Goal: Task Accomplishment & Management: Use online tool/utility

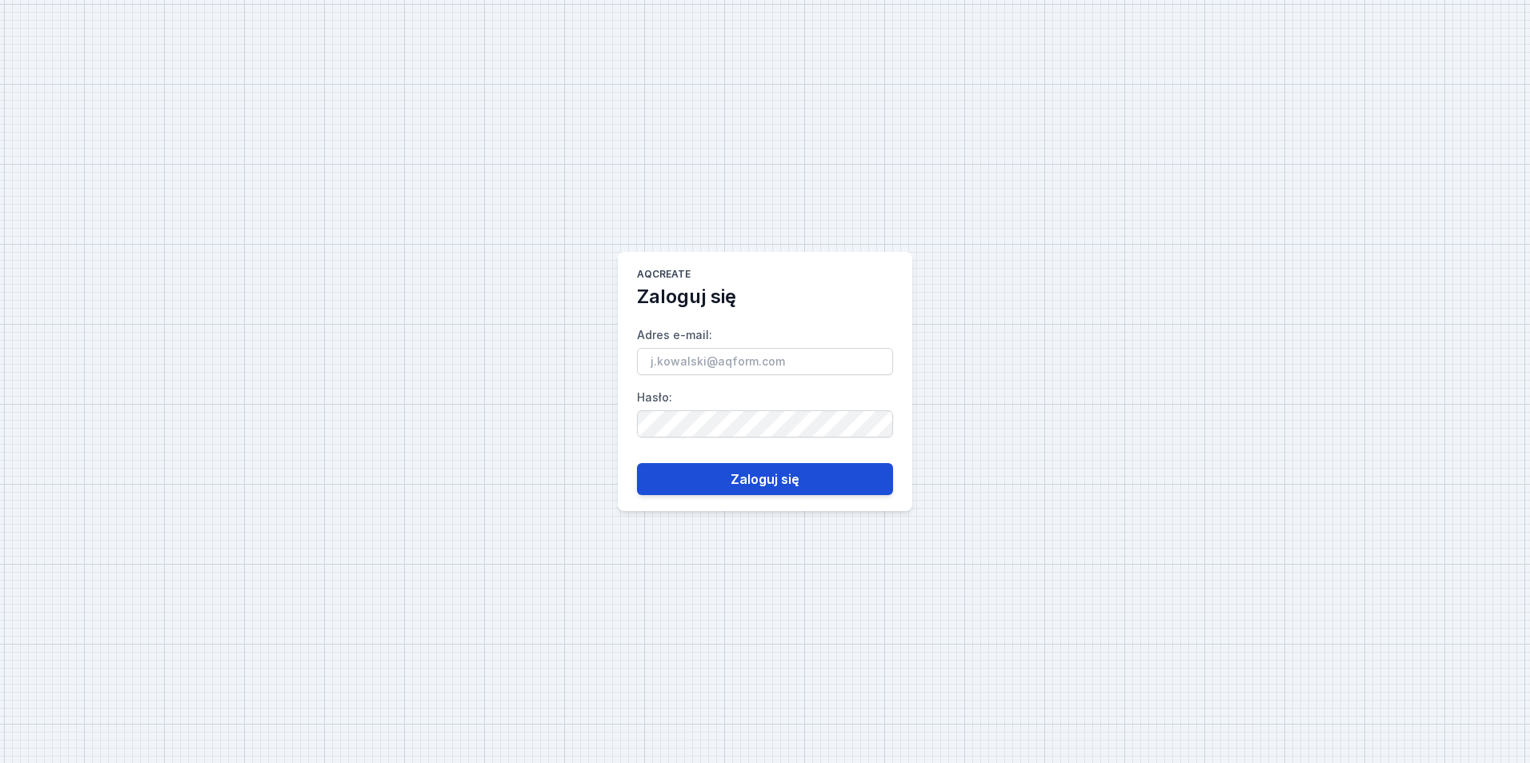
type input "[EMAIL_ADDRESS][PERSON_NAME][DOMAIN_NAME]"
click at [752, 463] on button "Zaloguj się" at bounding box center [765, 479] width 256 height 32
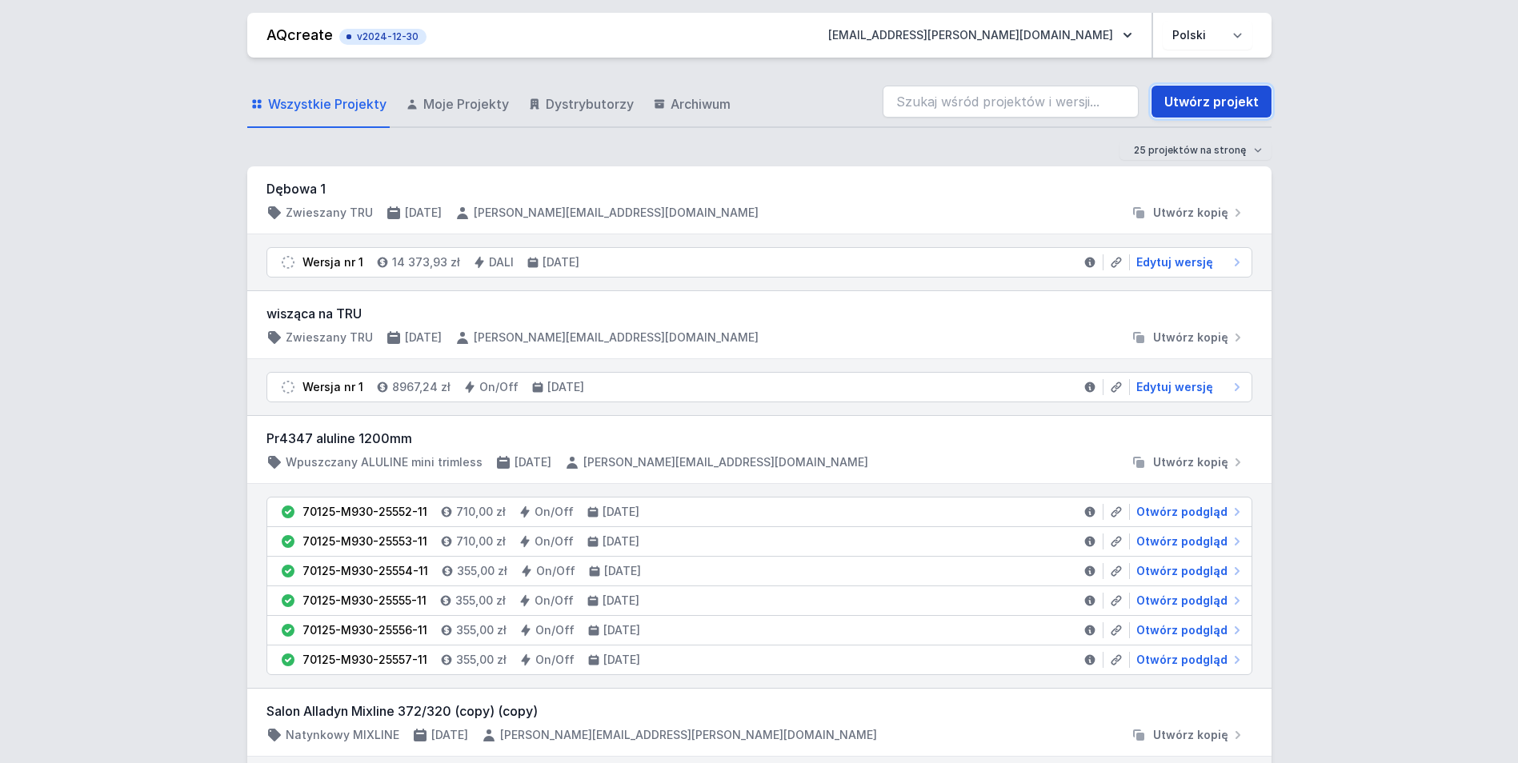
click at [1227, 98] on link "Utwórz projekt" at bounding box center [1212, 102] width 120 height 32
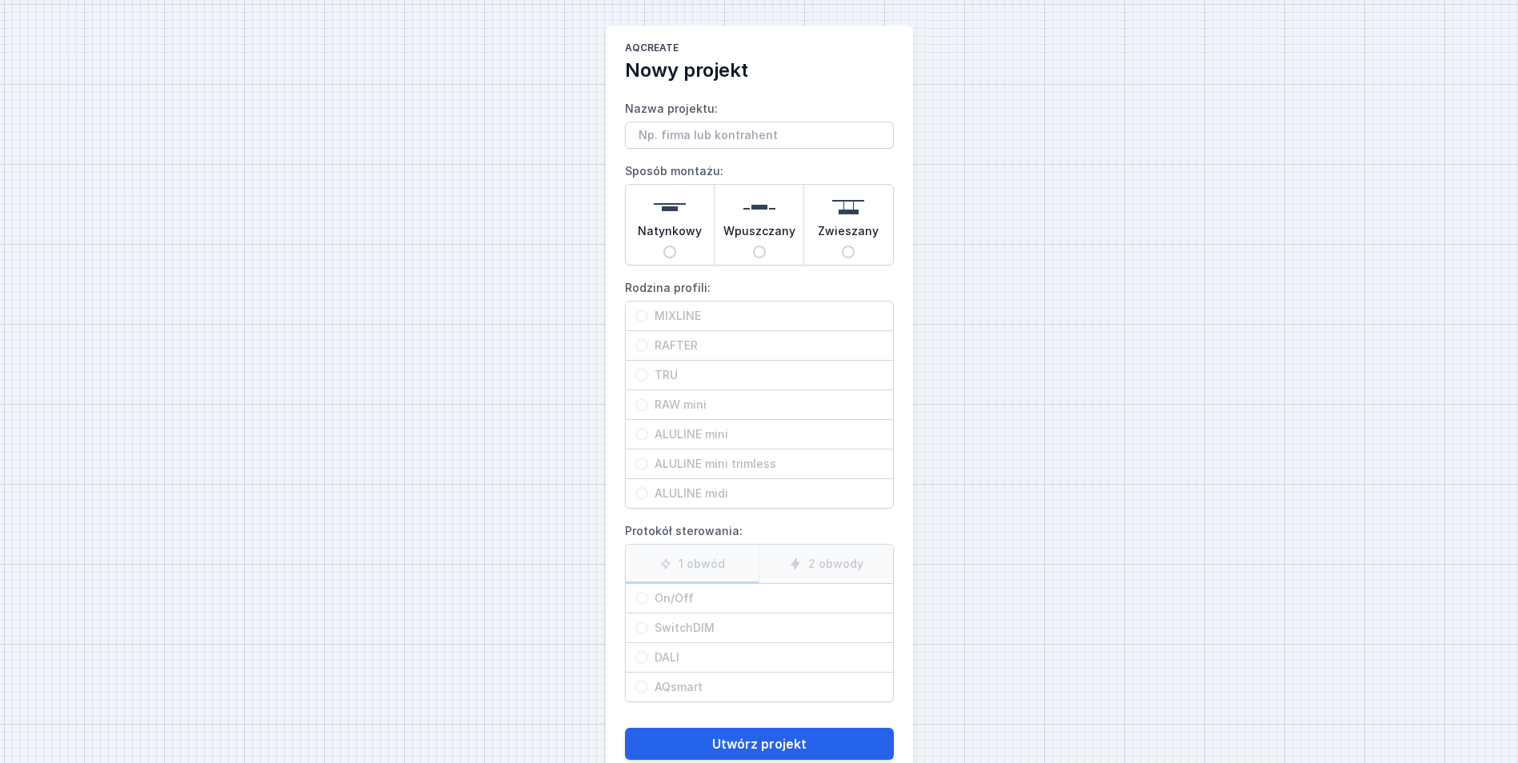
click at [673, 244] on span "Natynkowy" at bounding box center [670, 234] width 64 height 22
click at [673, 246] on input "Natynkowy" at bounding box center [669, 252] width 13 height 13
radio input "true"
click at [694, 309] on span "MIXLINE" at bounding box center [765, 316] width 235 height 16
click at [648, 310] on input "MIXLINE" at bounding box center [641, 316] width 13 height 13
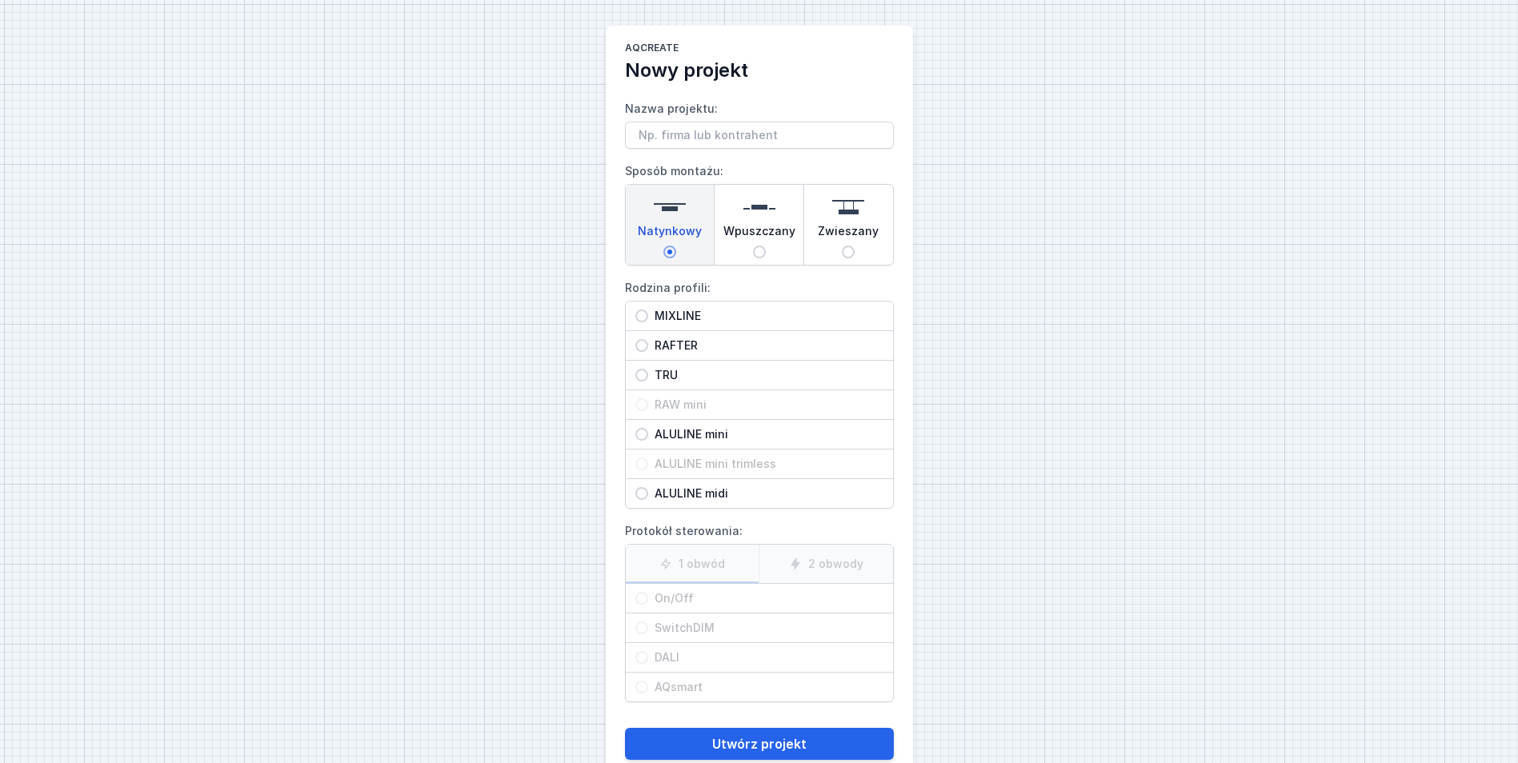
radio input "true"
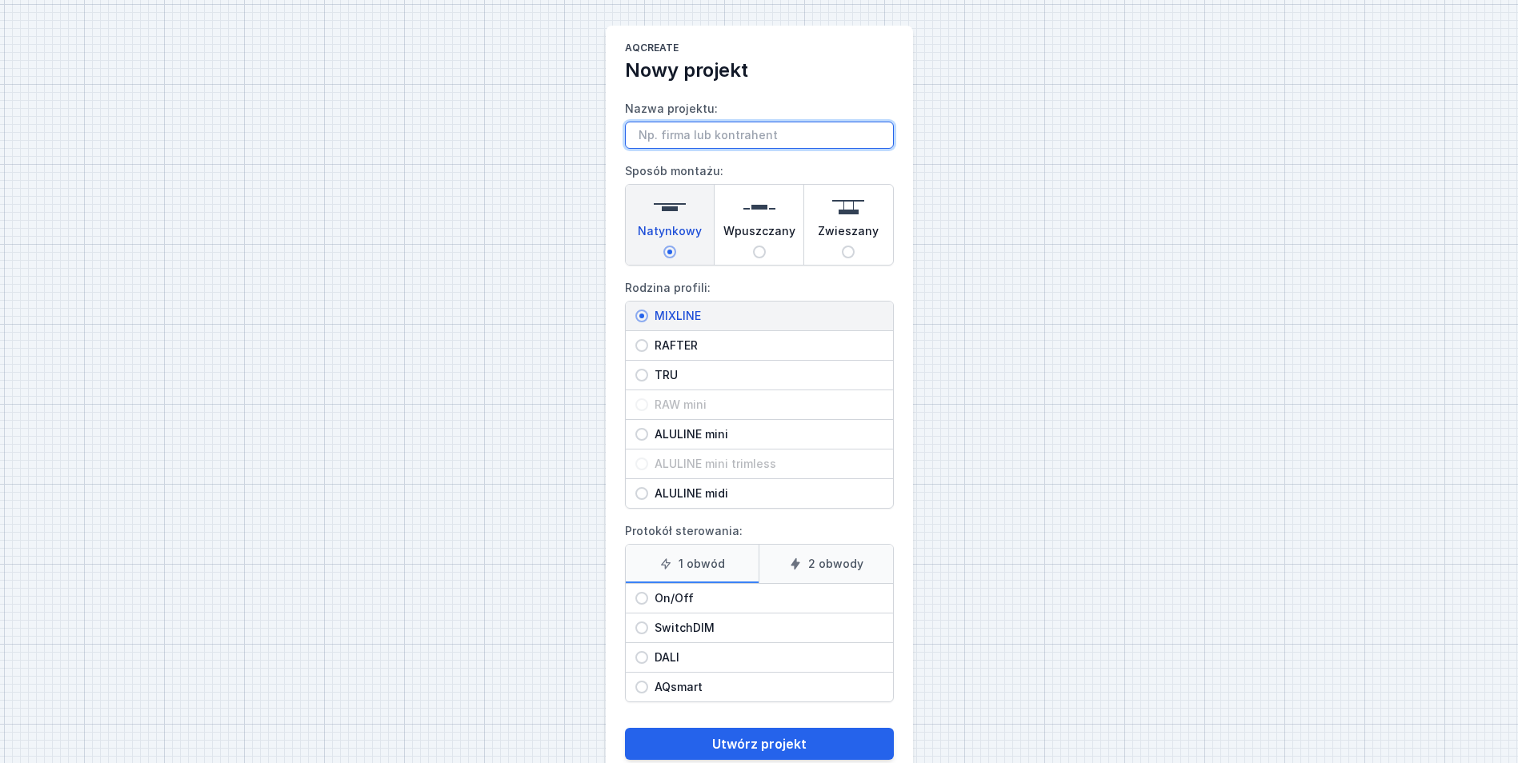
click at [687, 142] on input "Nazwa projektu:" at bounding box center [759, 135] width 269 height 27
paste input "[PERSON_NAME] <[EMAIL_ADDRESS][DOMAIN_NAME]>"
type input "[PERSON_NAME] <[EMAIL_ADDRESS][DOMAIN_NAME]>"
click at [720, 601] on span "On/Off" at bounding box center [765, 599] width 235 height 16
click at [648, 601] on input "On/Off" at bounding box center [641, 598] width 13 height 13
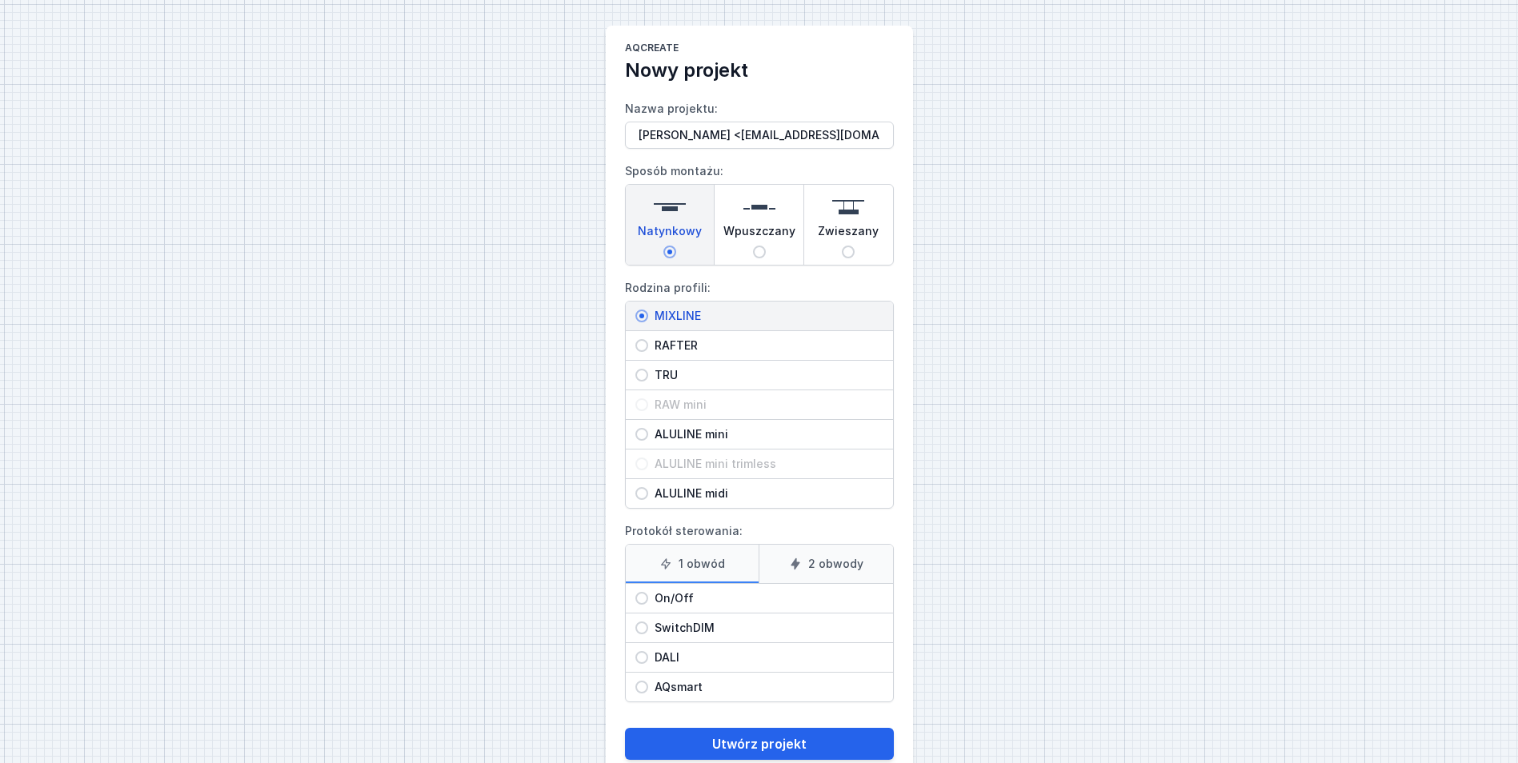
radio input "true"
click at [817, 564] on label "2 obwody" at bounding box center [826, 564] width 134 height 38
click at [0, 0] on input "2 obwody" at bounding box center [0, 0] width 0 height 0
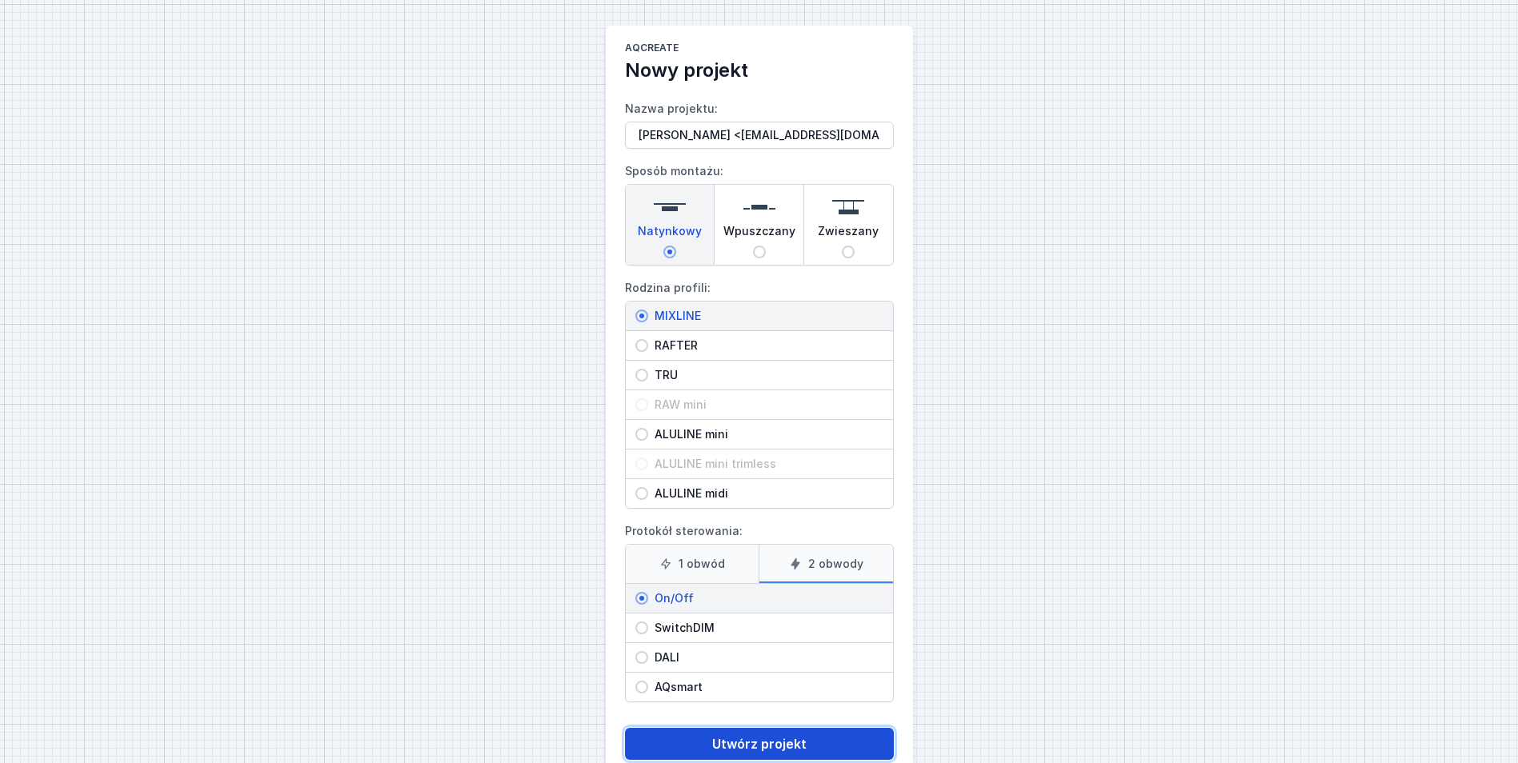
click at [778, 747] on button "Utwórz projekt" at bounding box center [759, 744] width 269 height 32
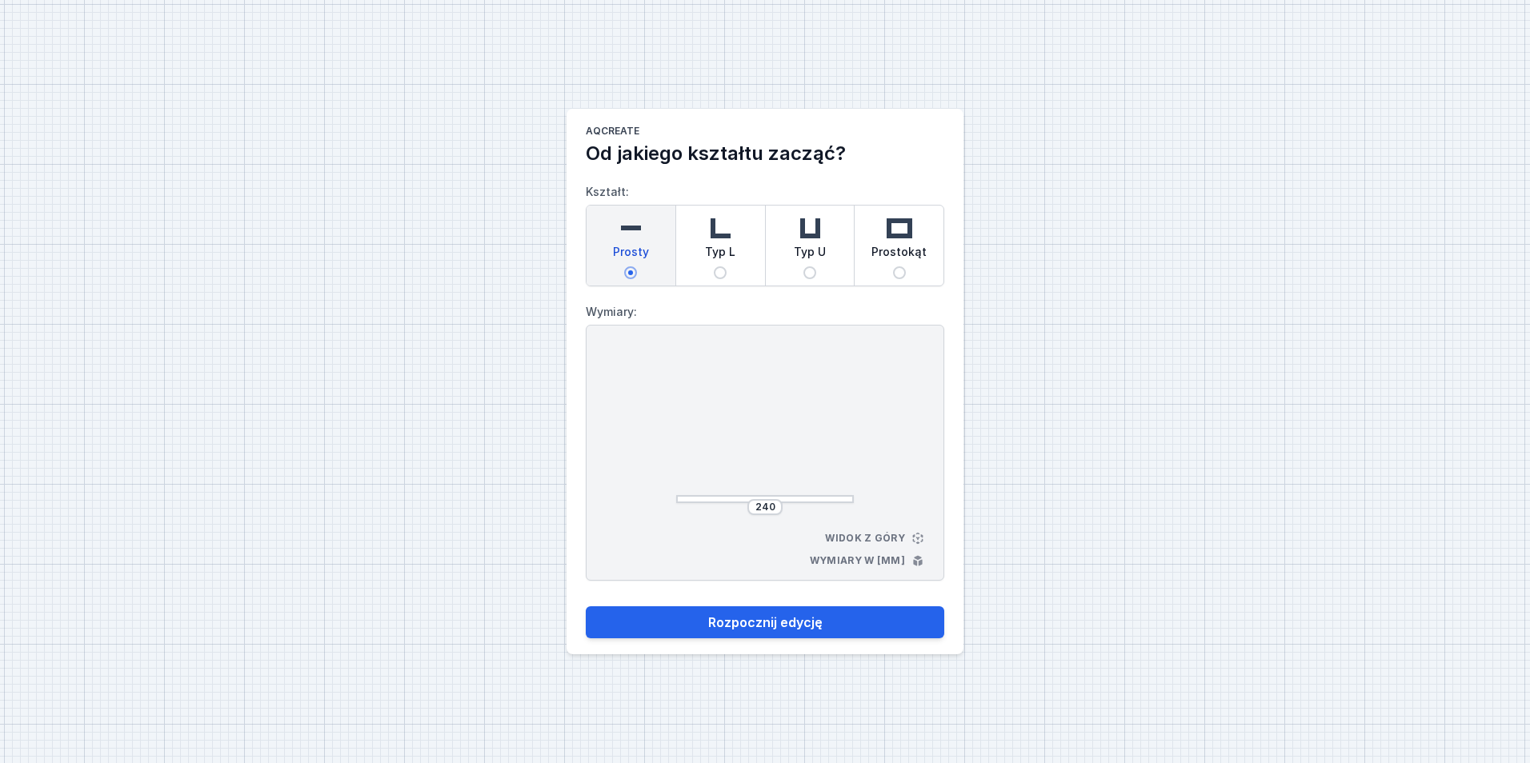
click at [913, 239] on img at bounding box center [900, 228] width 32 height 32
click at [906, 266] on input "Prostokąt" at bounding box center [899, 272] width 13 height 13
radio input "true"
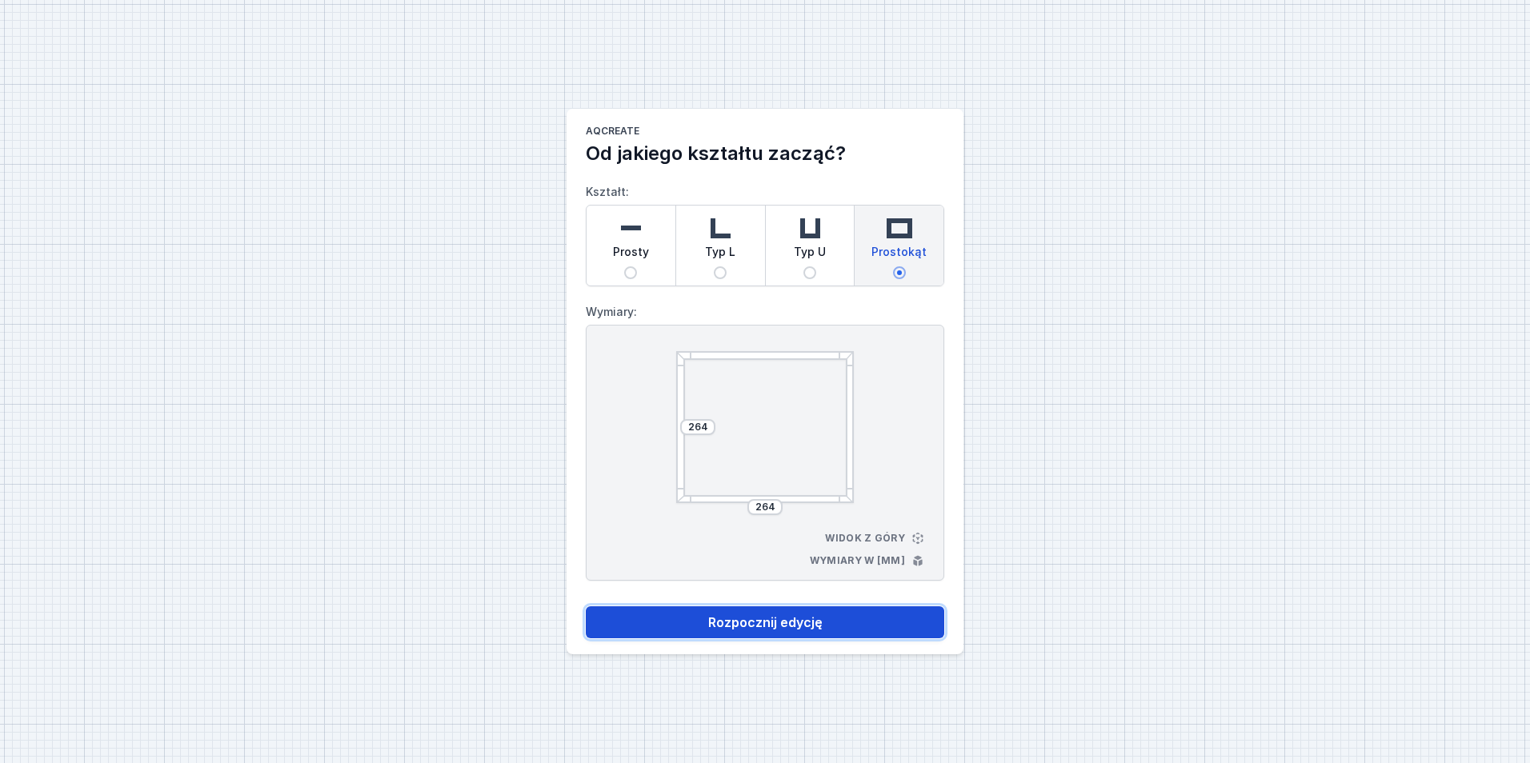
click at [868, 614] on button "Rozpocznij edycję" at bounding box center [765, 623] width 359 height 32
select select "true"
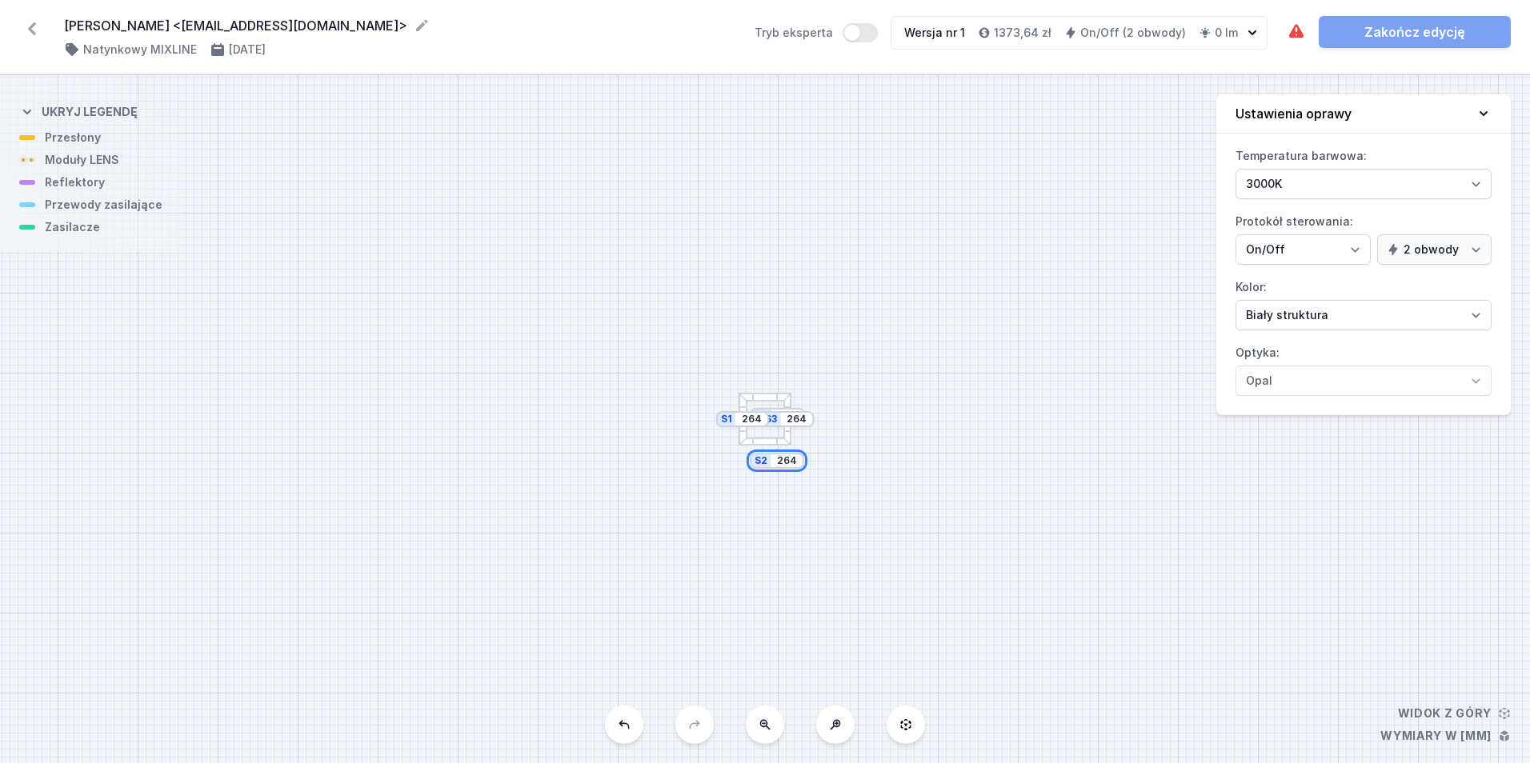
click at [788, 466] on input "264" at bounding box center [787, 461] width 26 height 13
type input "2000"
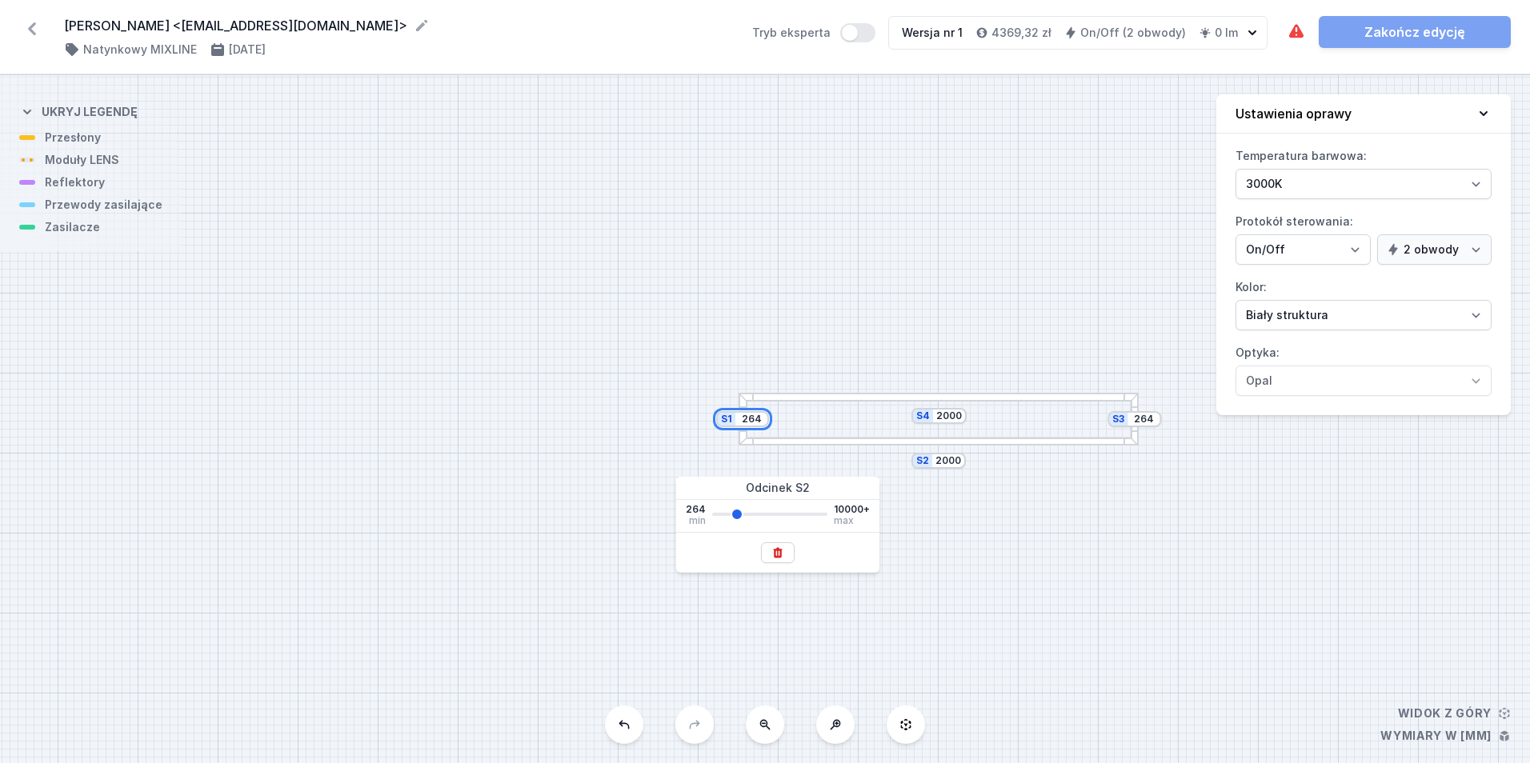
click at [754, 424] on input "264" at bounding box center [752, 419] width 26 height 13
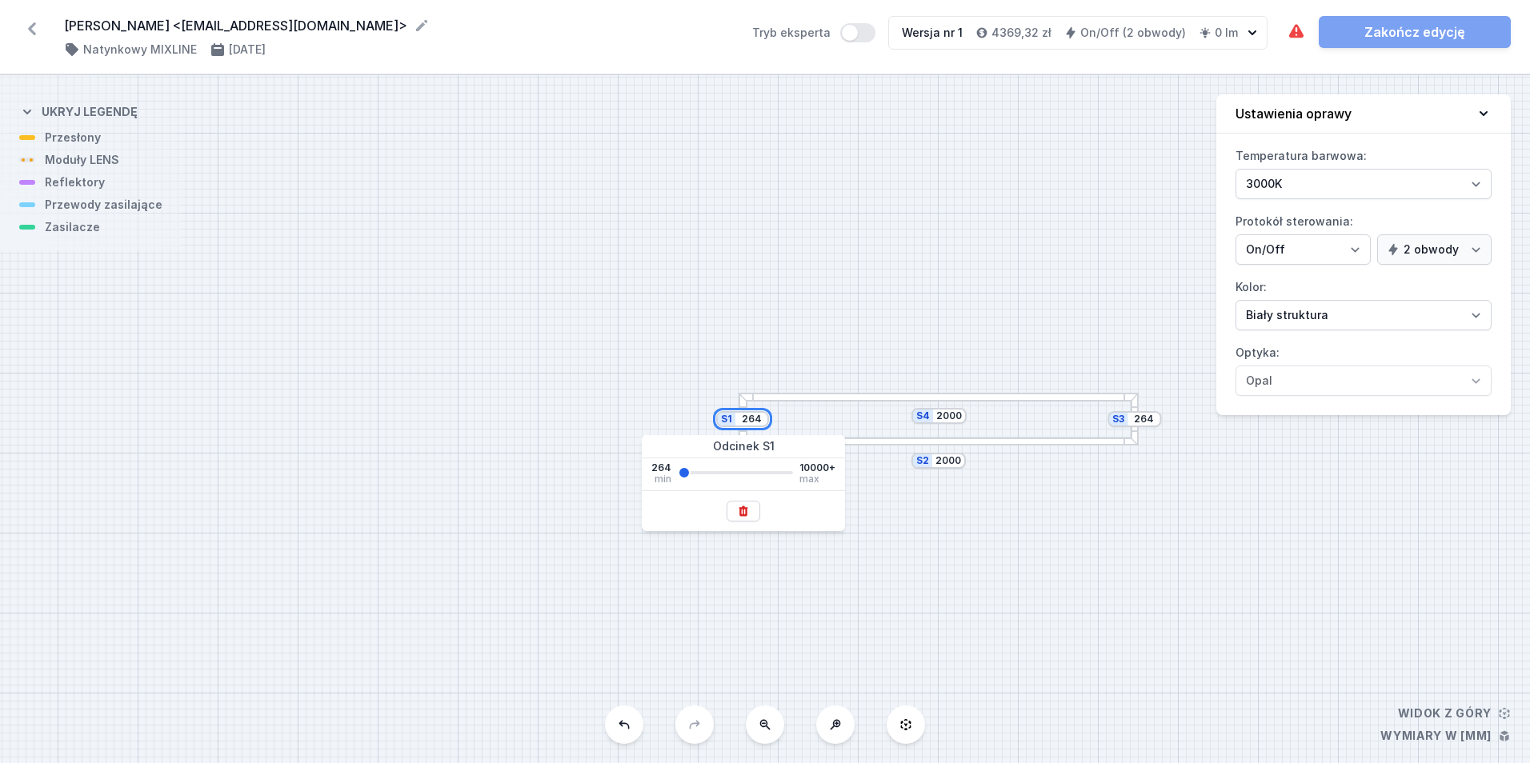
click at [754, 424] on input "264" at bounding box center [752, 419] width 26 height 13
type input "1600"
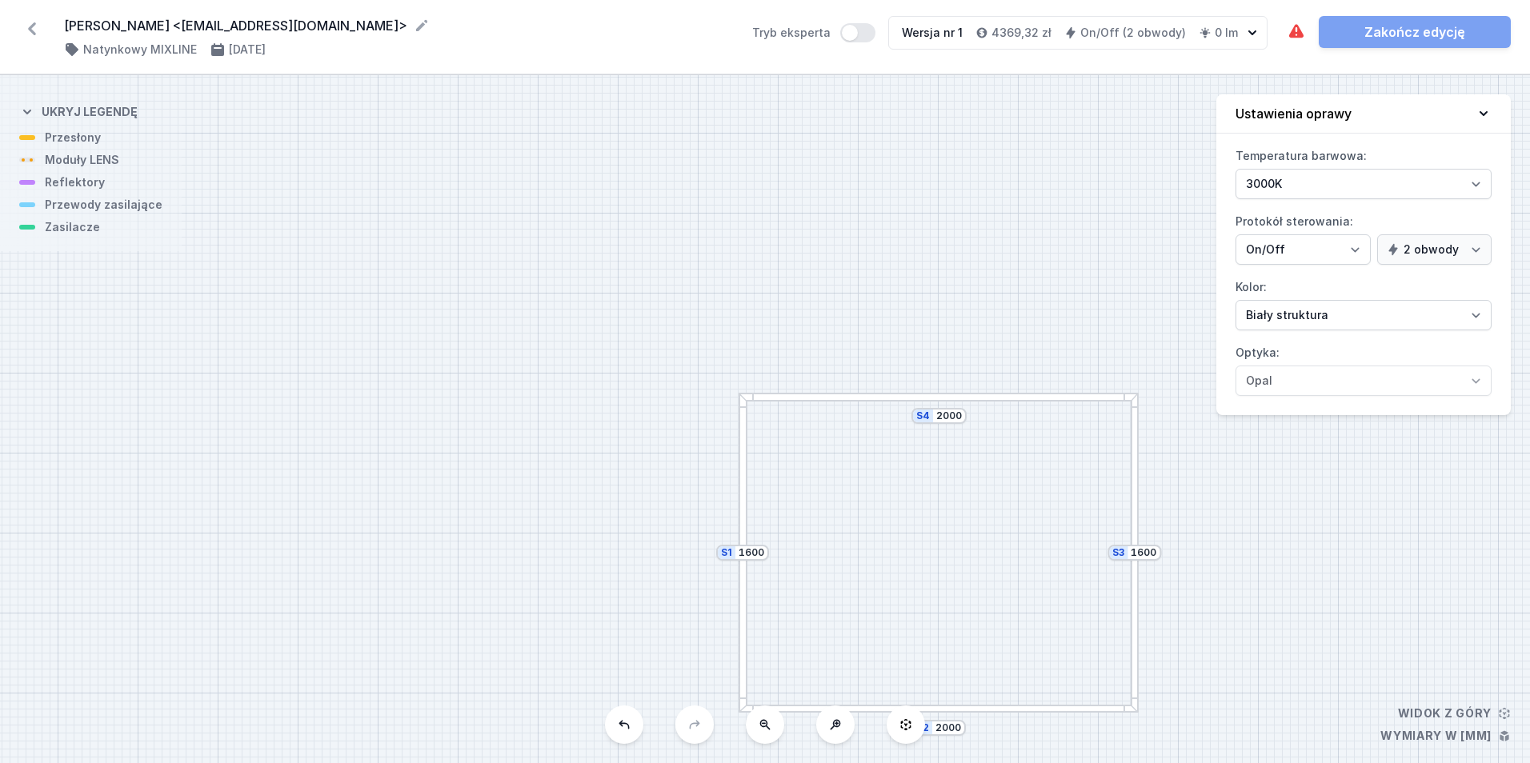
click at [539, 315] on div "S4 2000 S3 1600 S2 2000 S1 1600" at bounding box center [765, 419] width 1530 height 688
click at [805, 394] on div at bounding box center [939, 397] width 400 height 9
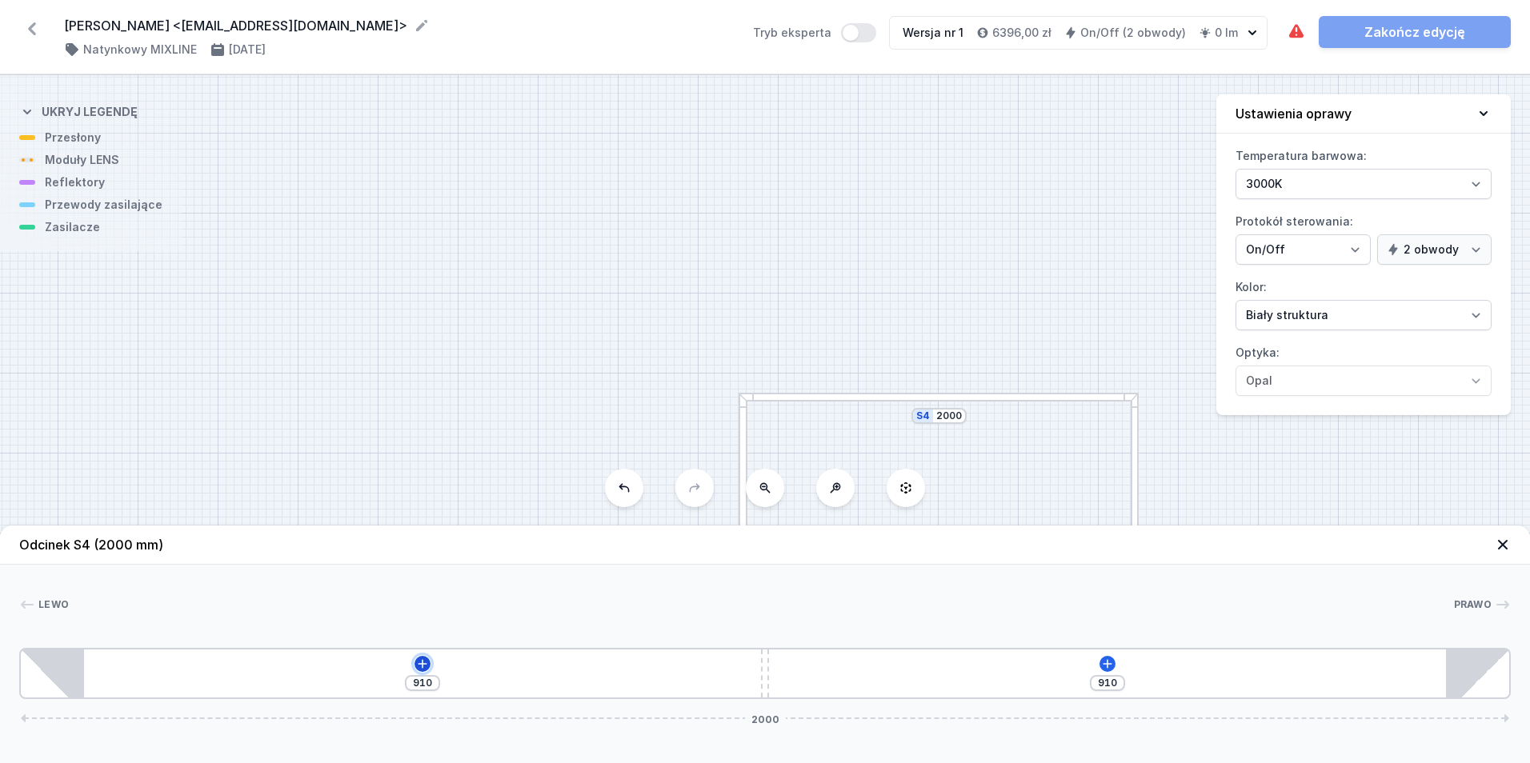
click at [427, 664] on icon at bounding box center [423, 663] width 9 height 9
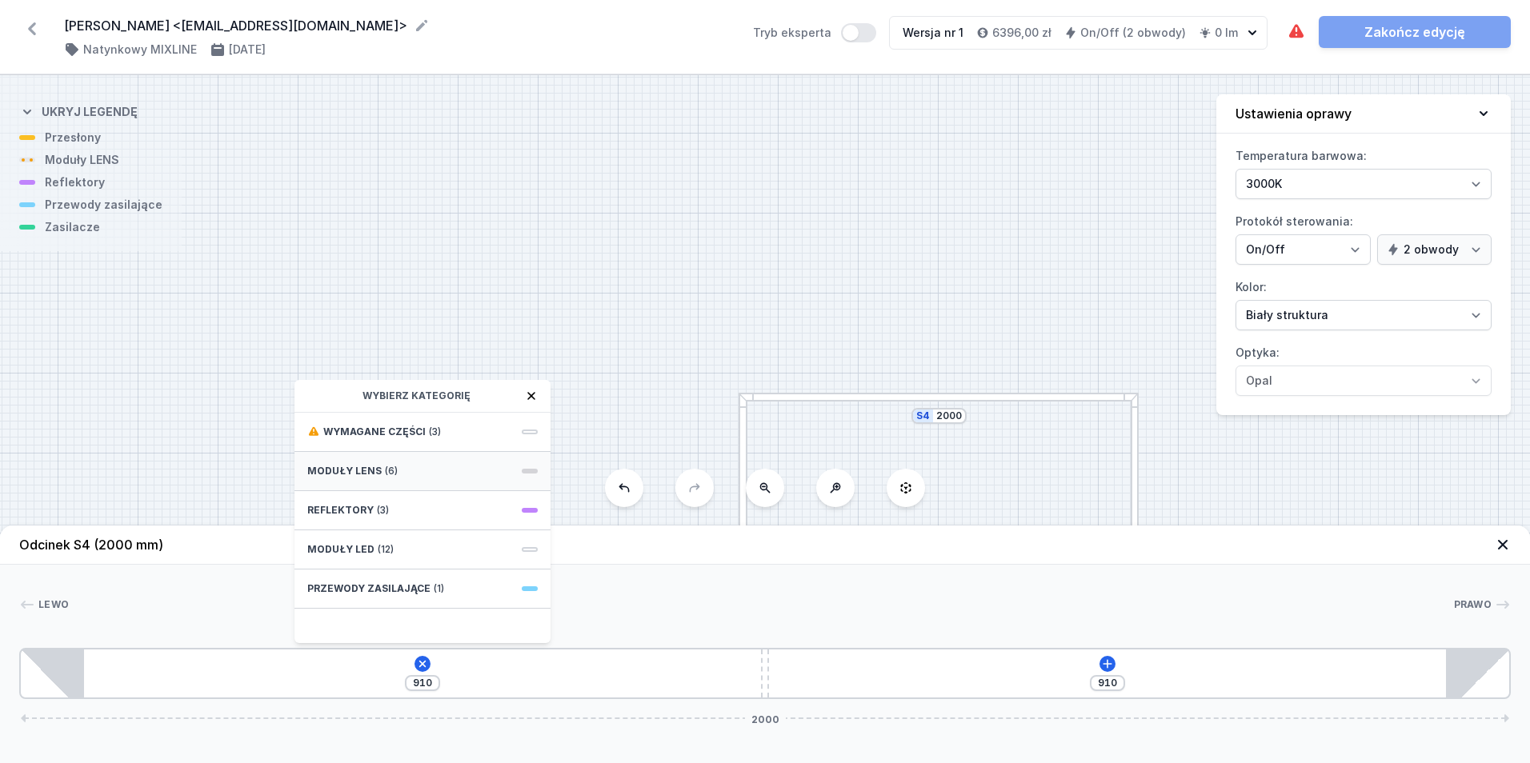
click at [394, 468] on span "(6)" at bounding box center [391, 471] width 13 height 13
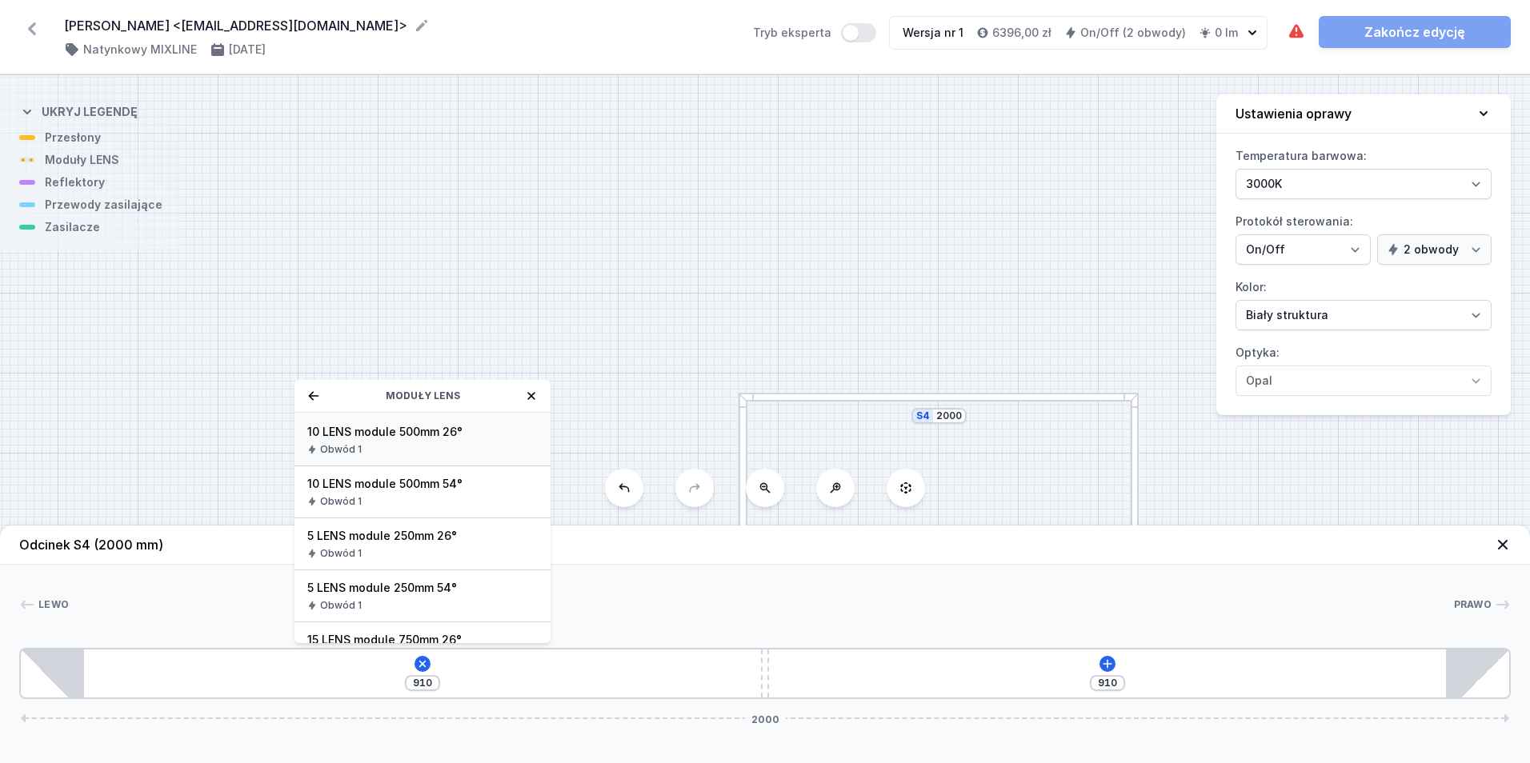
scroll to position [186, 0]
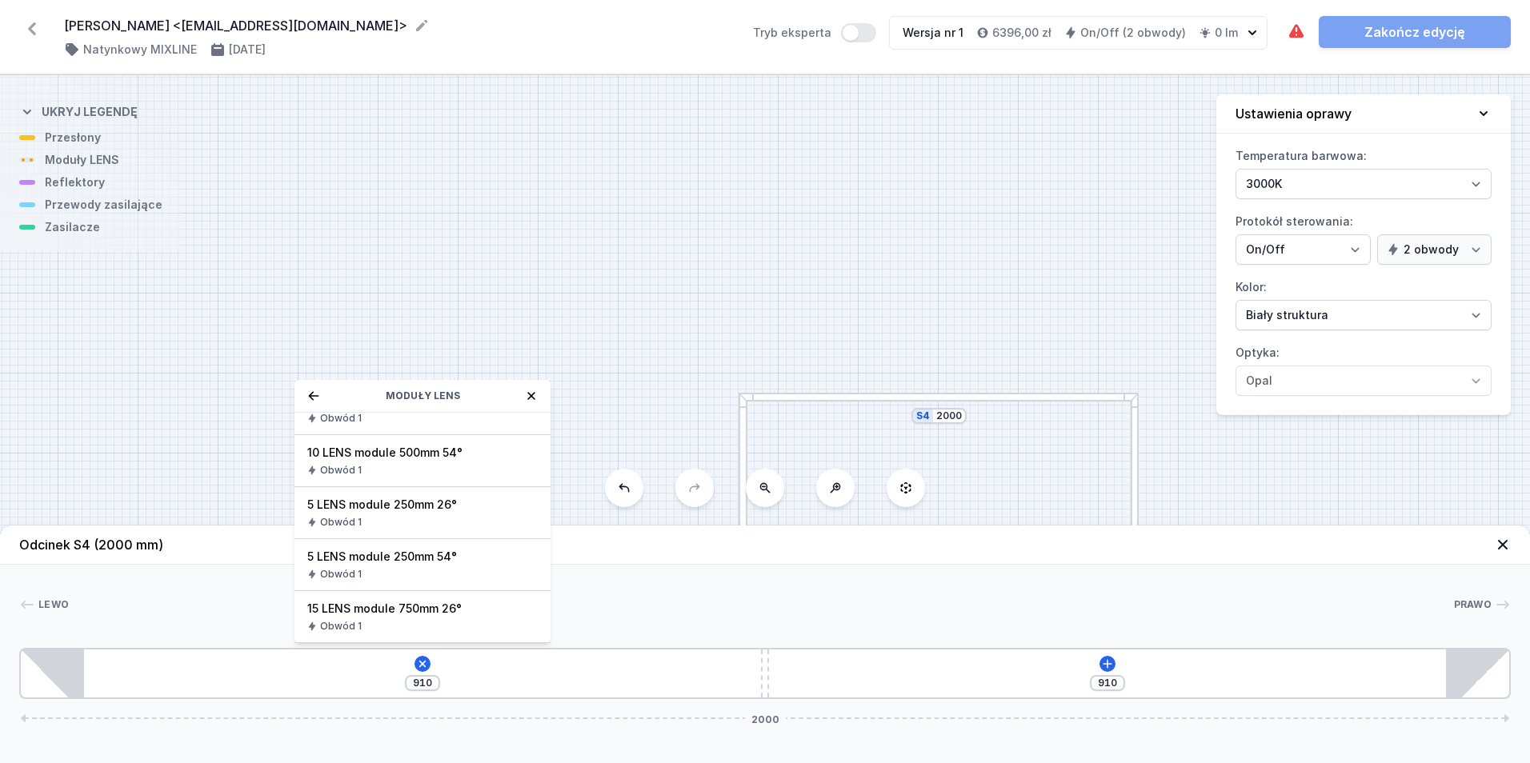
click at [483, 563] on span "5 LENS module 250mm 54°" at bounding box center [422, 557] width 230 height 16
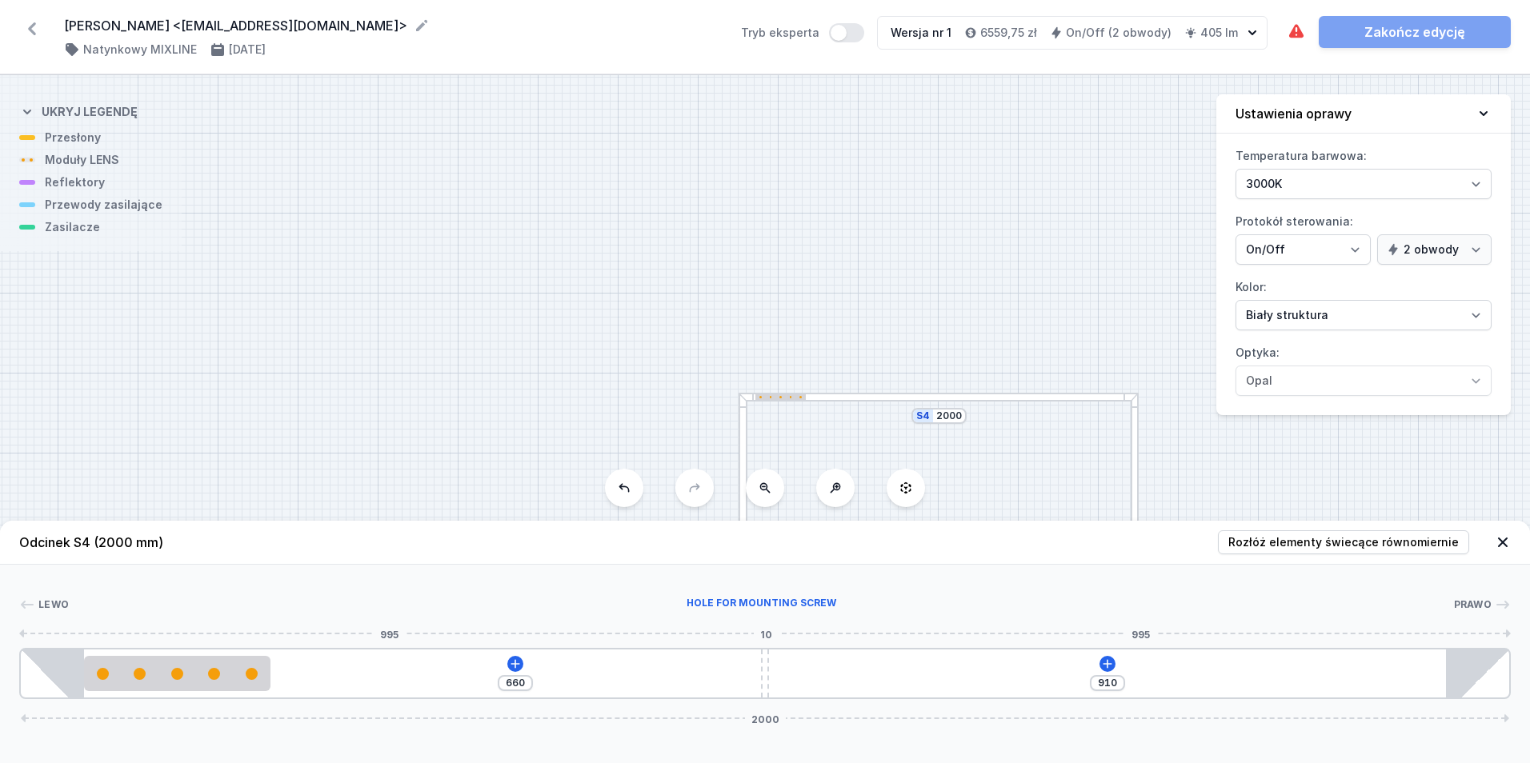
type input "667"
type input "903"
type input "731"
type input "839"
type input "779"
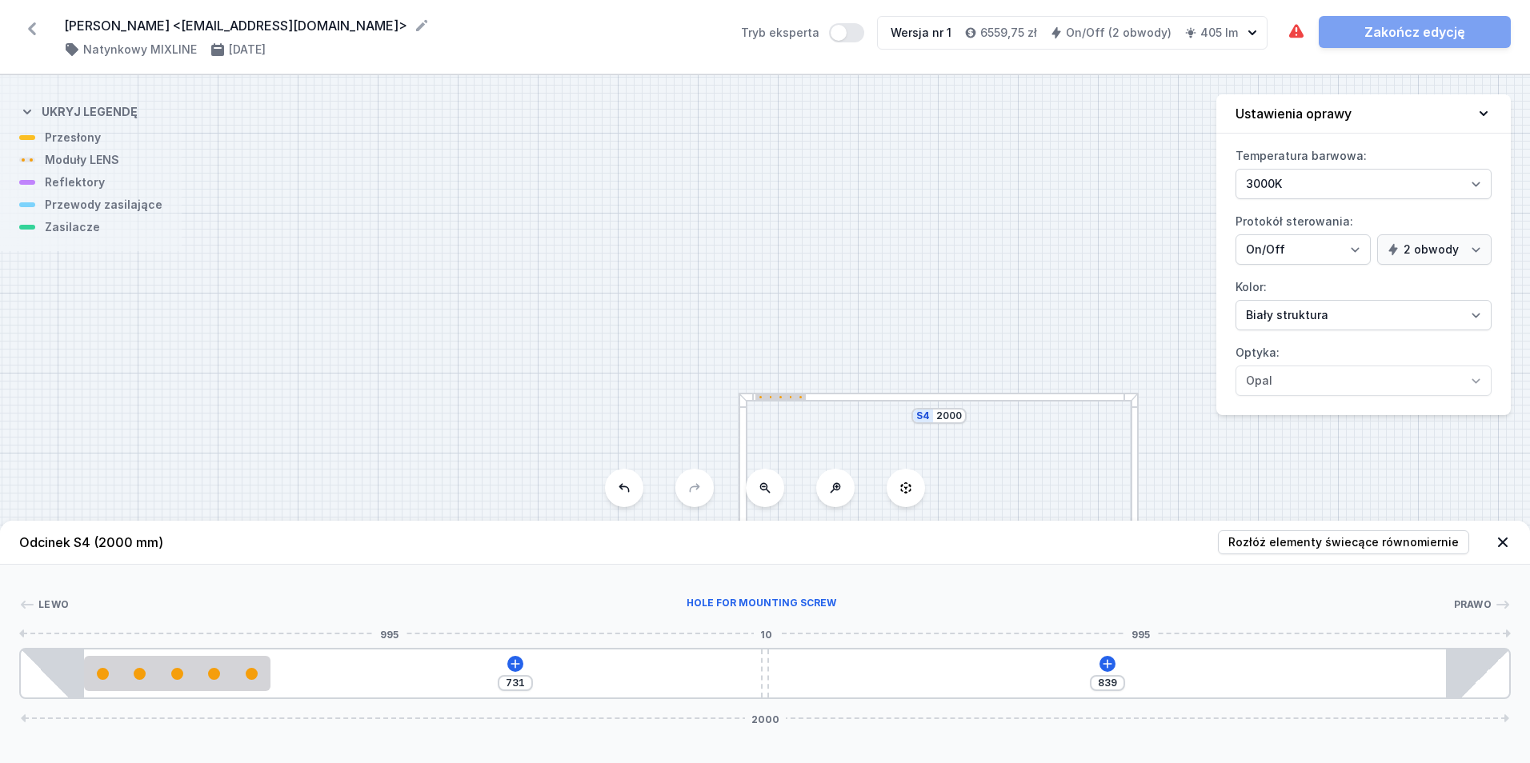
type input "791"
type input "819"
type input "751"
type input "848"
type input "722"
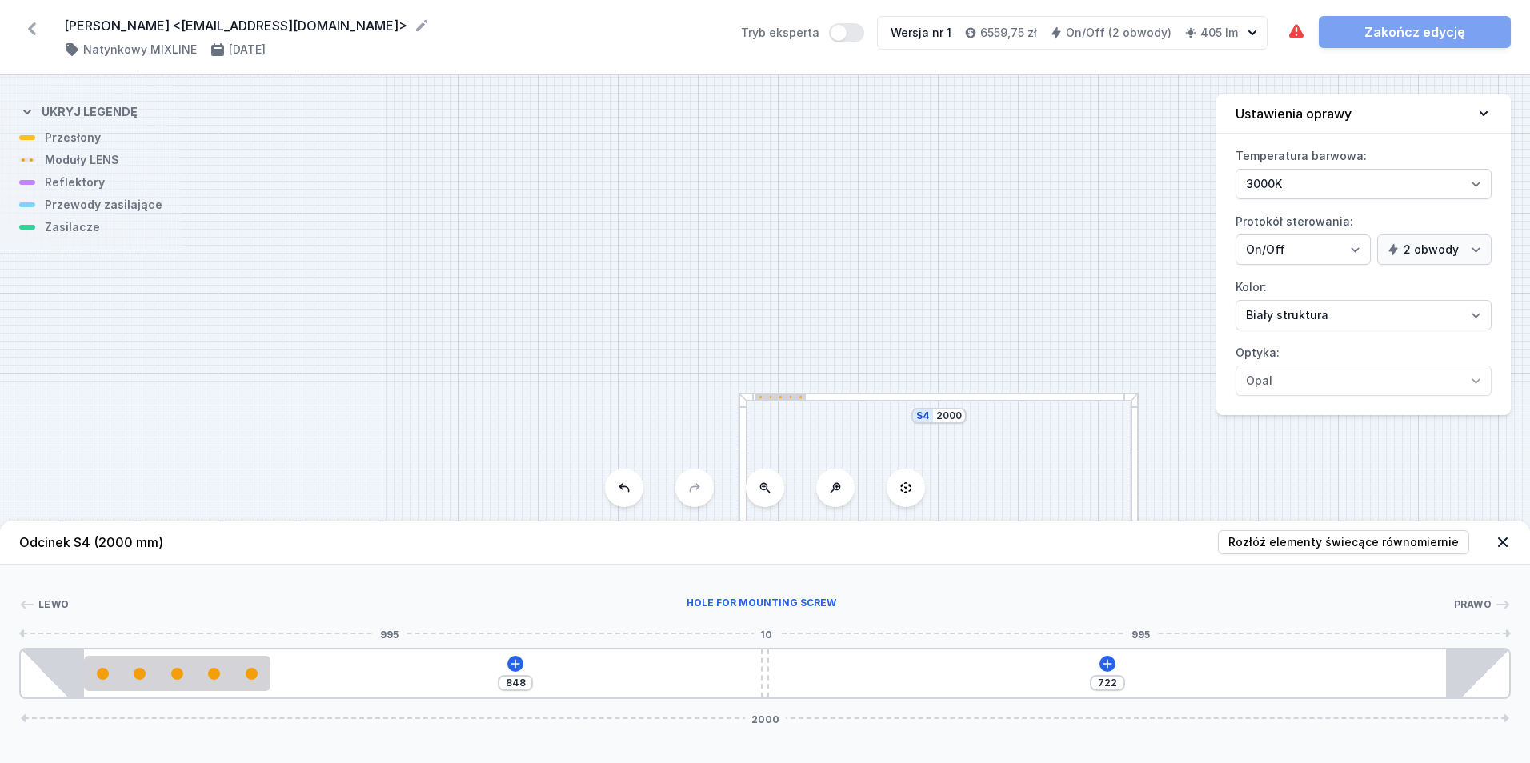
type input "869"
type input "701"
type input "879"
type input "691"
type input "885"
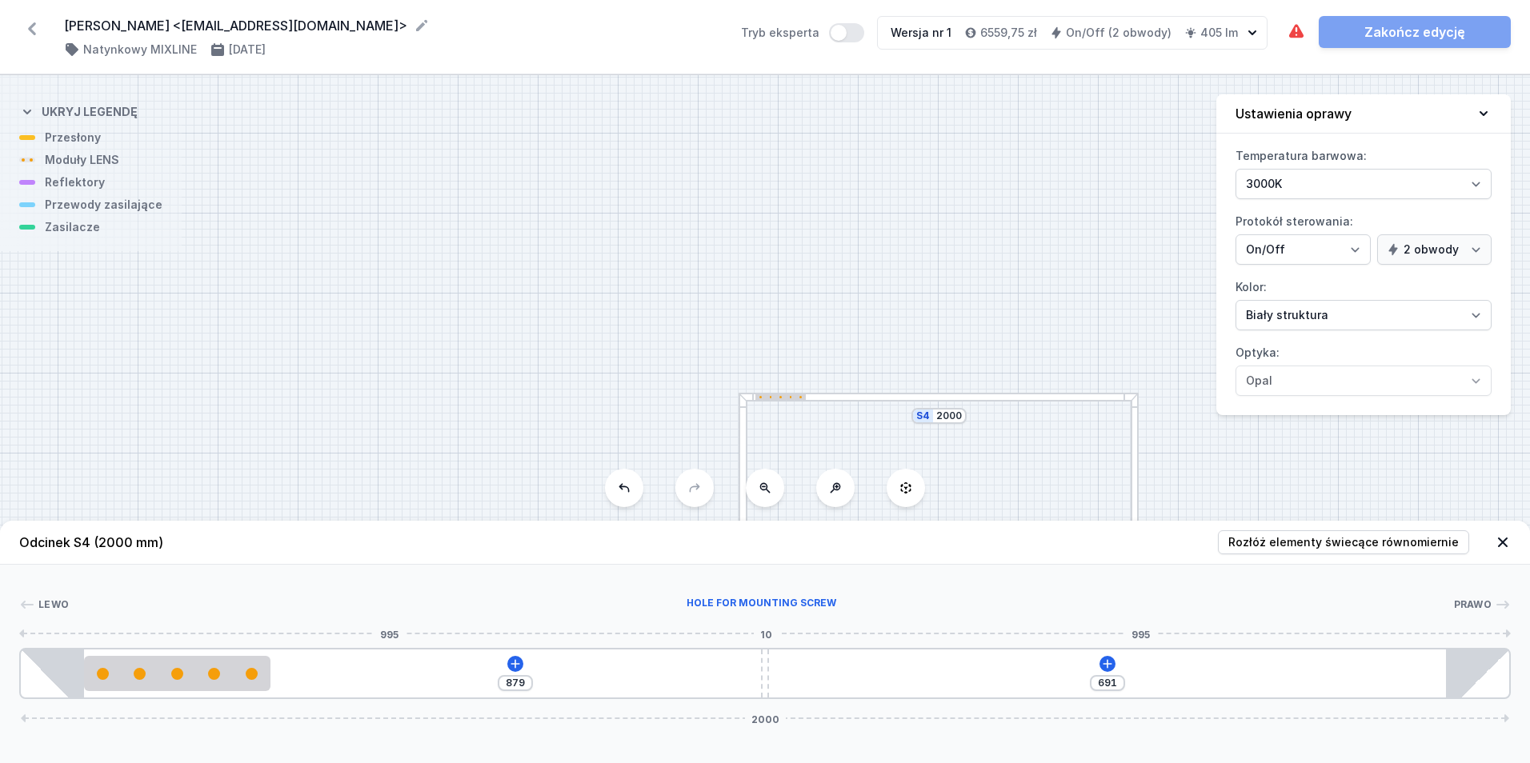
type input "685"
type input "896"
type input "674"
type input "914"
type input "656"
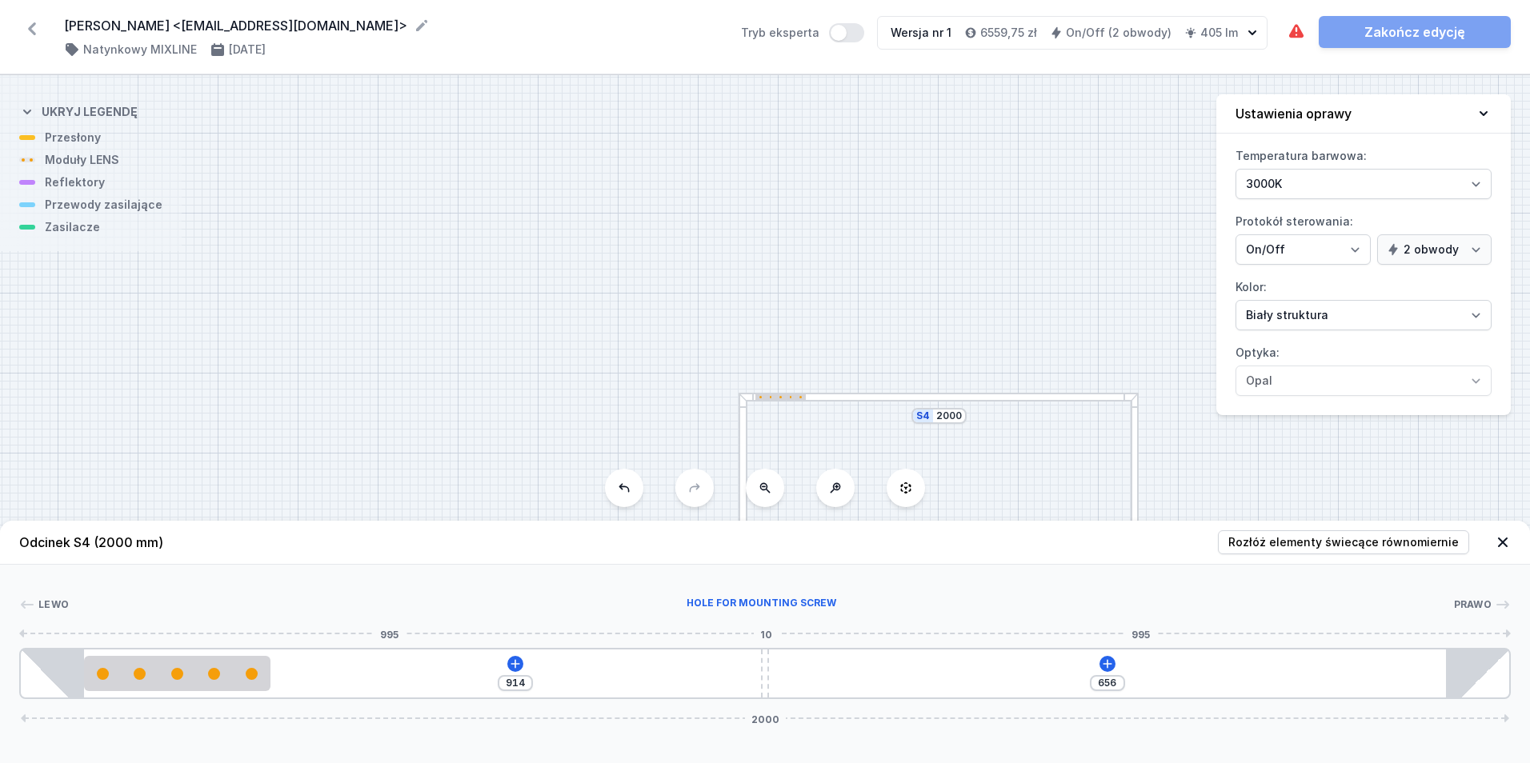
type input "939"
type input "631"
type input "952"
type input "618"
type input "958"
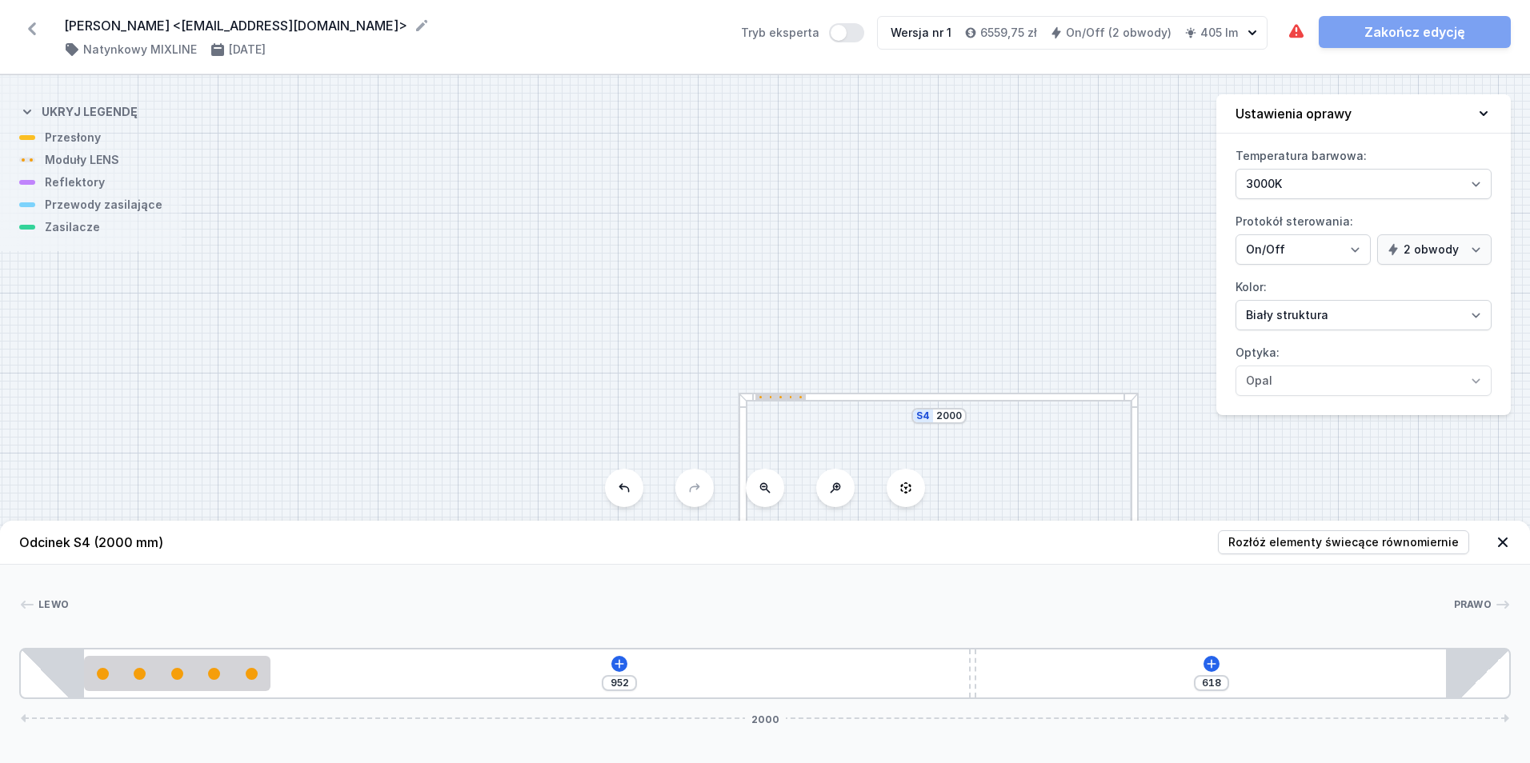
type input "612"
type input "969"
type input "601"
type input "980"
type input "590"
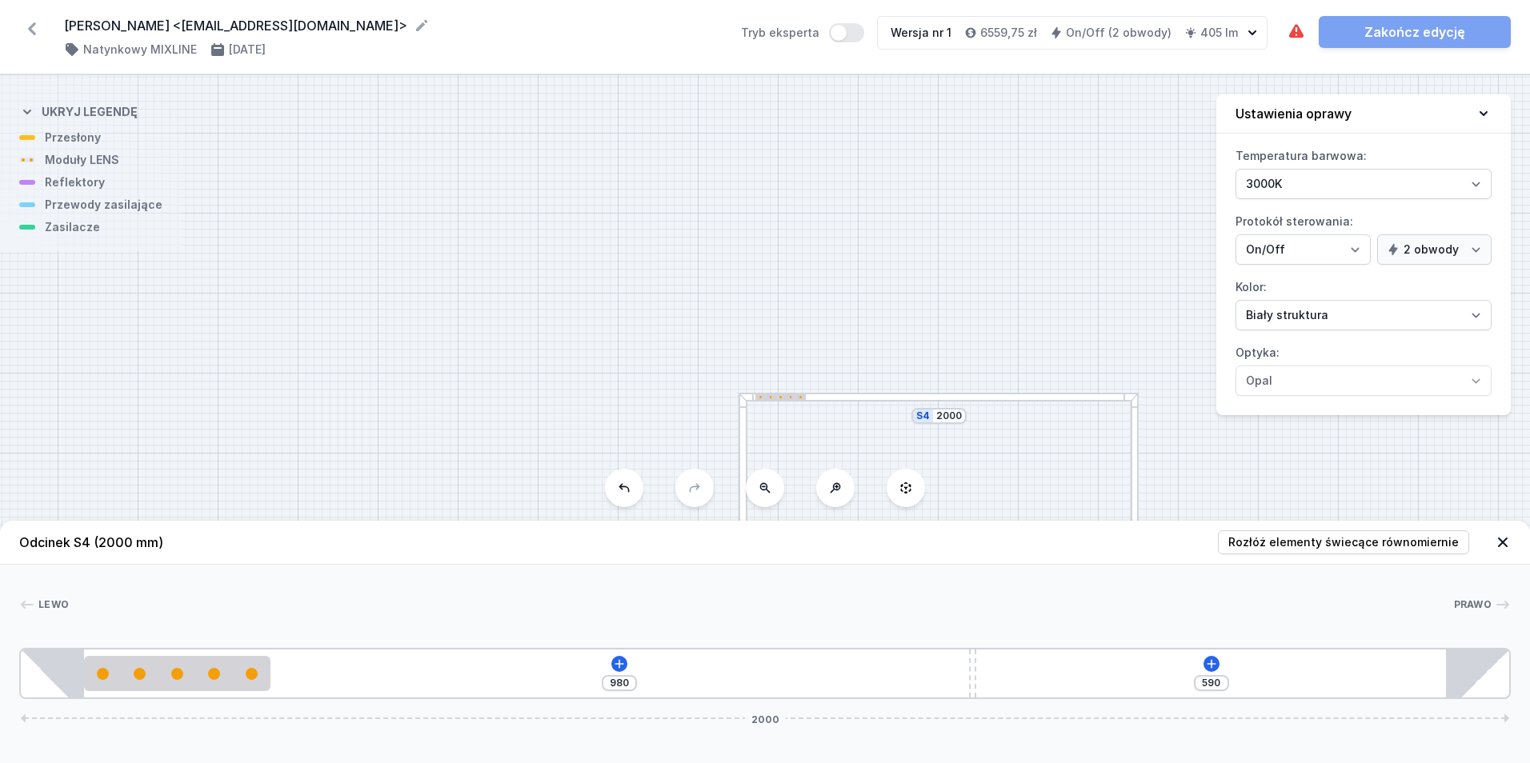
type input "987"
drag, startPoint x: 763, startPoint y: 667, endPoint x: 1278, endPoint y: 646, distance: 515.8
click at [1278, 646] on div "Lewo Prawo 1 2 1 3 1 987 583 2000 85 250 987 10 668 85 1830 85 2000" at bounding box center [765, 632] width 1530 height 134
click at [1237, 656] on div "987 583 2000" at bounding box center [765, 673] width 1492 height 51
click at [1231, 668] on icon at bounding box center [1229, 664] width 13 height 13
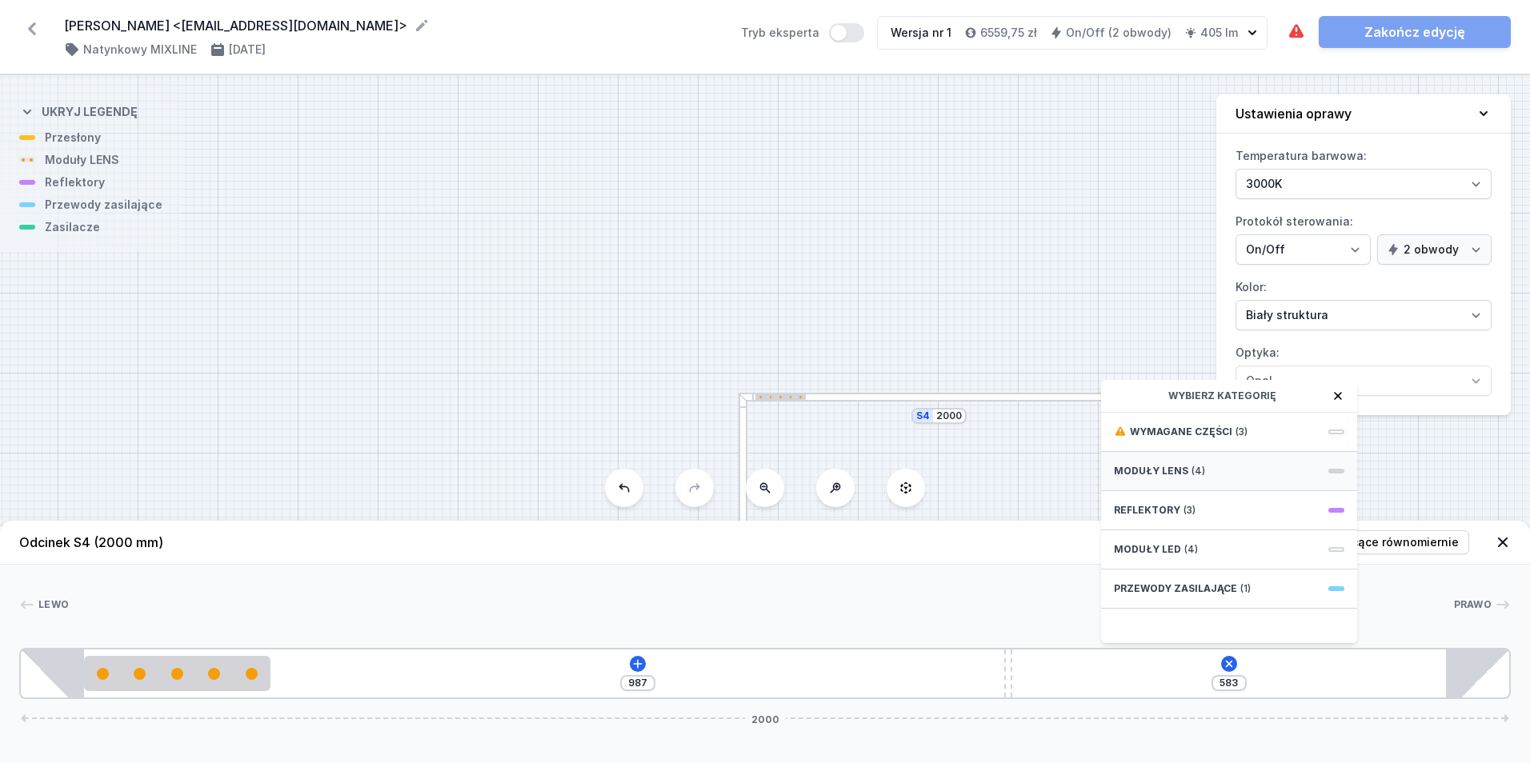
click at [1206, 479] on div "Moduły LENS (4)" at bounding box center [1229, 471] width 256 height 39
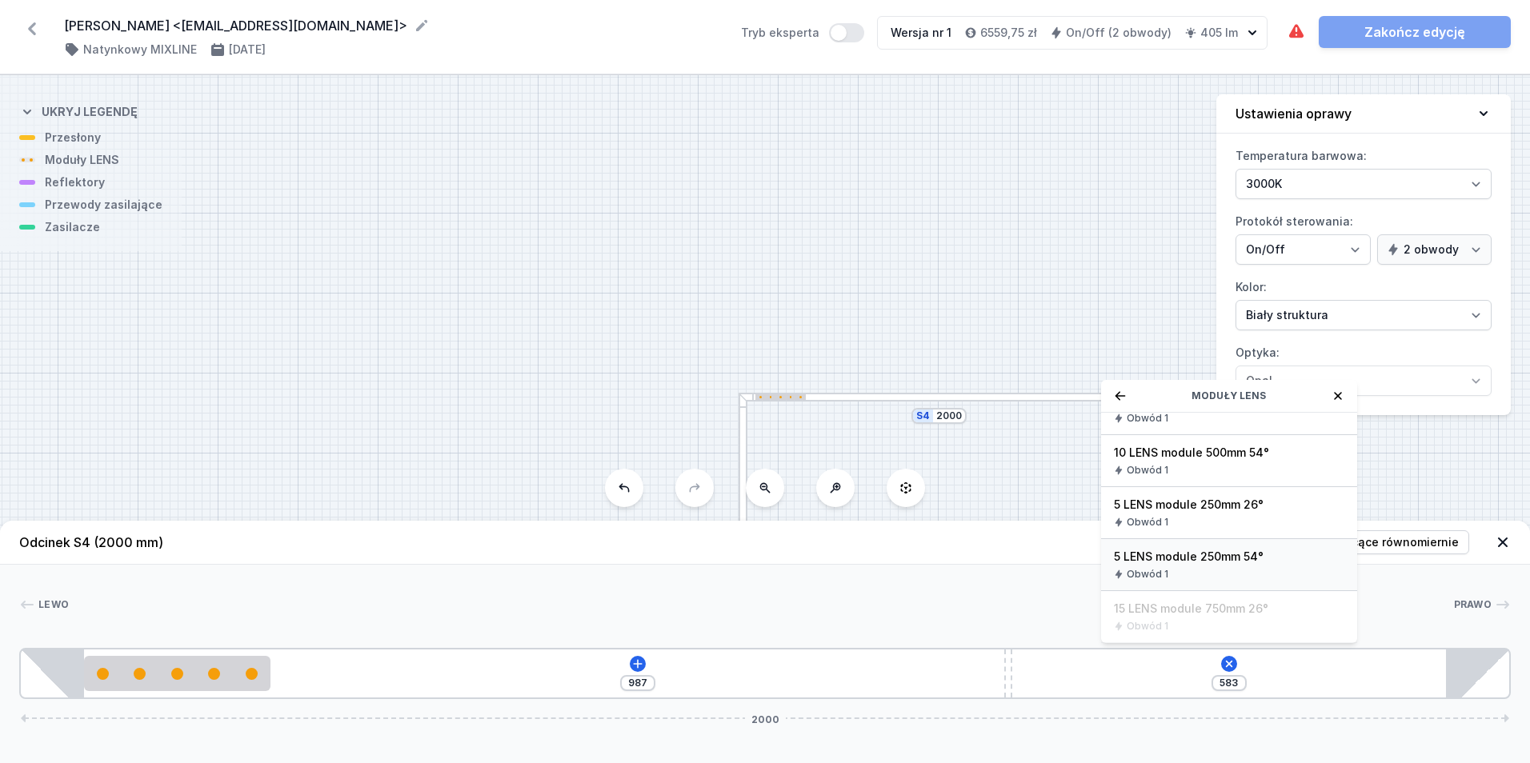
click at [1254, 555] on span "5 LENS module 250mm 54°" at bounding box center [1229, 557] width 230 height 16
type input "338"
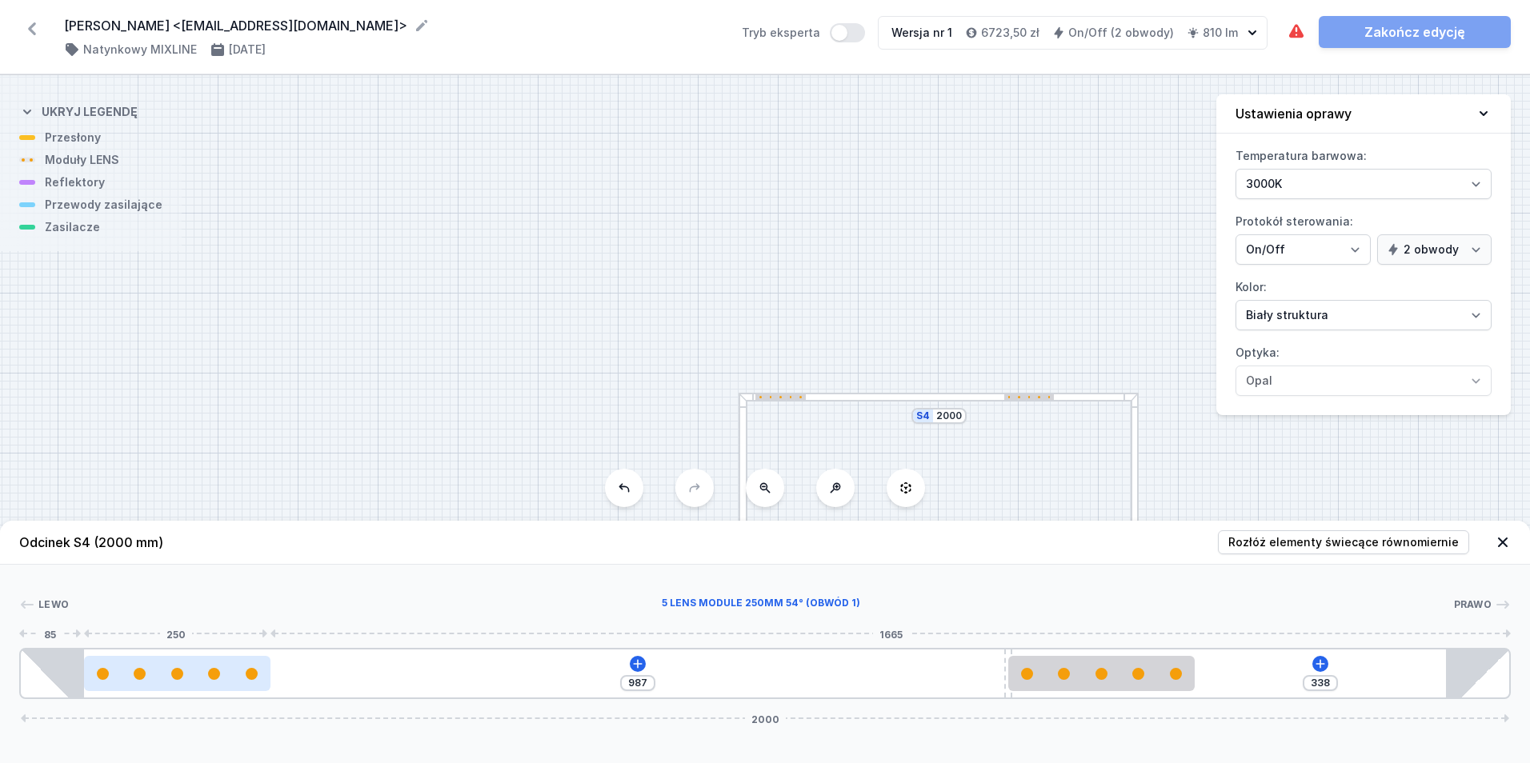
click at [211, 679] on div at bounding box center [214, 674] width 12 height 12
click at [635, 667] on icon at bounding box center [637, 664] width 13 height 13
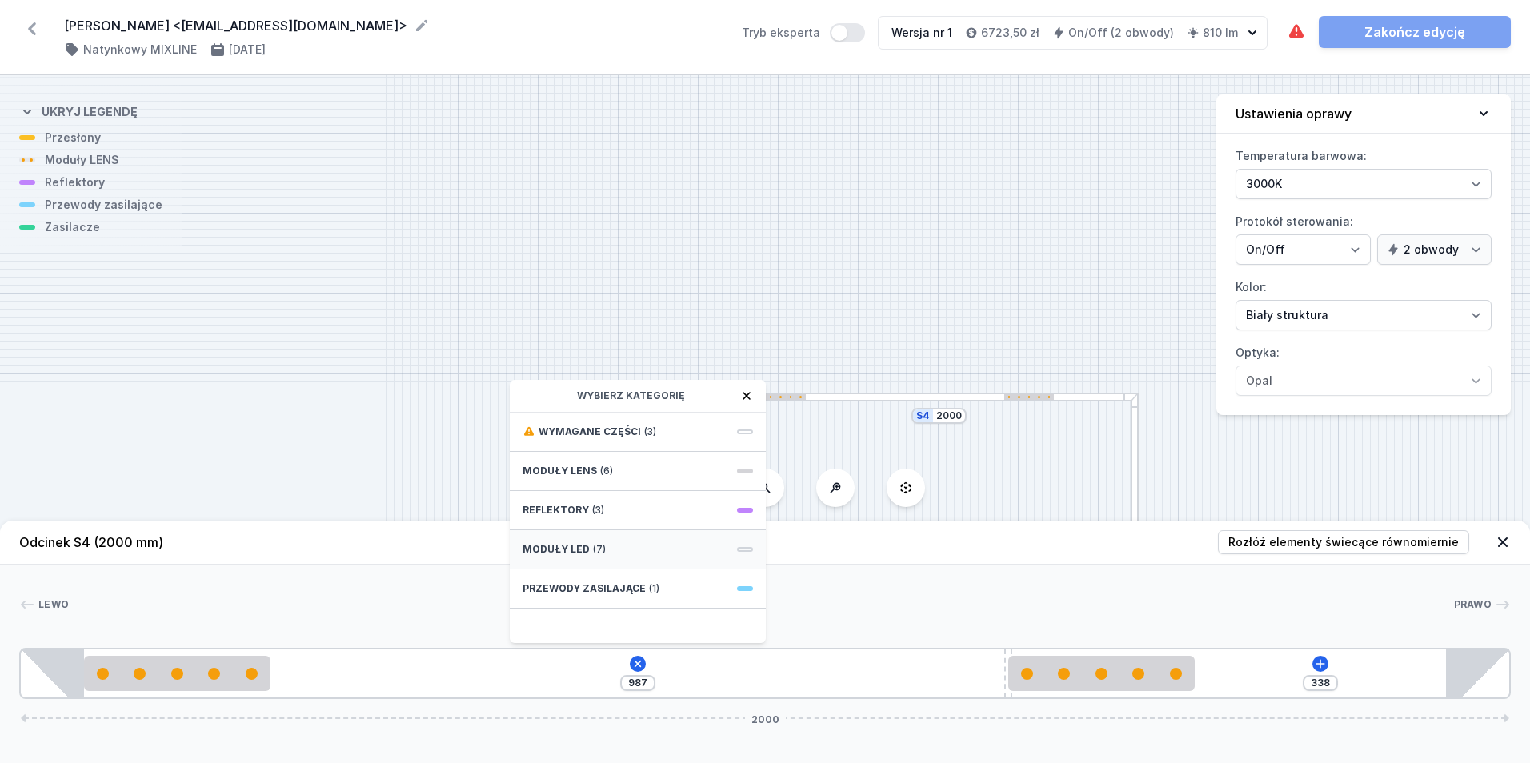
click at [621, 540] on div "Moduły LED (7)" at bounding box center [638, 550] width 256 height 39
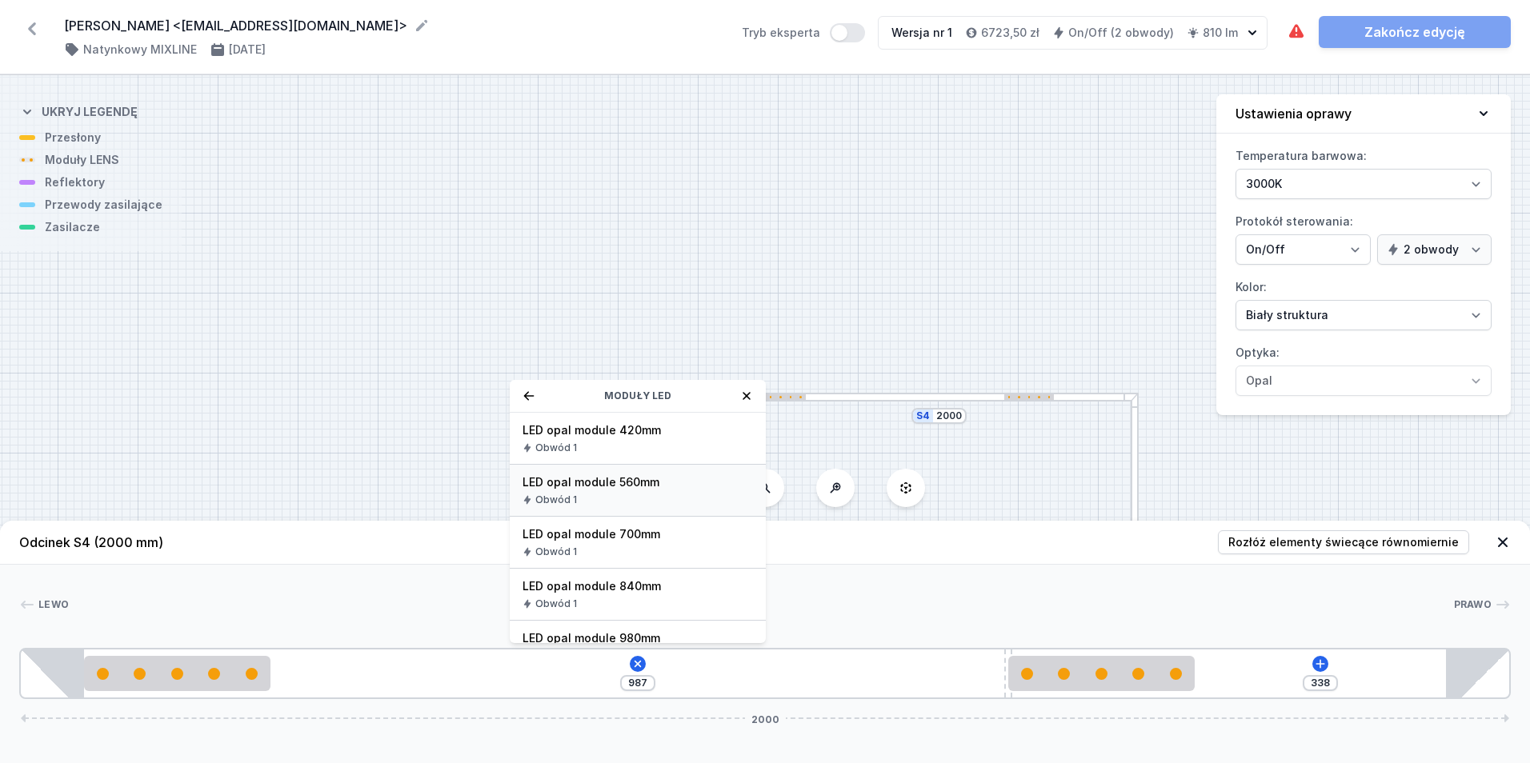
click at [654, 491] on div "LED opal module 560mm Obwód 1" at bounding box center [638, 491] width 256 height 52
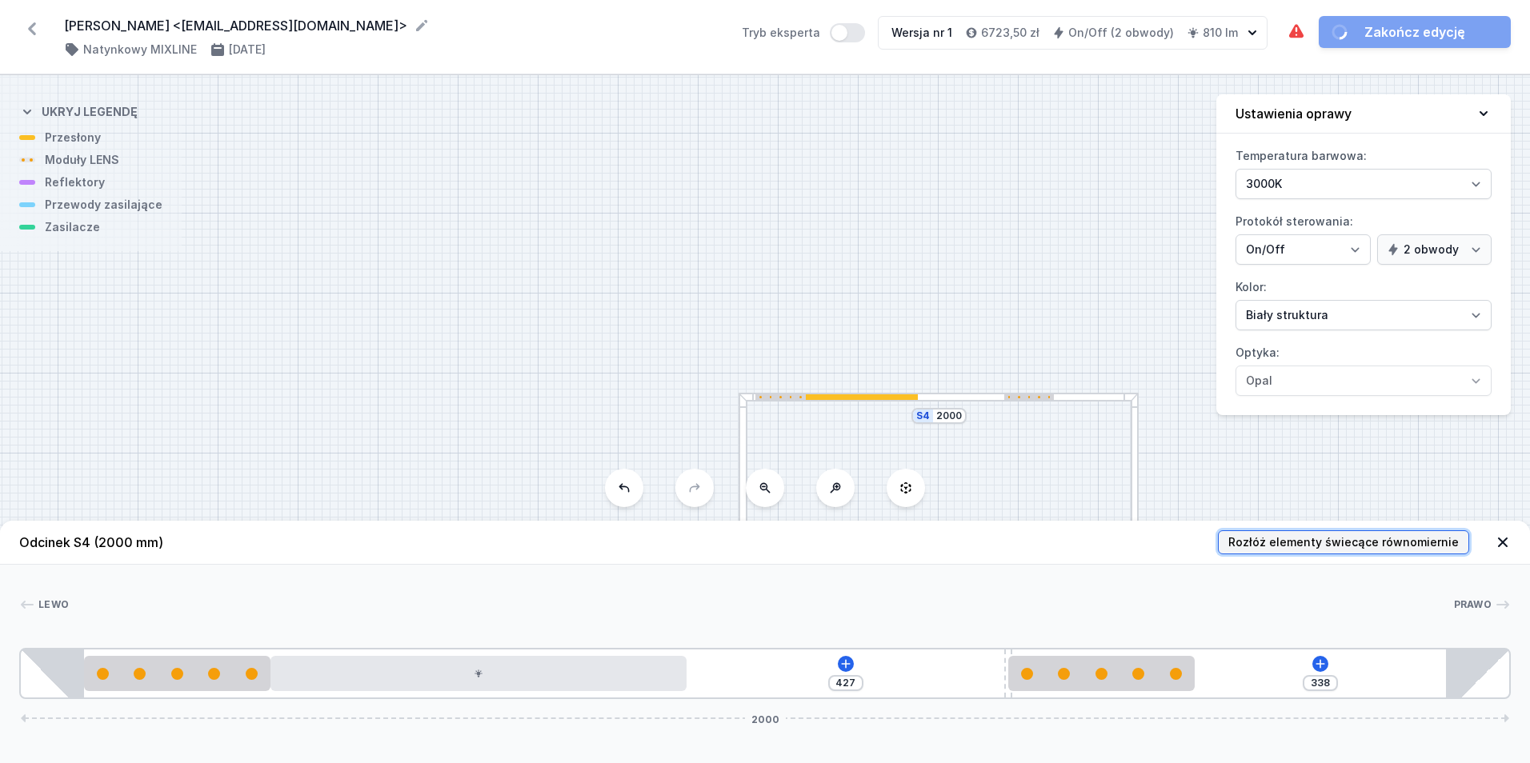
click at [1357, 551] on button "Rozłóż elementy świecące równomiernie" at bounding box center [1343, 543] width 251 height 24
type input "42"
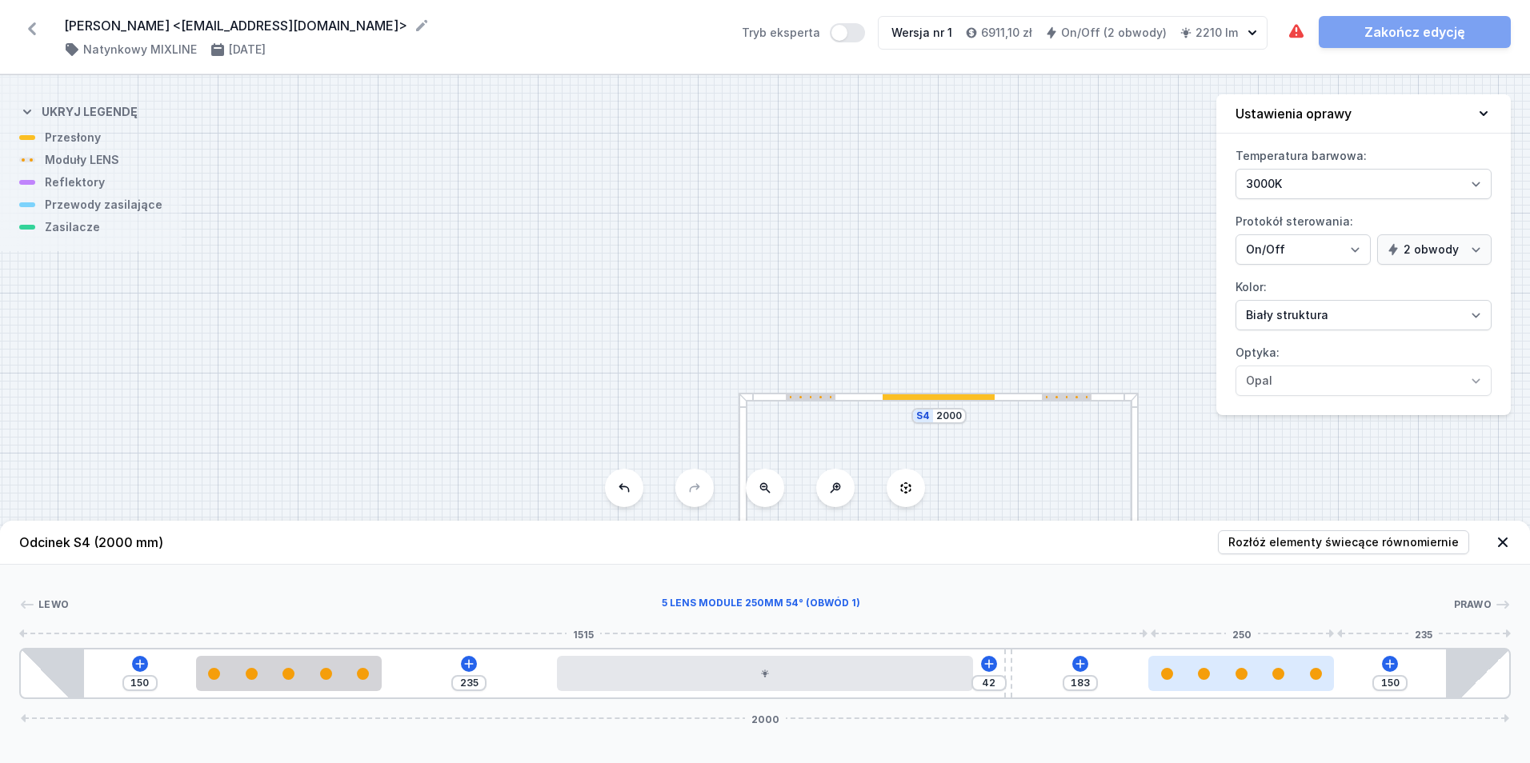
type input "169"
type input "164"
type input "165"
type input "168"
type input "156"
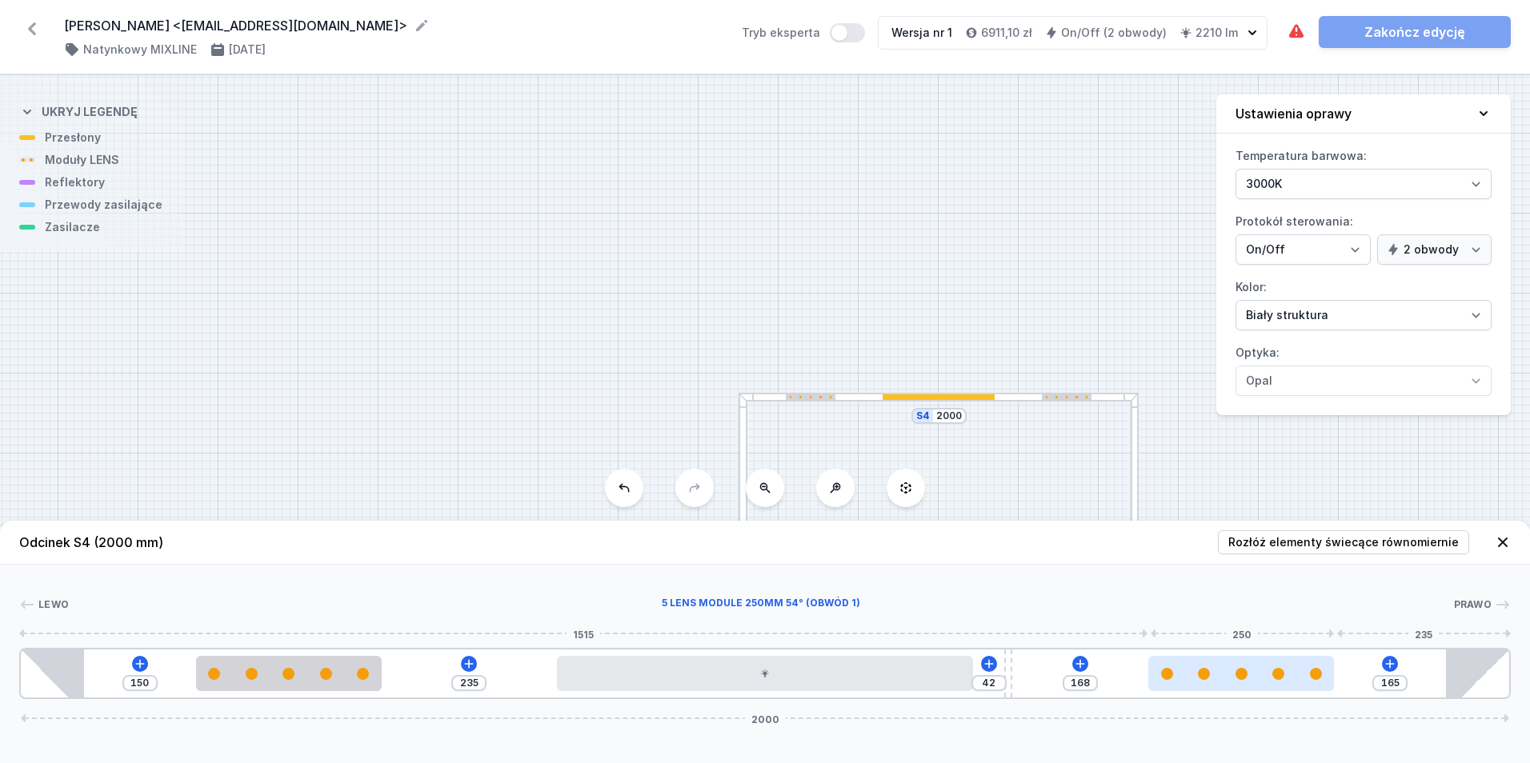
type input "177"
type input "144"
type input "189"
type input "127"
type input "206"
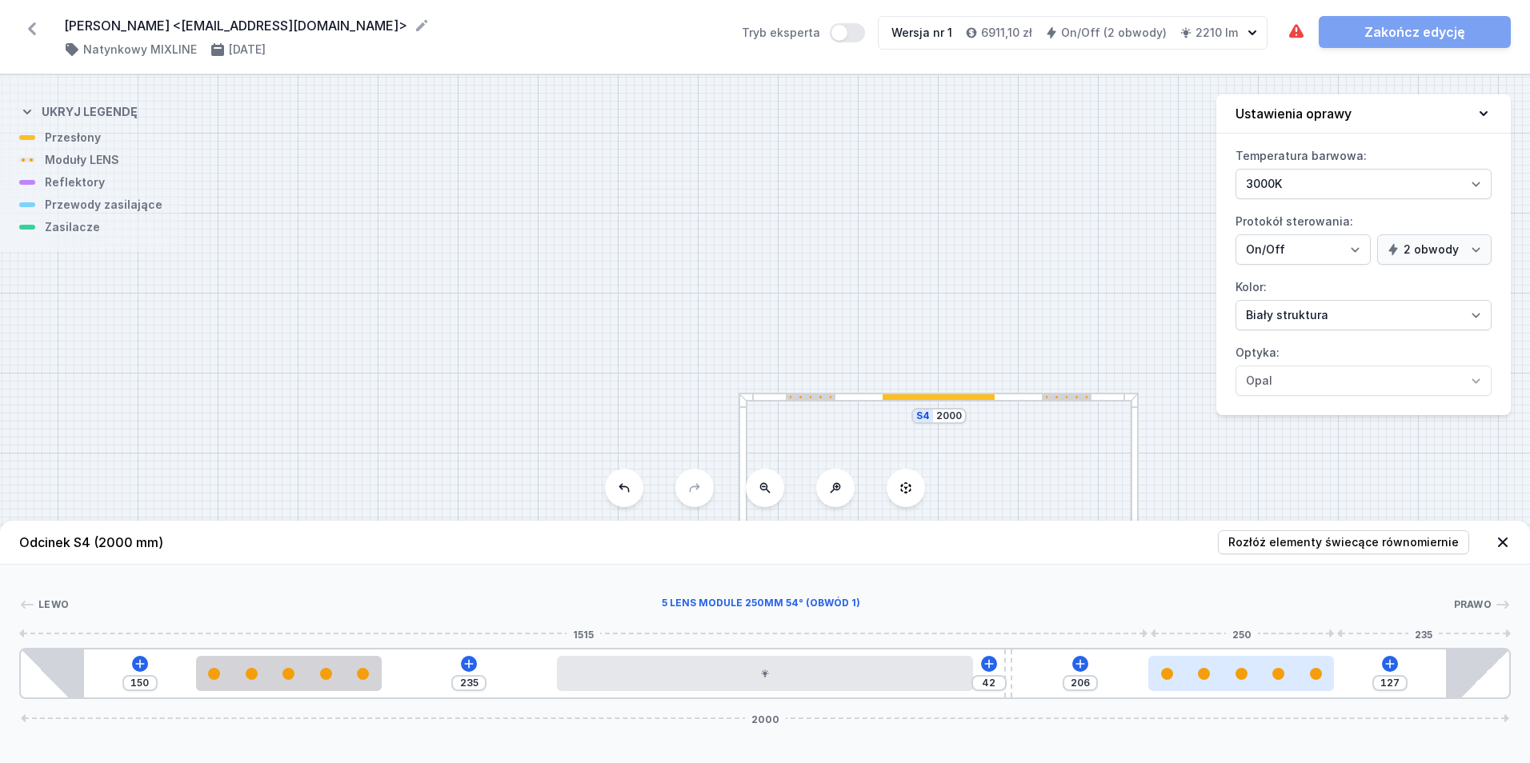
type input "109"
type input "224"
type input "100"
type input "233"
type input "94"
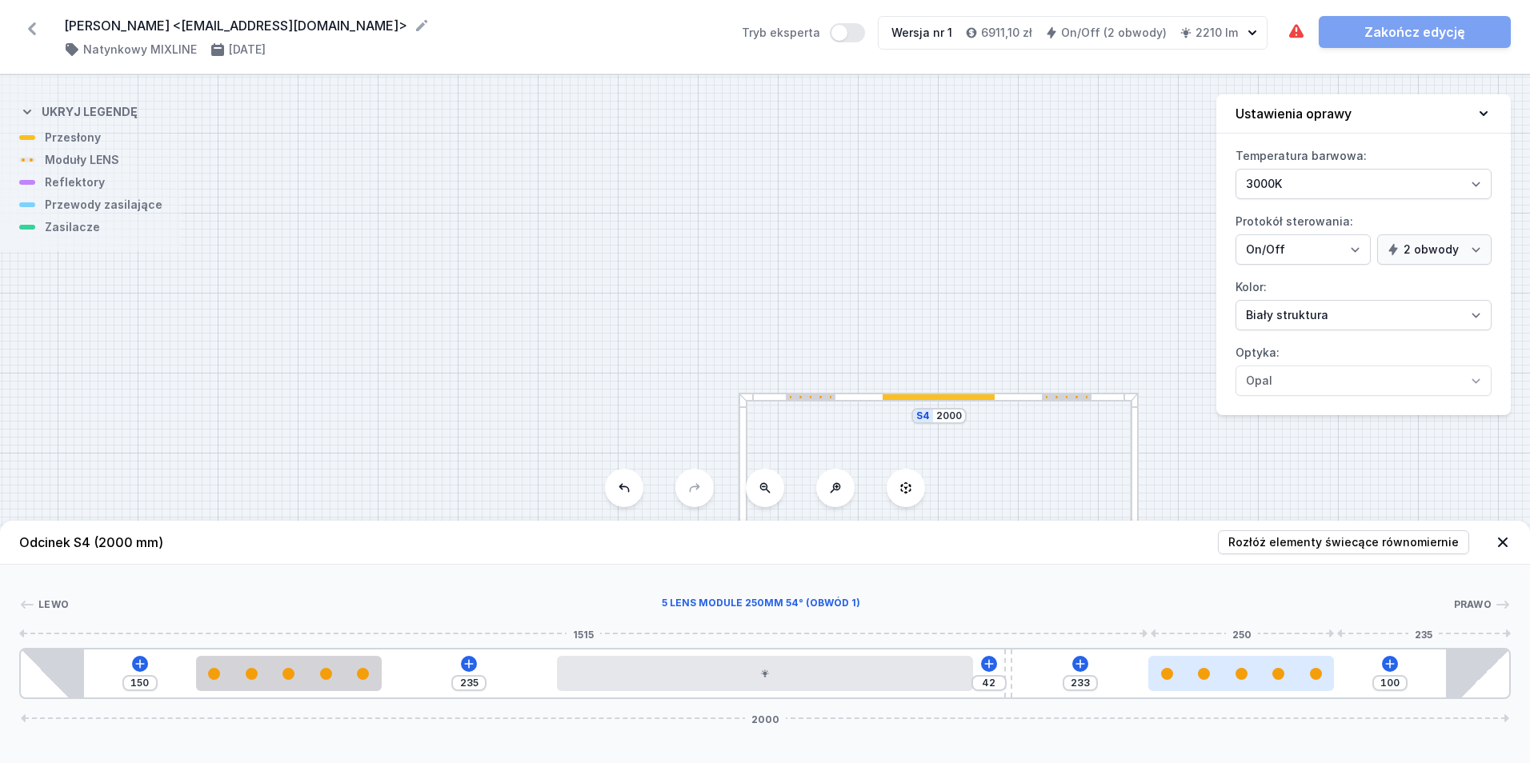
type input "239"
type input "88"
type input "245"
type input "81"
type input "252"
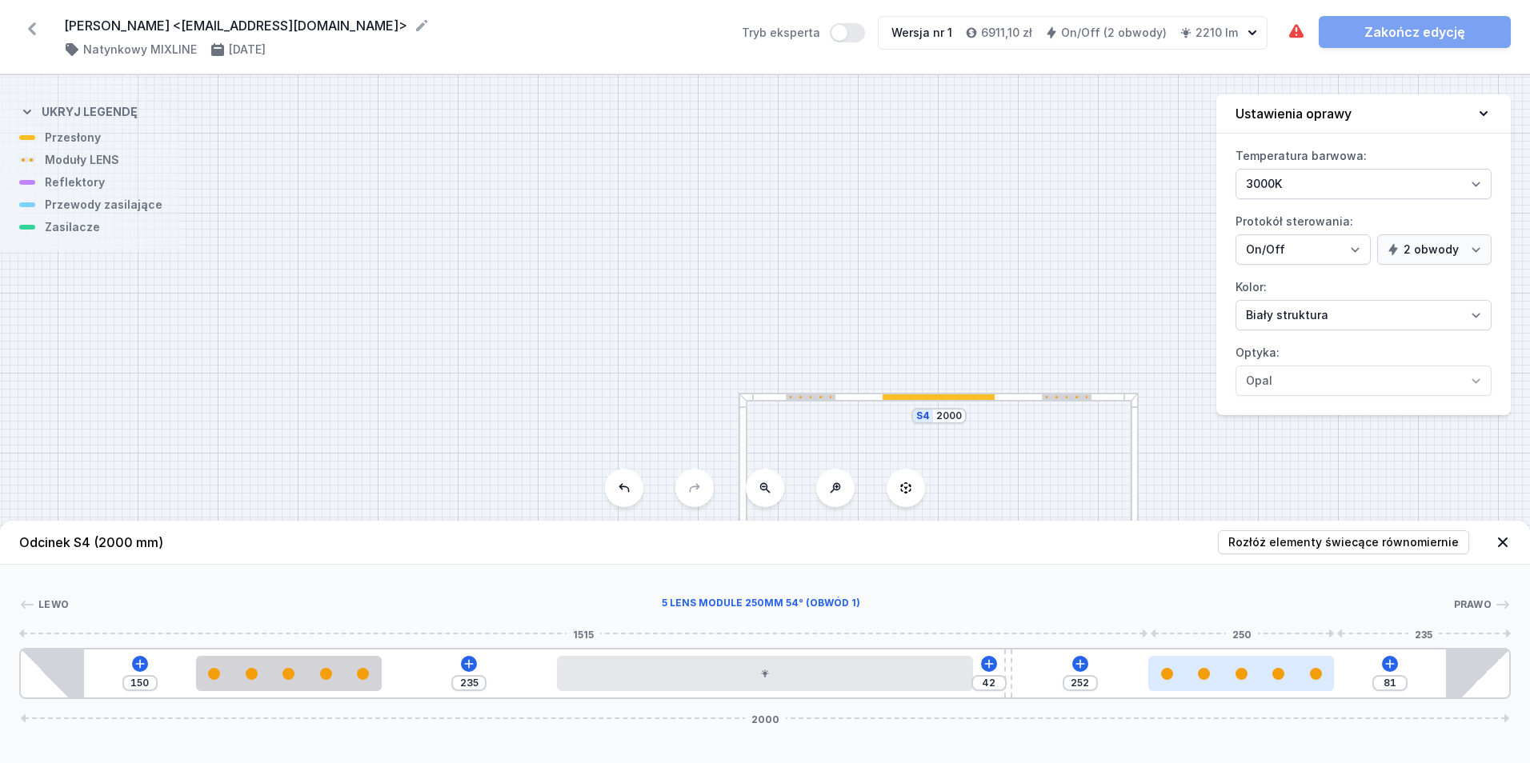
type input "77"
type input "256"
type input "71"
type input "262"
type input "65"
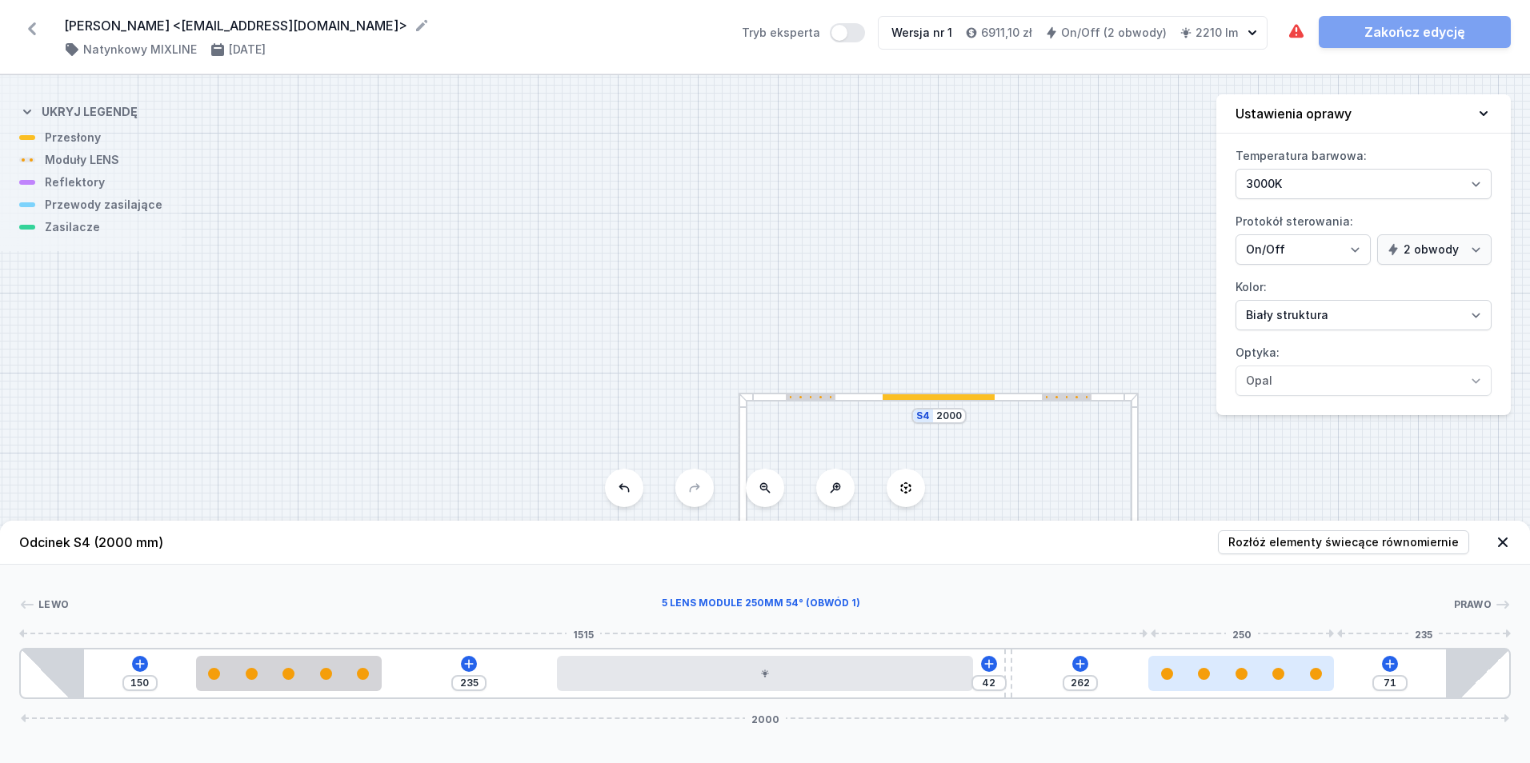
type input "268"
type input "60"
type input "273"
type input "53"
type input "280"
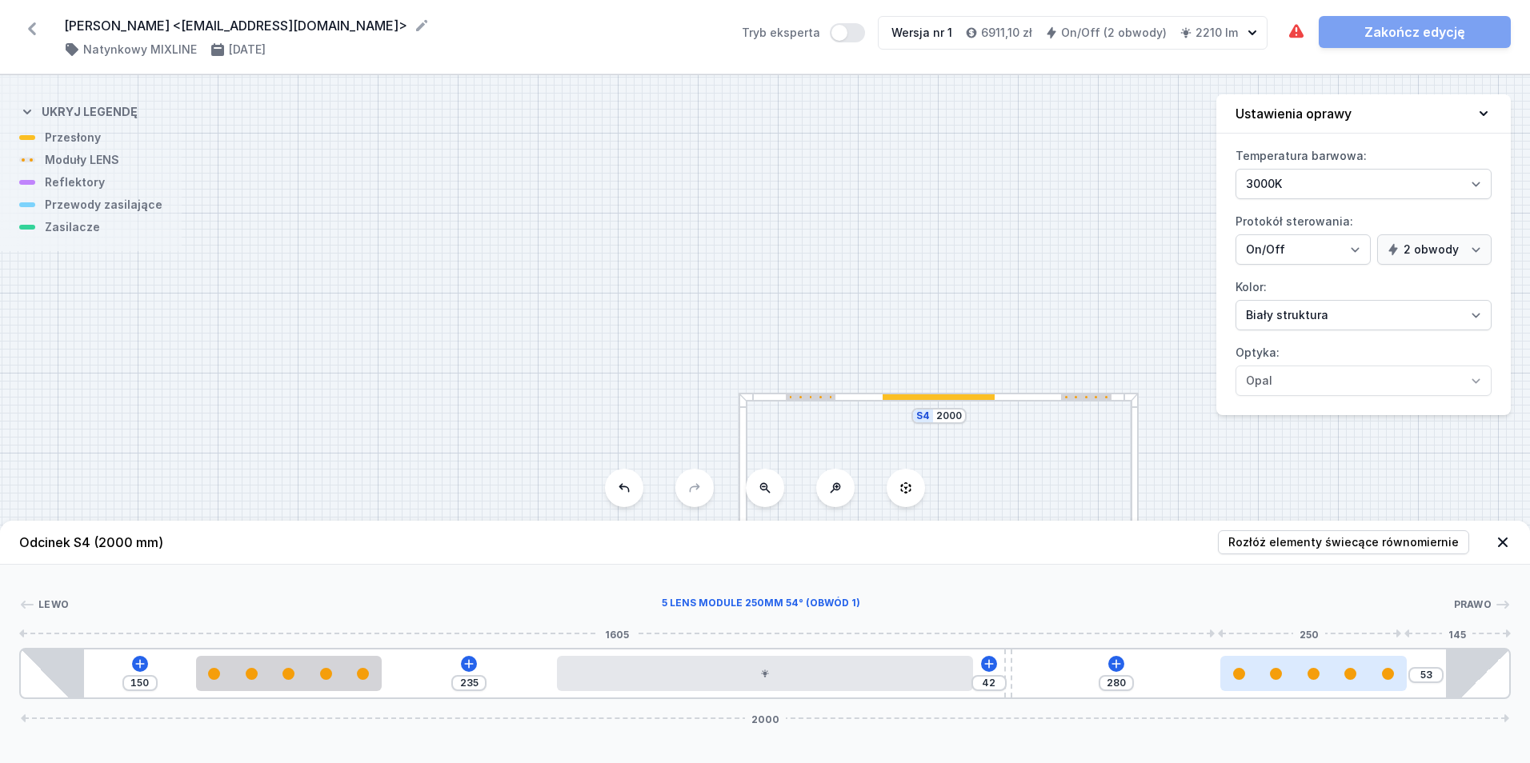
type input "48"
type input "285"
type input "42"
type input "291"
type input "34"
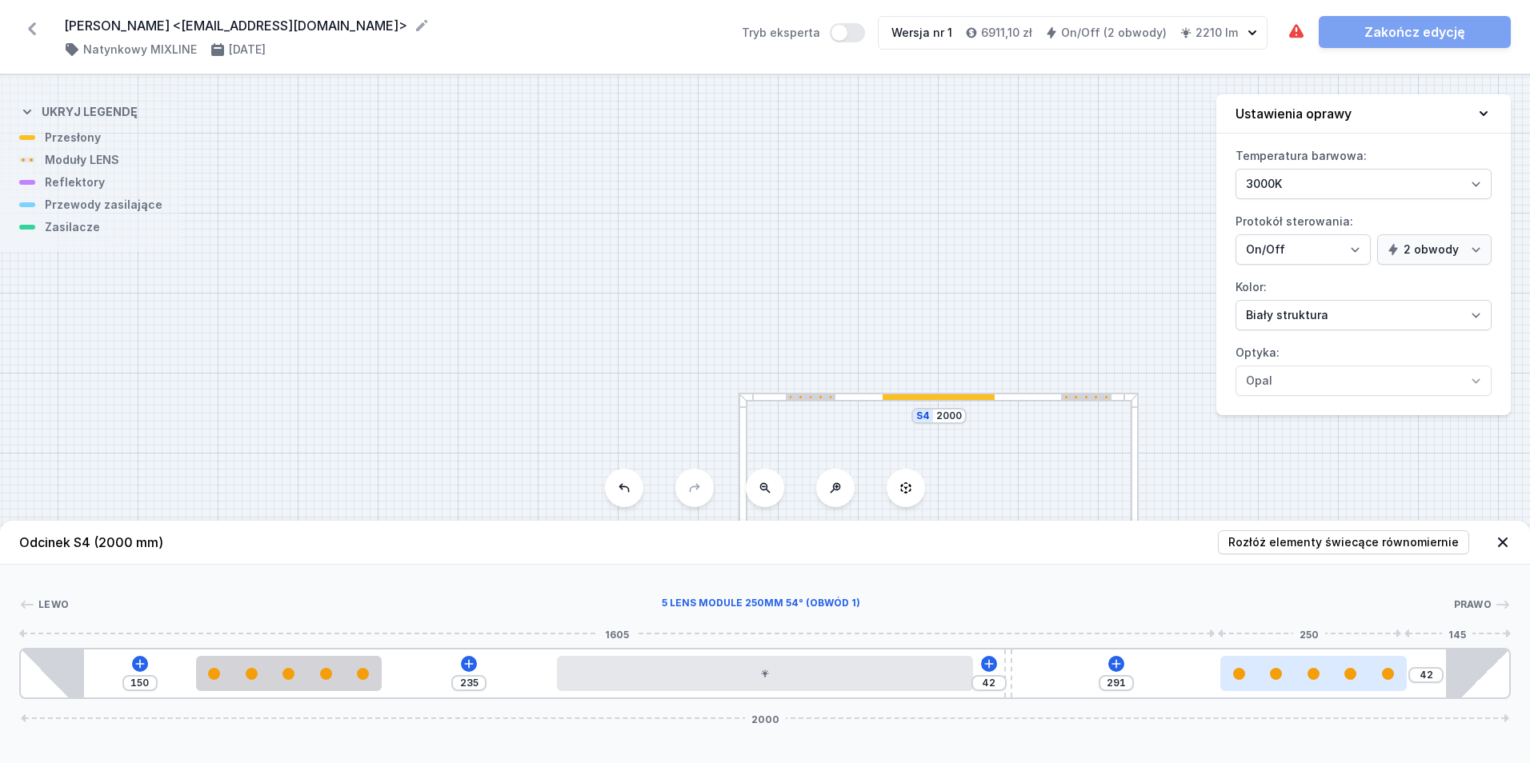
type input "299"
type input "30"
type input "303"
type input "29"
type input "304"
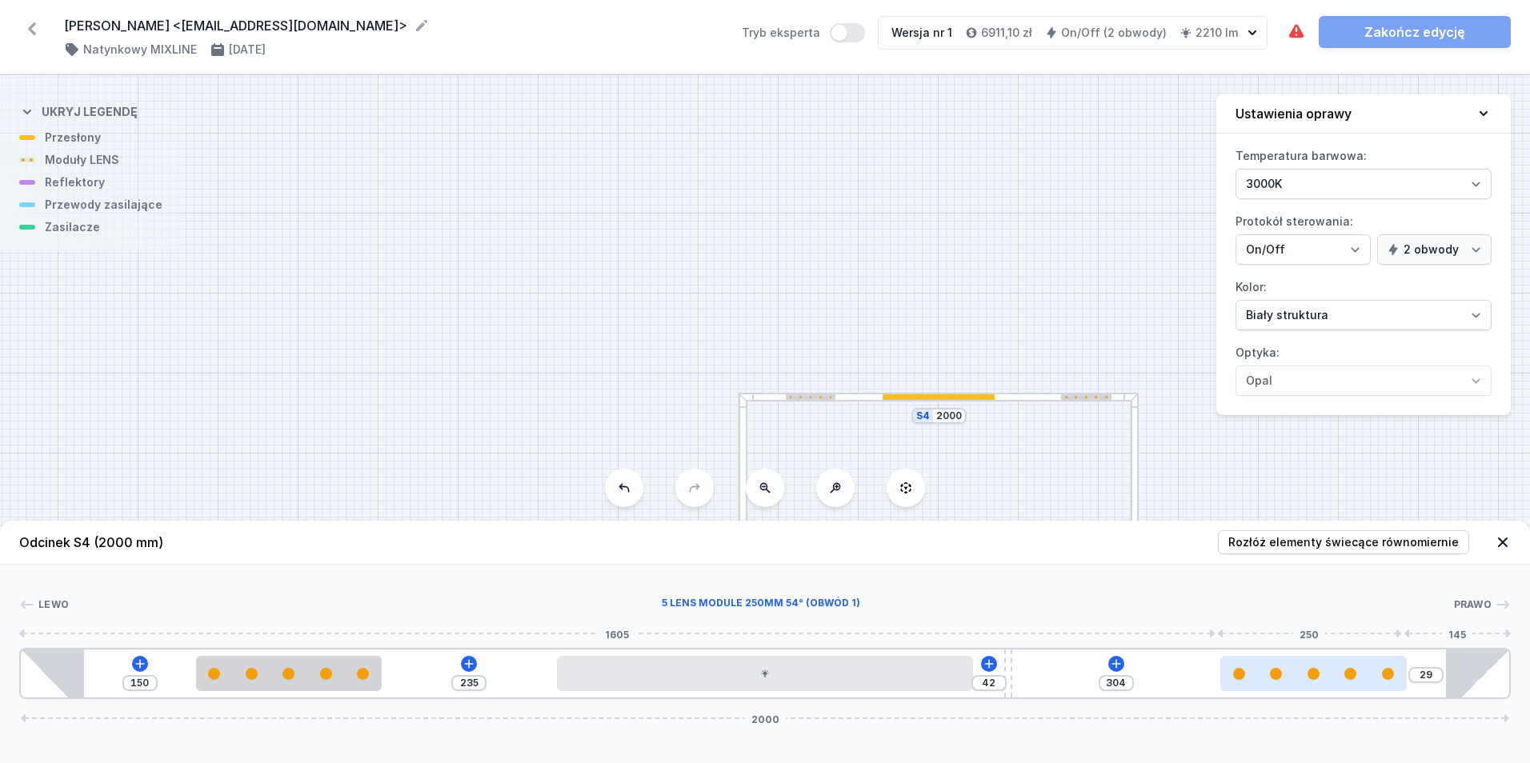
type input "28"
type input "305"
type input "27"
type input "306"
type input "26"
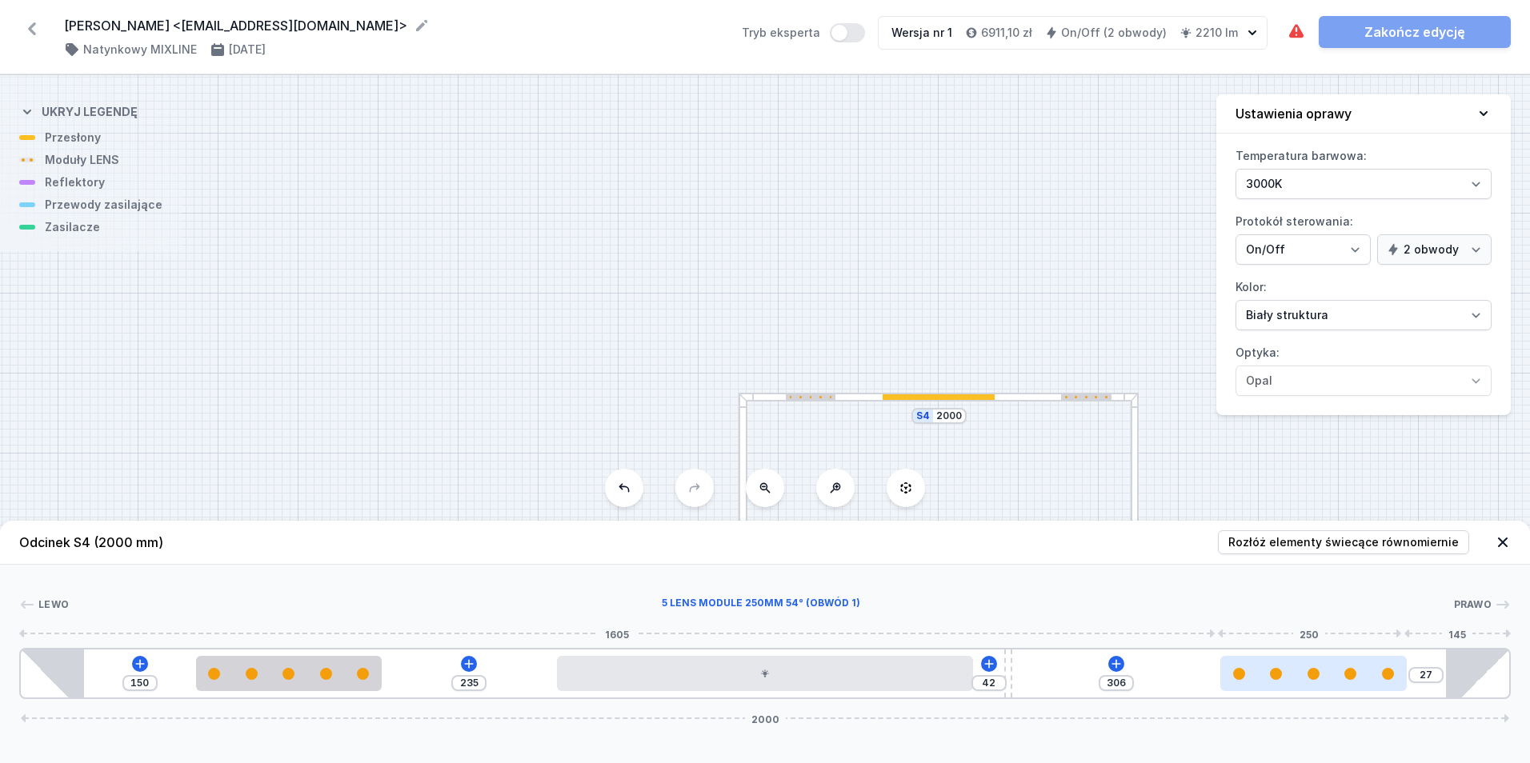
type input "307"
type input "24"
type input "309"
type input "22"
type input "311"
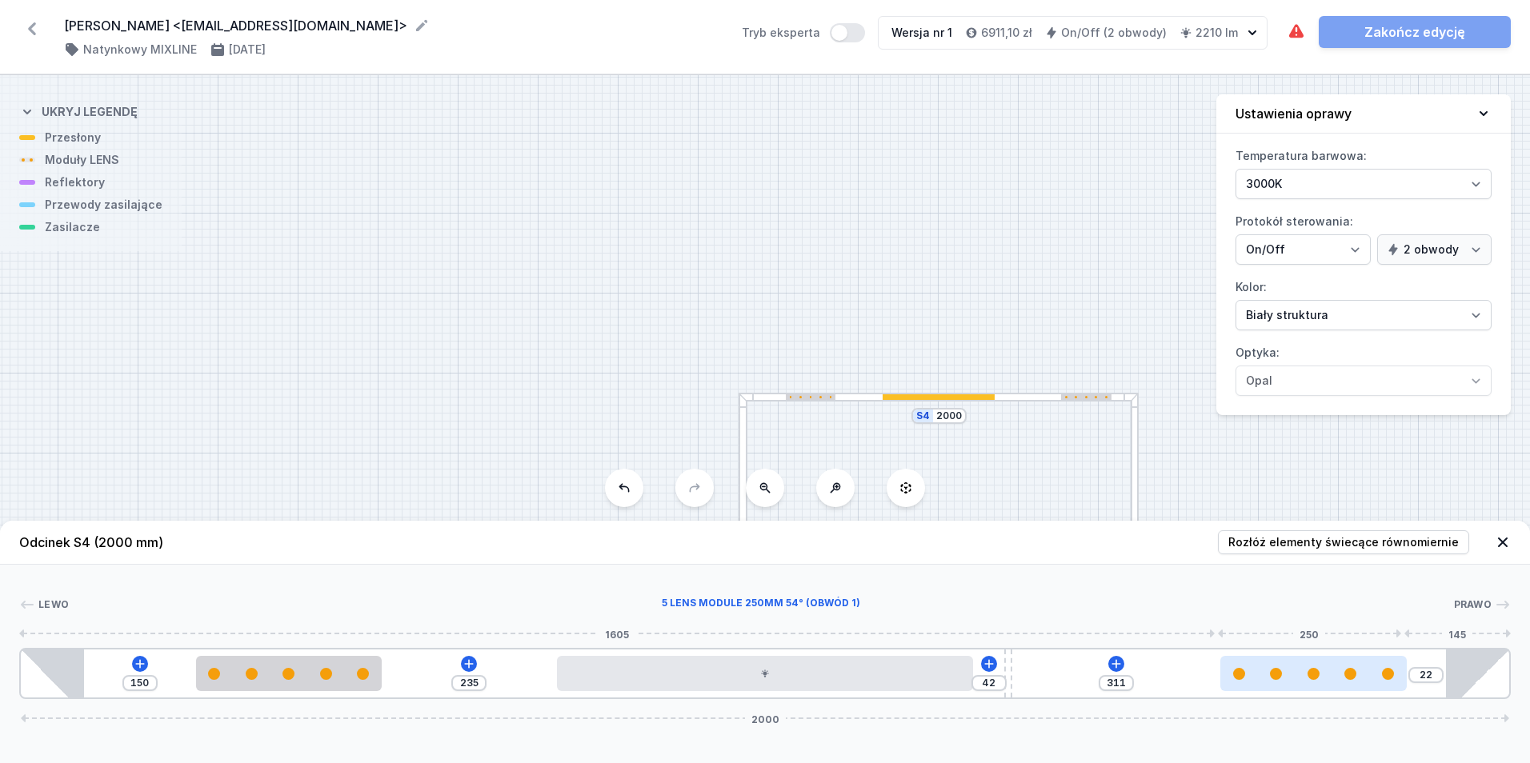
type input "19"
type input "333"
drag, startPoint x: 1262, startPoint y: 682, endPoint x: 1378, endPoint y: 690, distance: 116.3
click at [1396, 693] on div "150 235 42 333 2000" at bounding box center [765, 673] width 1492 height 51
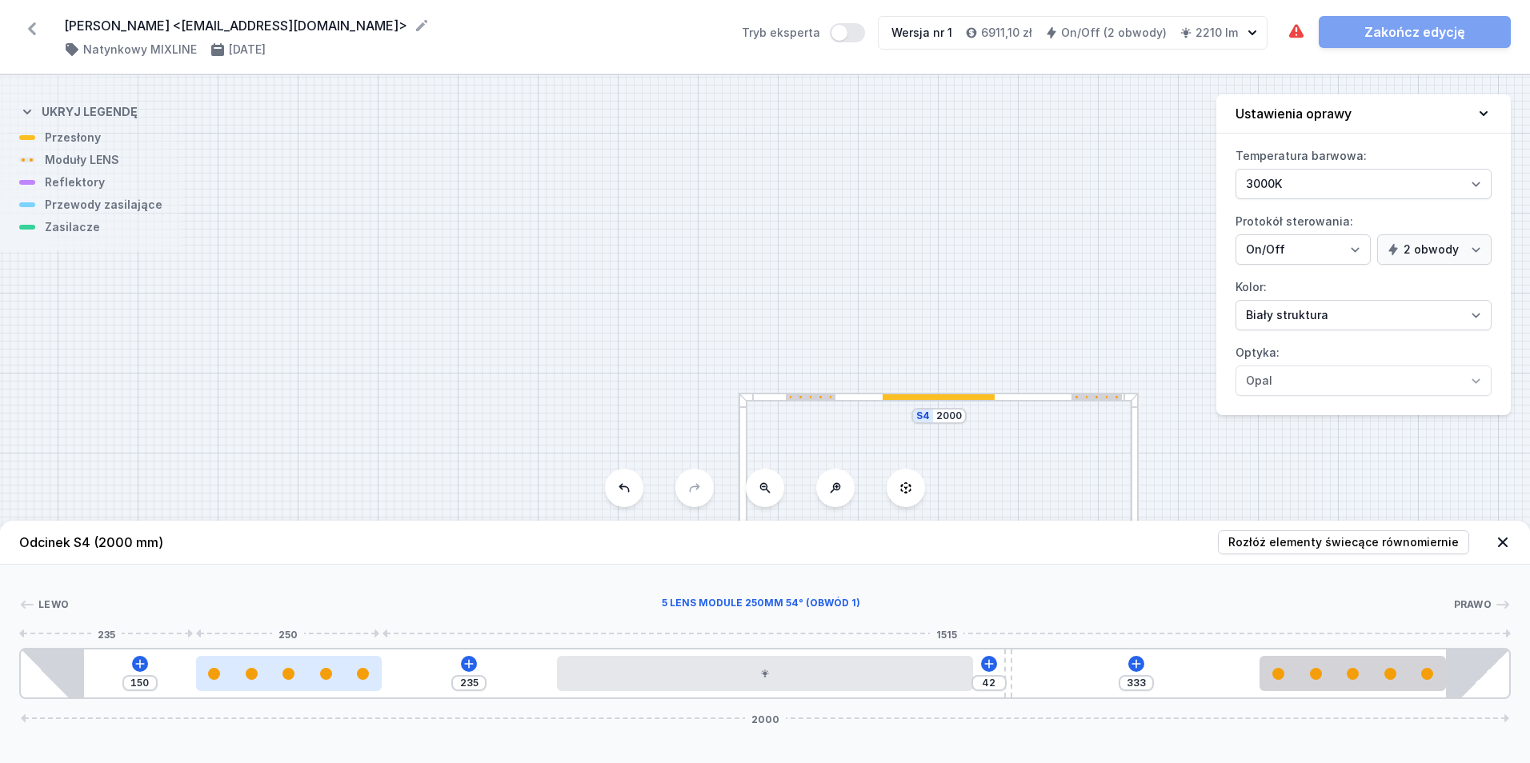
type input "171"
type input "214"
type input "160"
type input "225"
type input "146"
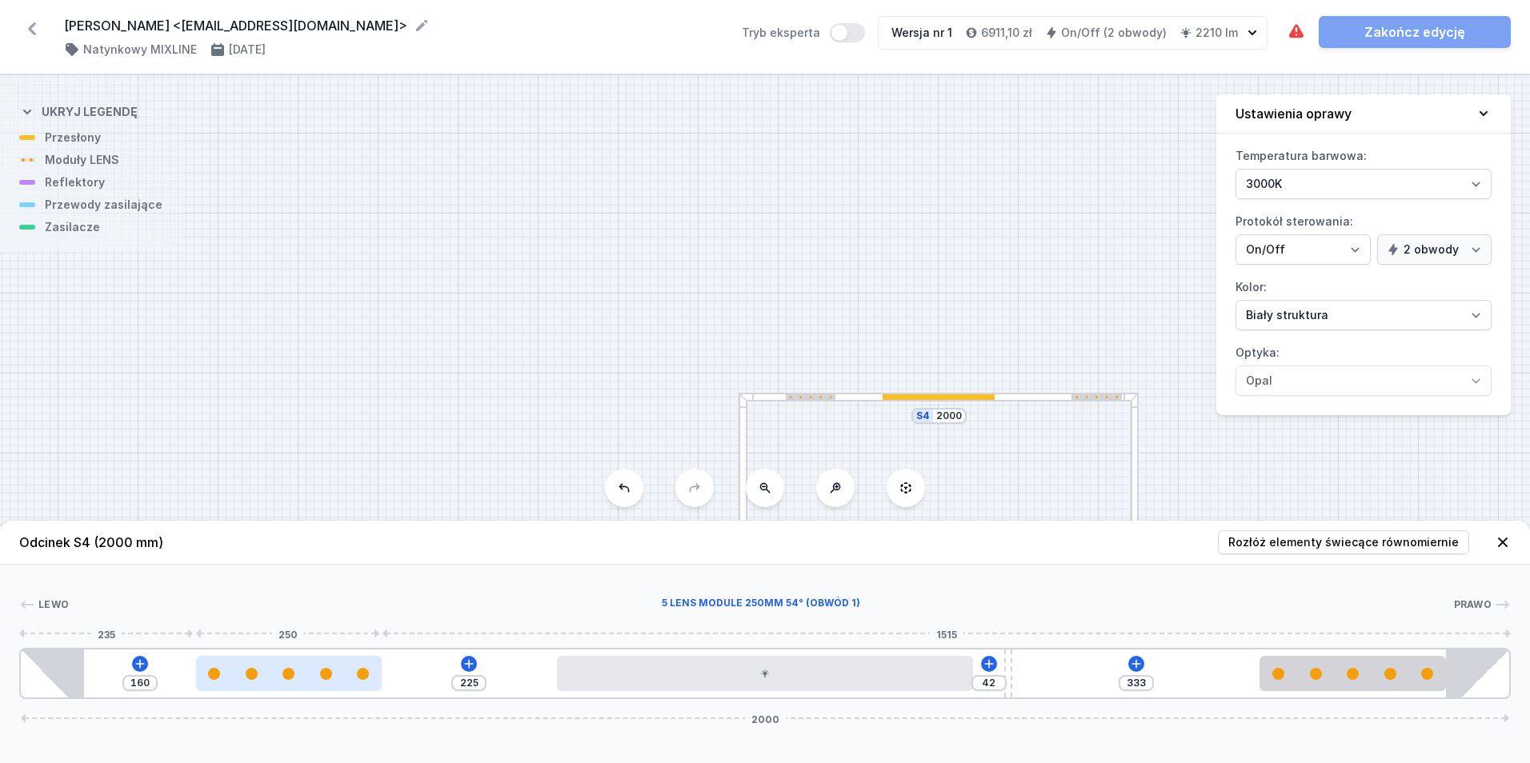
type input "239"
type input "120"
type input "385"
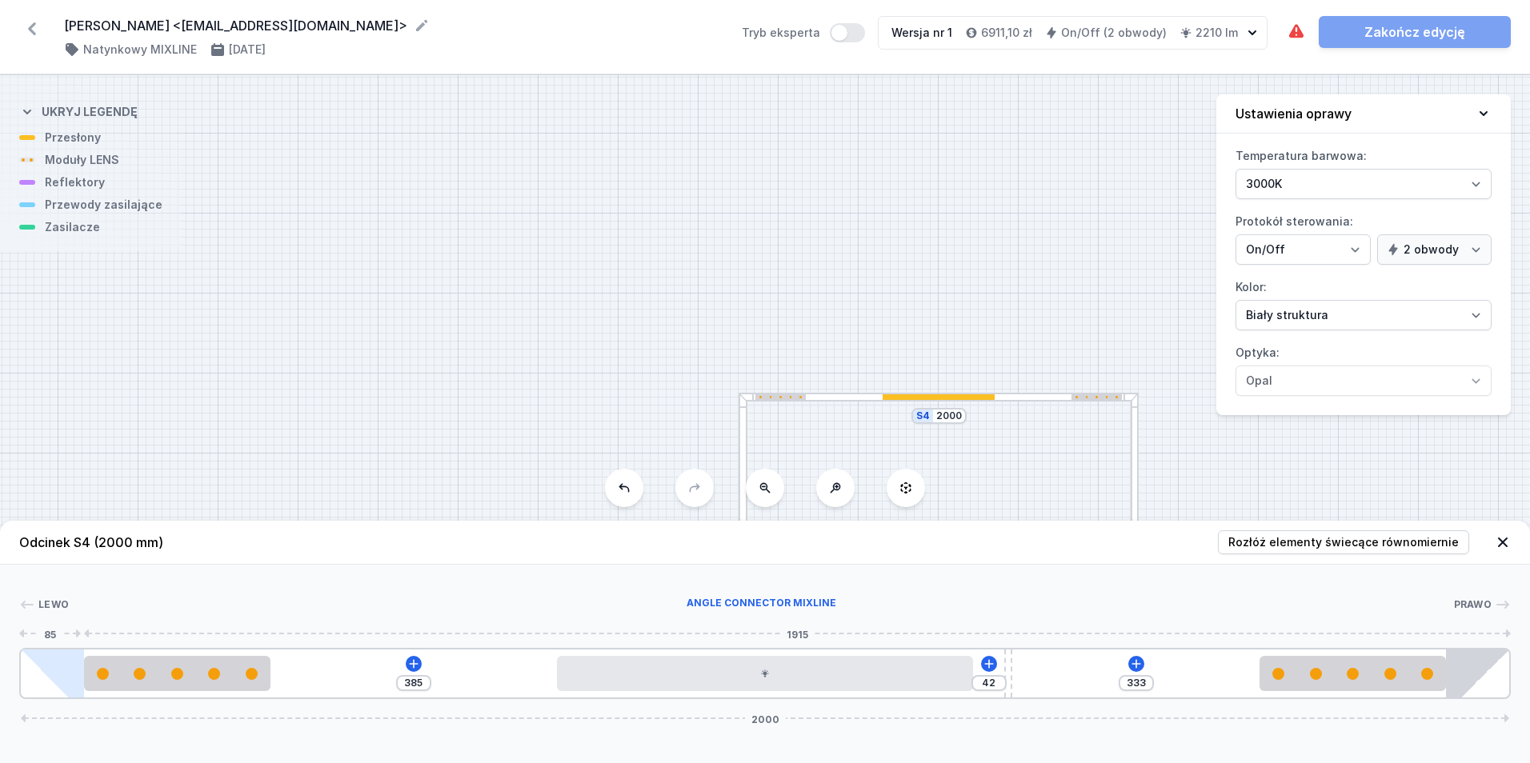
drag, startPoint x: 302, startPoint y: 680, endPoint x: 78, endPoint y: 688, distance: 223.4
click at [78, 688] on div "385 42 333 2000" at bounding box center [765, 673] width 1492 height 51
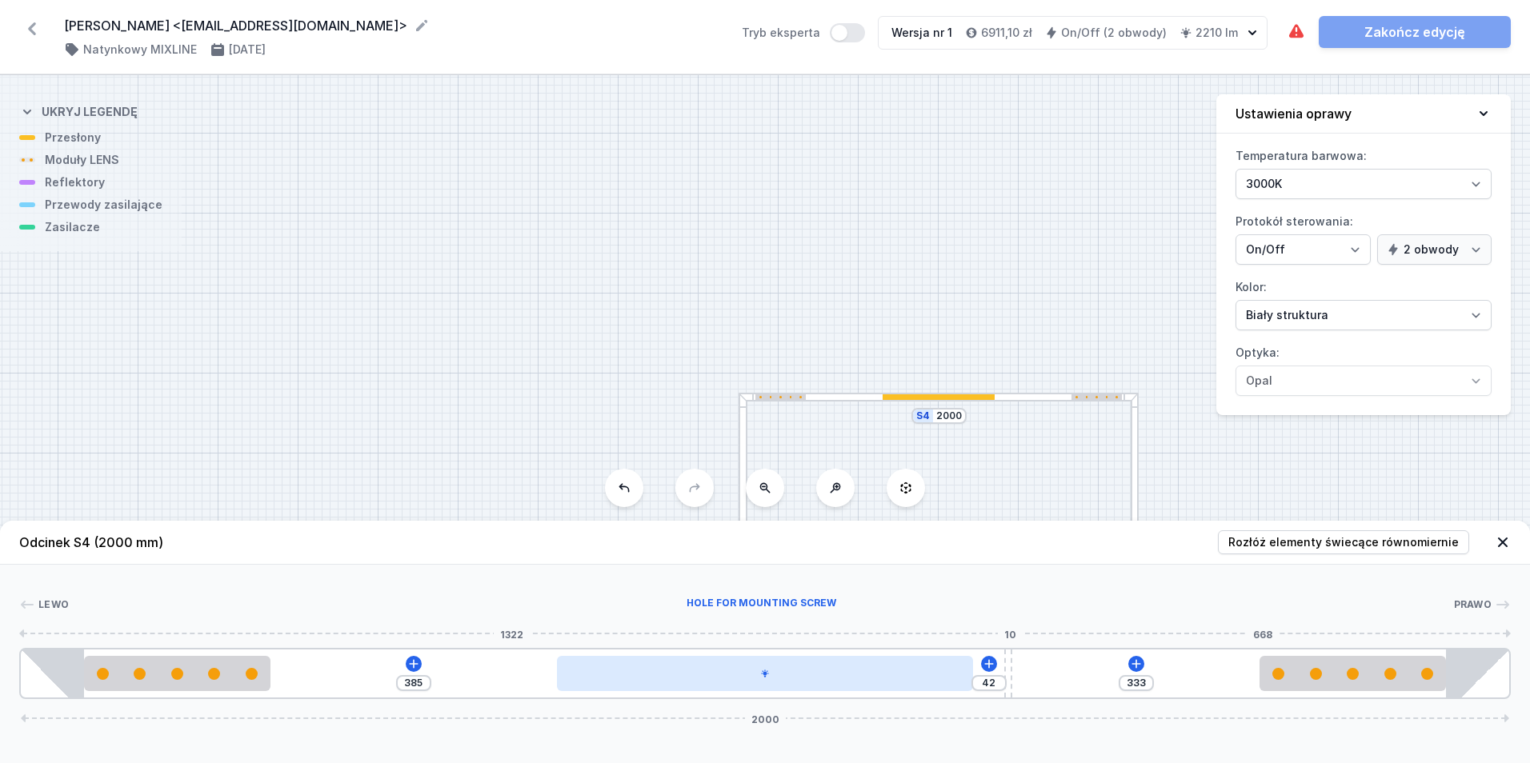
type input "29"
type input "346"
type input "25"
type input "350"
type input "15"
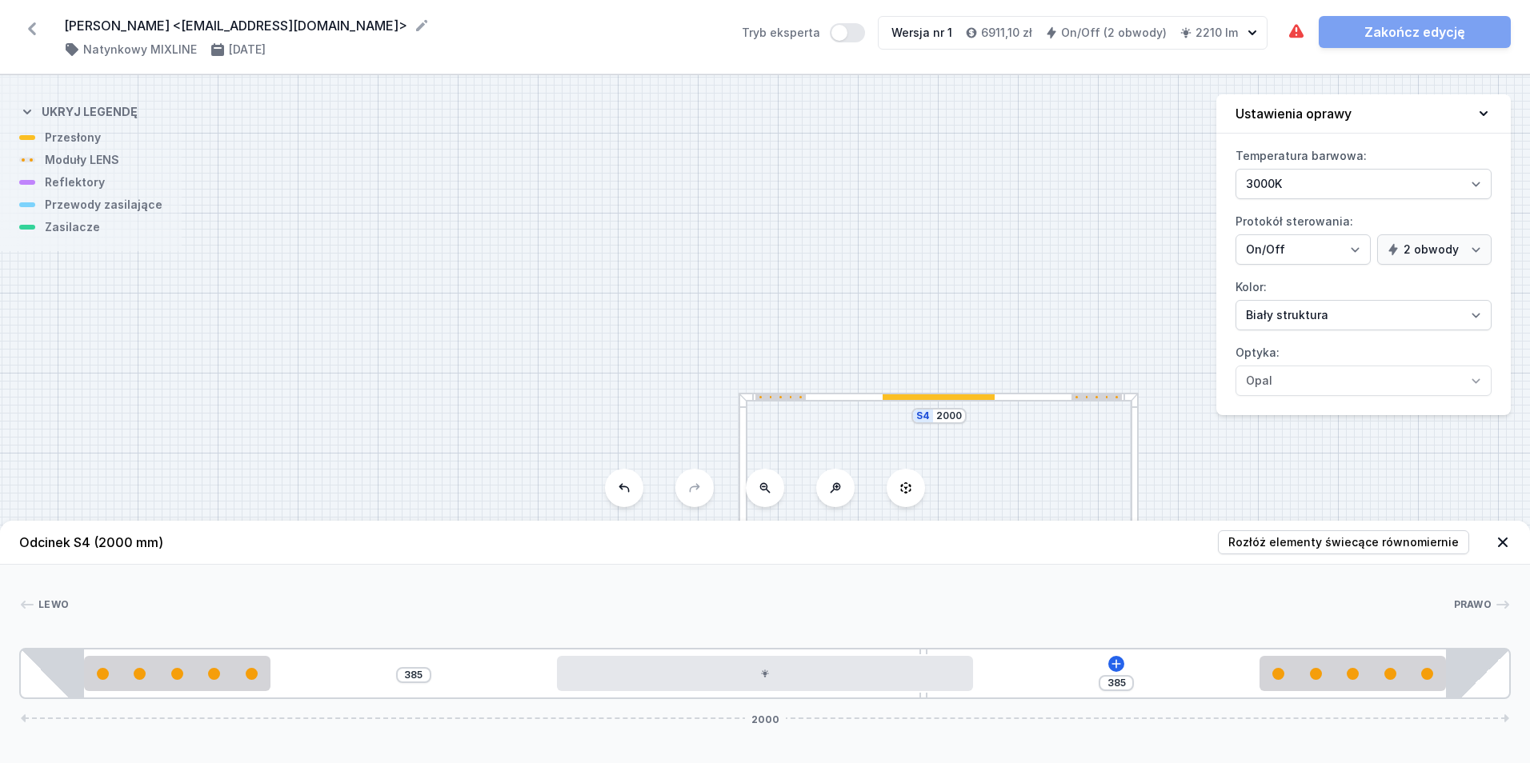
drag, startPoint x: 1011, startPoint y: 679, endPoint x: 933, endPoint y: 692, distance: 78.7
click at [933, 692] on div "385 385 2000" at bounding box center [765, 673] width 1492 height 51
drag, startPoint x: 551, startPoint y: 239, endPoint x: 521, endPoint y: 31, distance: 210.2
click at [521, 31] on div "Grzegorz Różycki <gewar@gewar.pl> ( 11360 /v 1 ) Natynkowy MIXLINE 25.08.2025 T…" at bounding box center [765, 381] width 1530 height 763
click at [1116, 660] on icon at bounding box center [1116, 663] width 9 height 9
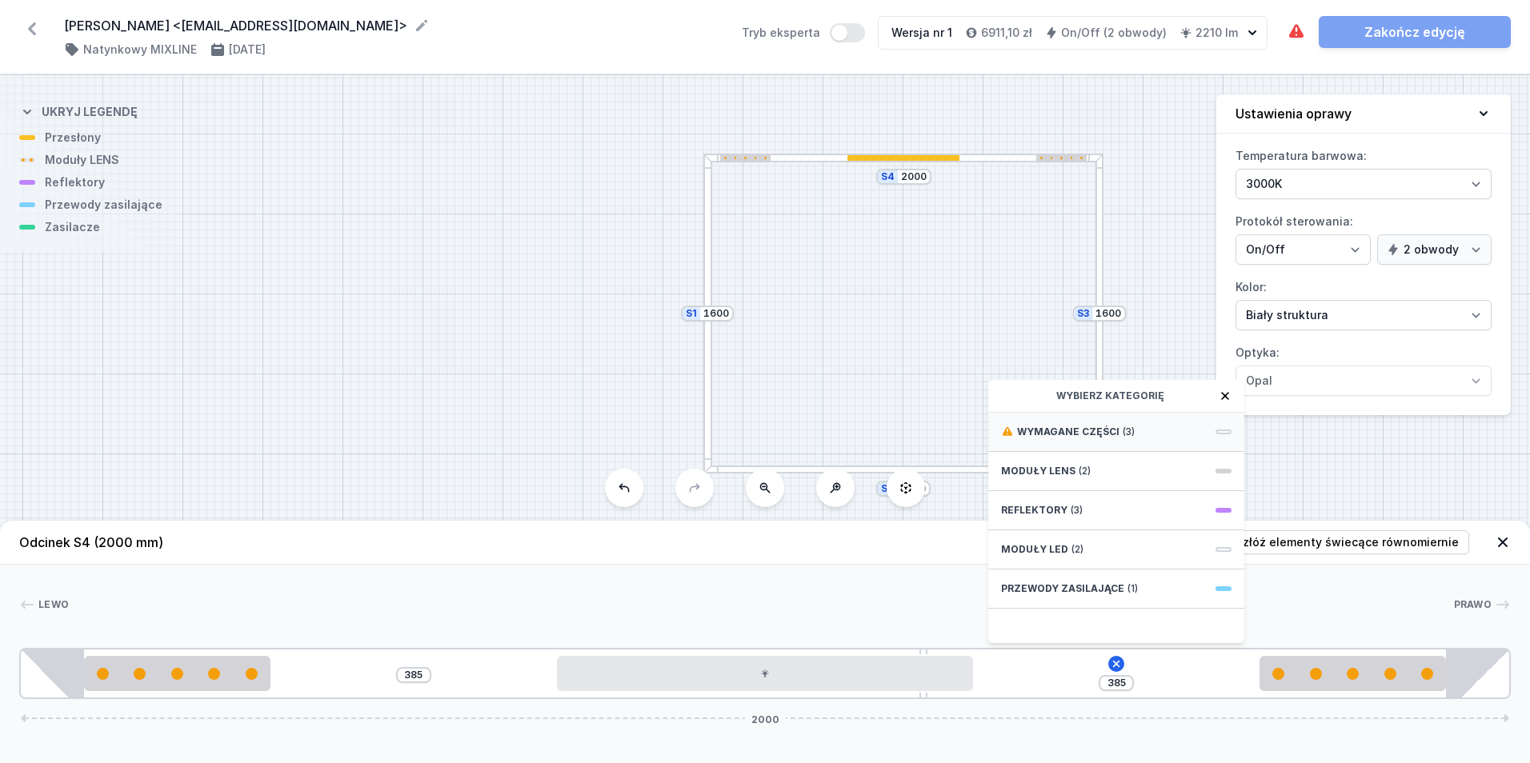
click at [1129, 448] on div "Wymagane części (3)" at bounding box center [1116, 432] width 256 height 39
click at [1146, 475] on div "ON/OFF Driver - up to 32W Obwód 1" at bounding box center [1116, 475] width 256 height 52
type input "85"
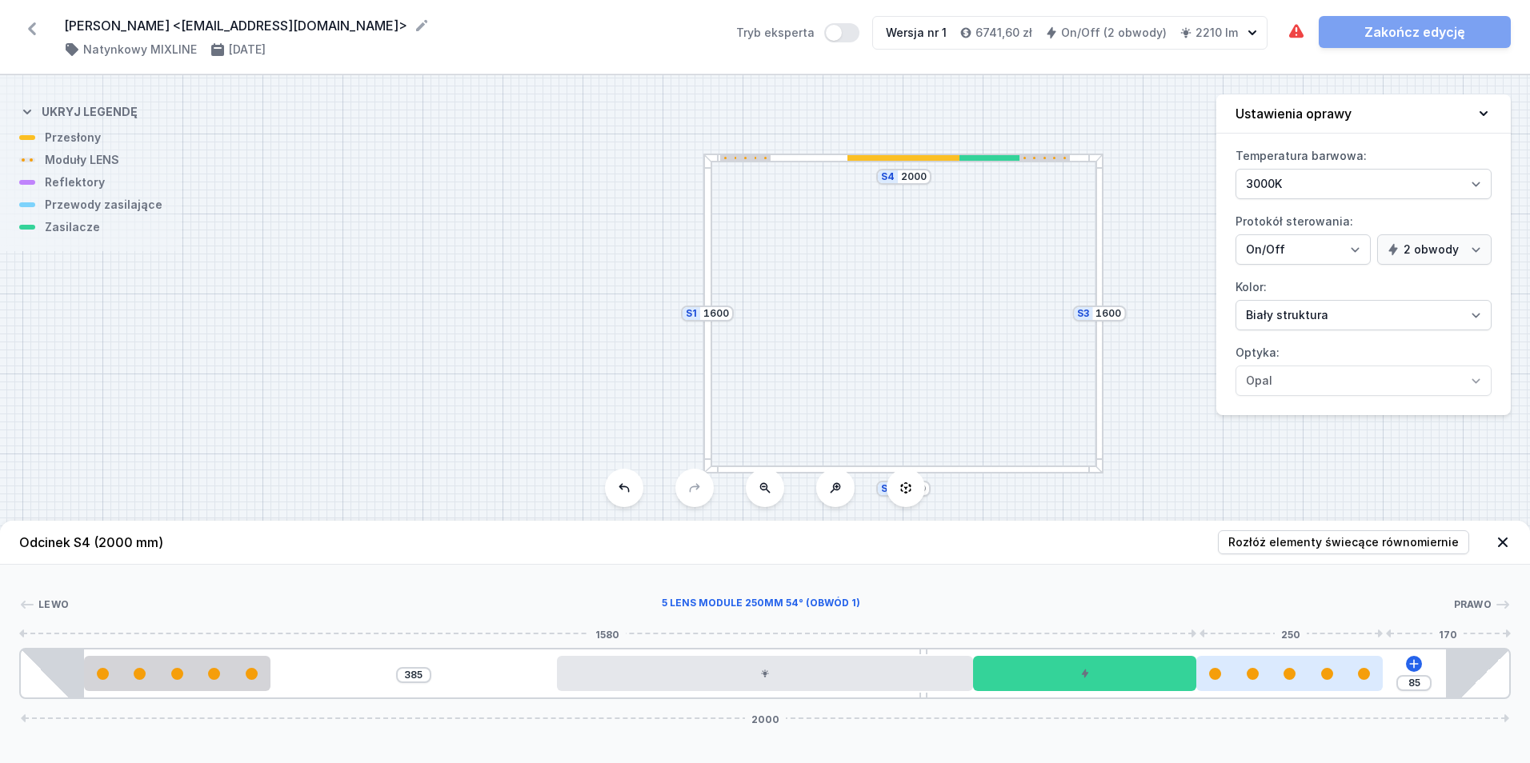
drag, startPoint x: 1296, startPoint y: 679, endPoint x: 1250, endPoint y: 674, distance: 46.8
click at [1250, 674] on div at bounding box center [1289, 674] width 186 height 12
click at [1413, 663] on icon at bounding box center [1414, 664] width 13 height 13
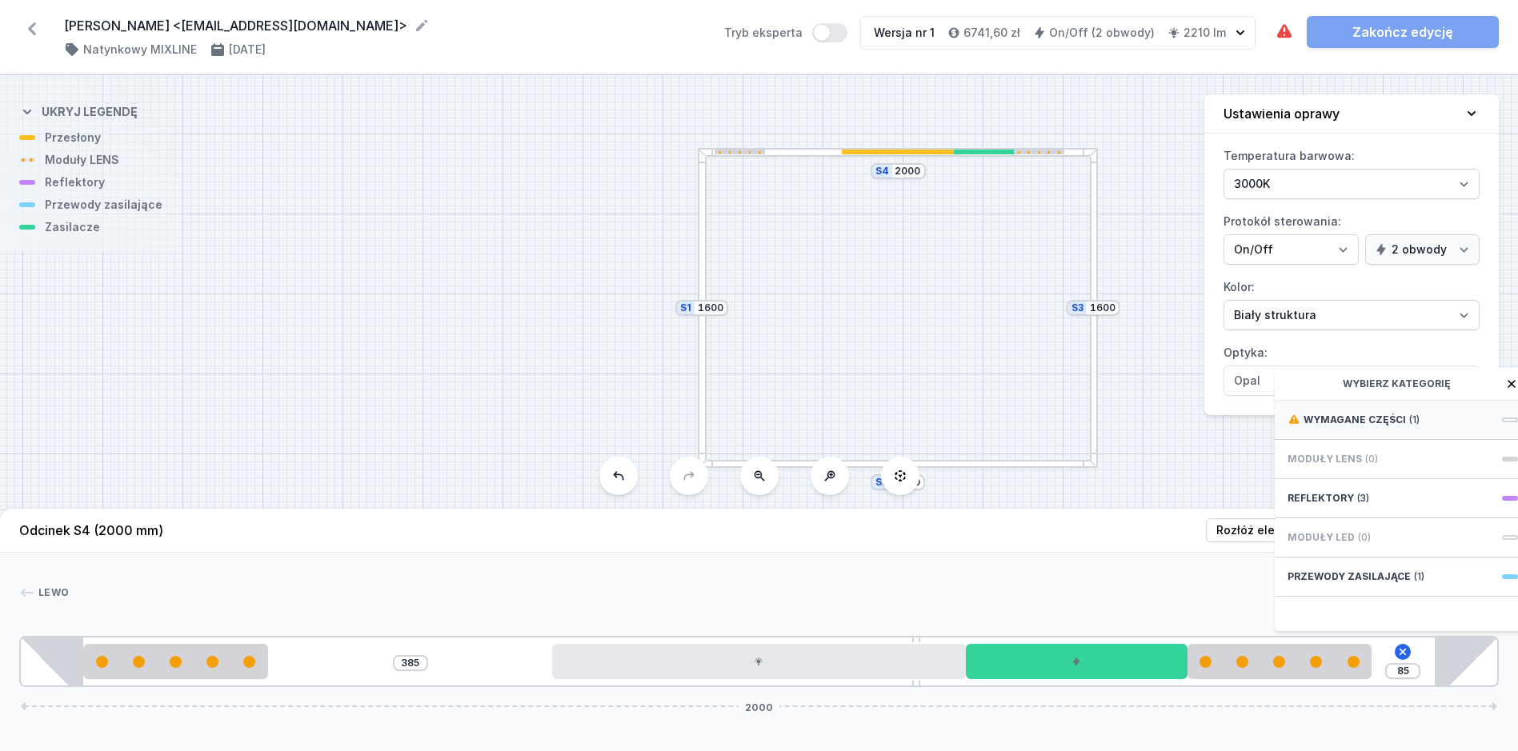
click at [1401, 427] on span "Wymagane części" at bounding box center [1355, 420] width 102 height 13
click at [1401, 427] on span "Hole for power supply cable" at bounding box center [1403, 419] width 230 height 16
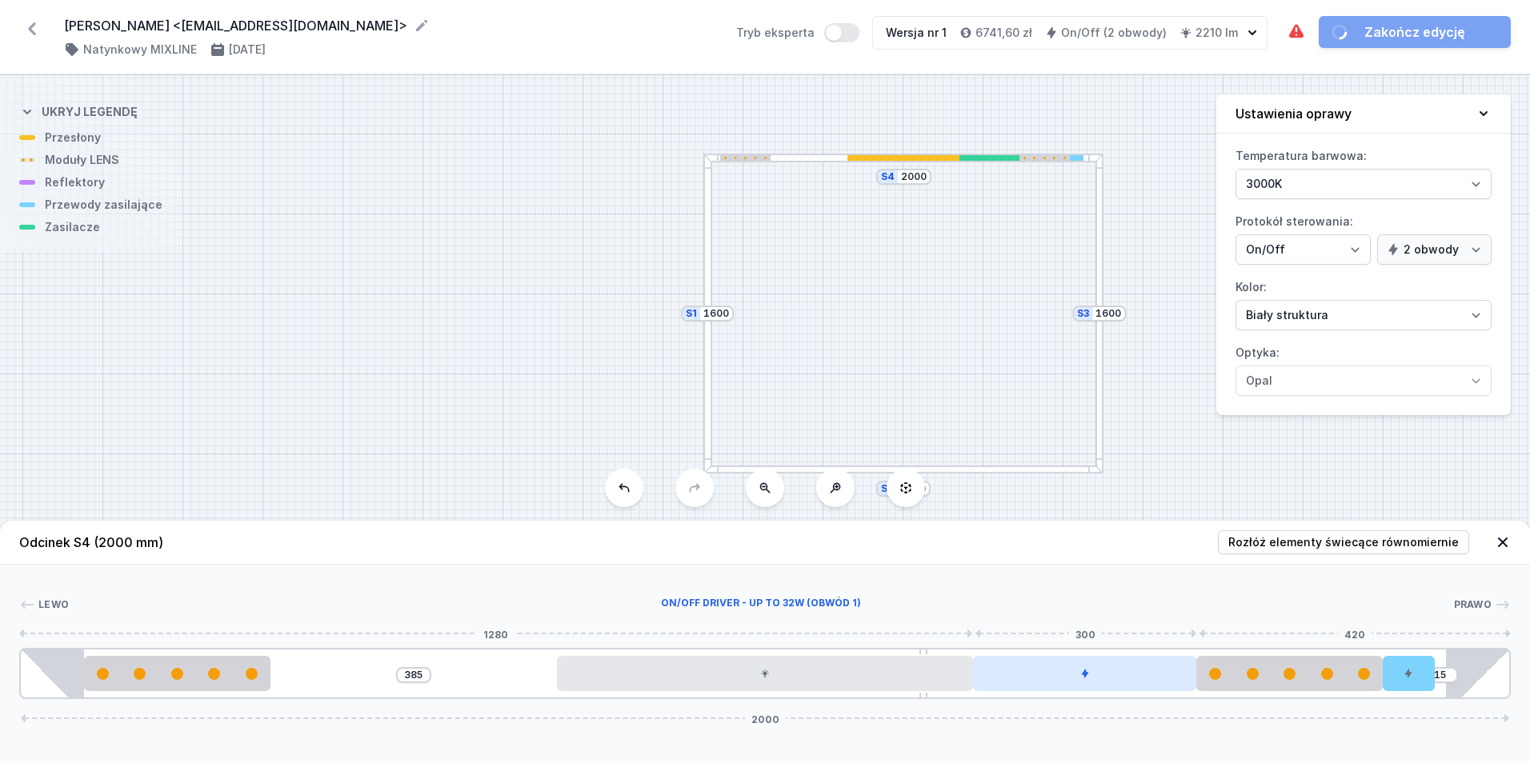
click at [1127, 668] on div at bounding box center [1084, 673] width 223 height 35
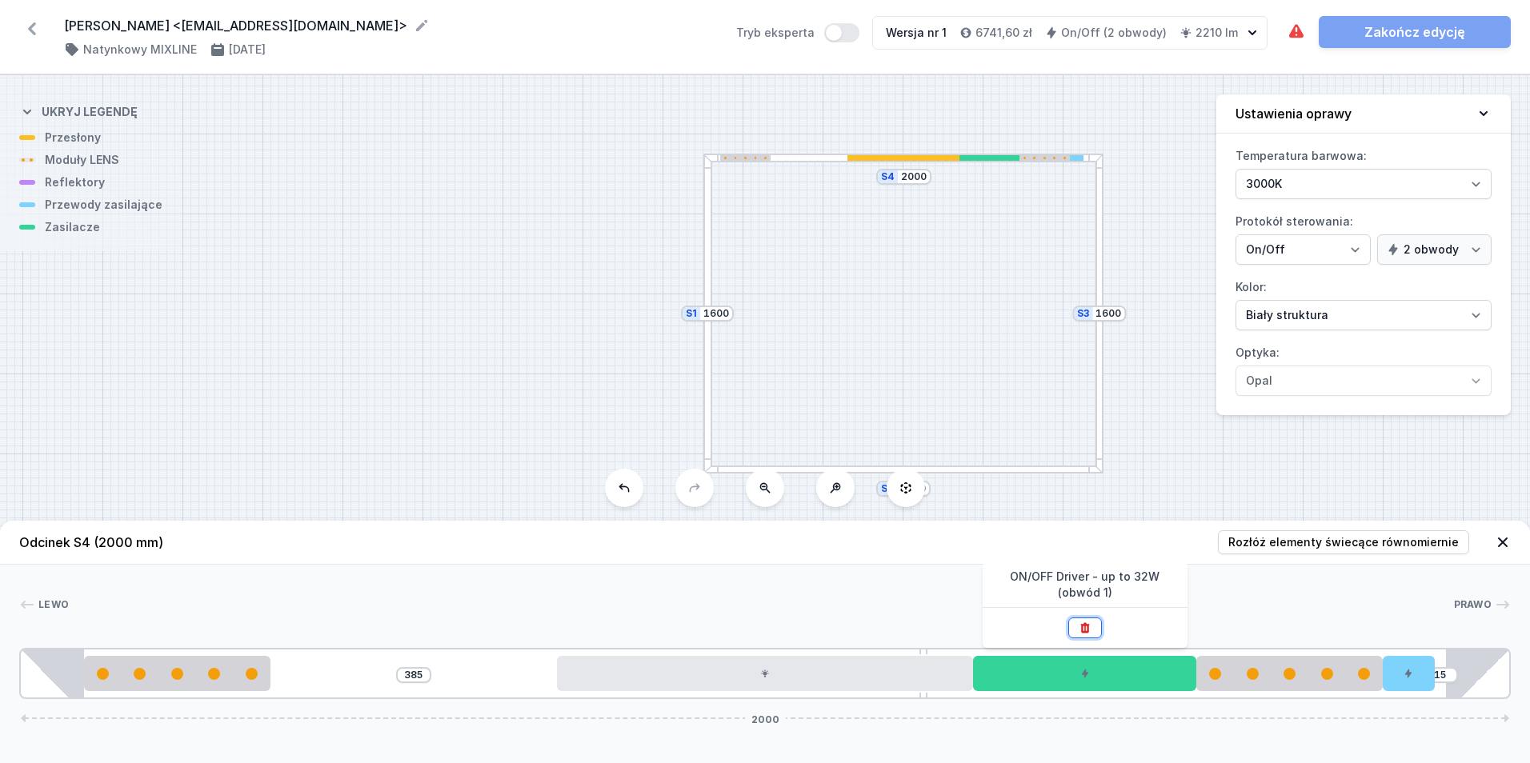
click at [1084, 634] on icon at bounding box center [1085, 628] width 13 height 13
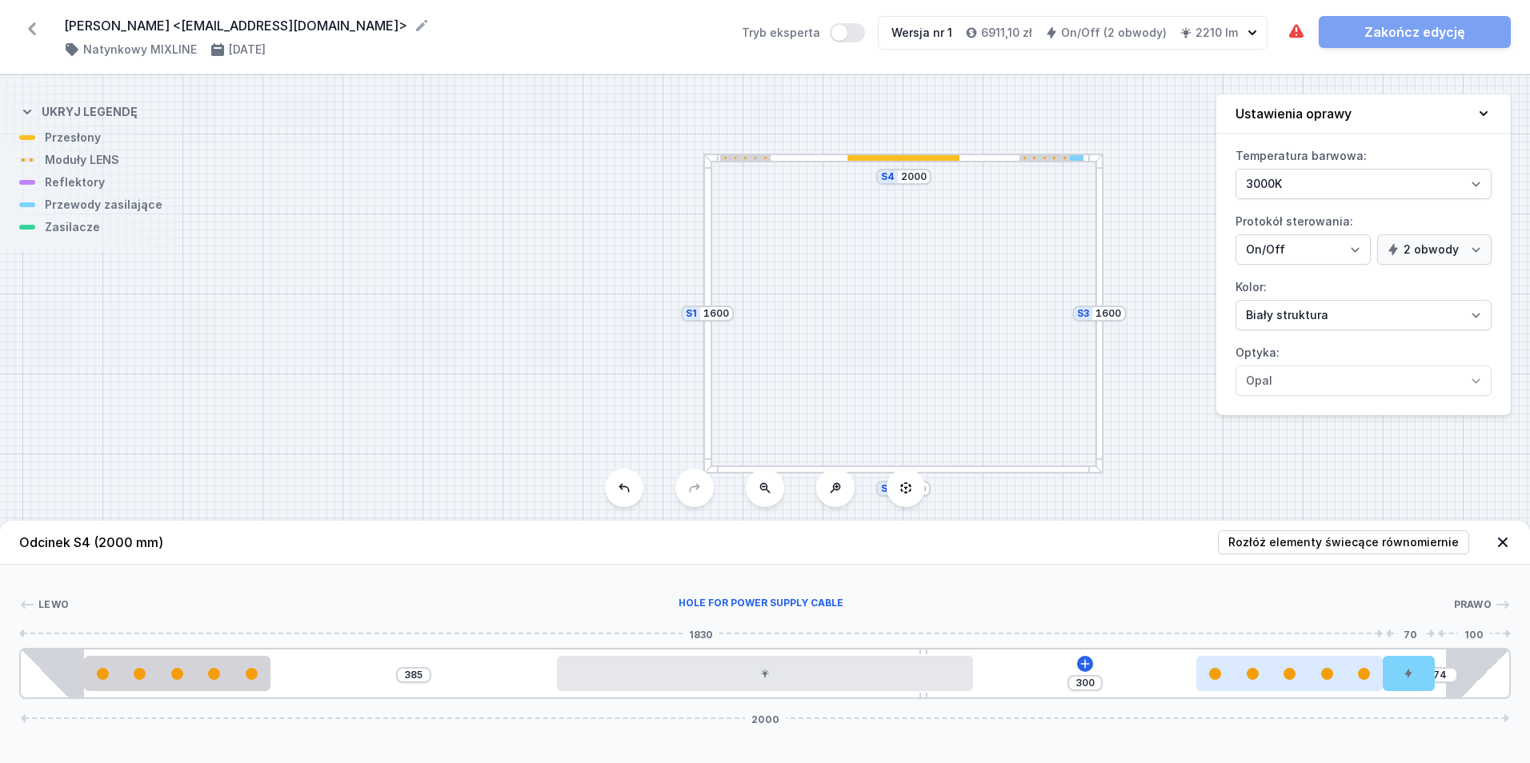
type input "85"
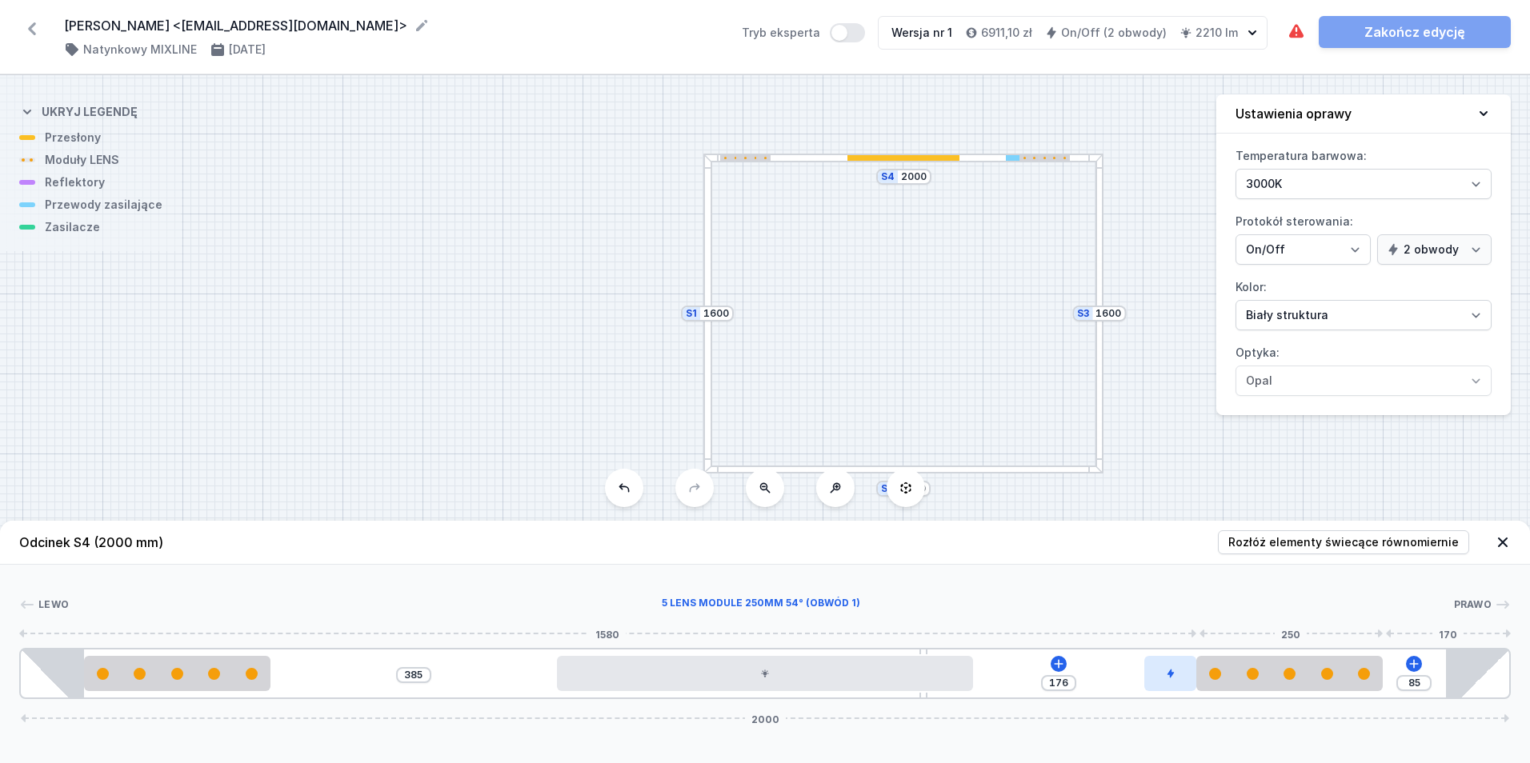
type input "175"
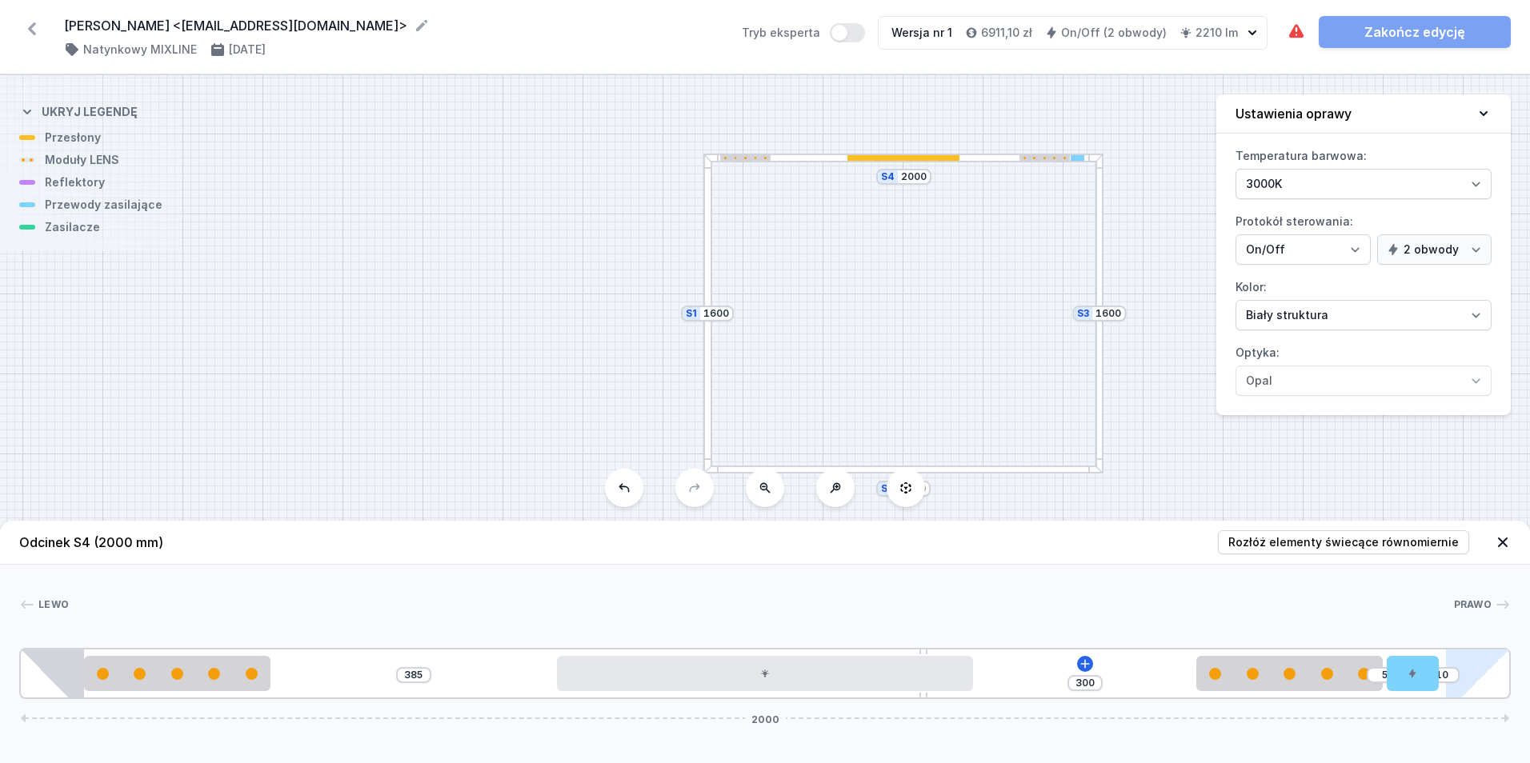
type input "15"
drag, startPoint x: 1420, startPoint y: 684, endPoint x: 1470, endPoint y: 692, distance: 51.0
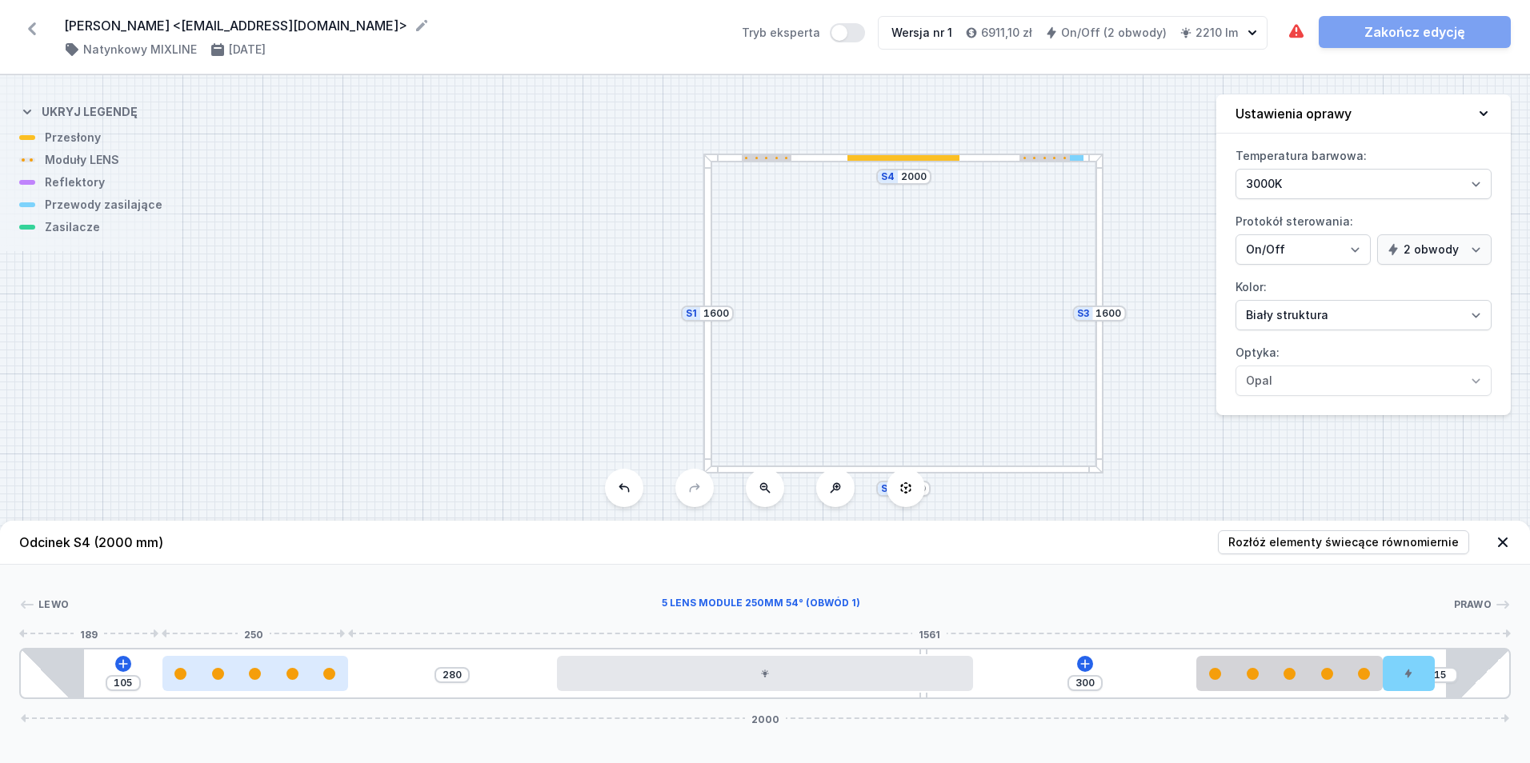
type input "279"
type input "106"
type input "278"
type input "107"
drag, startPoint x: 178, startPoint y: 676, endPoint x: 192, endPoint y: 685, distance: 16.2
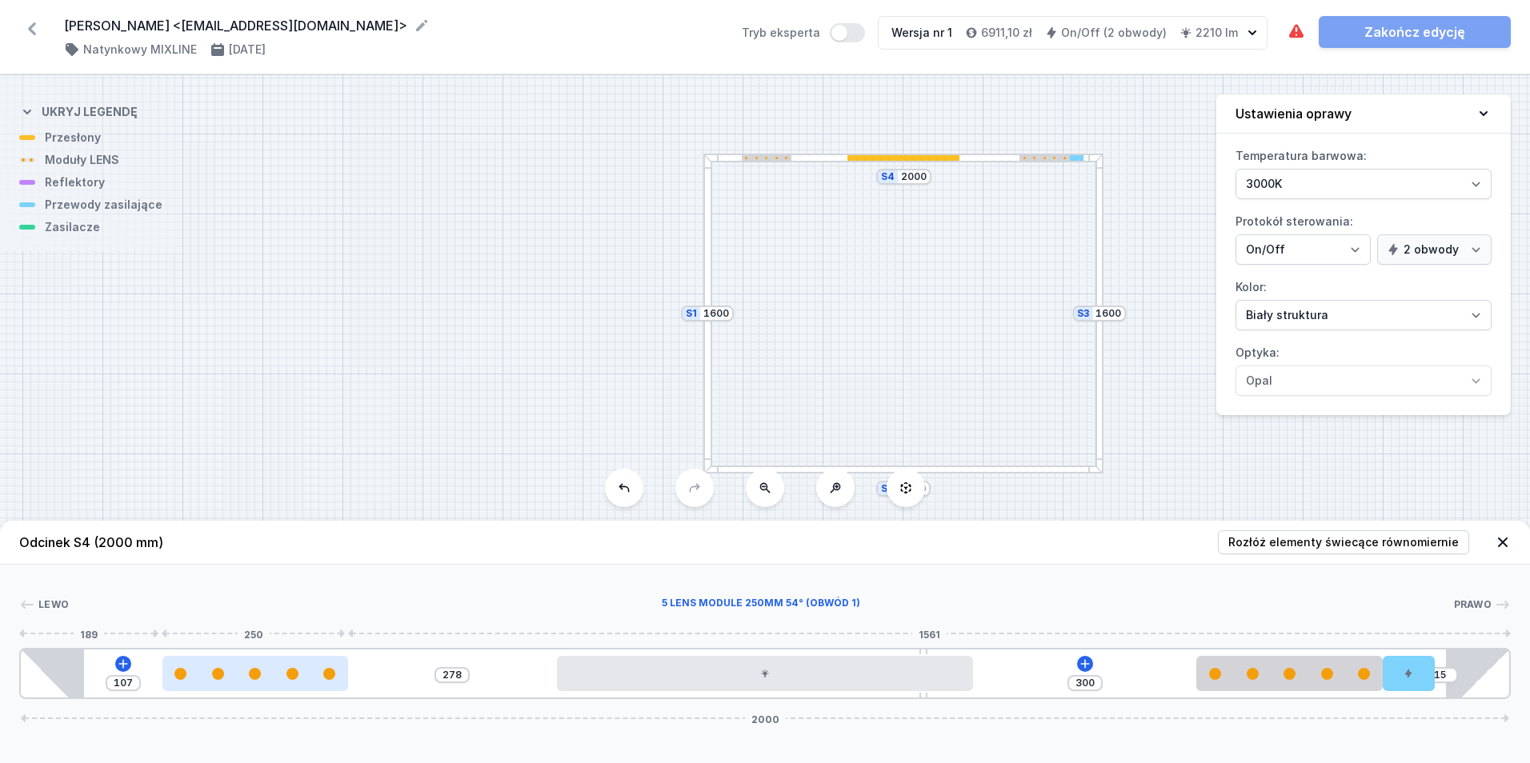
click at [239, 685] on div at bounding box center [255, 673] width 186 height 35
type input "277"
type input "108"
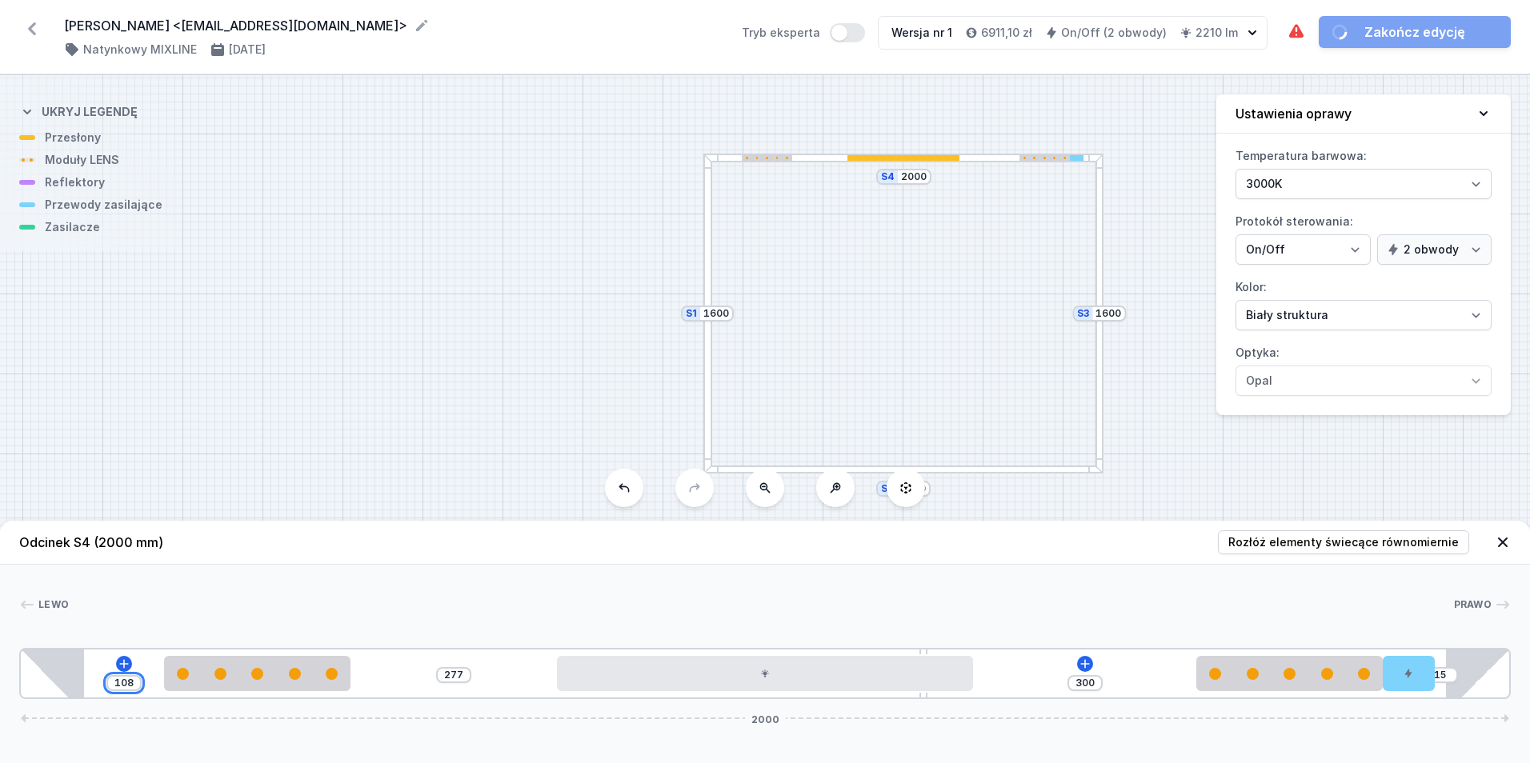
drag, startPoint x: 134, startPoint y: 682, endPoint x: 89, endPoint y: 676, distance: 46.0
click at [89, 676] on div "108 277 300 15 2000" at bounding box center [765, 673] width 1492 height 51
type input "377"
type input "8"
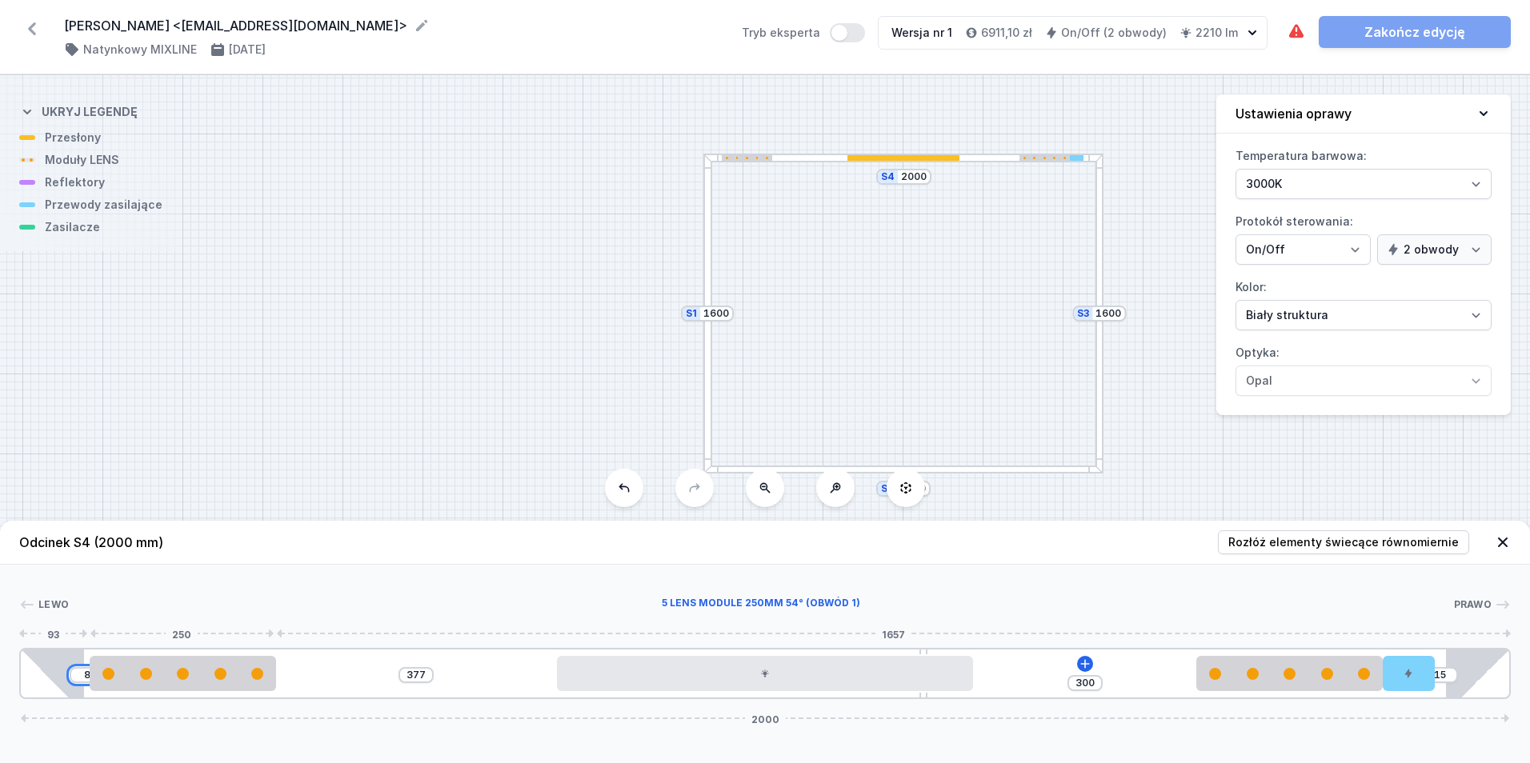
type input "300"
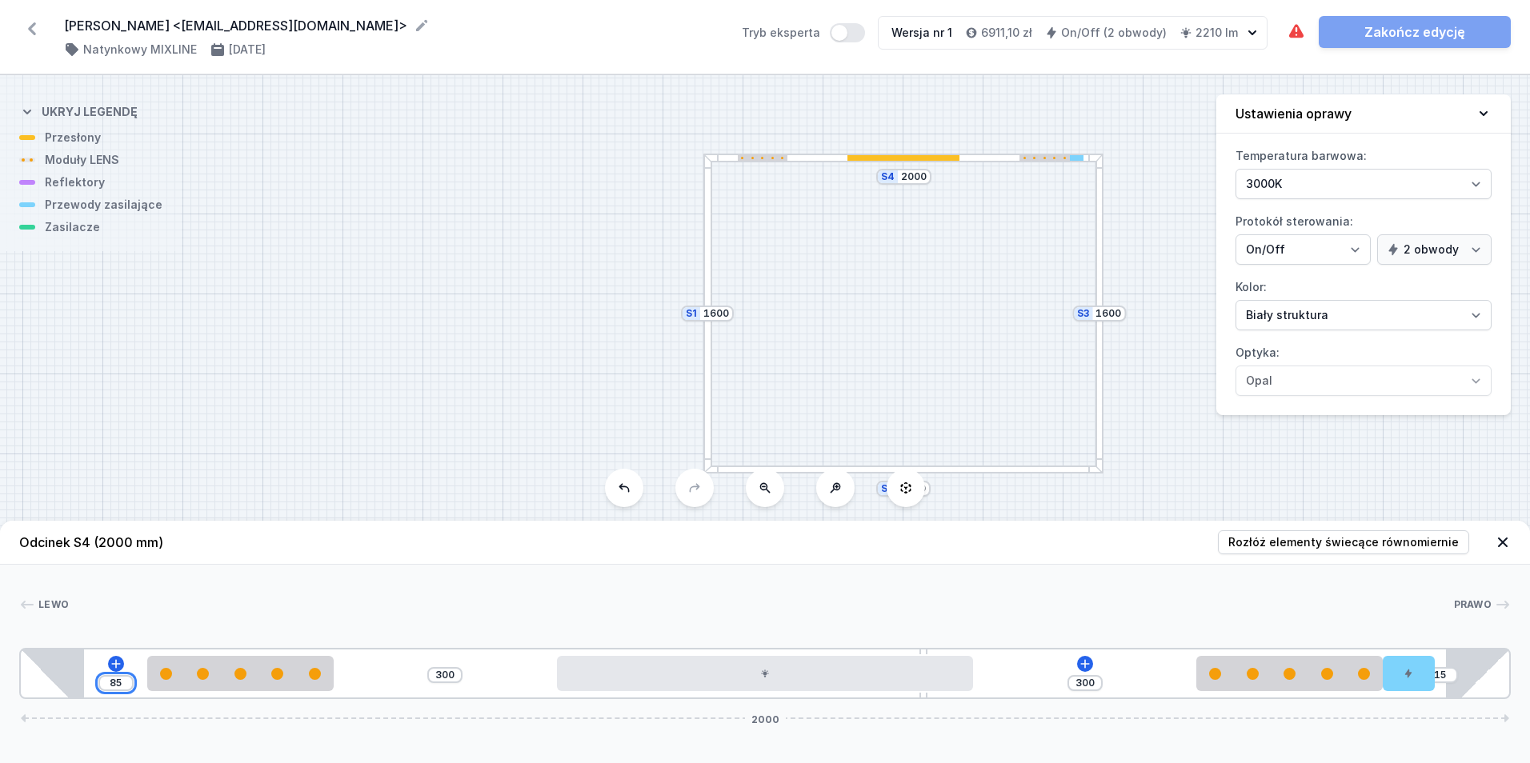
type input "85"
click at [410, 323] on div "S4 2000 S3 1600 S2 2000 S1 1600" at bounding box center [765, 419] width 1530 height 688
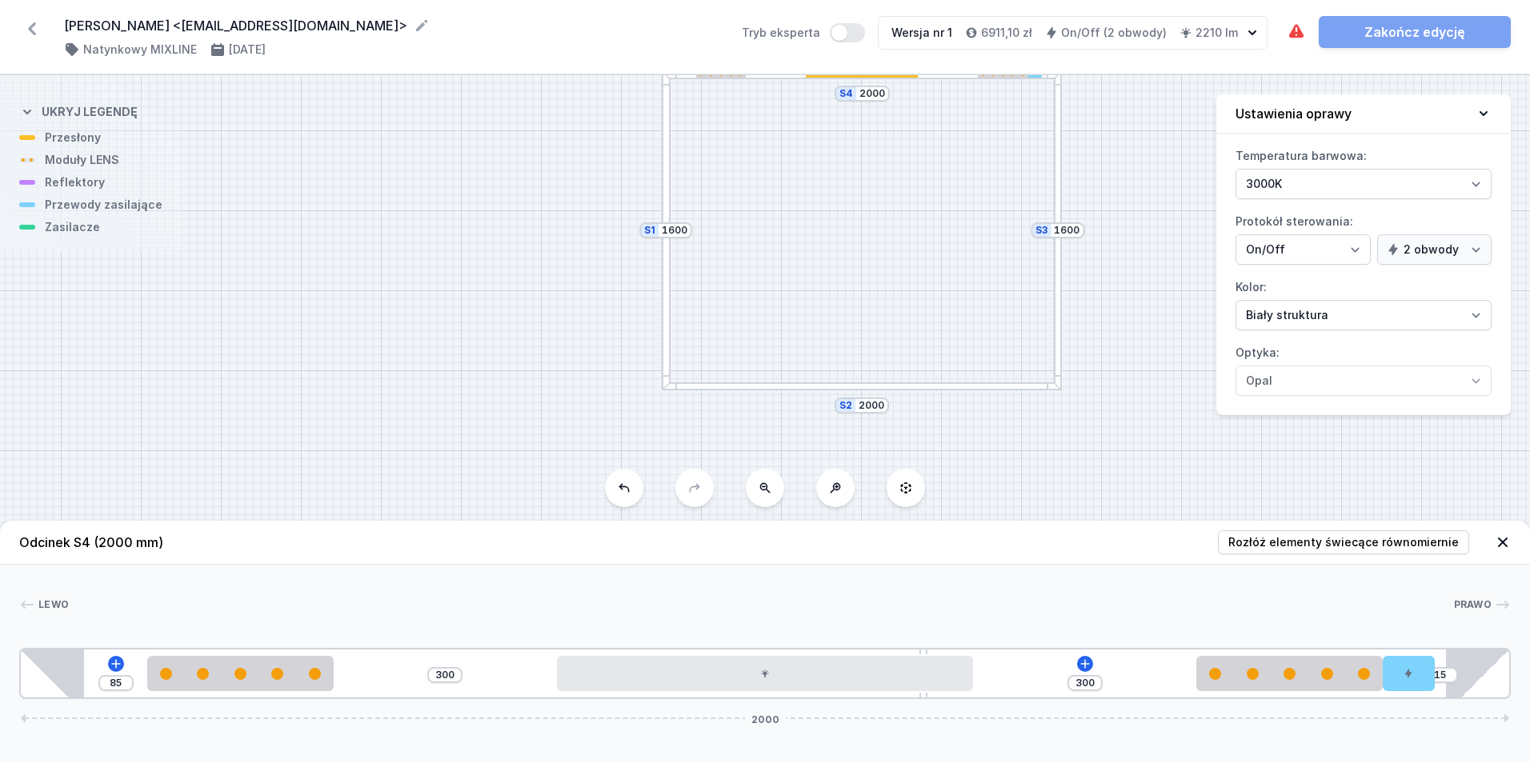
drag, startPoint x: 459, startPoint y: 355, endPoint x: 417, endPoint y: 271, distance: 93.1
click at [417, 271] on div "S4 2000 S3 1600 S2 2000 S1 1600" at bounding box center [765, 419] width 1530 height 688
click at [847, 385] on div at bounding box center [862, 387] width 400 height 9
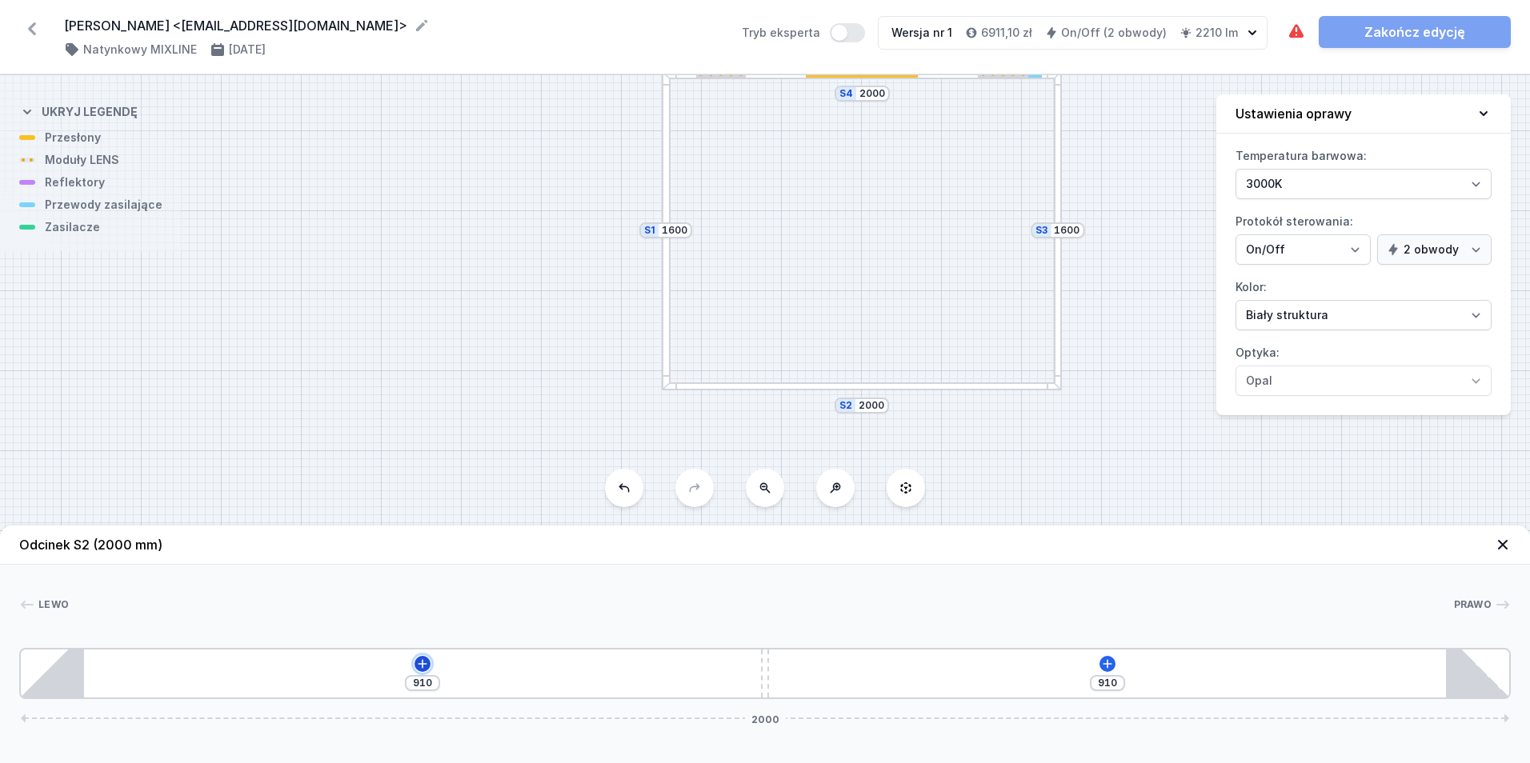
click at [419, 663] on icon at bounding box center [422, 664] width 13 height 13
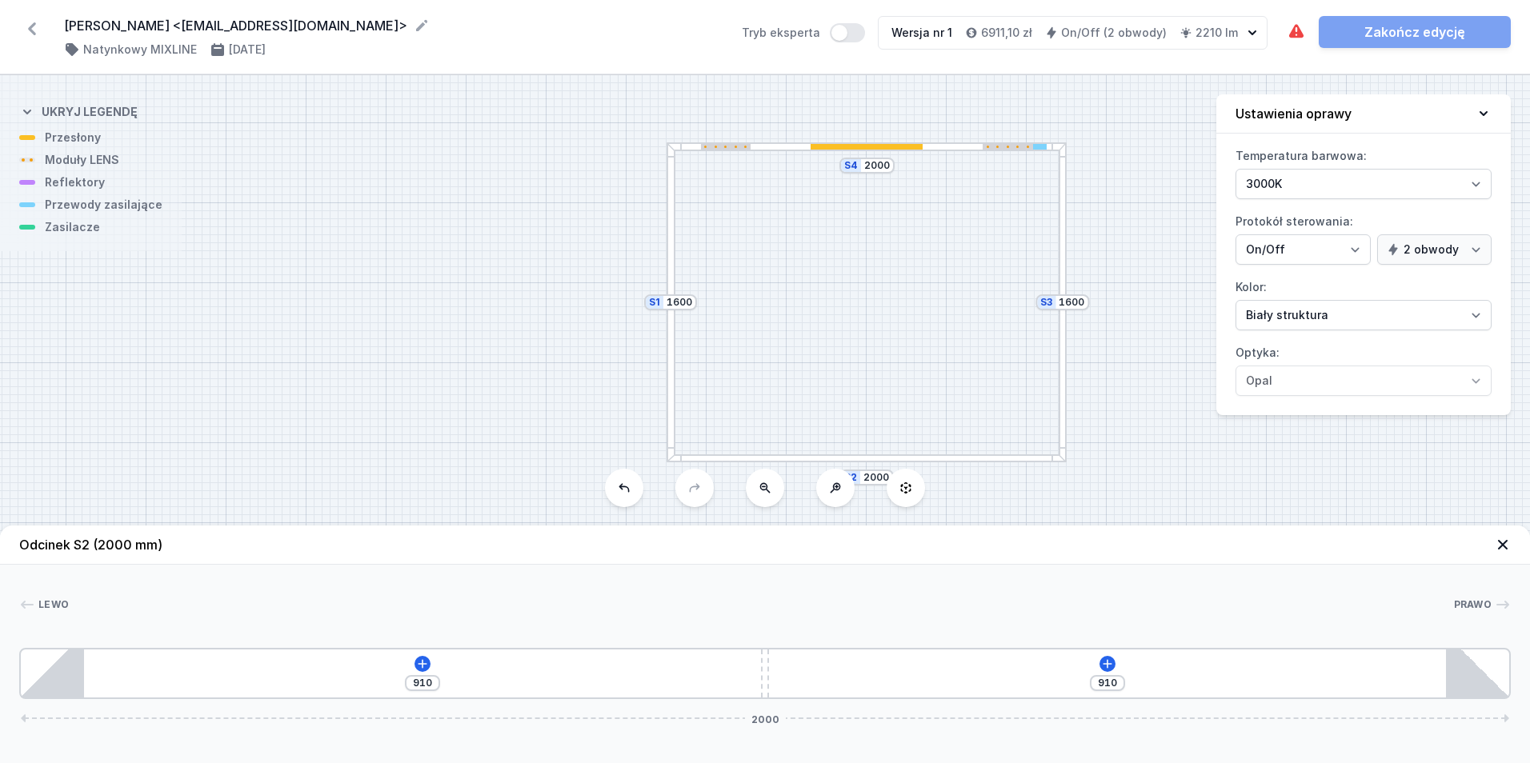
drag, startPoint x: 840, startPoint y: 158, endPoint x: 845, endPoint y: 230, distance: 72.2
click at [845, 230] on div "S4 2000 S3 1600 S2 2000 S1 1600" at bounding box center [765, 419] width 1530 height 688
click at [824, 150] on div at bounding box center [867, 146] width 400 height 9
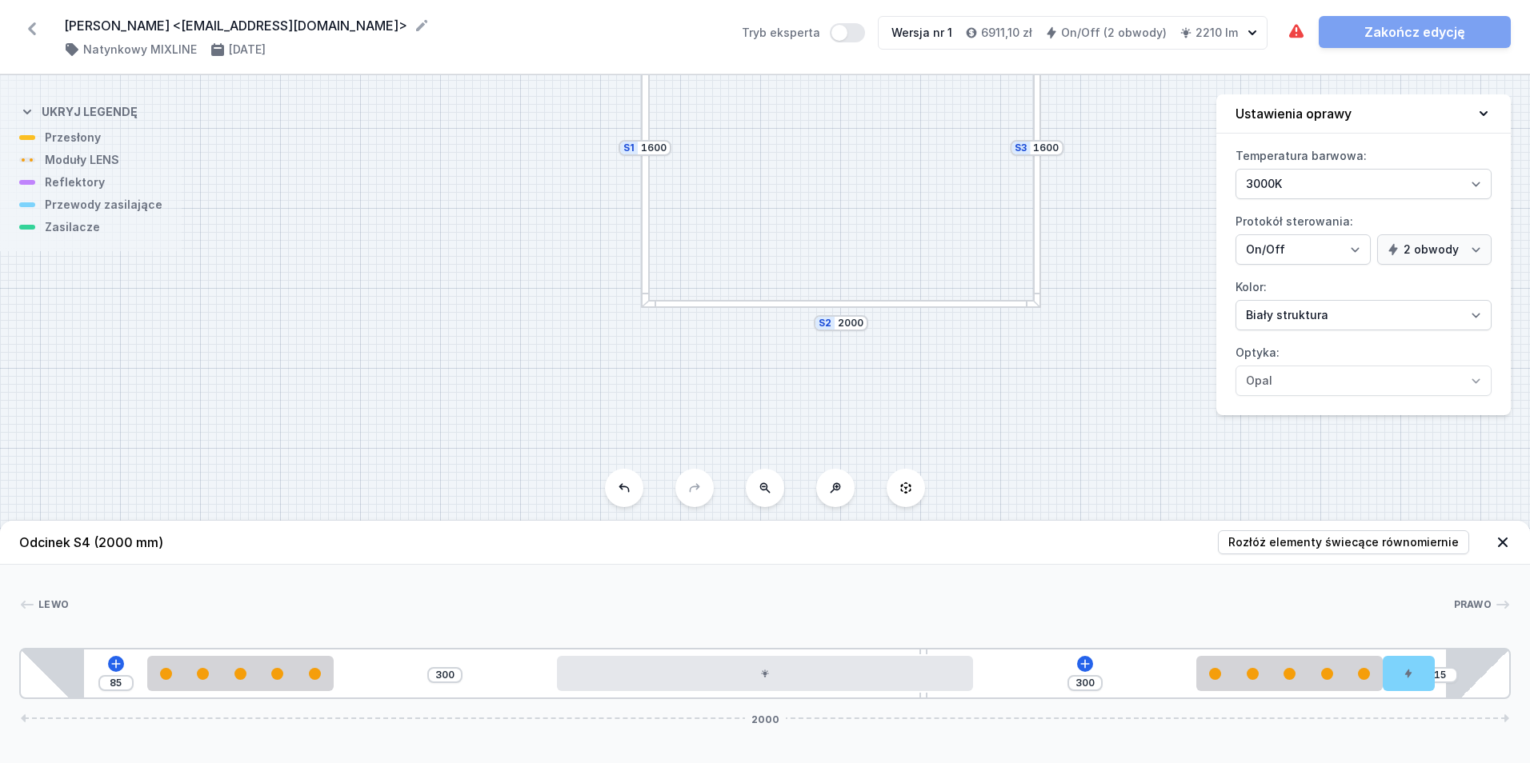
drag, startPoint x: 349, startPoint y: 195, endPoint x: 341, endPoint y: 146, distance: 50.3
click at [341, 146] on div "S4 2000 S3 1600 S2 2000 S1 1600" at bounding box center [765, 419] width 1530 height 688
click at [703, 267] on div at bounding box center [835, 267] width 400 height 9
type input "910"
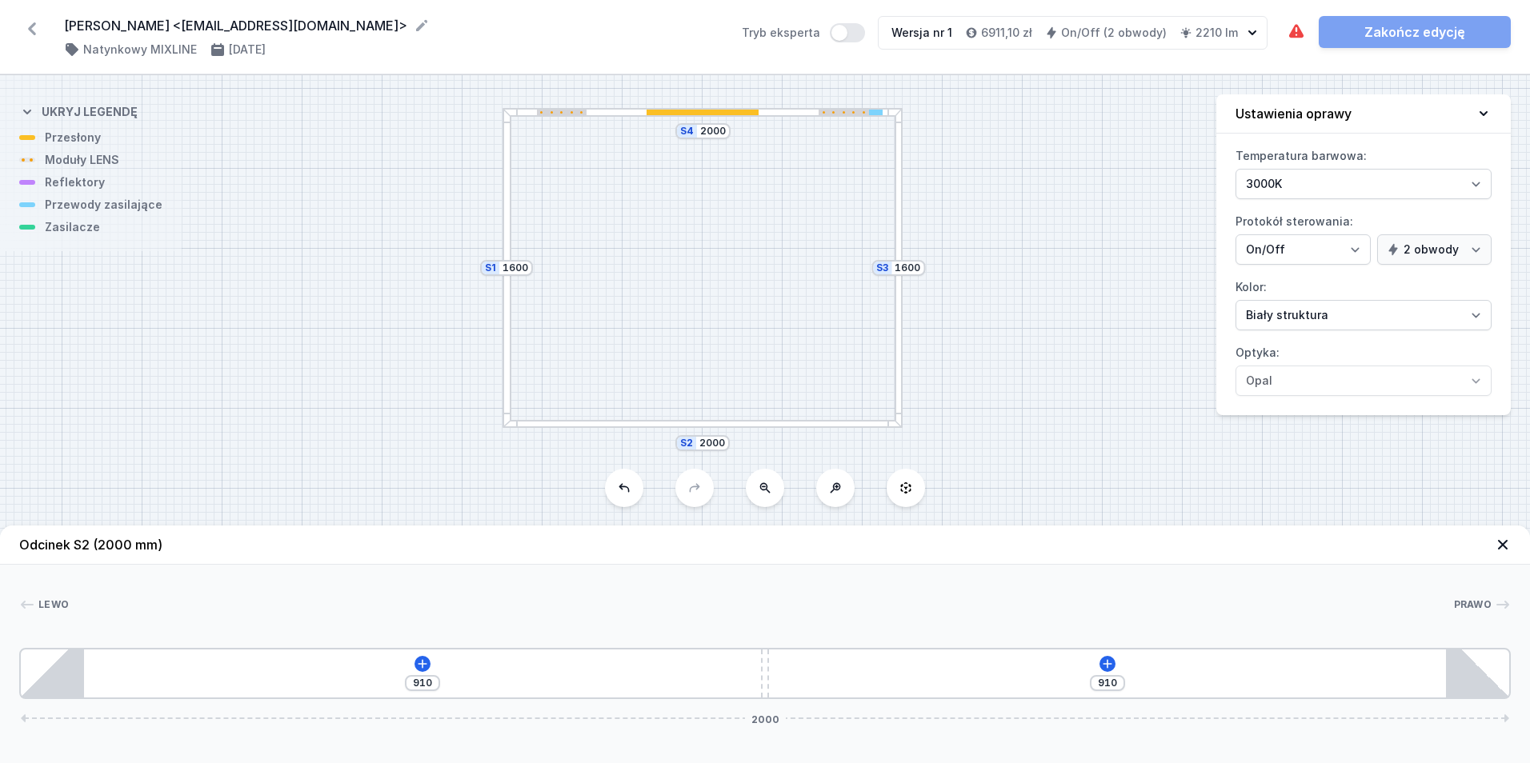
drag, startPoint x: 378, startPoint y: 227, endPoint x: 238, endPoint y: 388, distance: 212.8
click at [238, 391] on div "S4 2000 S3 1600 S2 2000 S1 1600" at bounding box center [765, 419] width 1530 height 688
click at [641, 435] on div "S4 2000 S3 1600 S2 2000 S1 1600" at bounding box center [765, 419] width 1530 height 688
click at [629, 439] on div "S4 2000 S3 1600 S2 2000 S1 1600" at bounding box center [765, 419] width 1530 height 688
click at [626, 431] on div at bounding box center [696, 431] width 400 height 9
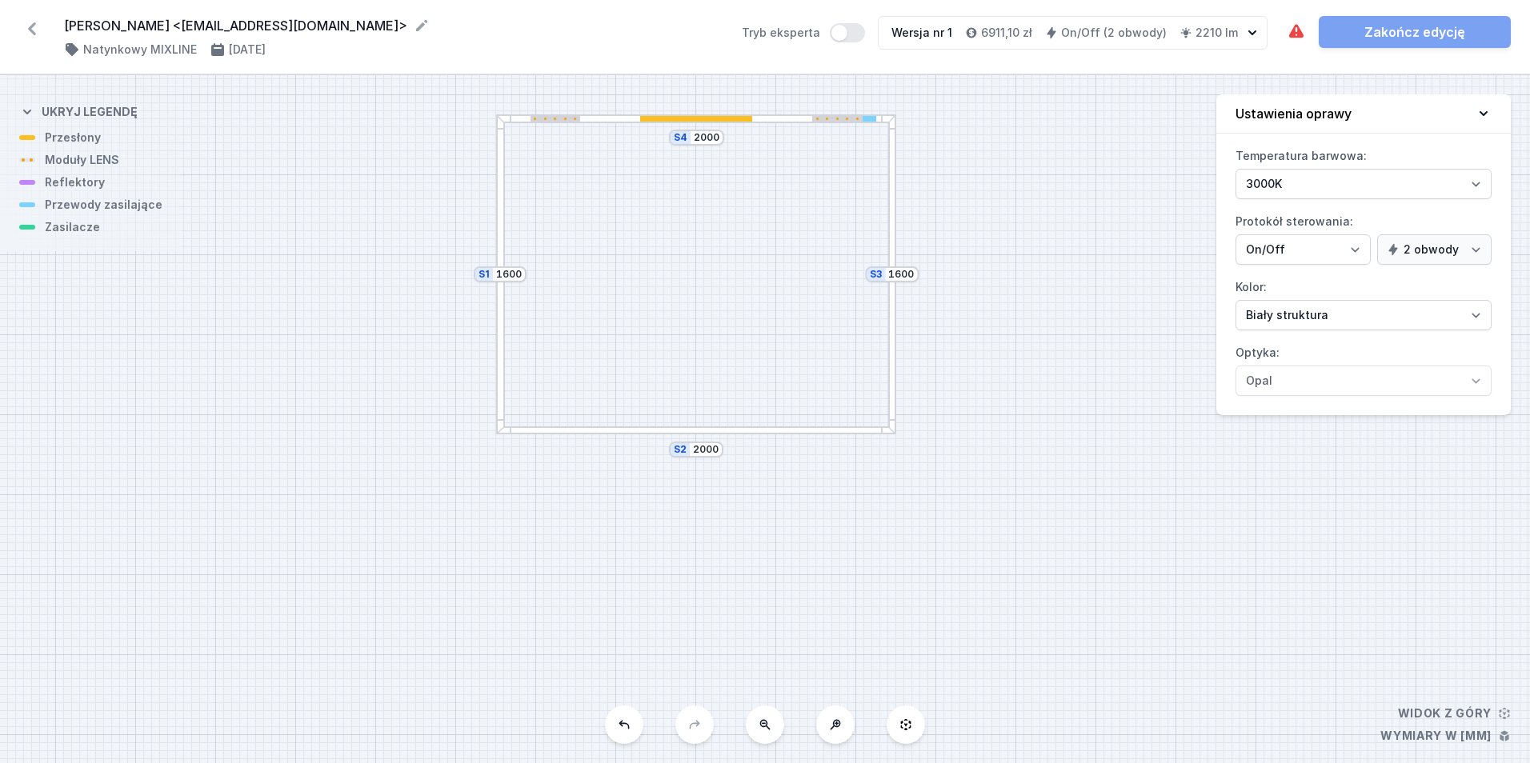
click at [665, 429] on div at bounding box center [696, 431] width 400 height 9
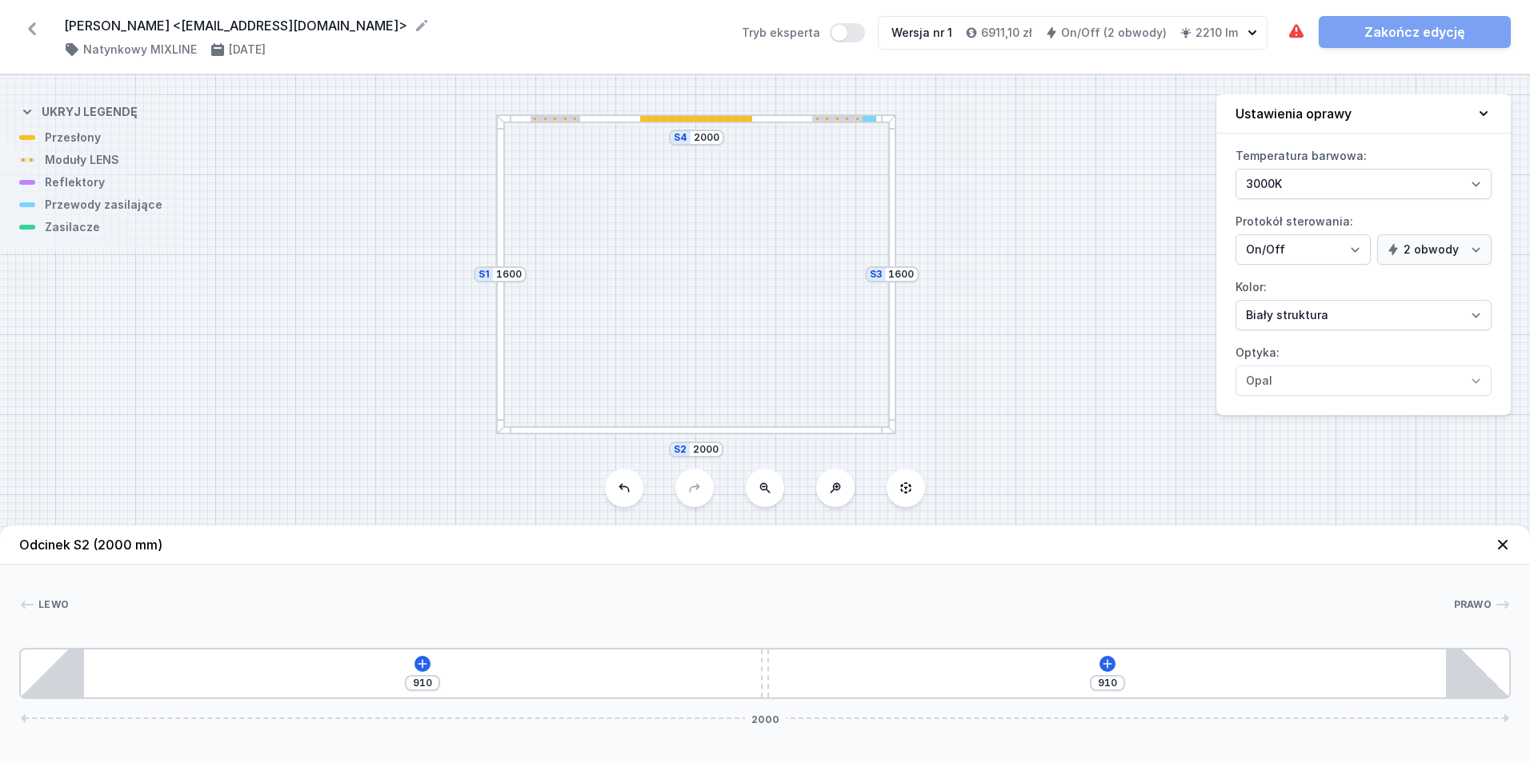
click at [423, 653] on div "910 910 2000" at bounding box center [765, 673] width 1492 height 51
click at [419, 663] on icon at bounding box center [422, 664] width 13 height 13
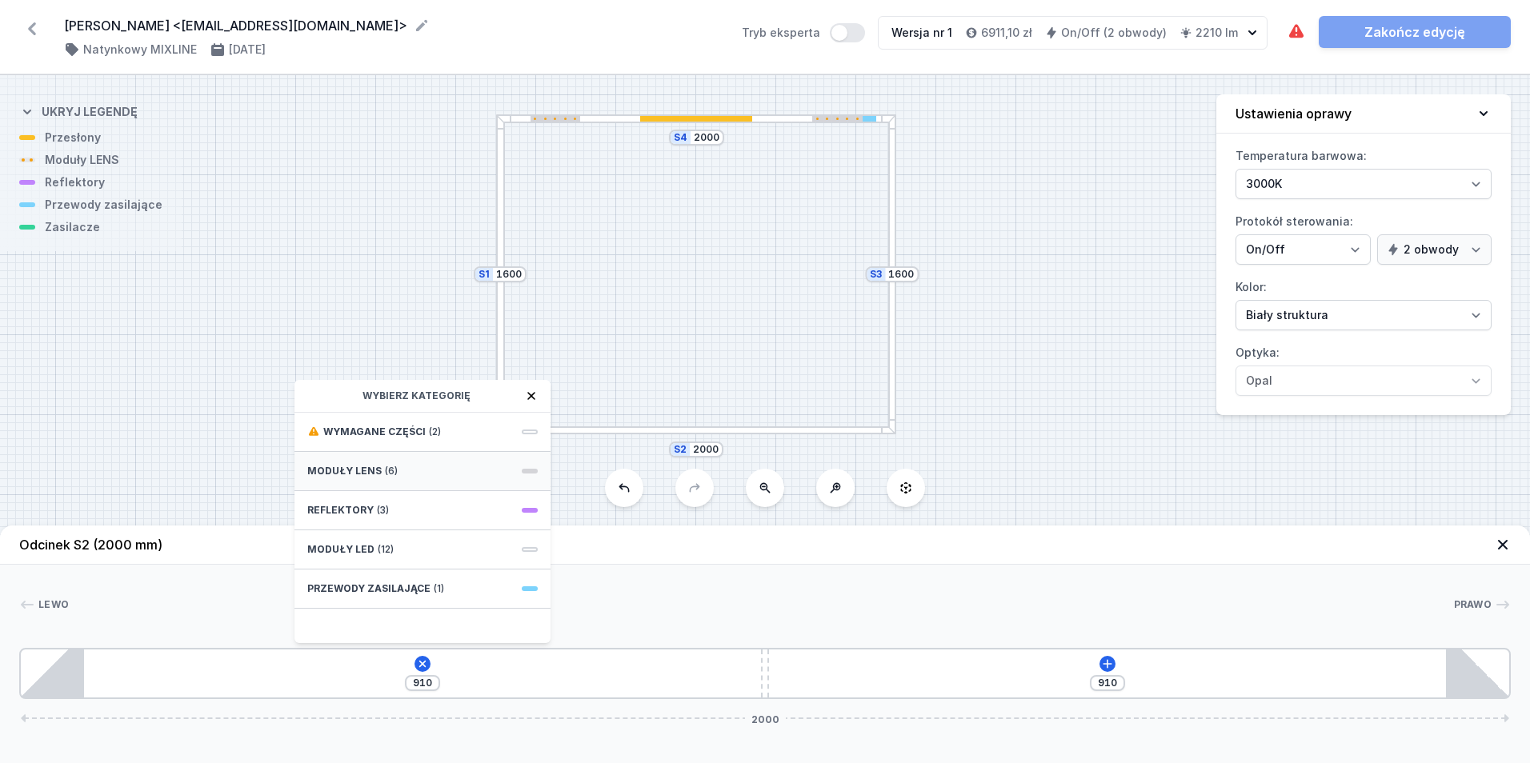
click at [387, 475] on span "(6)" at bounding box center [391, 471] width 13 height 13
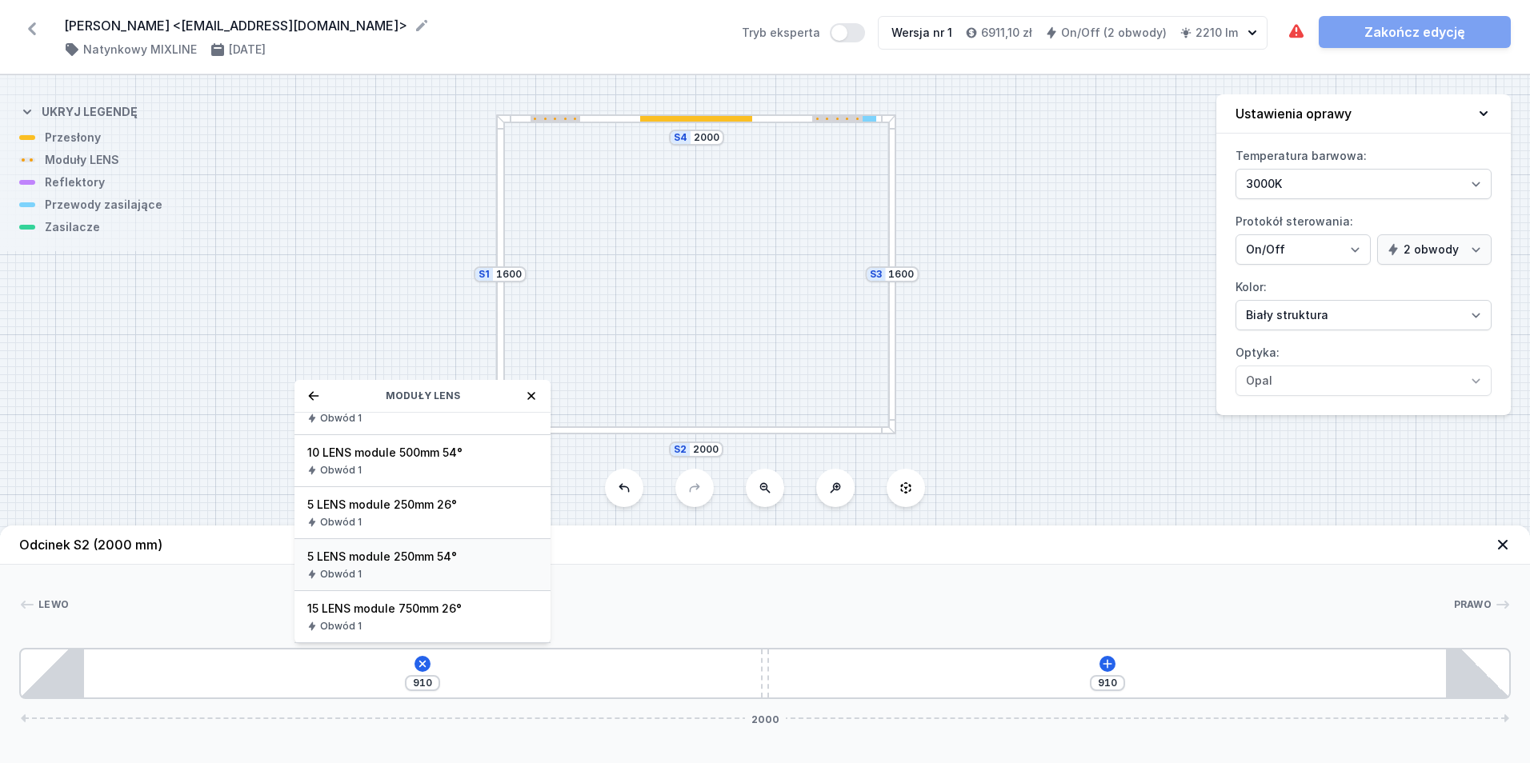
click at [467, 564] on span "5 LENS module 250mm 54°" at bounding box center [422, 557] width 230 height 16
type input "660"
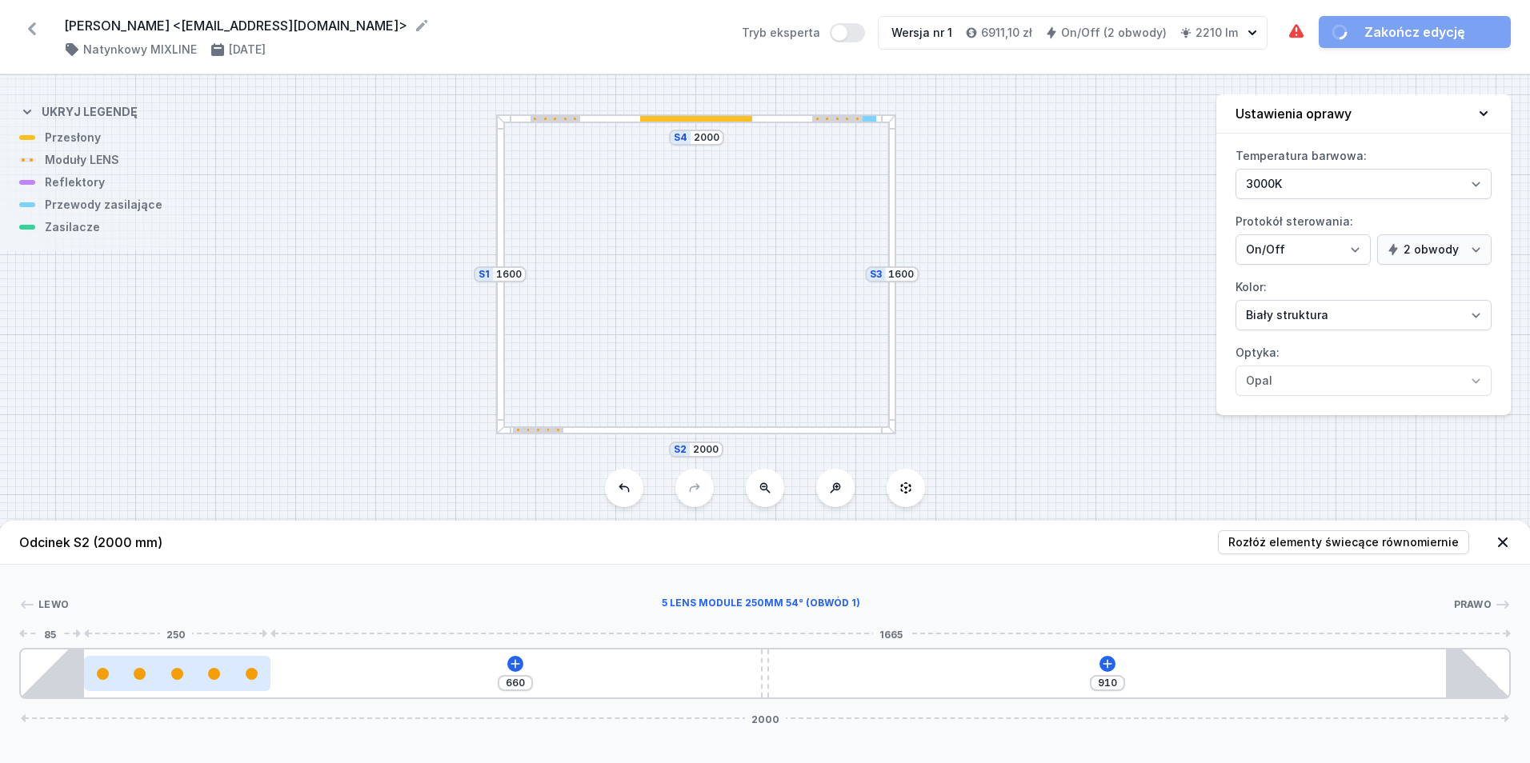
click at [238, 685] on div at bounding box center [177, 673] width 186 height 35
select select "1516"
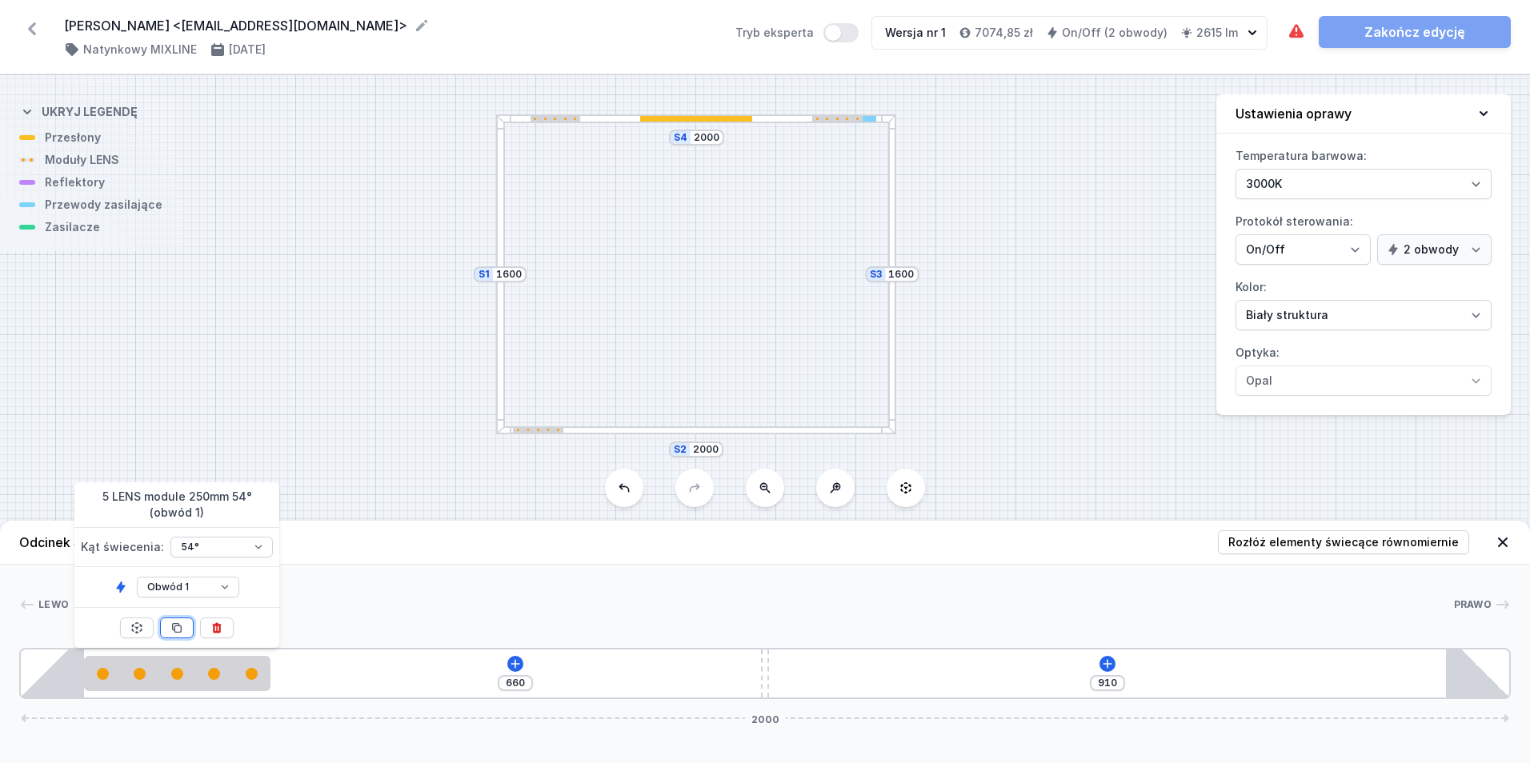
click at [182, 623] on icon at bounding box center [176, 628] width 13 height 13
type input "410"
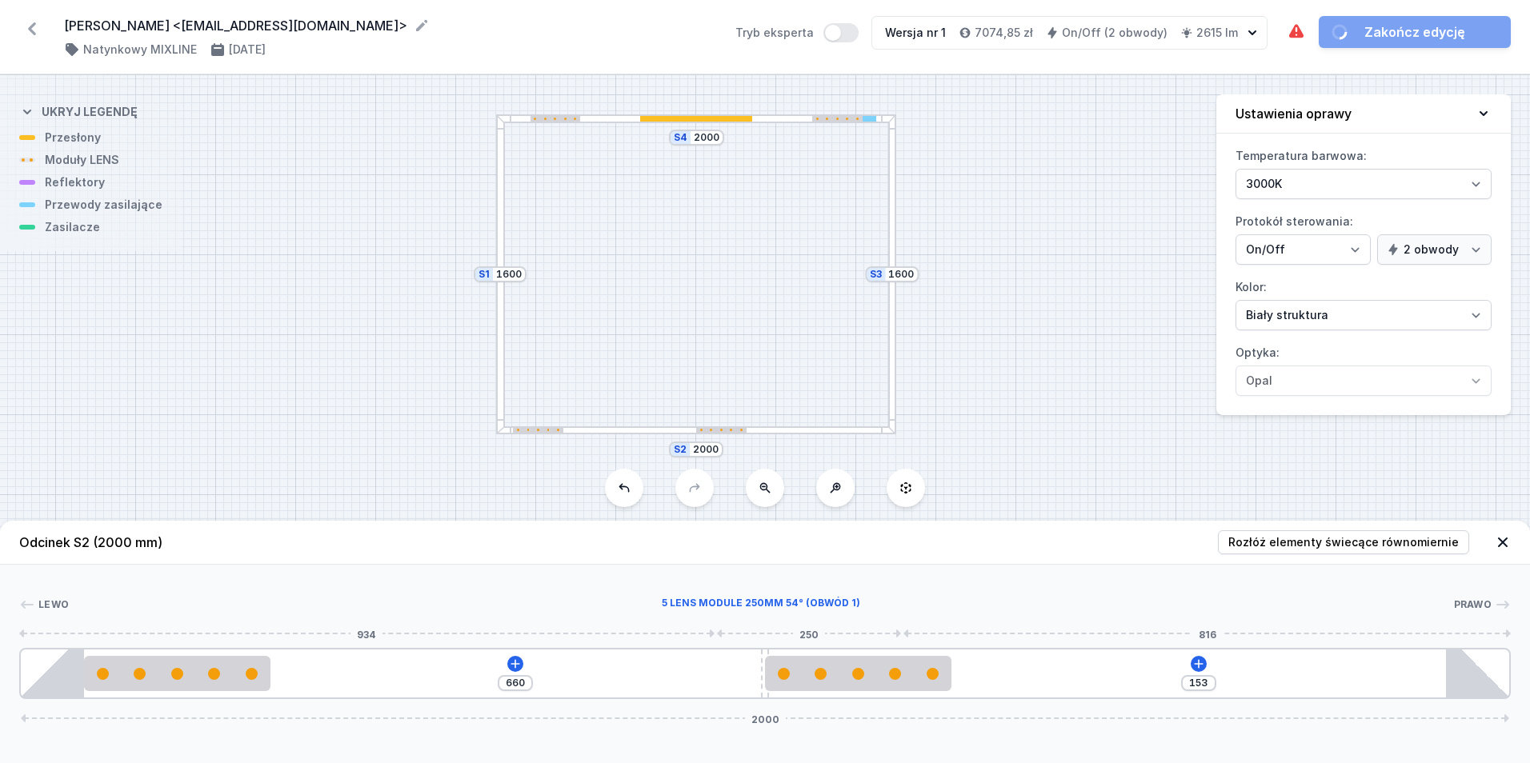
type input "114"
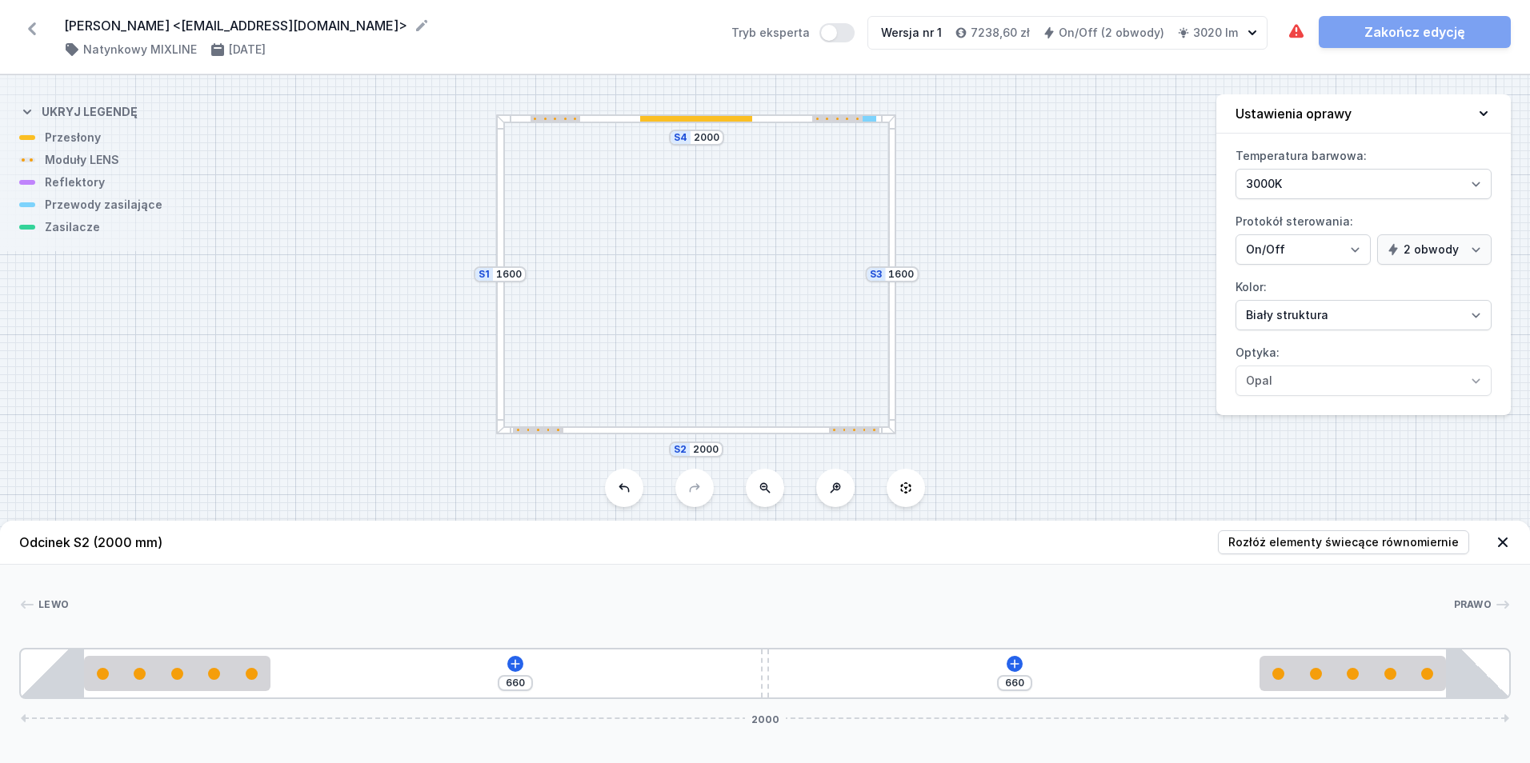
drag, startPoint x: 483, startPoint y: 669, endPoint x: 1376, endPoint y: 710, distance: 894.1
type input "661"
type input "659"
type input "666"
type input "654"
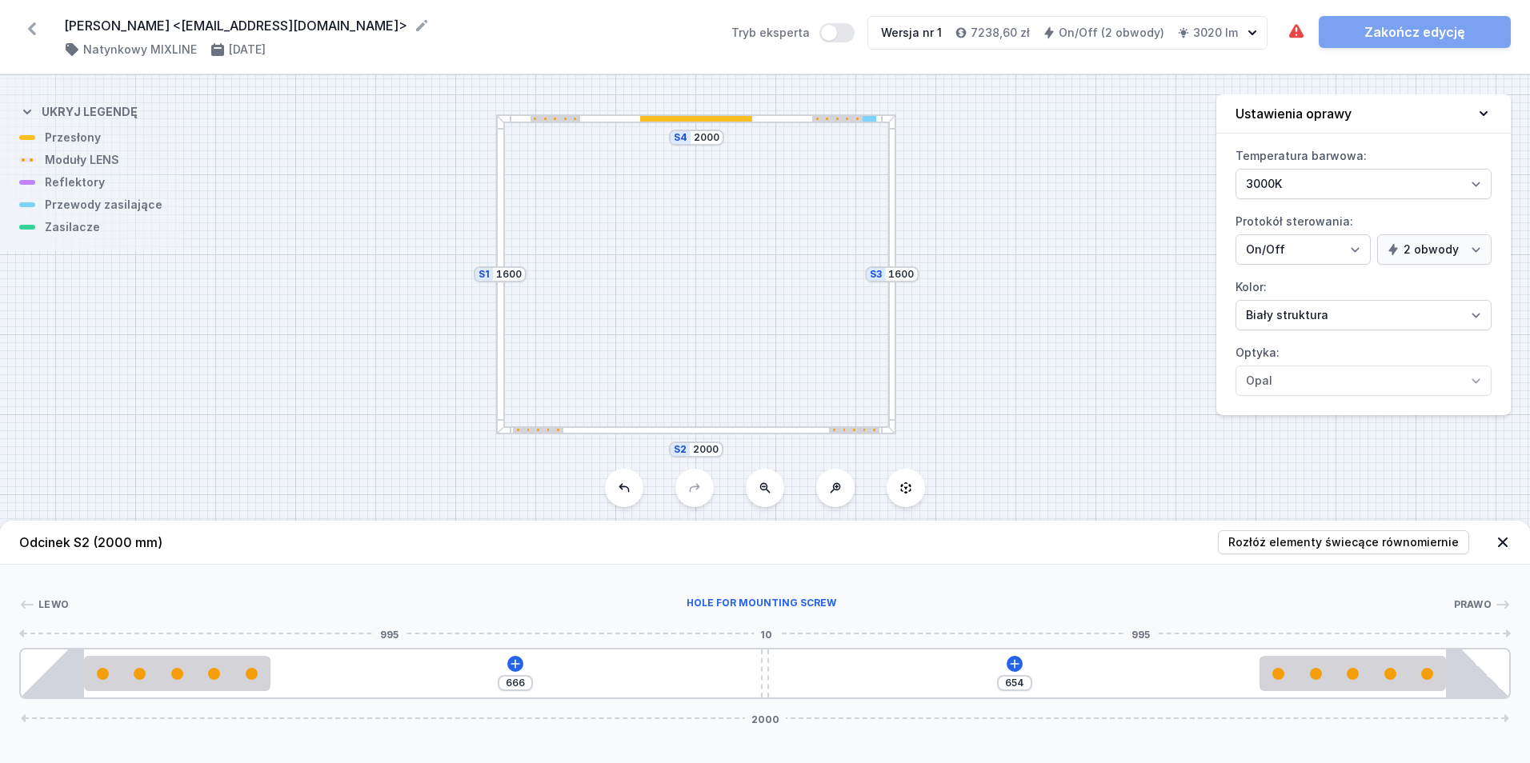
type input "682"
type input "638"
type input "702"
type input "618"
type input "730"
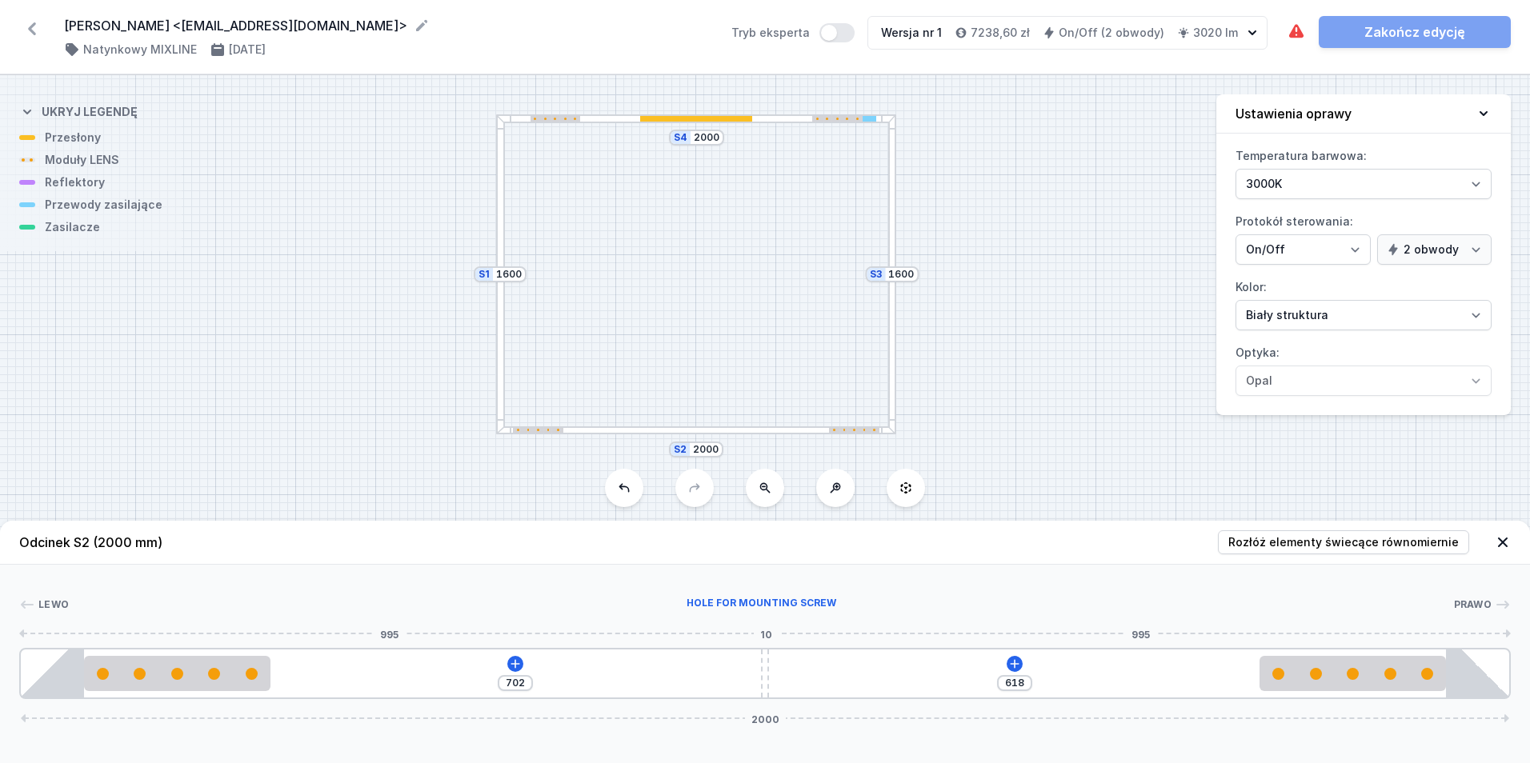
type input "590"
type input "832"
type input "488"
type input "907"
type input "413"
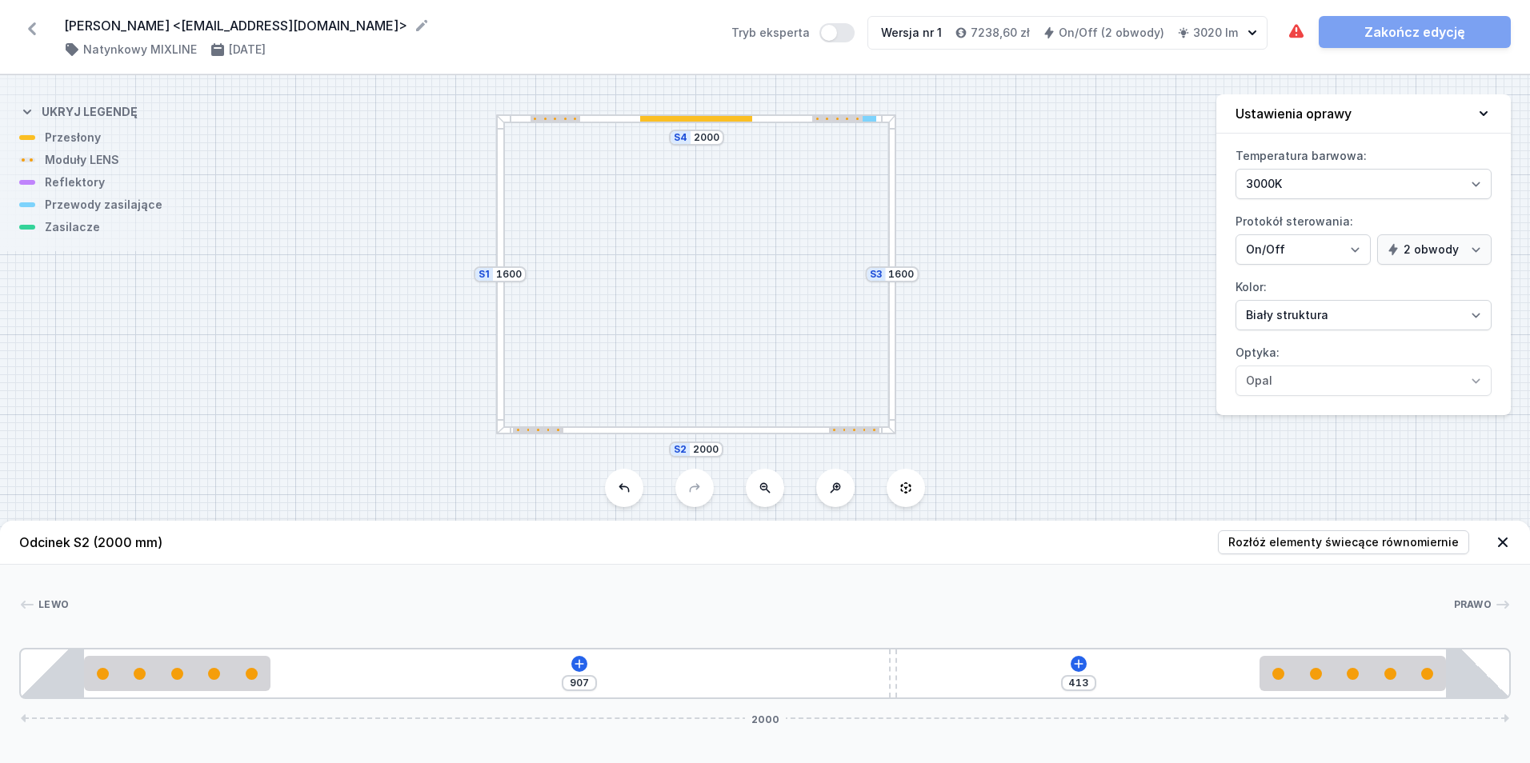
type input "972"
type input "348"
type input "987"
type input "333"
drag, startPoint x: 766, startPoint y: 665, endPoint x: 1131, endPoint y: 703, distance: 366.9
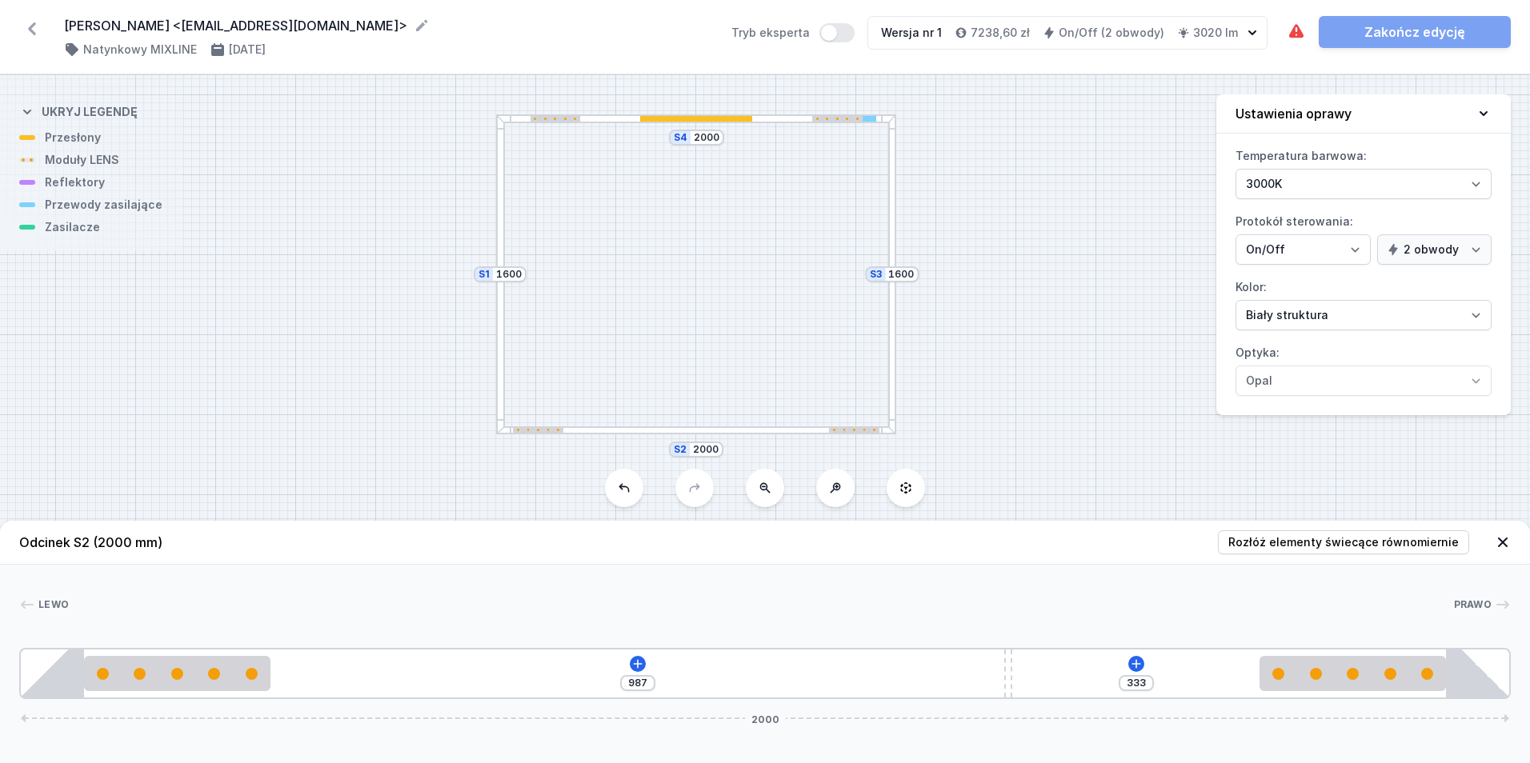
click at [1197, 709] on div "Odcinek S2 (2000 mm) Rozłóż elementy świecące równomiernie Lewo Prawo 1 2 1 3 2…" at bounding box center [765, 642] width 1530 height 242
click at [628, 660] on div "987 333 2000" at bounding box center [765, 673] width 1492 height 51
click at [635, 666] on icon at bounding box center [637, 664] width 13 height 13
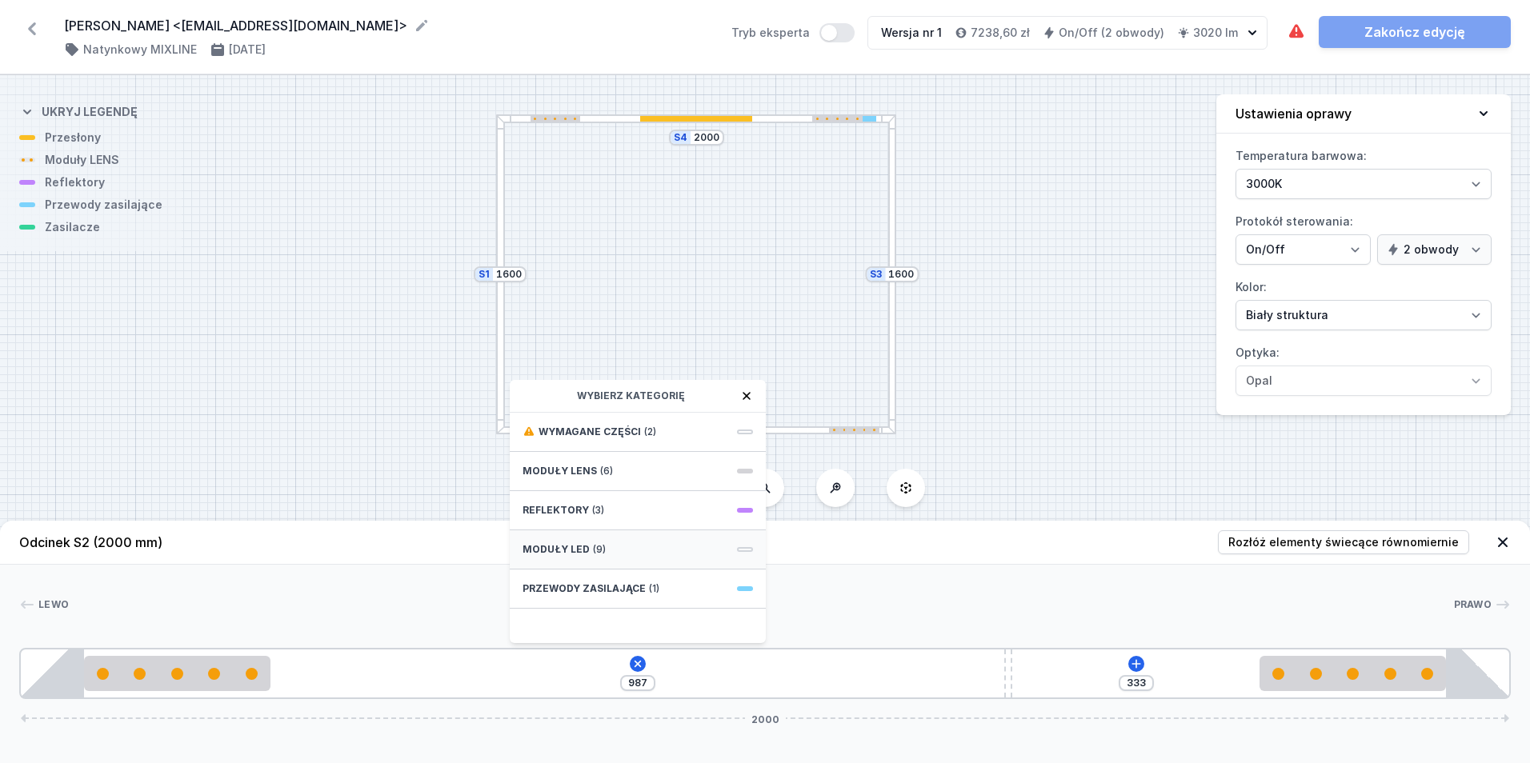
click at [622, 548] on div "Moduły LED (9)" at bounding box center [638, 550] width 256 height 39
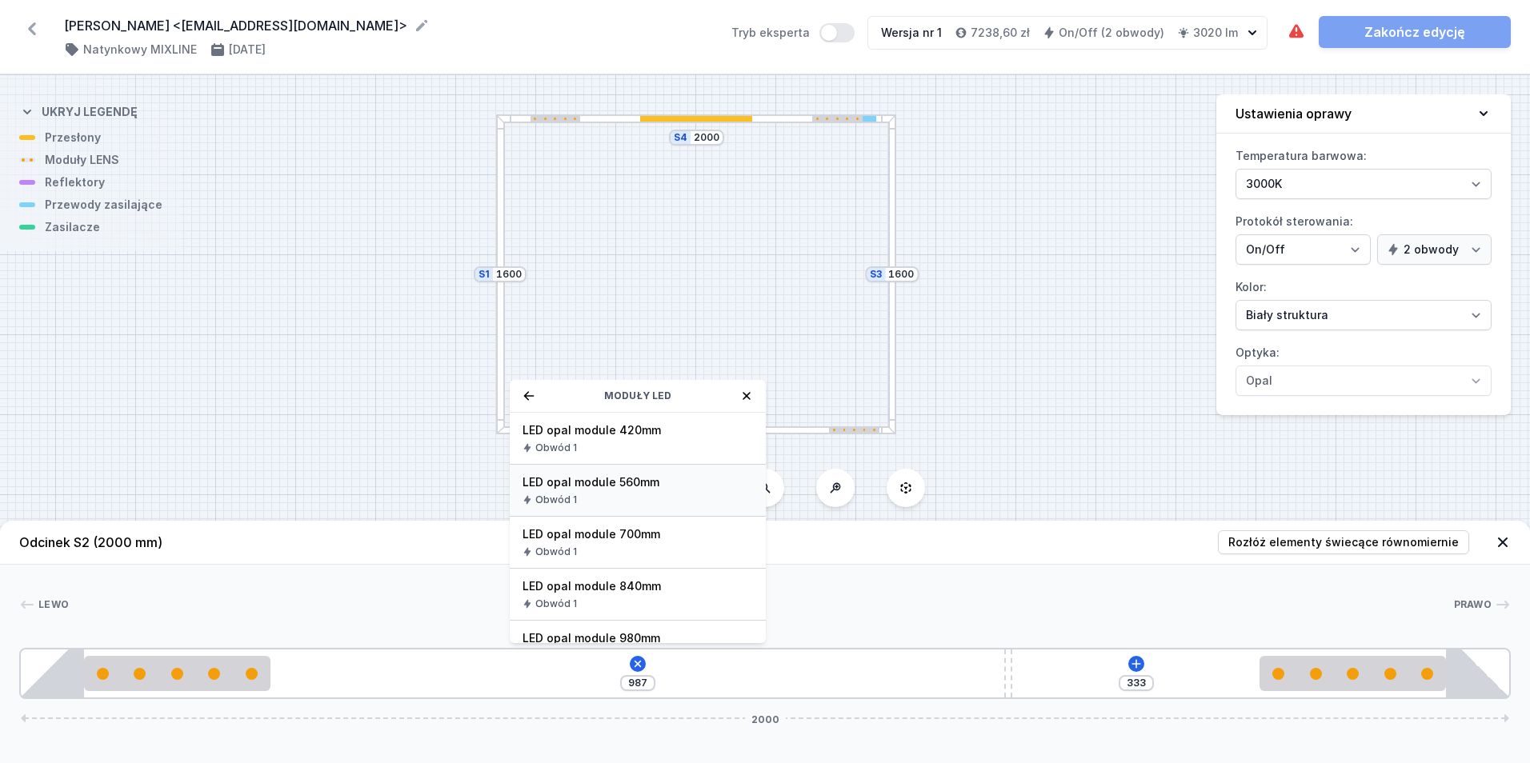
click at [651, 488] on span "LED opal module 560mm" at bounding box center [638, 483] width 230 height 16
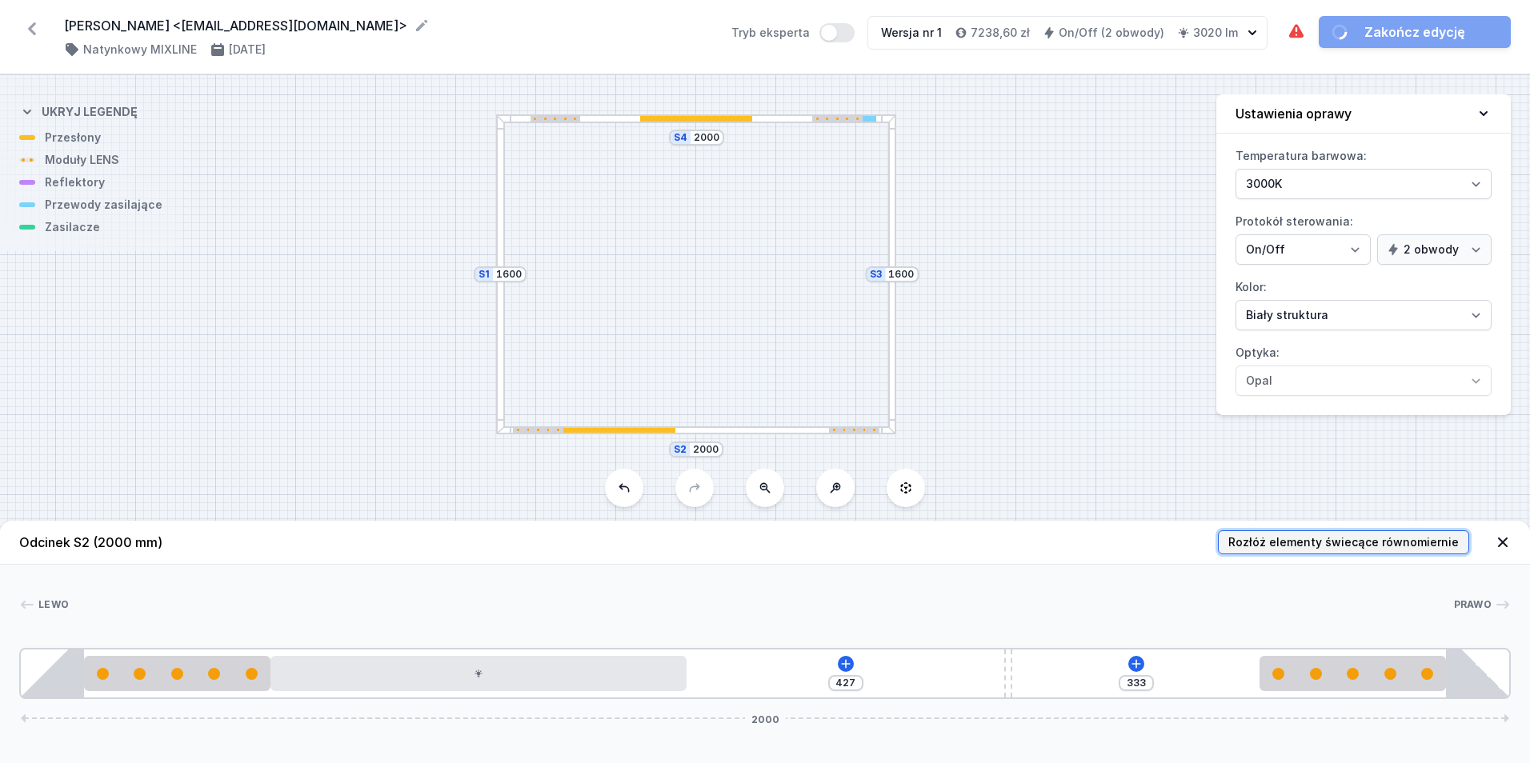
click at [1333, 547] on span "Rozłóż elementy świecące równomiernie" at bounding box center [1343, 543] width 230 height 16
type input "42"
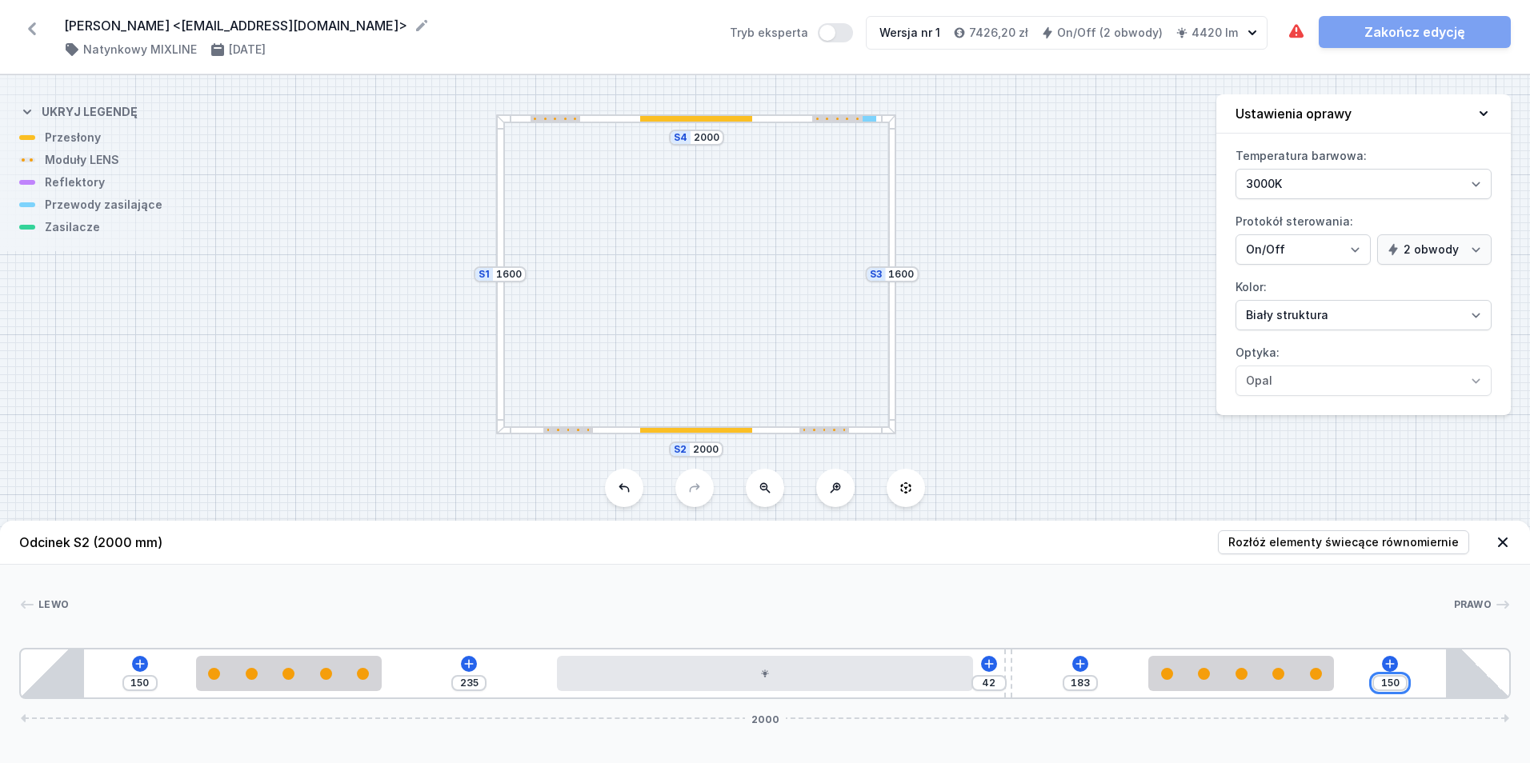
drag, startPoint x: 1397, startPoint y: 681, endPoint x: 1349, endPoint y: 678, distance: 48.1
click at [1349, 678] on div "150 235 42 183 150 2000" at bounding box center [765, 673] width 1492 height 51
type input "325"
type input "8"
type input "248"
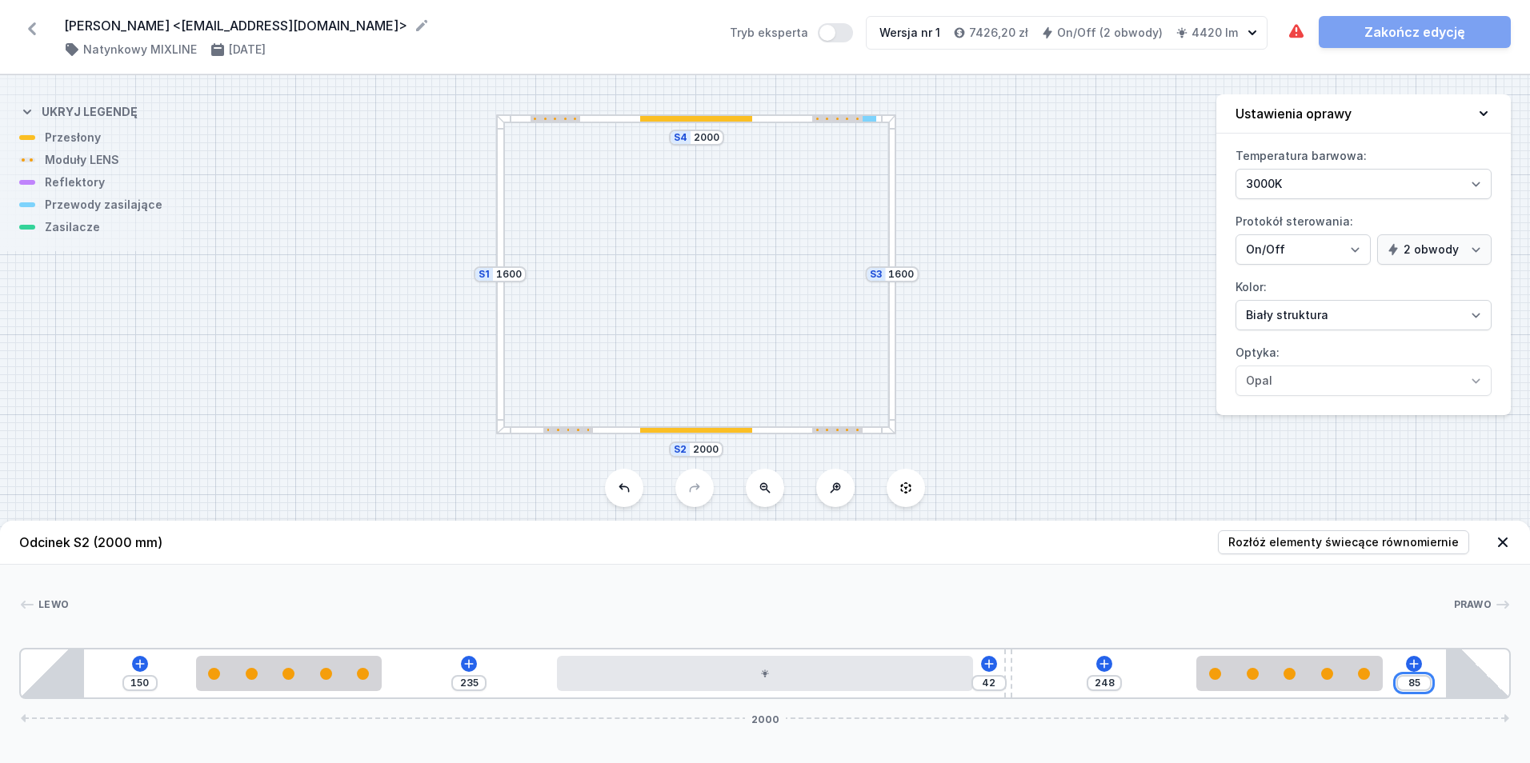
type input "85"
drag, startPoint x: 147, startPoint y: 686, endPoint x: 94, endPoint y: 670, distance: 55.2
click at [93, 683] on div "150 235 42 248 85 2000" at bounding box center [765, 673] width 1492 height 51
type input "8"
type input "377"
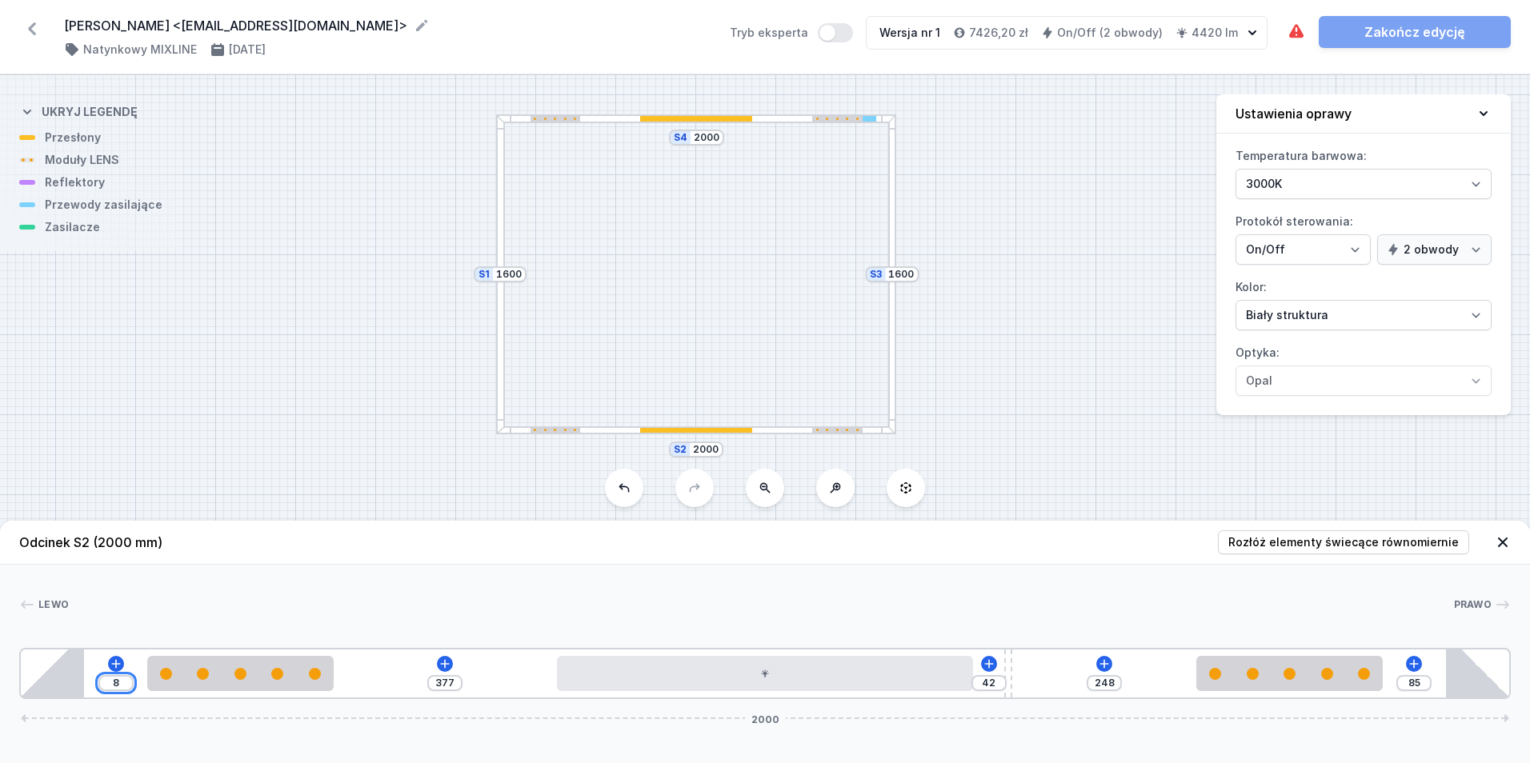
type input "85"
type input "300"
type input "85"
click at [326, 399] on div "S4 2000 S3 1600 S2 2000 S1 1600" at bounding box center [765, 419] width 1530 height 688
click at [501, 317] on div at bounding box center [500, 274] width 9 height 320
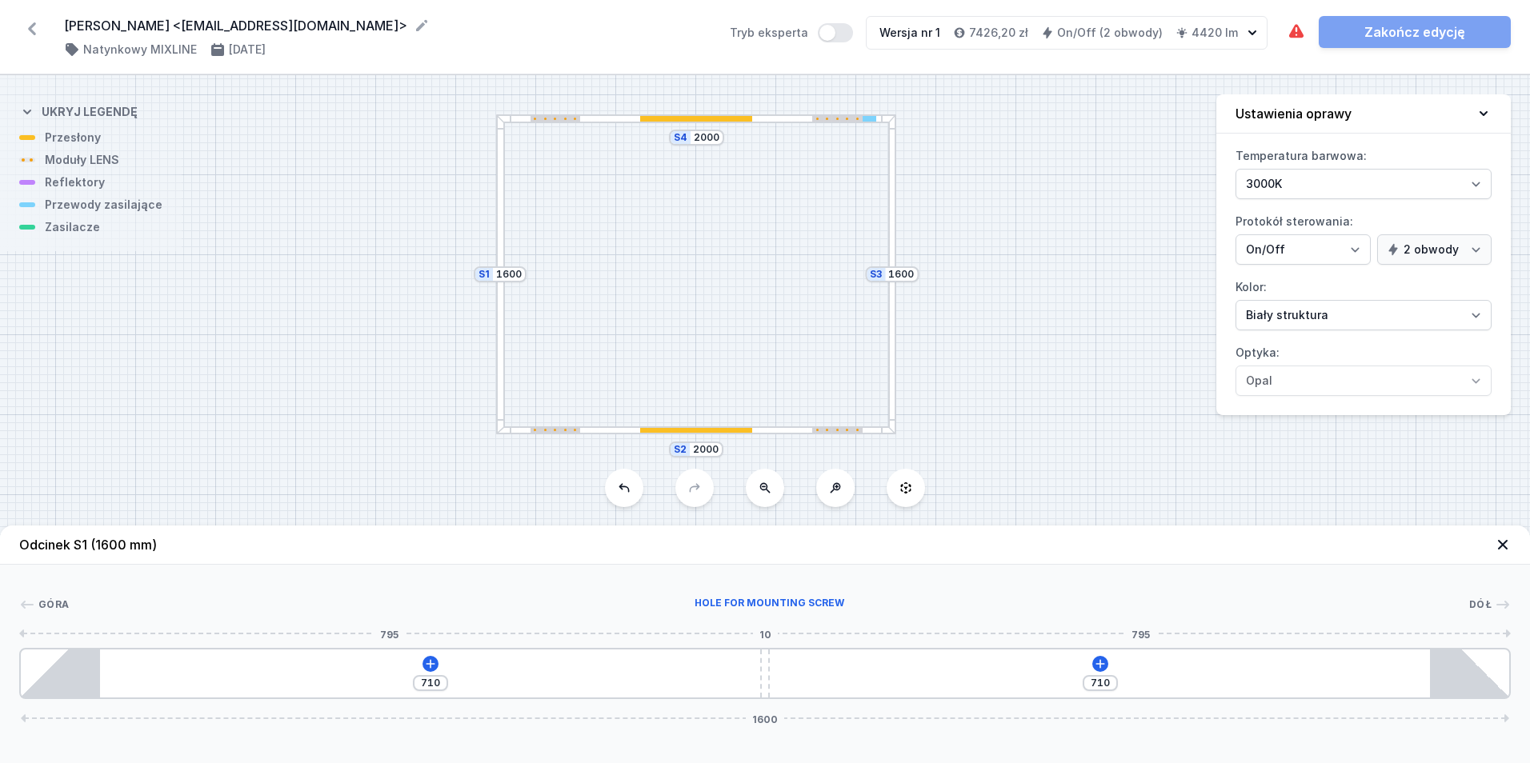
type input "711"
type input "709"
type input "716"
type input "704"
type input "730"
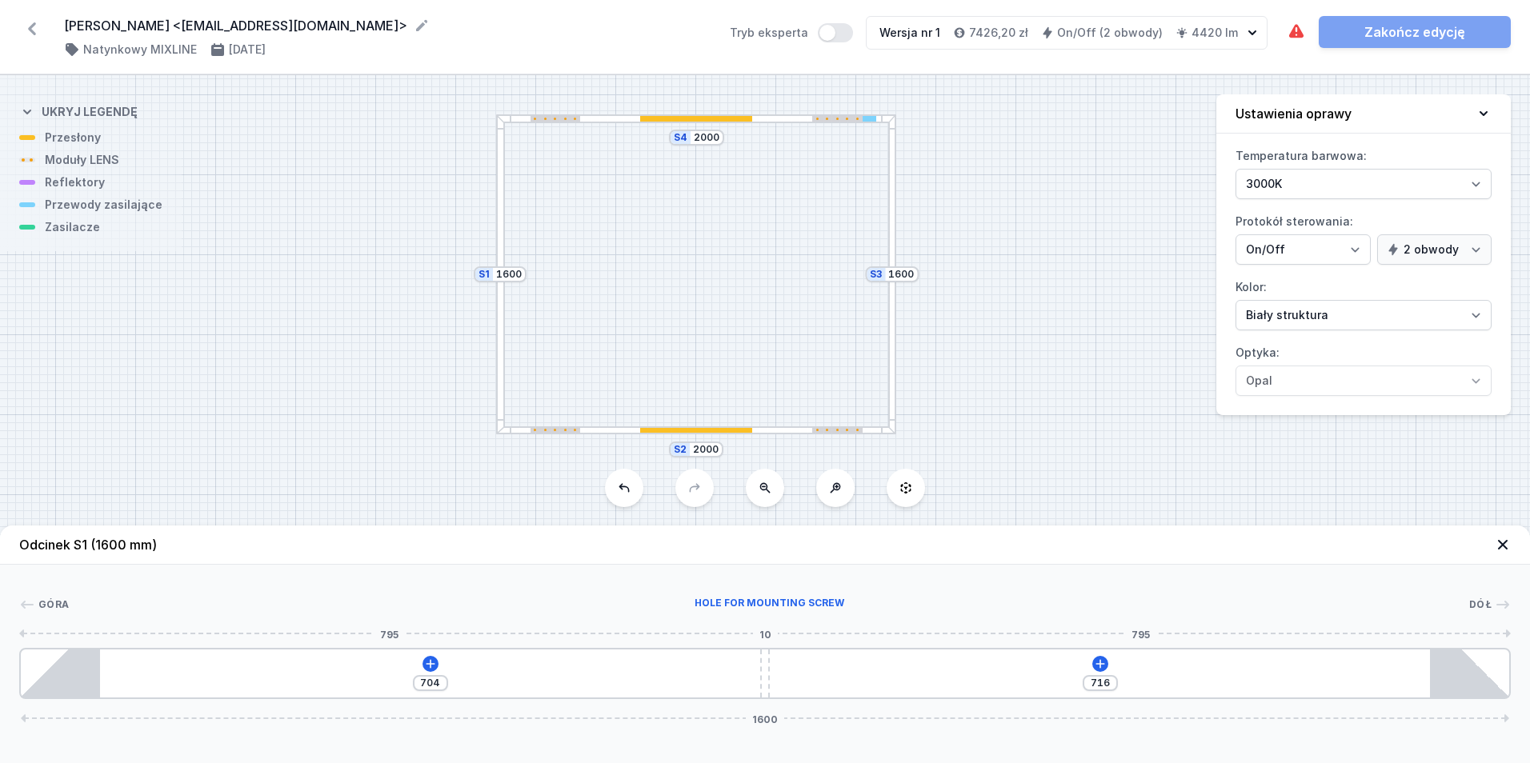
type input "690"
type input "744"
type input "676"
type input "758"
type input "662"
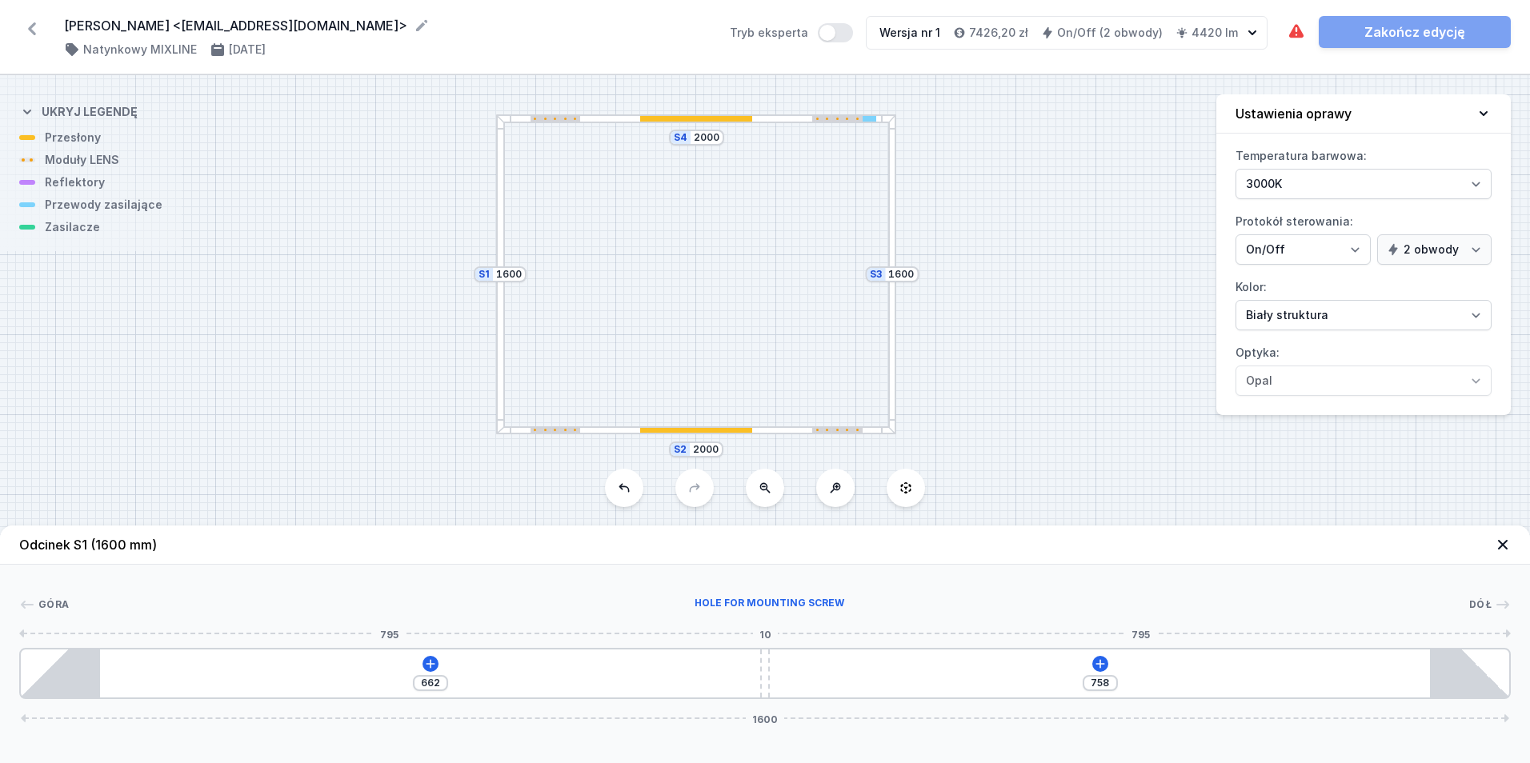
type input "772"
type input "648"
type input "788"
type input "632"
type input "804"
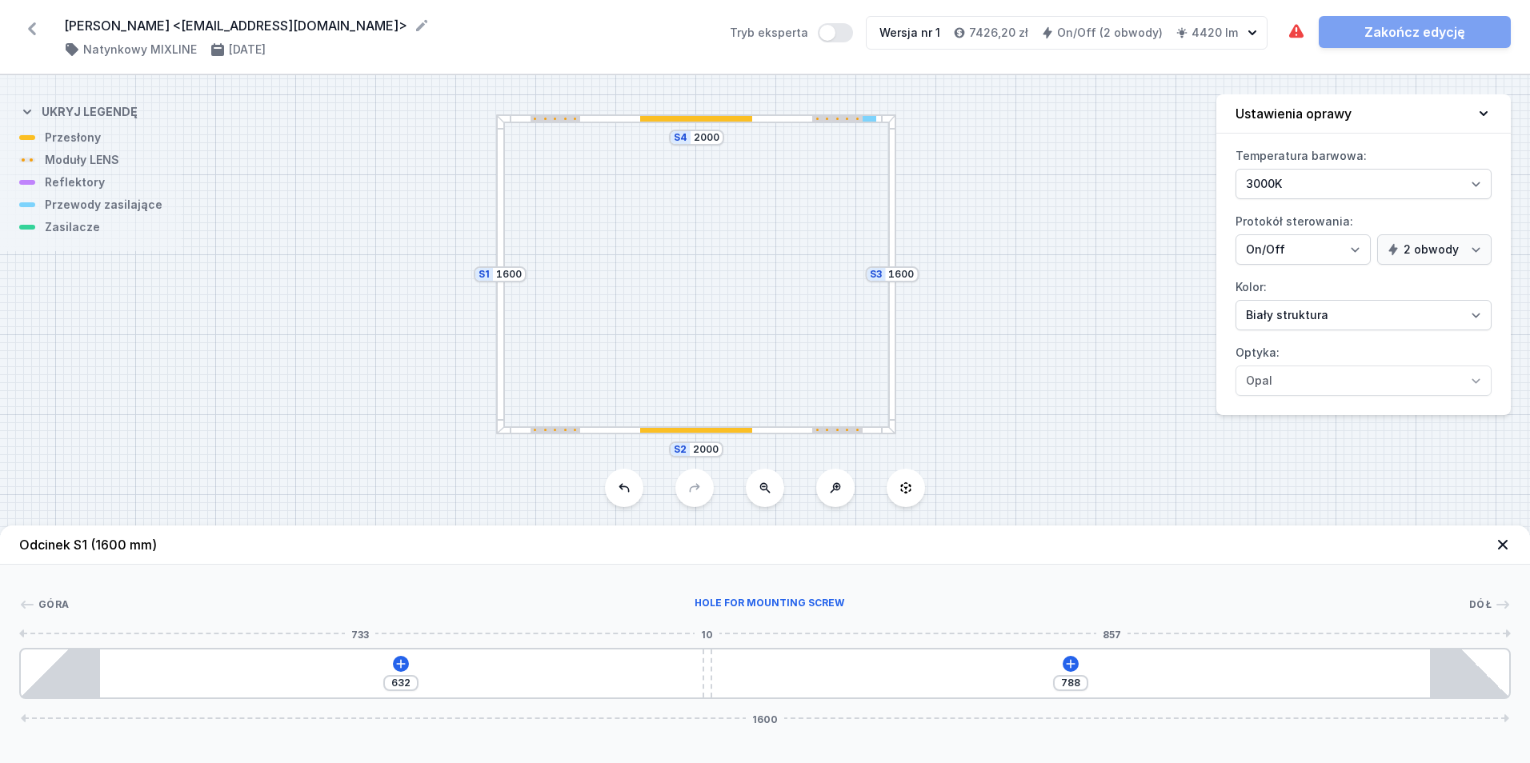
type input "616"
type input "826"
type input "594"
type input "842"
type input "578"
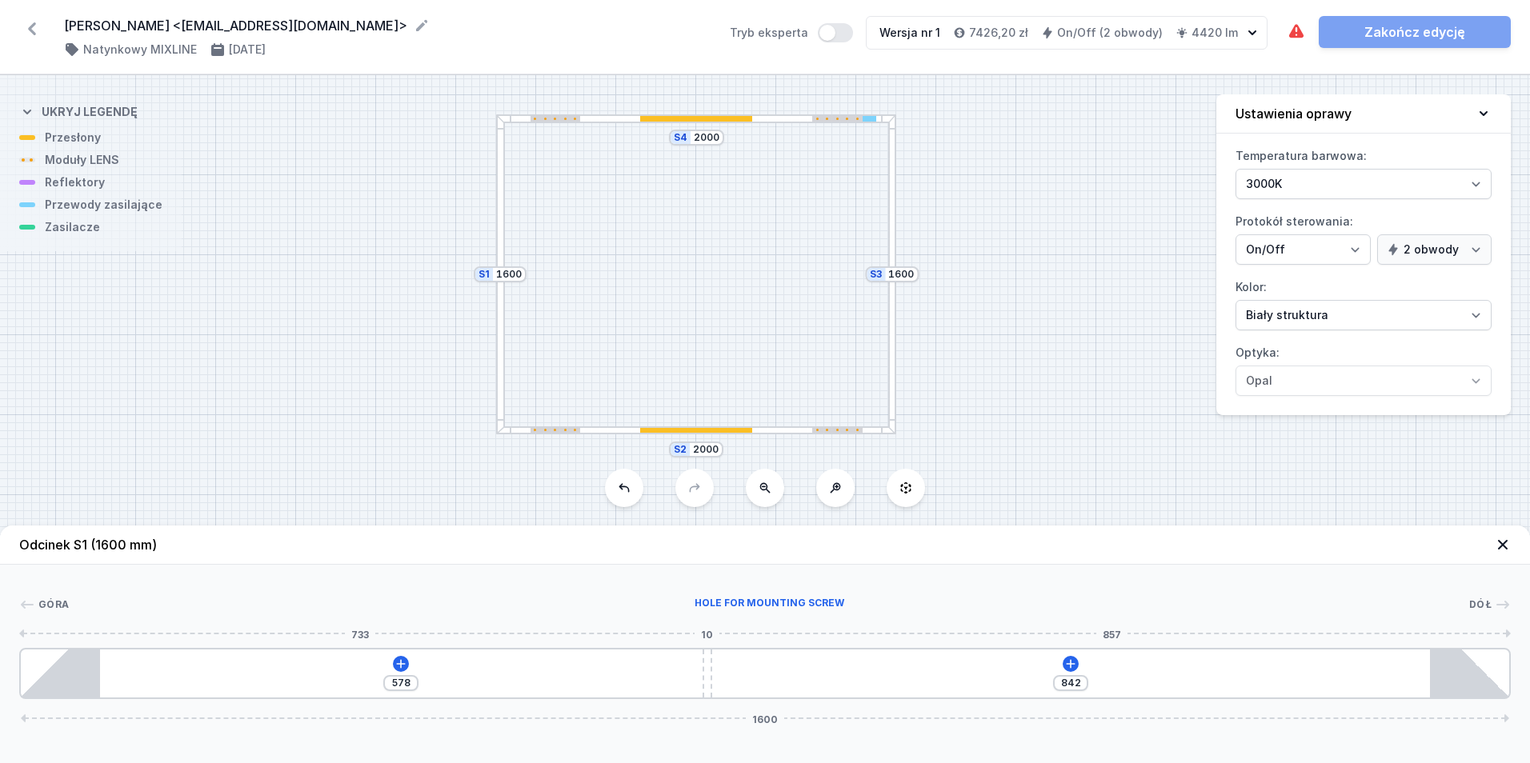
type input "880"
type input "540"
type input "917"
type input "503"
type input "956"
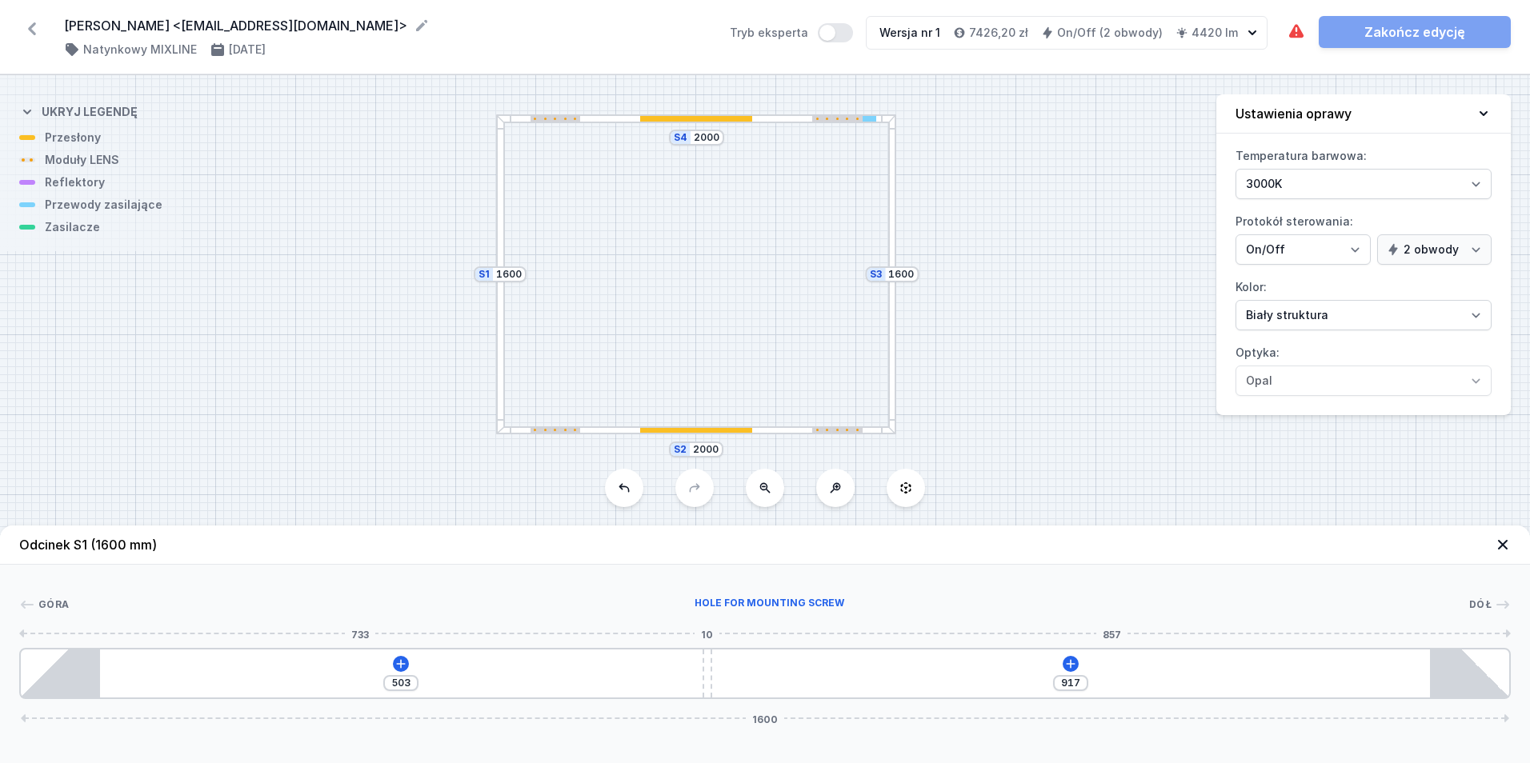
type input "464"
type input "993"
type input "427"
type input "1031"
type input "389"
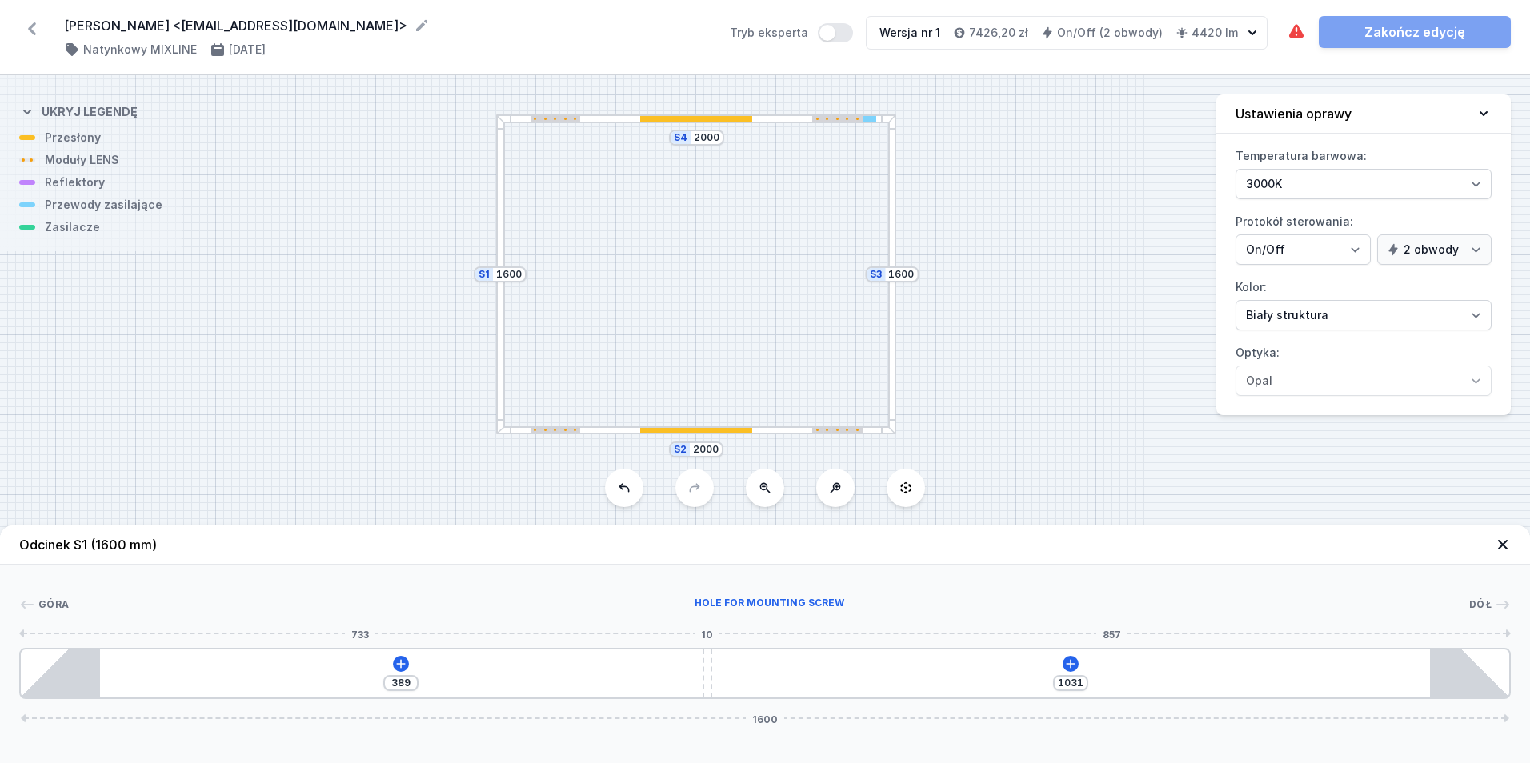
type input "1047"
type input "373"
type input "1059"
type input "361"
type input "1068"
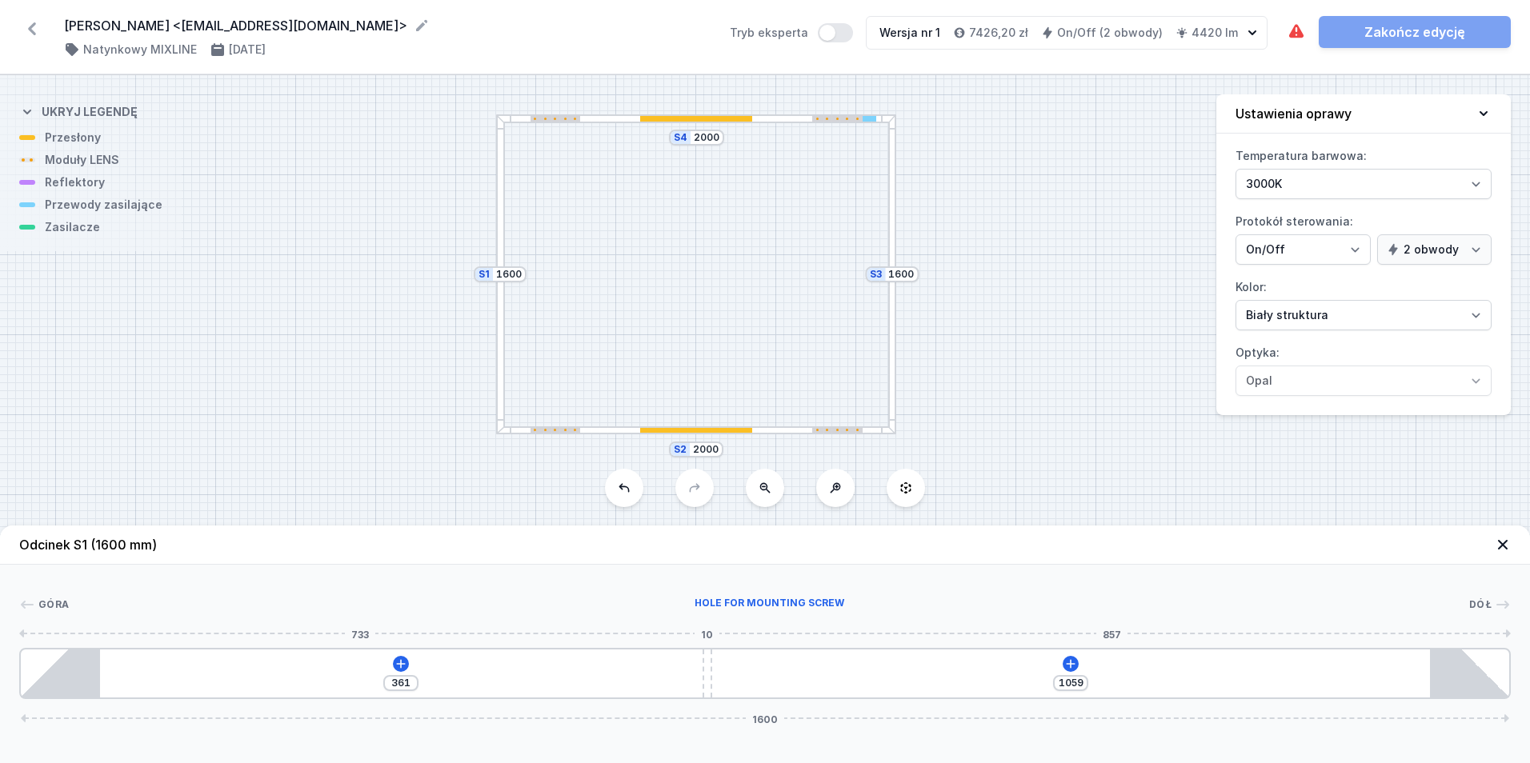
type input "352"
type input "1077"
type input "343"
type input "1087"
type input "333"
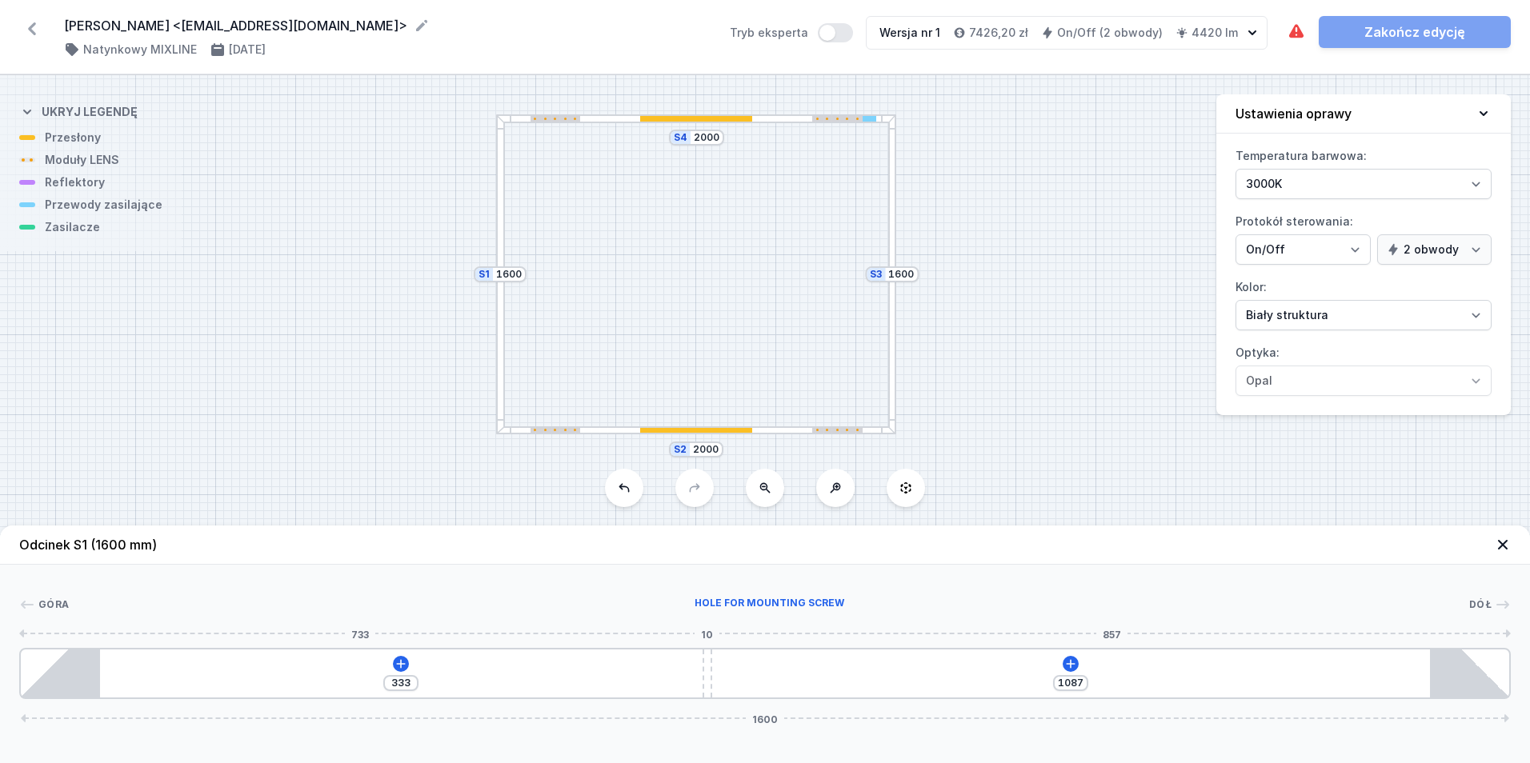
type input "1097"
type input "323"
type input "1109"
drag, startPoint x: 747, startPoint y: 663, endPoint x: 339, endPoint y: 651, distance: 408.3
click at [339, 651] on div "269 1151 1600" at bounding box center [765, 673] width 1492 height 51
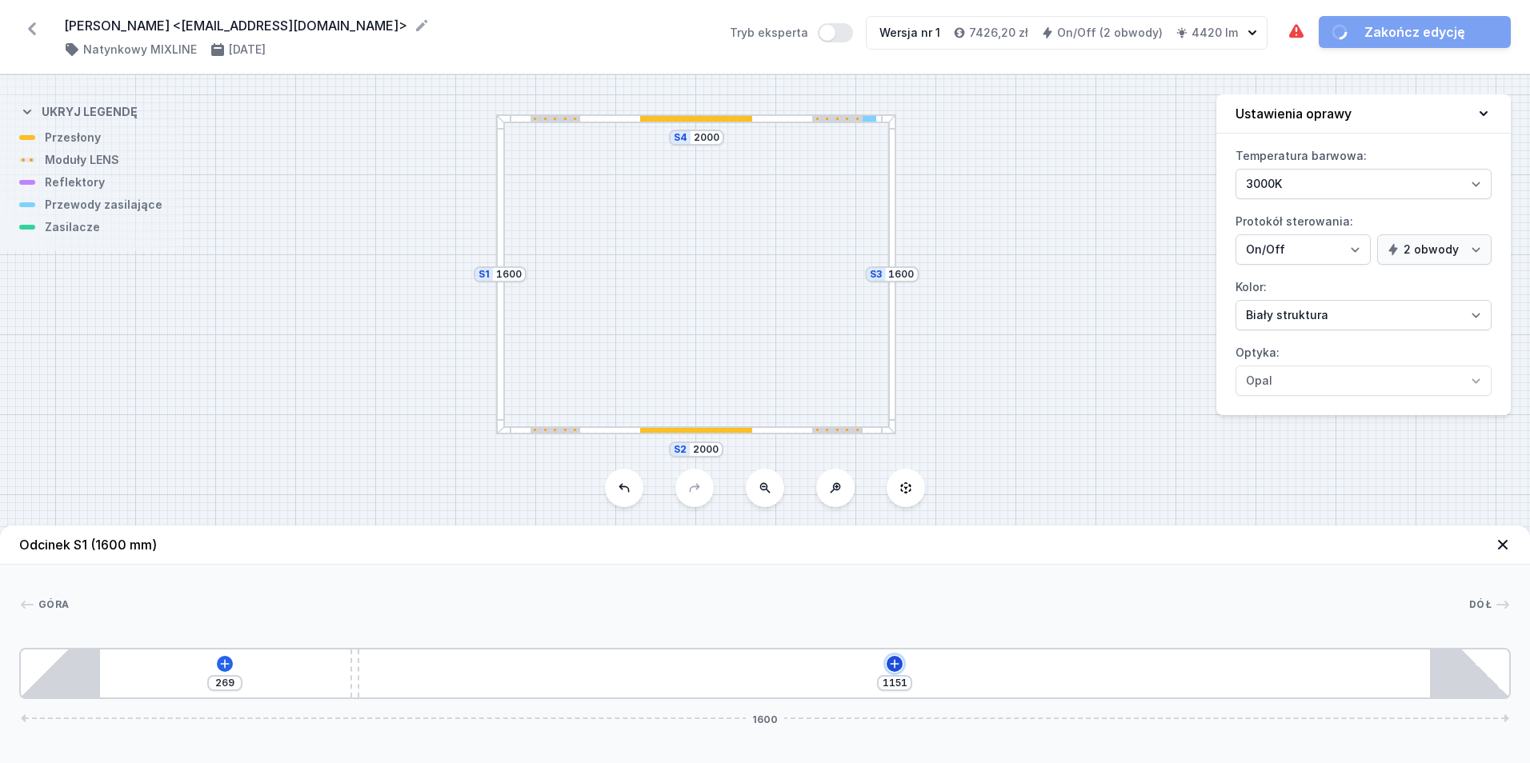
click at [892, 671] on button at bounding box center [895, 664] width 16 height 16
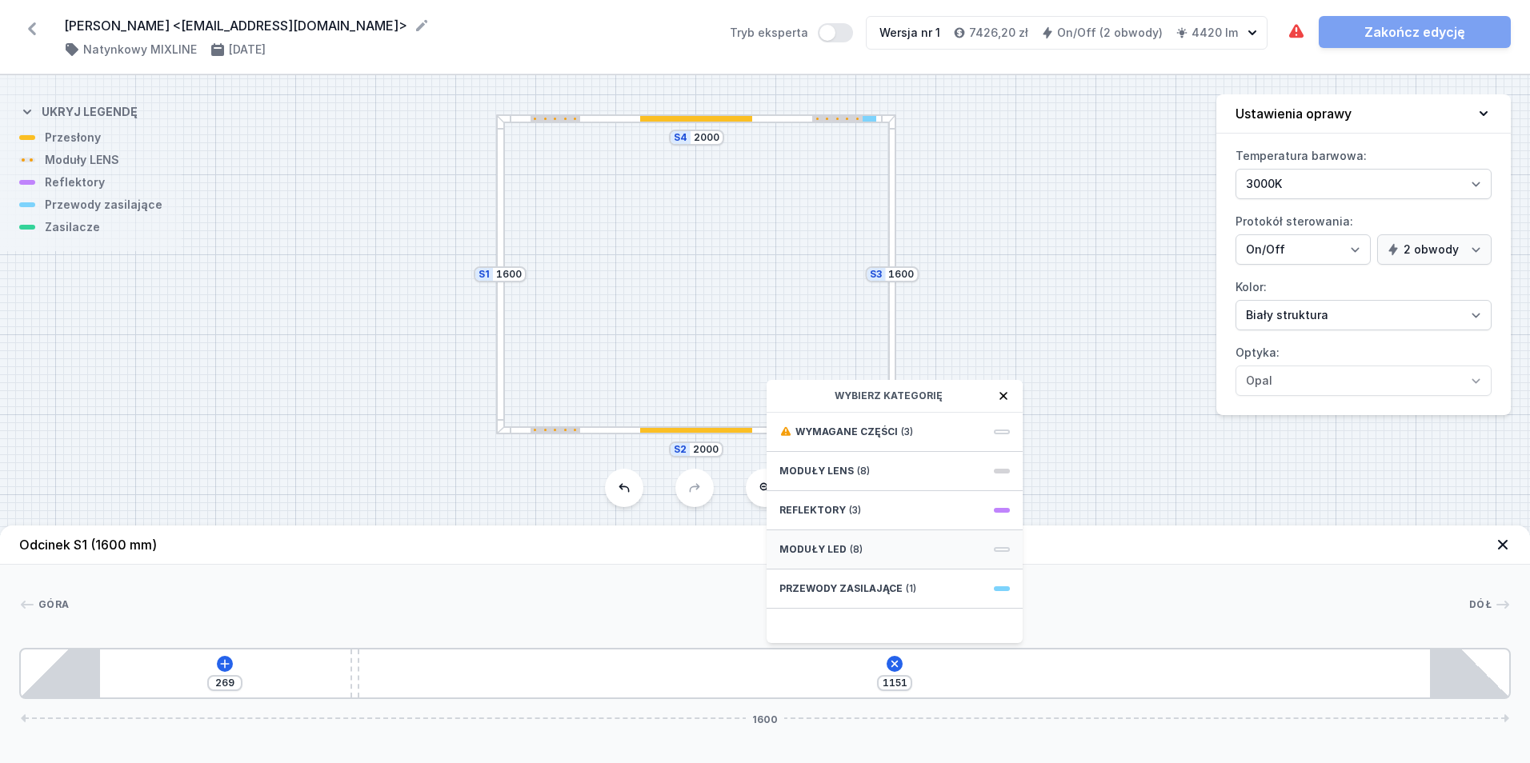
click at [896, 559] on div "Moduły LED (8)" at bounding box center [895, 550] width 256 height 39
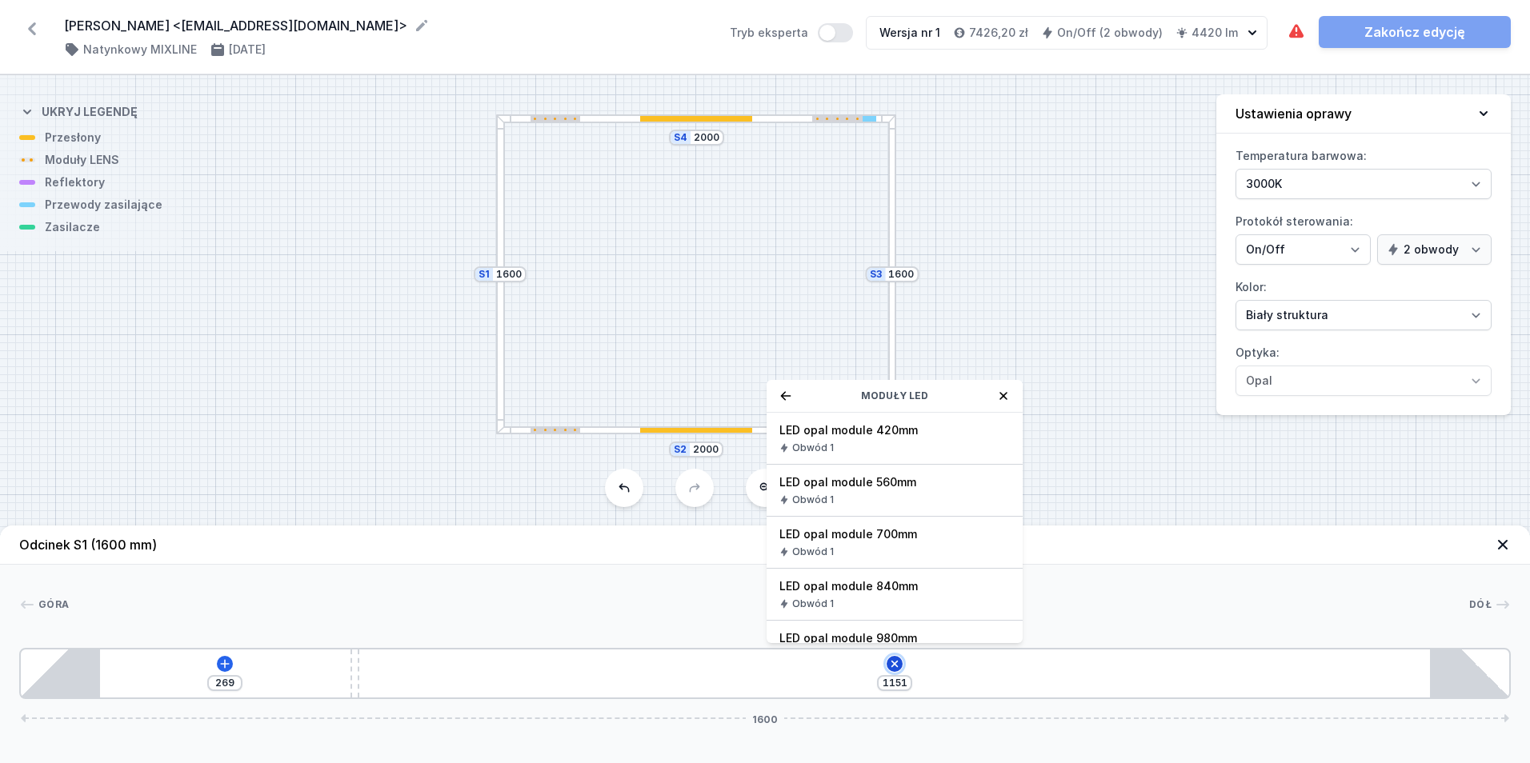
click at [892, 671] on icon at bounding box center [895, 664] width 18 height 18
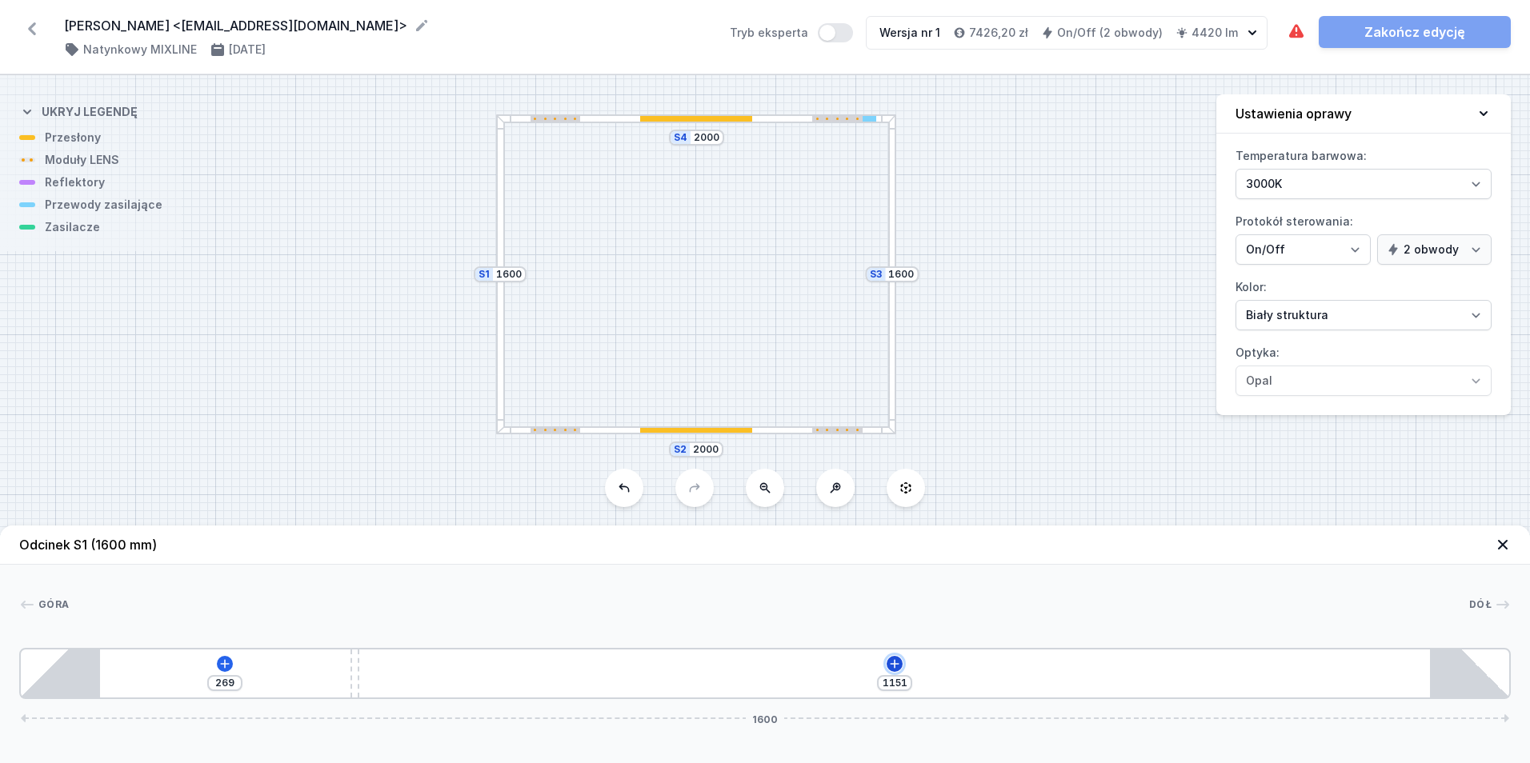
click at [892, 664] on icon at bounding box center [895, 663] width 9 height 9
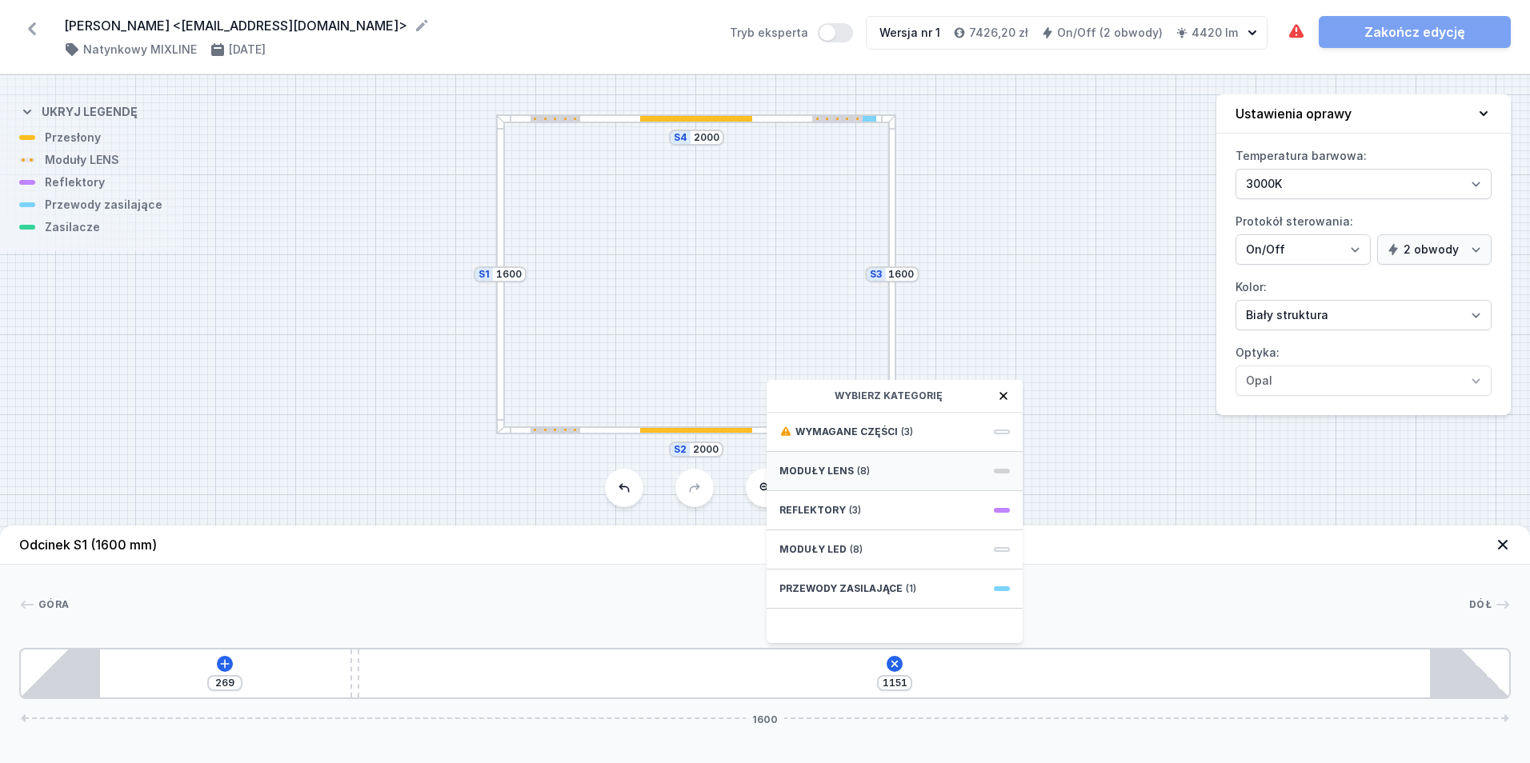
click at [892, 461] on div "Moduły LENS (8)" at bounding box center [895, 471] width 256 height 39
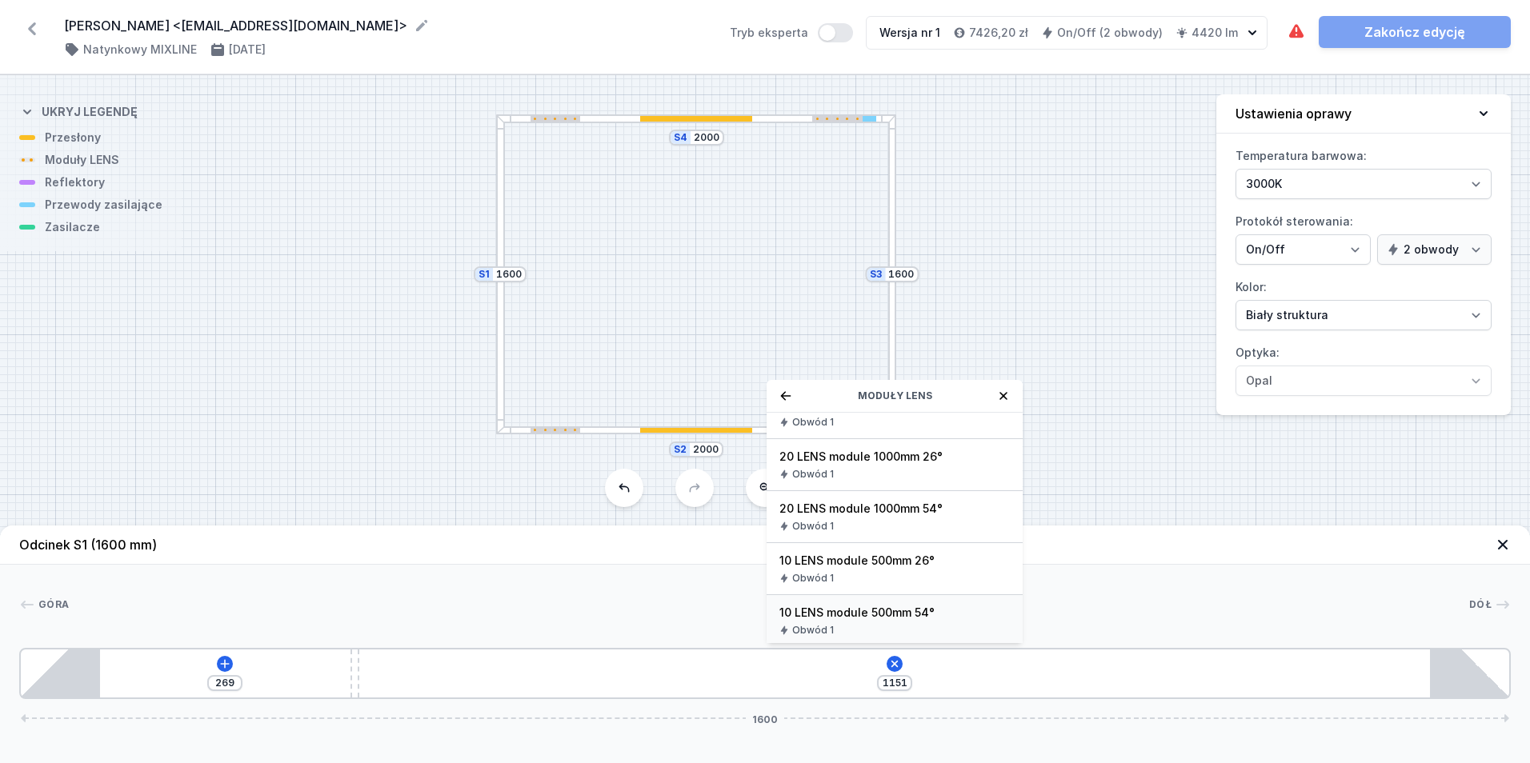
scroll to position [106, 0]
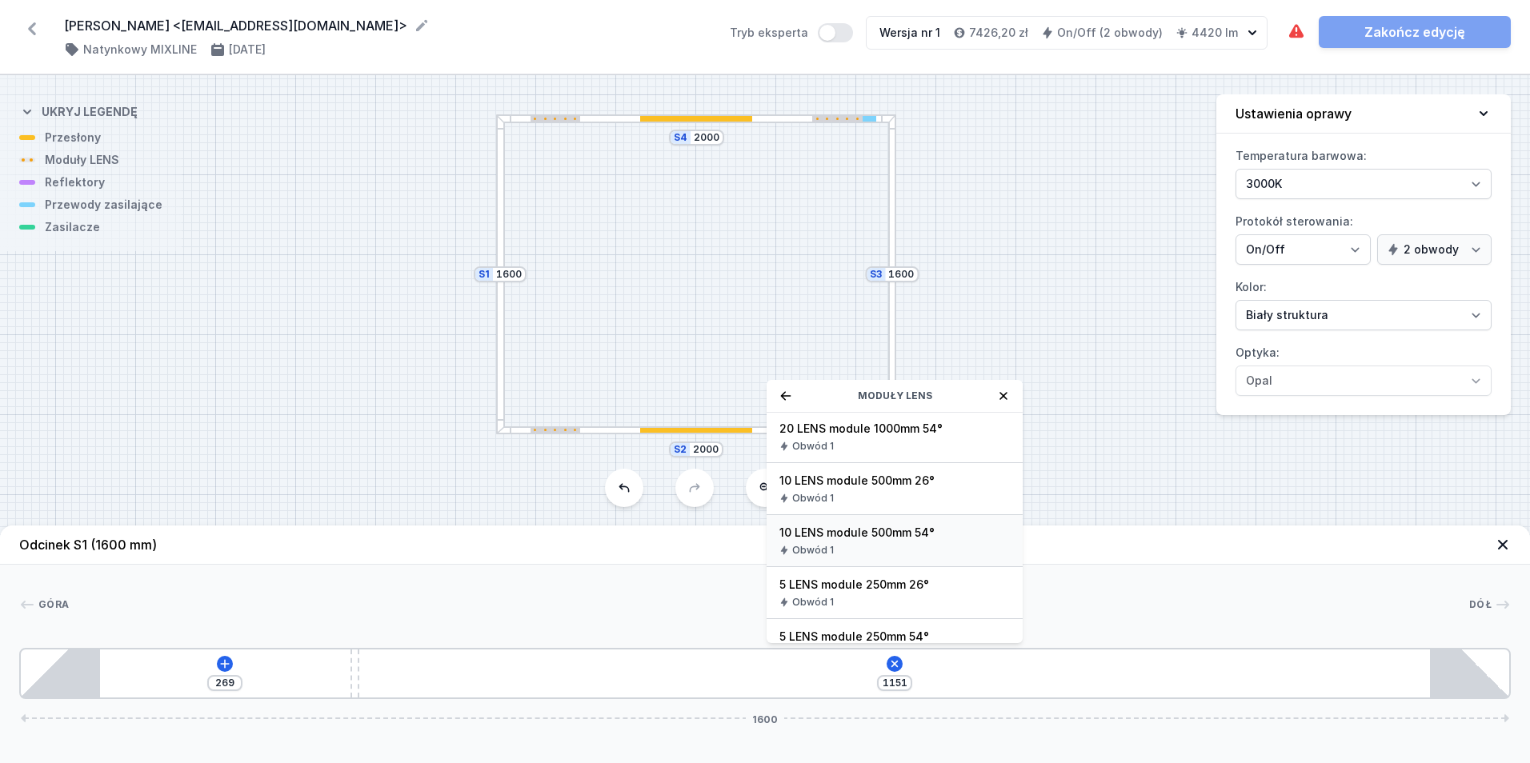
click at [928, 544] on div "Obwód 1" at bounding box center [894, 550] width 230 height 13
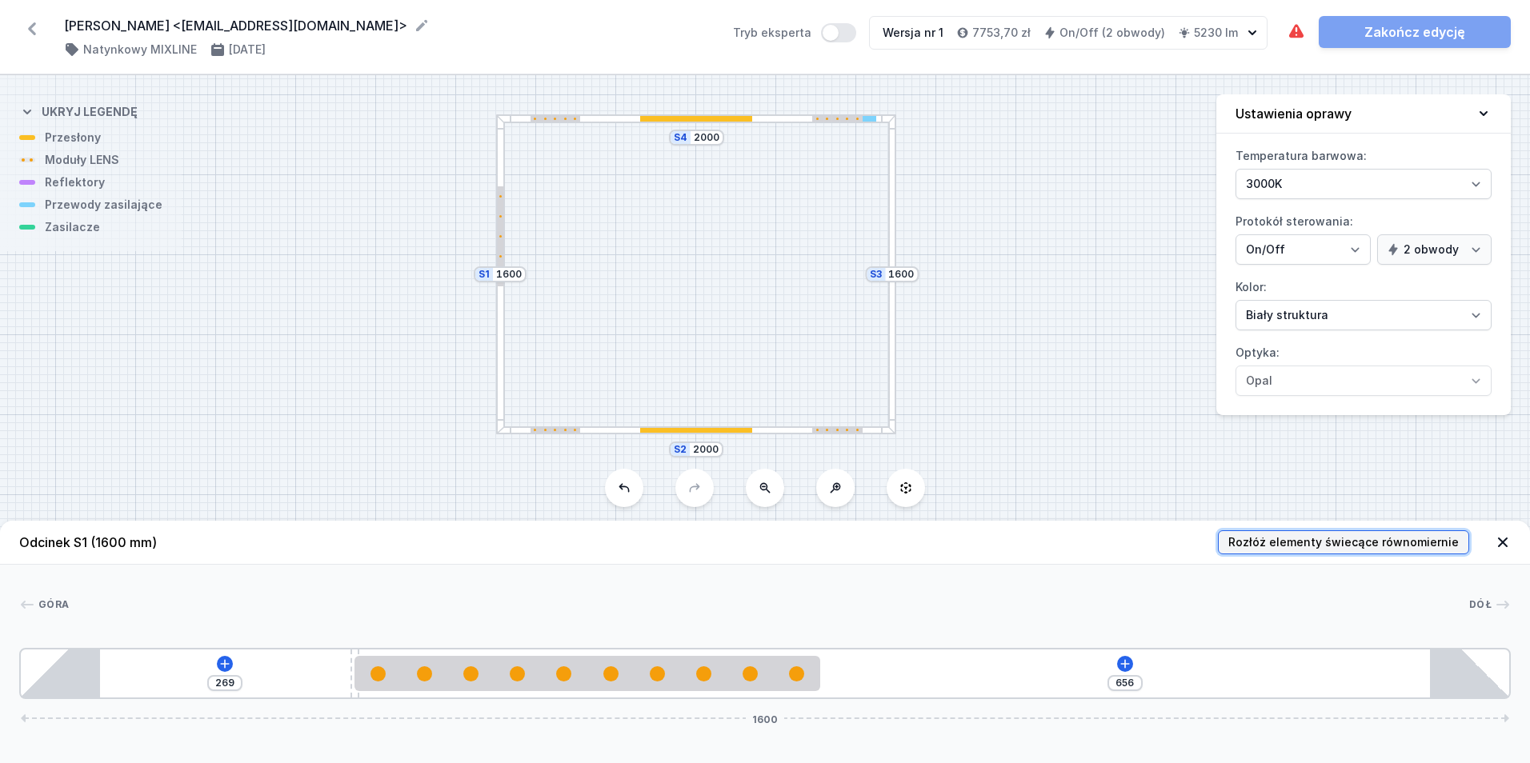
click at [1316, 547] on span "Rozłóż elementy świecące równomiernie" at bounding box center [1343, 543] width 230 height 16
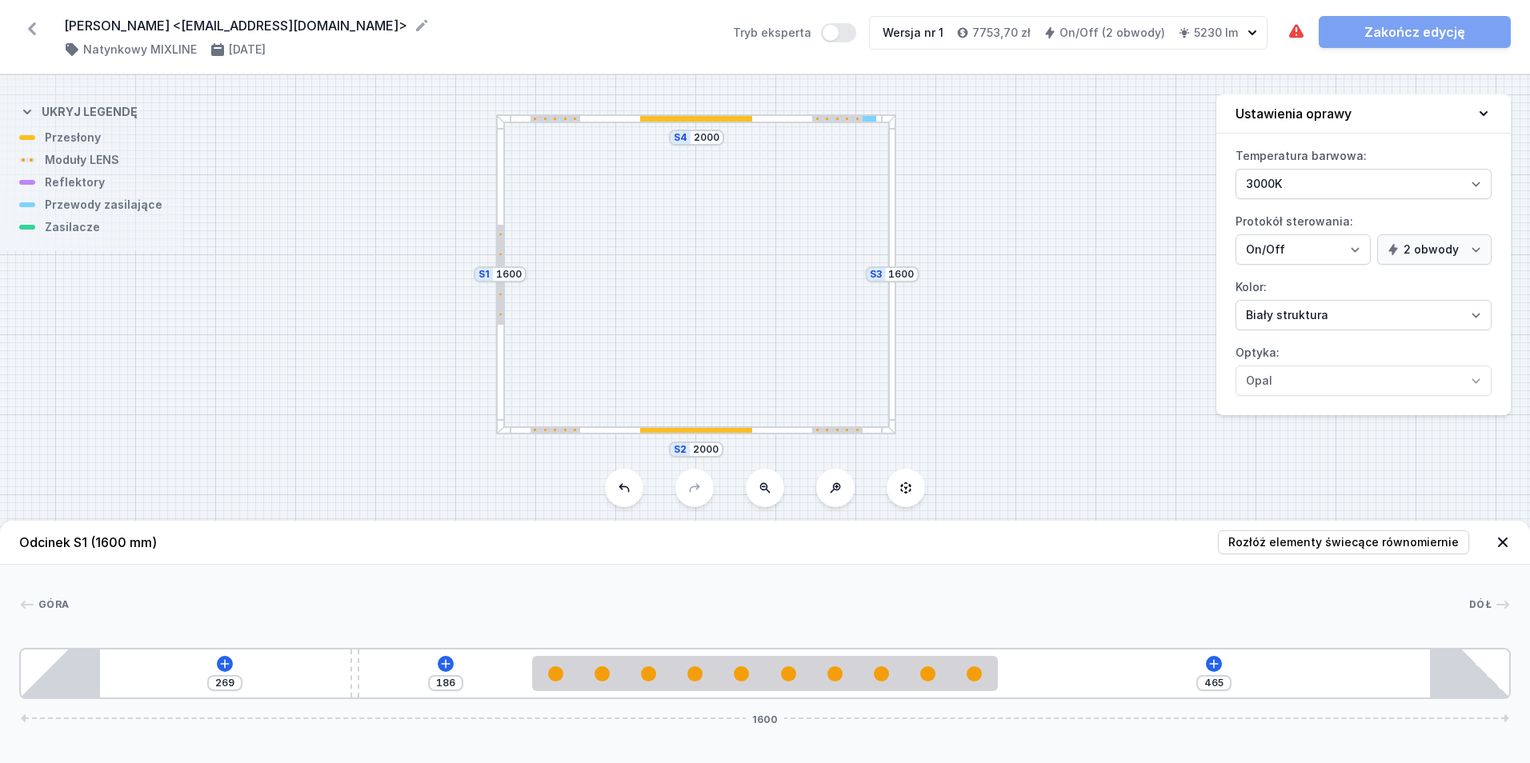
click at [891, 315] on div at bounding box center [892, 274] width 9 height 320
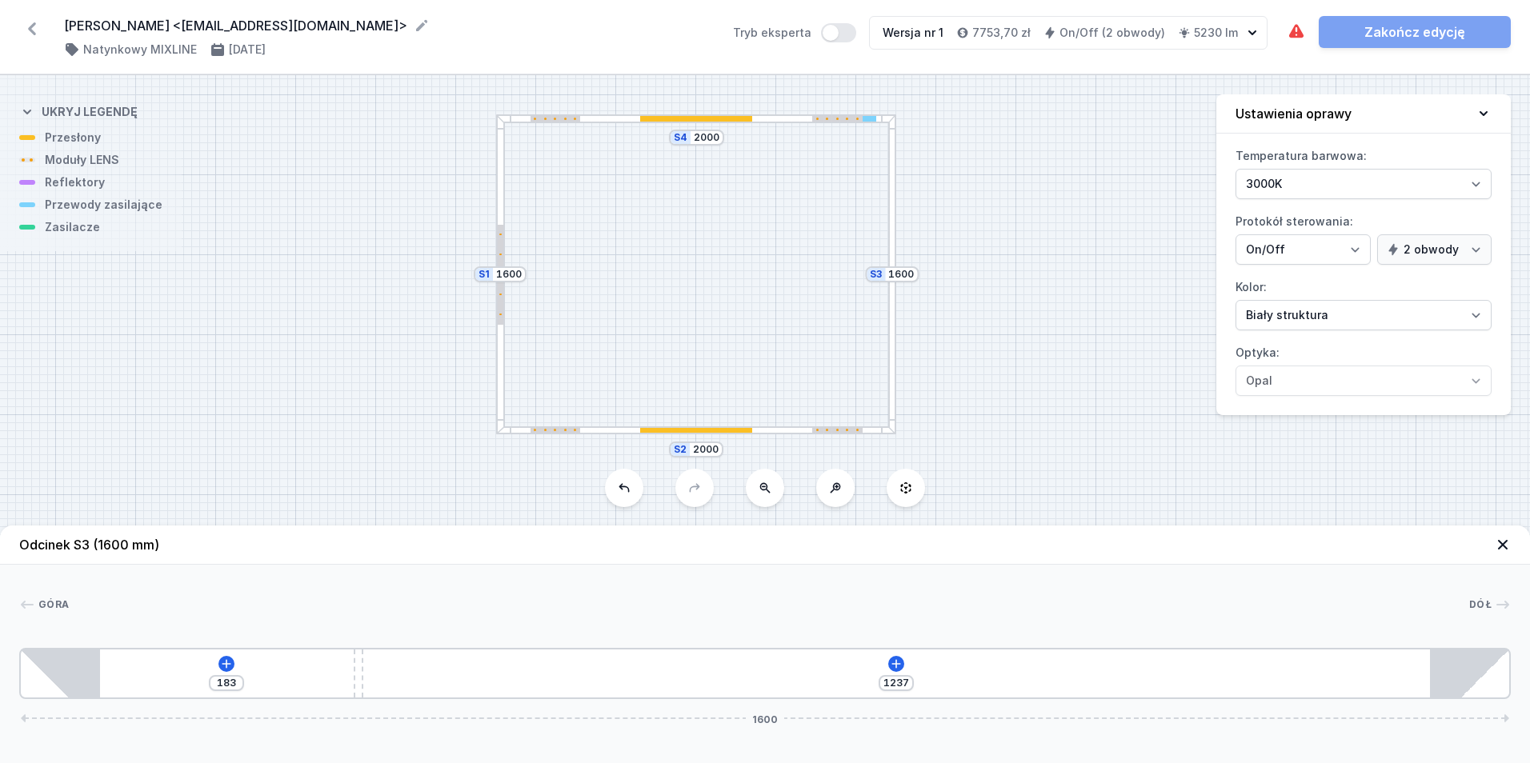
drag, startPoint x: 767, startPoint y: 670, endPoint x: 218, endPoint y: 650, distance: 548.6
click at [218, 650] on div "183 1237 1600" at bounding box center [765, 673] width 1492 height 51
click at [857, 663] on icon at bounding box center [854, 664] width 13 height 13
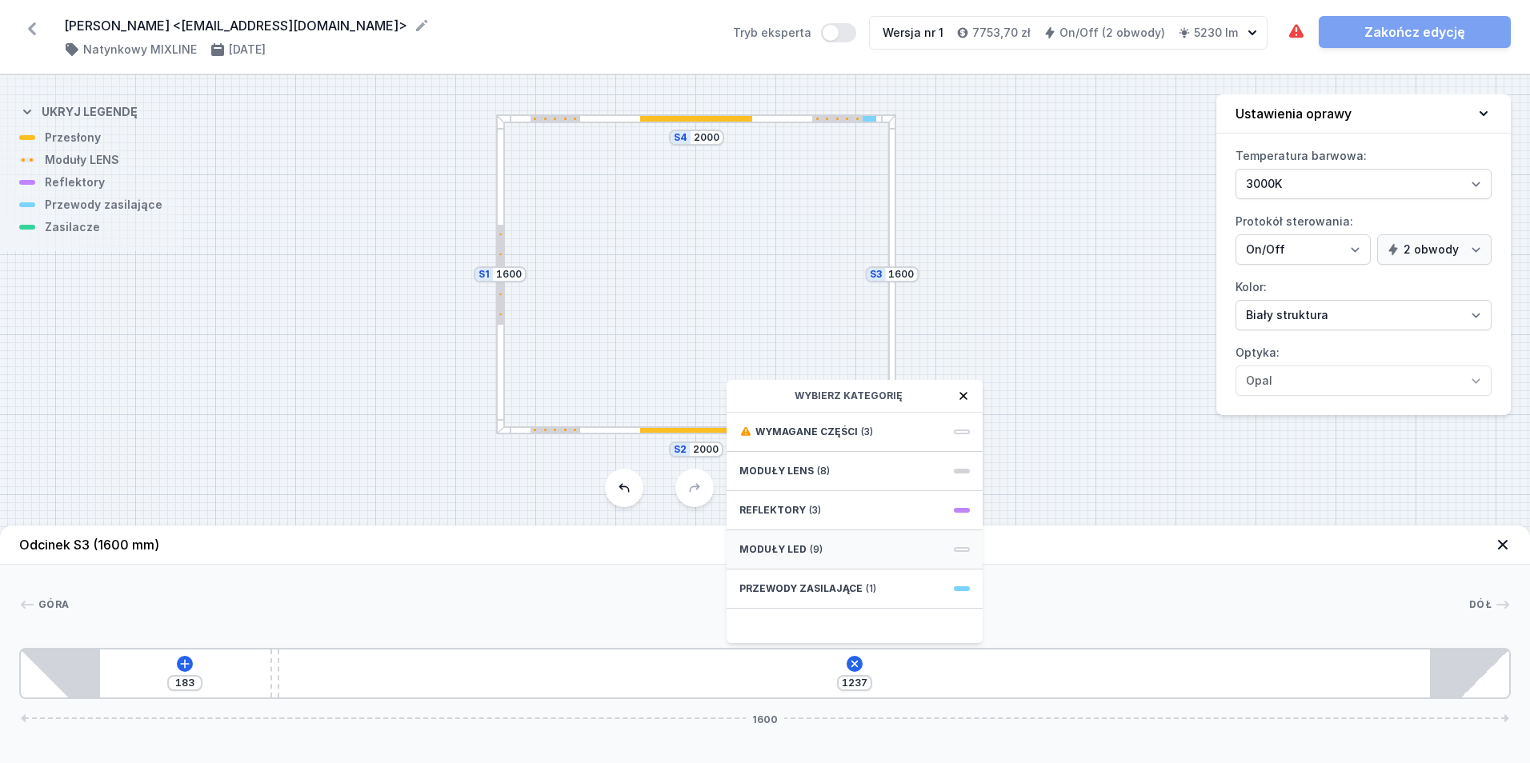
click at [833, 543] on div "Moduły LED (9)" at bounding box center [855, 550] width 256 height 39
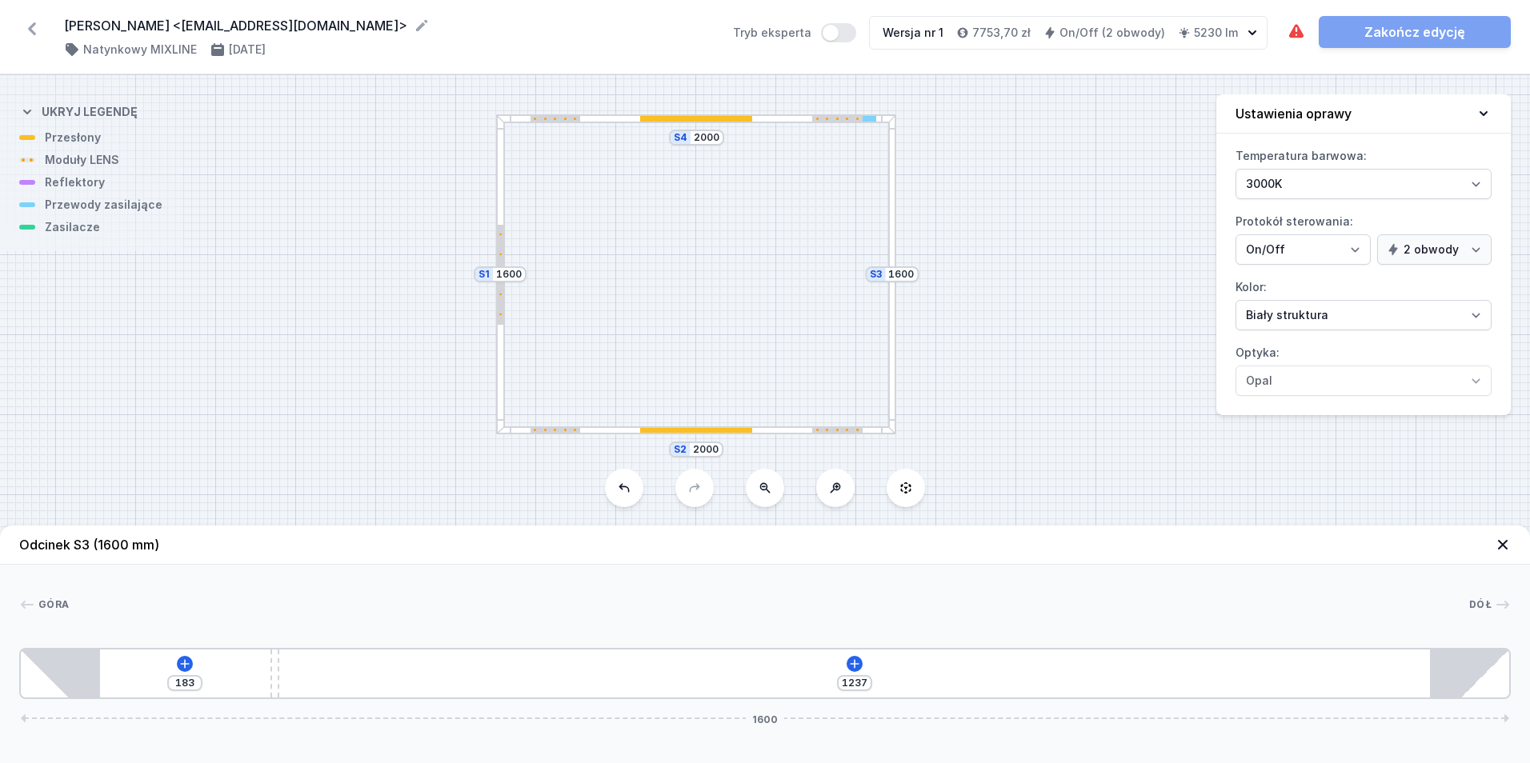
click at [867, 694] on div "183 1237 1600" at bounding box center [765, 673] width 1492 height 51
click at [855, 668] on icon at bounding box center [855, 663] width 9 height 9
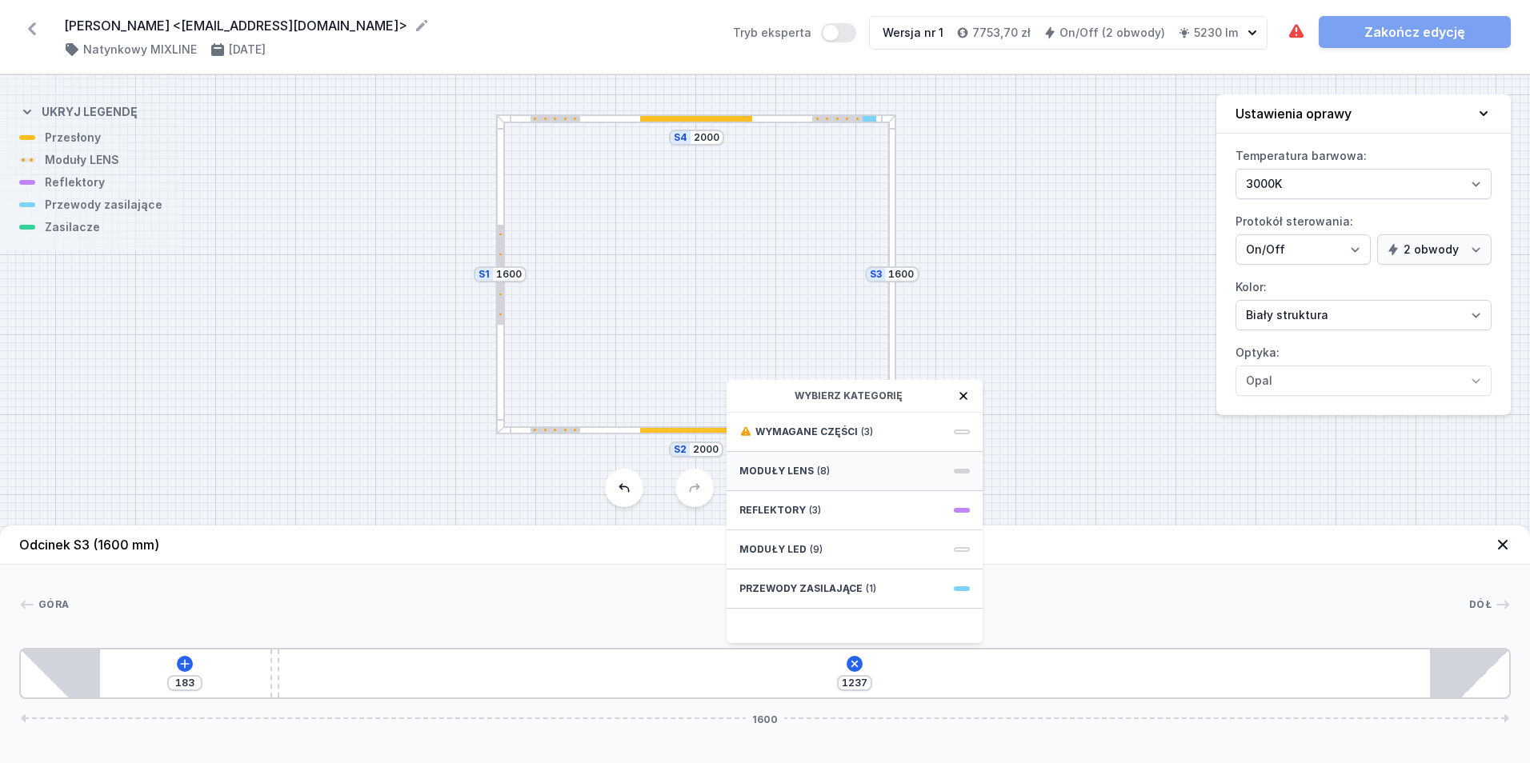
click at [850, 475] on div "Moduły LENS (8)" at bounding box center [855, 471] width 256 height 39
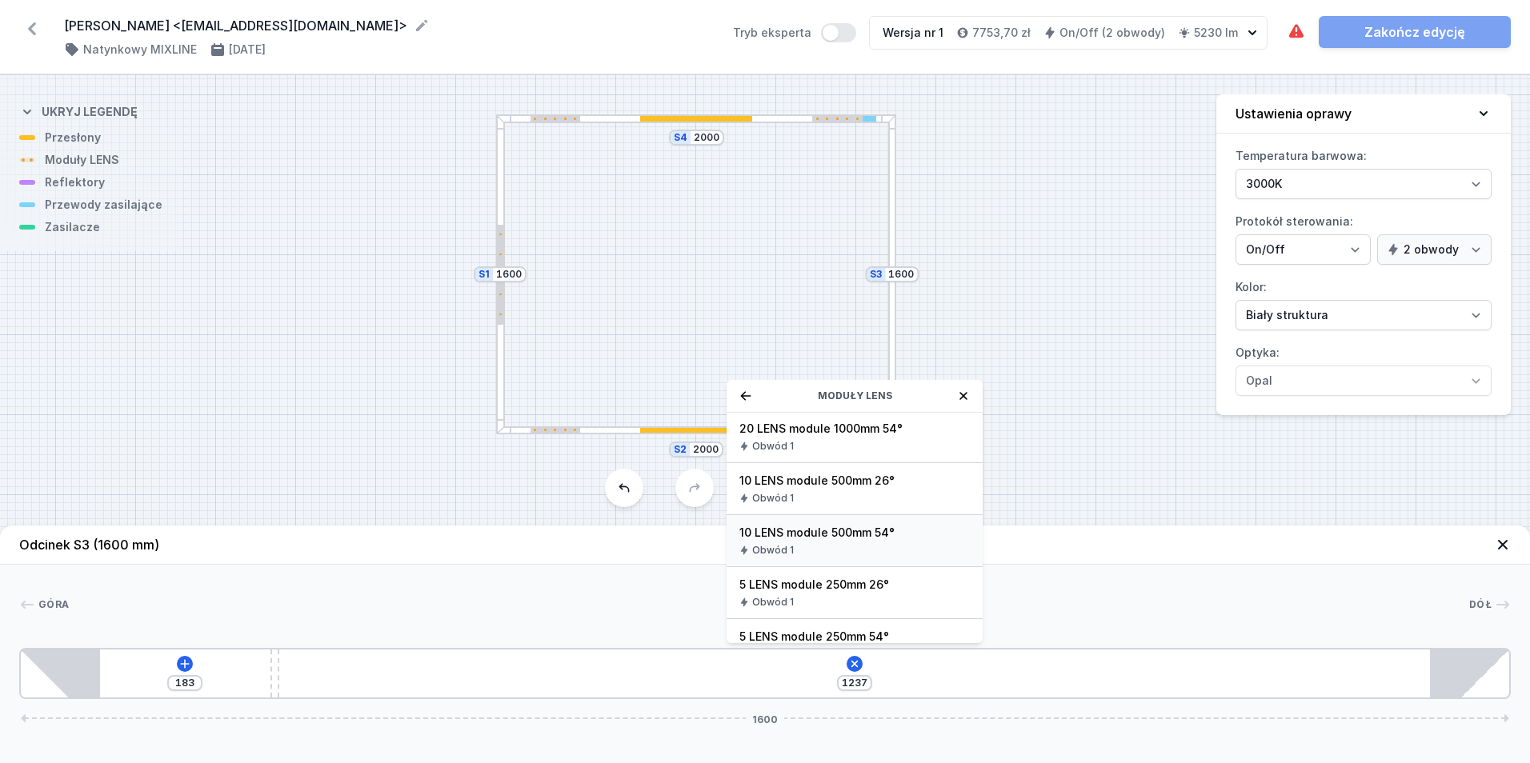
click at [896, 545] on div "Obwód 1" at bounding box center [854, 550] width 230 height 13
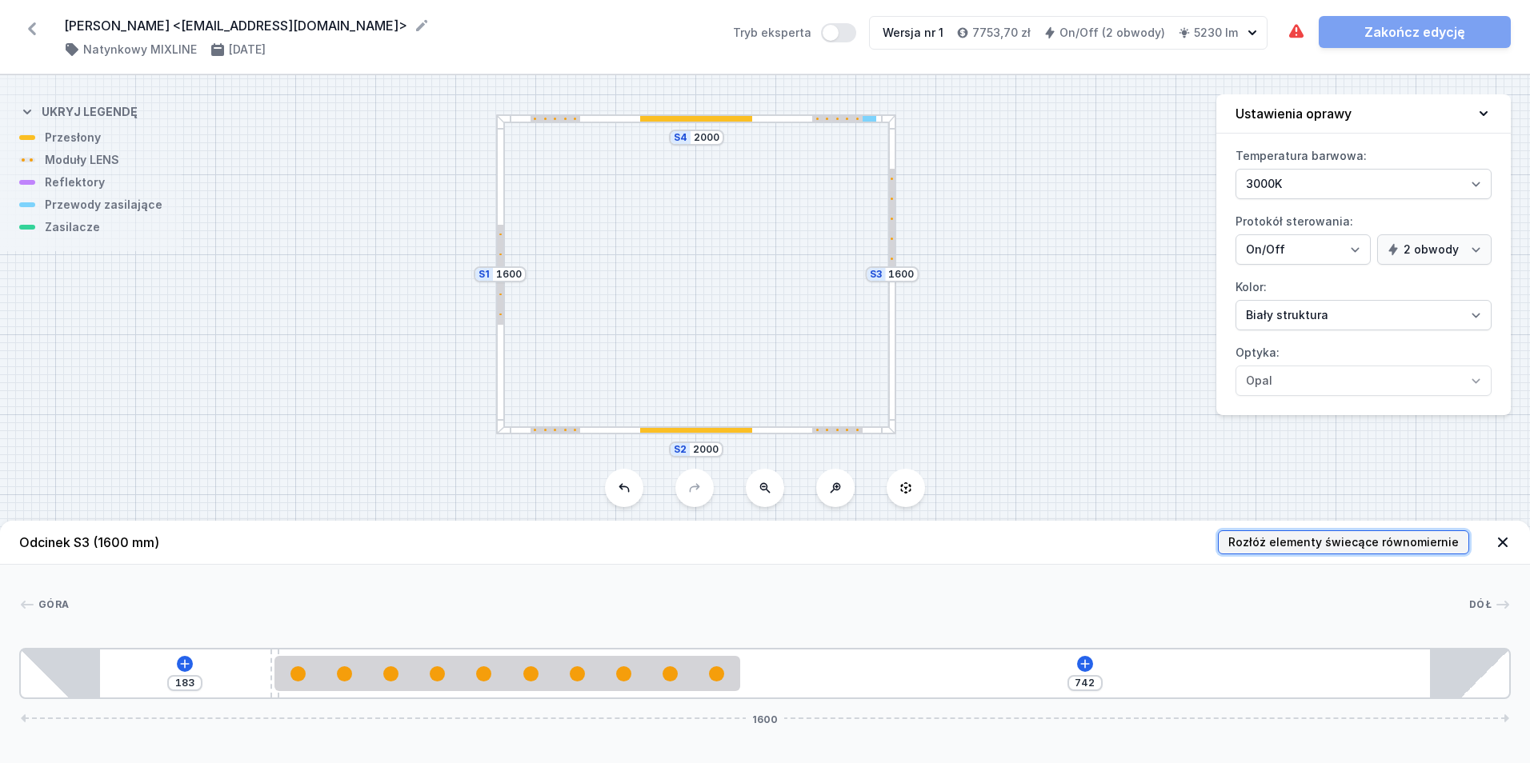
click at [1339, 545] on span "Rozłóż elementy świecące równomiernie" at bounding box center [1343, 543] width 230 height 16
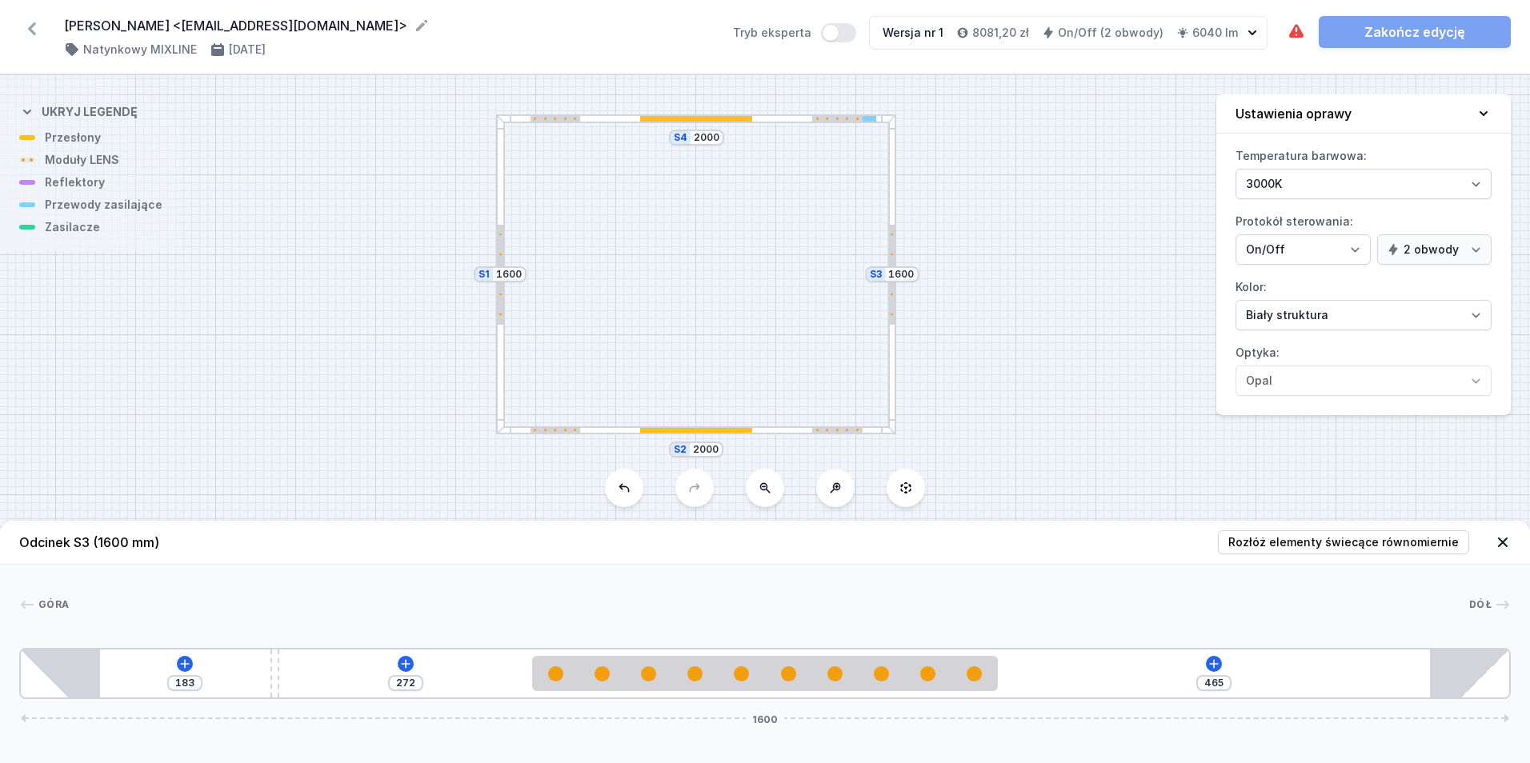
click at [1365, 330] on div "Temperatura barwowa: 3000K 4000K 2700K Protokół sterowania: On/Off SwitchDIM DA…" at bounding box center [1363, 279] width 295 height 272
click at [1354, 310] on select "Biały struktura Czarny struktura Złoty struktura Miedziany Szary Inny (z palety…" at bounding box center [1364, 315] width 256 height 30
click at [1236, 300] on select "Biały struktura Czarny struktura Złoty struktura Miedziany Szary Inny (z palety…" at bounding box center [1364, 315] width 256 height 30
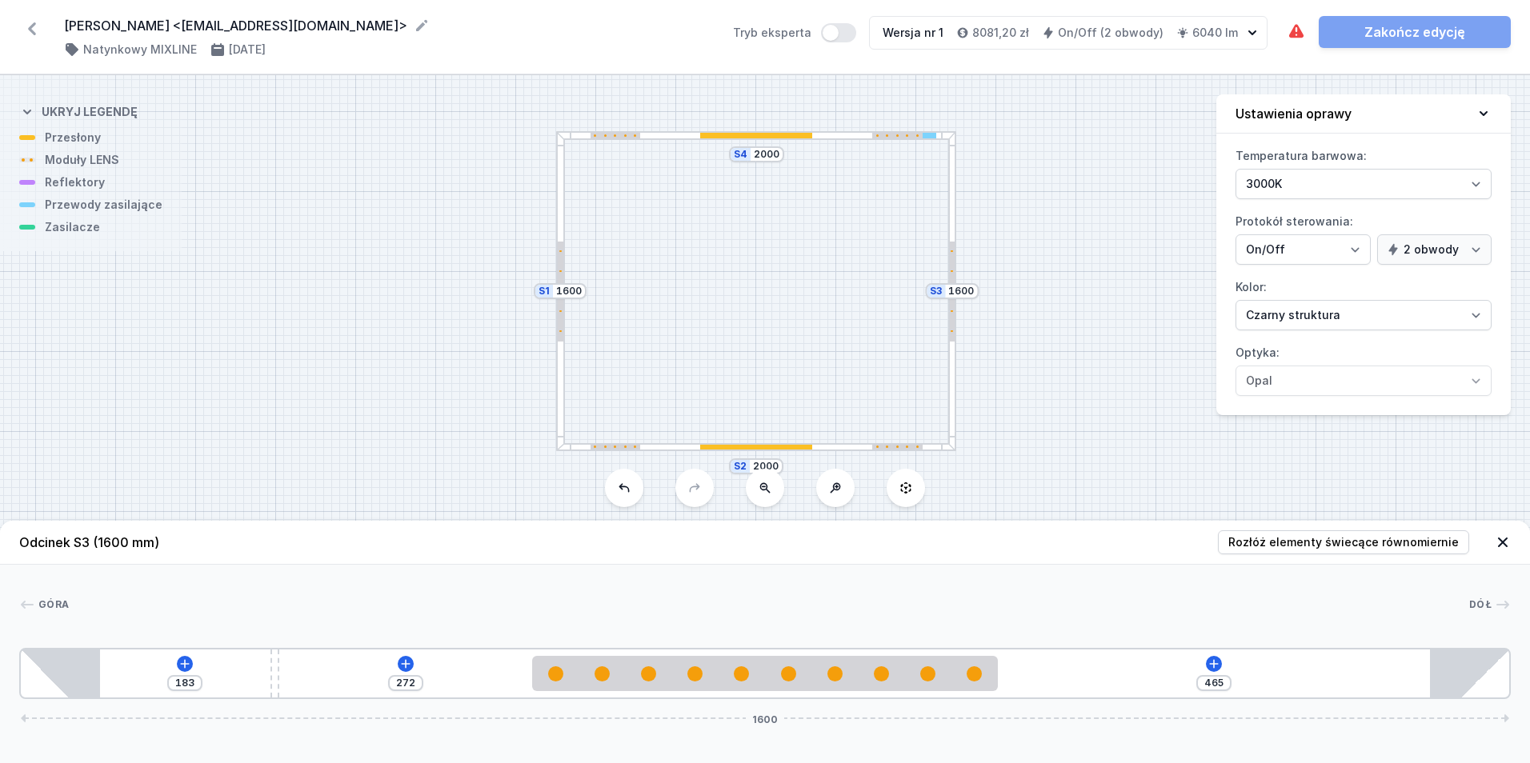
drag, startPoint x: 1080, startPoint y: 257, endPoint x: 1136, endPoint y: 262, distance: 55.4
click at [1138, 263] on div "S4 2000 S3 1600 S2 2000 S1 1600" at bounding box center [765, 419] width 1530 height 688
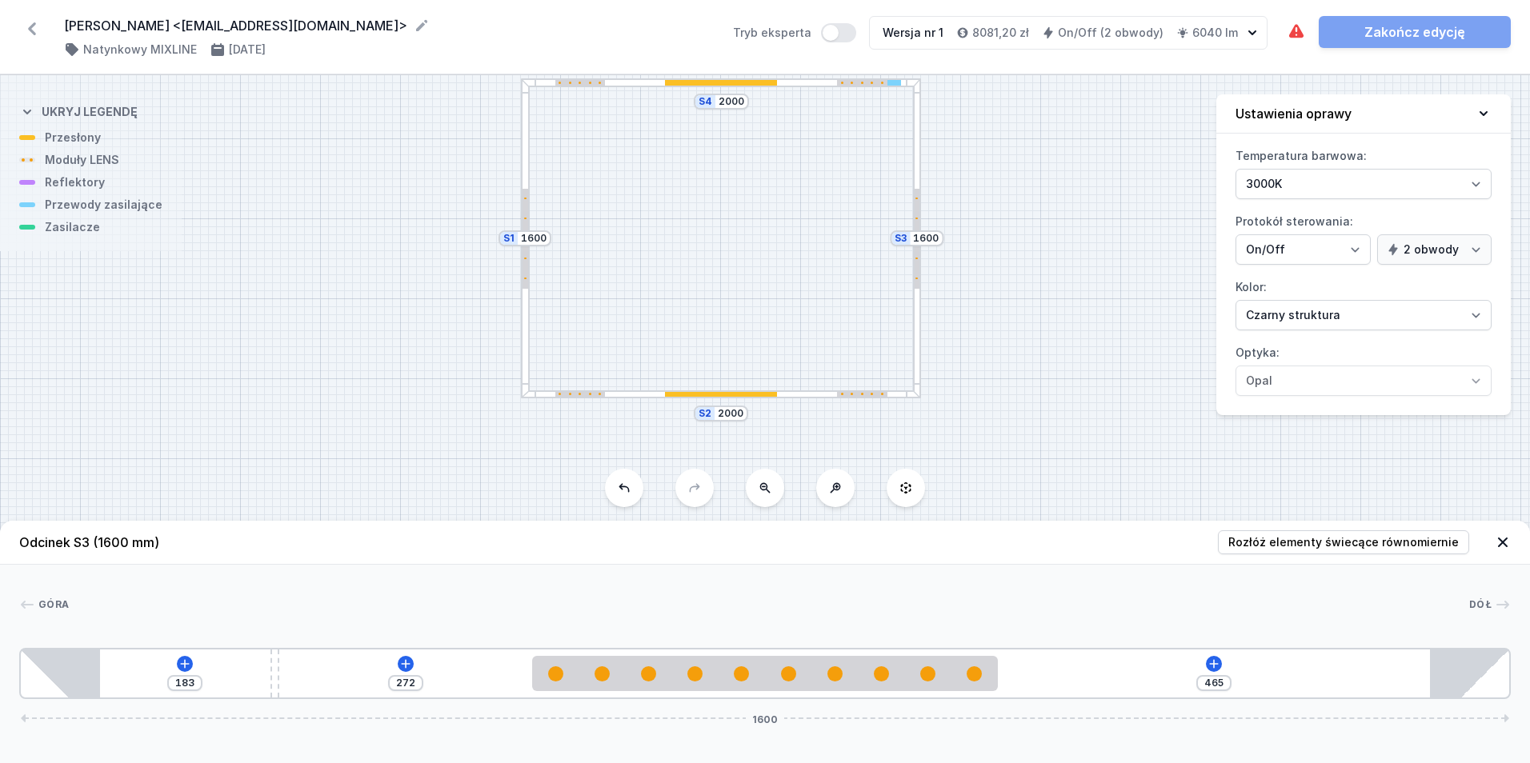
drag, startPoint x: 1124, startPoint y: 285, endPoint x: 1090, endPoint y: 237, distance: 59.1
click at [1090, 237] on div "S4 2000 S3 1600 S2 2000 S1 1600" at bounding box center [765, 419] width 1530 height 688
click at [761, 393] on div at bounding box center [721, 395] width 112 height 6
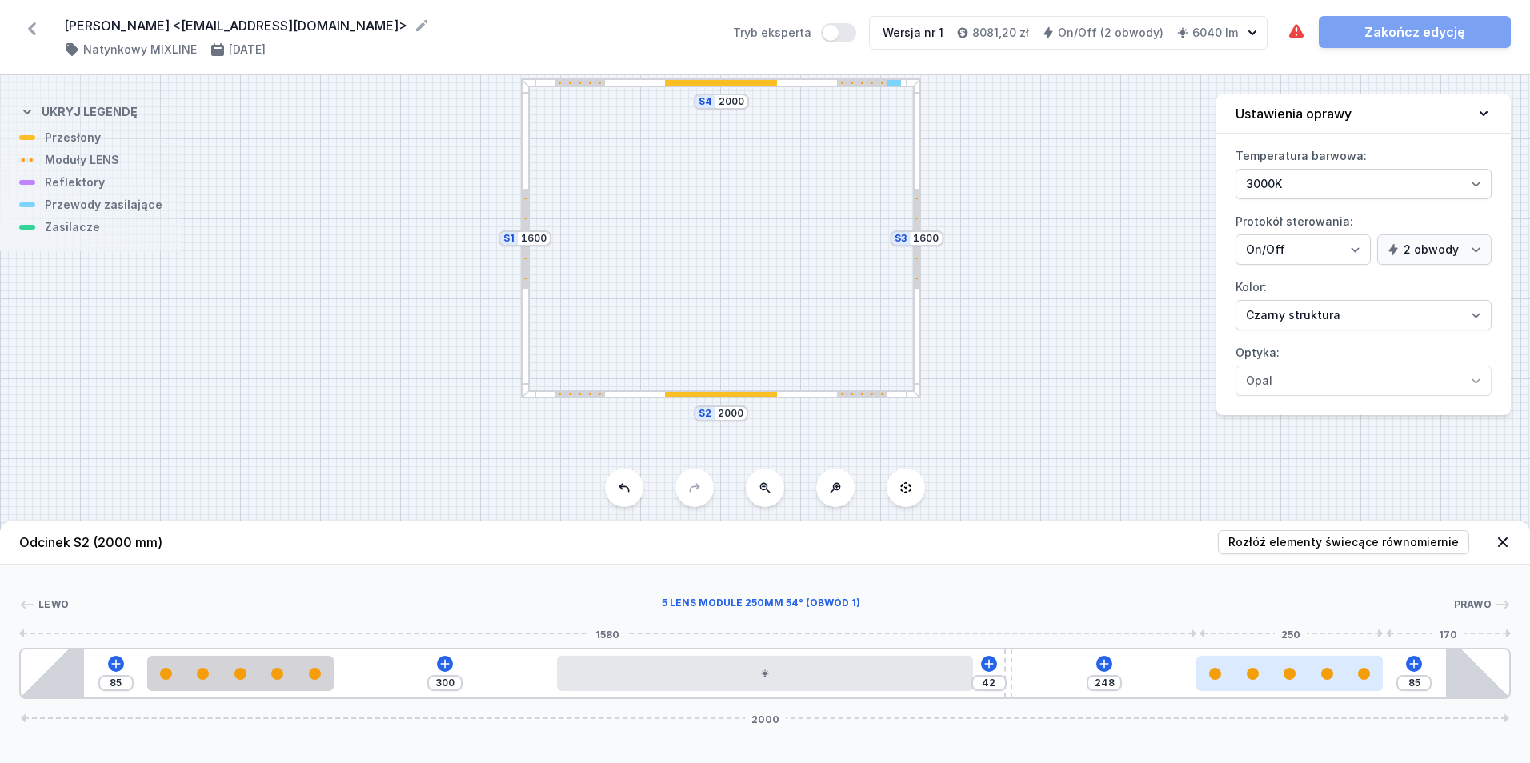
click at [1308, 675] on div at bounding box center [1289, 674] width 186 height 12
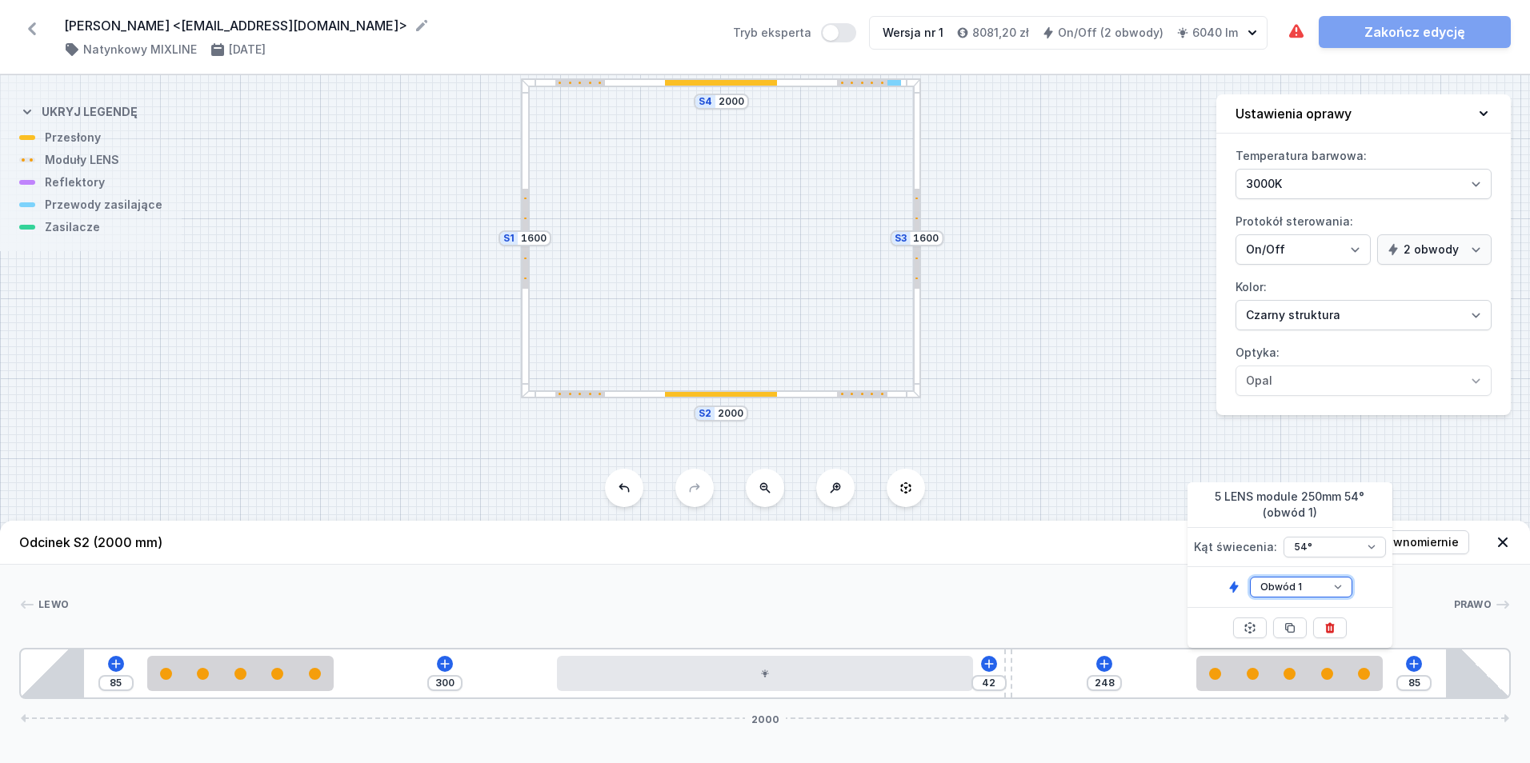
click at [1303, 590] on select "Obwód 1 Obwód 2" at bounding box center [1301, 587] width 102 height 21
click at [1250, 577] on select "Obwód 1 Obwód 2" at bounding box center [1301, 587] width 102 height 21
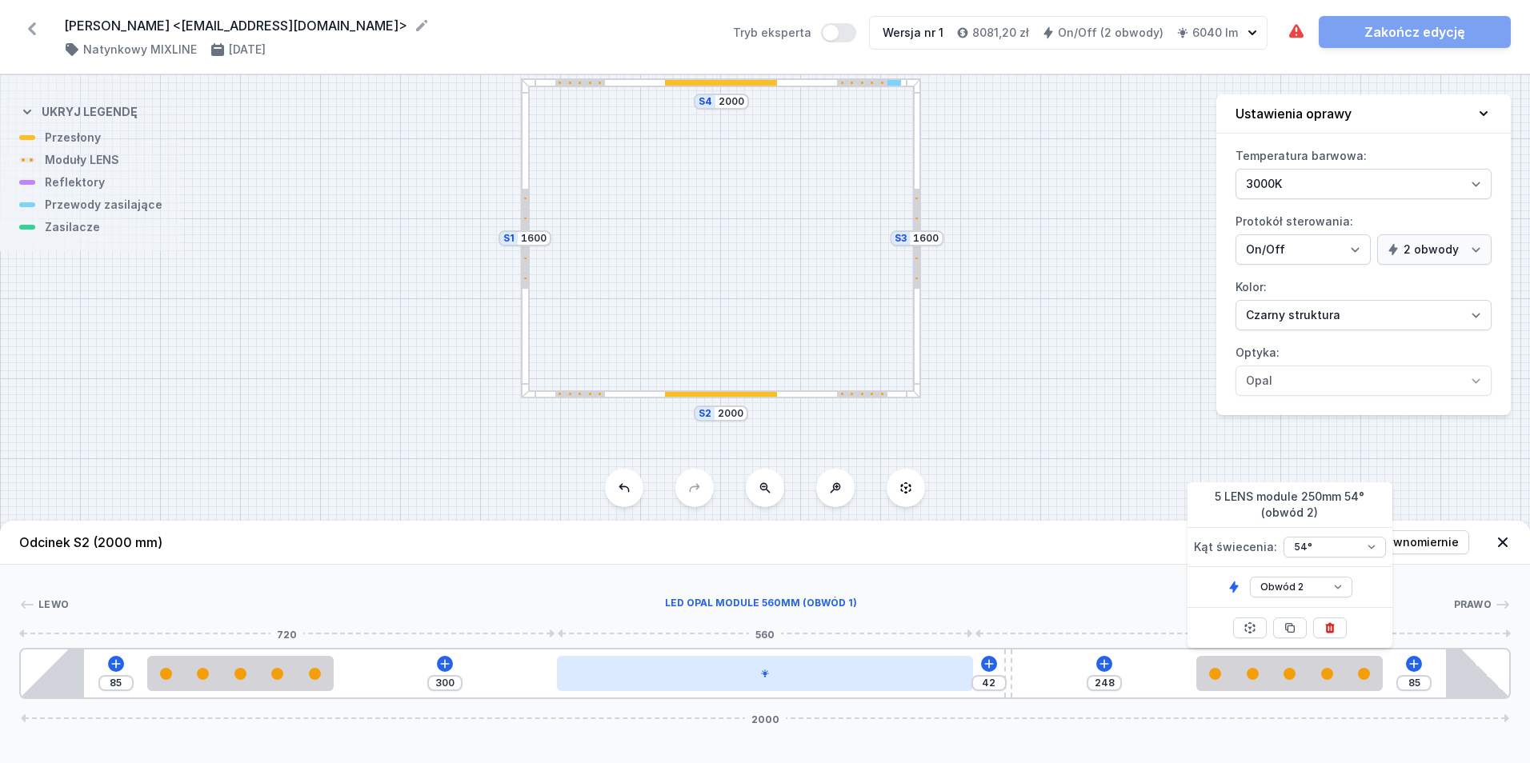
click at [799, 675] on div at bounding box center [765, 673] width 417 height 35
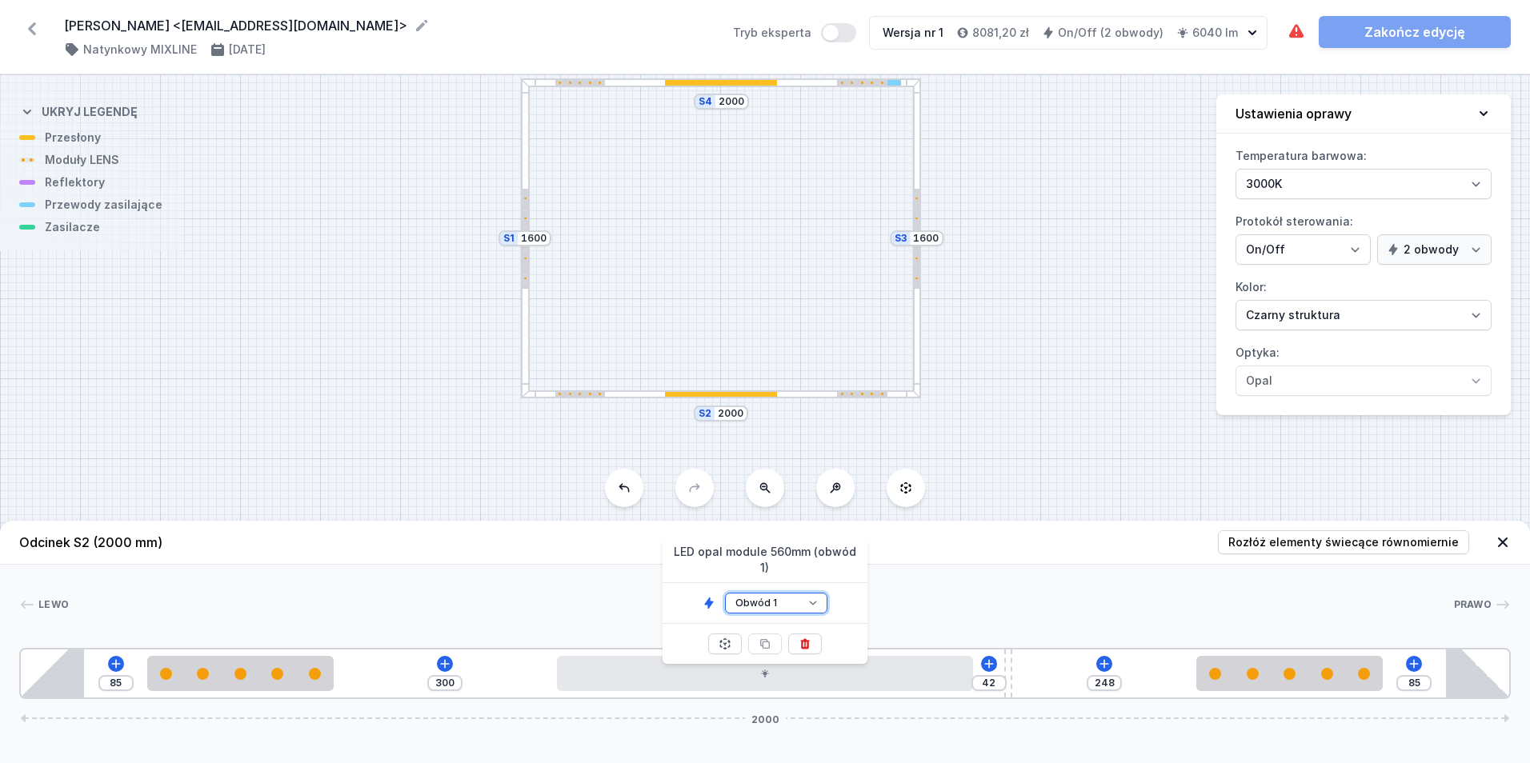
click at [798, 594] on select "Obwód 1 Obwód 2" at bounding box center [776, 603] width 102 height 21
click at [725, 593] on select "Obwód 1 Obwód 2" at bounding box center [776, 603] width 102 height 21
click at [246, 692] on div "85 300 42 248 85 2000" at bounding box center [765, 673] width 1492 height 51
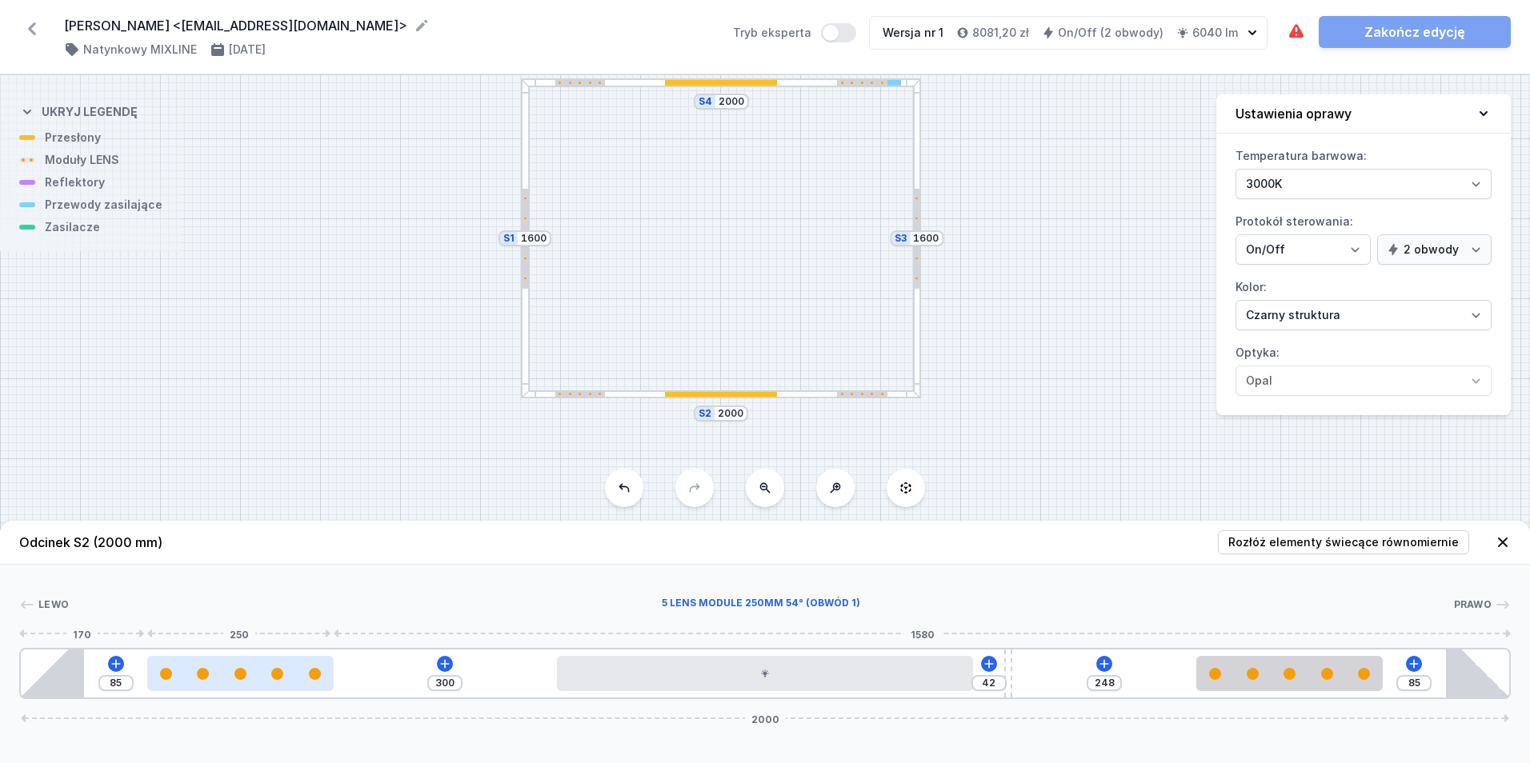
click at [244, 682] on div at bounding box center [240, 673] width 186 height 35
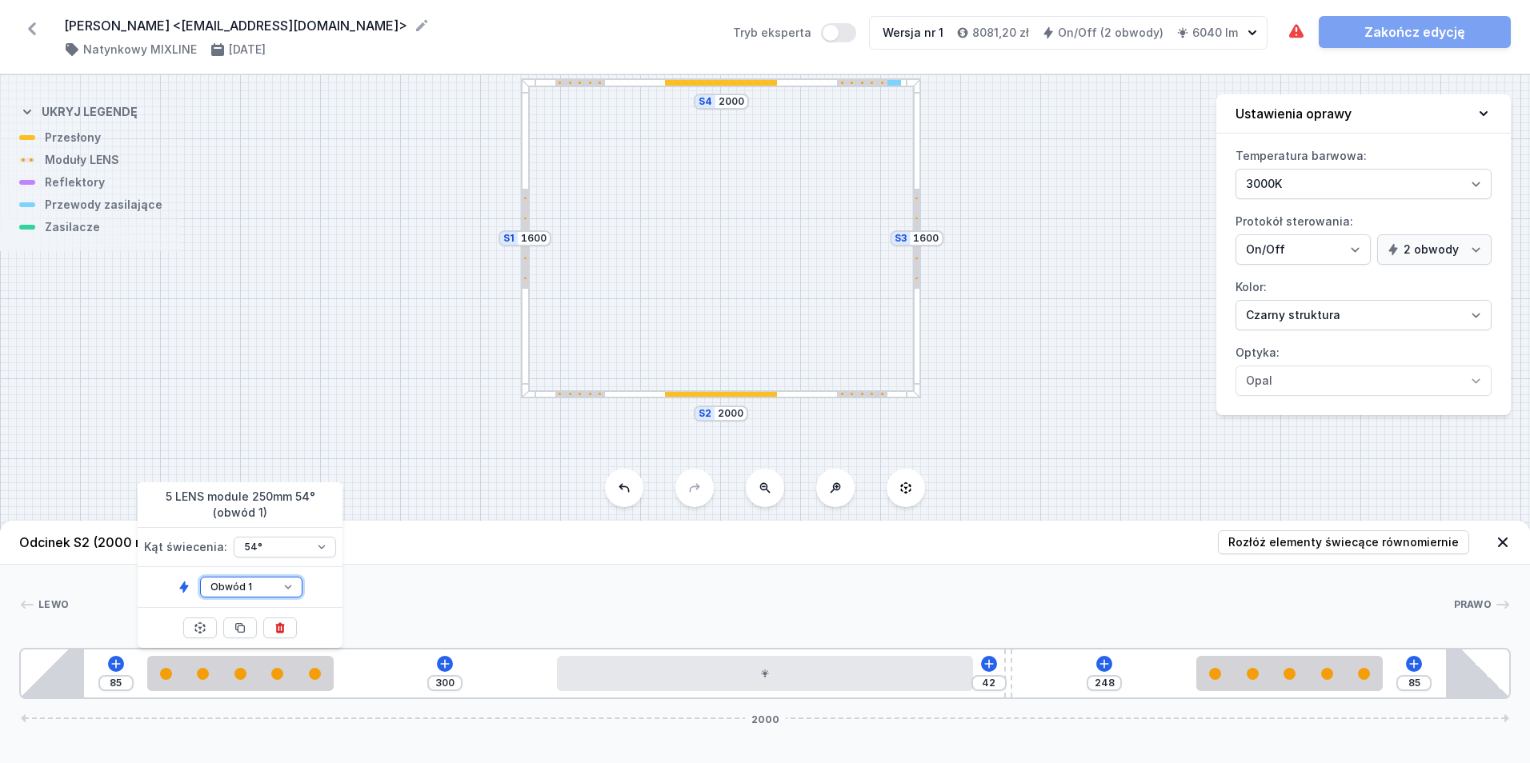
click at [268, 583] on select "Obwód 1 Obwód 2" at bounding box center [251, 587] width 102 height 21
click at [200, 577] on select "Obwód 1 Obwód 2" at bounding box center [251, 587] width 102 height 21
click at [1114, 660] on div "85 300 42 248 85 2000" at bounding box center [765, 673] width 1492 height 51
click at [1104, 659] on icon at bounding box center [1104, 664] width 13 height 13
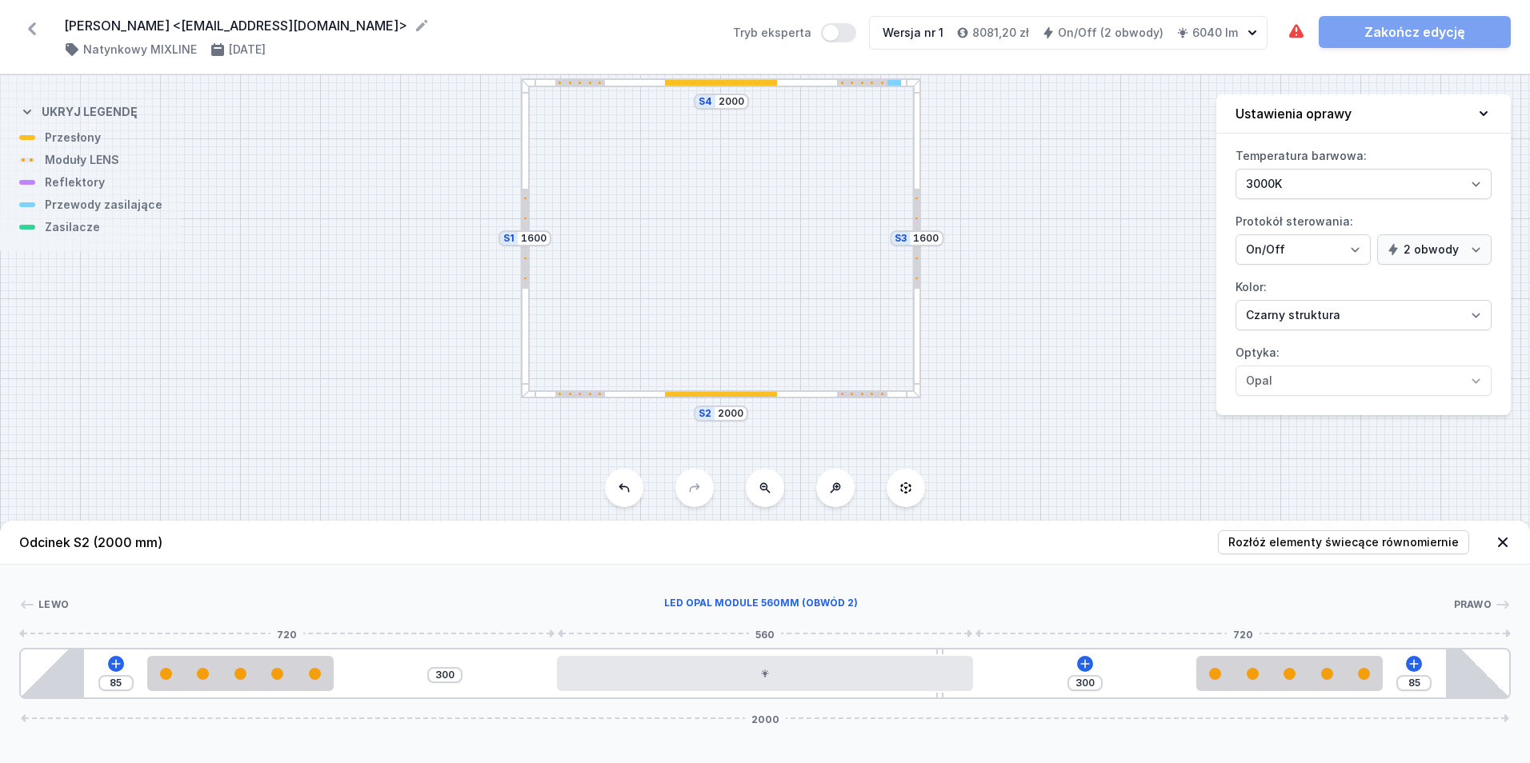
drag, startPoint x: 1010, startPoint y: 664, endPoint x: 949, endPoint y: 679, distance: 62.7
click at [949, 679] on div "85 300 300 85 2000" at bounding box center [765, 673] width 1492 height 51
click at [1082, 663] on icon at bounding box center [1085, 664] width 13 height 13
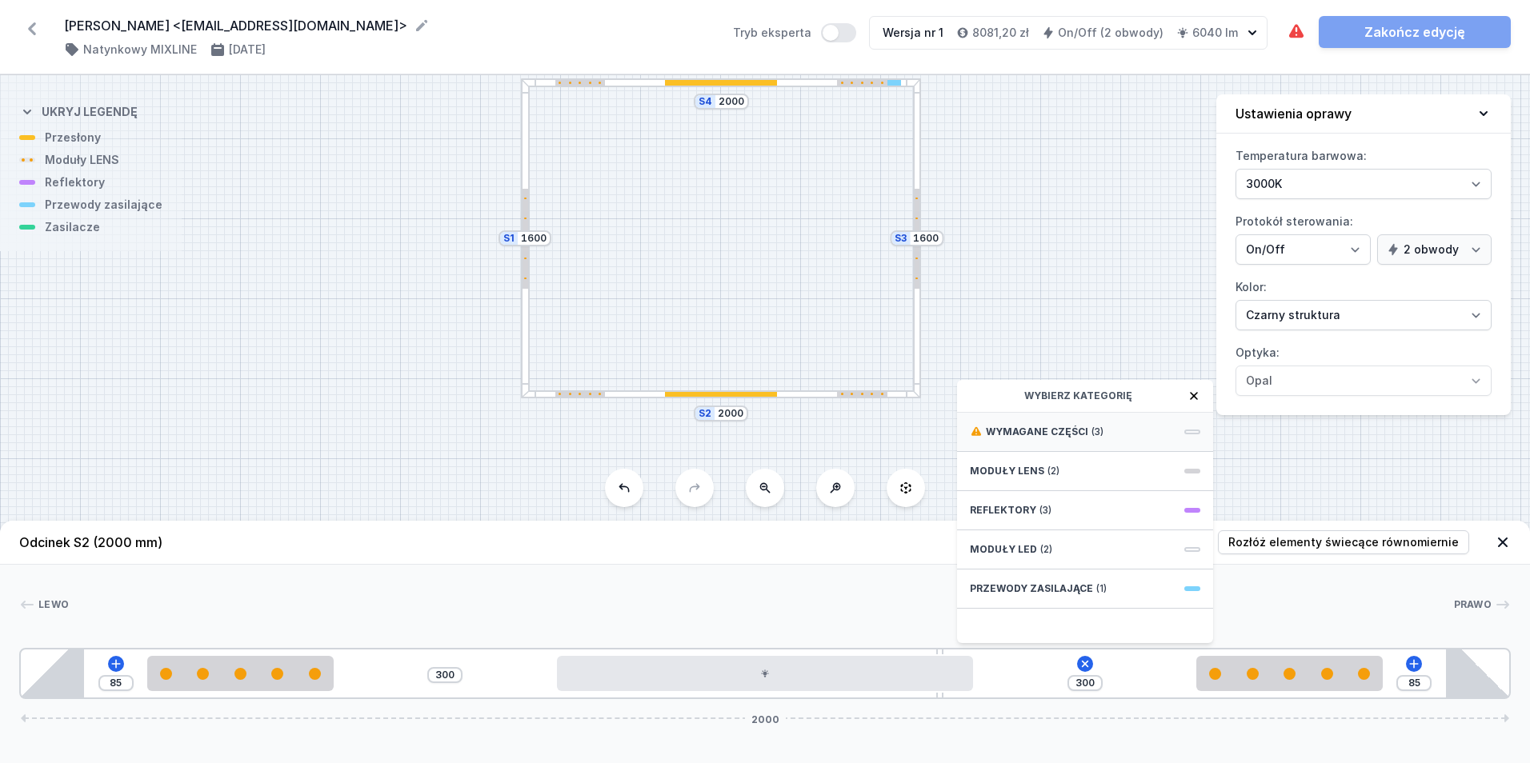
click at [1076, 430] on span "Wymagane części" at bounding box center [1037, 432] width 102 height 13
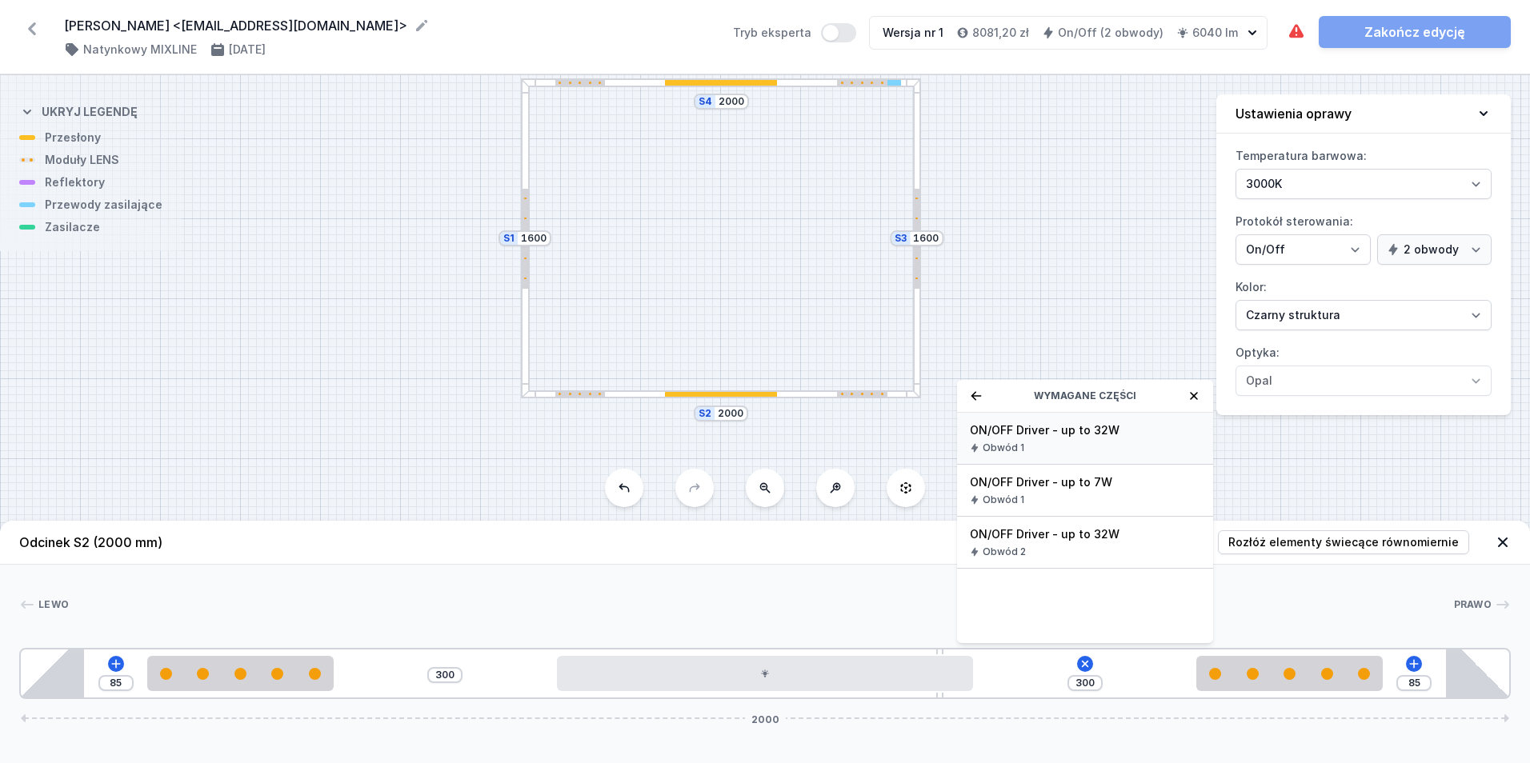
click at [1083, 443] on div "Obwód 1" at bounding box center [1085, 448] width 230 height 13
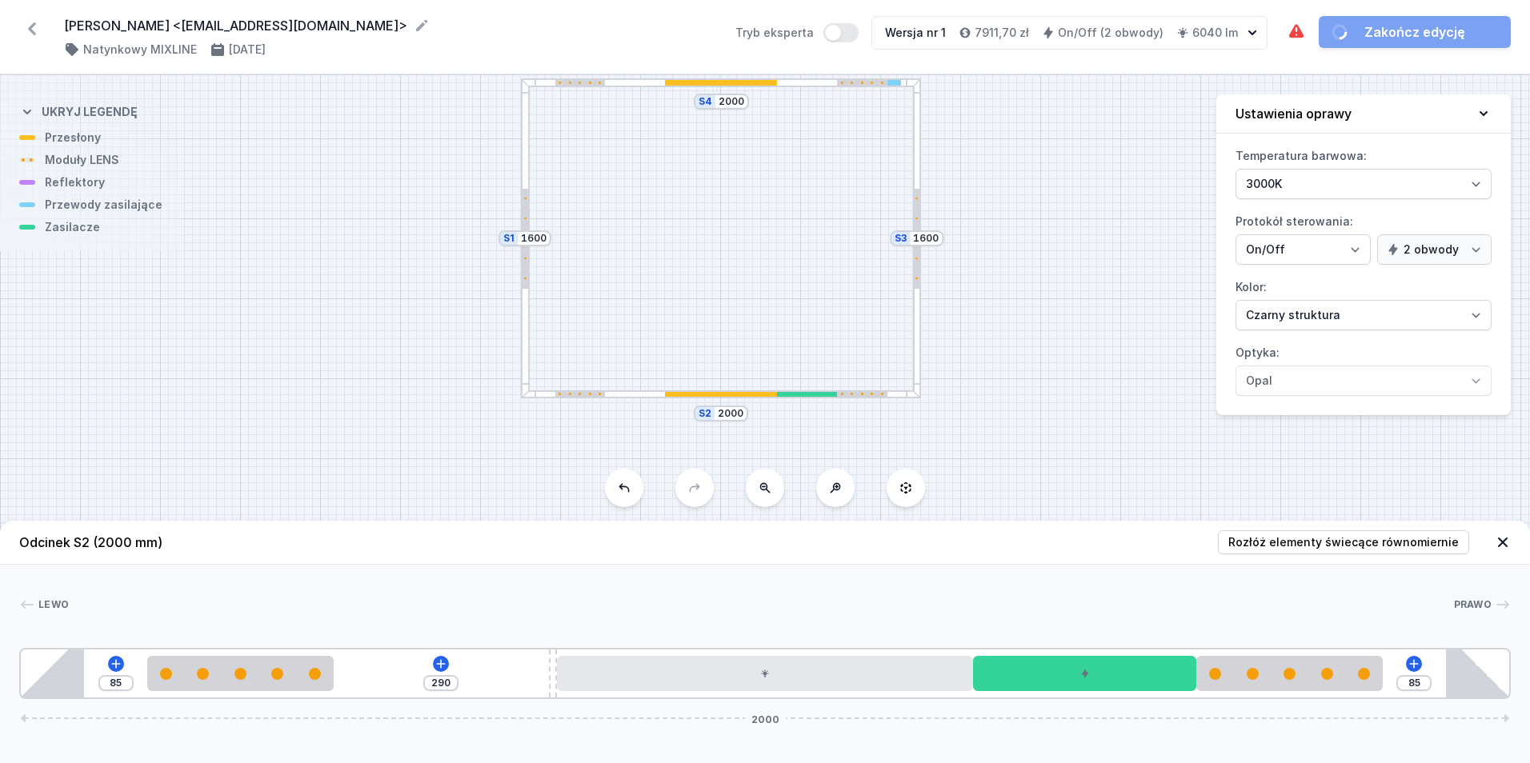
drag, startPoint x: 940, startPoint y: 696, endPoint x: 547, endPoint y: 701, distance: 393.0
click at [919, 331] on div at bounding box center [917, 238] width 9 height 320
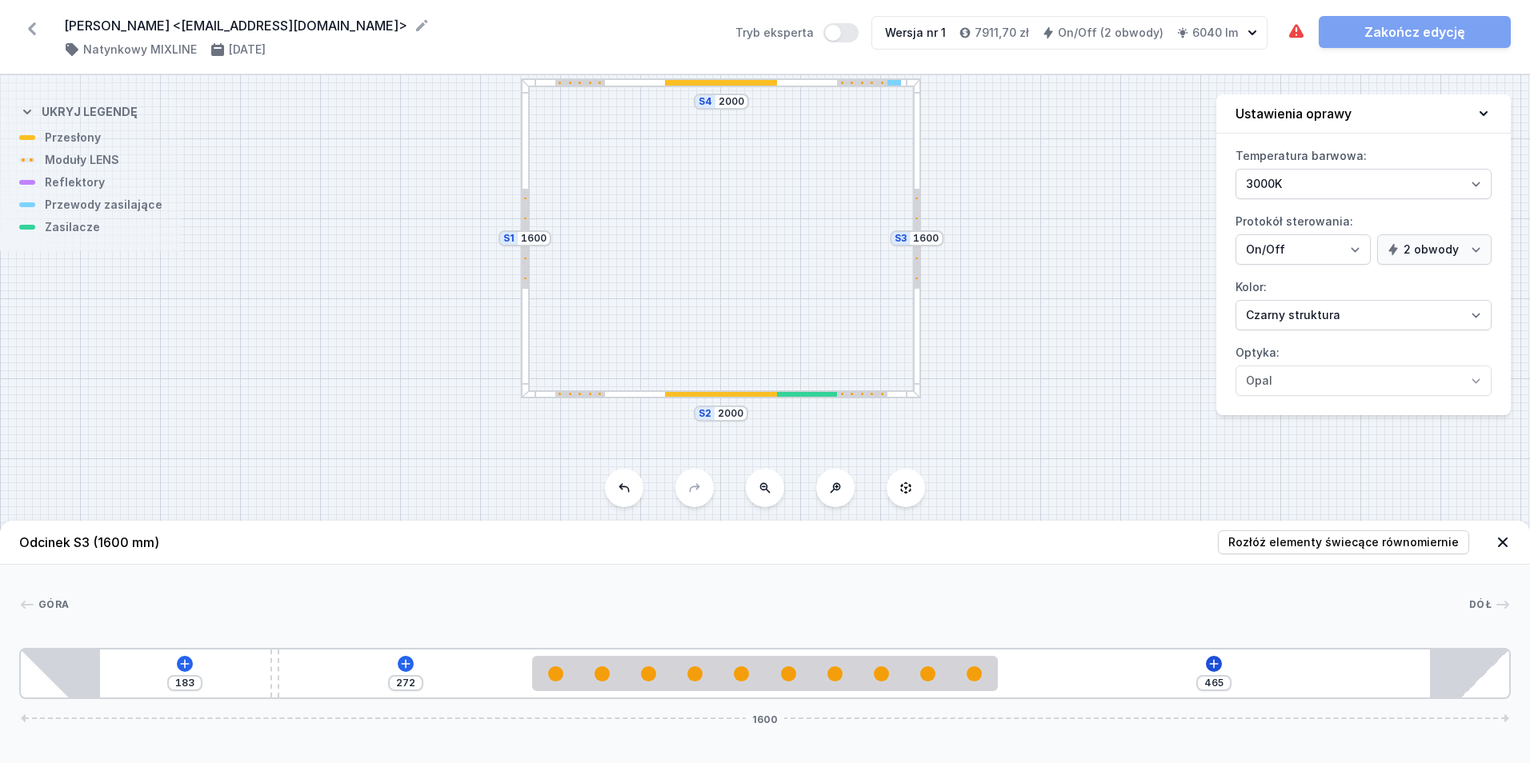
click at [1205, 662] on div "183 272 465 1600" at bounding box center [765, 673] width 1492 height 51
click at [1208, 661] on icon at bounding box center [1214, 664] width 13 height 13
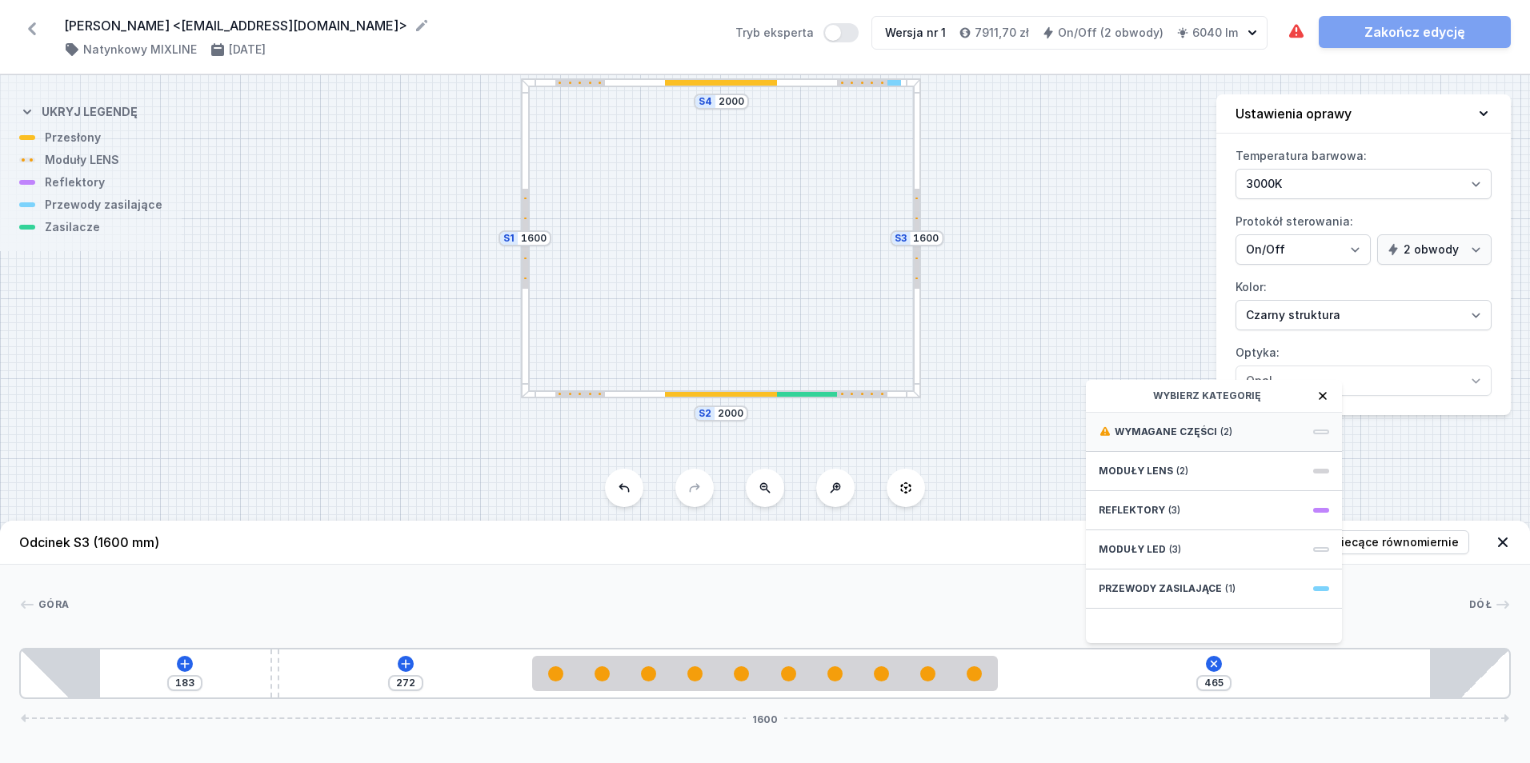
click at [1240, 435] on div "Wymagane części (2)" at bounding box center [1214, 432] width 256 height 39
click at [1244, 434] on span "ON/OFF Driver - up to 7W" at bounding box center [1214, 431] width 230 height 16
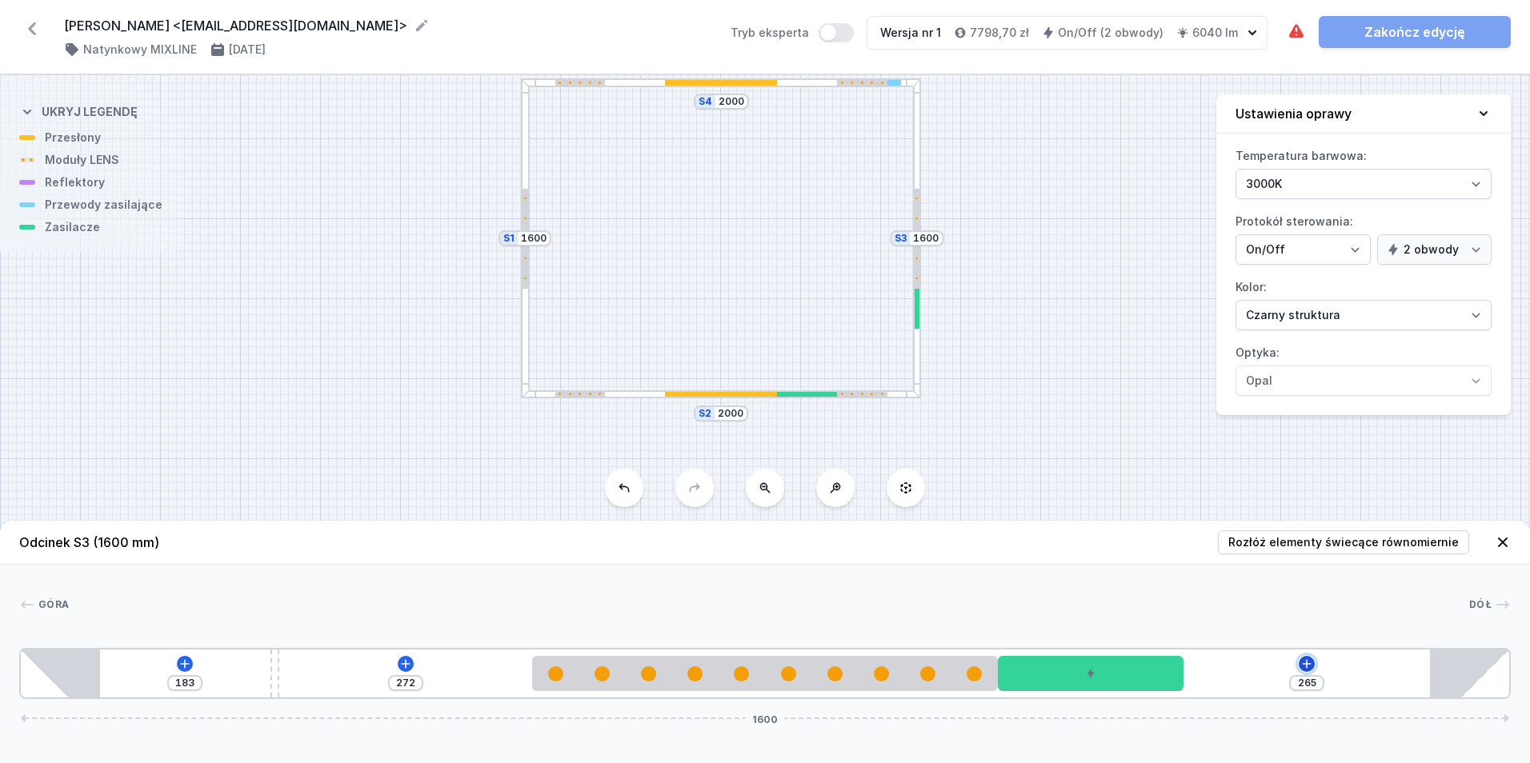
click at [1311, 659] on icon at bounding box center [1306, 664] width 13 height 13
drag, startPoint x: 269, startPoint y: 676, endPoint x: 246, endPoint y: 676, distance: 22.4
click at [242, 675] on div "183 272 265 1600" at bounding box center [765, 673] width 1492 height 51
drag, startPoint x: 274, startPoint y: 676, endPoint x: 118, endPoint y: 681, distance: 156.1
click at [118, 681] on div "183 272 265 1600" at bounding box center [765, 673] width 1492 height 51
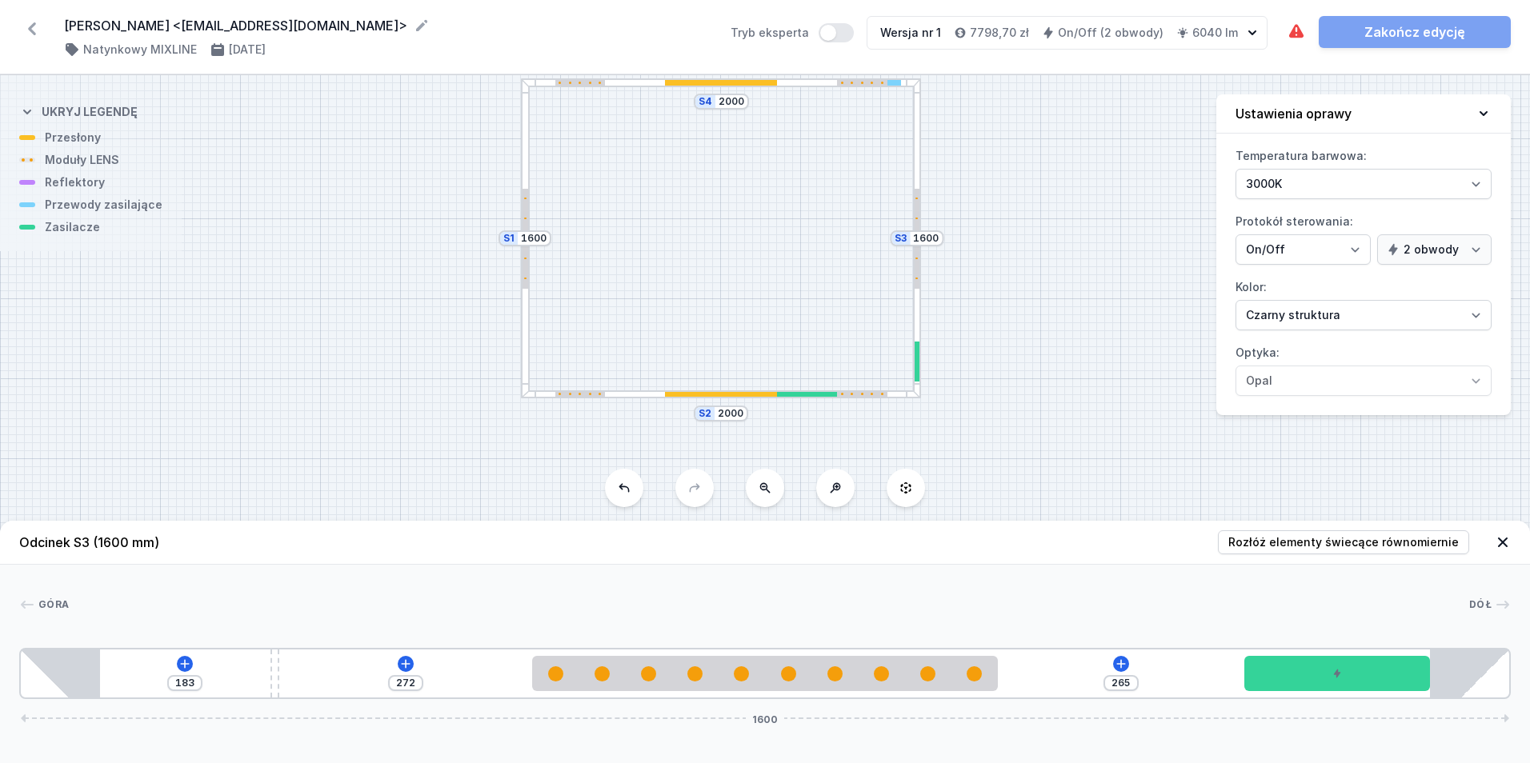
drag, startPoint x: 1152, startPoint y: 681, endPoint x: 1530, endPoint y: 664, distance: 378.1
click at [1529, 664] on html "Grzegorz Różycki <gewar@gewar.pl> ( 11360 /v 1 ) Natynkowy MIXLINE 25.08.2025 T…" at bounding box center [765, 381] width 1530 height 763
click at [878, 395] on div at bounding box center [862, 395] width 50 height 6
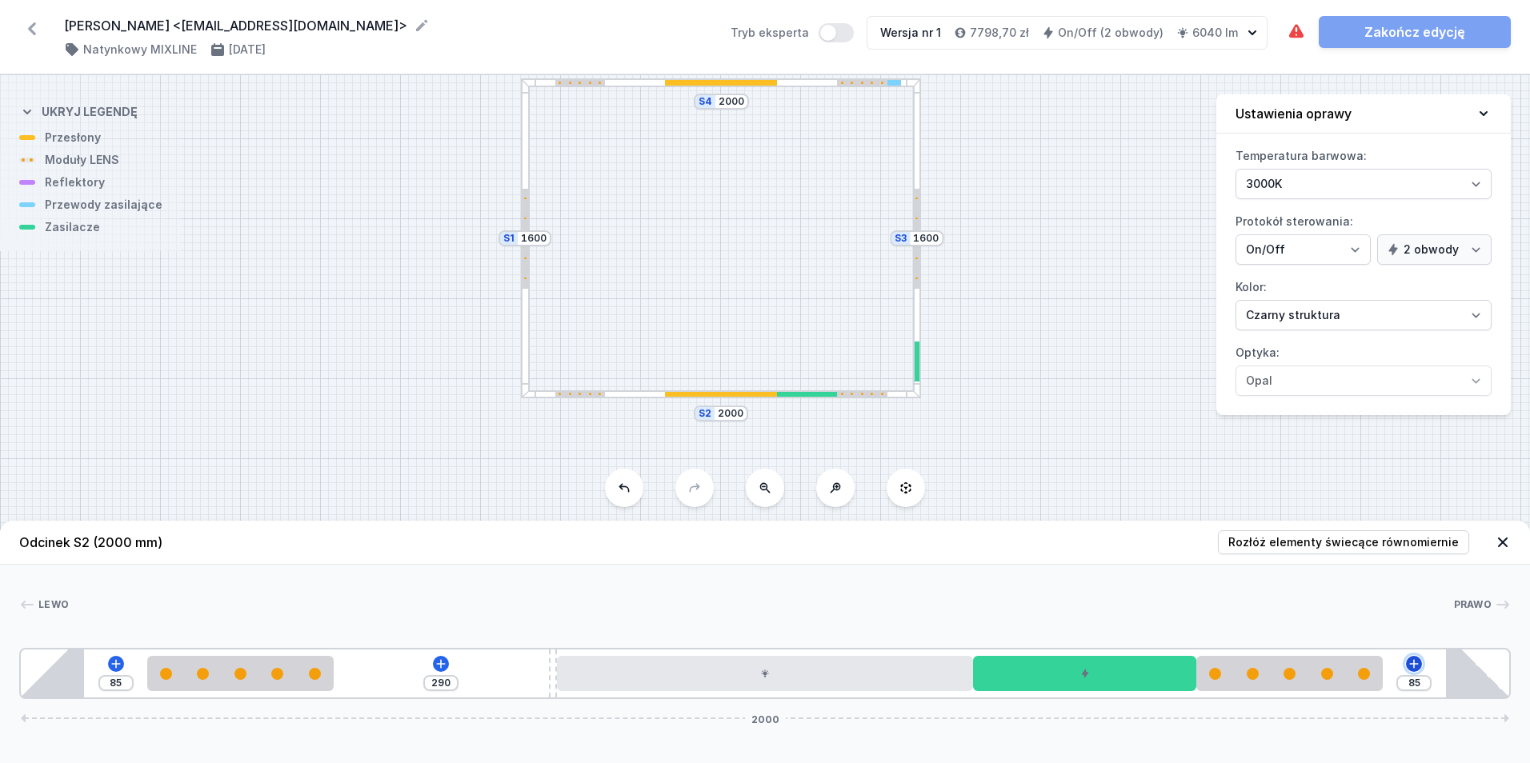
click at [1412, 665] on icon at bounding box center [1414, 664] width 13 height 13
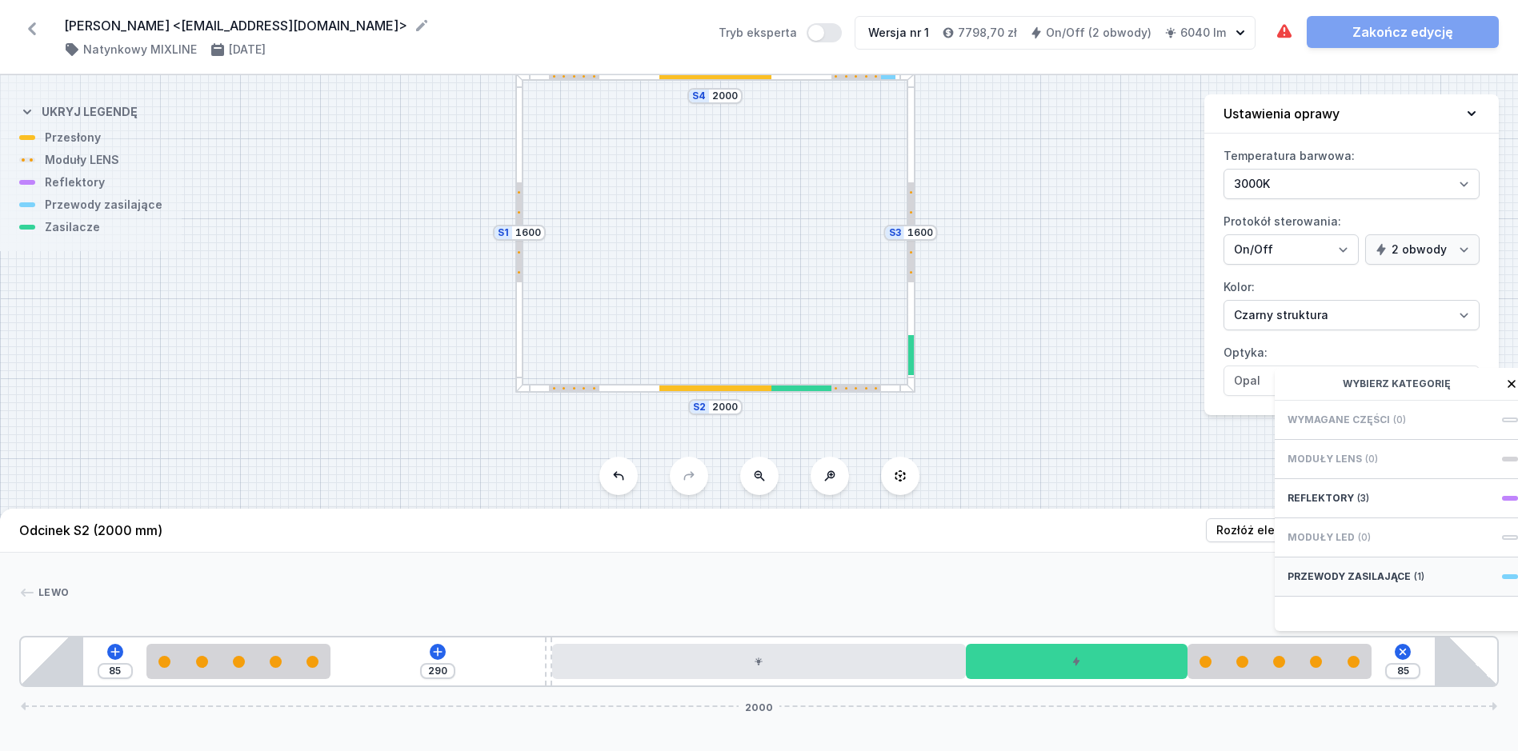
click at [1433, 590] on div "Przewody zasilające (1)" at bounding box center [1403, 577] width 256 height 39
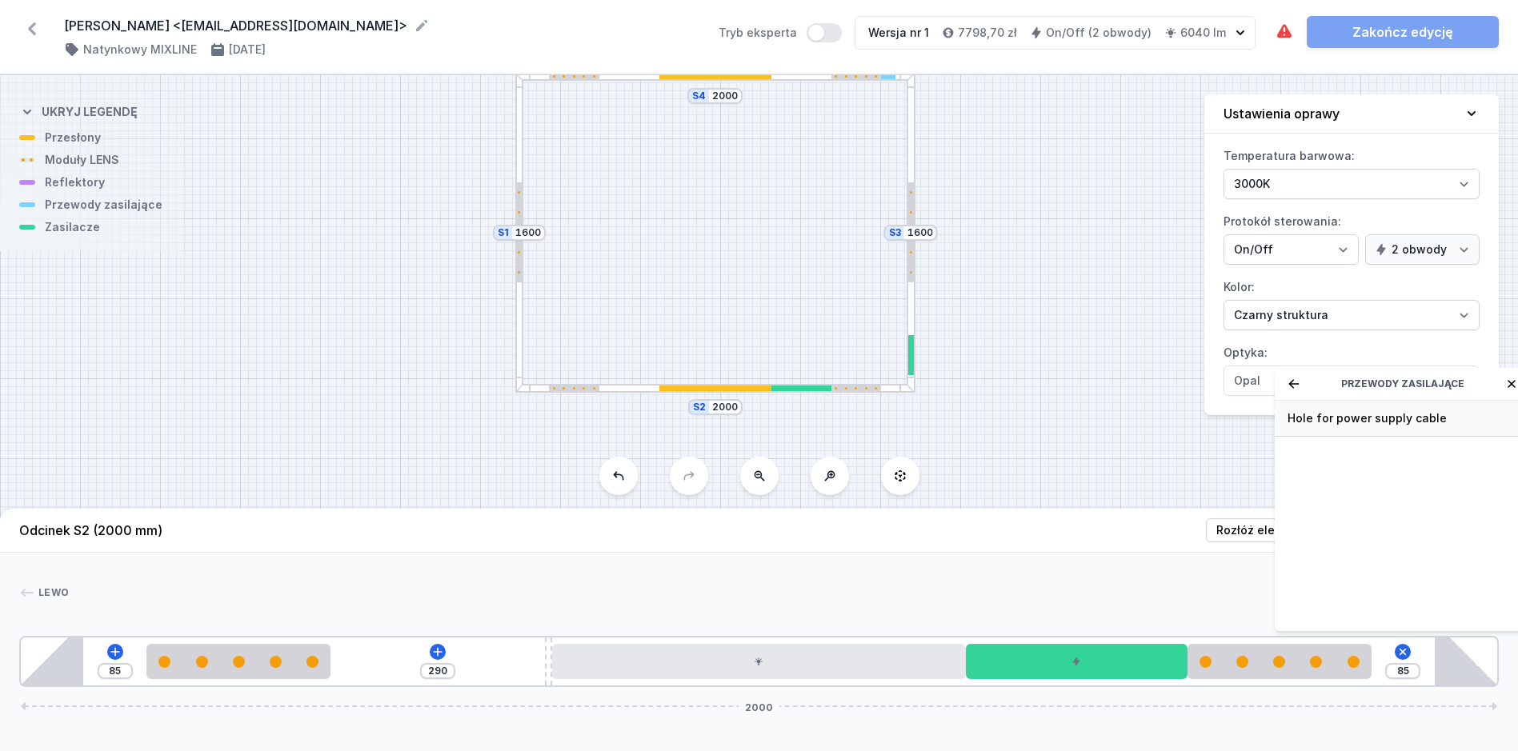
click at [1417, 424] on span "Hole for power supply cable" at bounding box center [1403, 419] width 230 height 16
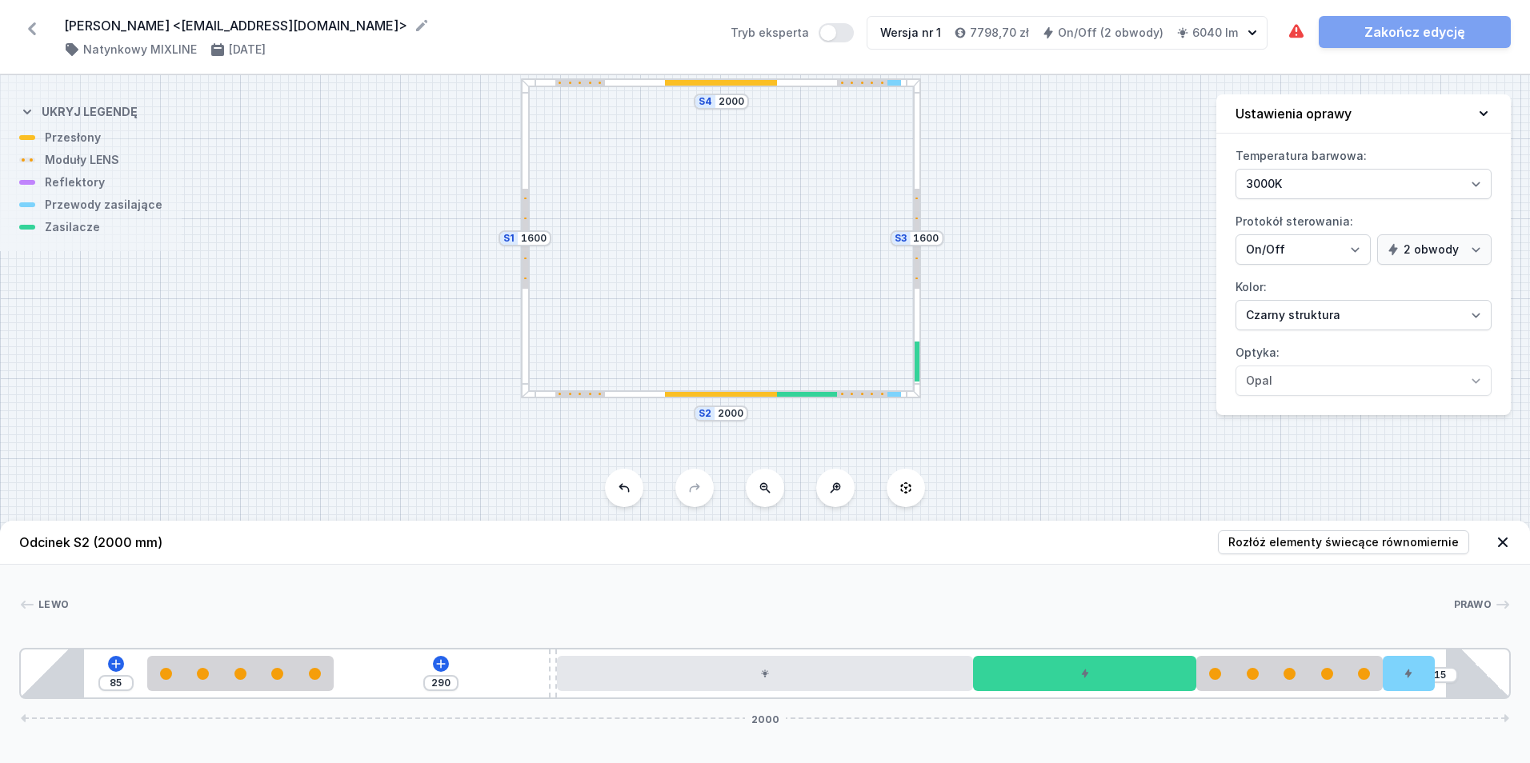
click at [915, 369] on div at bounding box center [918, 362] width 6 height 40
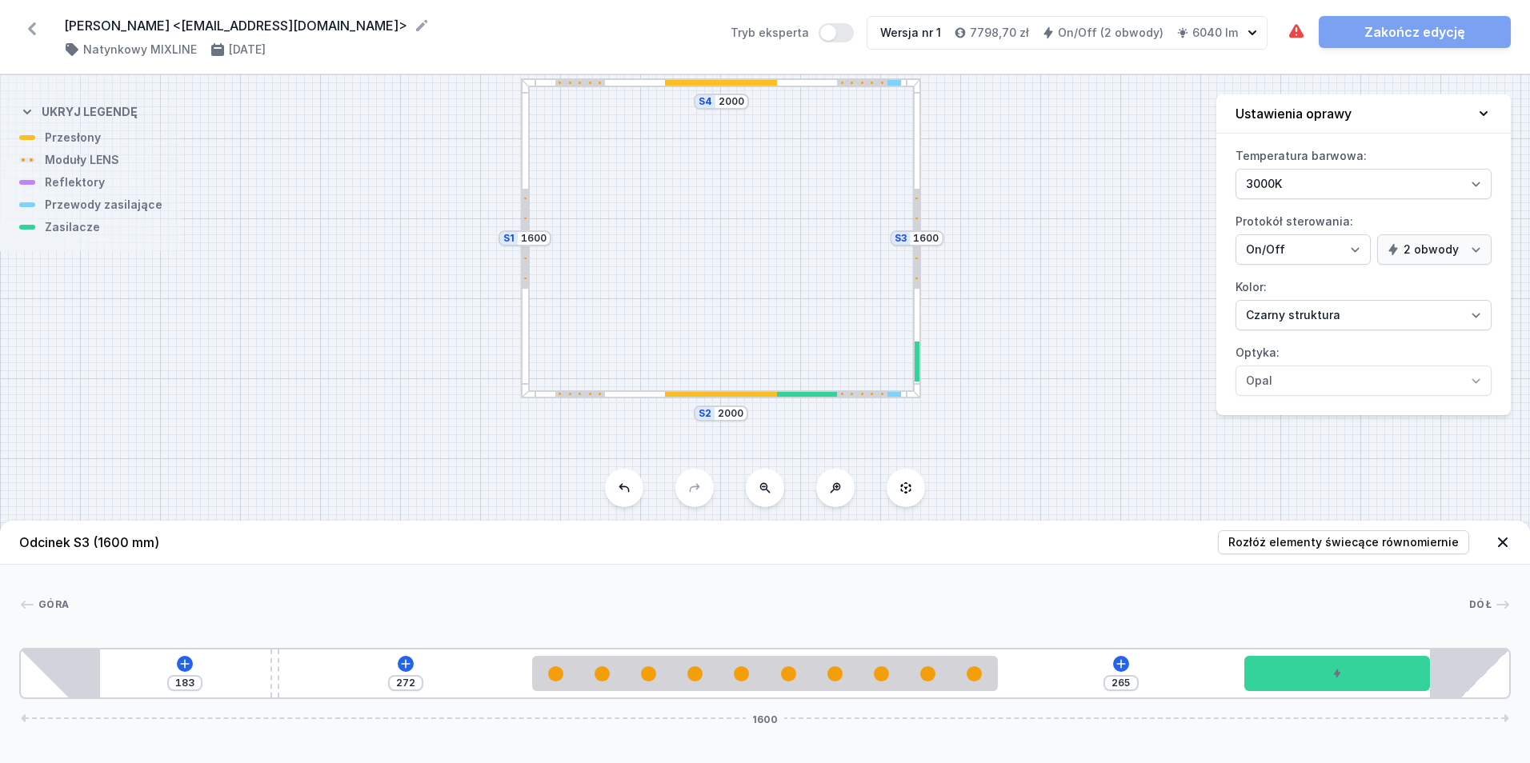
click at [1132, 667] on div "183 272 265 1600" at bounding box center [765, 673] width 1492 height 51
click at [1128, 665] on button at bounding box center [1121, 664] width 16 height 16
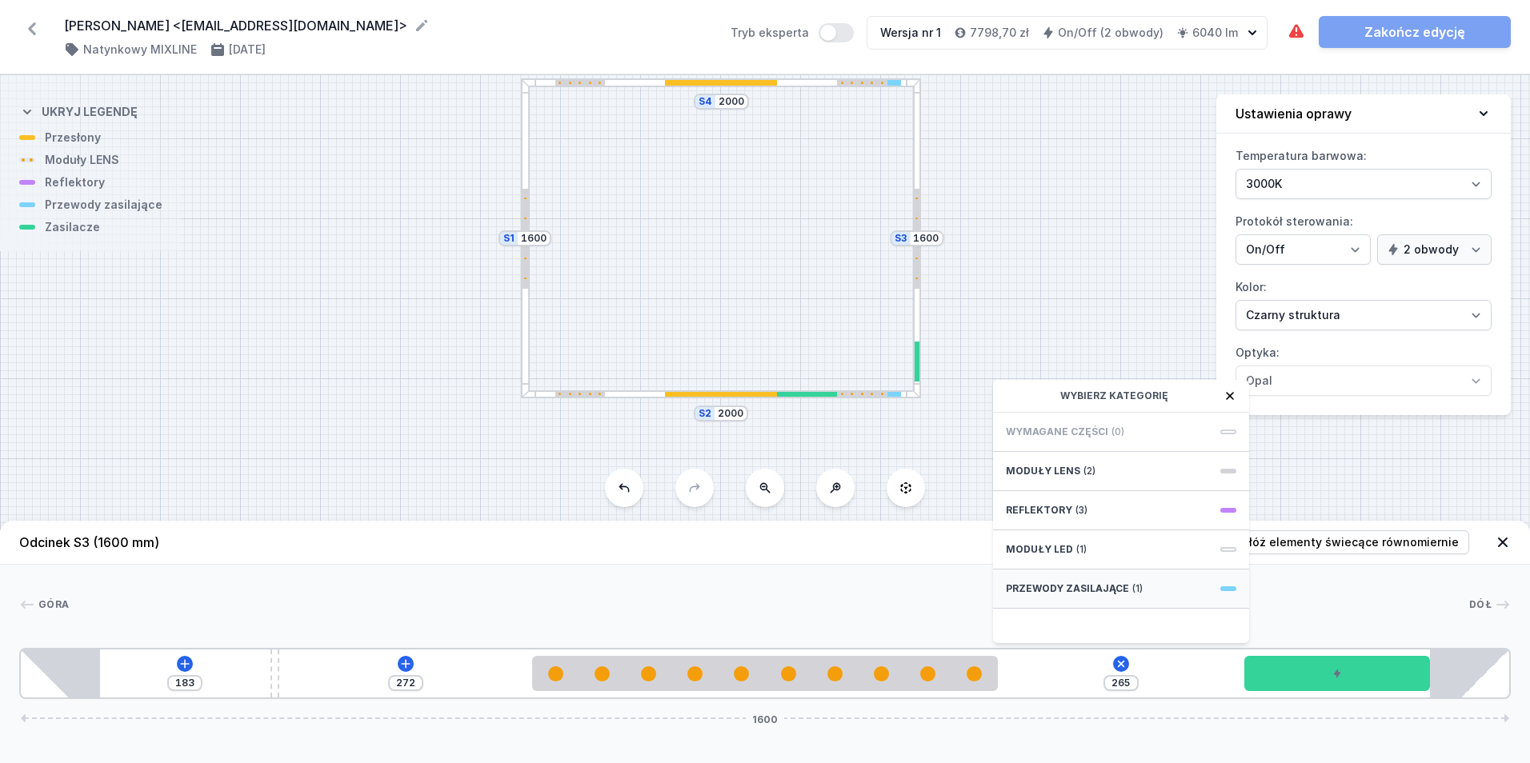
click at [1122, 594] on span "Przewody zasilające" at bounding box center [1067, 589] width 123 height 13
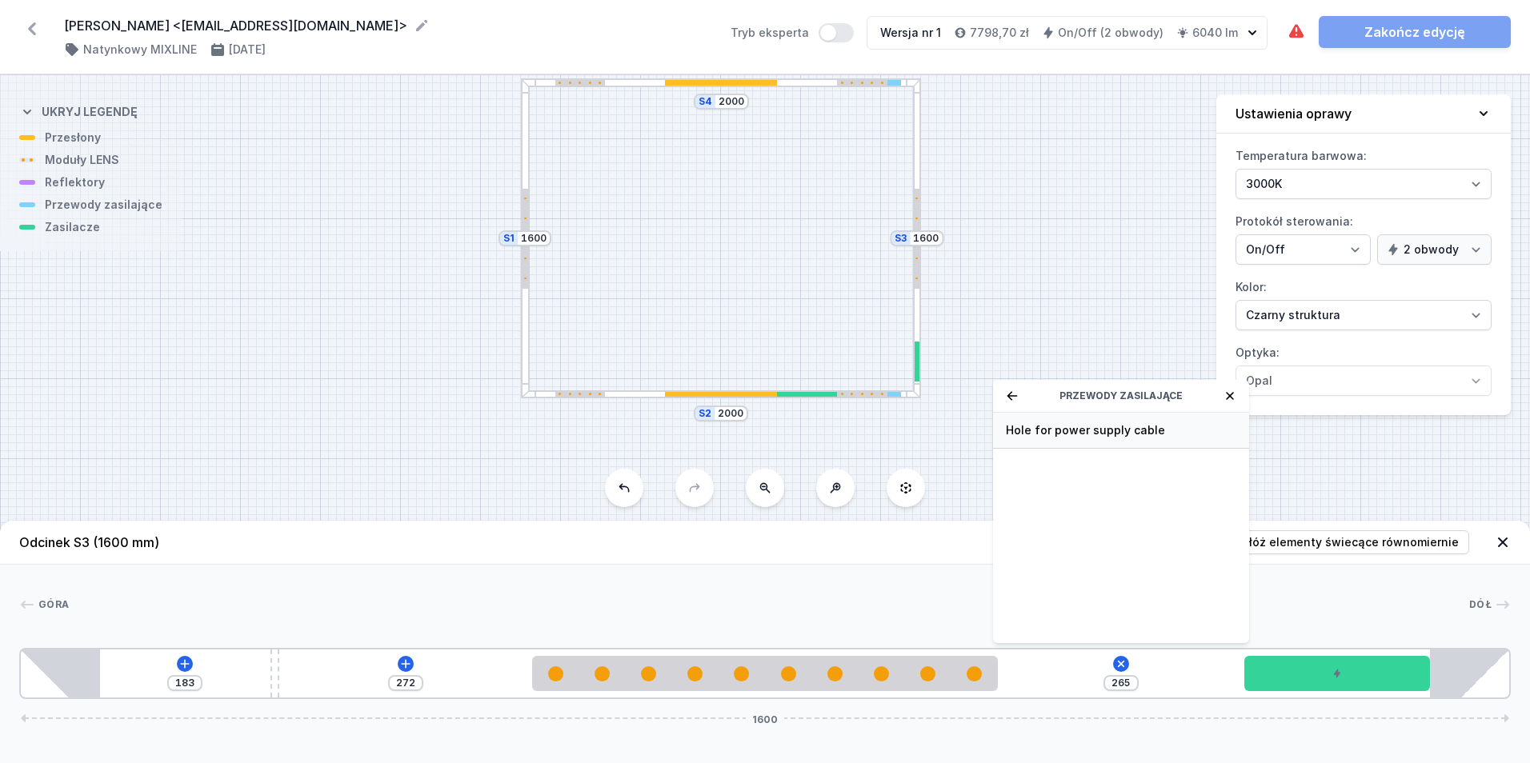
click at [1092, 426] on span "Hole for power supply cable" at bounding box center [1121, 431] width 230 height 16
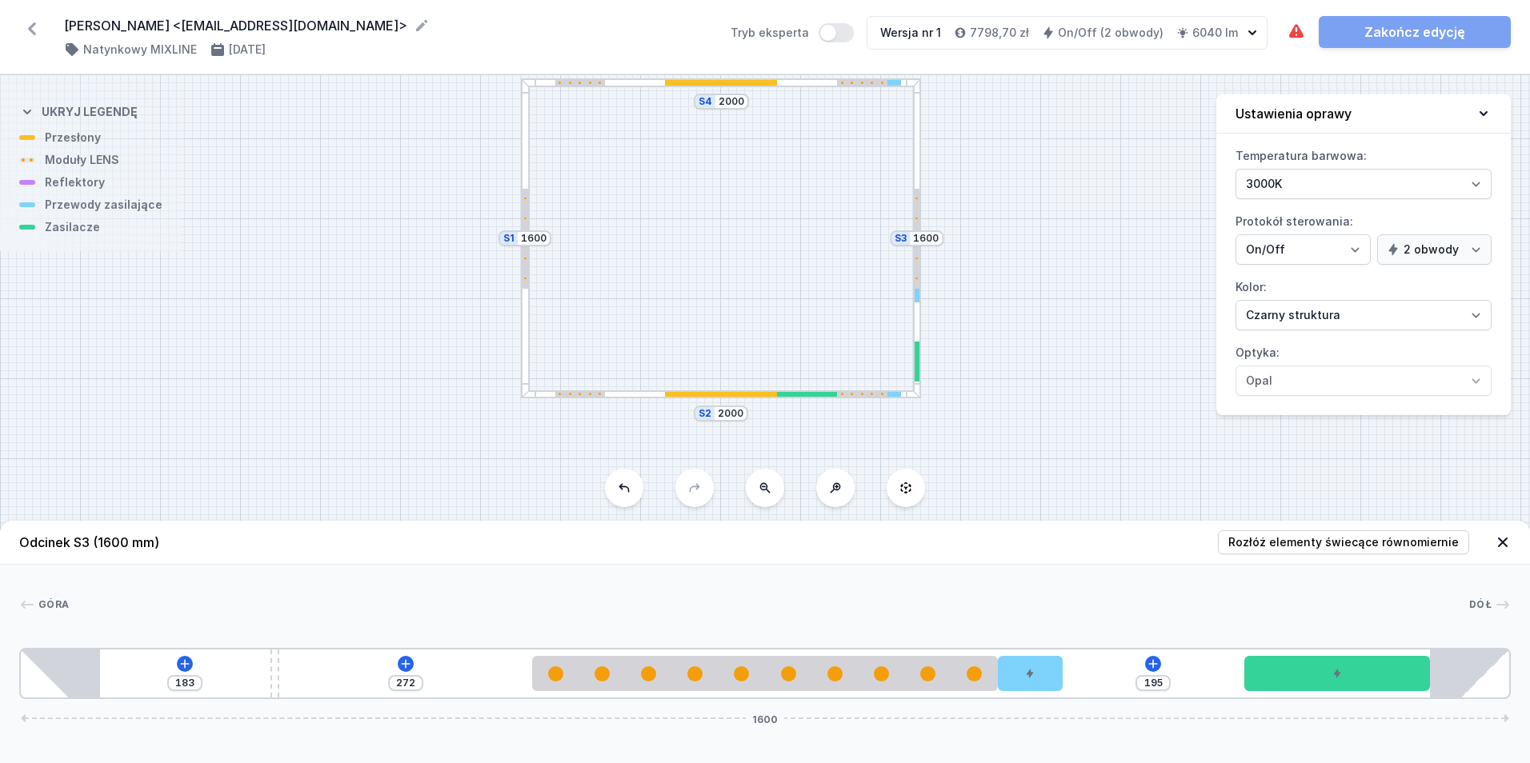
click at [1143, 531] on header "Odcinek S3 (1600 mm) Rozłóż elementy świecące równomiernie" at bounding box center [765, 543] width 1530 height 44
click at [1084, 463] on div "S4 2000 S3 1600 S2 2000 S1 1600" at bounding box center [765, 419] width 1530 height 688
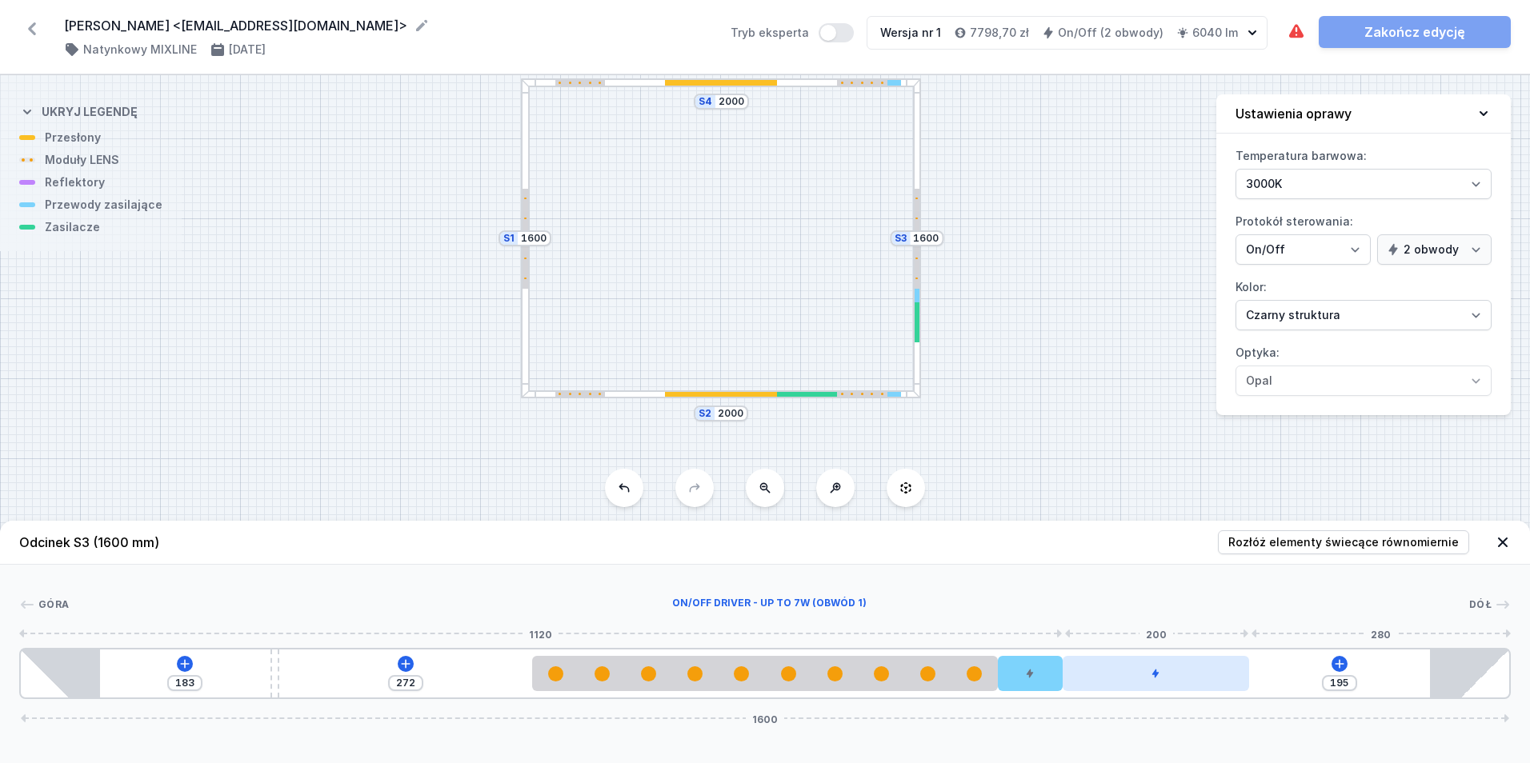
drag, startPoint x: 1340, startPoint y: 667, endPoint x: 1220, endPoint y: 678, distance: 119.7
click at [1220, 678] on div at bounding box center [1156, 673] width 186 height 35
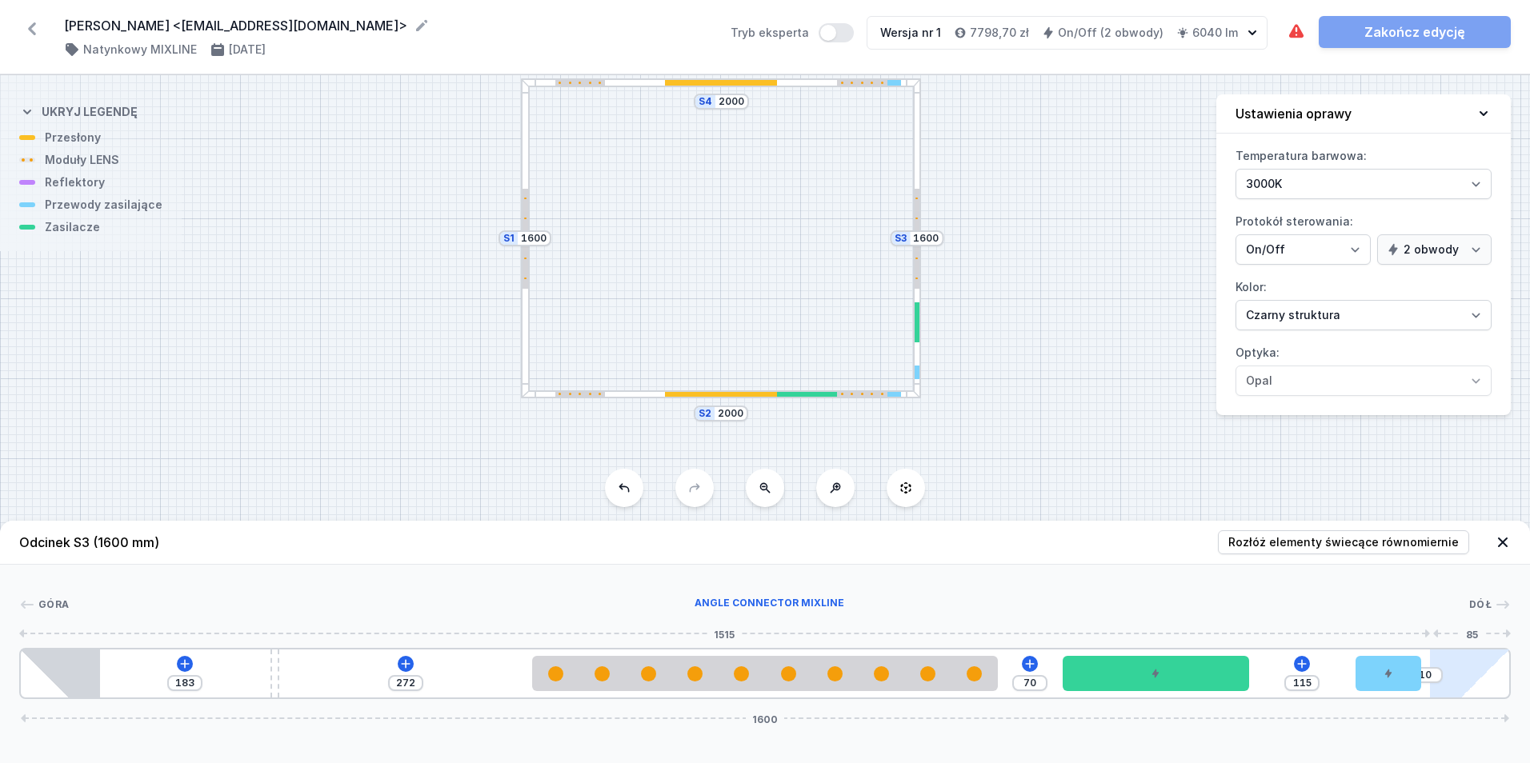
drag, startPoint x: 1056, startPoint y: 675, endPoint x: 1465, endPoint y: 671, distance: 409.8
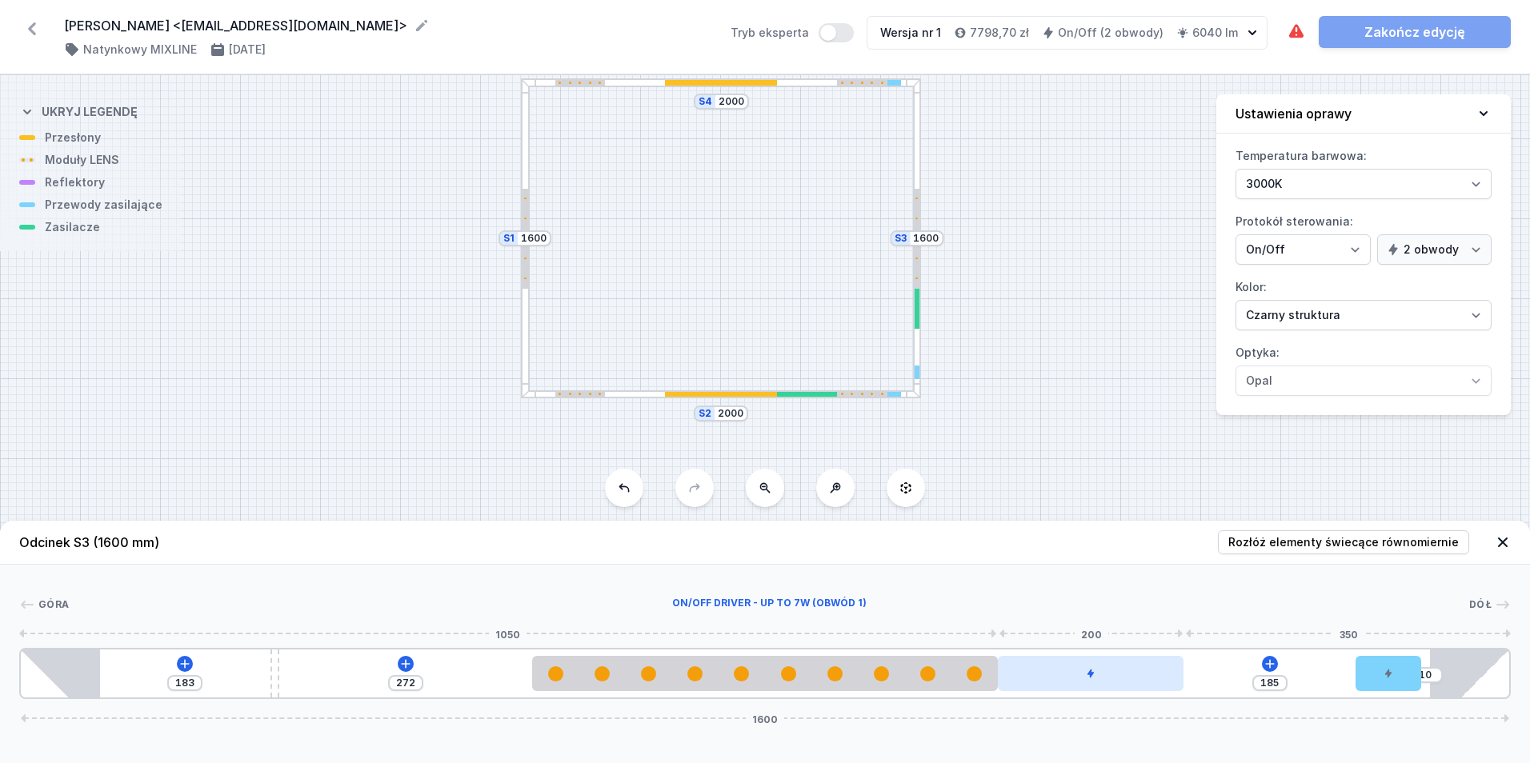
drag, startPoint x: 1157, startPoint y: 679, endPoint x: 1132, endPoint y: 677, distance: 25.7
click at [1132, 677] on div at bounding box center [1091, 673] width 186 height 35
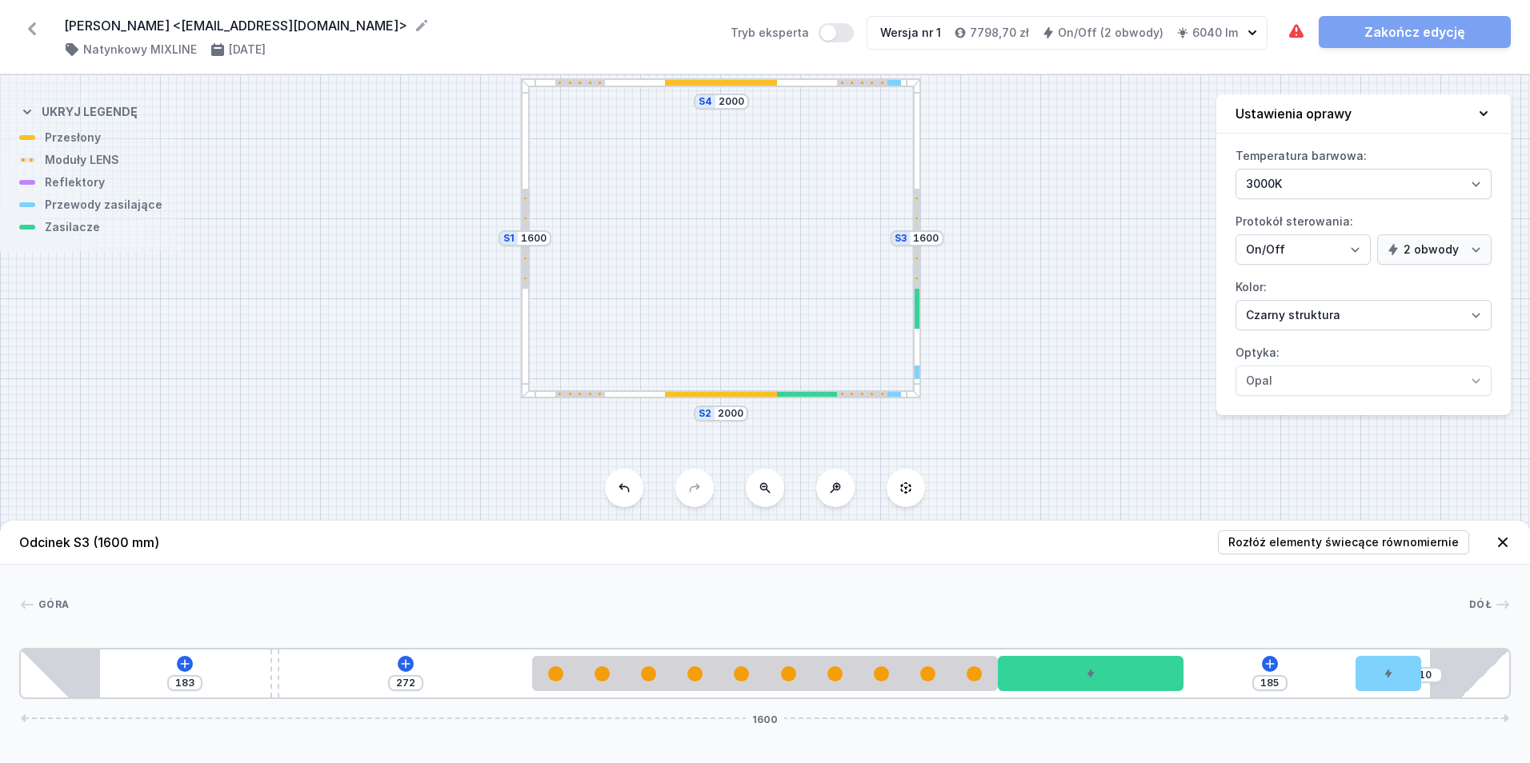
click at [523, 349] on div at bounding box center [525, 238] width 9 height 320
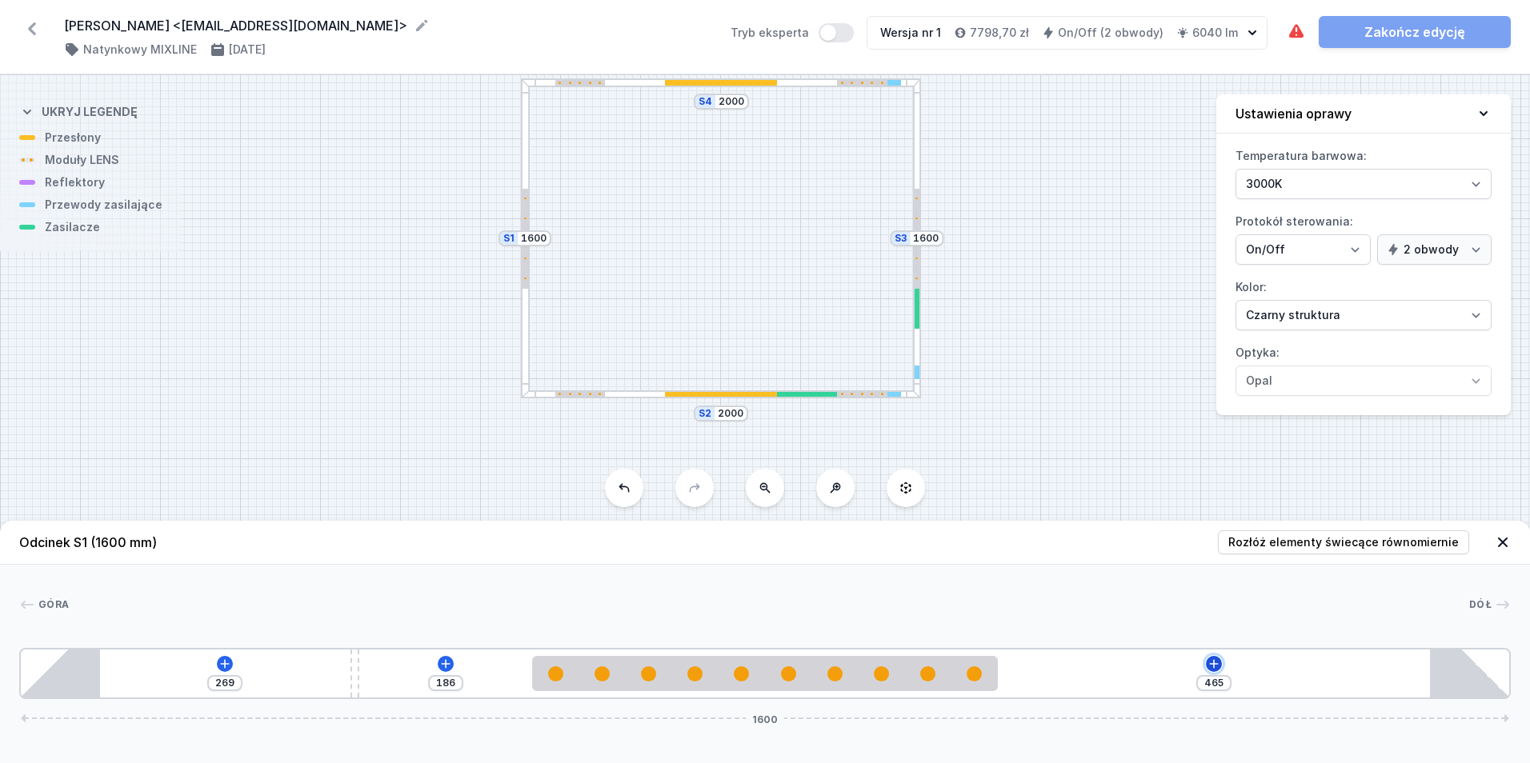
click at [1210, 667] on icon at bounding box center [1214, 664] width 13 height 13
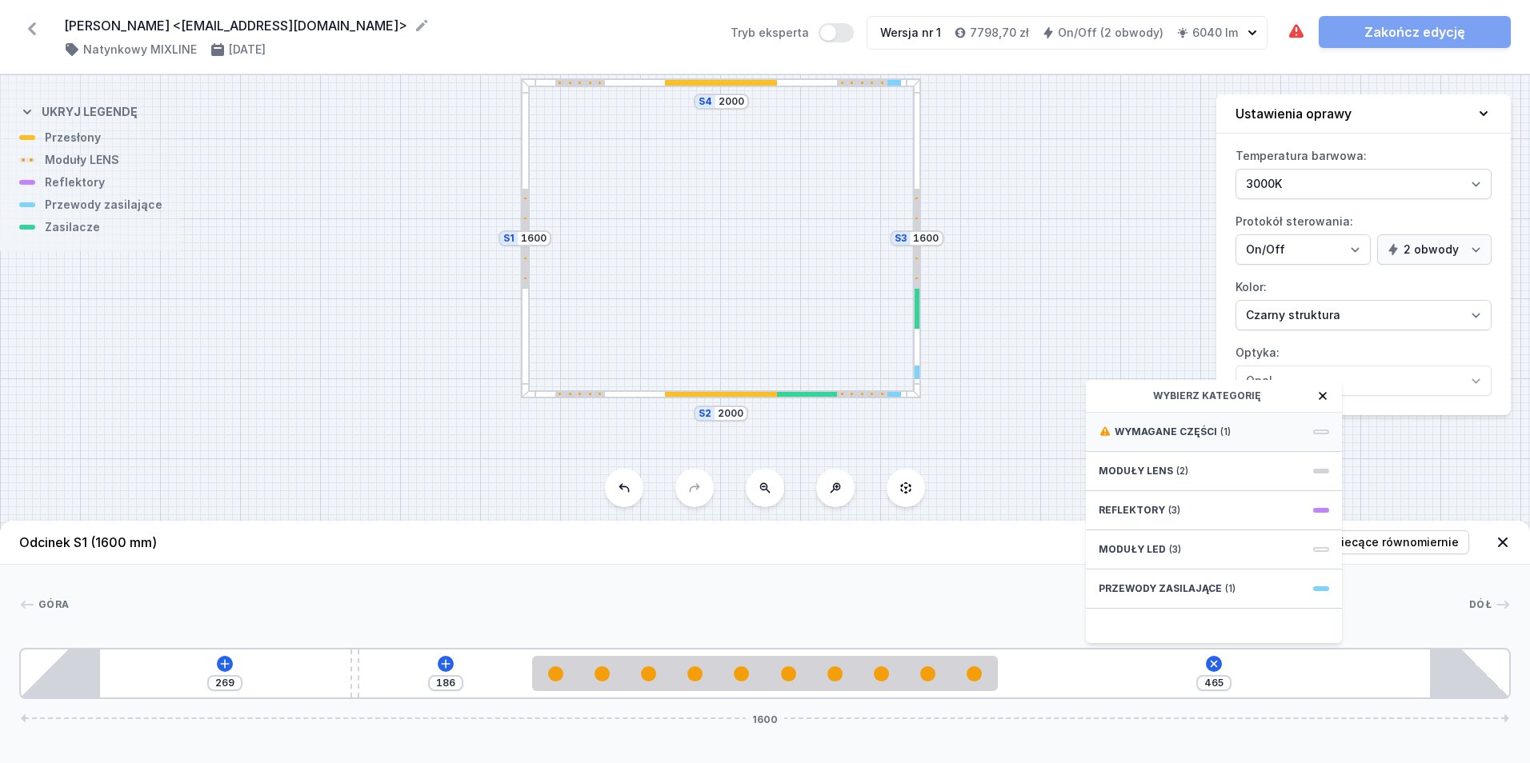
click at [1204, 431] on span "Wymagane części" at bounding box center [1166, 432] width 102 height 13
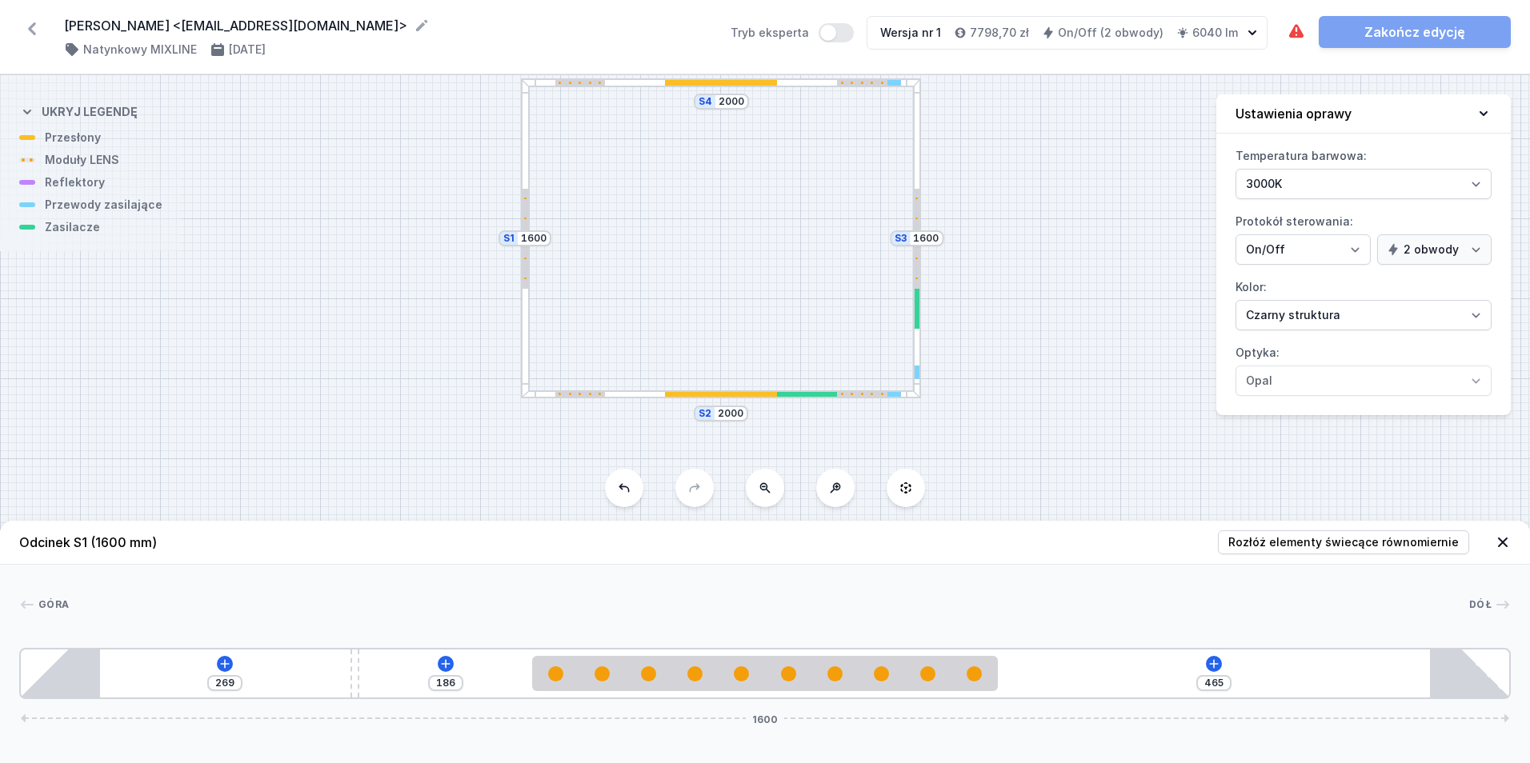
click at [1018, 474] on div "S4 2000 S3 1600 S2 2000 S1 1600" at bounding box center [765, 419] width 1530 height 688
click at [1208, 667] on icon at bounding box center [1214, 664] width 13 height 13
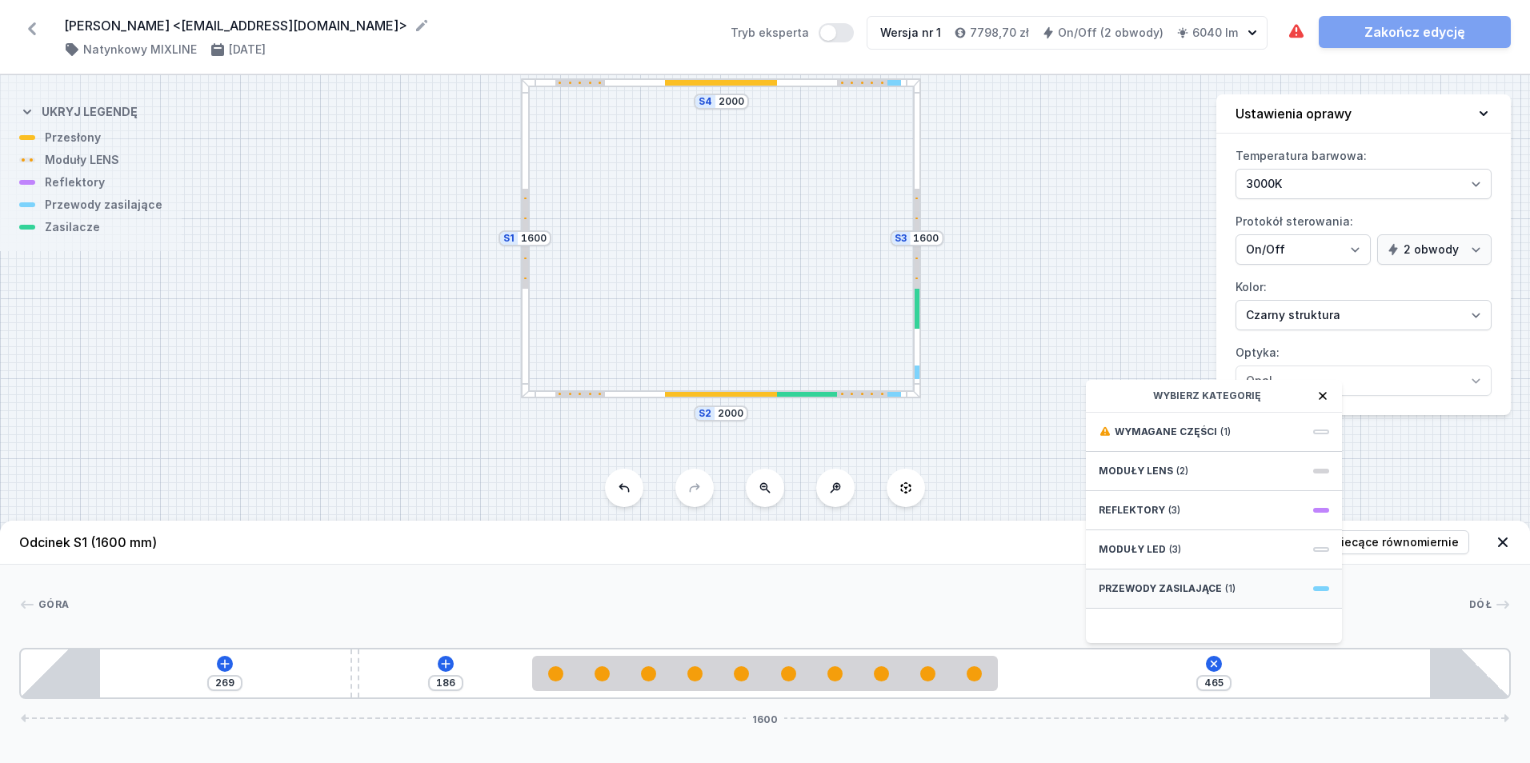
click at [1225, 594] on span "(1)" at bounding box center [1230, 589] width 10 height 13
click at [1156, 427] on span "Hole for power supply cable" at bounding box center [1214, 431] width 230 height 16
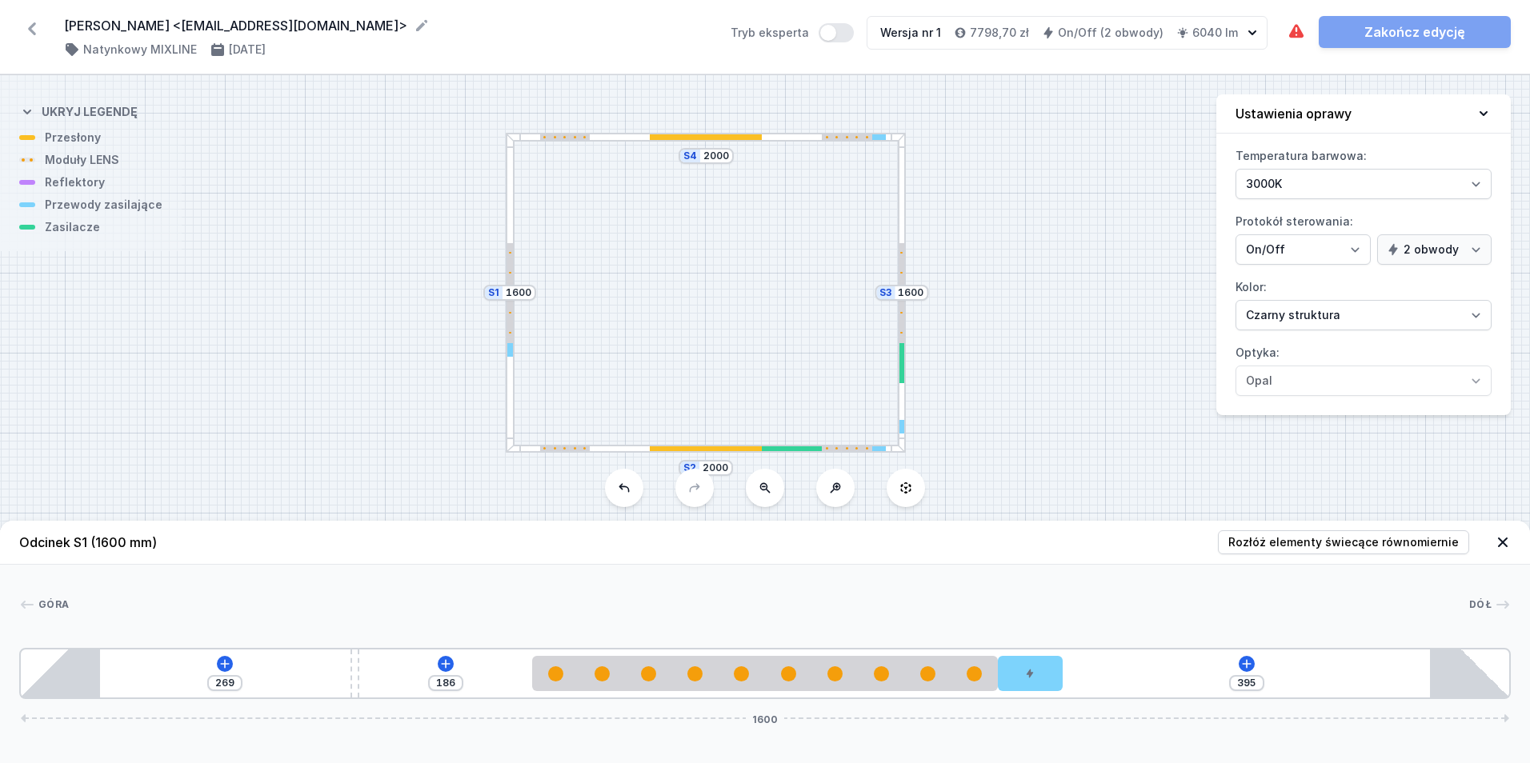
drag, startPoint x: 1001, startPoint y: 363, endPoint x: 980, endPoint y: 409, distance: 51.2
click at [980, 409] on div "S4 2000 S3 1600 S2 2000 S1 1600" at bounding box center [765, 419] width 1530 height 688
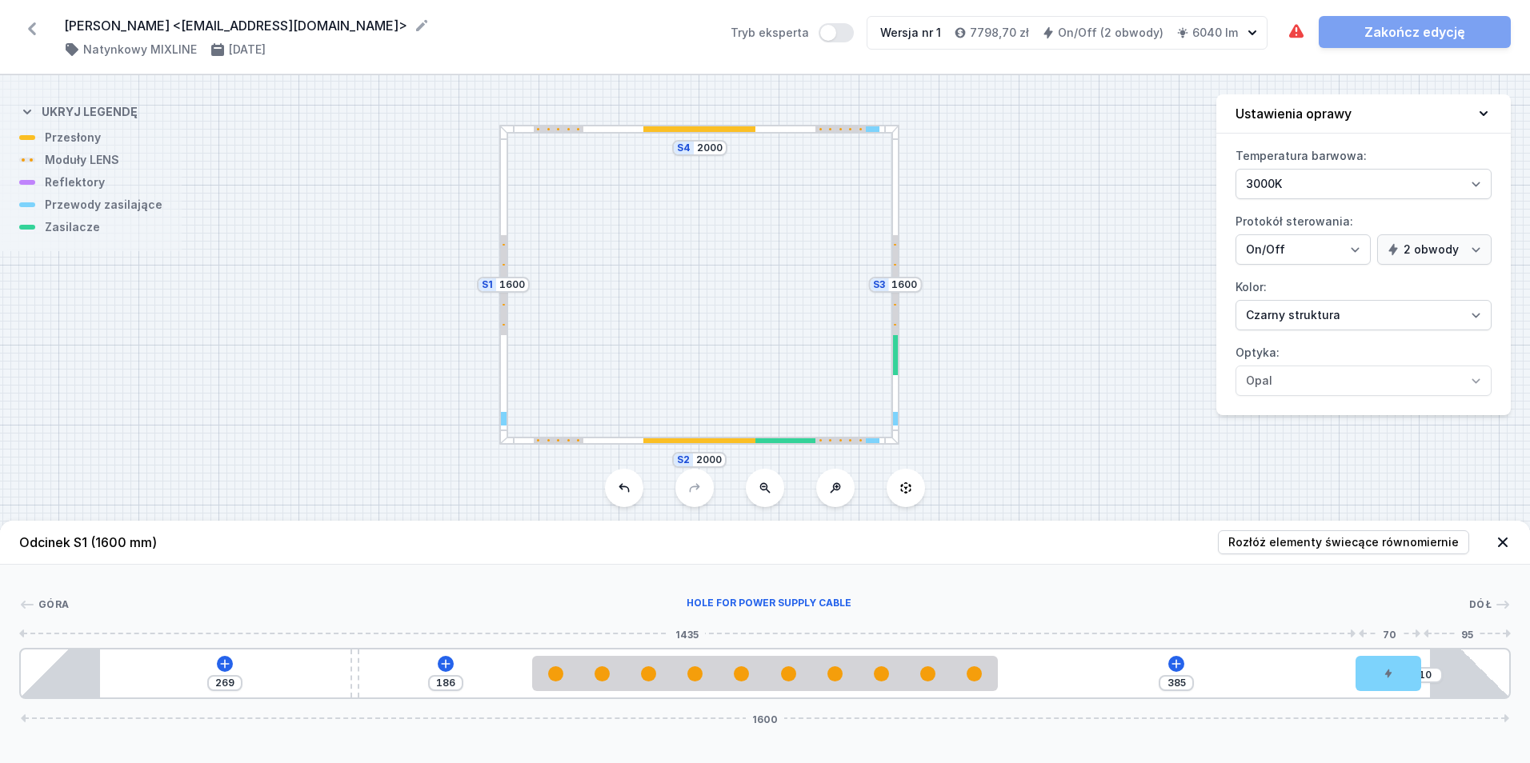
drag, startPoint x: 1020, startPoint y: 673, endPoint x: 1424, endPoint y: 663, distance: 403.5
click at [1424, 663] on div "269 186 385 10 1600" at bounding box center [765, 673] width 1492 height 51
click at [796, 126] on div at bounding box center [699, 129] width 400 height 9
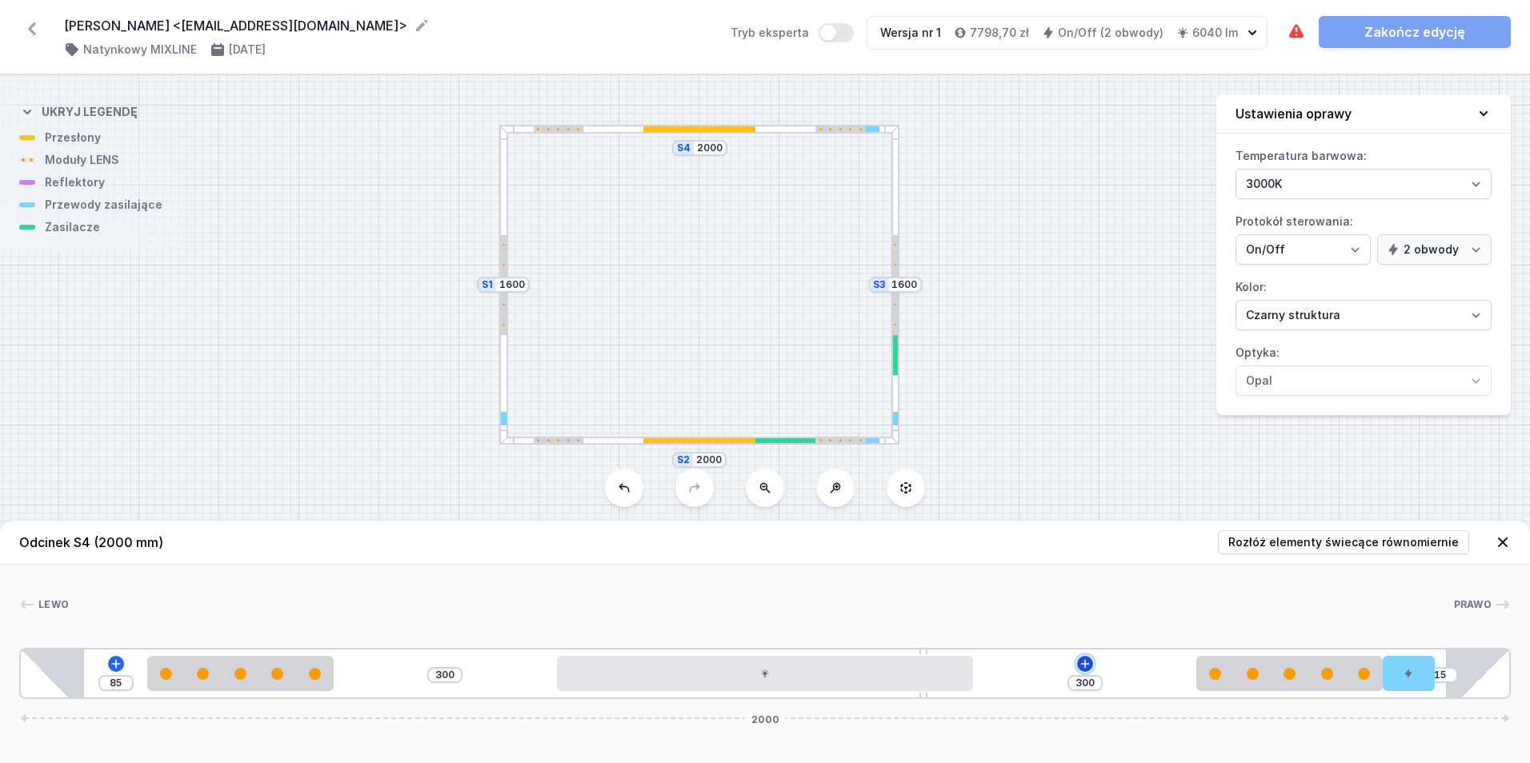
click at [1084, 661] on icon at bounding box center [1085, 664] width 13 height 13
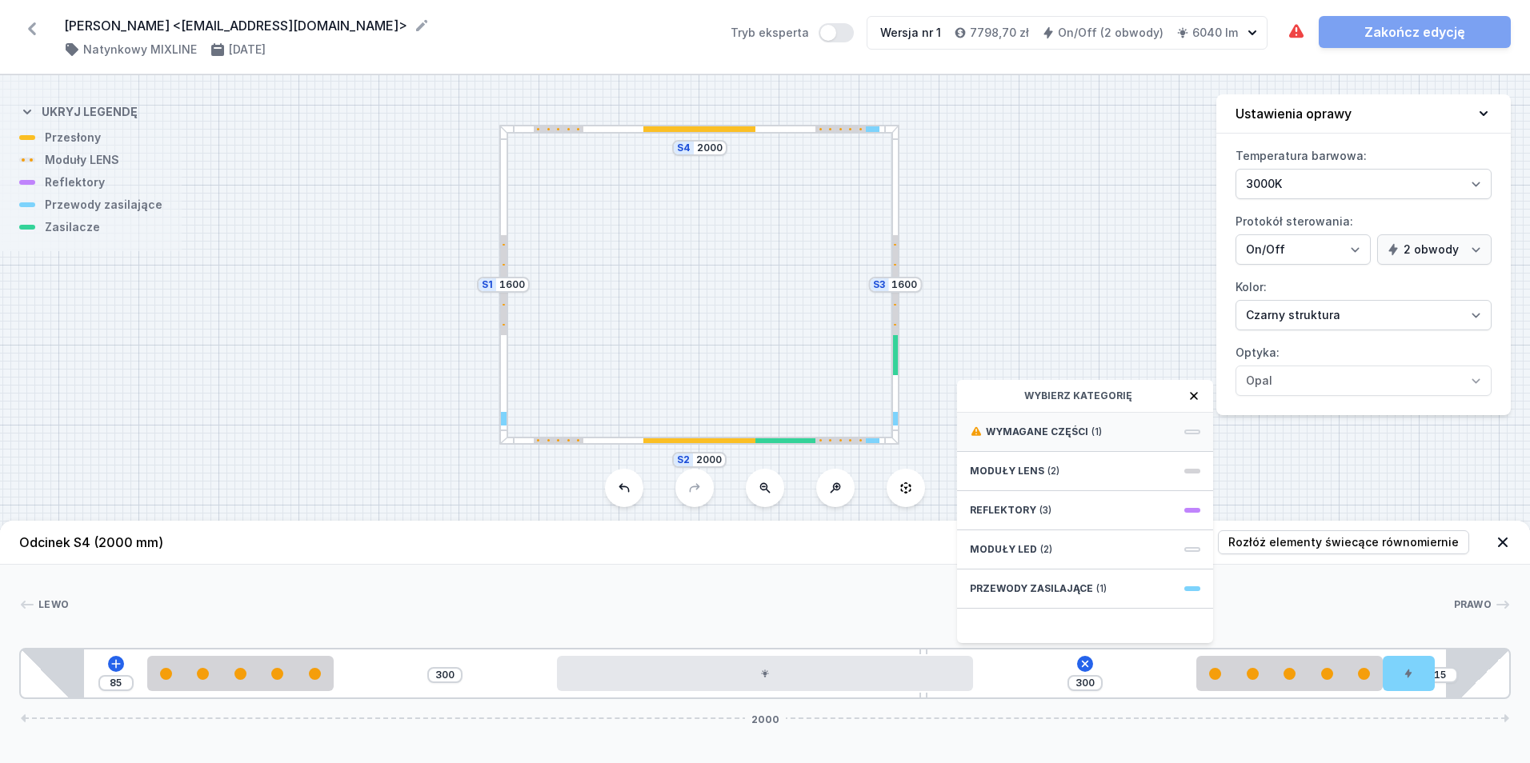
click at [1092, 435] on span "(1)" at bounding box center [1097, 432] width 10 height 13
click at [1106, 433] on span "ON/OFF Driver - up to 32W" at bounding box center [1085, 431] width 230 height 16
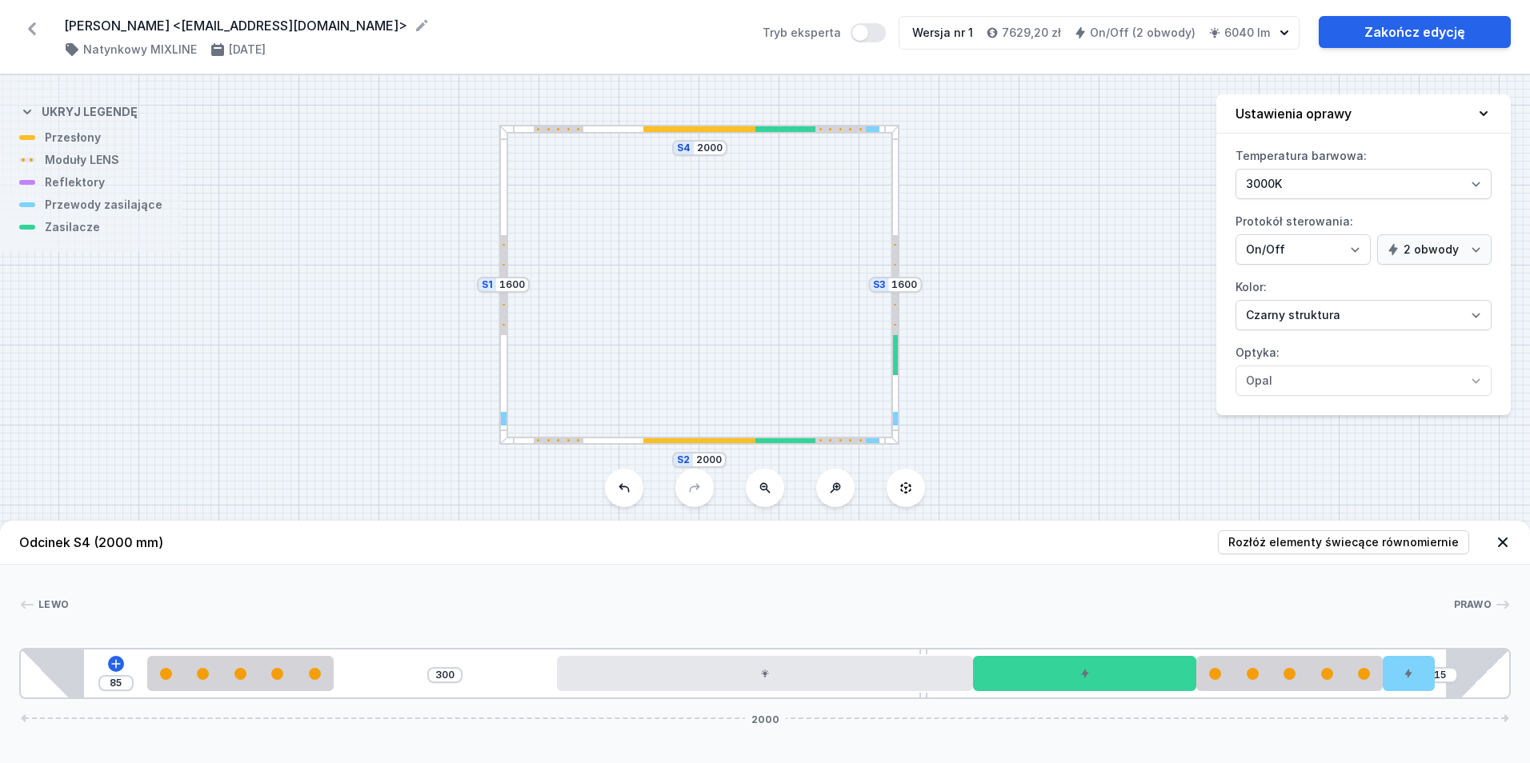
click at [1020, 382] on div "S4 2000 S3 1600 S2 2000 S1 1600" at bounding box center [765, 419] width 1530 height 688
click at [1413, 15] on div "Grzegorz Różycki <gewar@gewar.pl> ( 11360 /v 1 ) Natynkowy MIXLINE 25.08.2025 T…" at bounding box center [765, 37] width 1530 height 74
click at [1410, 22] on link "Zakończ edycję" at bounding box center [1415, 32] width 192 height 32
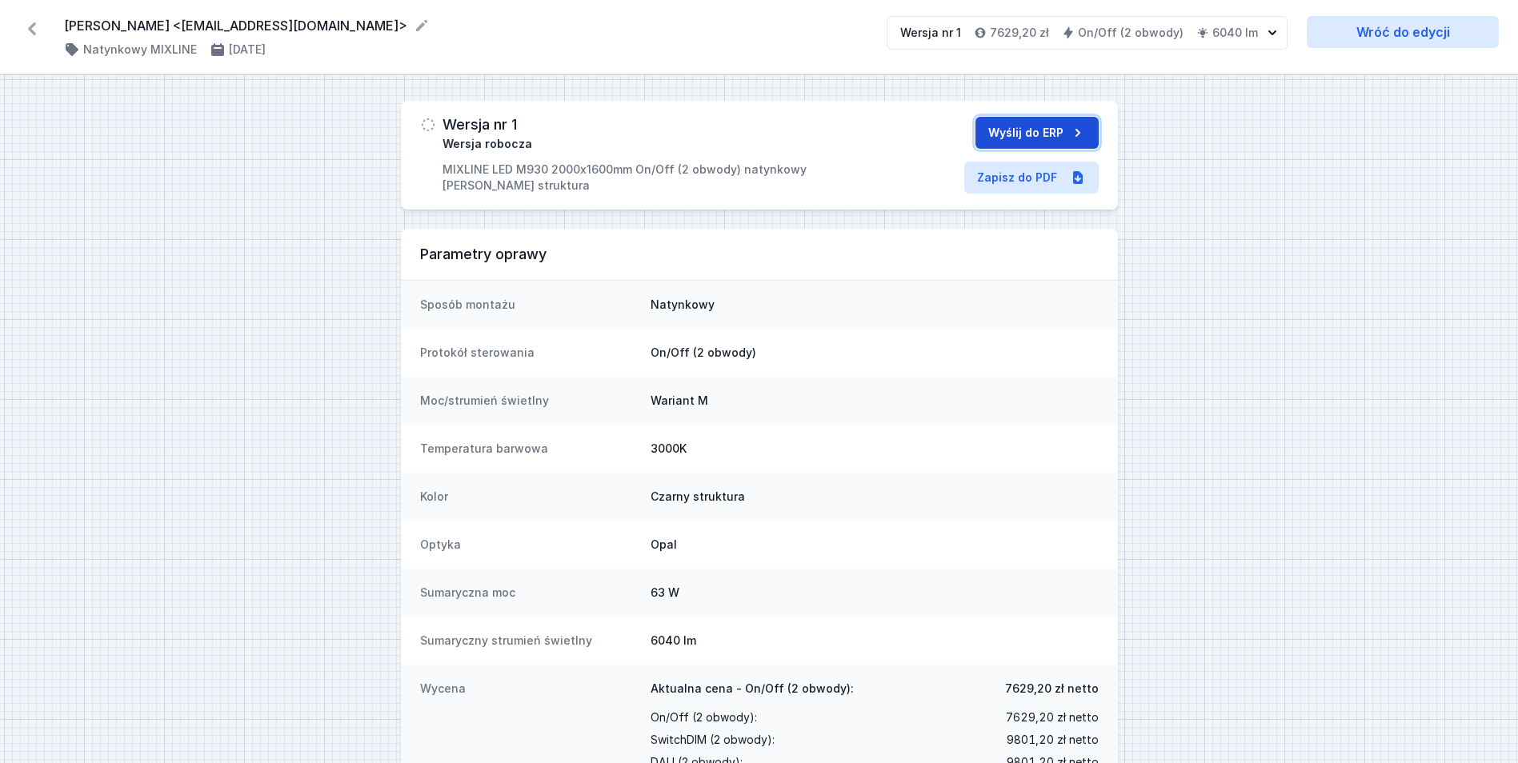
click at [1032, 131] on button "Wyślij do ERP" at bounding box center [1037, 133] width 123 height 32
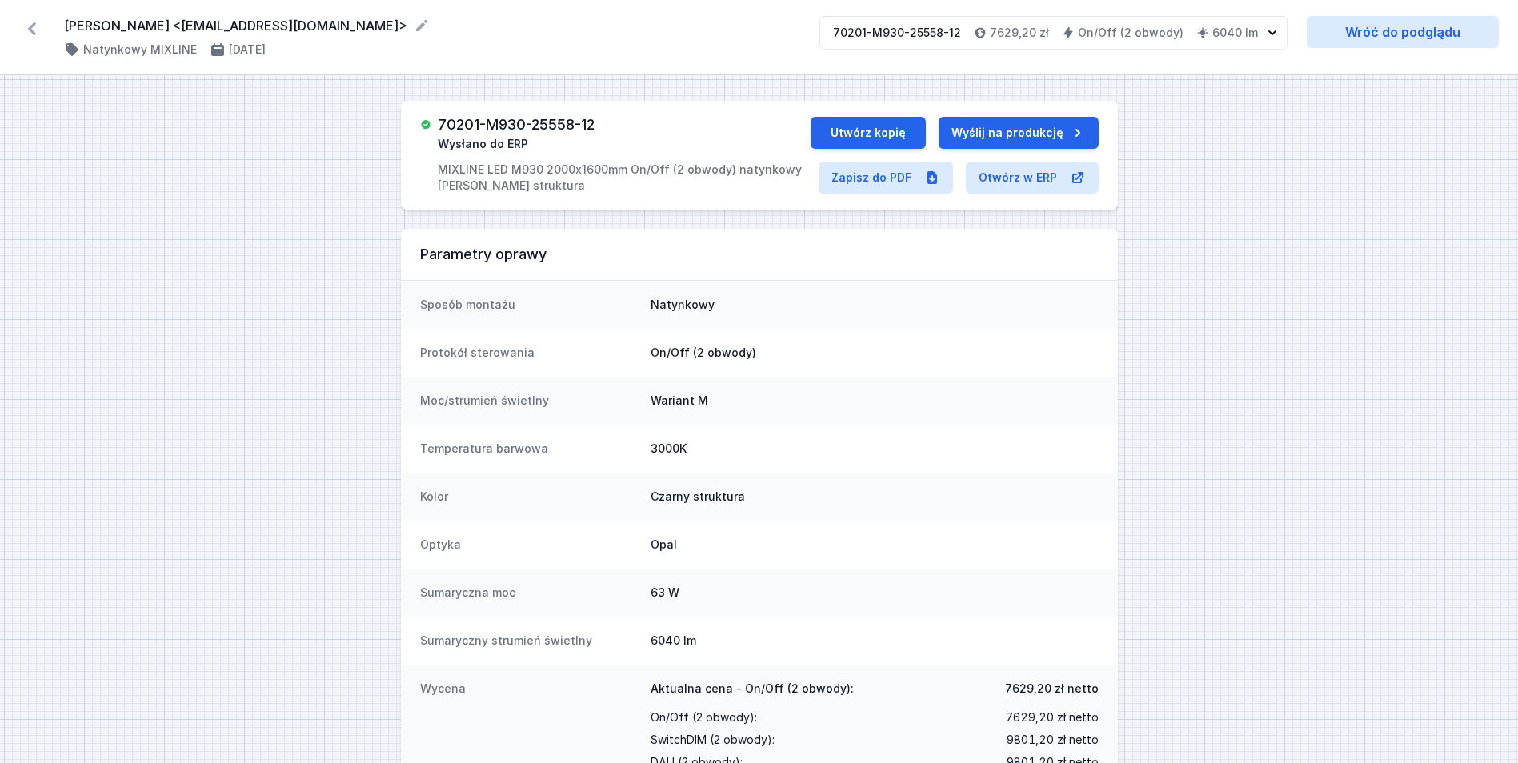
click at [547, 121] on h3 "70201-M930-25558-12" at bounding box center [516, 125] width 157 height 16
copy h3 "70201-M930-25558-12"
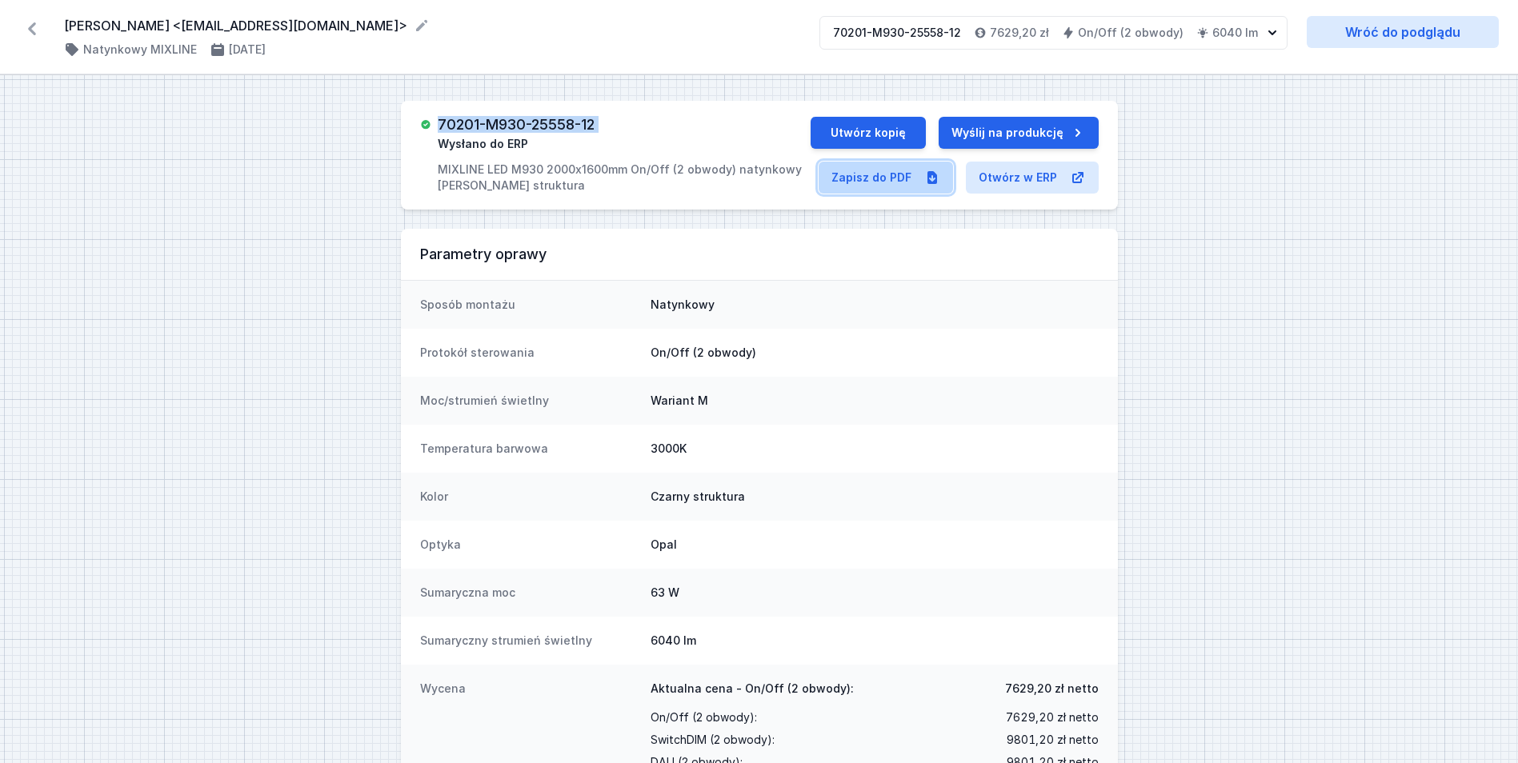
click at [853, 180] on link "Zapisz do PDF" at bounding box center [886, 178] width 134 height 32
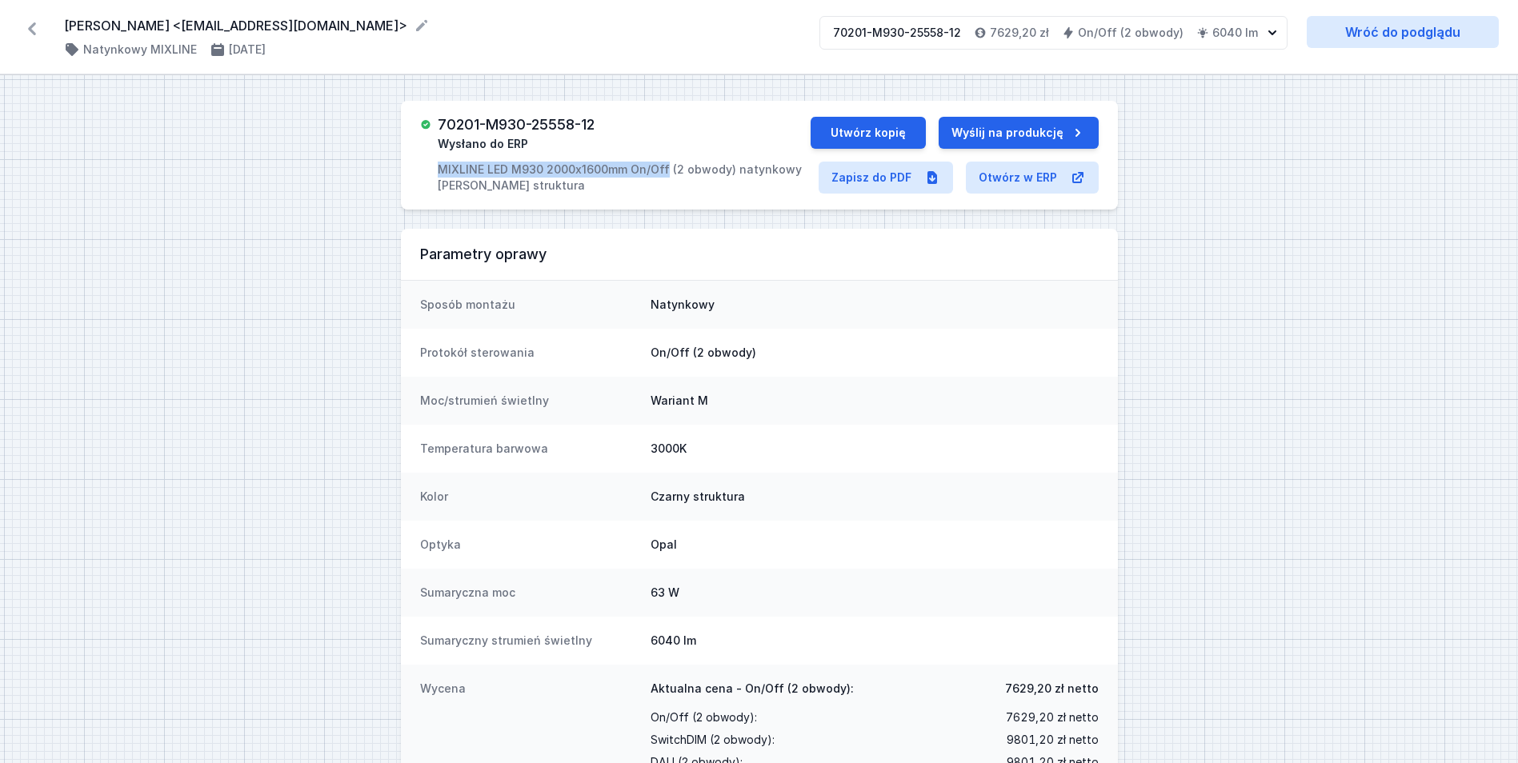
drag, startPoint x: 436, startPoint y: 166, endPoint x: 668, endPoint y: 176, distance: 232.3
click at [668, 176] on div "70201-M930-25558-12 Wysłano do ERP MIXLINE LED M930 2000x1600mm On/Off (2 obwod…" at bounding box center [615, 155] width 391 height 77
copy p "MIXLINE LED M930 2000x1600mm On/Off"
click at [852, 135] on button "Utwórz kopię" at bounding box center [868, 133] width 115 height 32
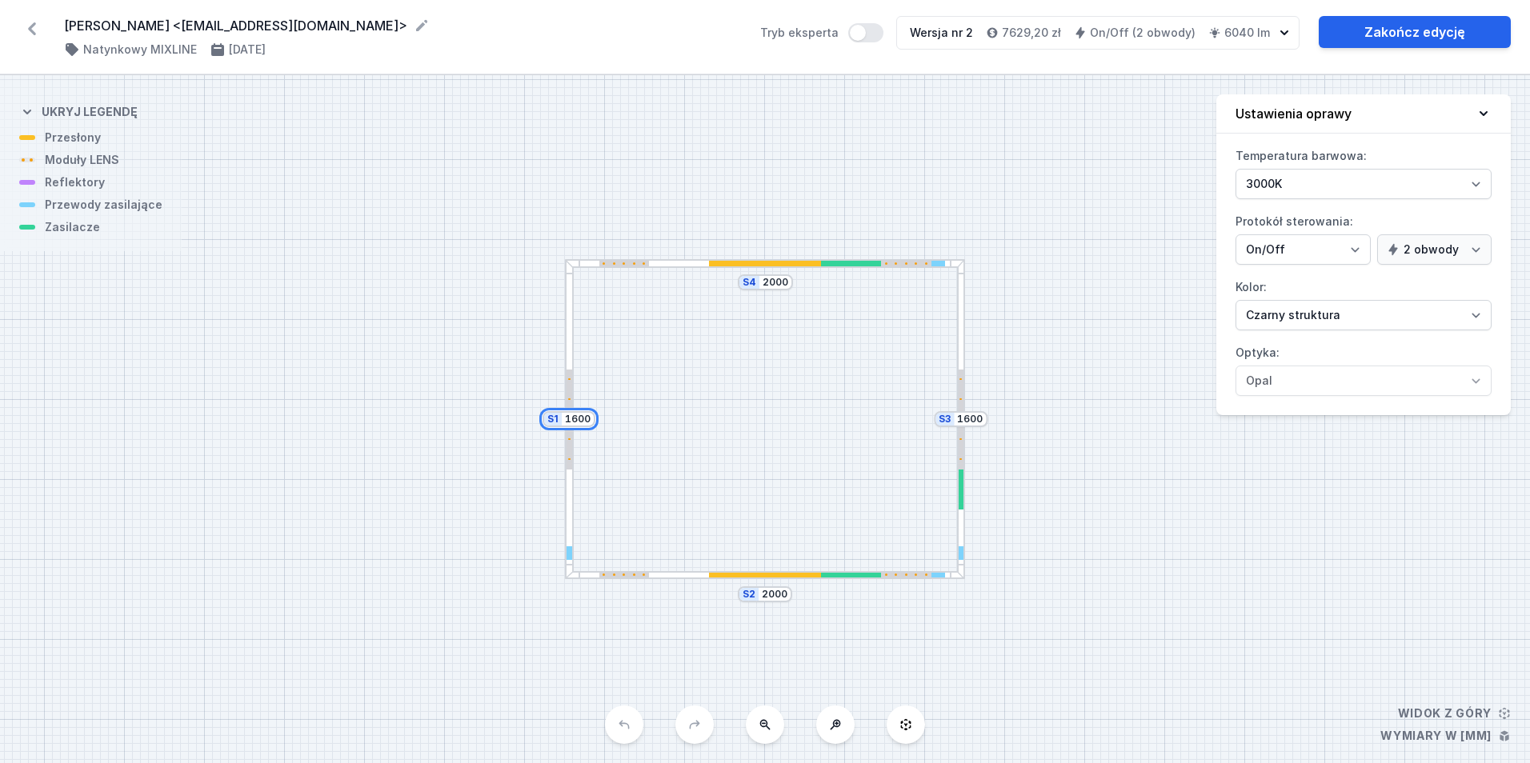
click at [579, 423] on input "1600" at bounding box center [578, 419] width 26 height 13
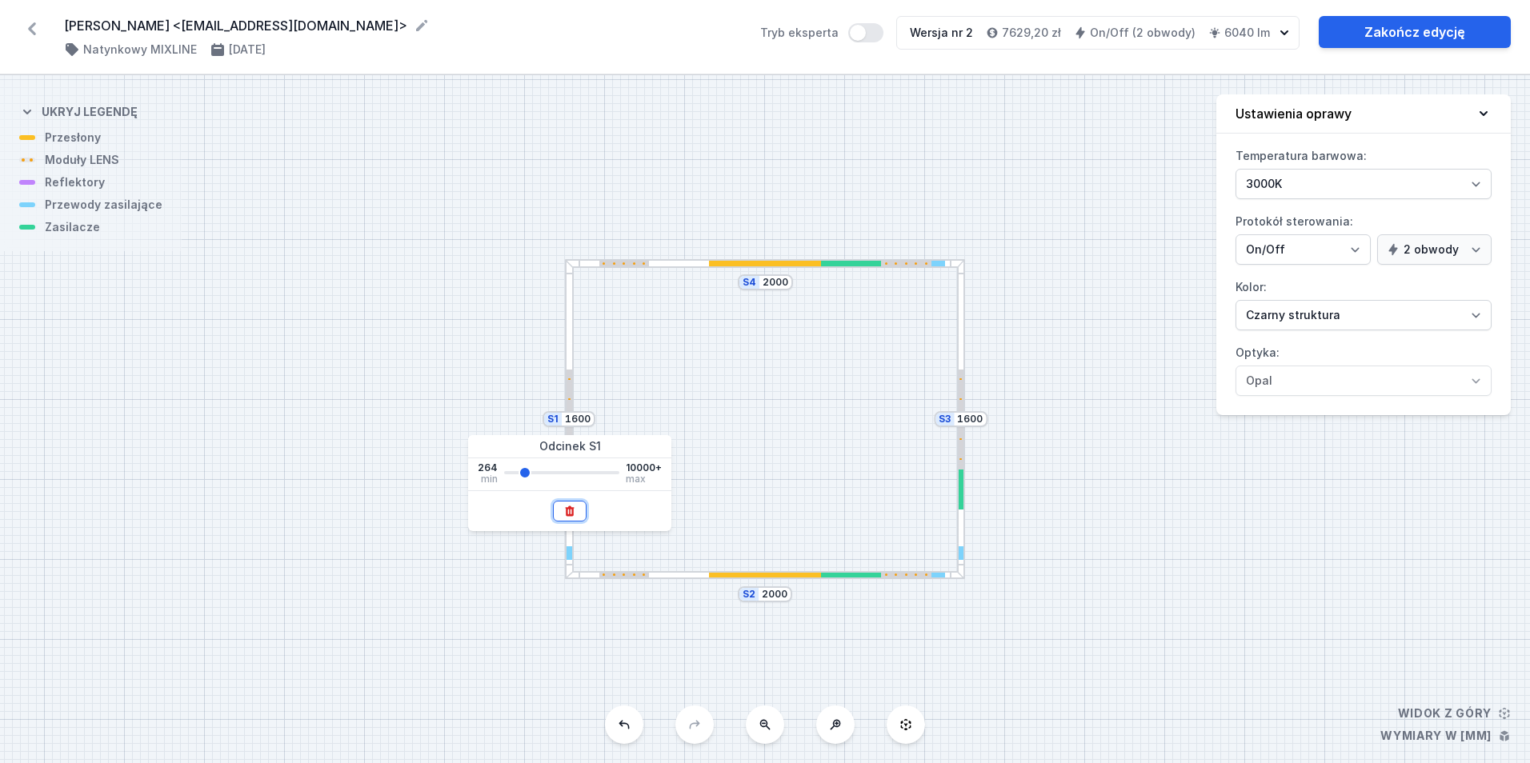
click at [579, 517] on button at bounding box center [570, 511] width 34 height 21
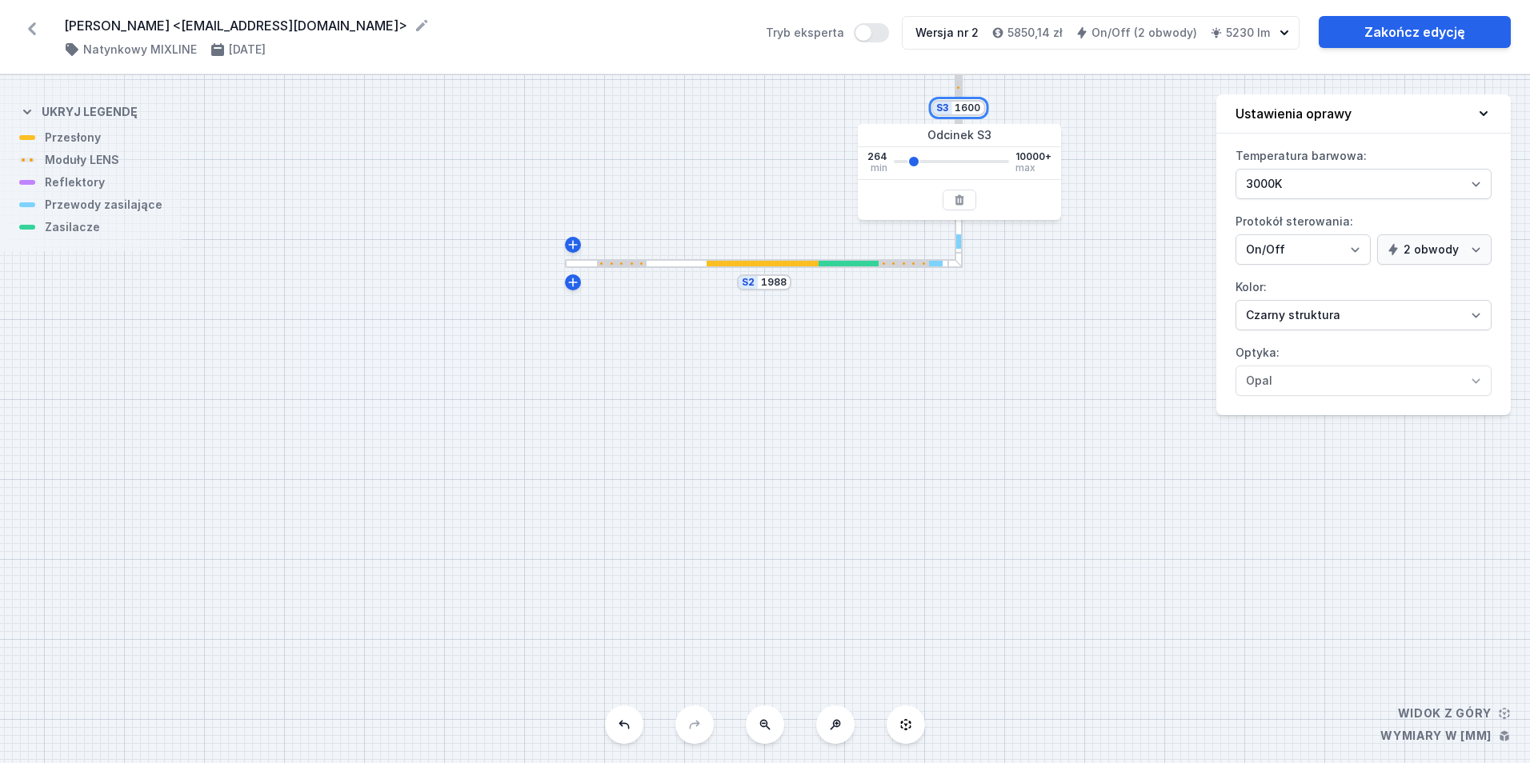
click at [973, 109] on input "1600" at bounding box center [968, 108] width 26 height 13
click at [773, 279] on input "1988" at bounding box center [774, 282] width 26 height 13
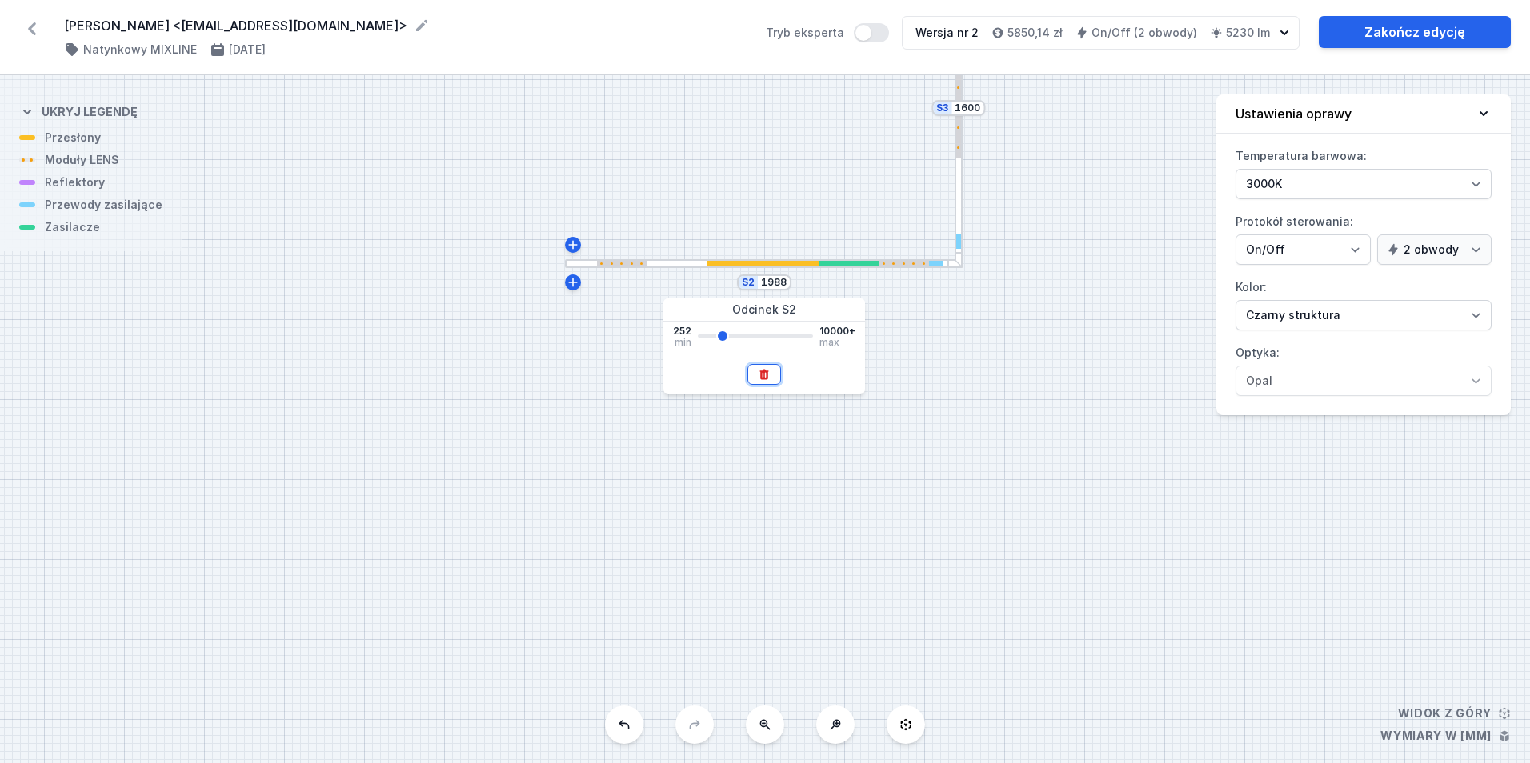
click at [761, 384] on button at bounding box center [764, 374] width 34 height 21
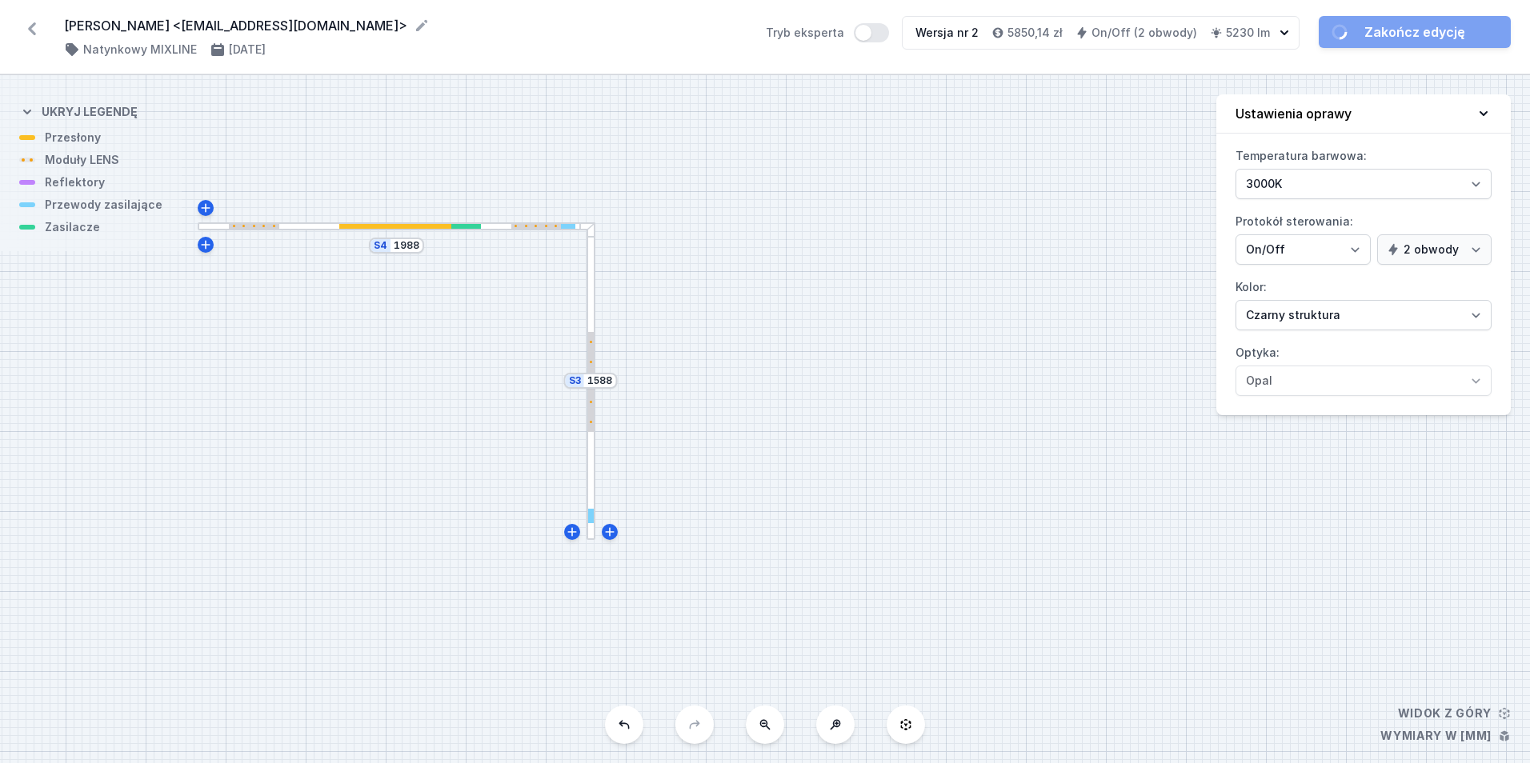
drag, startPoint x: 777, startPoint y: 186, endPoint x: 705, endPoint y: 414, distance: 239.2
click at [796, 450] on div "S4 1988 S3 1588" at bounding box center [765, 419] width 1530 height 688
click at [601, 382] on input "1588" at bounding box center [597, 380] width 26 height 13
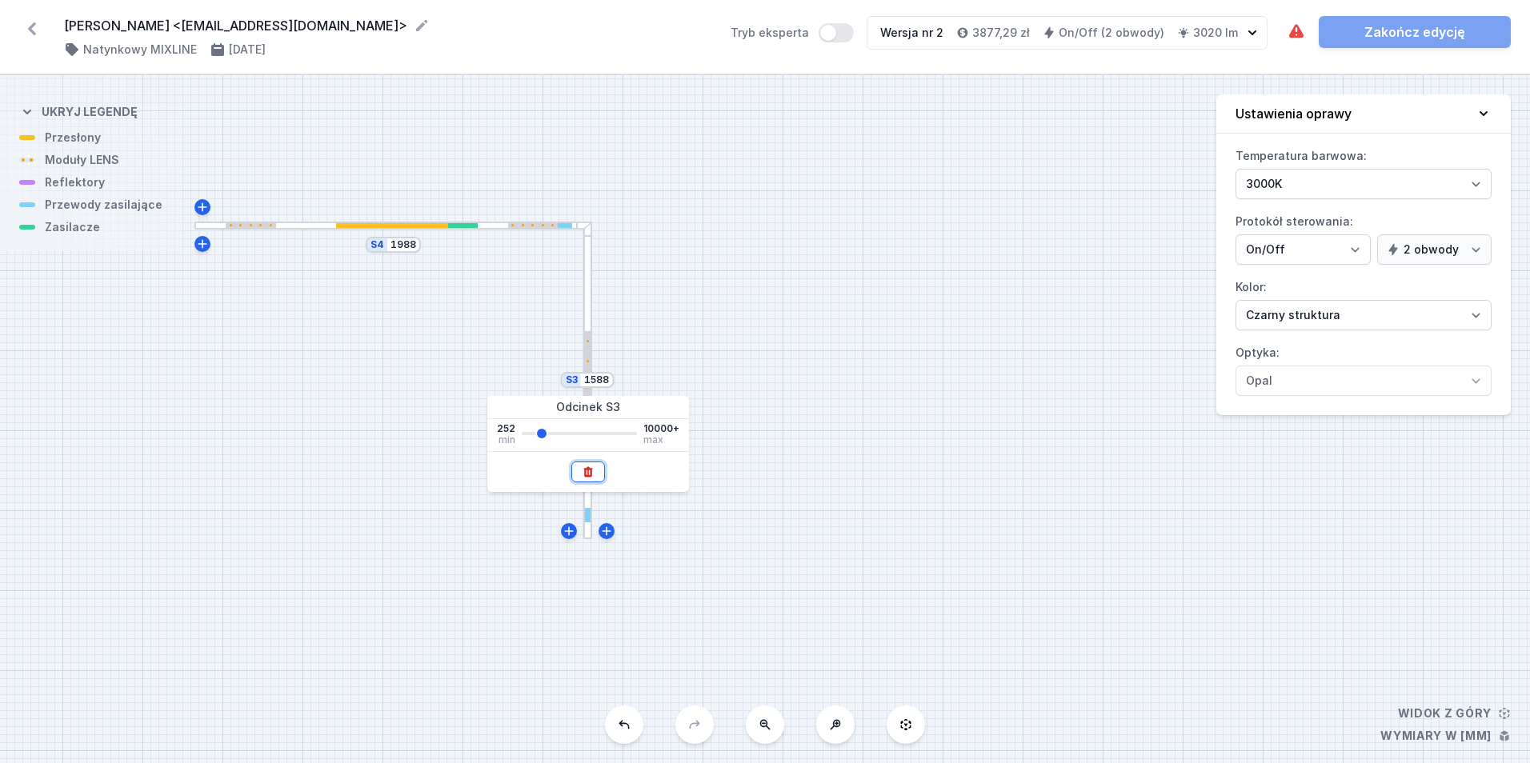
click at [587, 477] on icon at bounding box center [587, 472] width 9 height 10
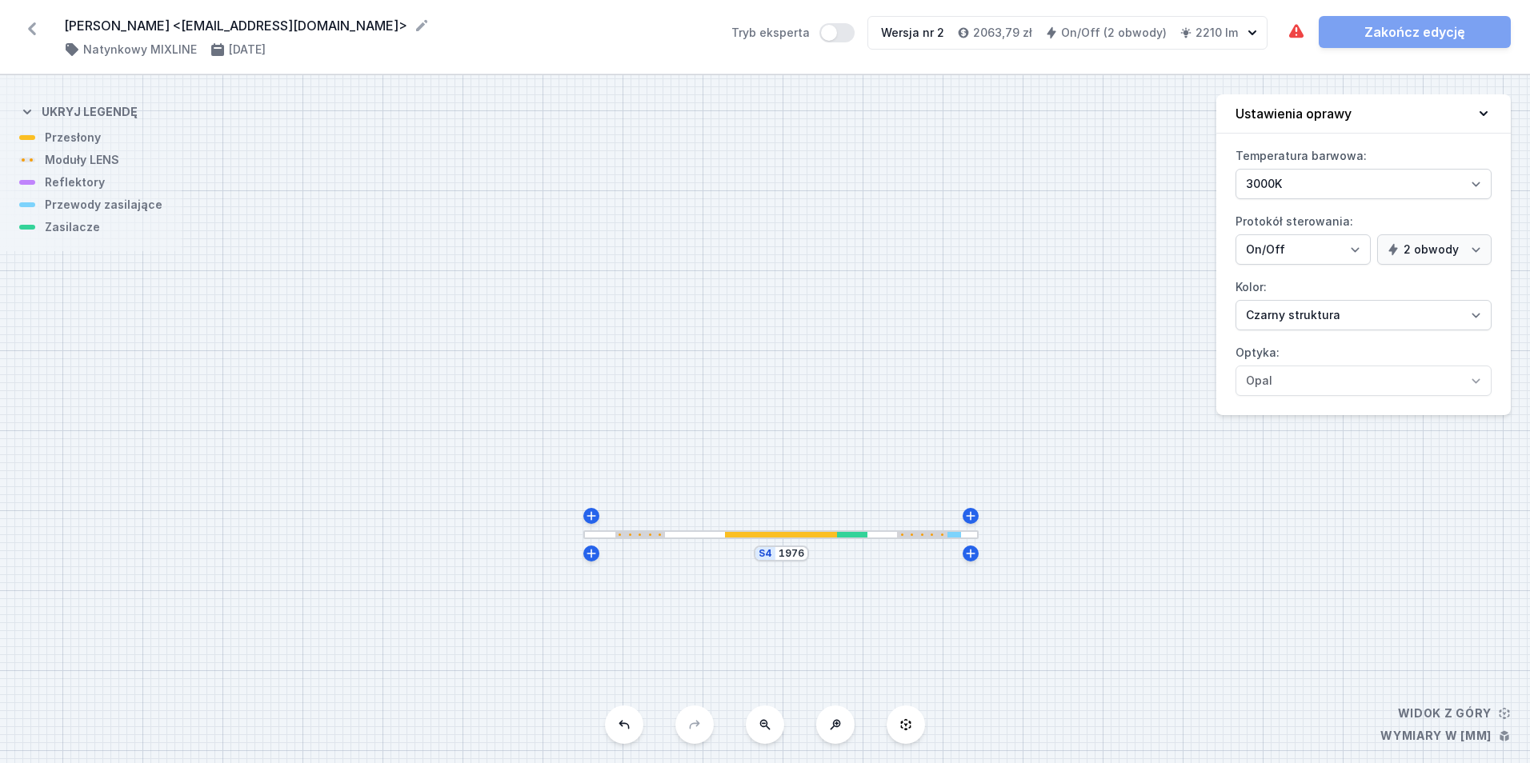
click at [796, 562] on div "S4 1976" at bounding box center [781, 554] width 55 height 16
click at [791, 558] on input "1976" at bounding box center [792, 553] width 26 height 13
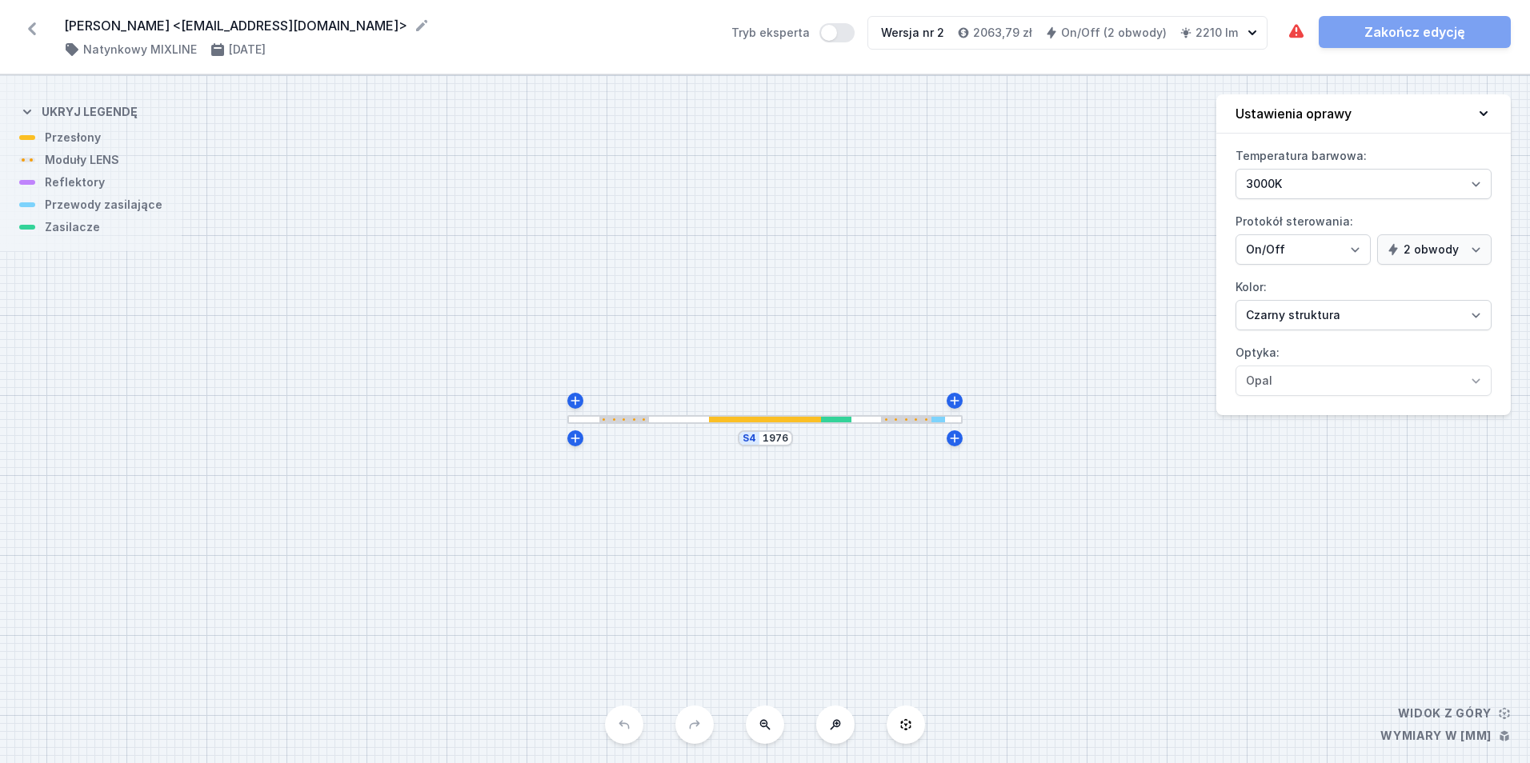
select select "true"
select select "2"
click at [767, 447] on div "S4 1976" at bounding box center [765, 419] width 1530 height 688
click at [771, 441] on input "1976" at bounding box center [776, 438] width 26 height 13
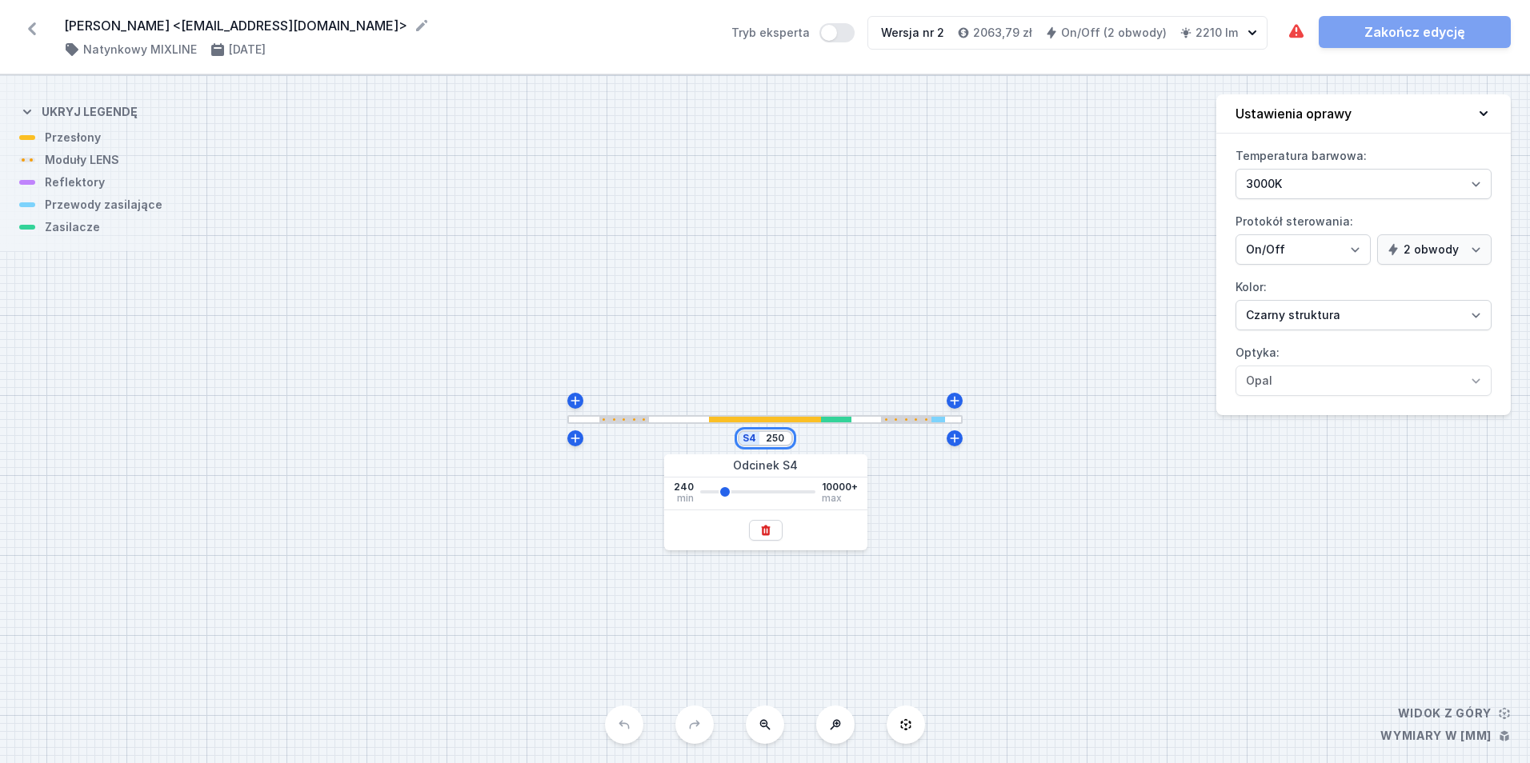
type input "2500"
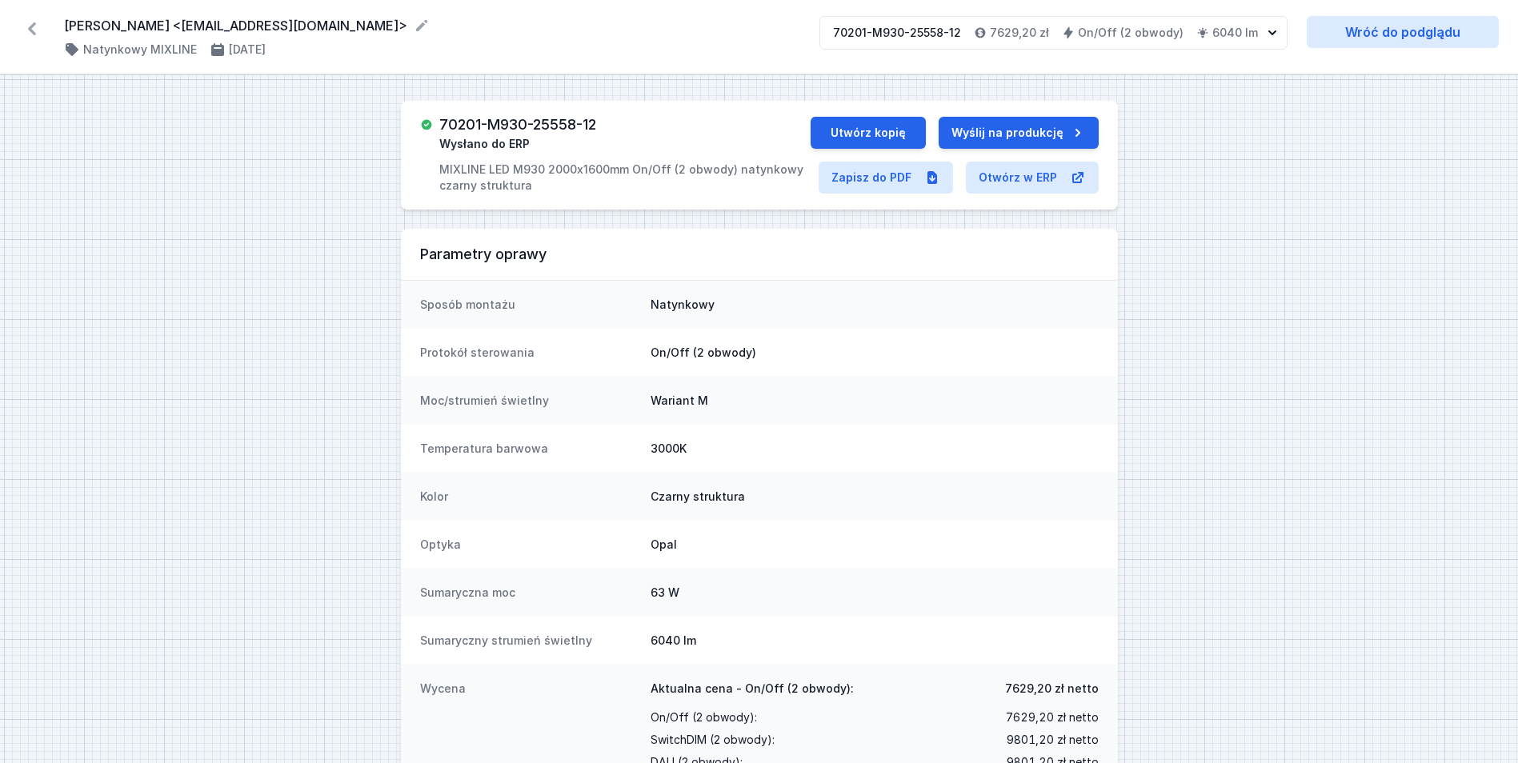
click at [22, 31] on div "[PERSON_NAME] <[EMAIL_ADDRESS][DOMAIN_NAME]> ( 11360 /v 1 ) Natynkowy MIXLINE […" at bounding box center [759, 37] width 1518 height 74
click at [35, 30] on icon at bounding box center [32, 29] width 26 height 26
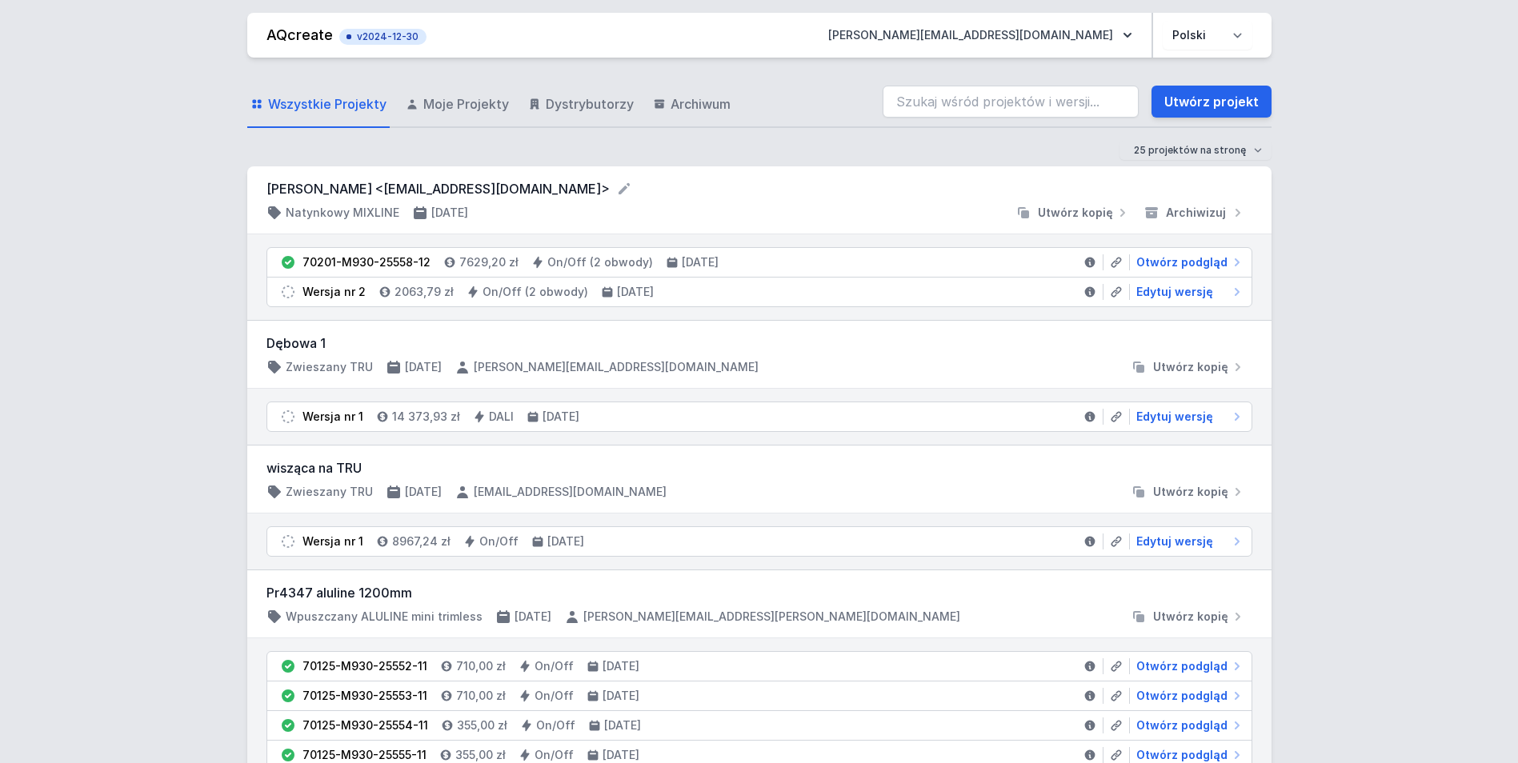
click at [1201, 103] on link "Utwórz projekt" at bounding box center [1212, 102] width 120 height 32
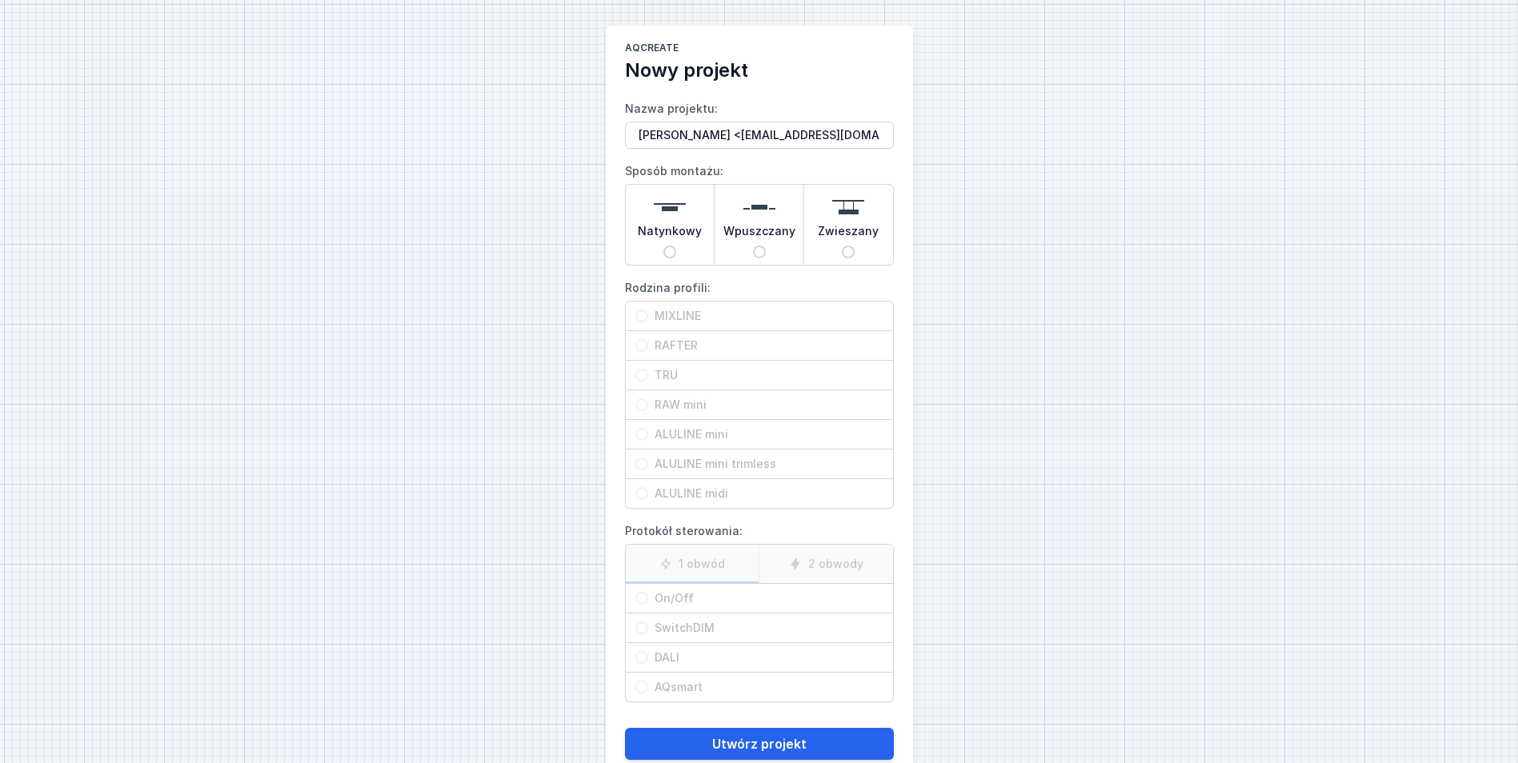
type input "[PERSON_NAME] <[EMAIL_ADDRESS][DOMAIN_NAME]>"
click at [669, 196] on img at bounding box center [670, 207] width 32 height 32
click at [669, 246] on input "Natynkowy" at bounding box center [669, 252] width 13 height 13
radio input "true"
click at [675, 313] on span "MIXLINE" at bounding box center [765, 316] width 235 height 16
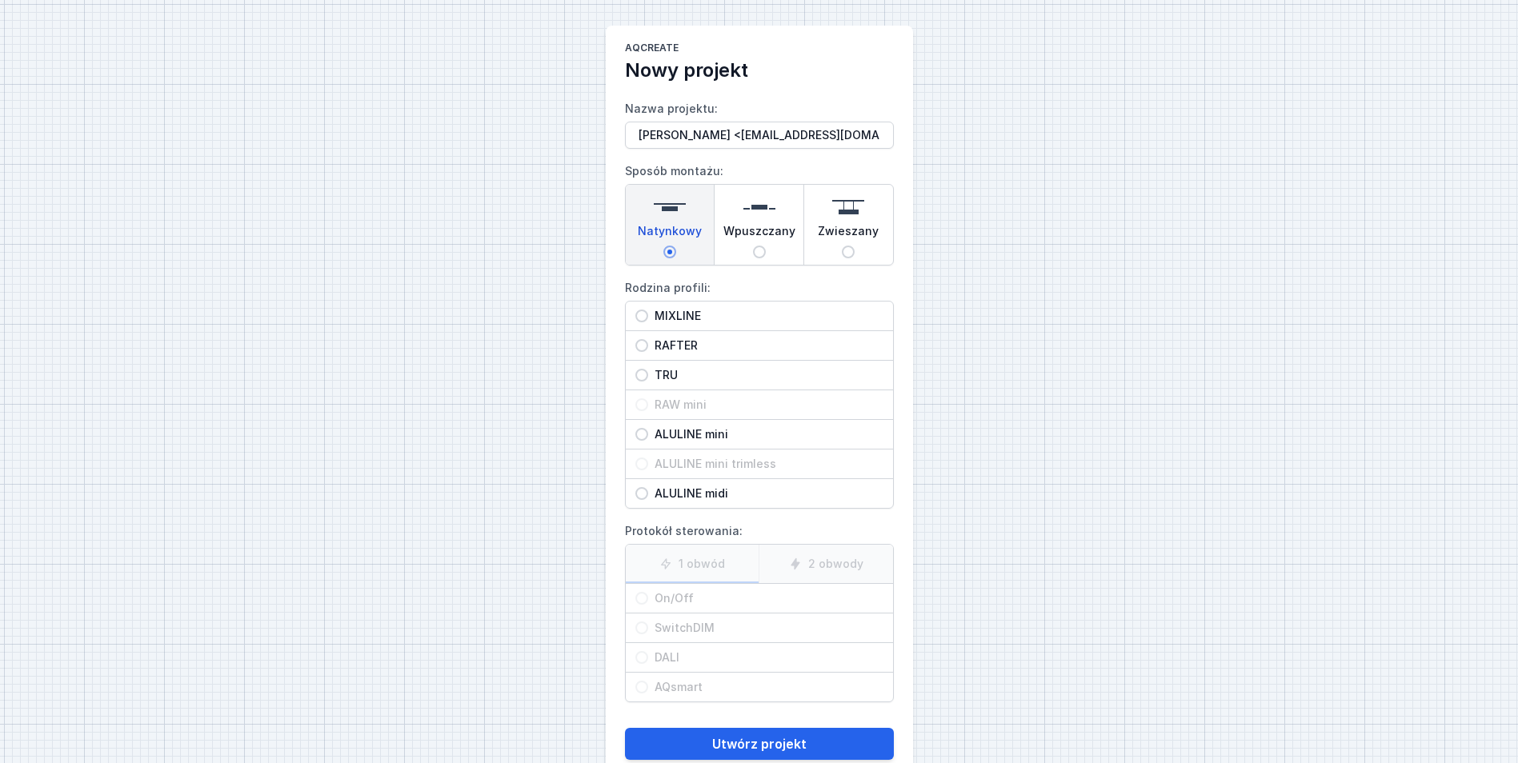
click at [648, 313] on input "MIXLINE" at bounding box center [641, 316] width 13 height 13
radio input "true"
click at [702, 594] on span "On/Off" at bounding box center [765, 599] width 235 height 16
click at [648, 594] on input "On/Off" at bounding box center [641, 598] width 13 height 13
radio input "true"
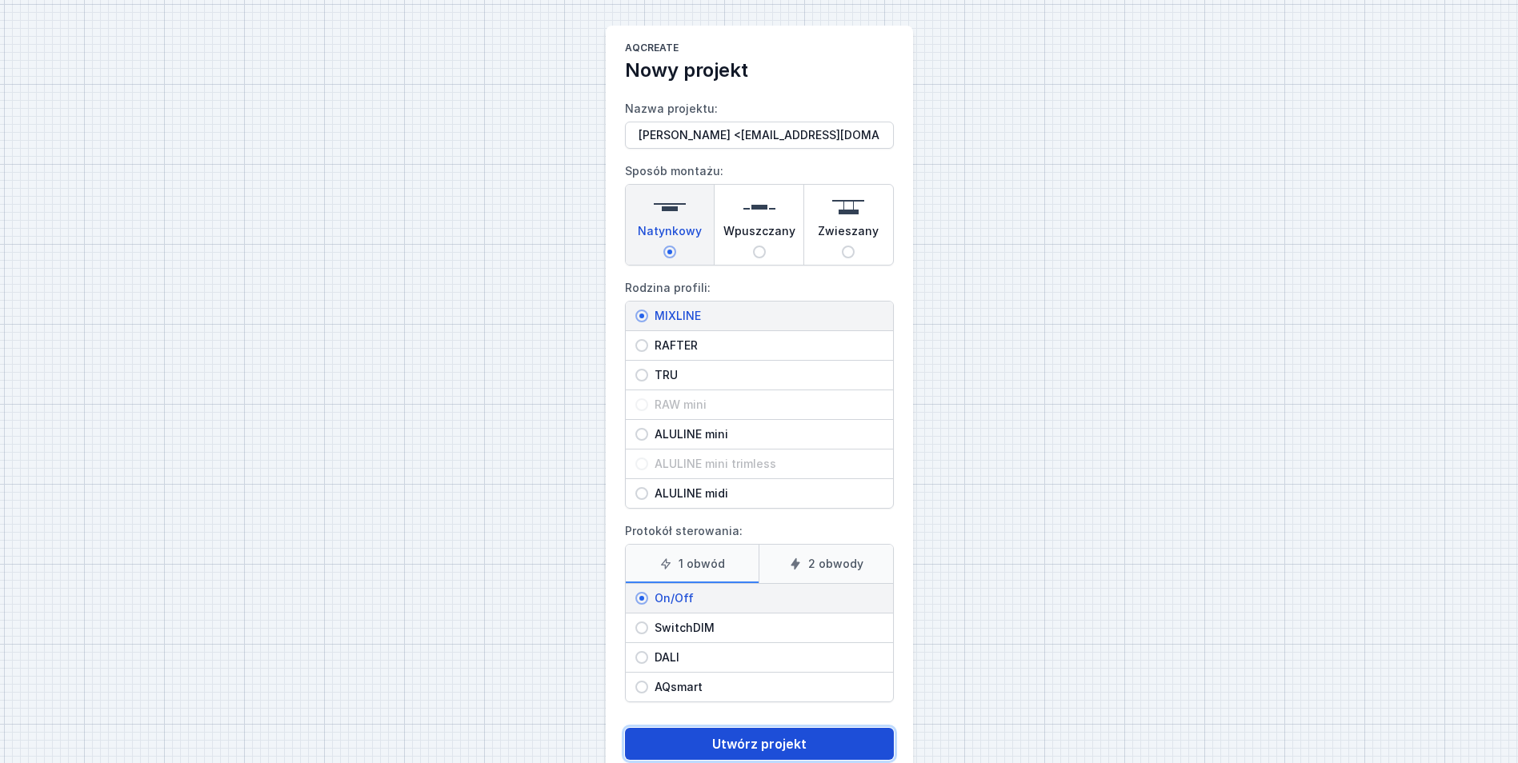
click at [770, 737] on button "Utwórz projekt" at bounding box center [759, 744] width 269 height 32
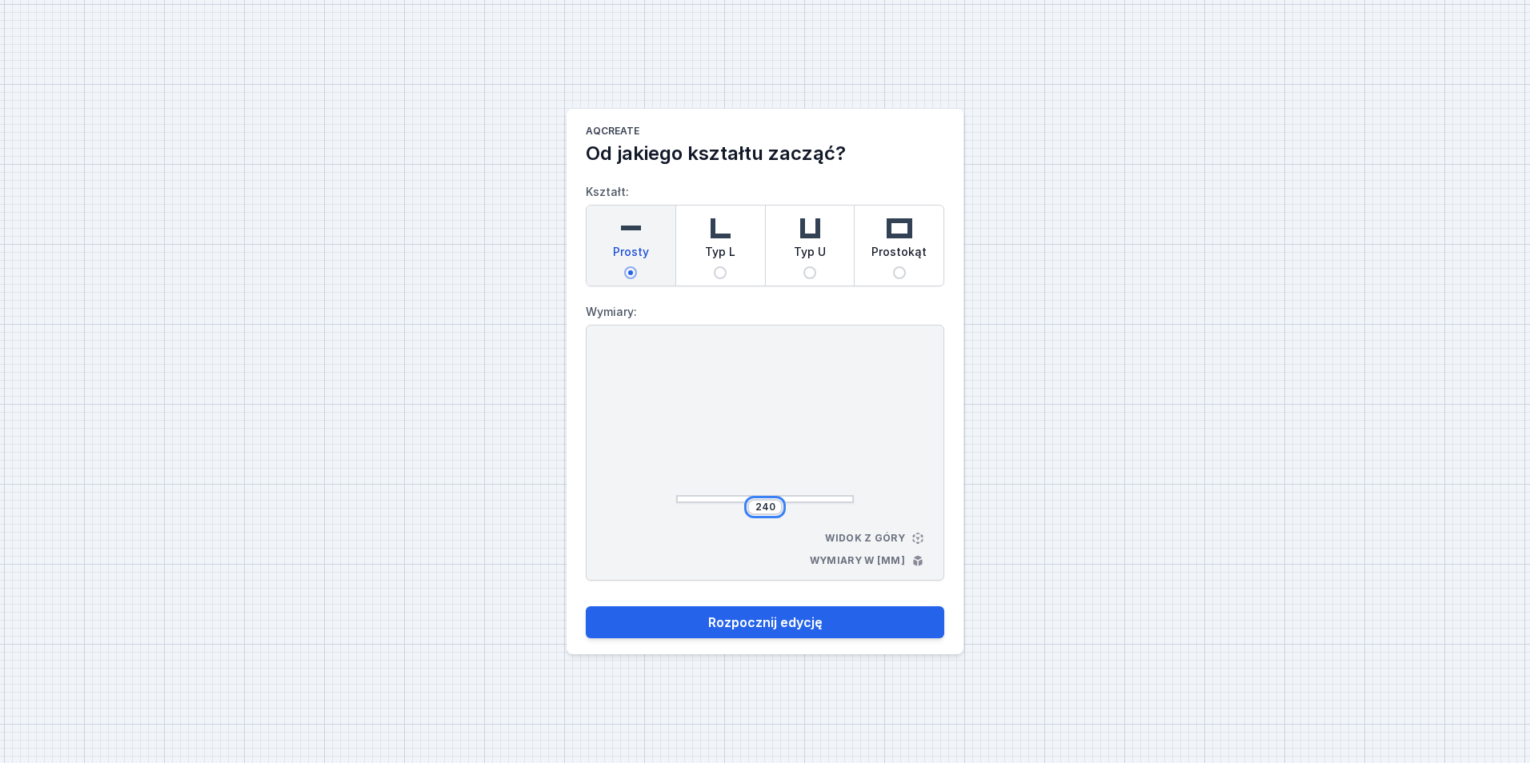
click at [762, 509] on input "240" at bounding box center [765, 507] width 26 height 13
type input "2500"
click at [764, 426] on div at bounding box center [765, 427] width 178 height 152
click at [829, 627] on button "Rozpocznij edycję" at bounding box center [765, 623] width 359 height 32
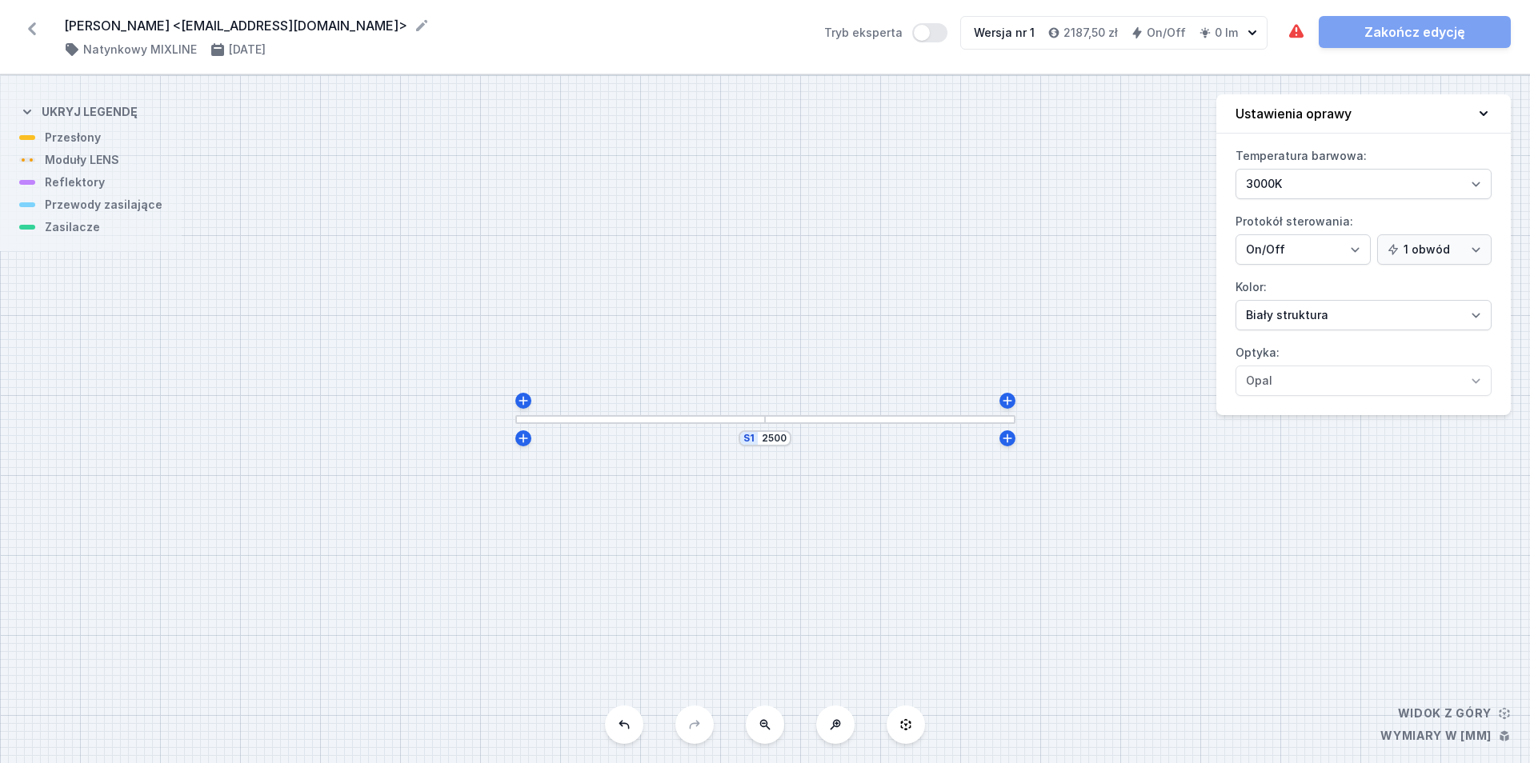
click at [631, 424] on div "S1 2500" at bounding box center [765, 419] width 1530 height 688
click at [630, 419] on div at bounding box center [640, 419] width 250 height 9
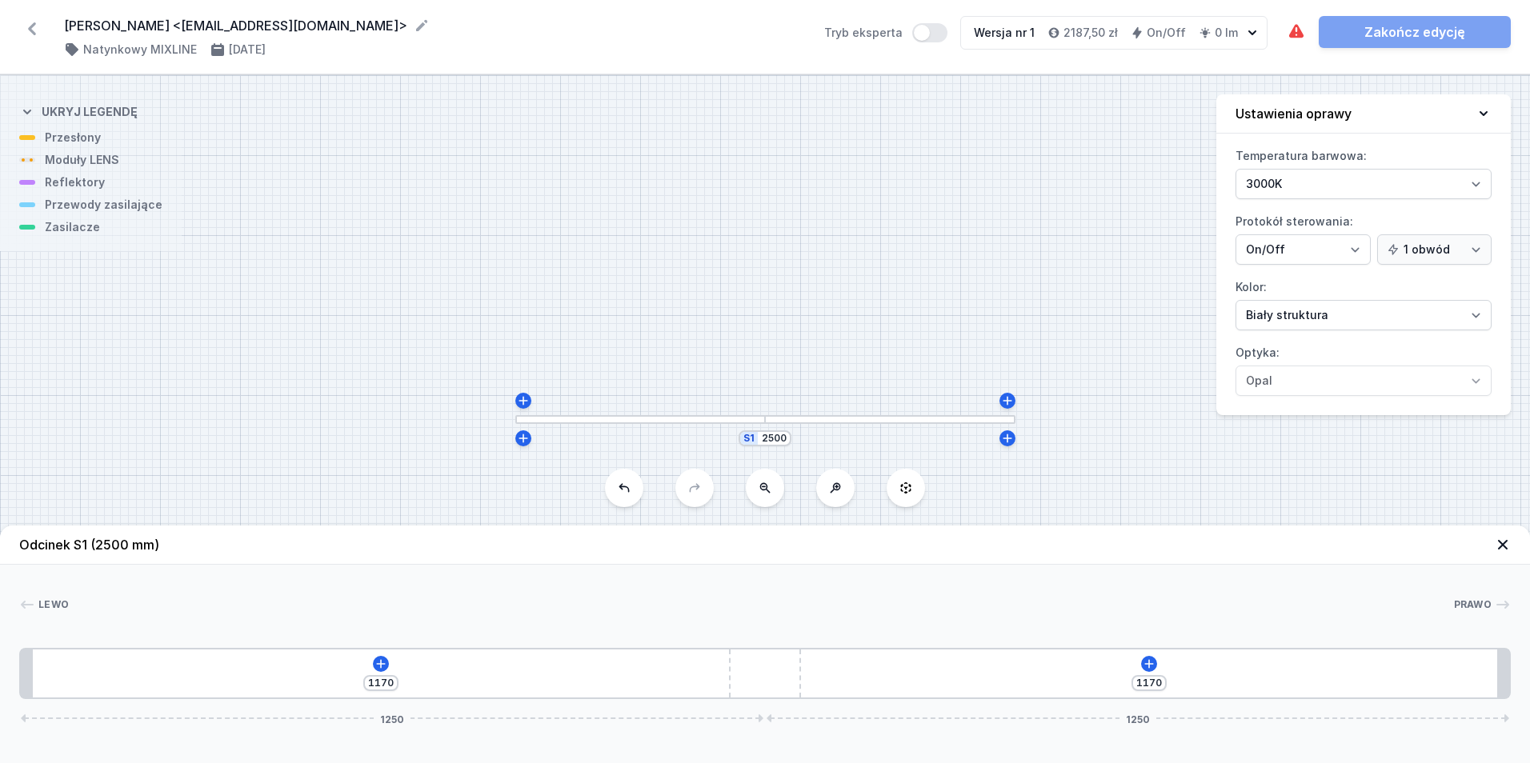
click at [384, 654] on div "1170 1170 1250 1250" at bounding box center [765, 673] width 1492 height 51
click at [384, 659] on icon at bounding box center [381, 664] width 13 height 13
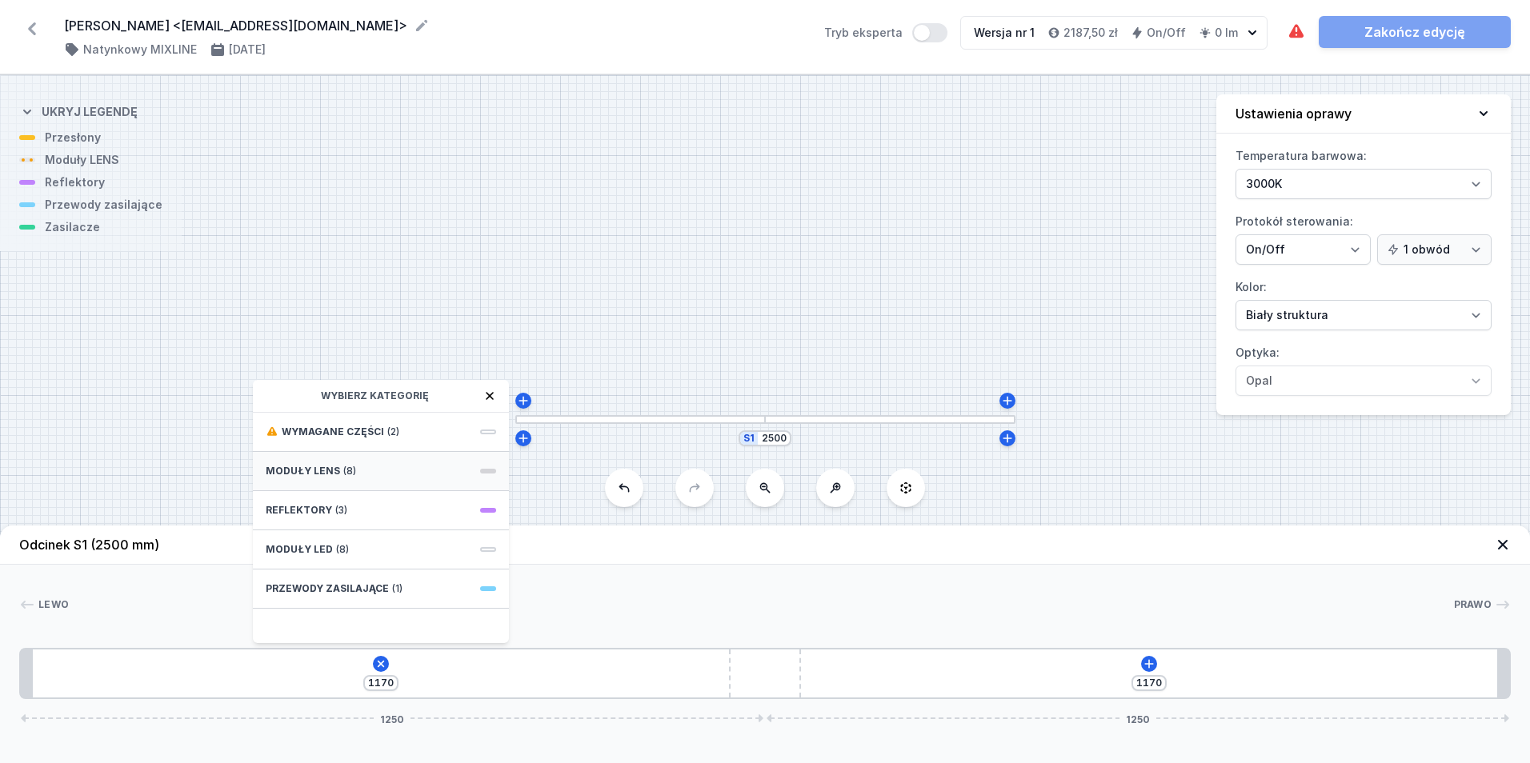
click at [384, 477] on div "Moduły LENS (8)" at bounding box center [381, 471] width 256 height 39
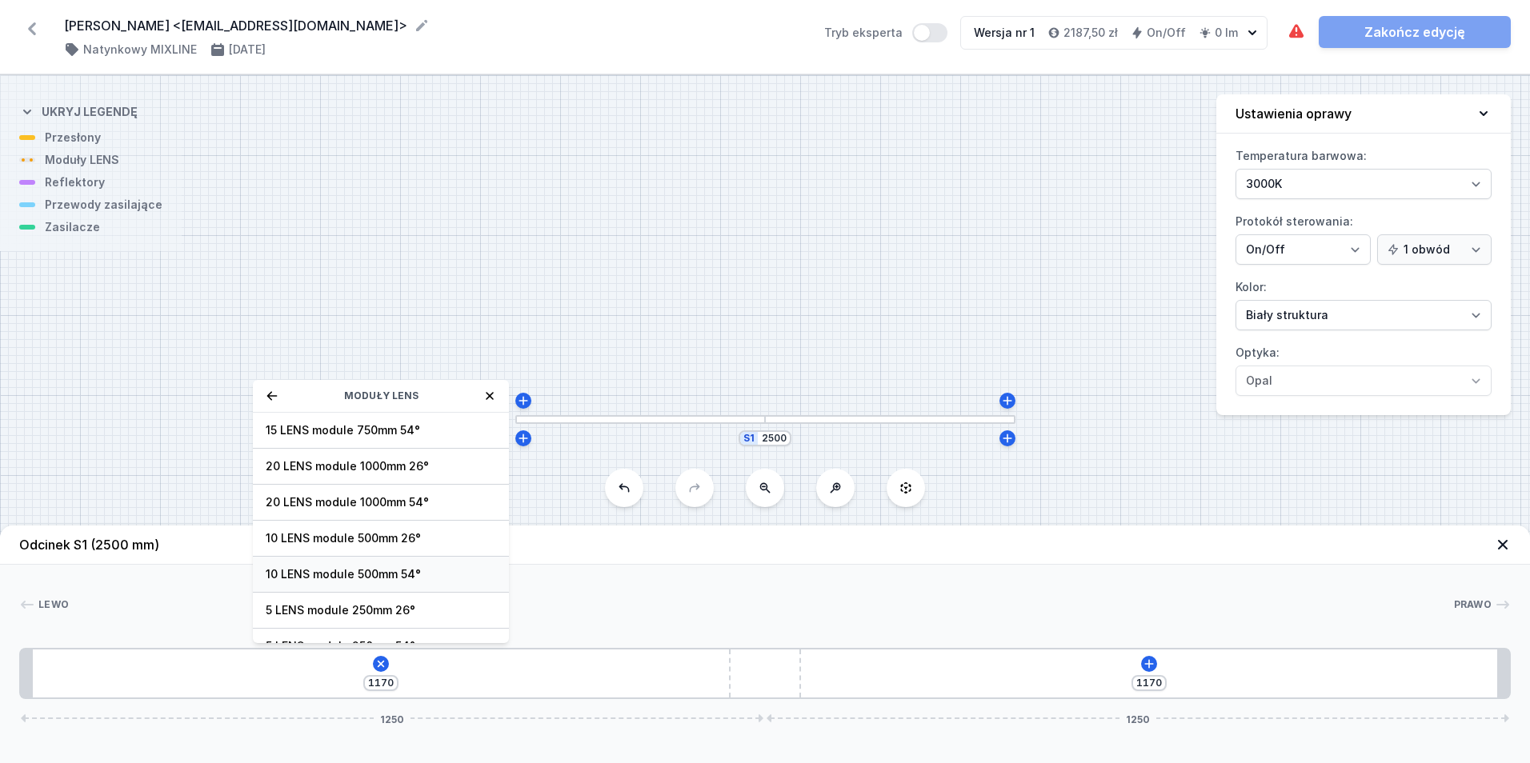
click at [429, 575] on span "10 LENS module 500mm 54°" at bounding box center [381, 575] width 230 height 16
type input "670"
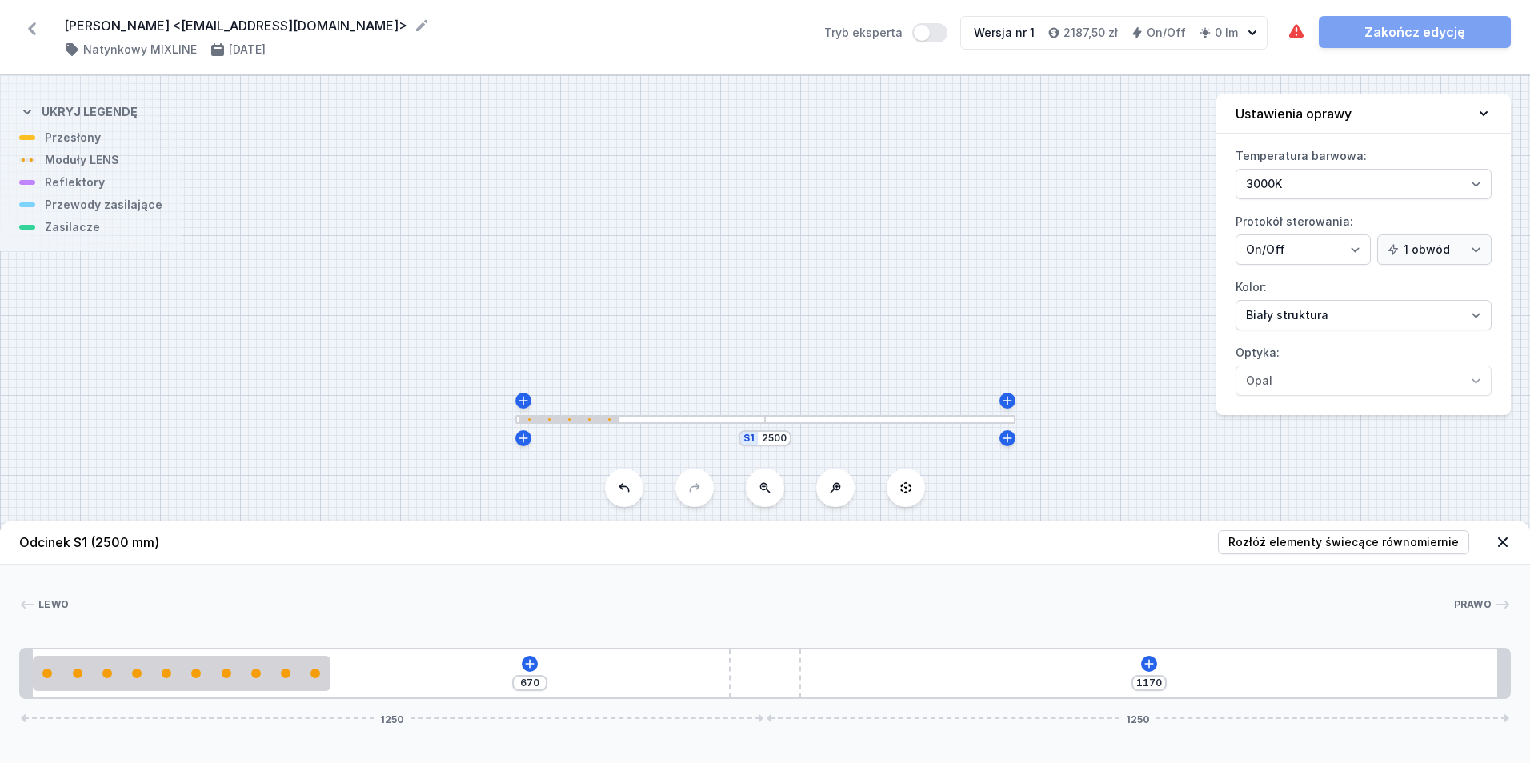
click at [221, 695] on div "670 1170 1250 1250" at bounding box center [765, 673] width 1492 height 51
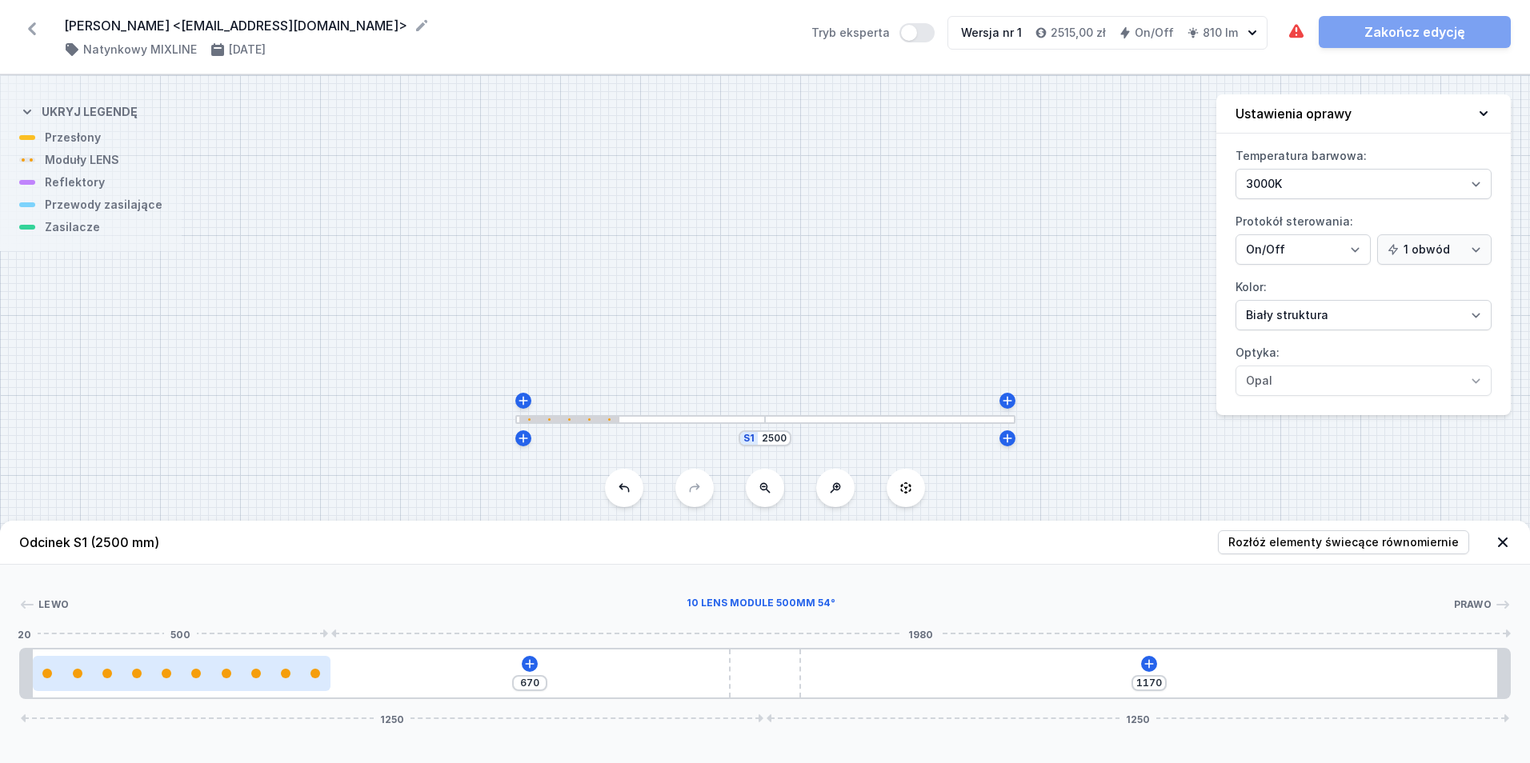
click at [230, 673] on div at bounding box center [227, 674] width 10 height 10
select select "2668"
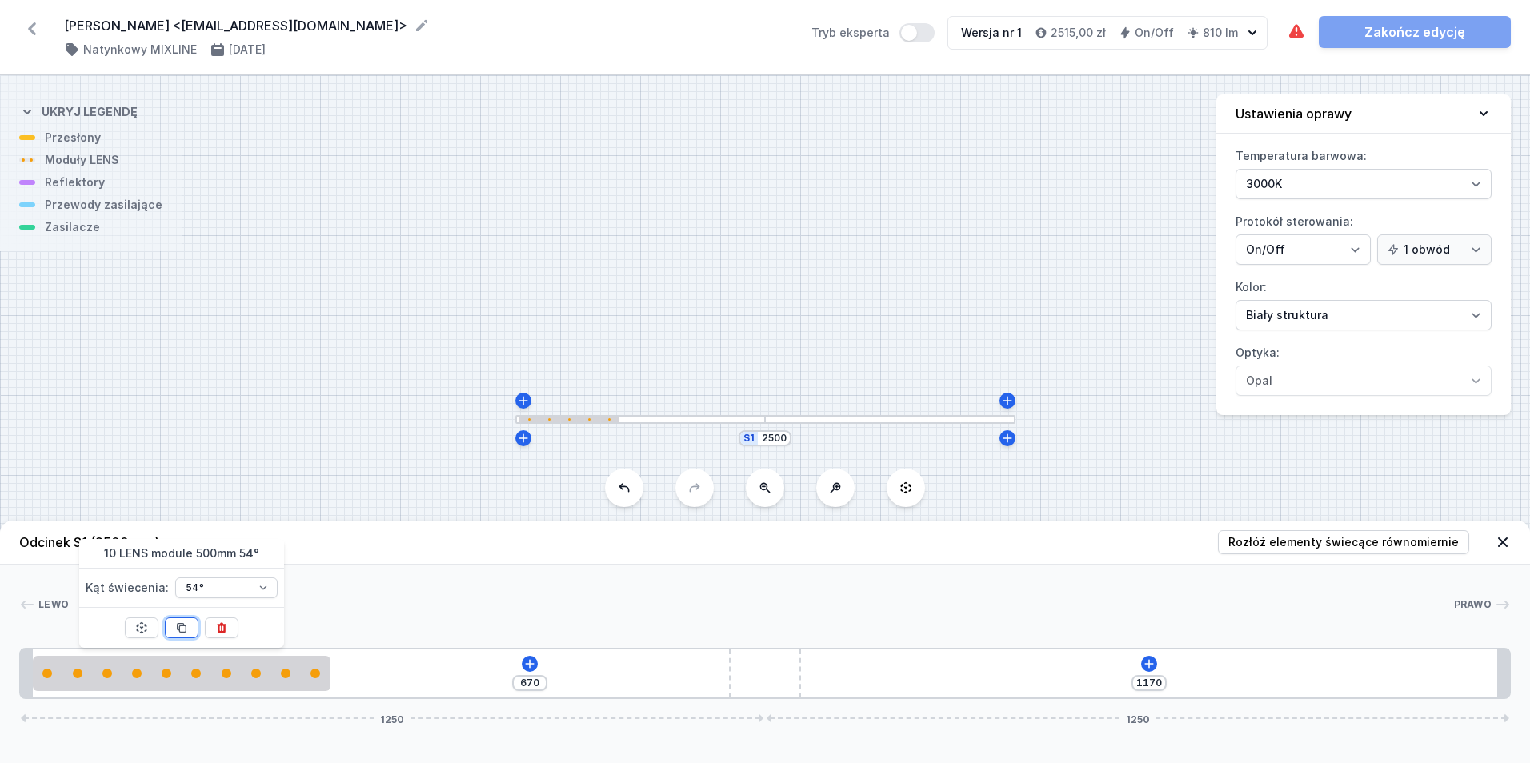
click at [182, 624] on icon at bounding box center [182, 628] width 9 height 9
type input "170"
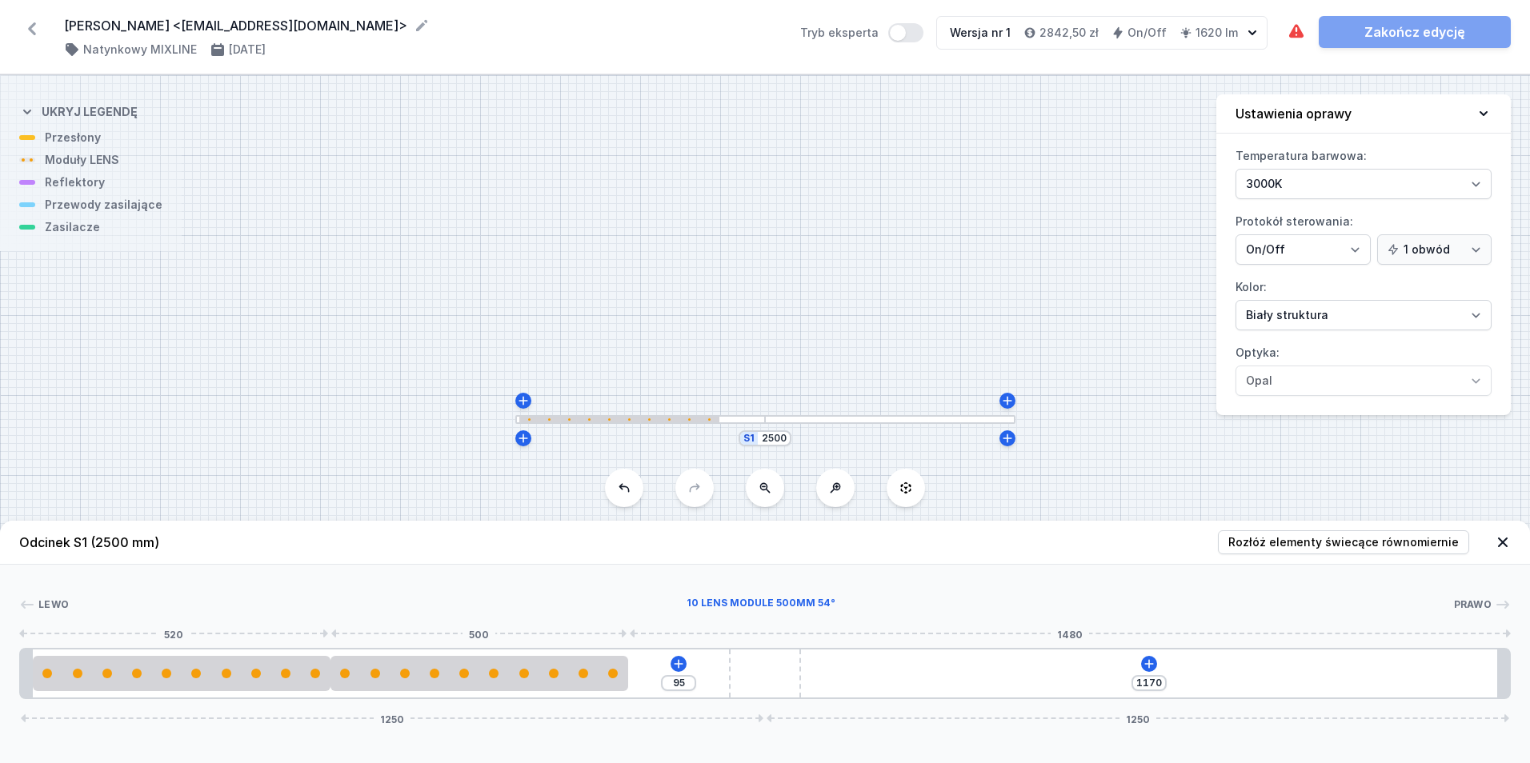
type input "670"
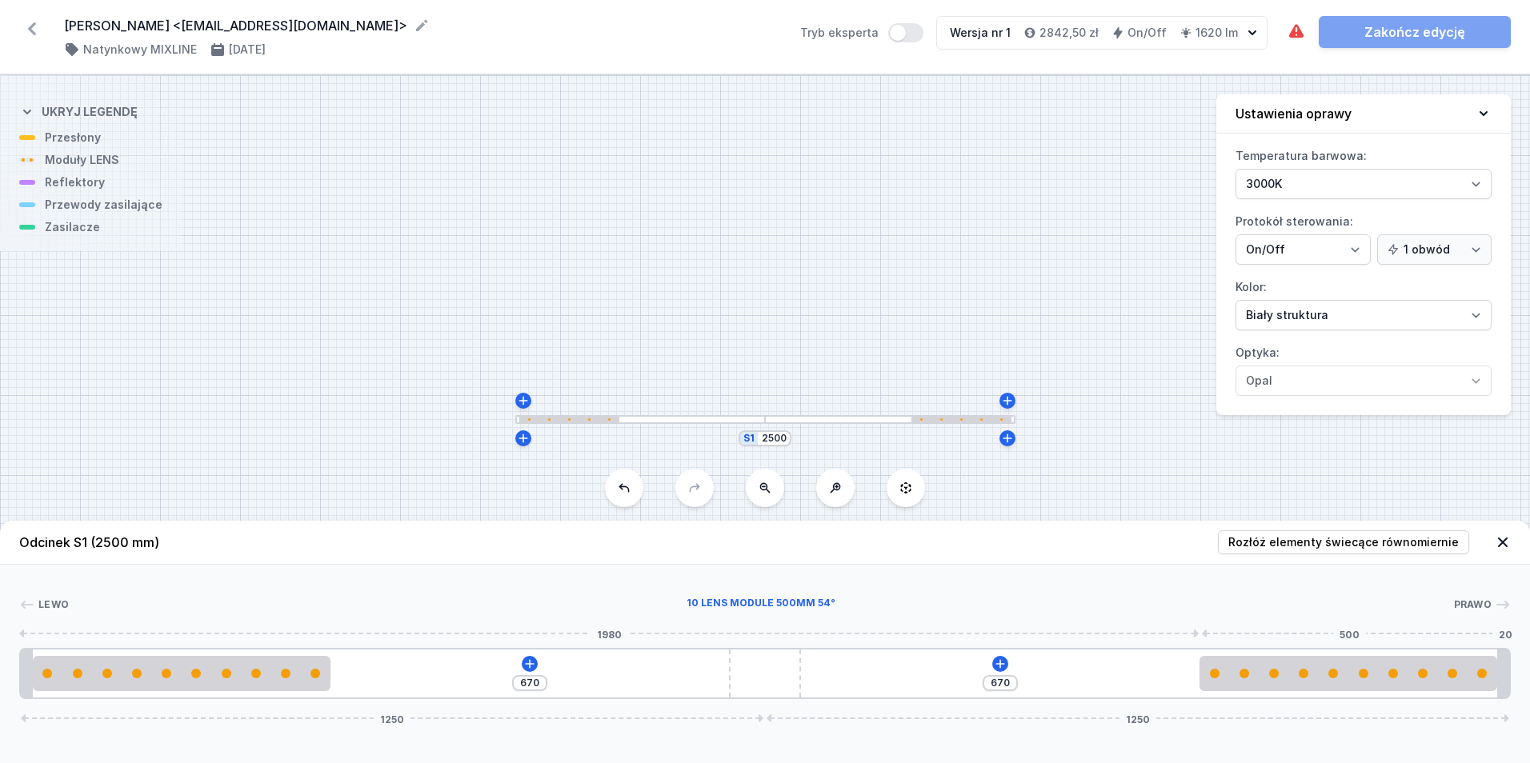
drag, startPoint x: 507, startPoint y: 679, endPoint x: 1438, endPoint y: 688, distance: 931.6
type input "70"
type input "603"
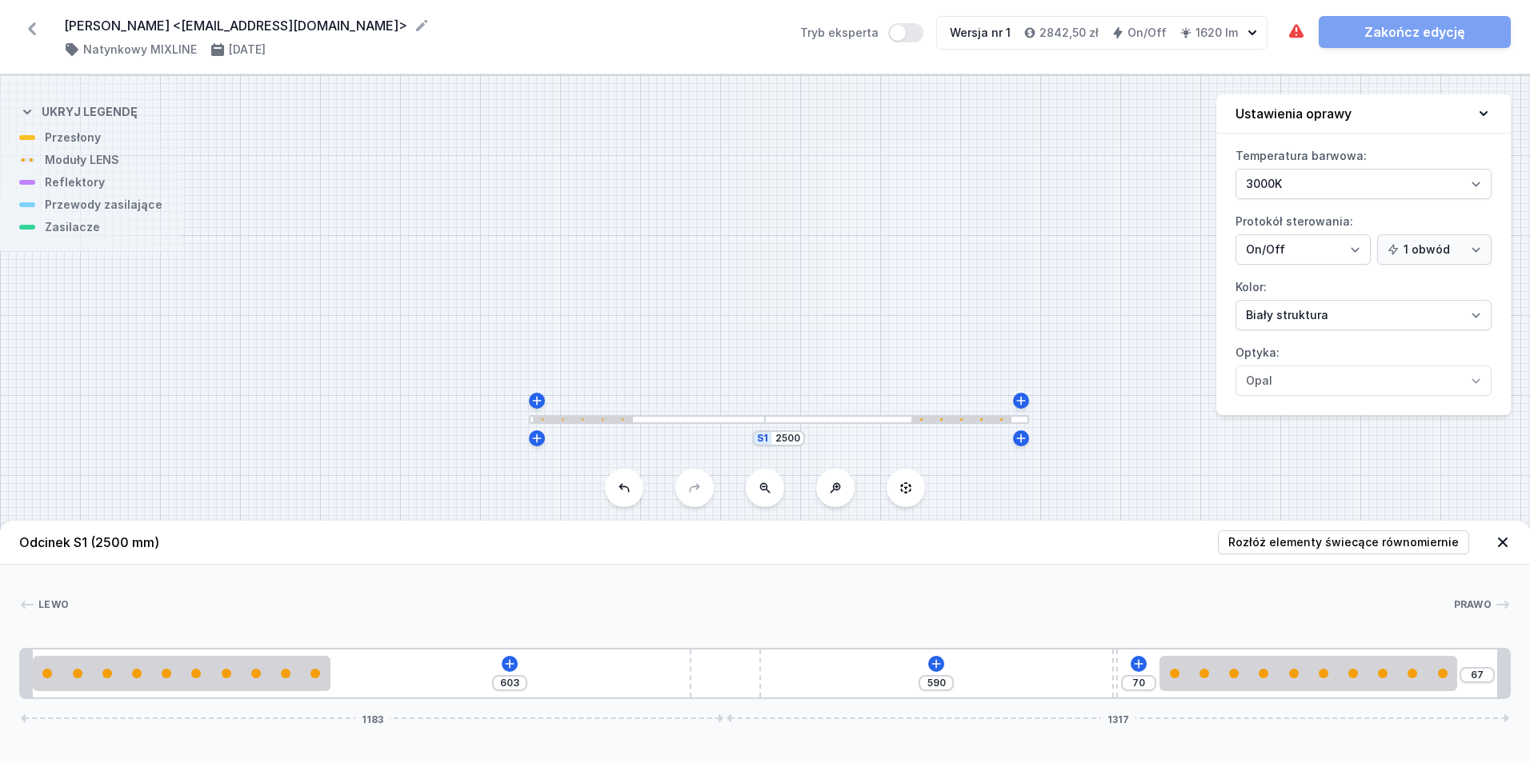
type input "670"
type input "623"
type input "47"
type input "670"
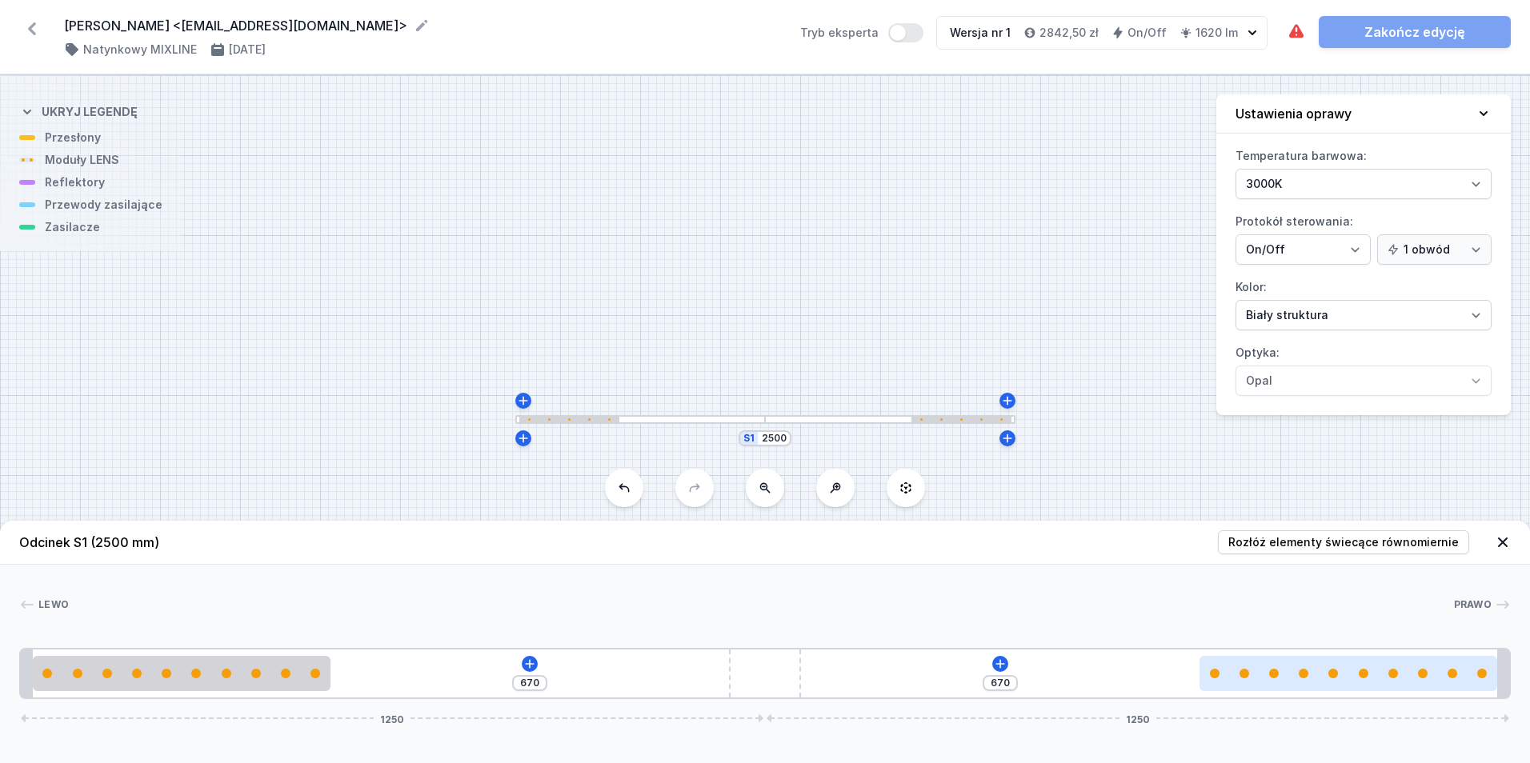
drag, startPoint x: 767, startPoint y: 673, endPoint x: 1212, endPoint y: 683, distance: 444.3
click at [1117, 683] on div "670 670 1250 1250" at bounding box center [765, 673] width 1492 height 51
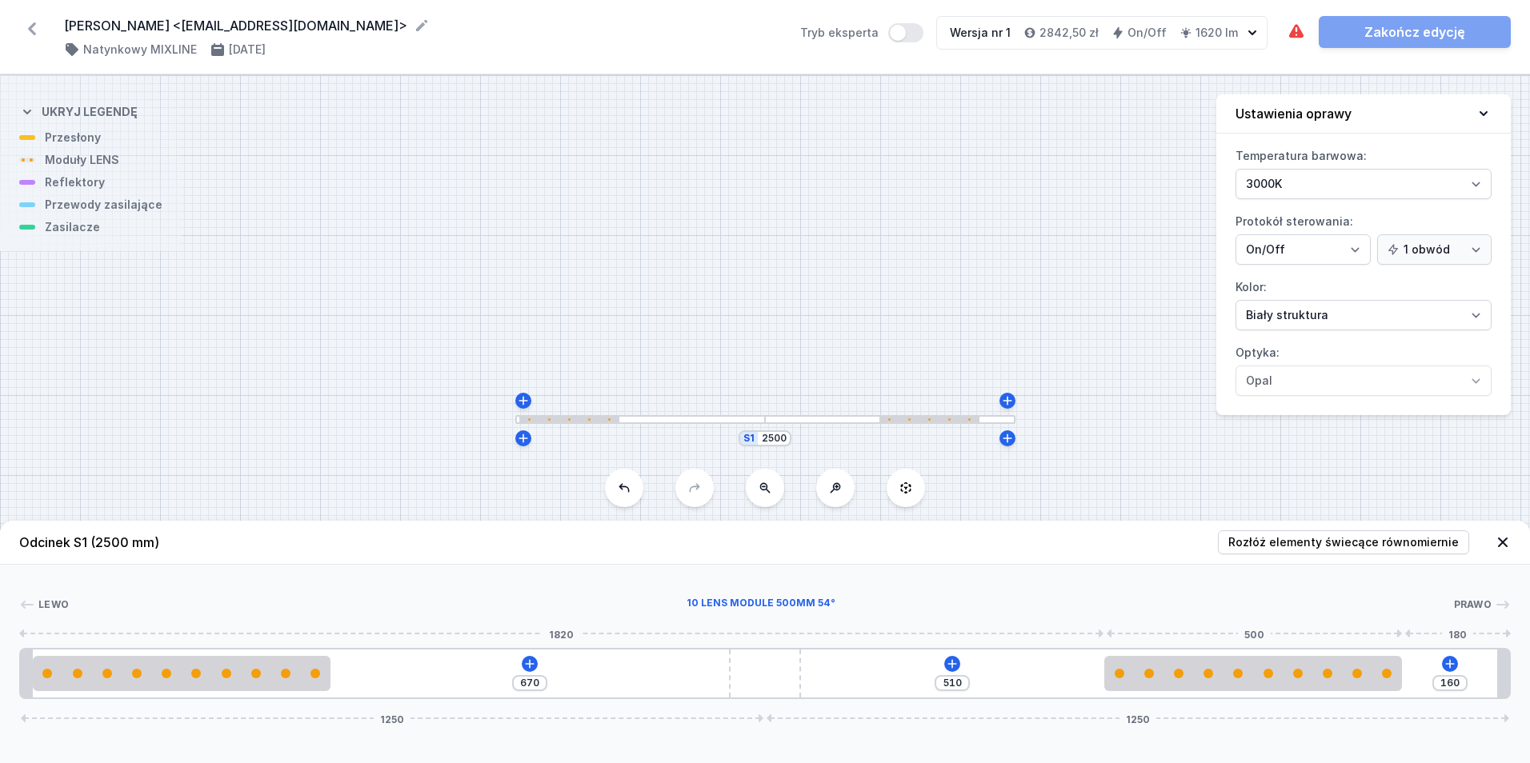
type input "397"
type input "1170"
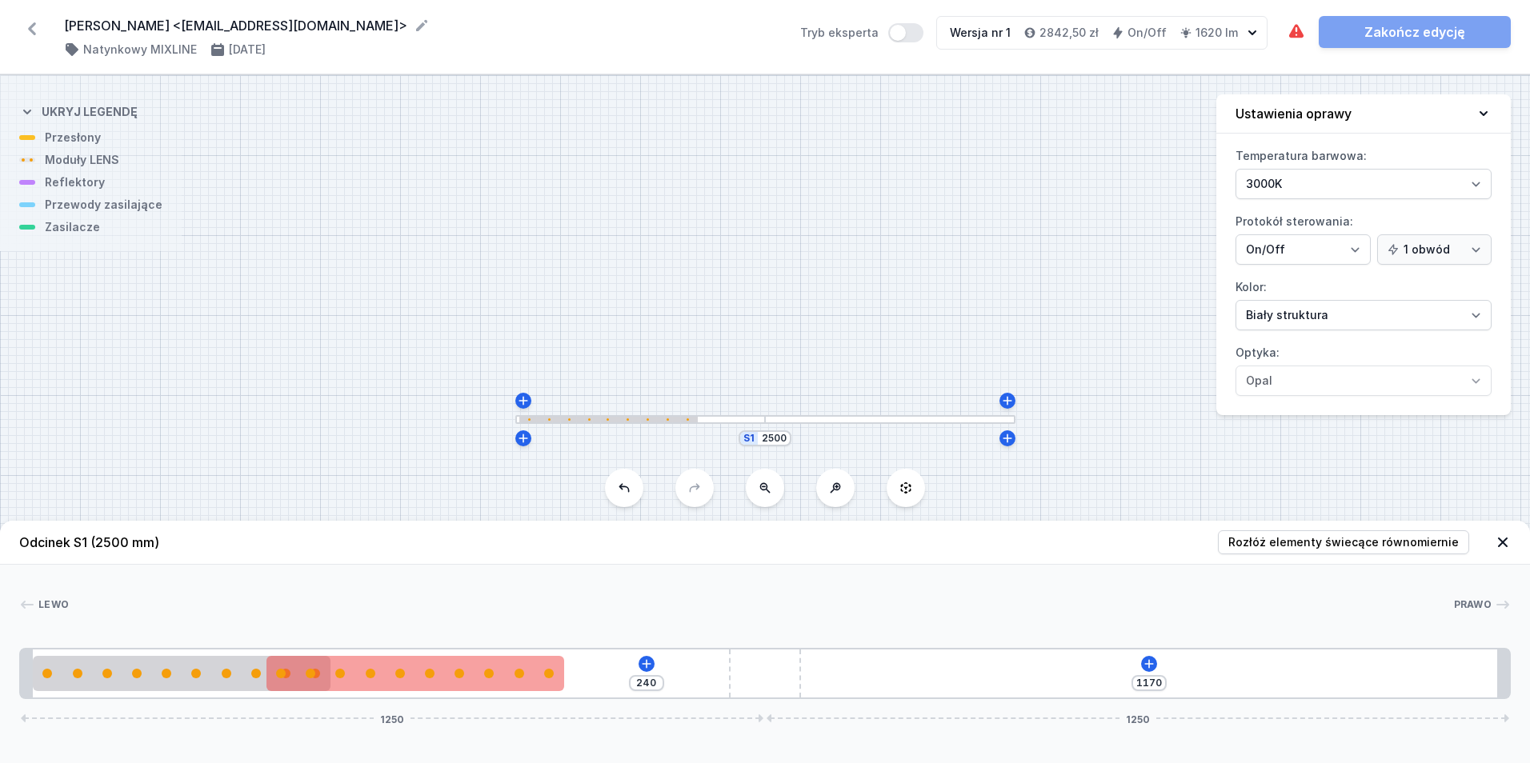
type input "238"
drag, startPoint x: 1238, startPoint y: 675, endPoint x: 333, endPoint y: 665, distance: 905.2
click at [333, 665] on div at bounding box center [415, 673] width 298 height 35
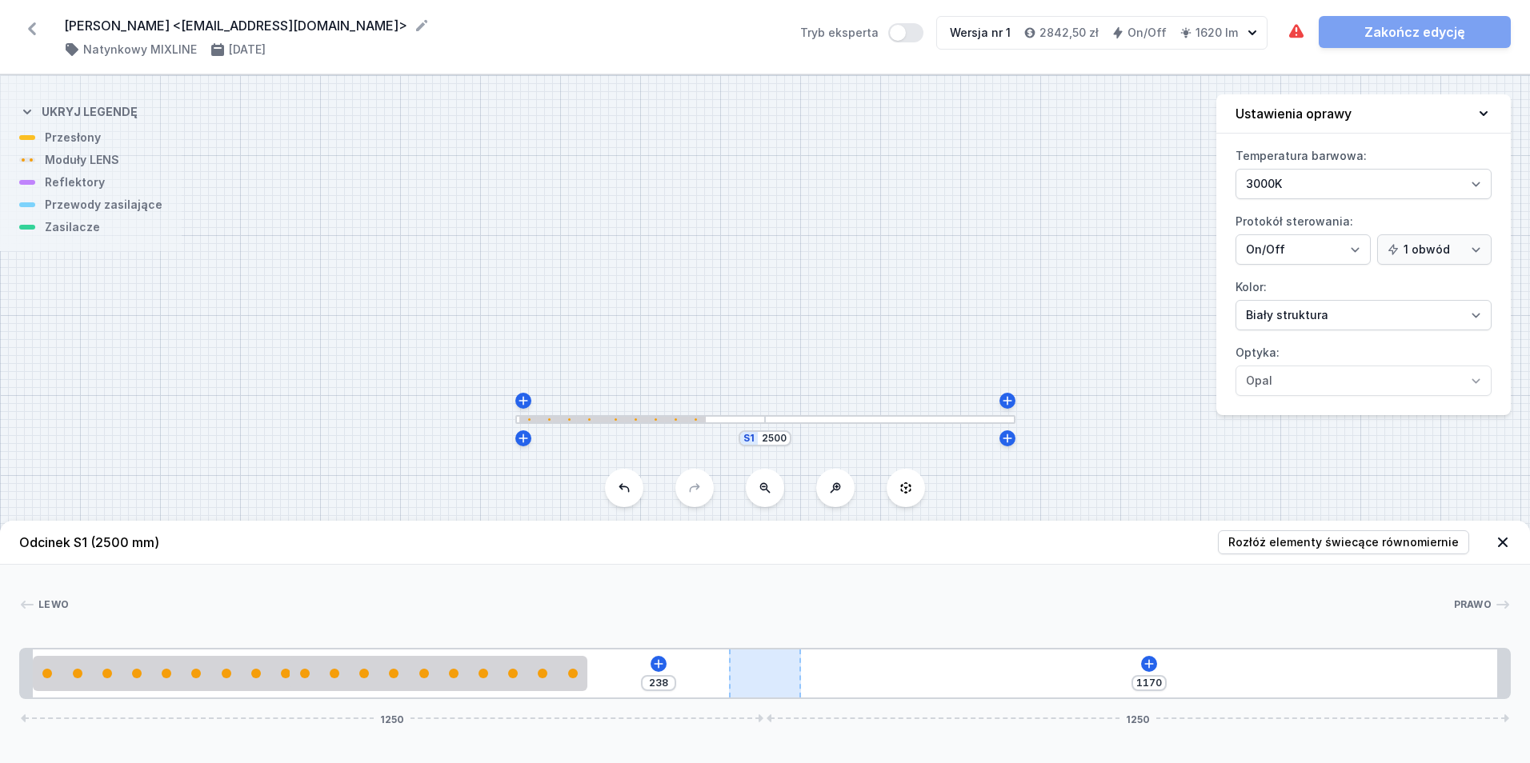
type input "649"
type input "159"
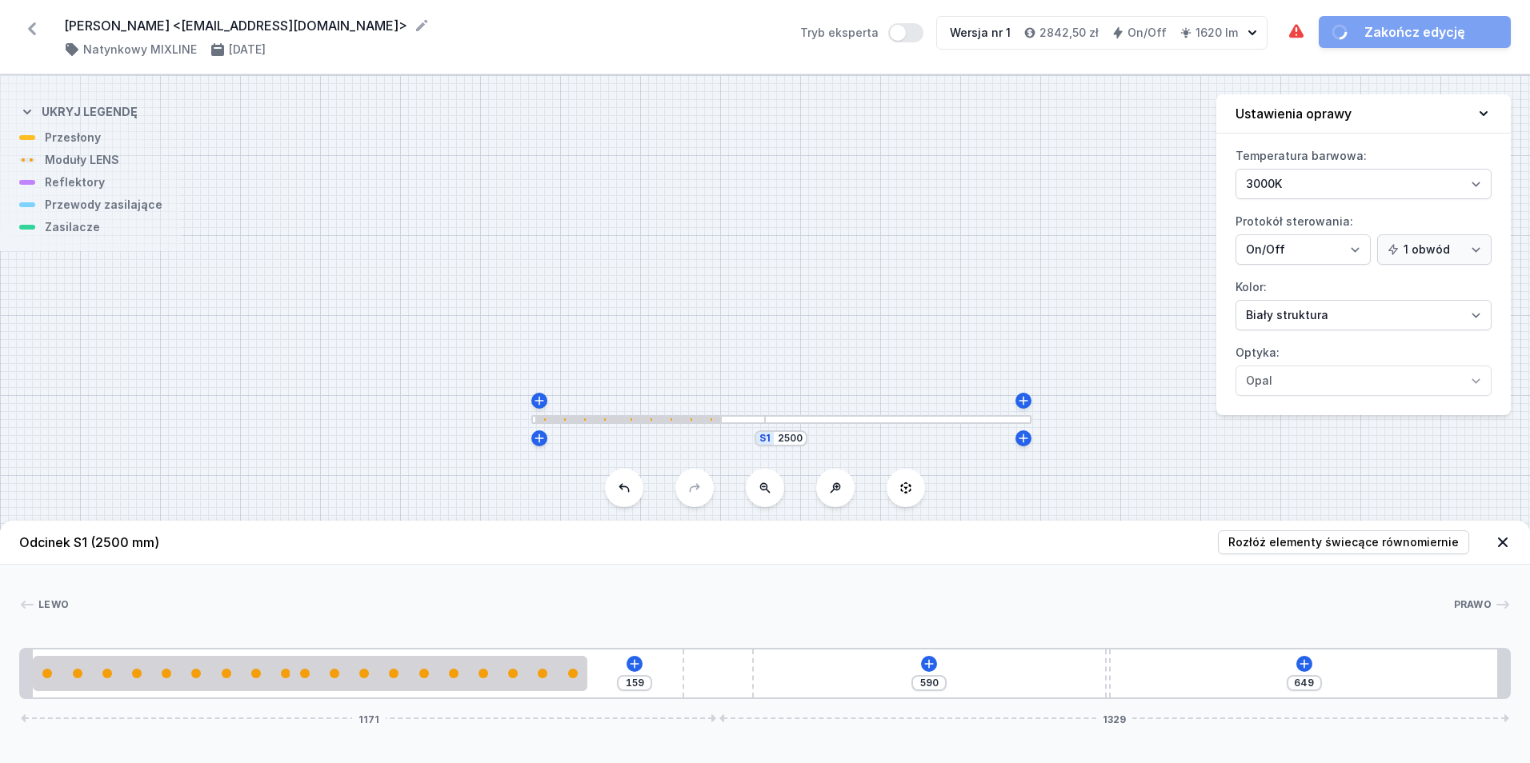
type input "648"
type input "160"
type input "645"
type input "163"
type input "1216"
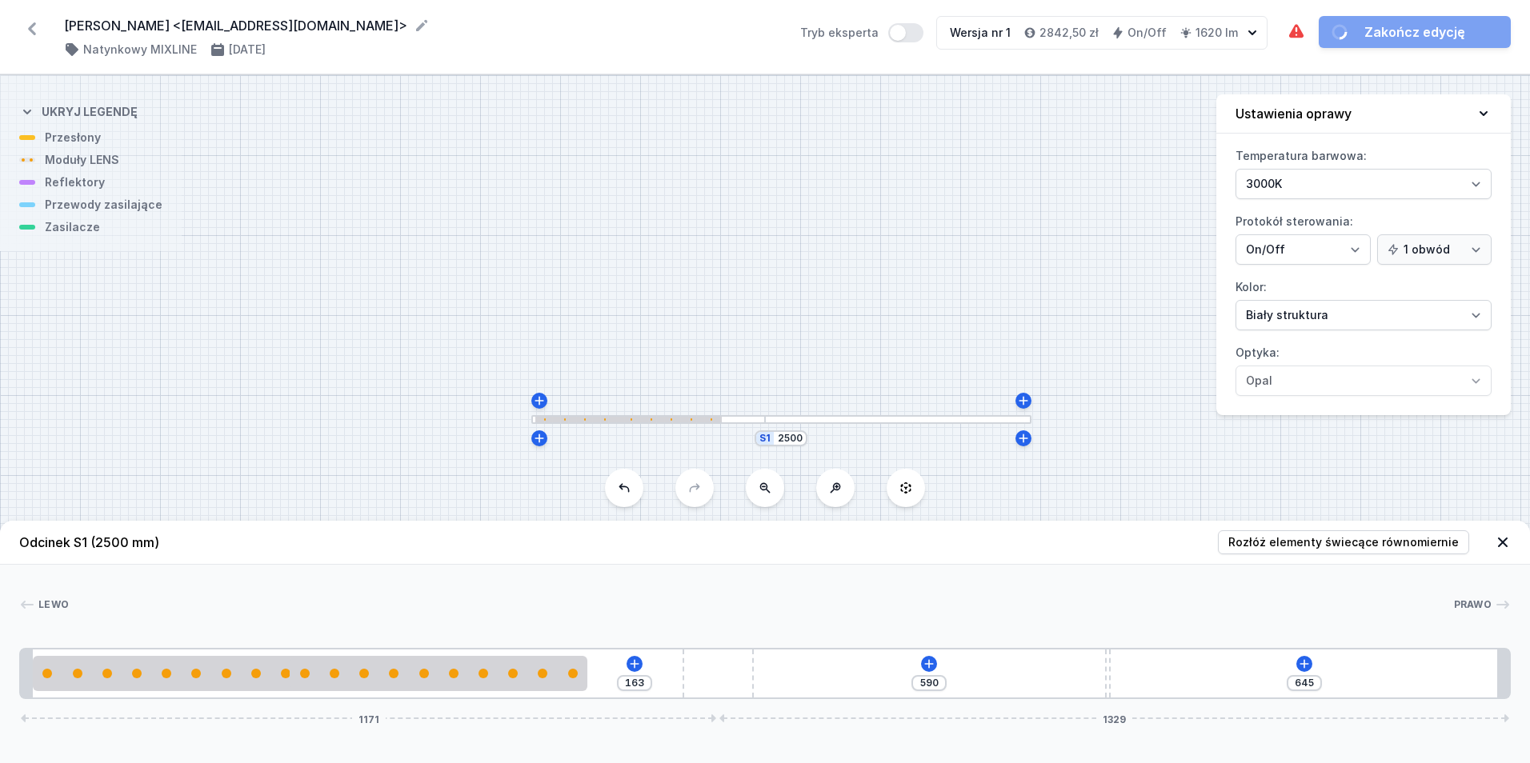
type input "192"
type input "1175"
type input "233"
type input "1062"
type input "346"
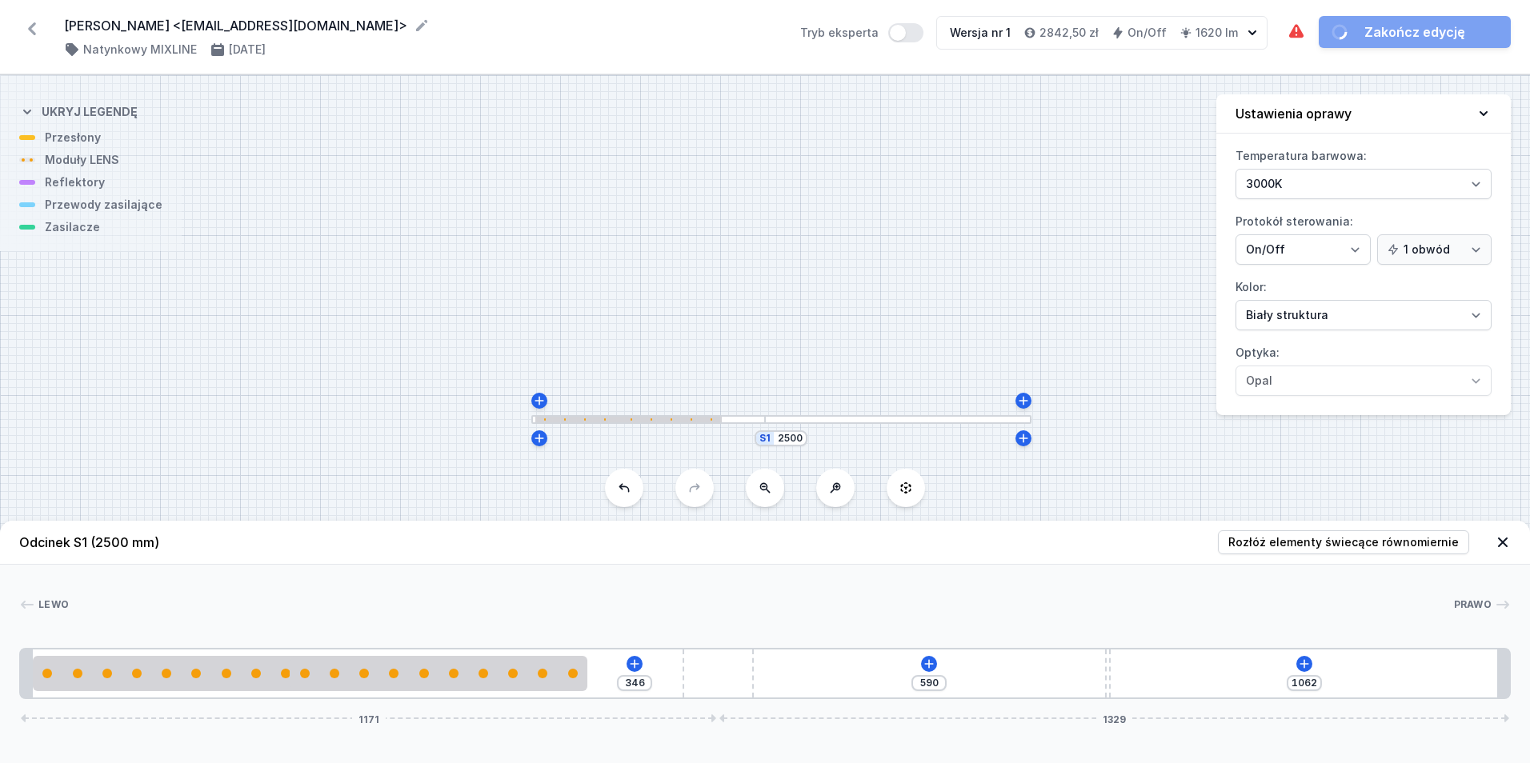
type input "897"
type input "511"
type input "787"
type input "621"
type input "672"
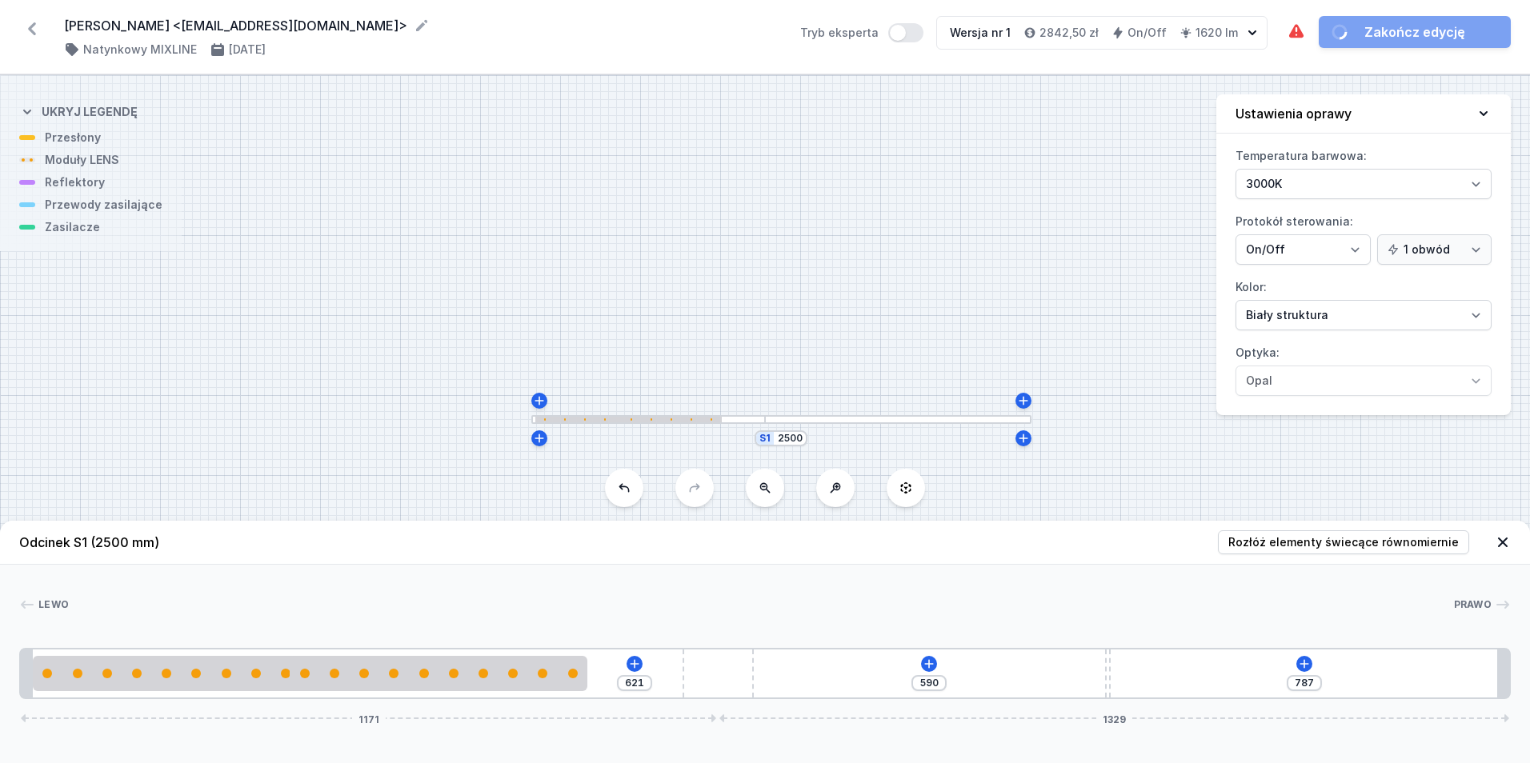
type input "736"
type input "548"
type input "860"
type input "433"
type input "975"
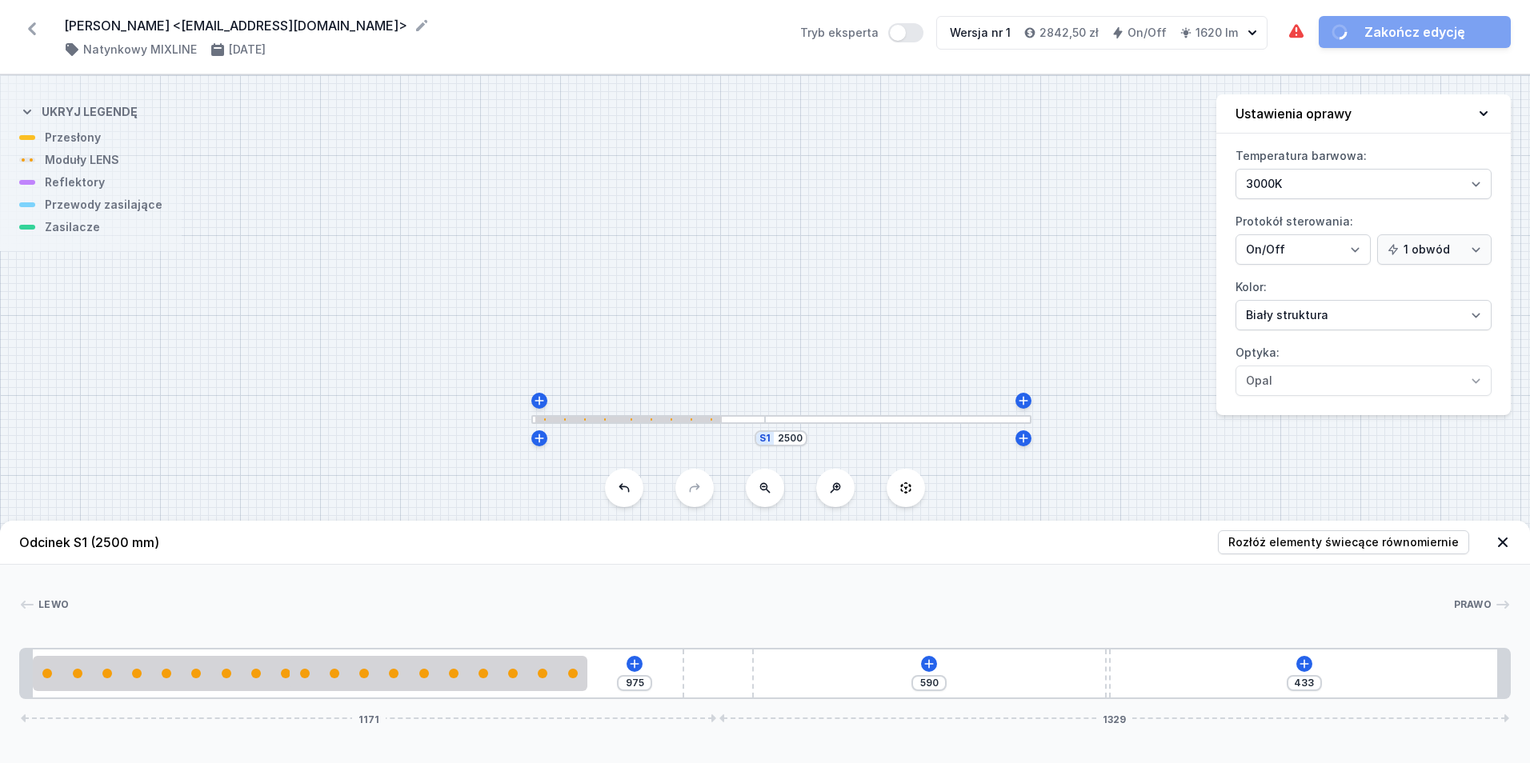
type input "346"
type input "1062"
type input "267"
type input "1141"
type input "226"
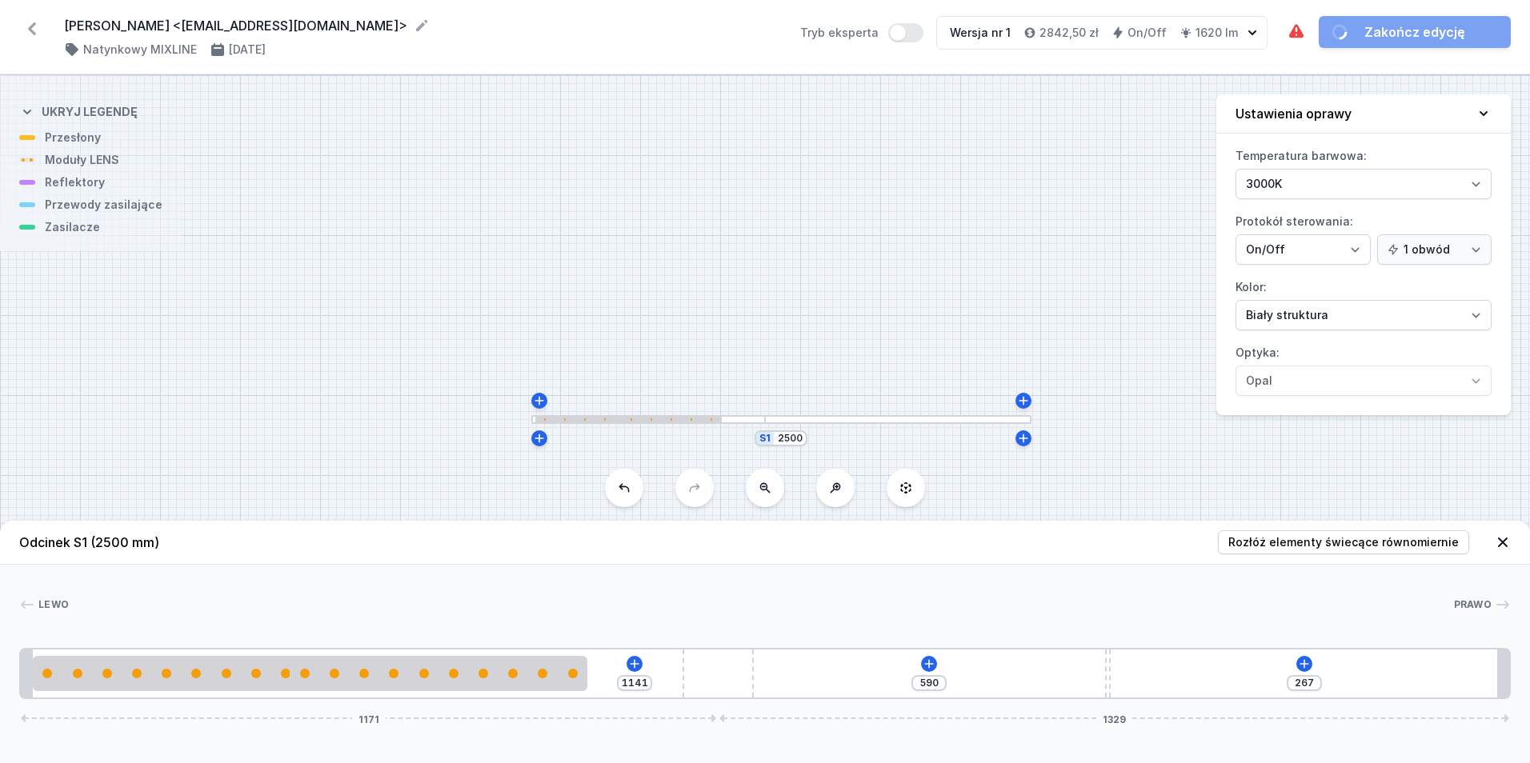
type input "1182"
type input "225"
type input "1183"
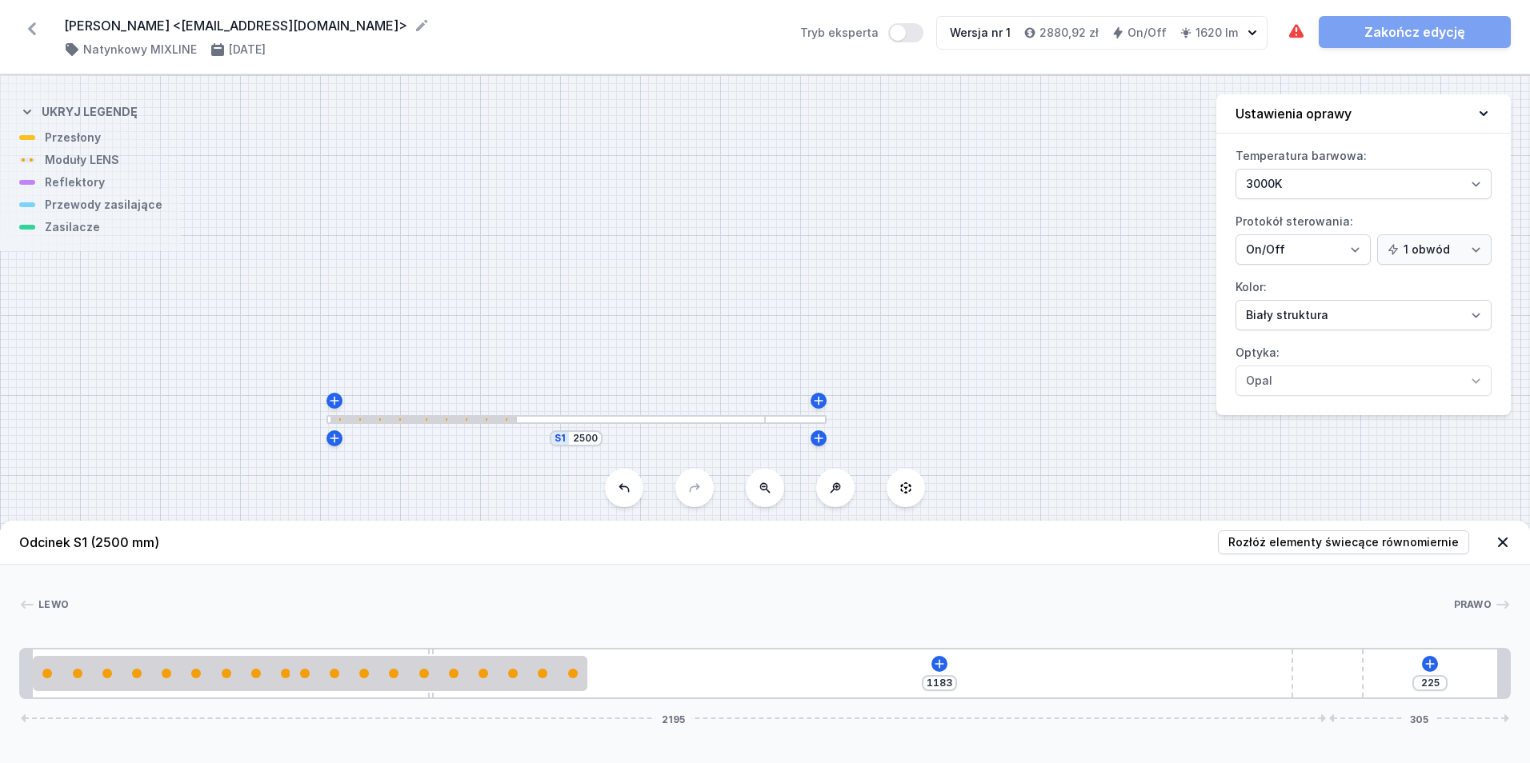
drag, startPoint x: 754, startPoint y: 663, endPoint x: 1453, endPoint y: 726, distance: 702.2
click at [1454, 727] on div "Odcinek S1 (2500 mm) Rozłóż elementy świecące równomiernie Lewo Prawo 1 2 3 2 4…" at bounding box center [765, 642] width 1530 height 242
type input "322"
type input "1086"
type input "330"
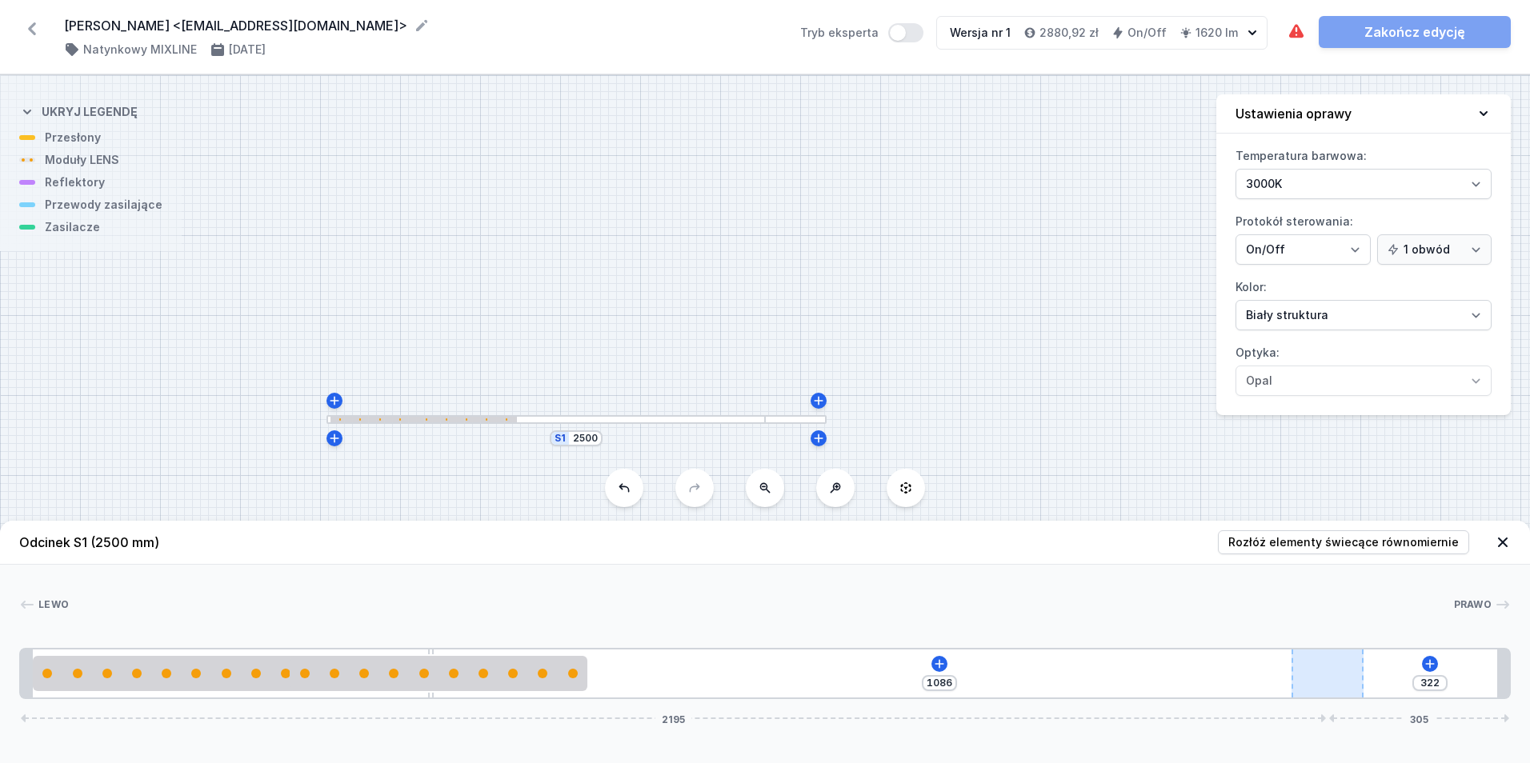
type input "1078"
type input "371"
type input "1037"
type input "409"
type input "999"
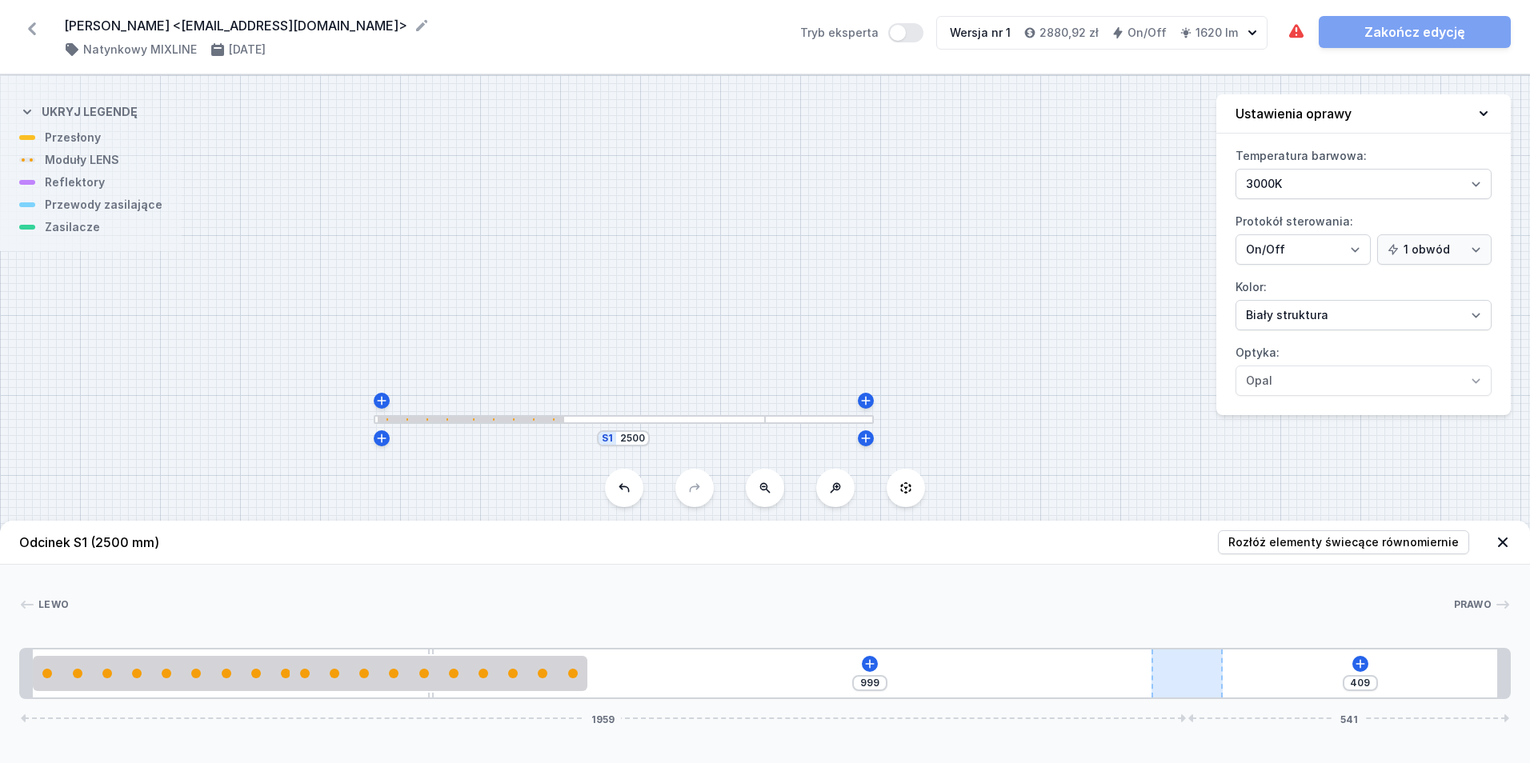
type input "461"
type input "947"
type input "514"
type input "894"
type input "564"
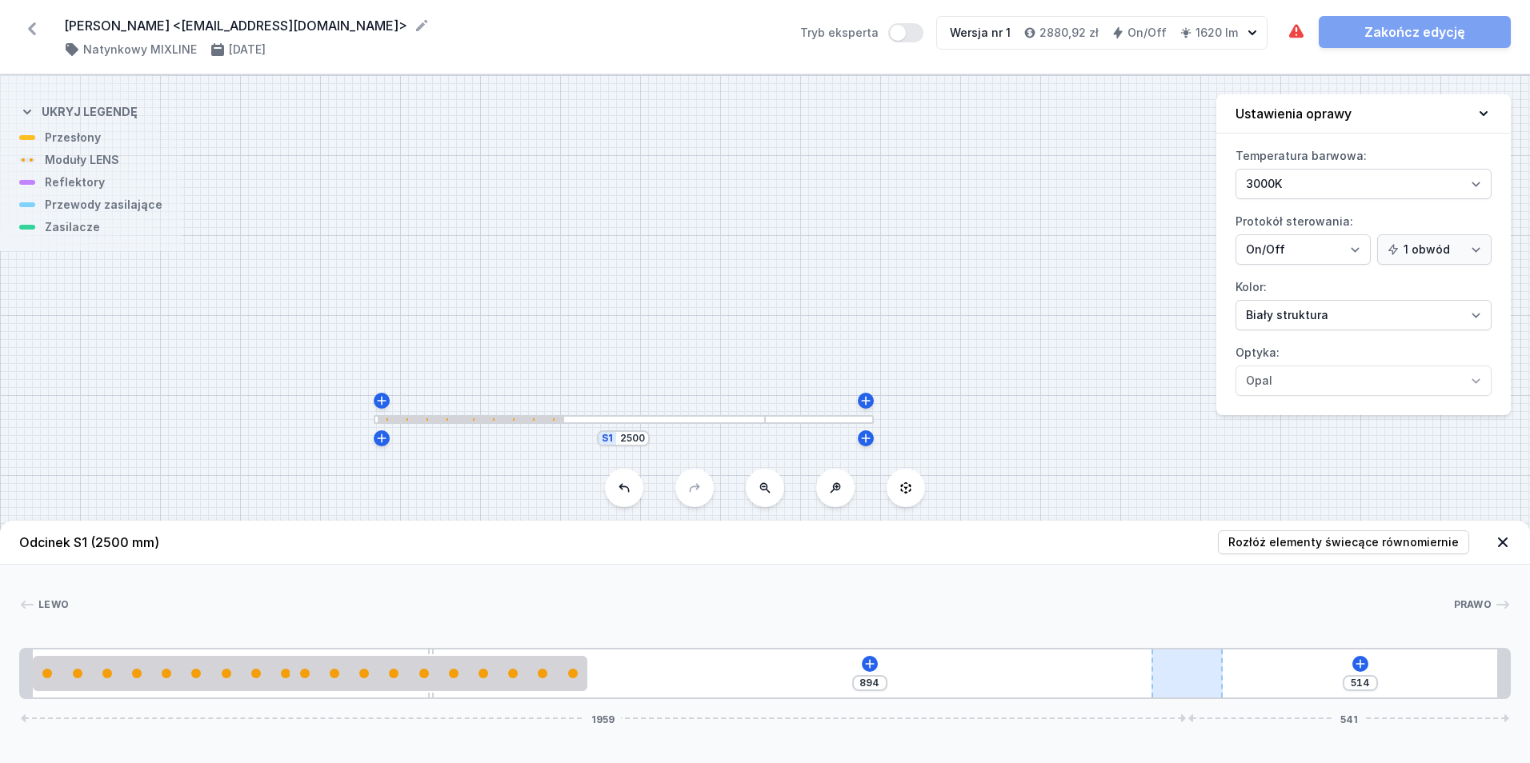
type input "844"
type input "634"
type input "774"
type input "669"
type input "739"
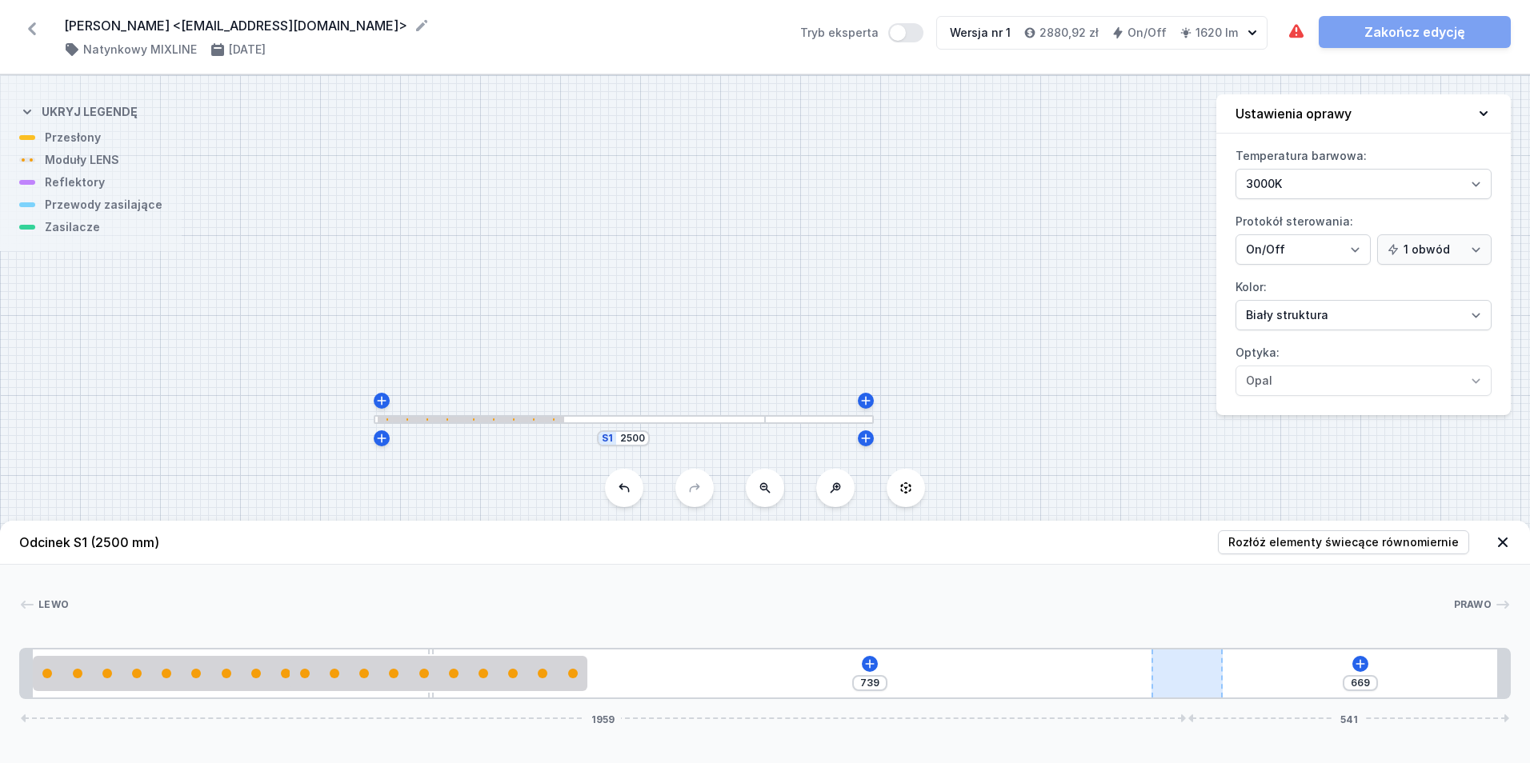
type input "697"
type input "711"
type input "724"
type input "684"
type input "738"
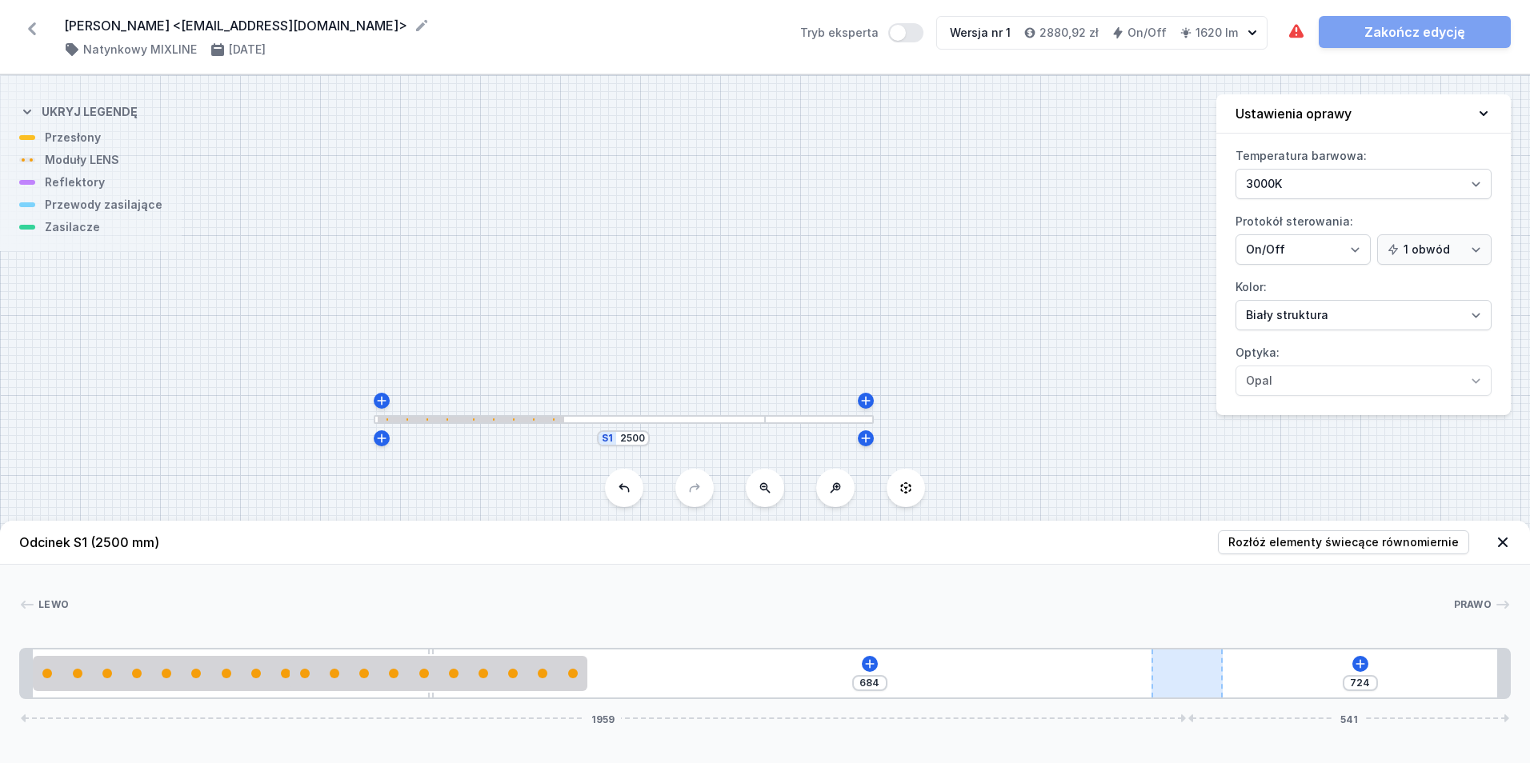
type input "670"
type input "739"
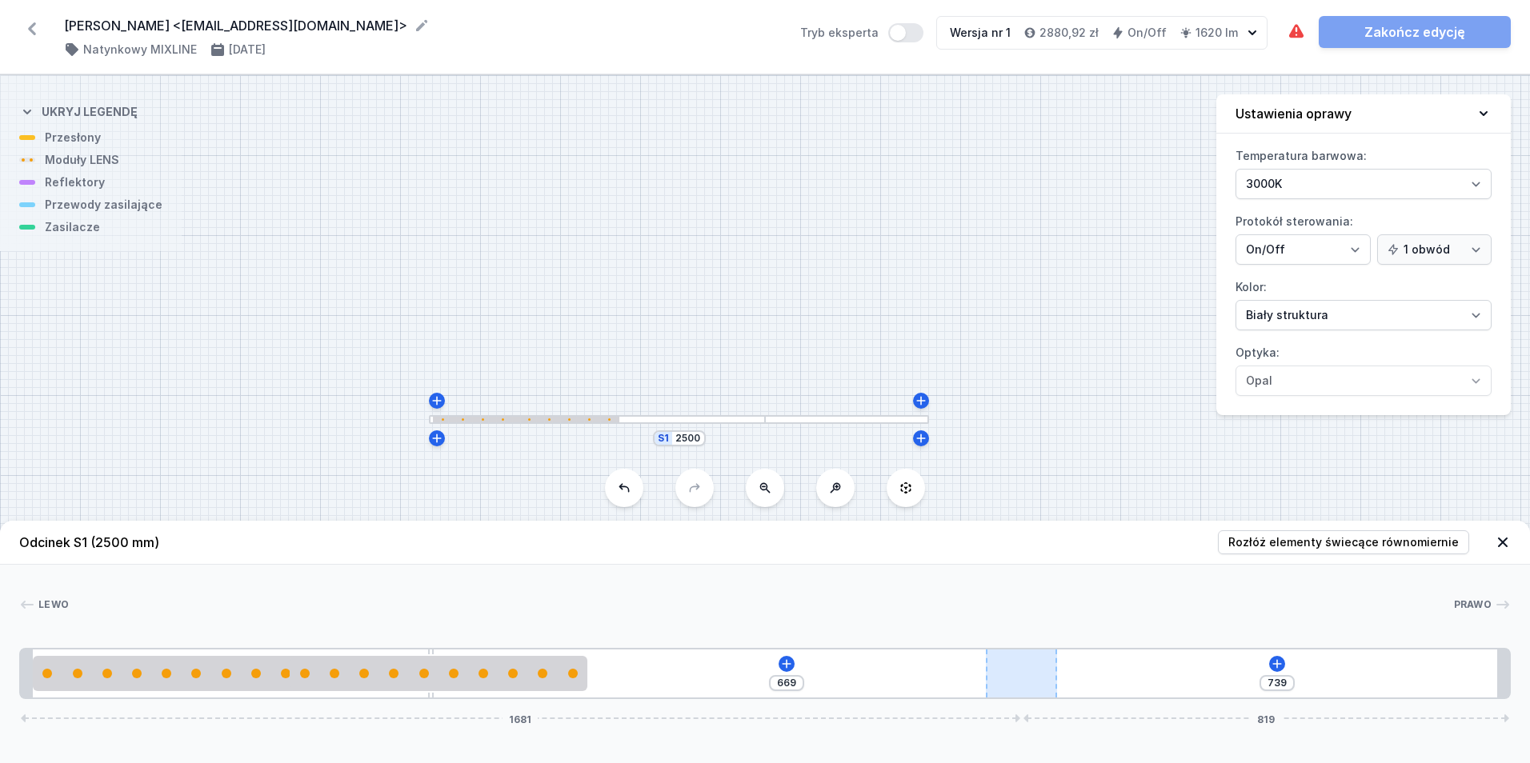
drag, startPoint x: 1310, startPoint y: 682, endPoint x: 1058, endPoint y: 689, distance: 252.2
click at [1058, 689] on div "669 739 1681 819" at bounding box center [765, 673] width 1492 height 51
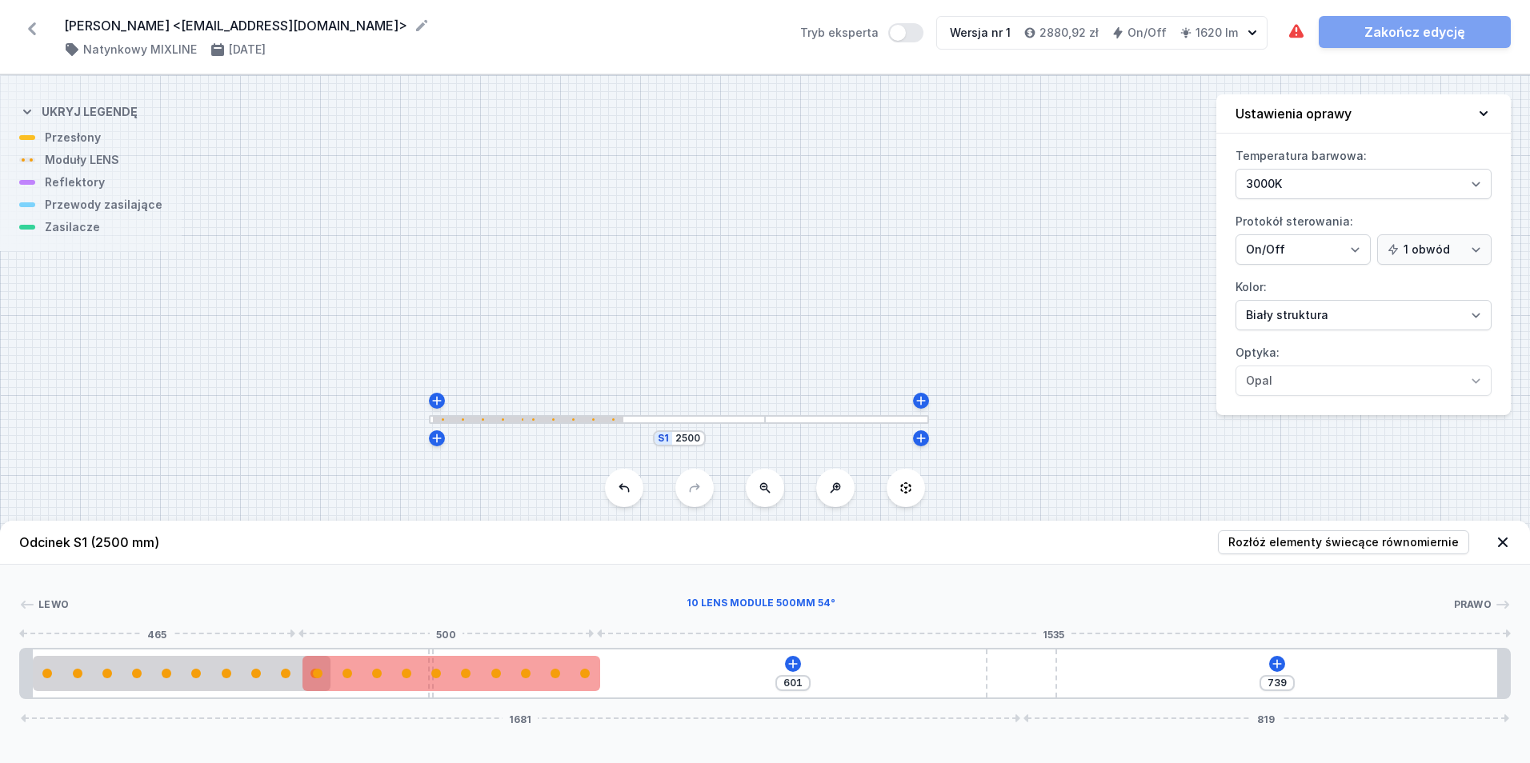
type input "432"
type input "53"
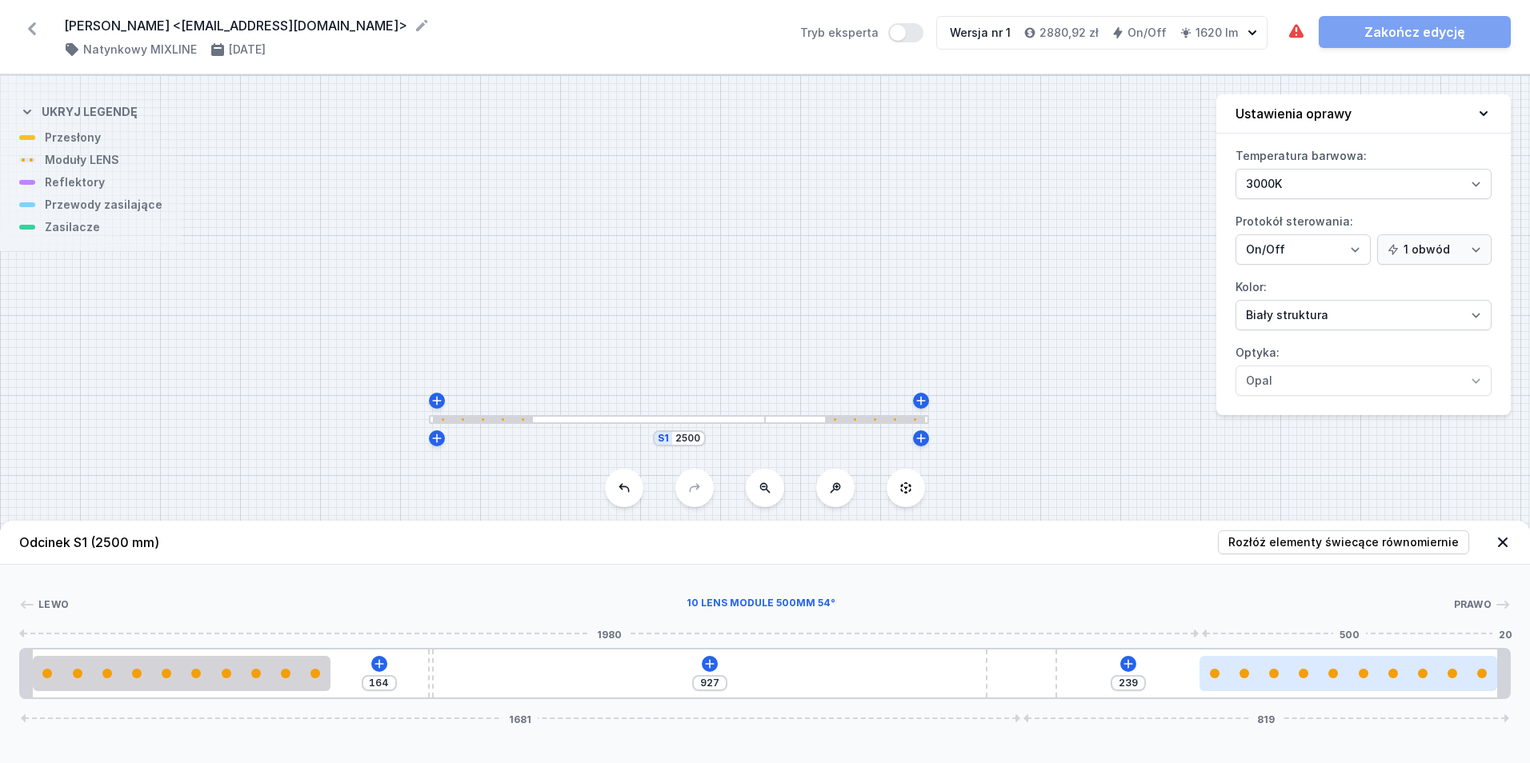
drag, startPoint x: 507, startPoint y: 669, endPoint x: 1485, endPoint y: 689, distance: 978.2
type input "927"
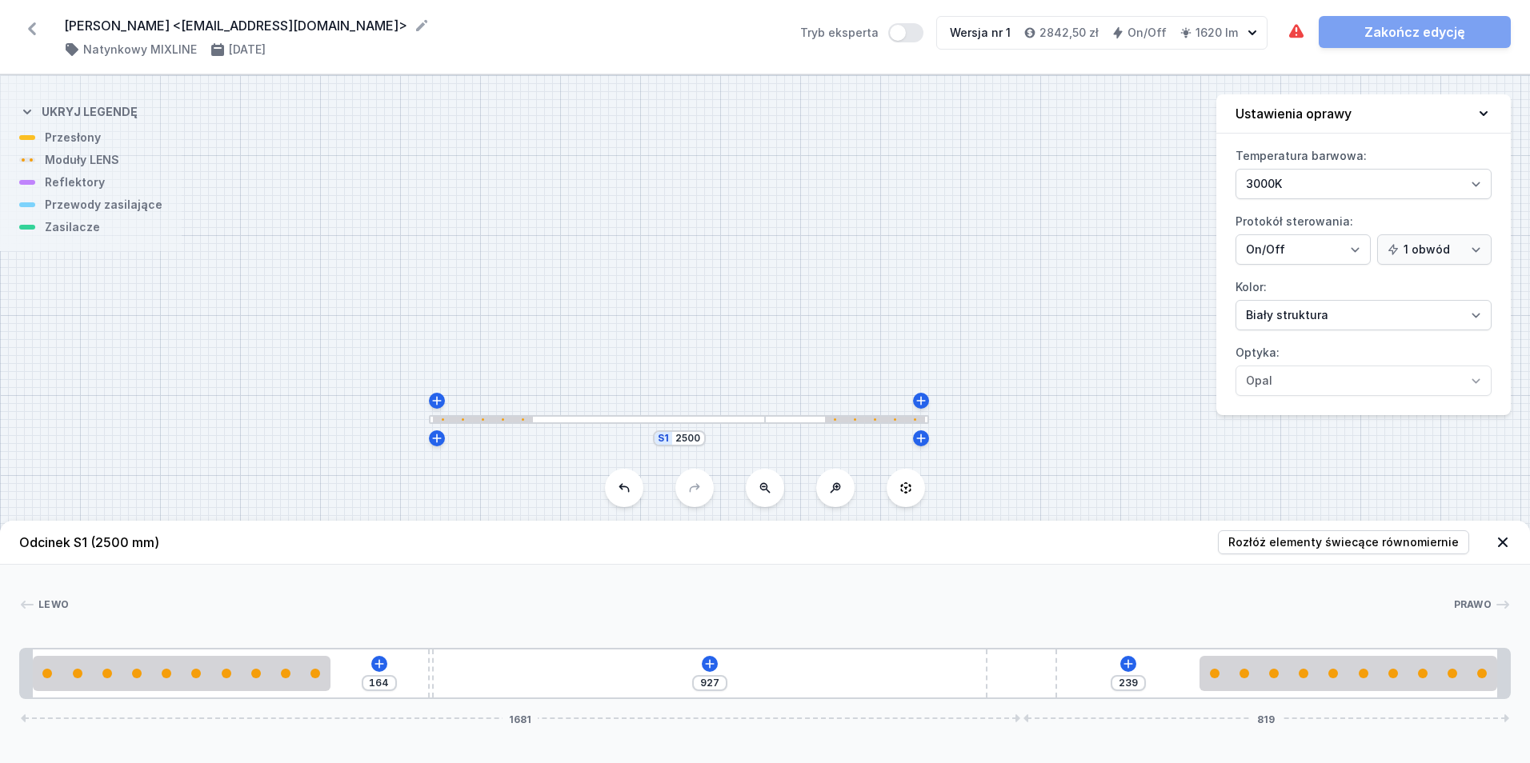
drag, startPoint x: 1034, startPoint y: 683, endPoint x: 1169, endPoint y: 703, distance: 136.7
click at [1152, 703] on div "Odcinek S1 (2500 mm) Rozłóż elementy świecące równomiernie Lewo Prawo 1 2 3 4 2…" at bounding box center [765, 642] width 1530 height 242
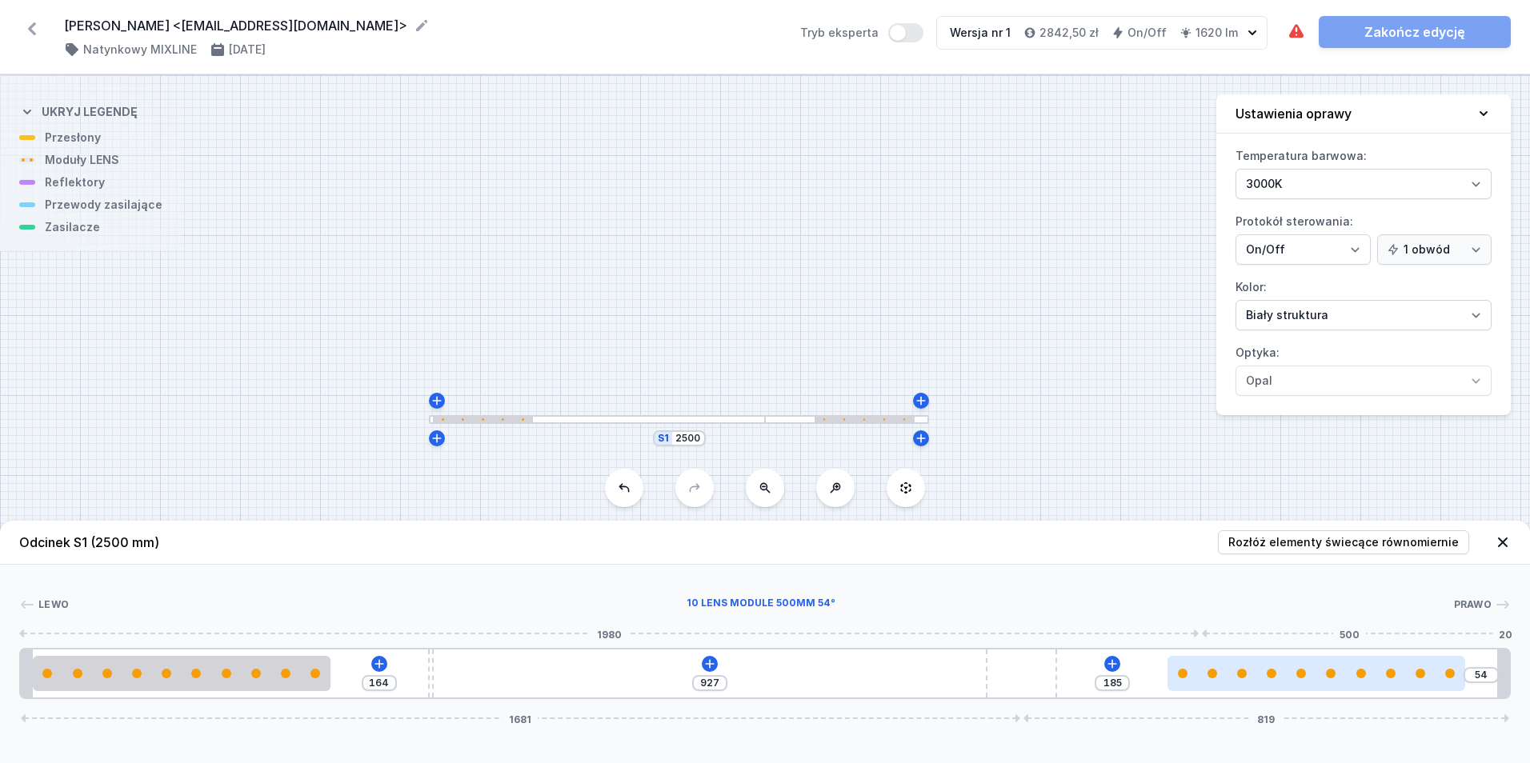
type input "177"
type input "62"
type input "169"
type input "70"
type input "157"
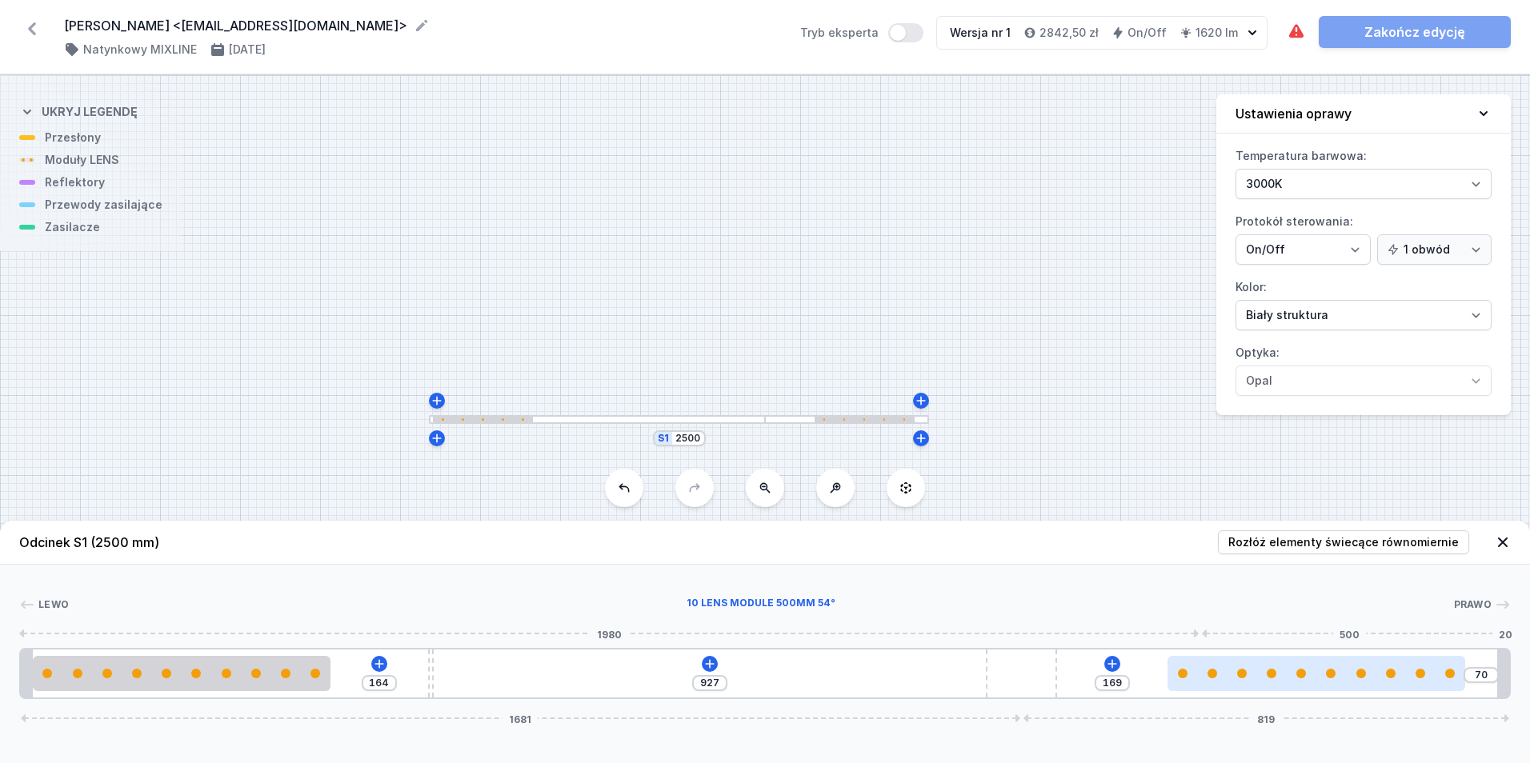
type input "82"
type input "144"
type input "95"
type input "127"
type input "112"
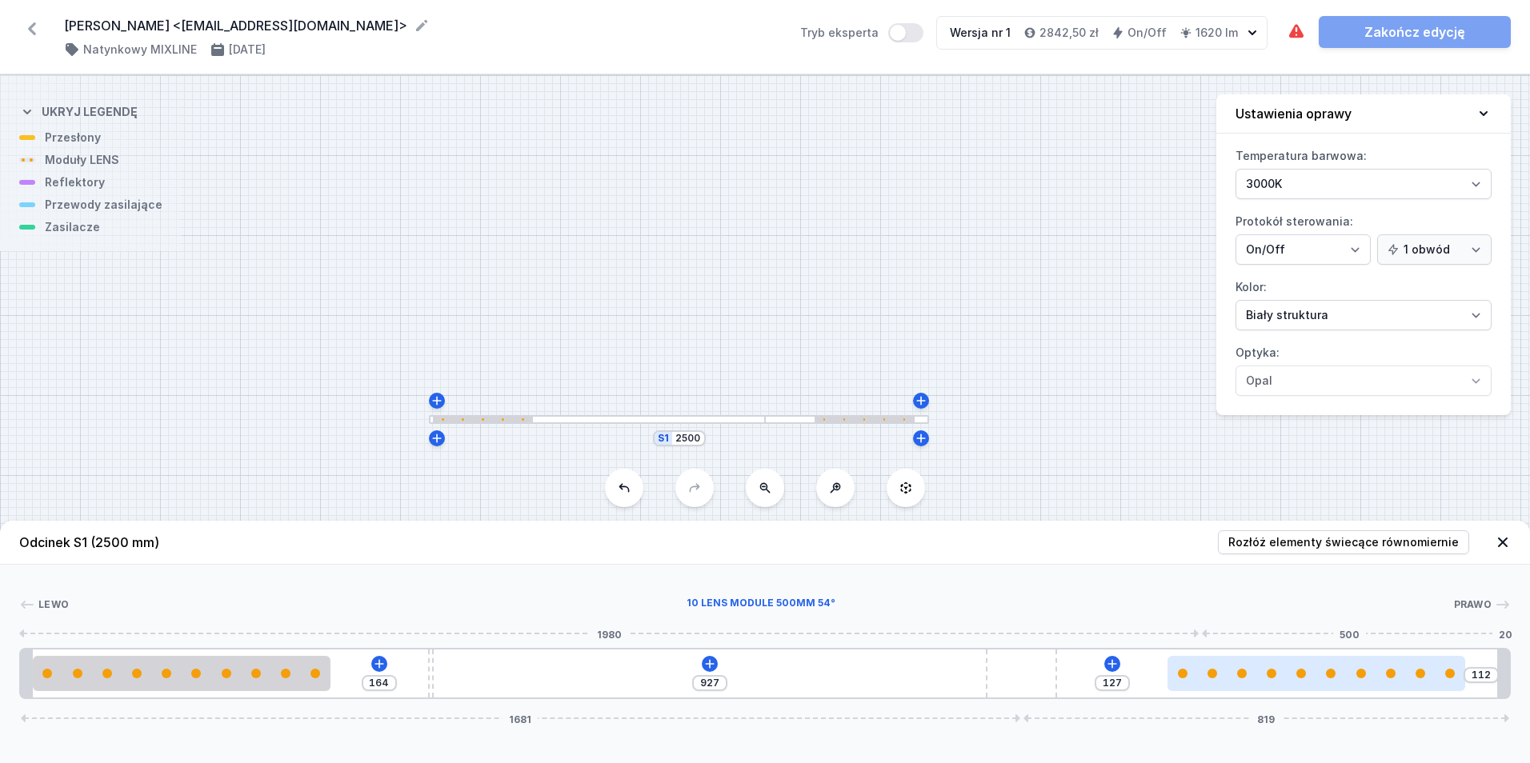
type input "119"
type input "120"
type input "111"
type input "128"
type input "104"
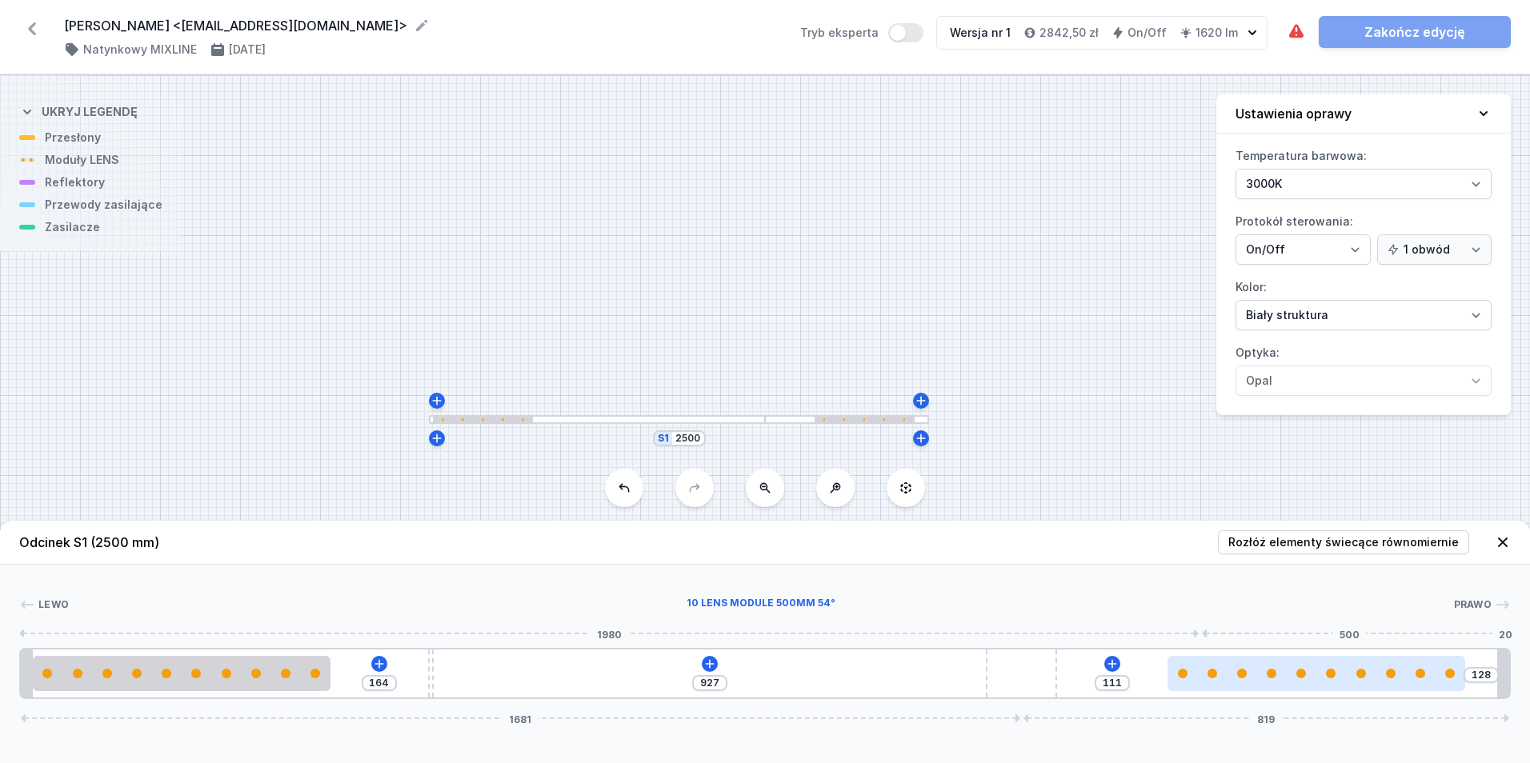
type input "135"
type input "100"
type input "139"
type input "94"
type input "145"
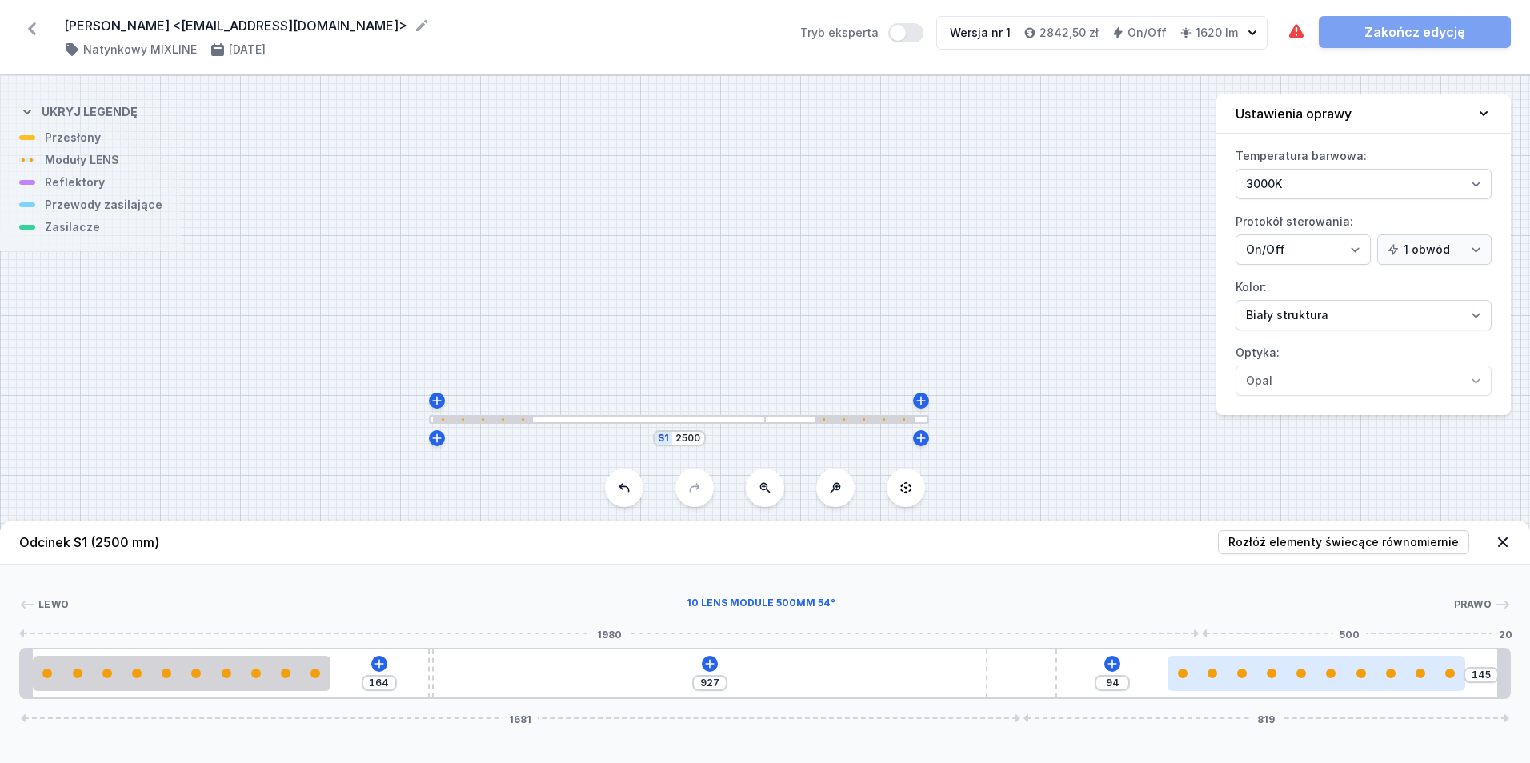
type input "88"
type input "151"
type input "82"
type input "157"
type input "75"
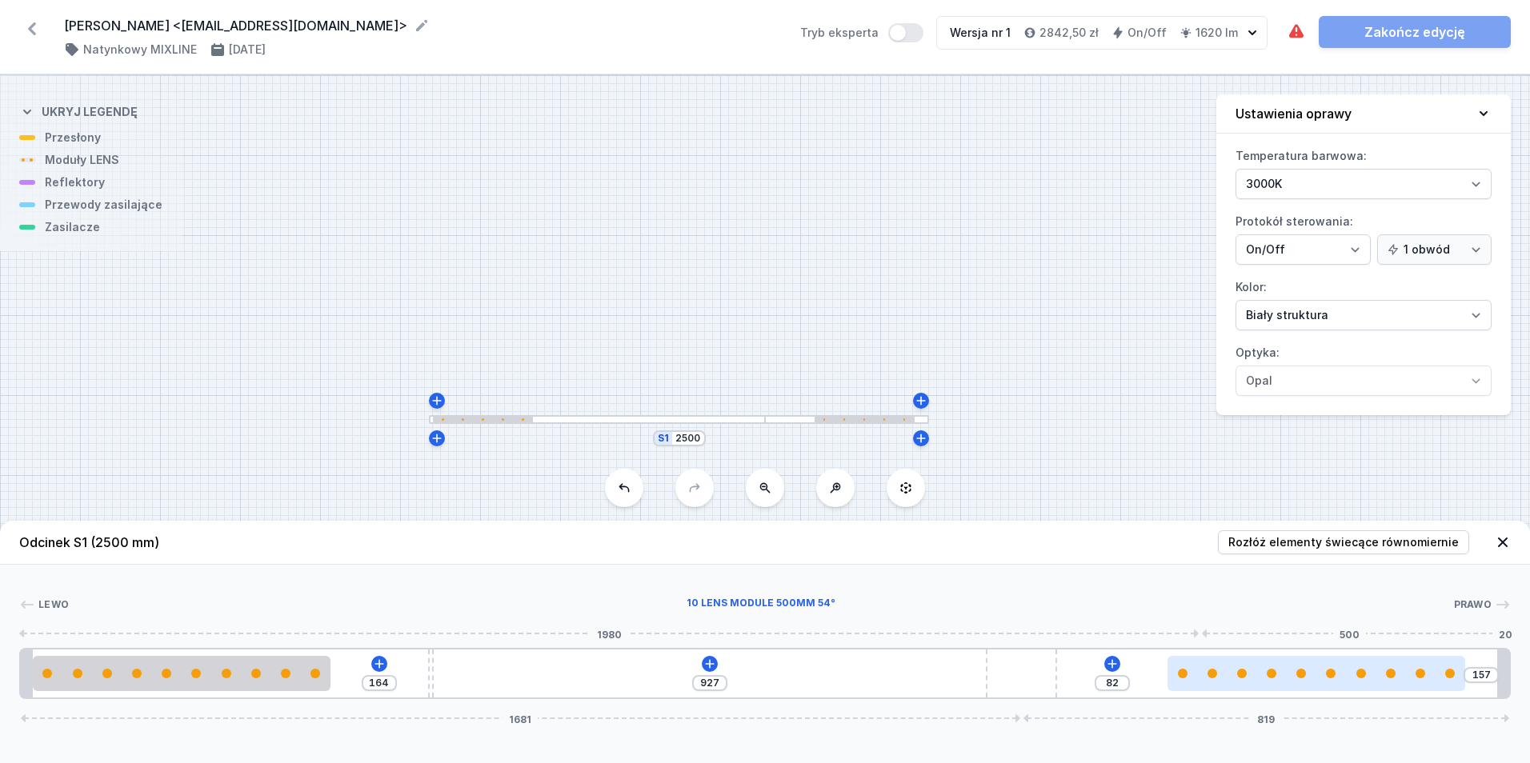
type input "164"
type input "72"
type input "167"
type input "71"
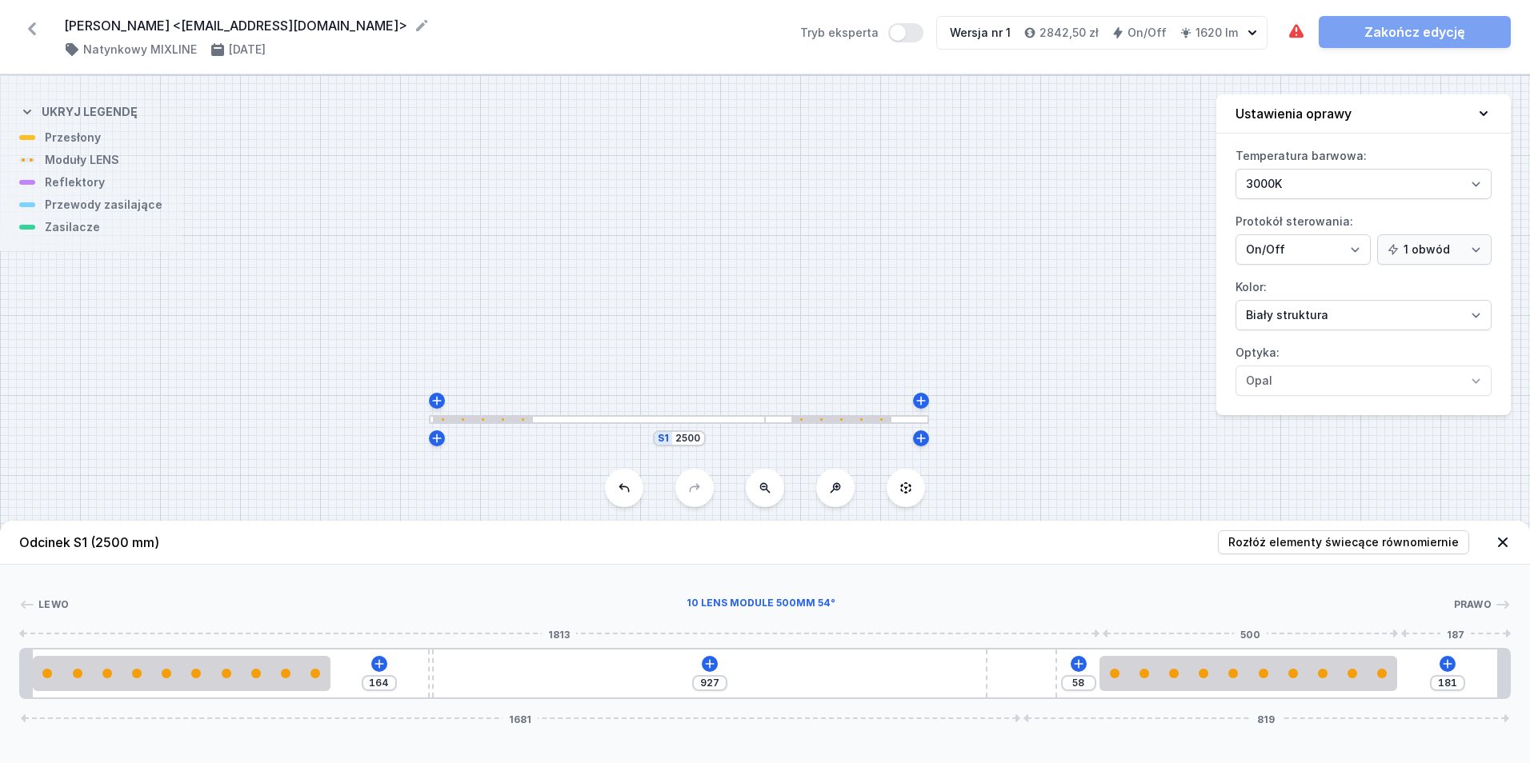
type input "239"
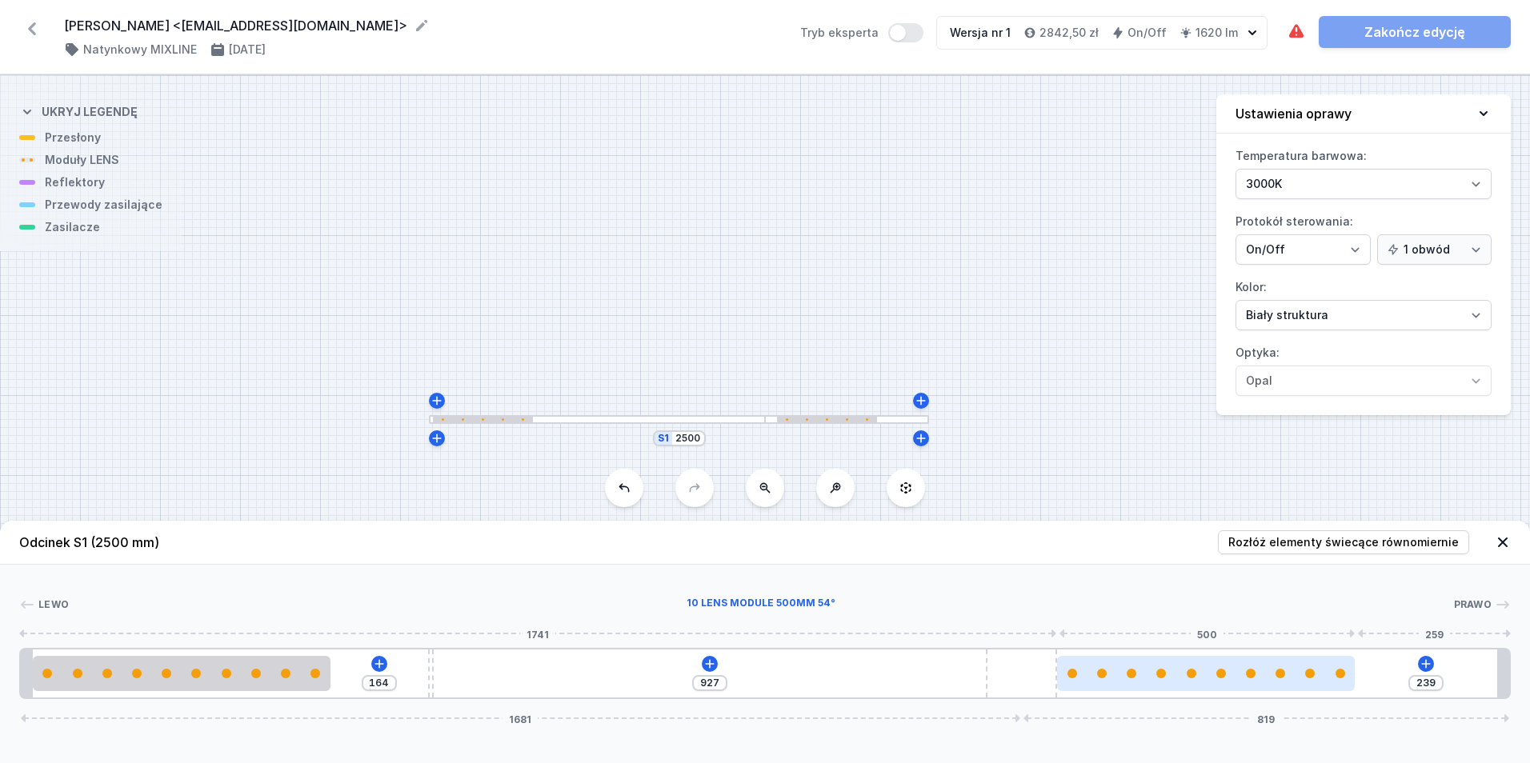
drag, startPoint x: 1216, startPoint y: 689, endPoint x: 1102, endPoint y: 691, distance: 114.5
click at [1102, 691] on div at bounding box center [1206, 673] width 298 height 35
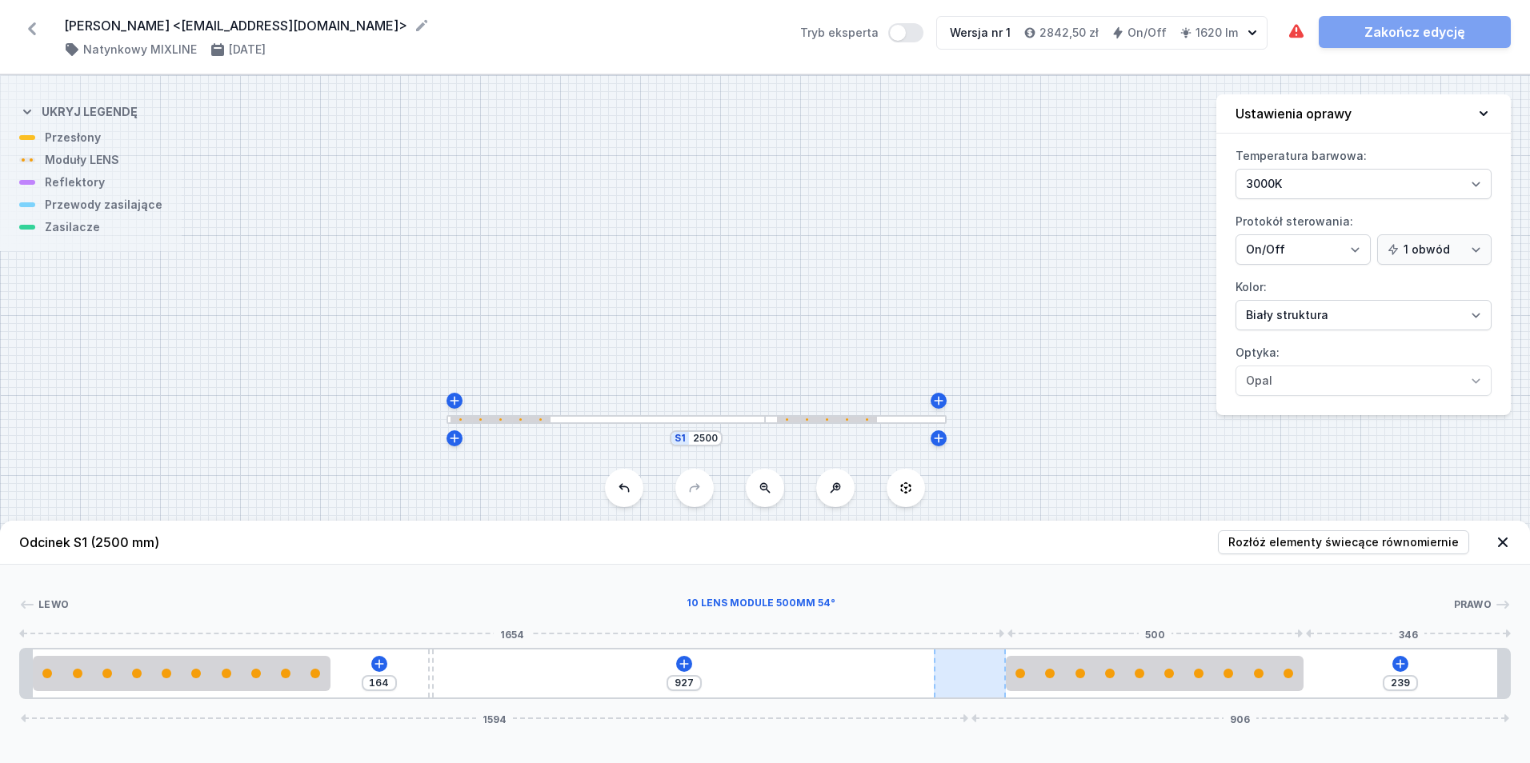
type input "840"
type input "326"
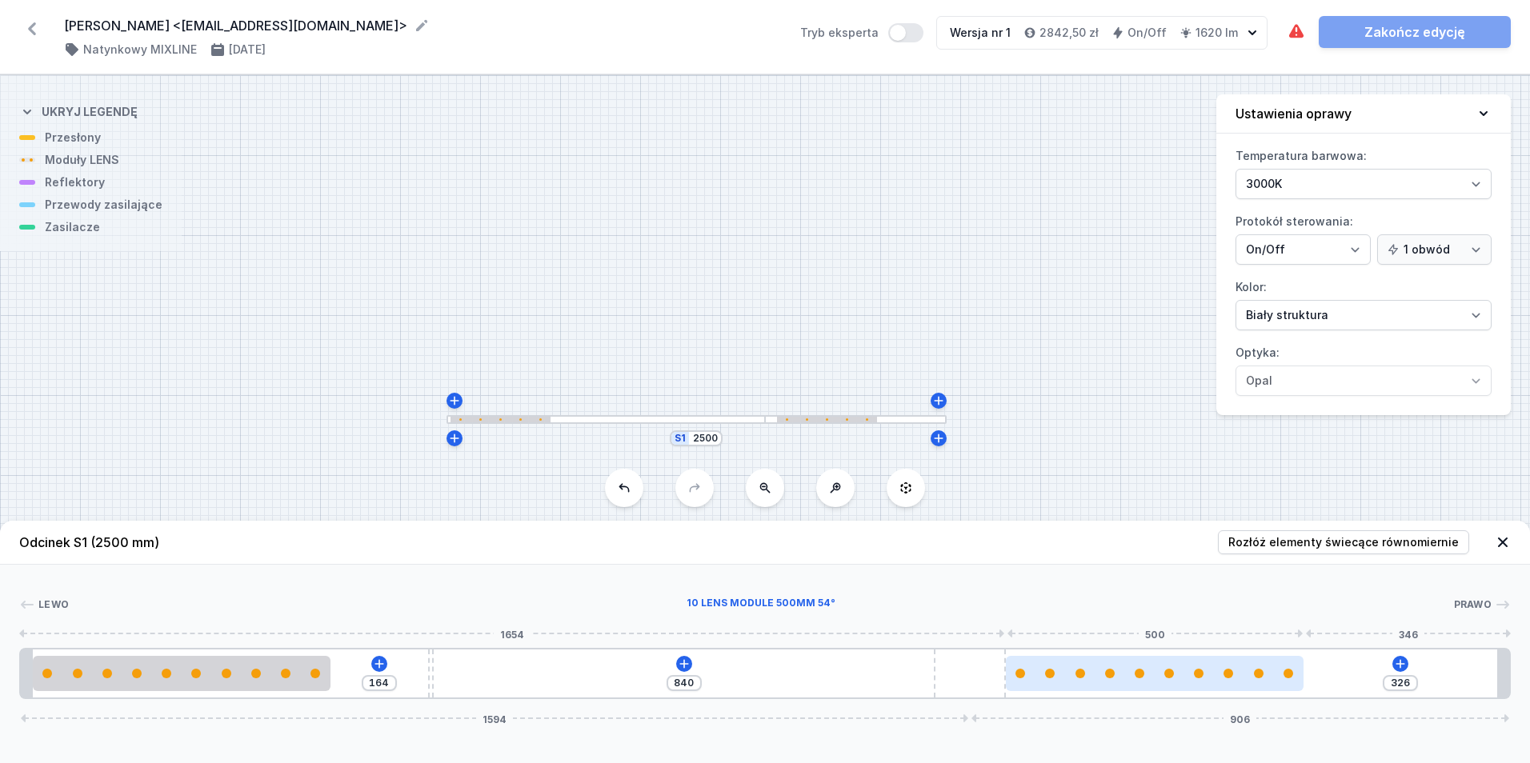
type input "846"
type input "320"
type input "847"
type input "319"
type input "853"
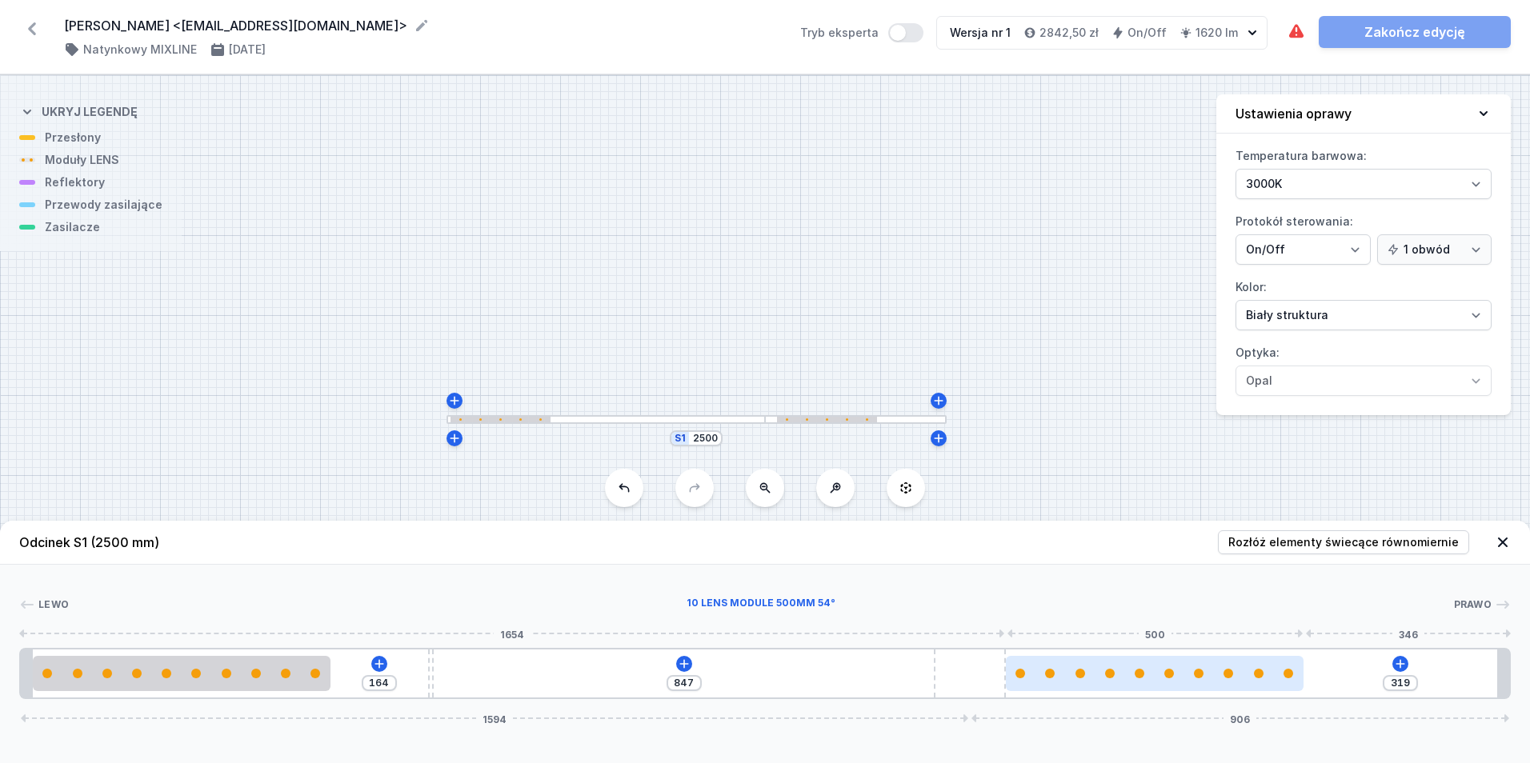
type input "313"
type input "859"
type input "307"
type input "868"
type input "298"
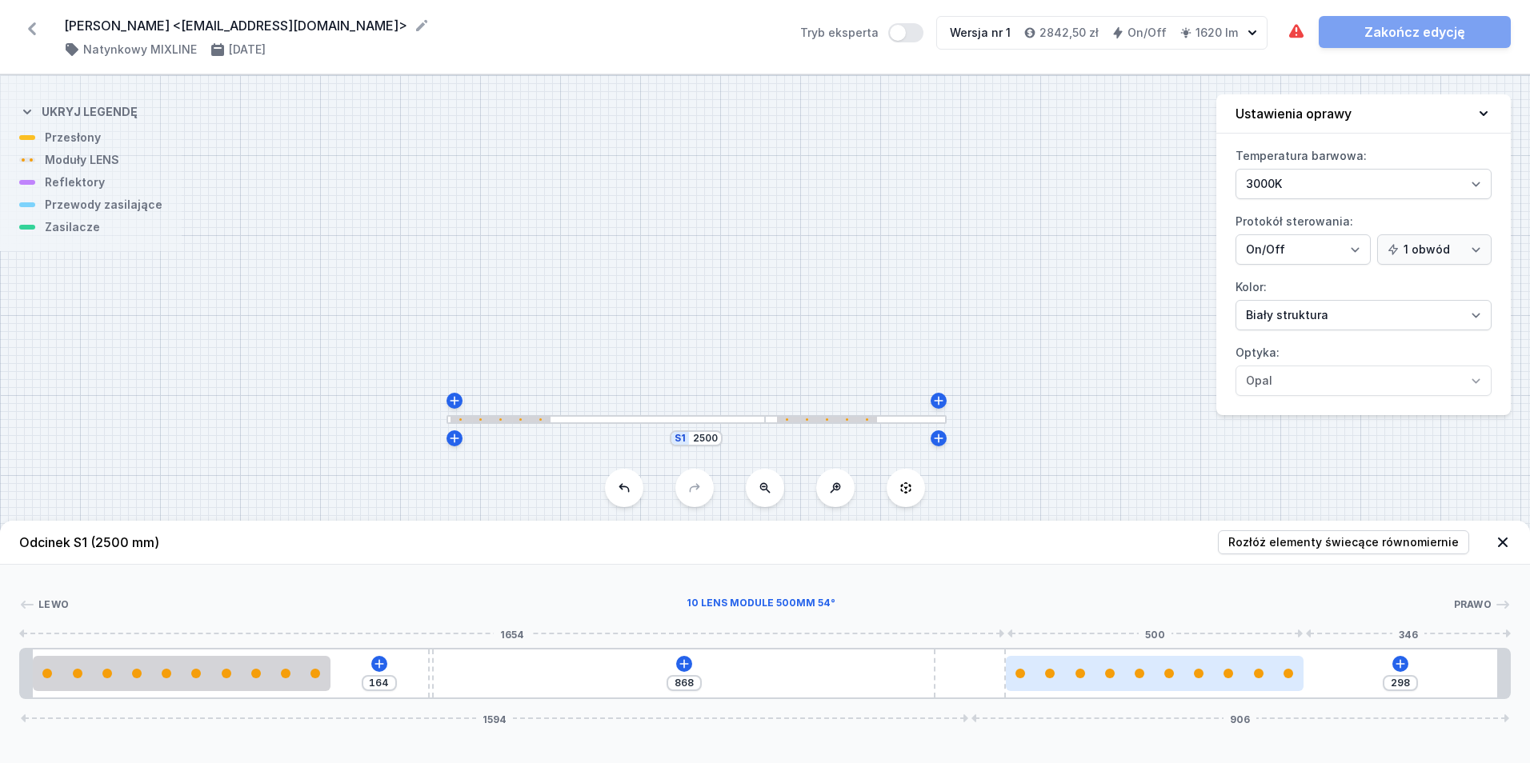
type input "883"
type input "283"
type input "897"
type input "269"
type input "906"
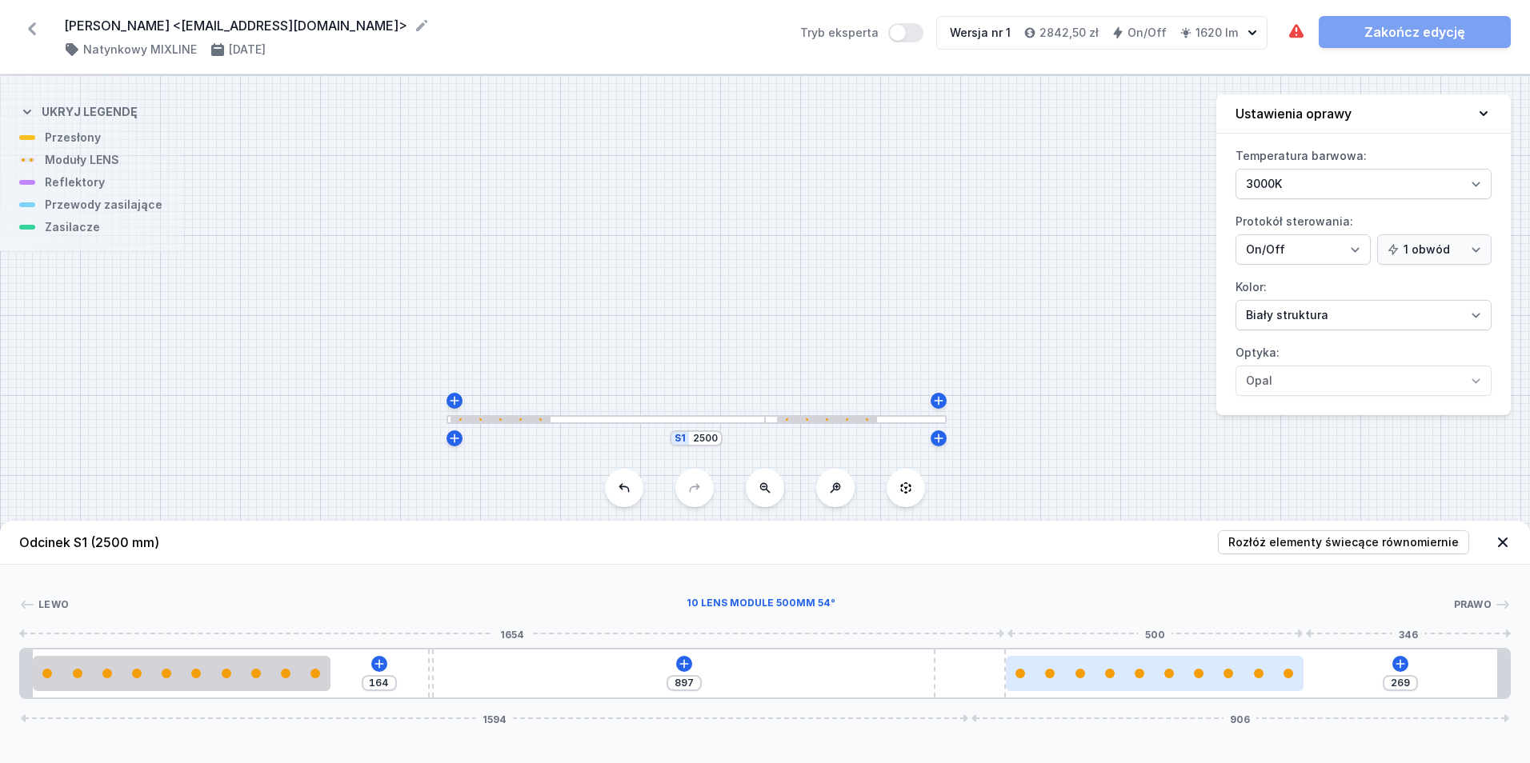
type input "260"
type input "914"
type input "252"
type input "931"
type input "235"
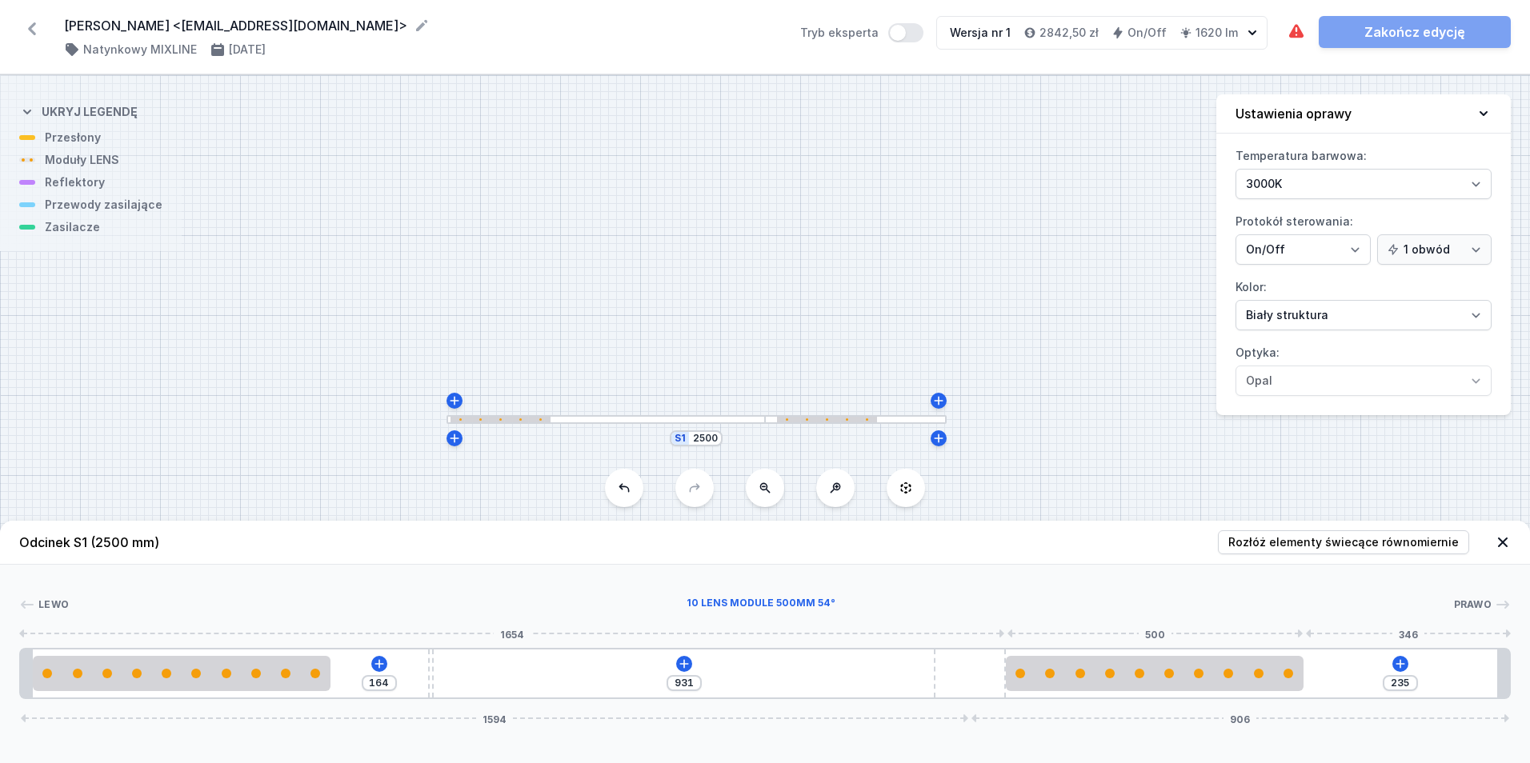
type input "942"
type input "224"
type input "954"
type input "212"
type input "964"
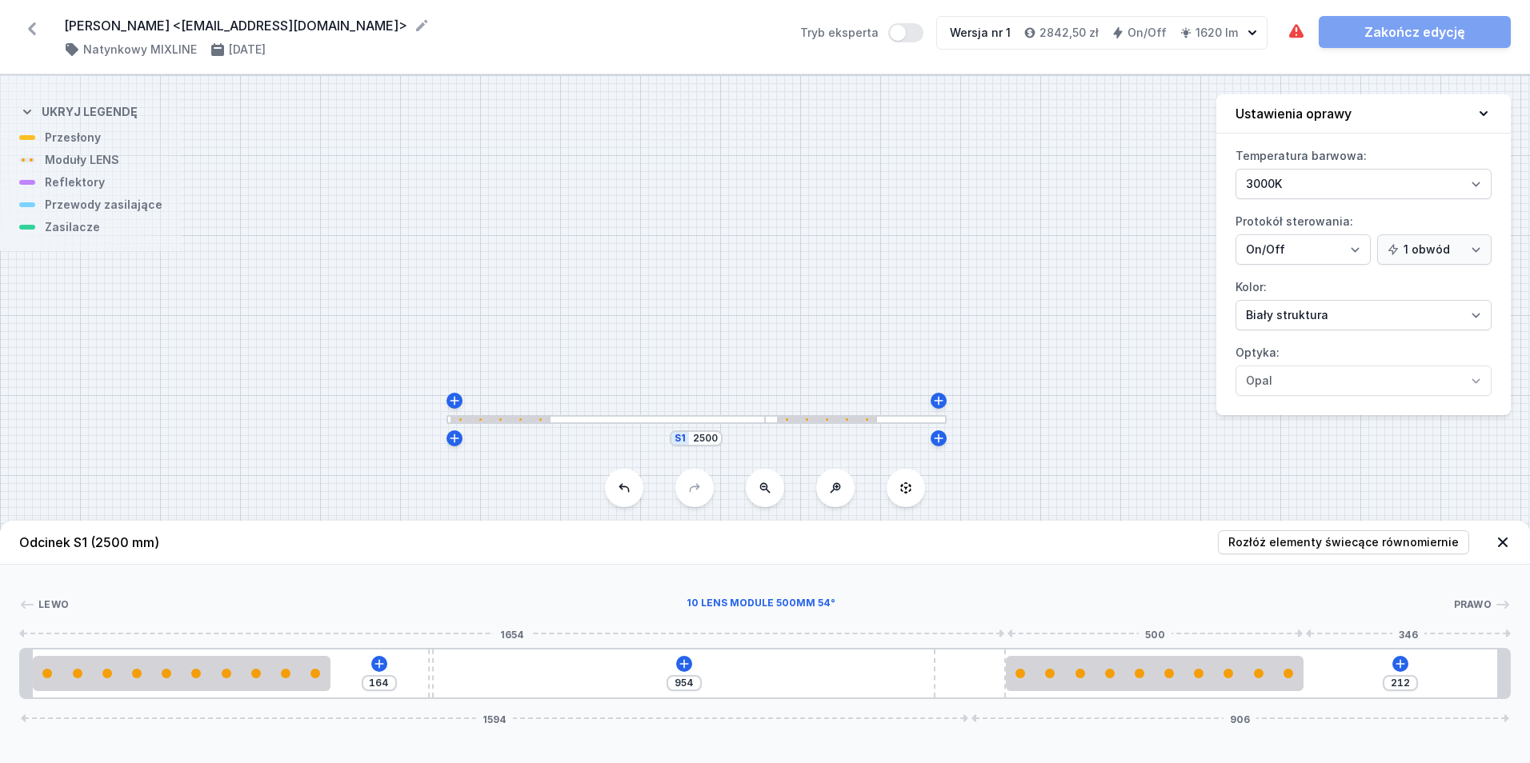
type input "202"
type input "972"
type input "194"
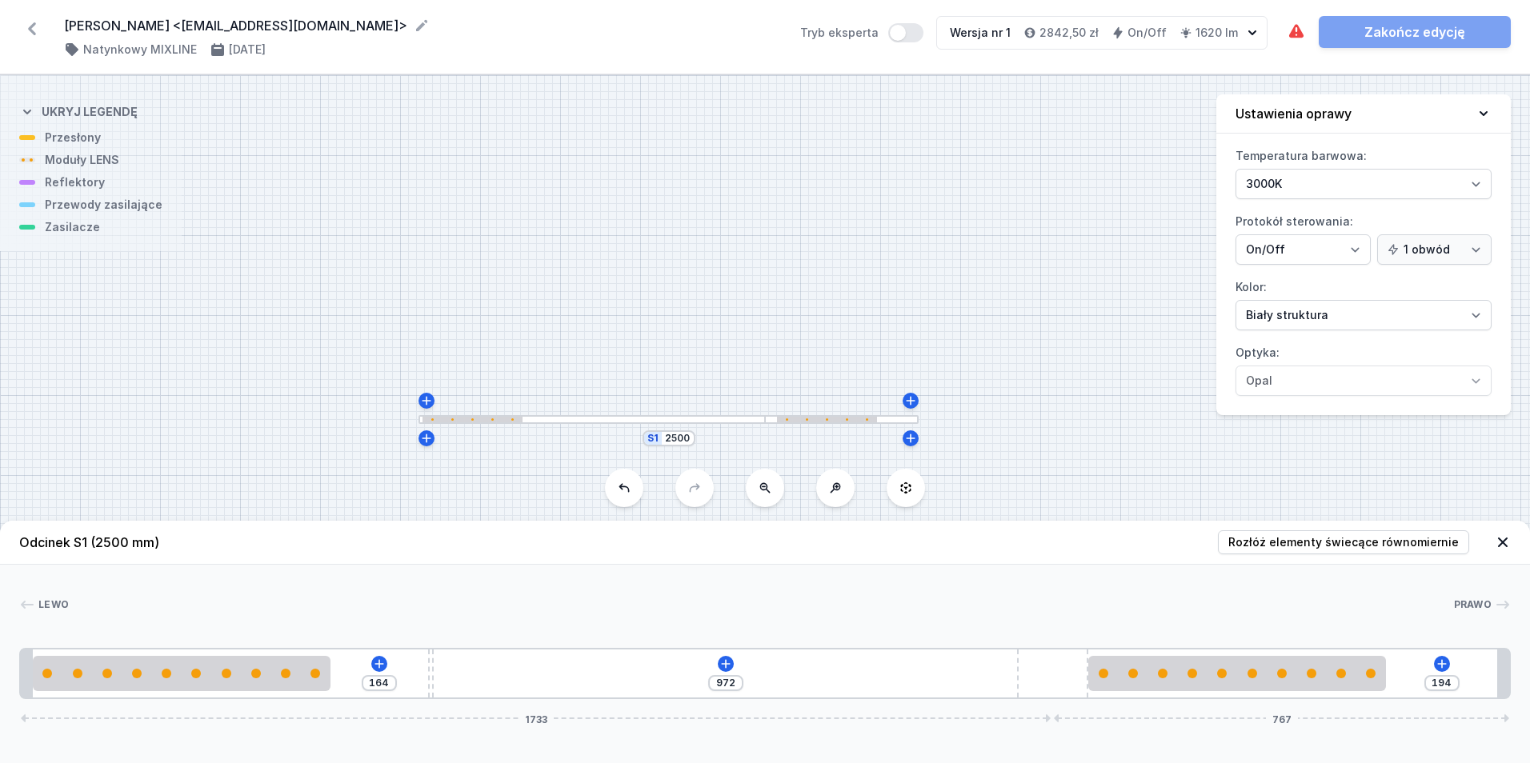
type input "979"
type input "187"
type input "985"
type input "181"
type input "996"
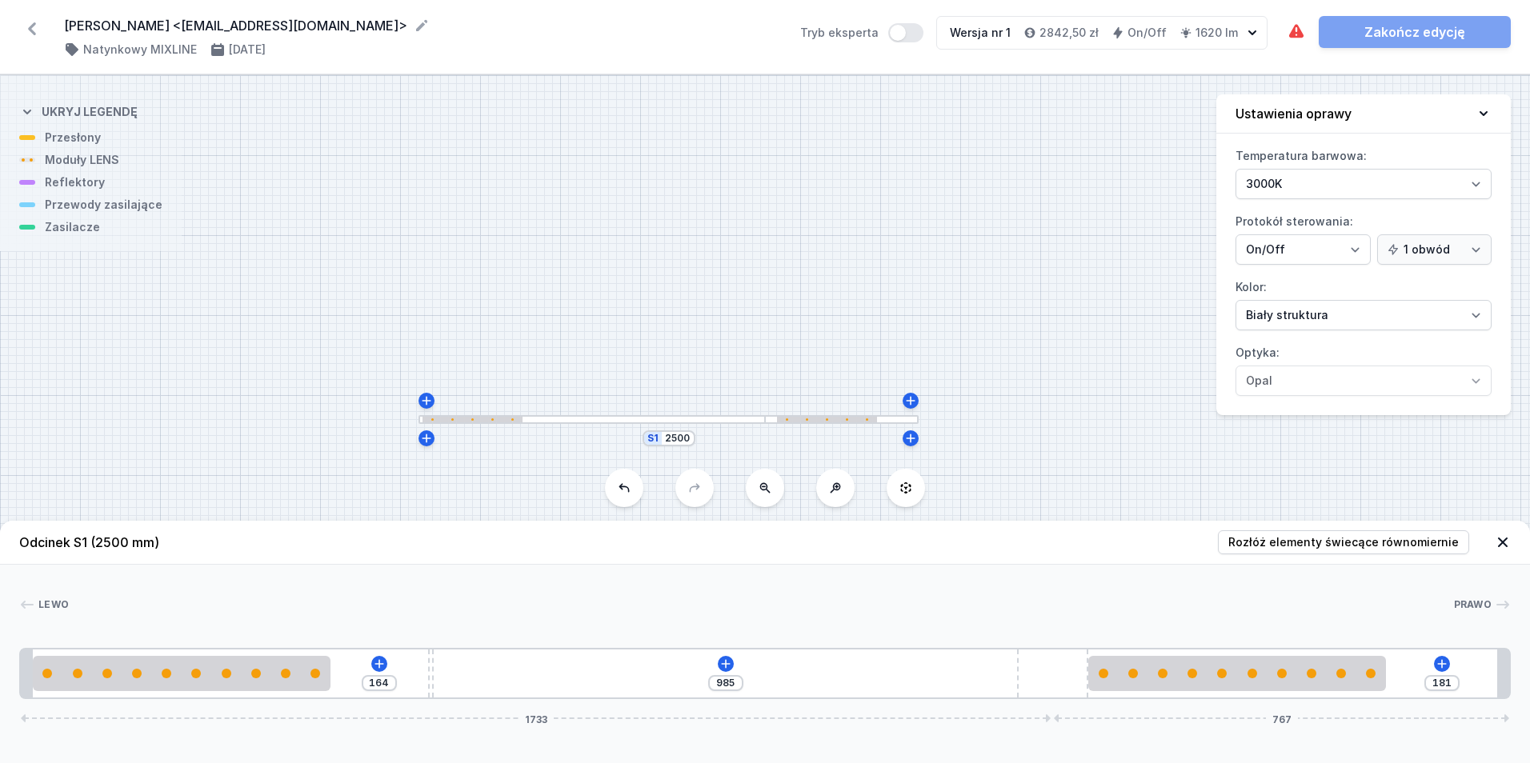
type input "170"
type input "1003"
type input "163"
type input "1009"
type input "157"
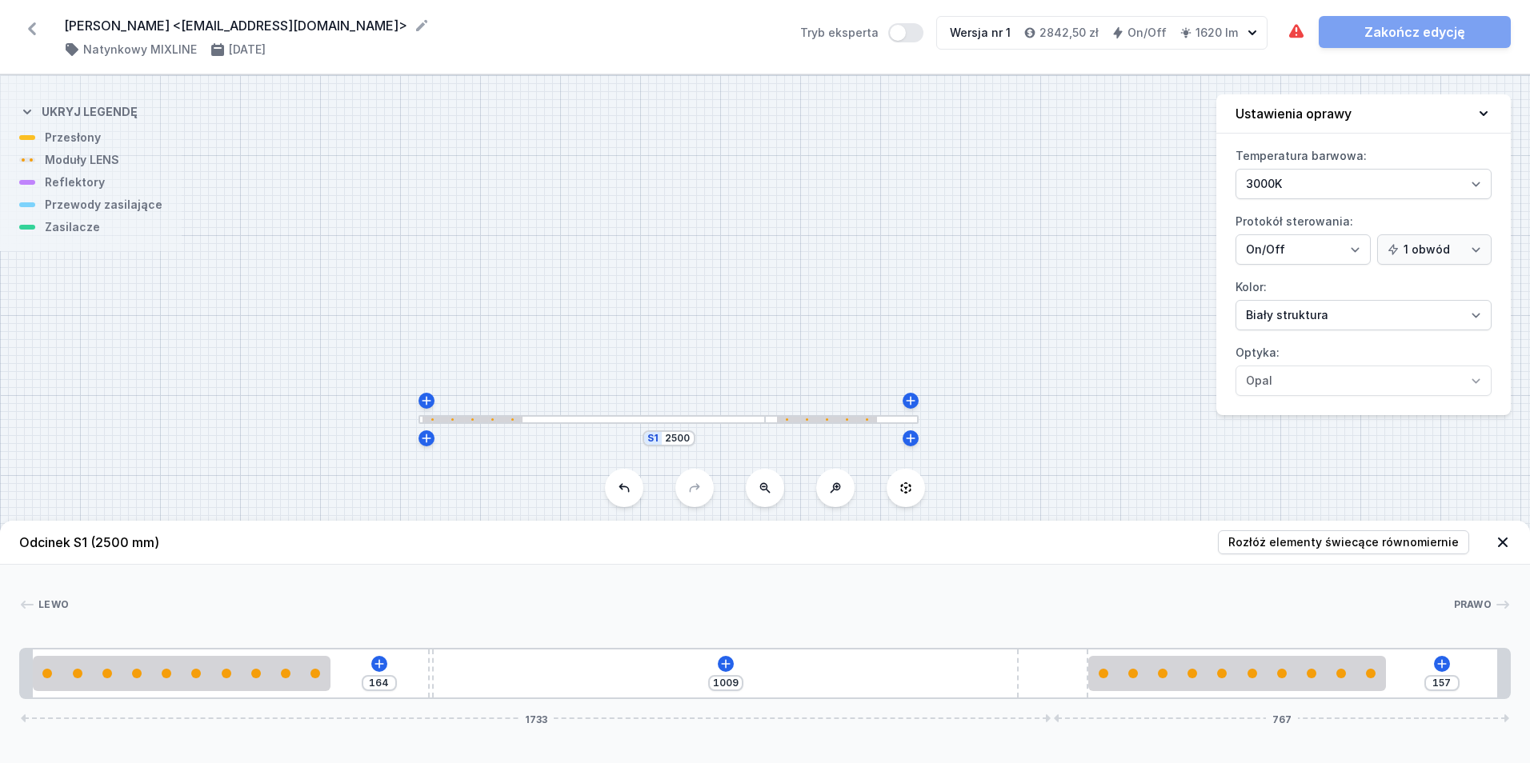
type input "1017"
type input "149"
type input "1025"
type input "141"
type input "1036"
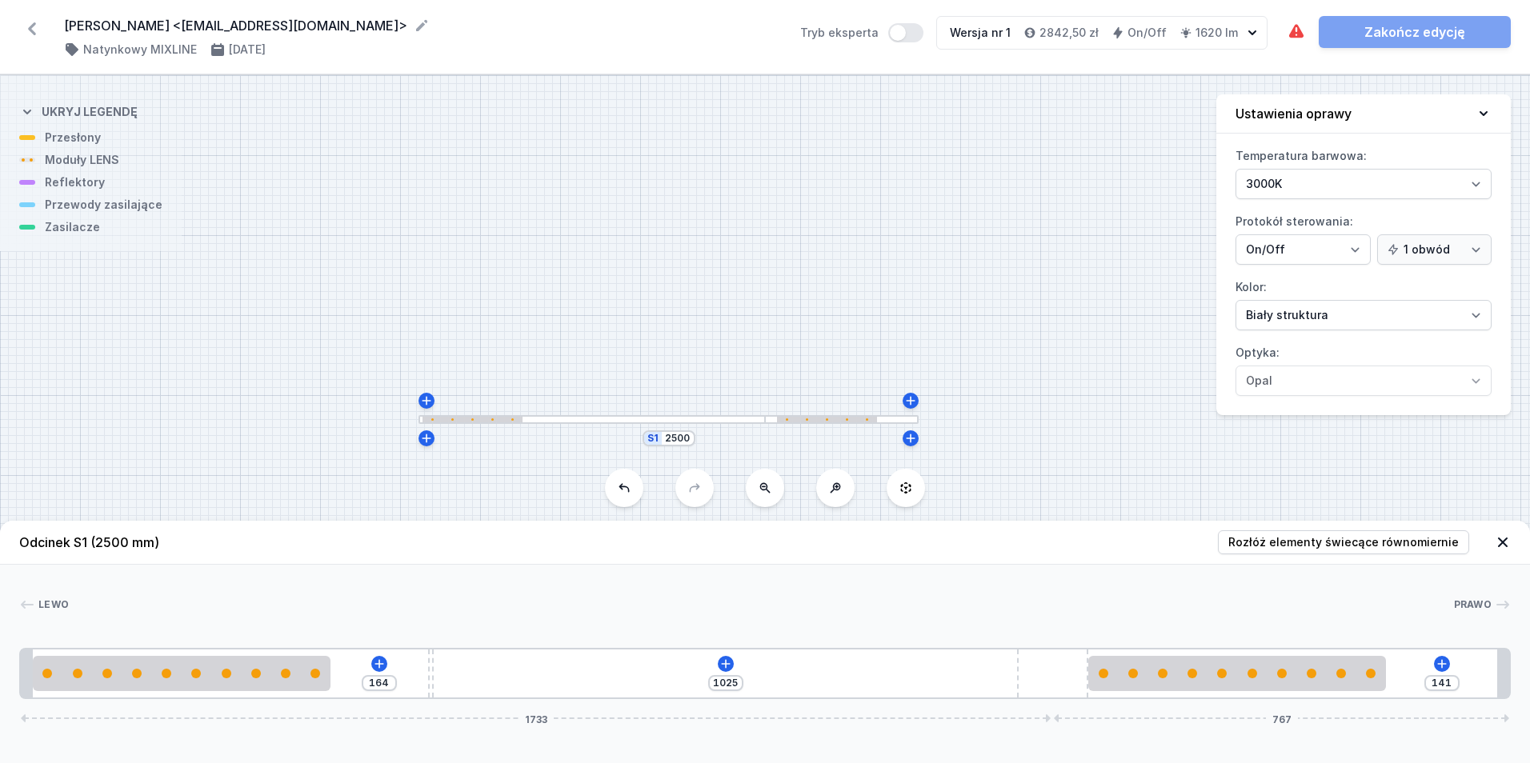
type input "130"
type input "1045"
type input "121"
type input "1050"
type input "116"
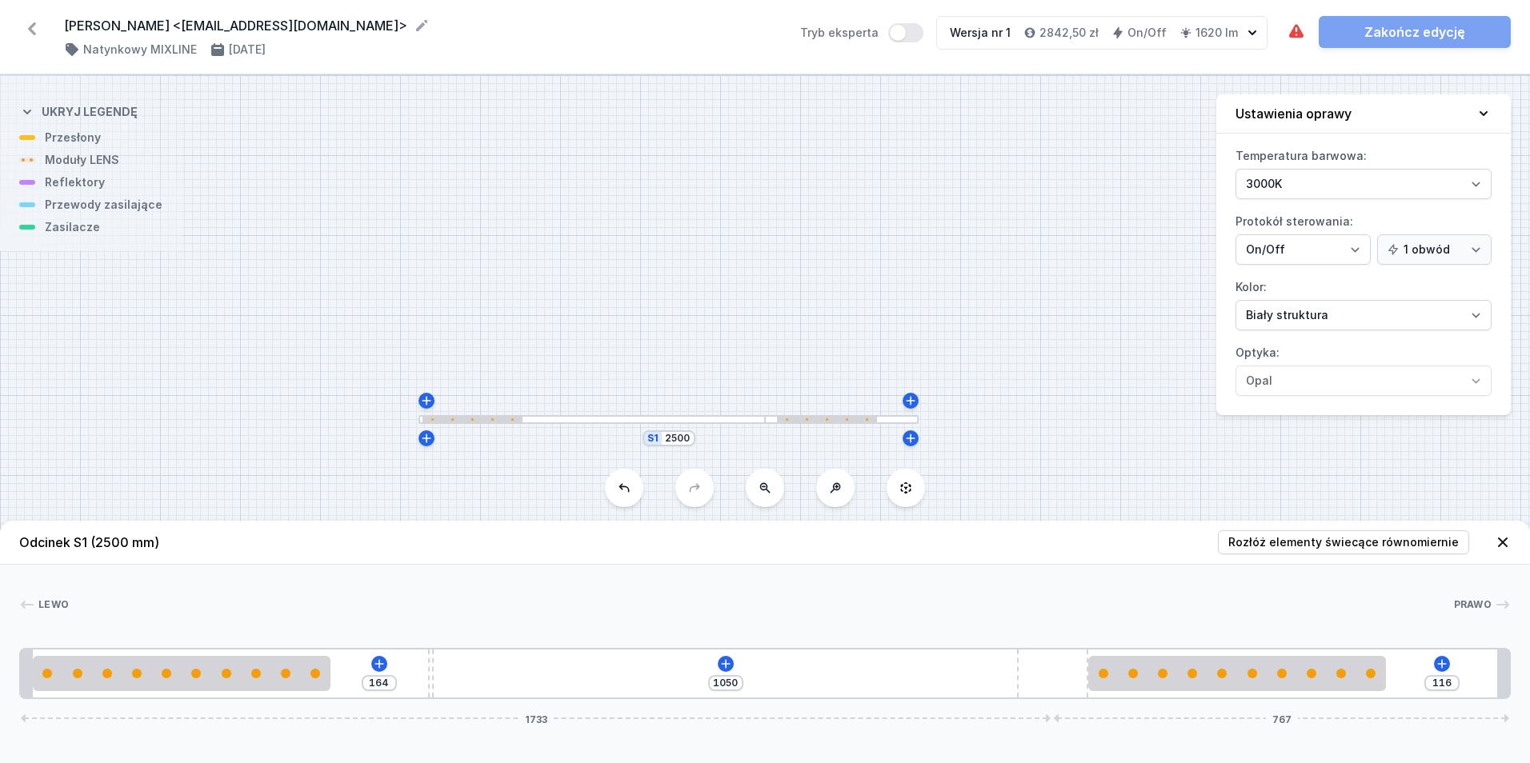
type input "1055"
type input "111"
type input "1062"
type input "104"
type input "1067"
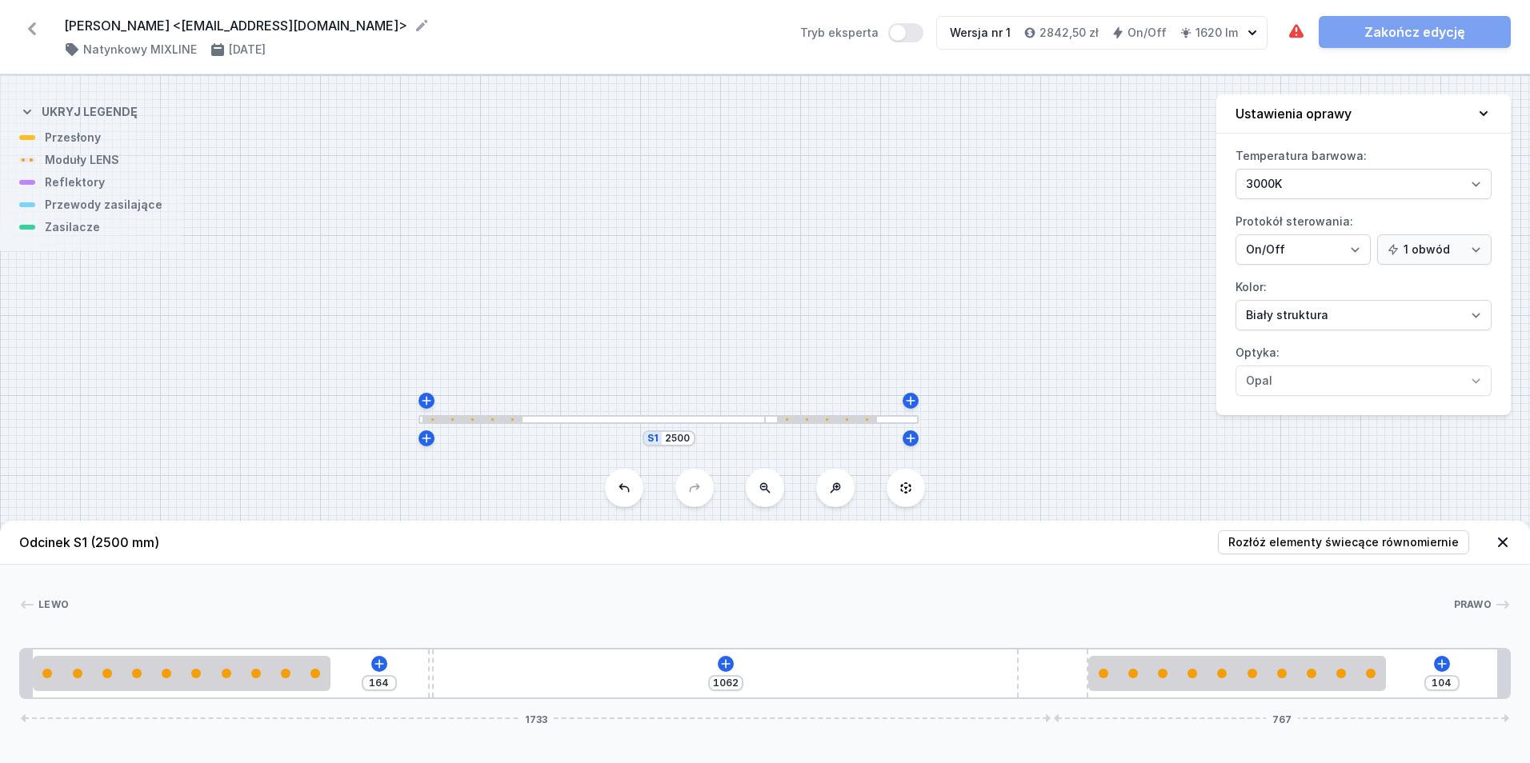
type input "99"
type input "1075"
type input "91"
type input "1086"
type input "80"
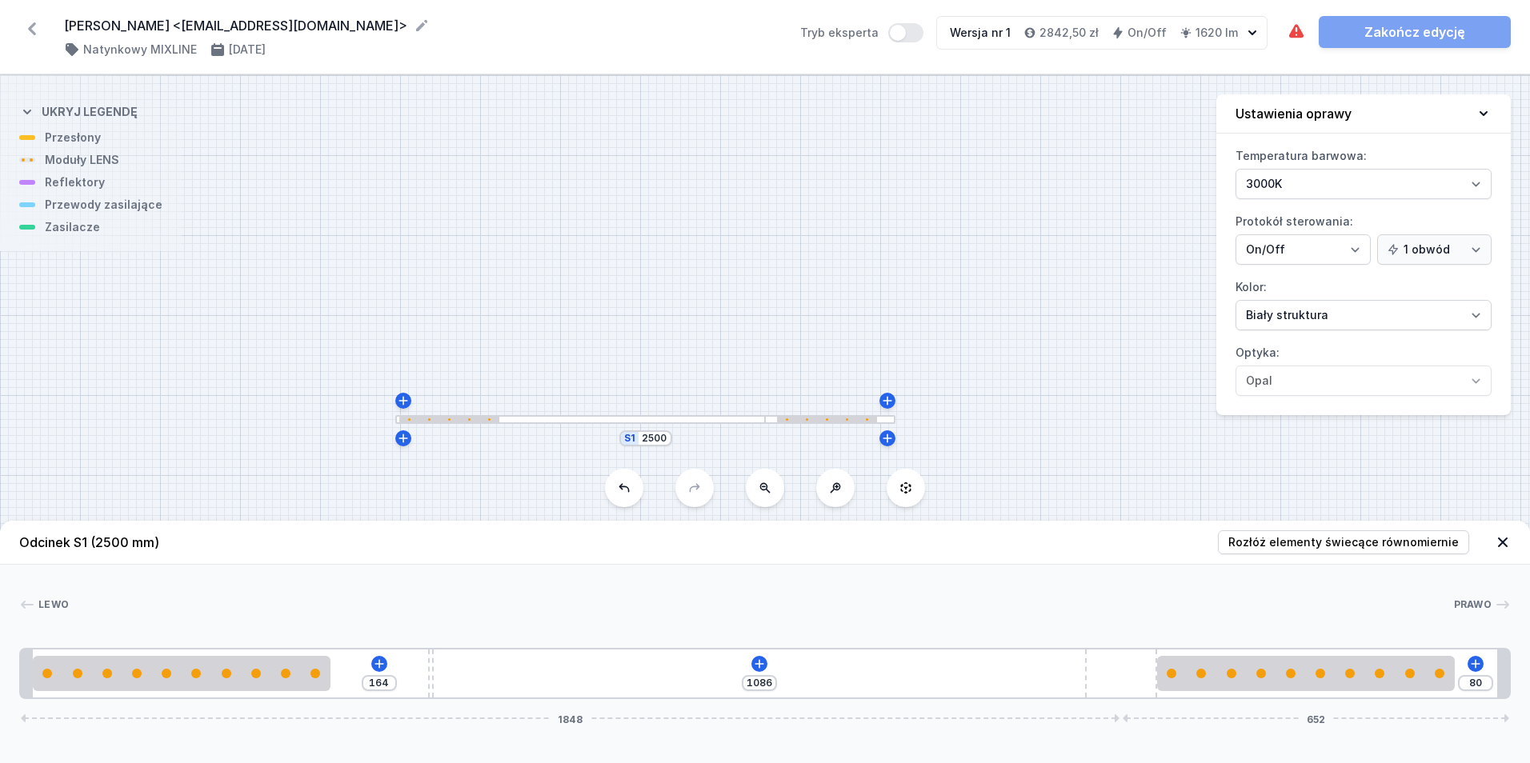
type input "1094"
type input "72"
type input "1100"
type input "66"
type input "1106"
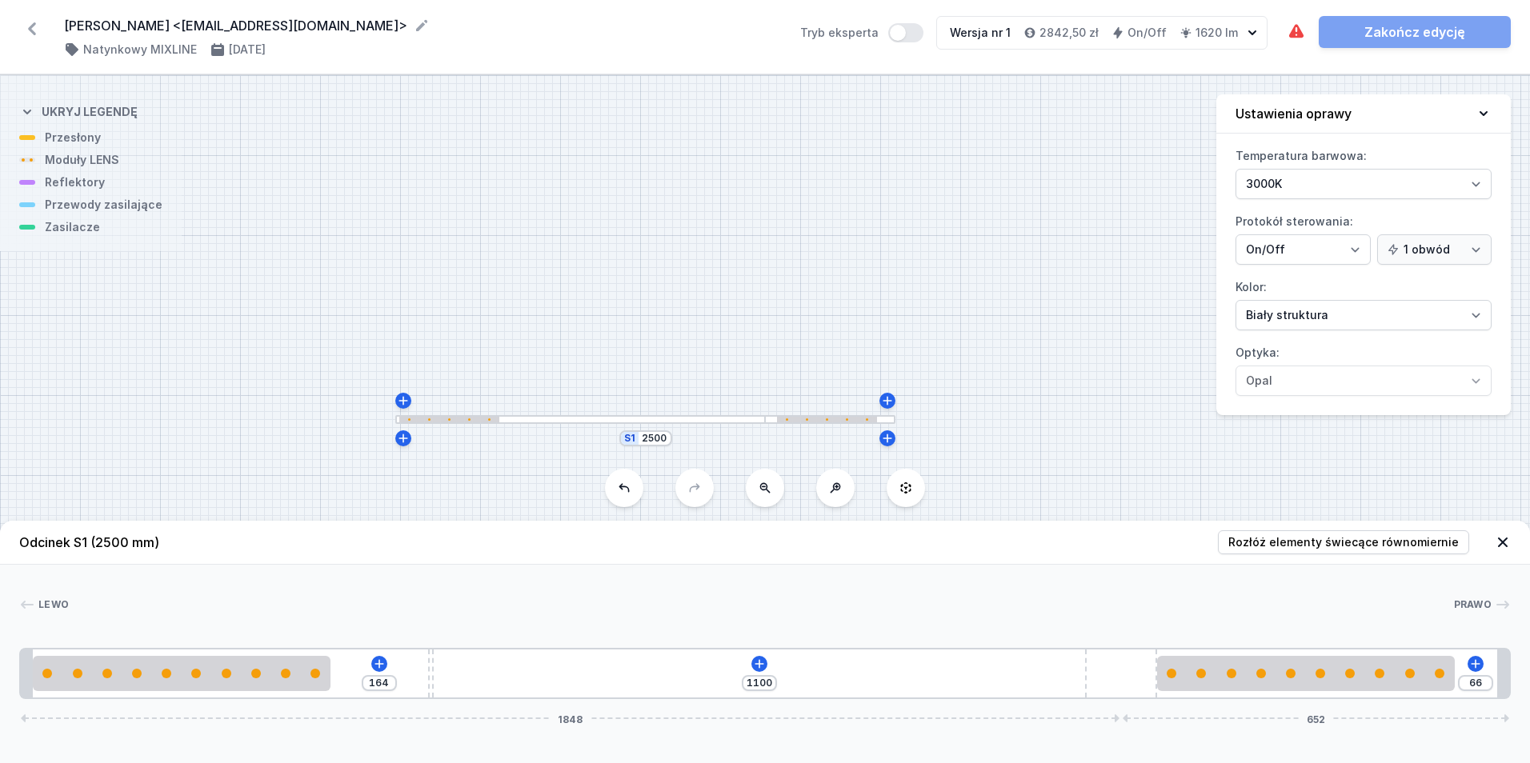
type input "60"
type input "1108"
type input "58"
type input "1112"
type input "54"
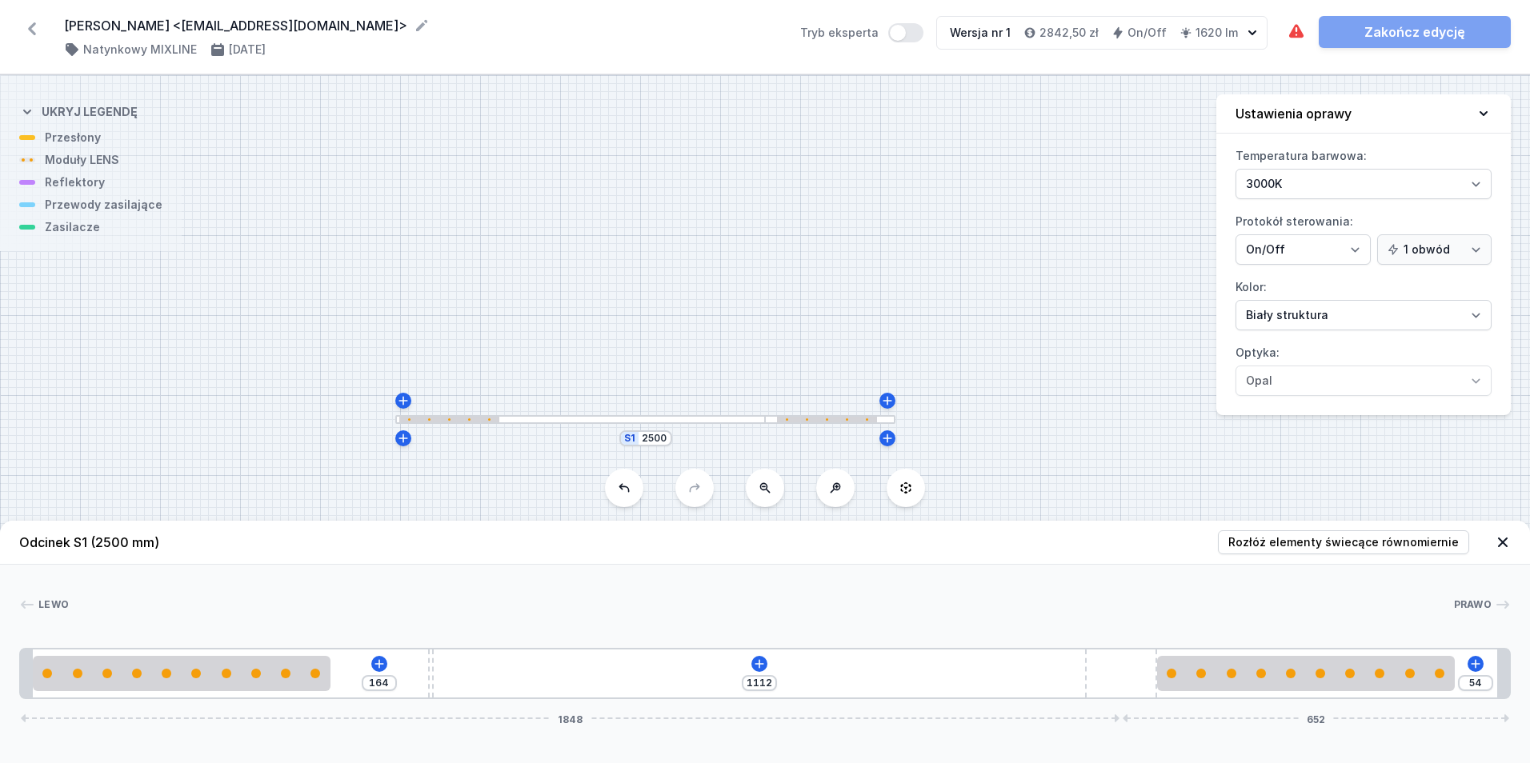
type input "1113"
type input "53"
type input "1116"
type input "50"
type input "1117"
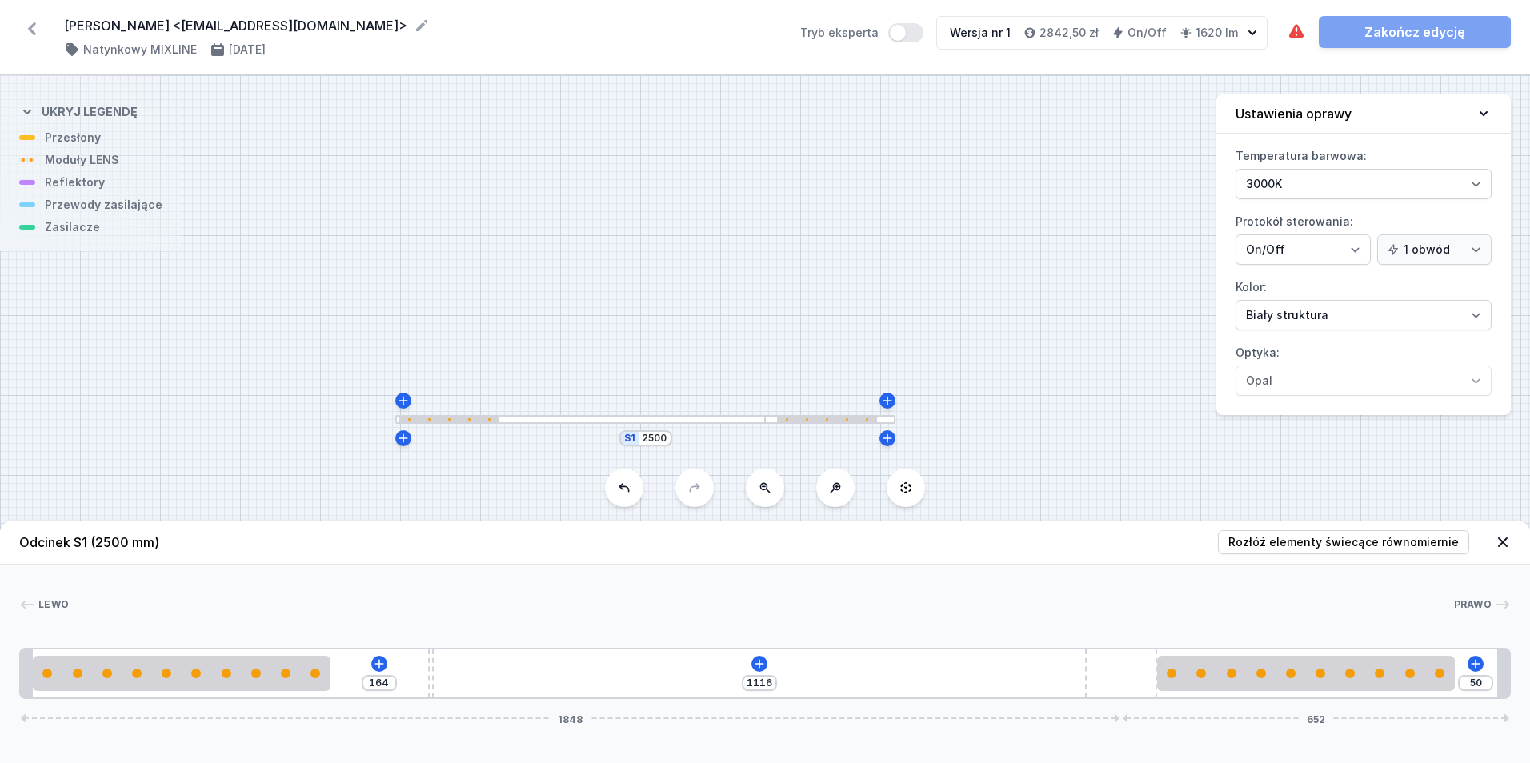
type input "49"
type input "1119"
type input "47"
type input "1125"
type input "41"
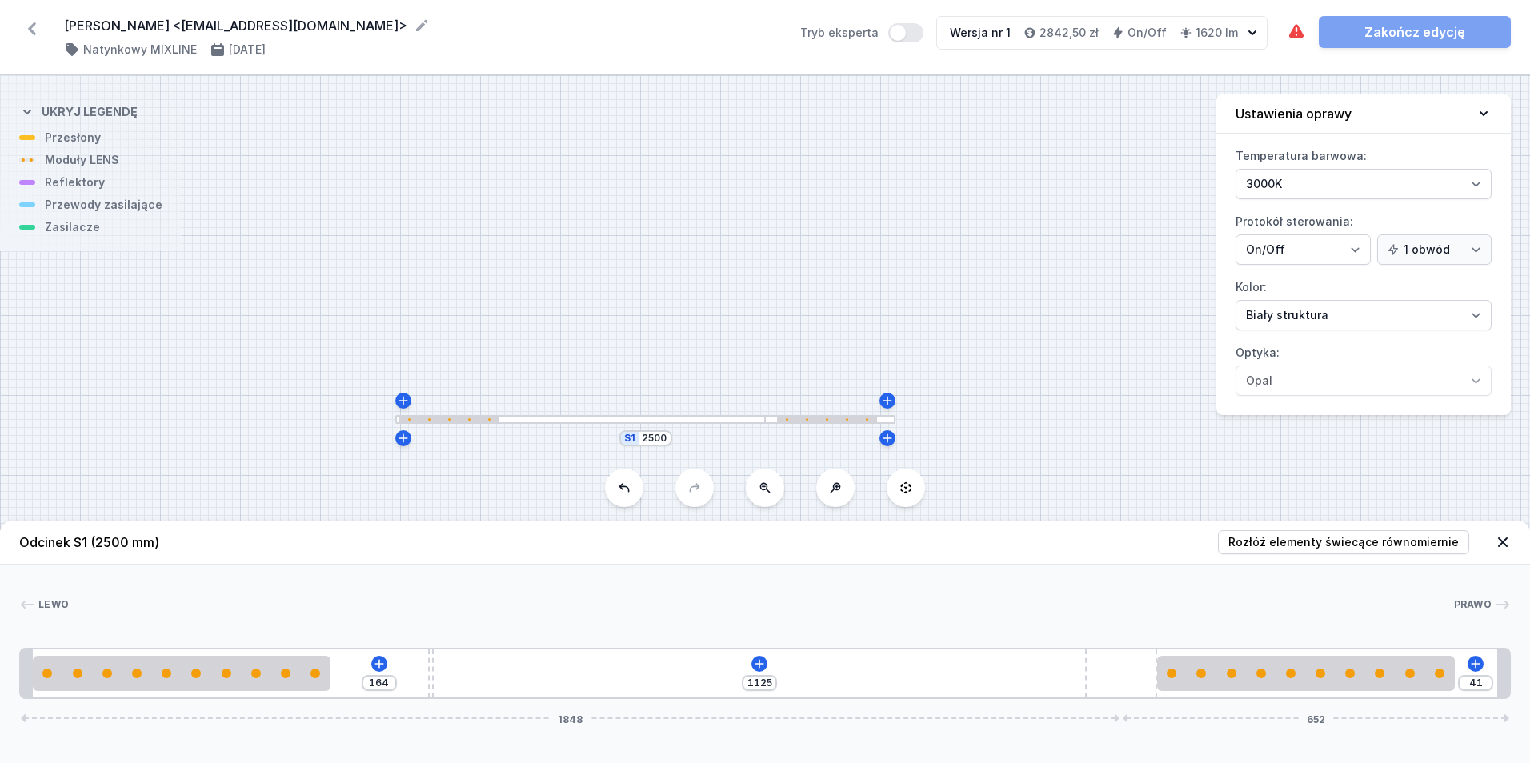
type input "1132"
type input "34"
type input "1133"
type input "33"
type input "1136"
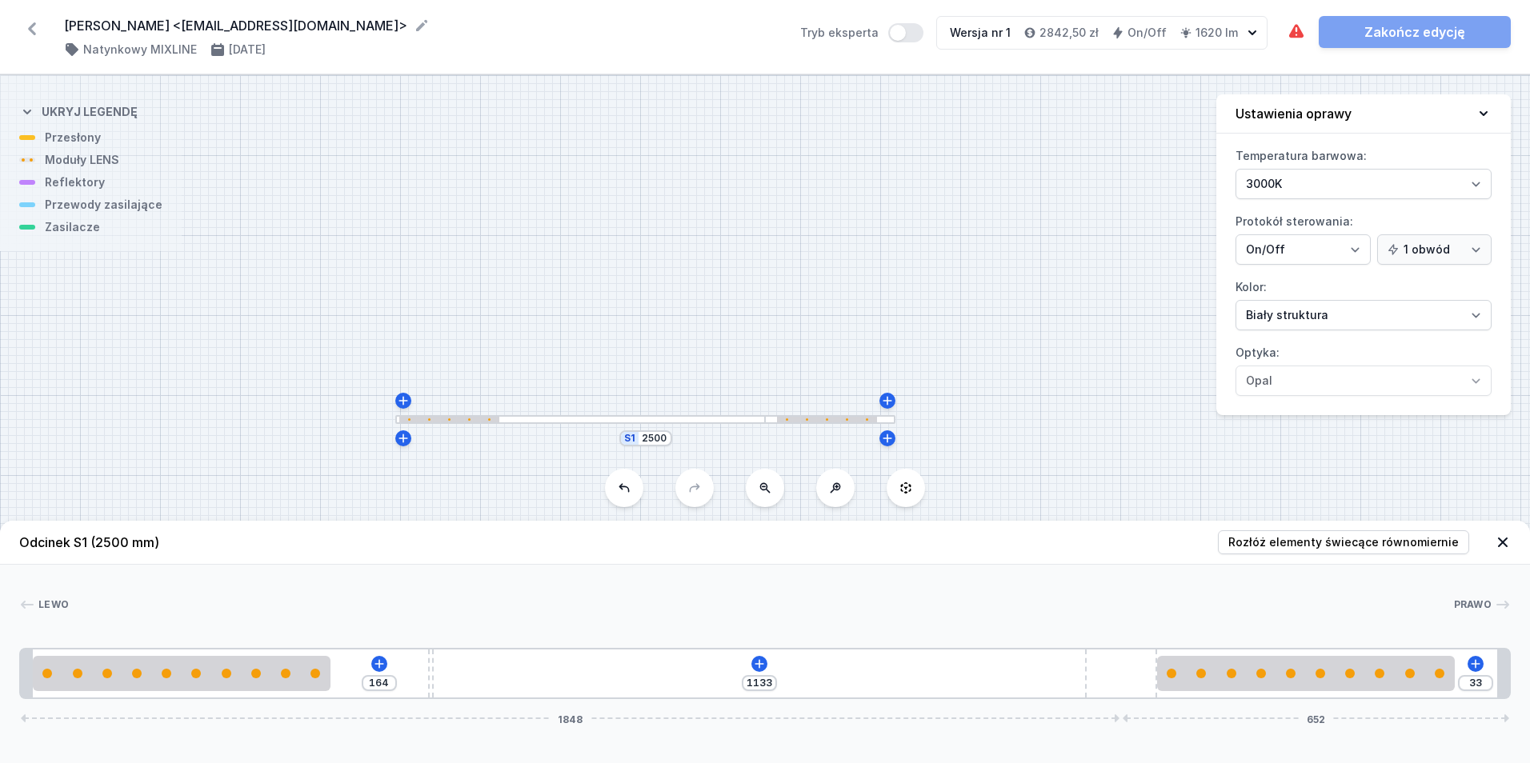
type input "30"
type input "1140"
type input "26"
type input "1142"
type input "24"
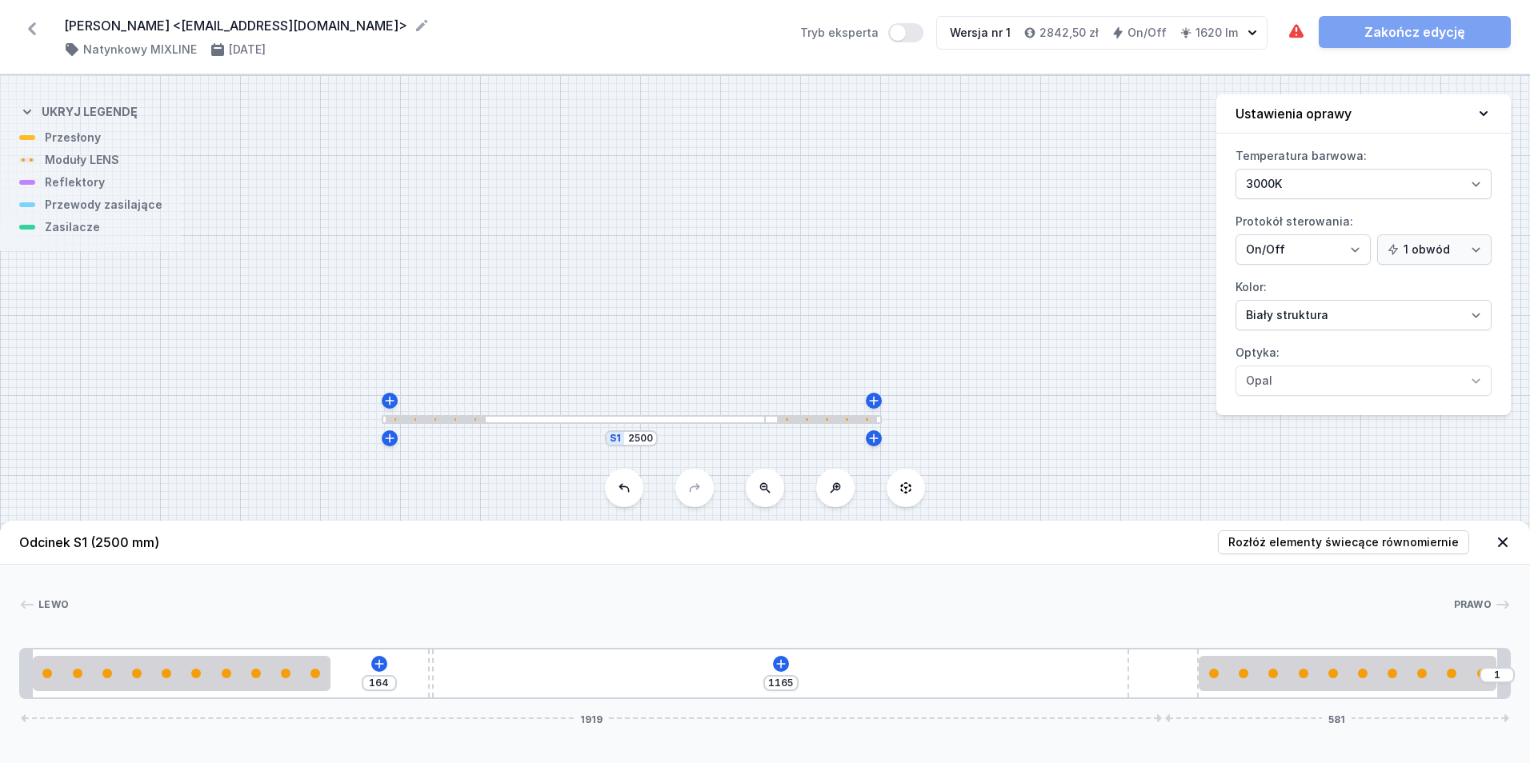
drag, startPoint x: 1042, startPoint y: 674, endPoint x: 1240, endPoint y: 718, distance: 203.3
click at [1240, 699] on div "164 1165 1 1919 581" at bounding box center [765, 673] width 1492 height 51
click at [779, 659] on icon at bounding box center [781, 664] width 13 height 13
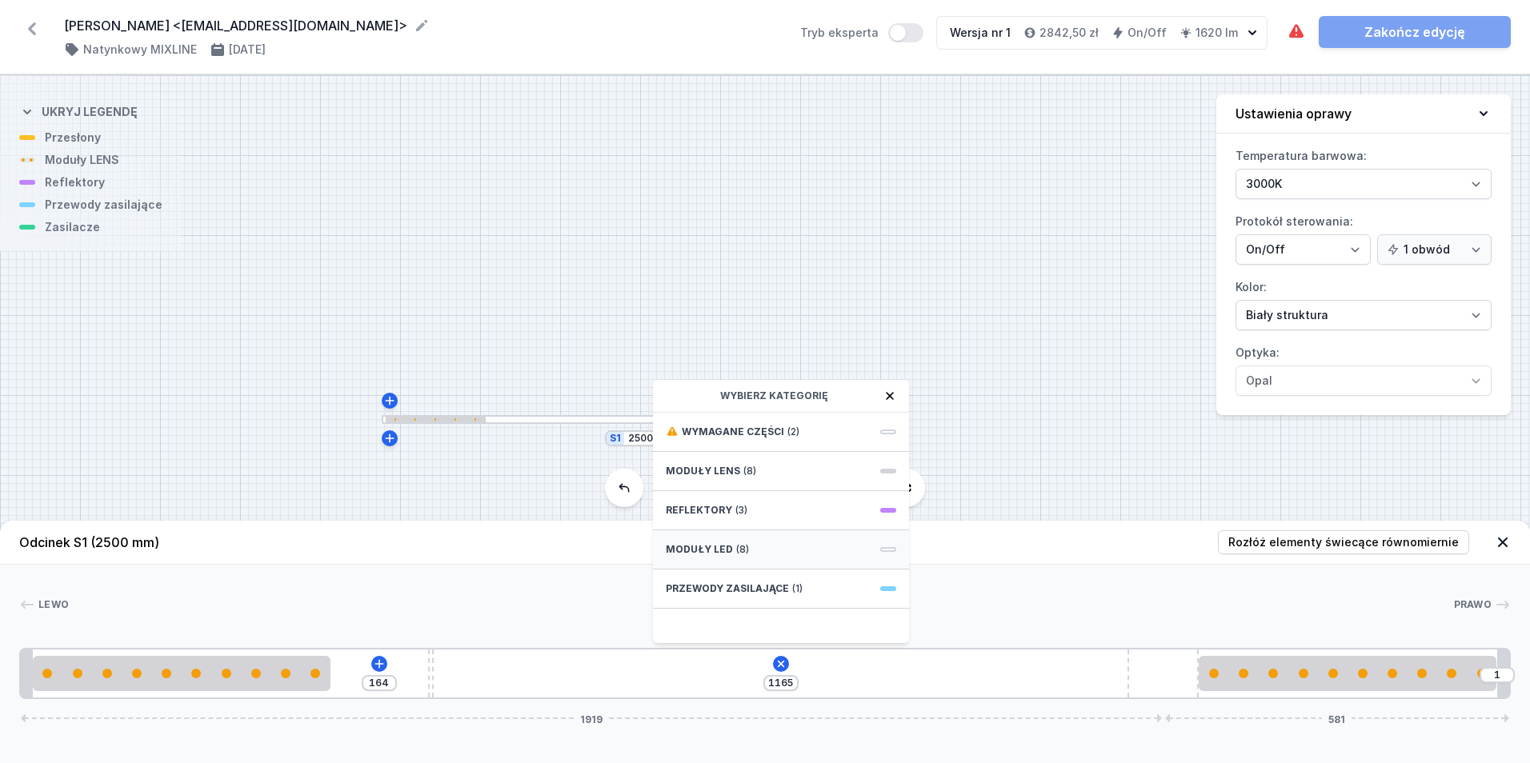
click at [798, 549] on div "Moduły LED (8)" at bounding box center [781, 550] width 256 height 39
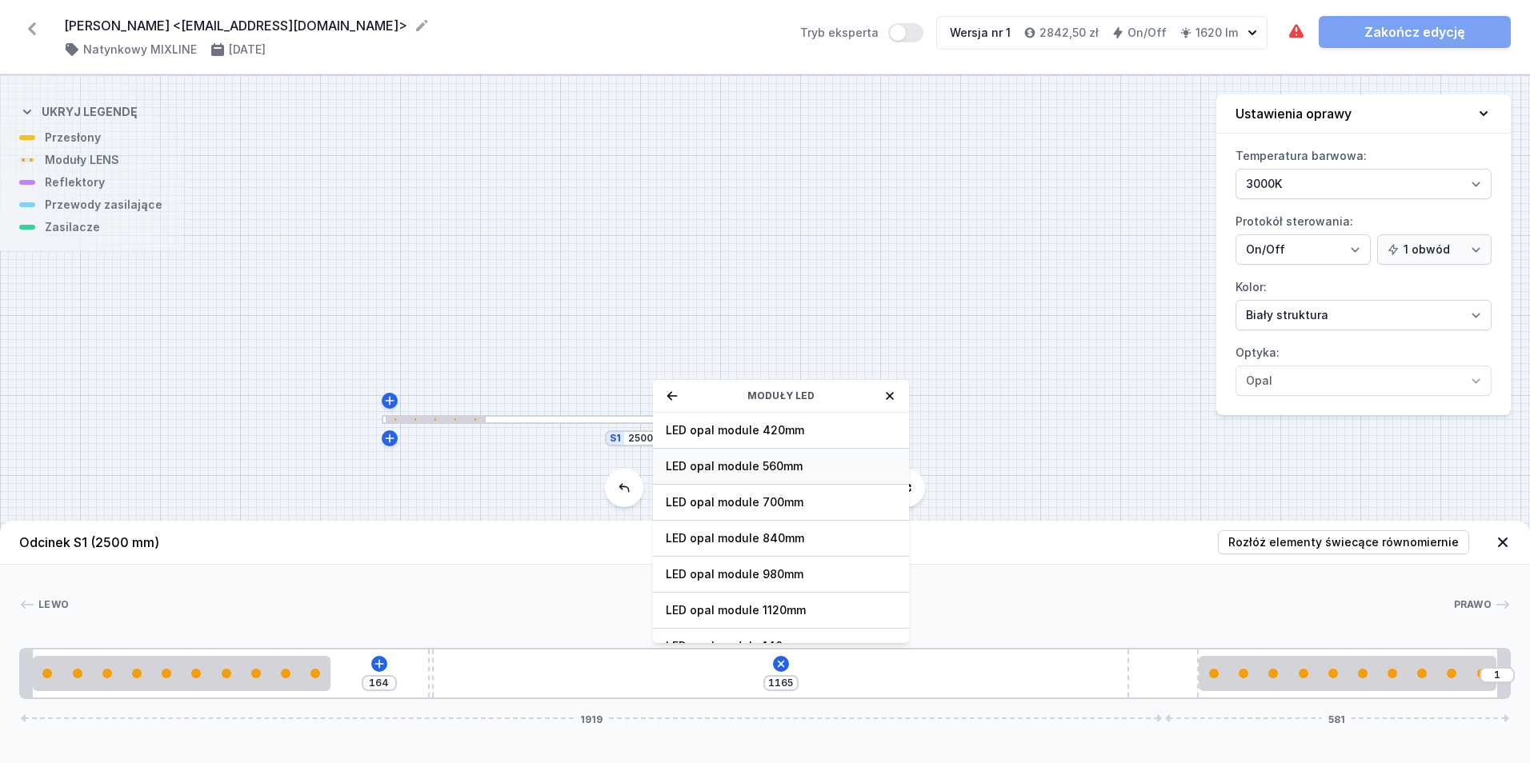
click at [823, 468] on span "LED opal module 560mm" at bounding box center [781, 467] width 230 height 16
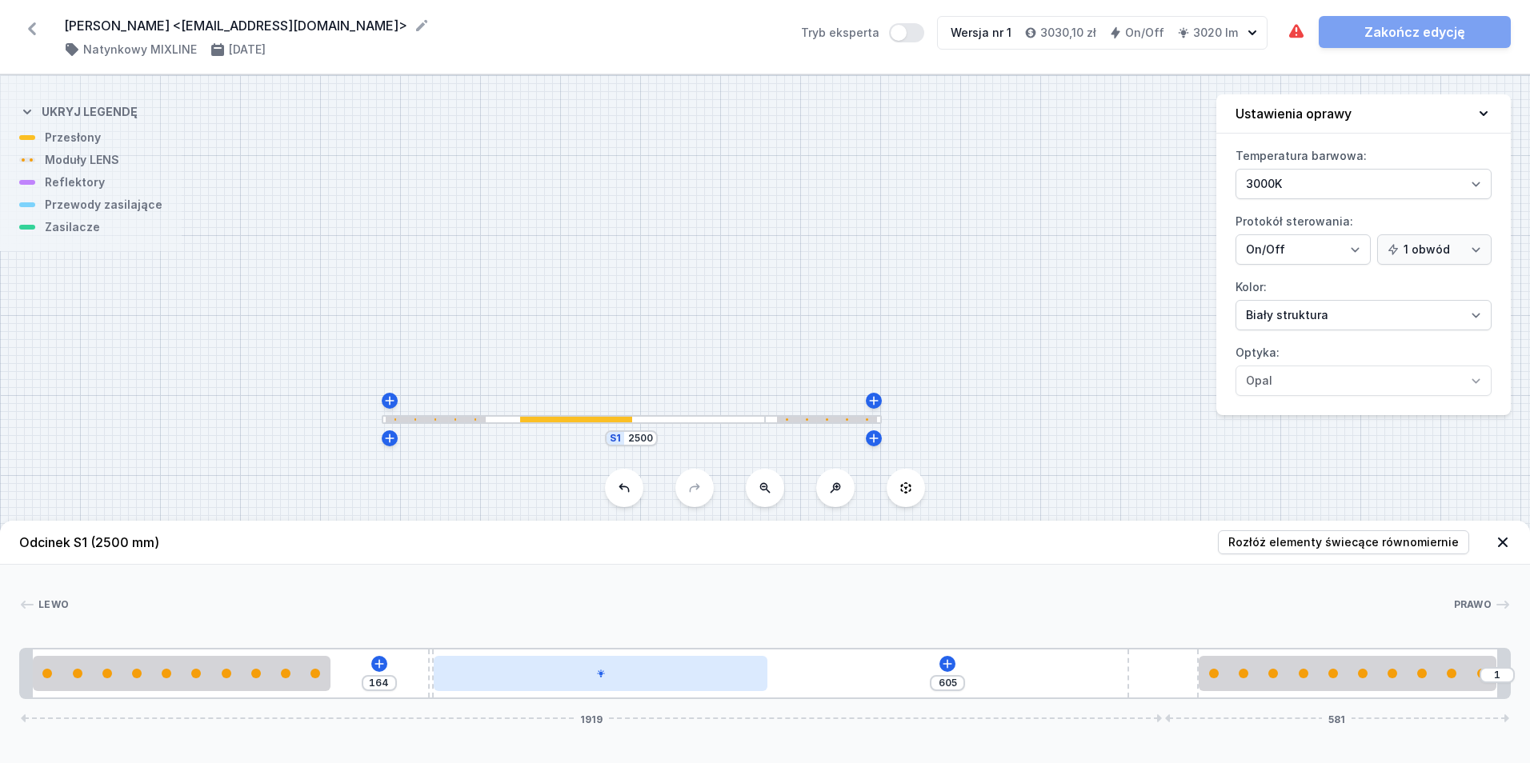
click at [740, 691] on div at bounding box center [601, 673] width 334 height 35
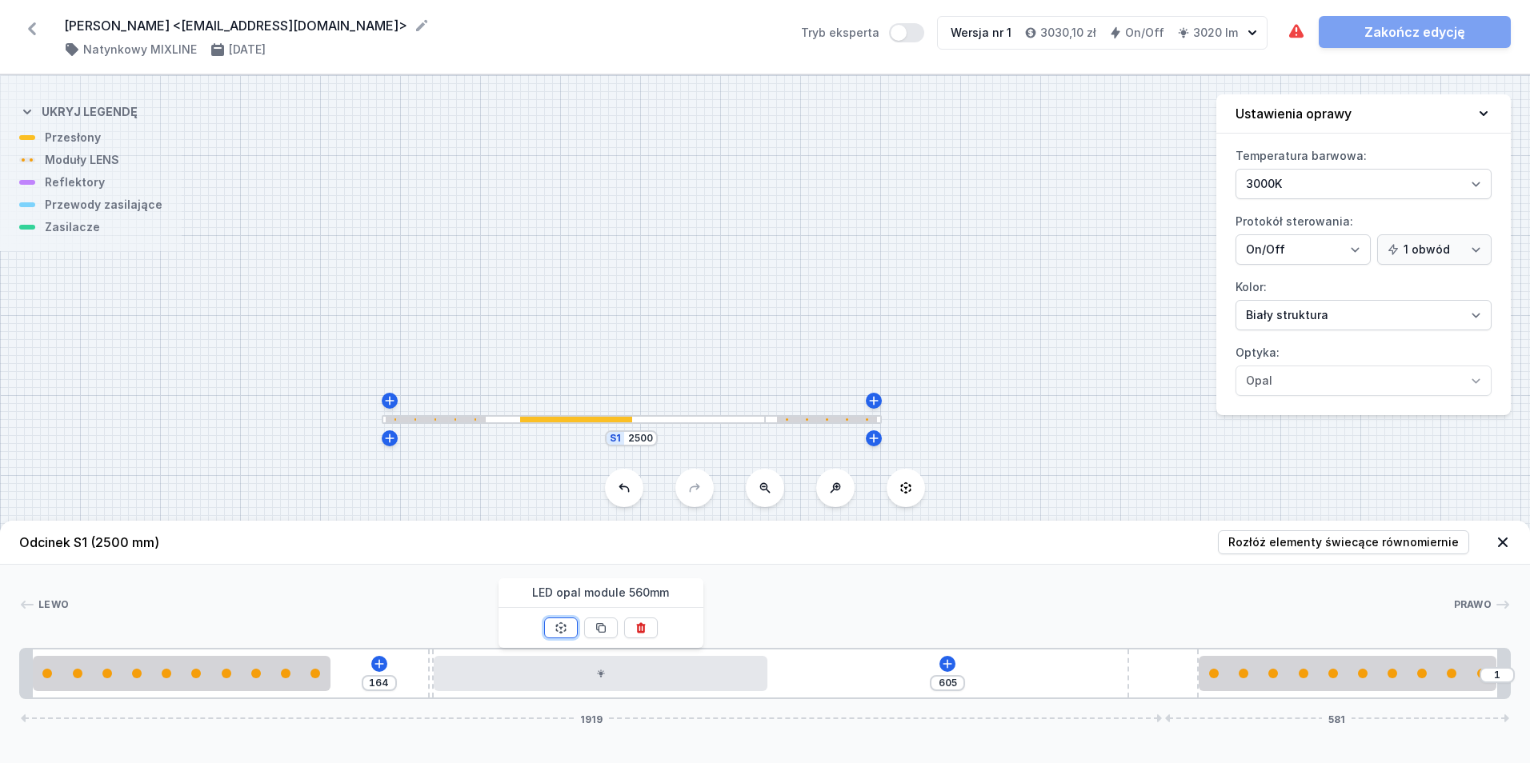
click at [559, 631] on icon at bounding box center [561, 628] width 13 height 13
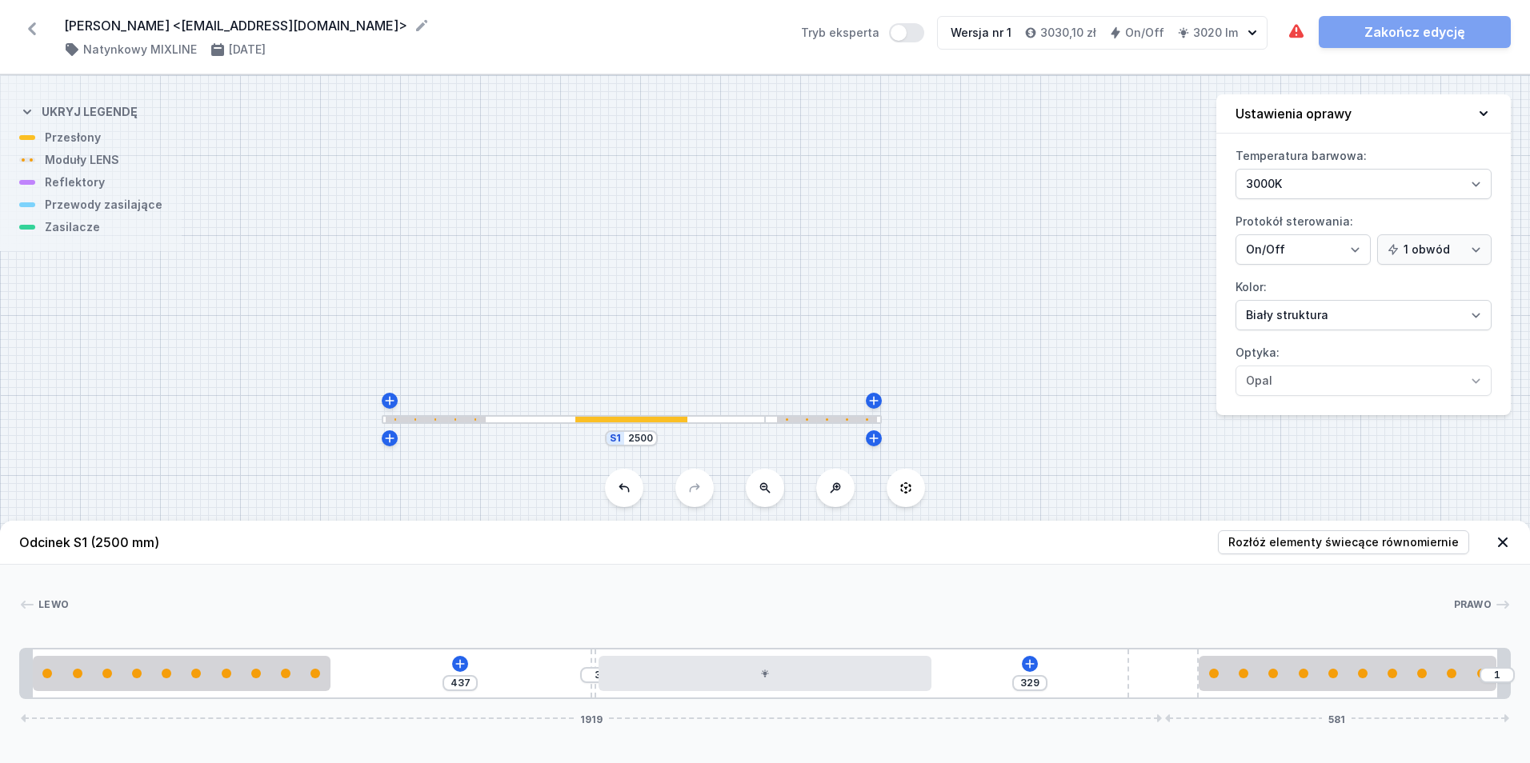
drag, startPoint x: 431, startPoint y: 675, endPoint x: 592, endPoint y: 683, distance: 161.1
click at [592, 683] on div "437 3 329 1 1919 581" at bounding box center [765, 673] width 1492 height 51
click at [1327, 311] on select "Biały struktura Czarny struktura Złoty struktura Miedziany Szary Inny (z palety…" at bounding box center [1364, 315] width 256 height 30
click at [1236, 300] on select "Biały struktura Czarny struktura Złoty struktura Miedziany Szary Inny (z palety…" at bounding box center [1364, 315] width 256 height 30
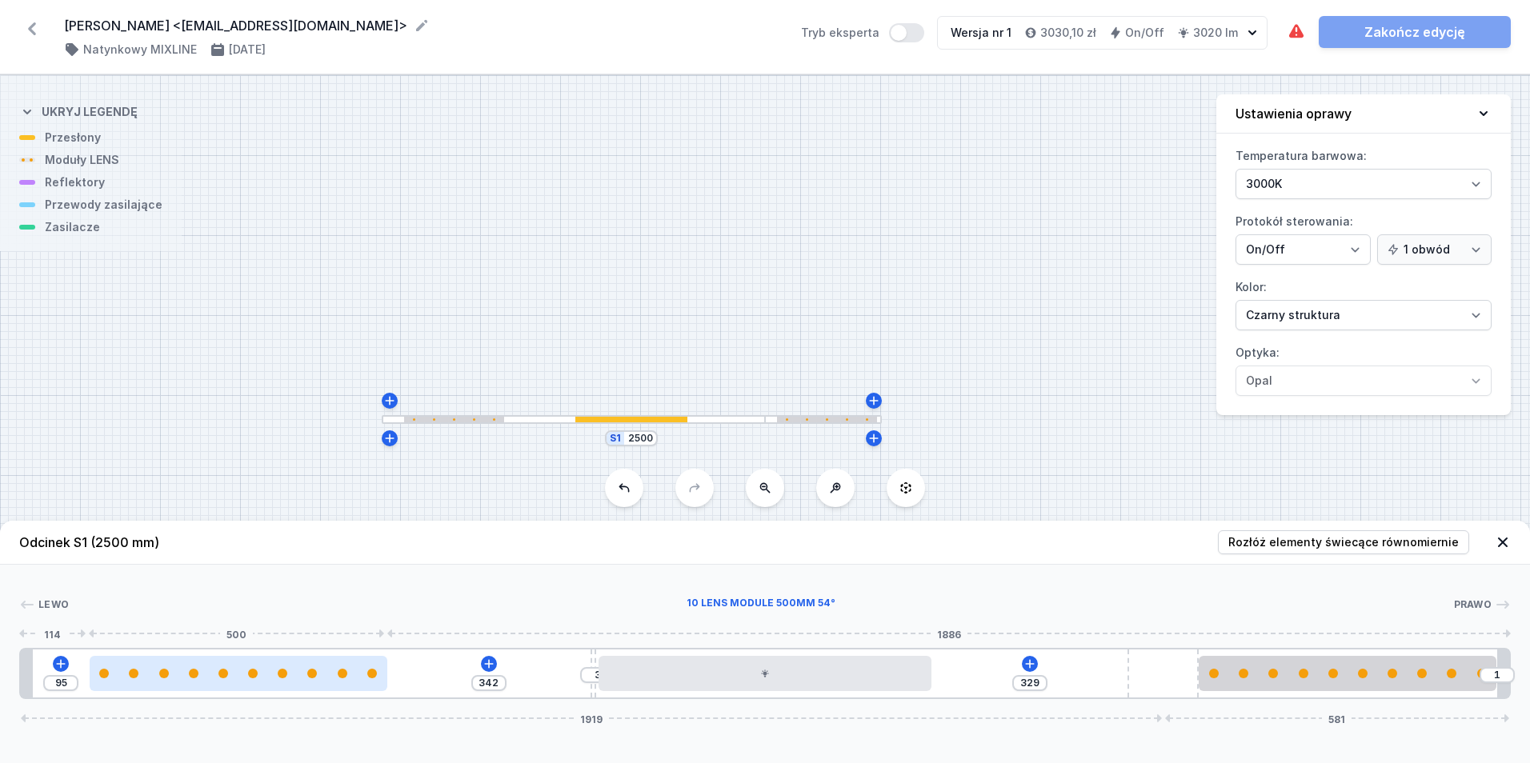
drag, startPoint x: 222, startPoint y: 679, endPoint x: 268, endPoint y: 686, distance: 46.1
click at [268, 686] on div at bounding box center [239, 673] width 298 height 35
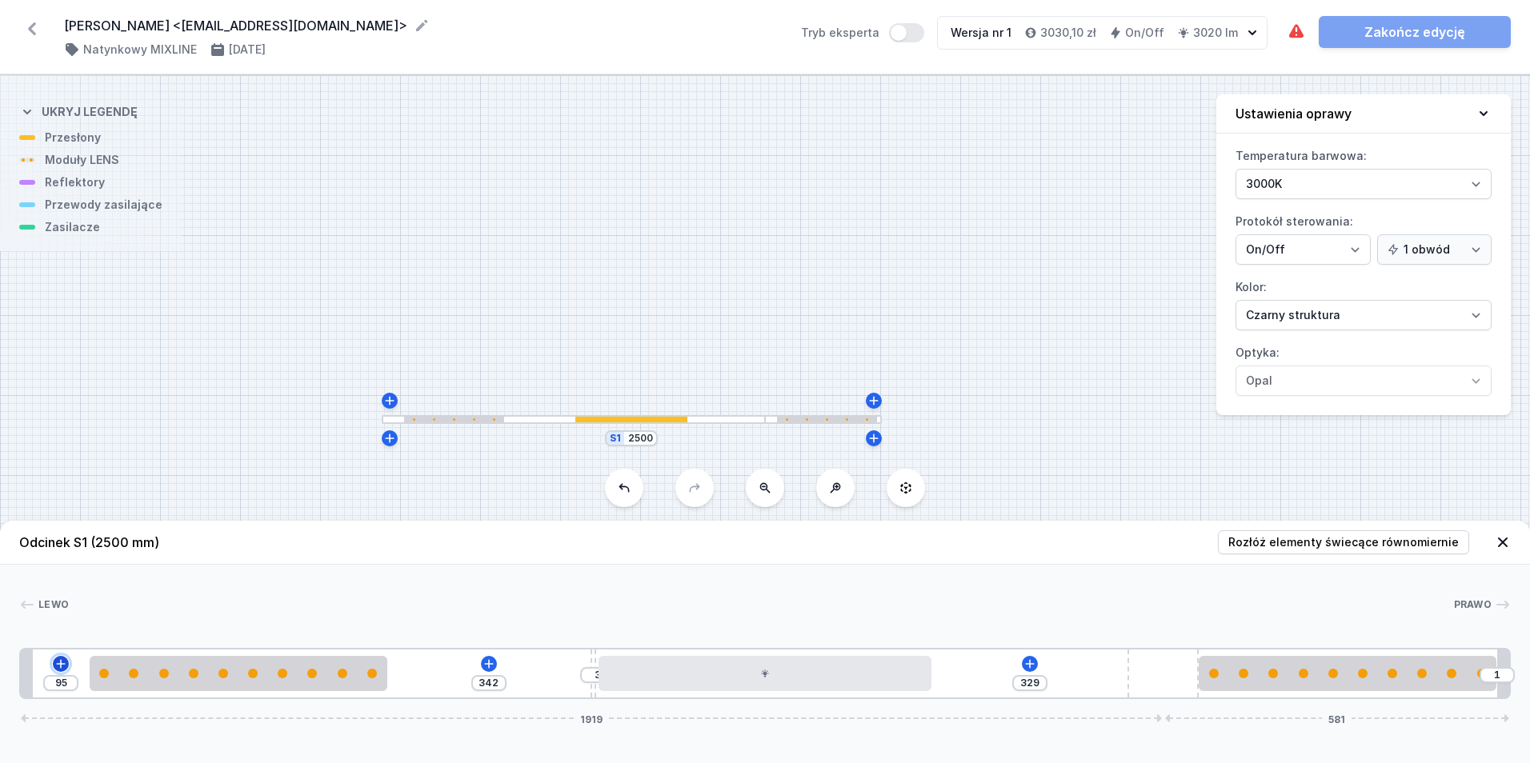
click at [66, 667] on icon at bounding box center [60, 664] width 13 height 13
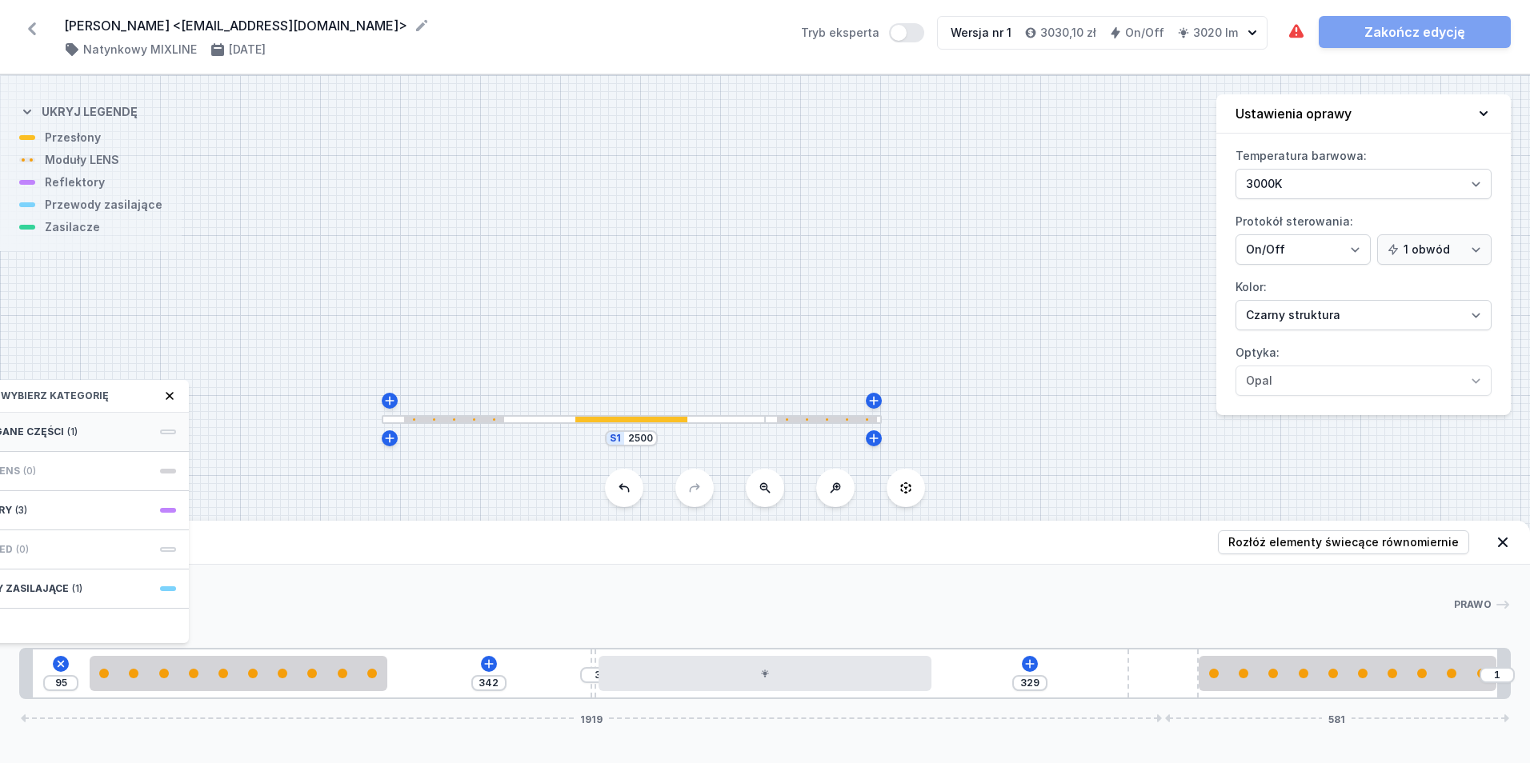
click at [78, 423] on div "Wymagane części (1)" at bounding box center [61, 432] width 256 height 39
drag, startPoint x: 86, startPoint y: 435, endPoint x: 115, endPoint y: 525, distance: 94.9
click at [86, 435] on span "Hole for power supply cable" at bounding box center [61, 431] width 230 height 16
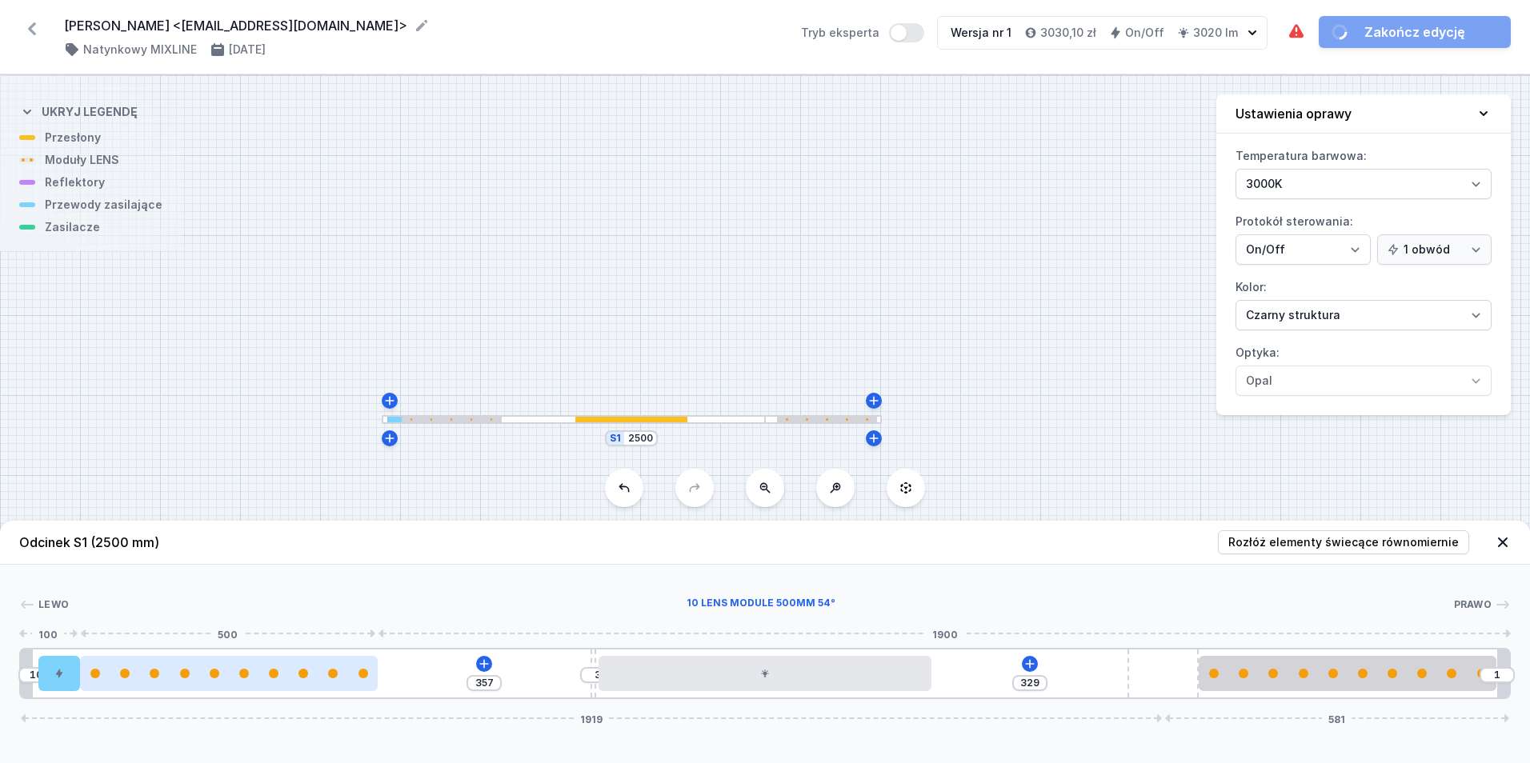
click at [125, 682] on div at bounding box center [229, 673] width 298 height 35
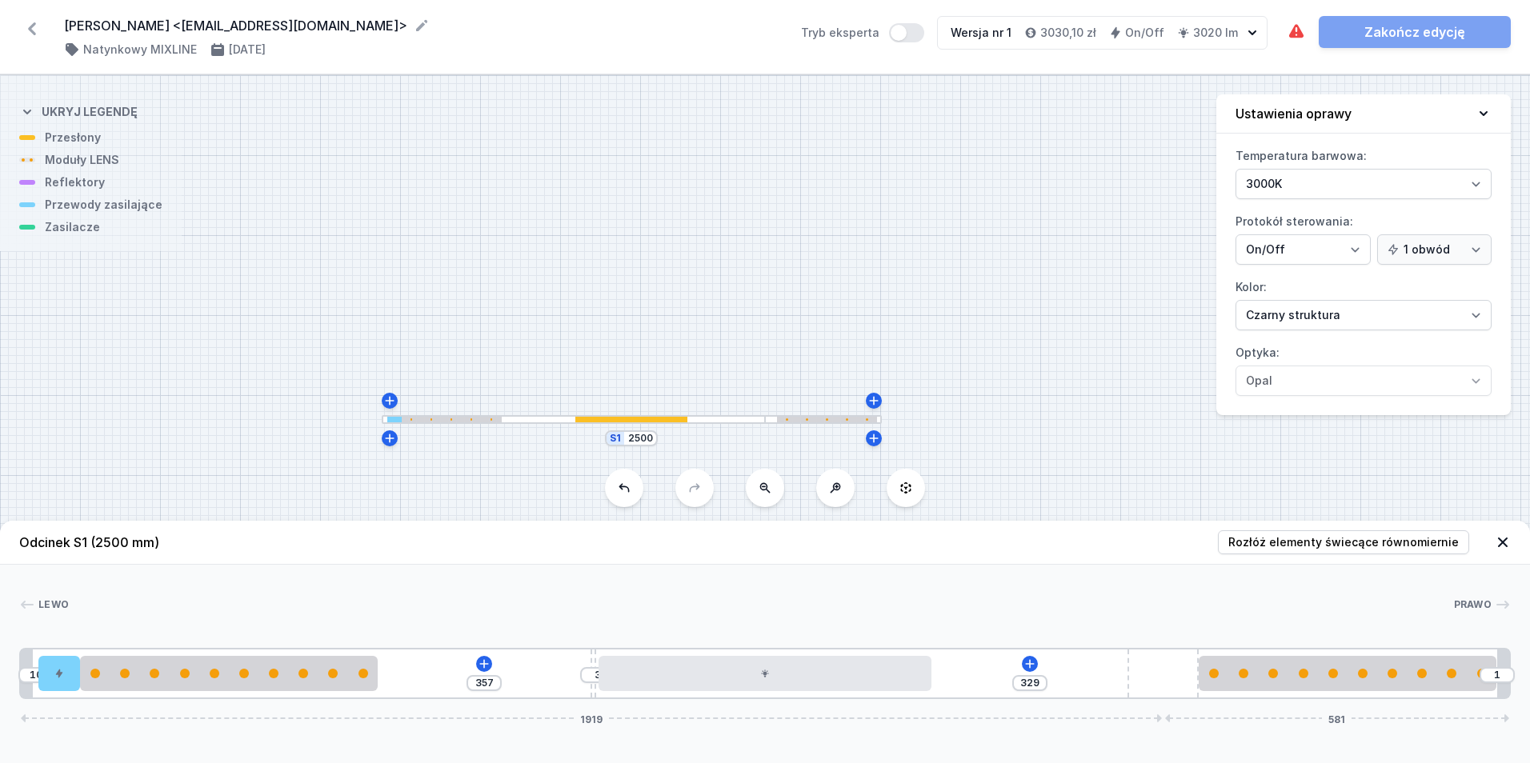
drag, startPoint x: 50, startPoint y: 678, endPoint x: 64, endPoint y: 704, distance: 29.7
click at [60, 703] on div "Odcinek S1 (2500 mm) Rozłóż elementy świecące równomiernie Lewo Prawo 1 2 3 4 5…" at bounding box center [765, 642] width 1530 height 242
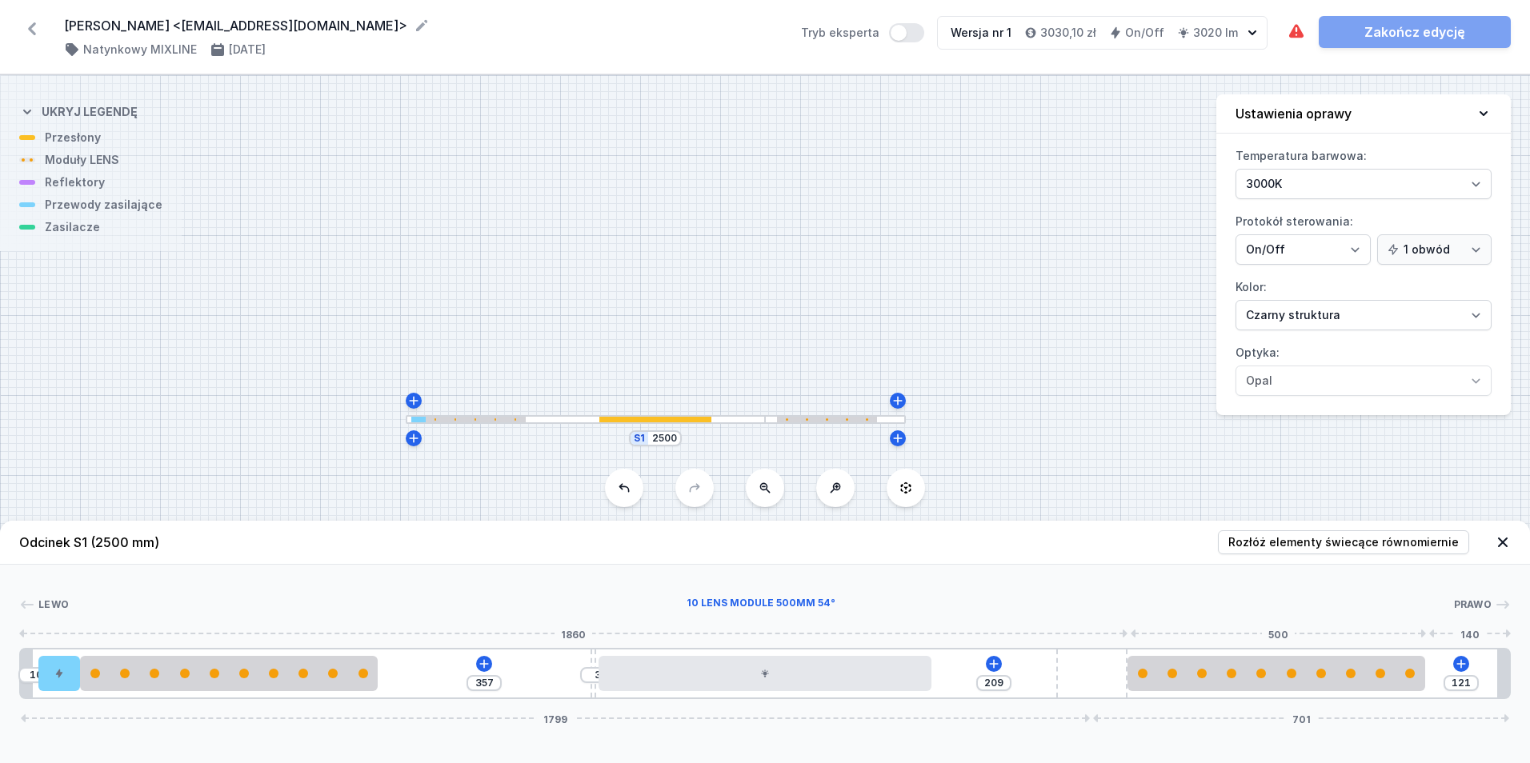
drag, startPoint x: 1157, startPoint y: 682, endPoint x: 1306, endPoint y: 699, distance: 149.8
click at [1142, 691] on div "10 357 3 209 121 1799 701" at bounding box center [765, 673] width 1492 height 51
click at [1471, 683] on input "120" at bounding box center [1462, 683] width 26 height 13
click at [486, 657] on button at bounding box center [484, 664] width 16 height 16
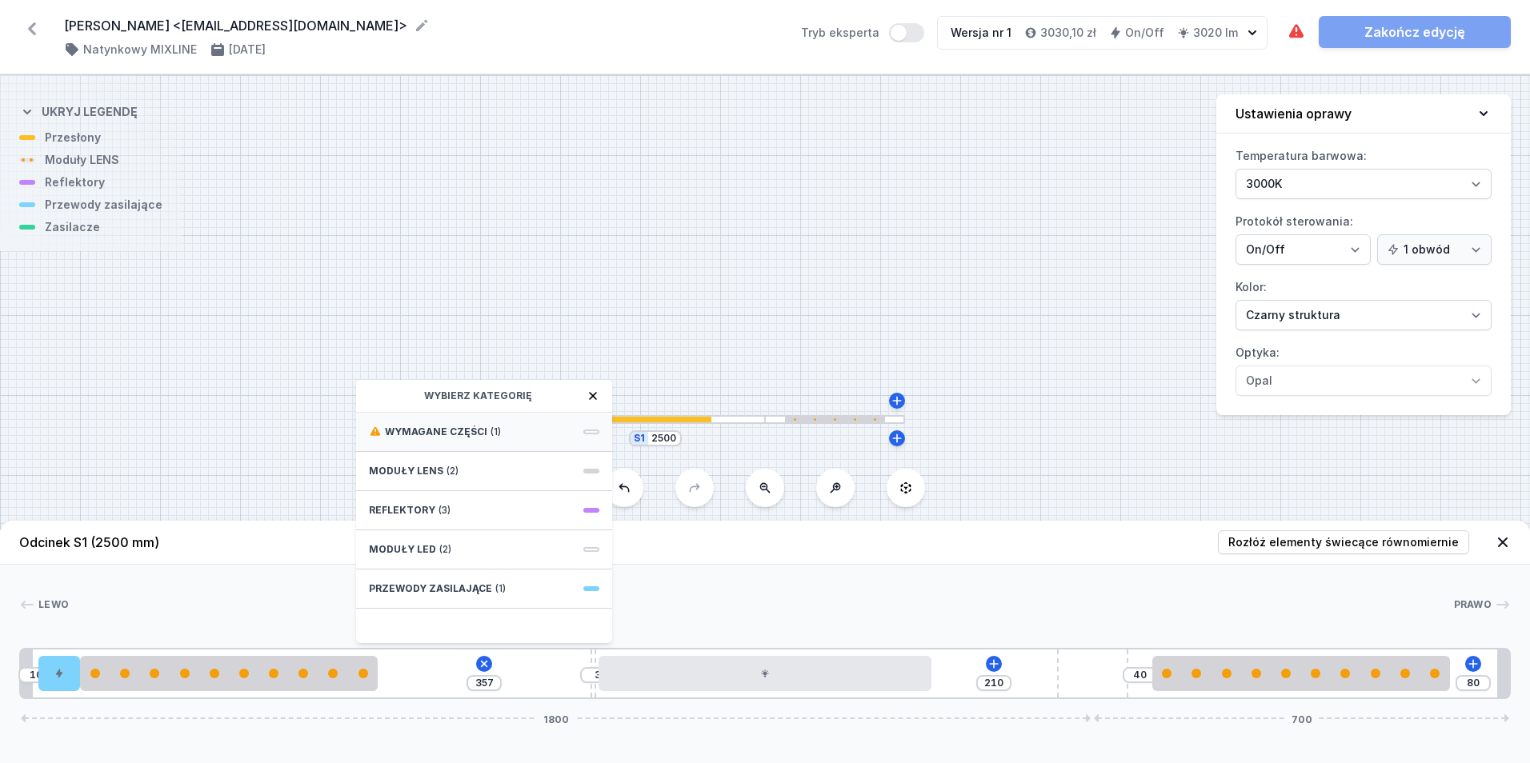
click at [503, 414] on div "Wymagane części (1)" at bounding box center [484, 432] width 256 height 39
click at [515, 431] on span "ON/OFF Driver - up to 32W" at bounding box center [484, 431] width 230 height 16
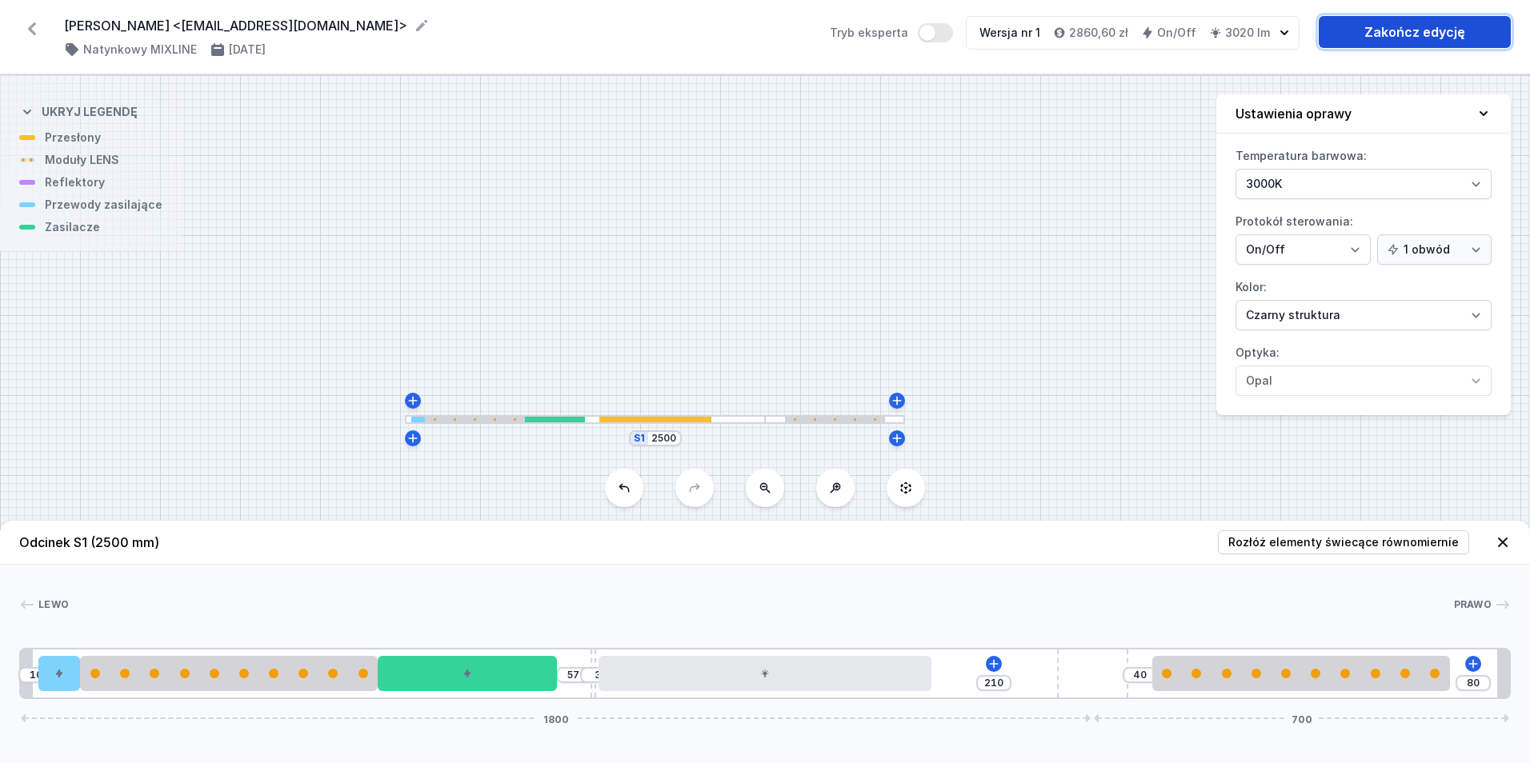
click at [1422, 34] on link "Zakończ edycję" at bounding box center [1415, 32] width 192 height 32
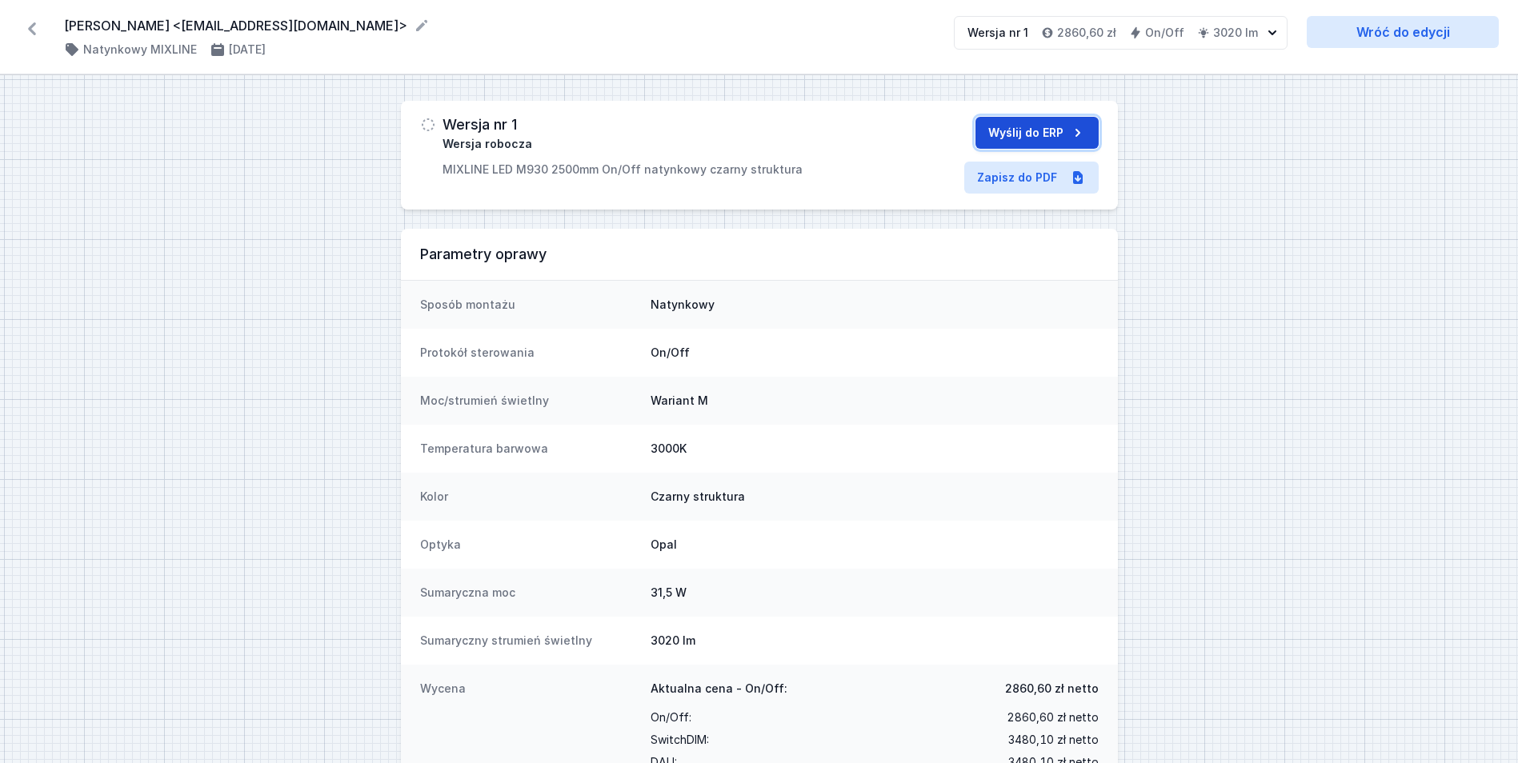
click at [1000, 128] on button "Wyślij do ERP" at bounding box center [1037, 133] width 123 height 32
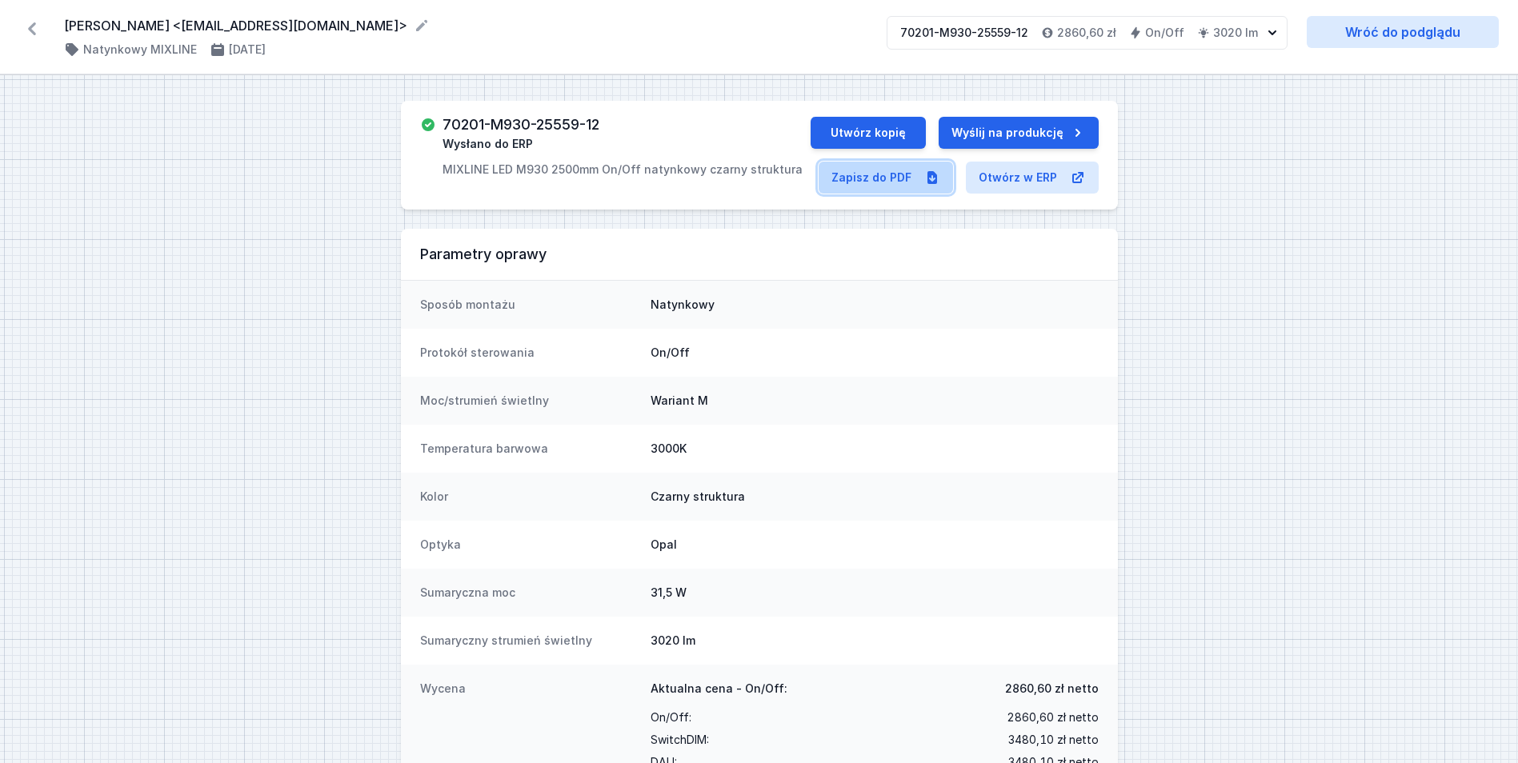
click at [877, 182] on link "Zapisz do PDF" at bounding box center [886, 178] width 134 height 32
click at [899, 132] on button "Utwórz kopię" at bounding box center [868, 133] width 115 height 32
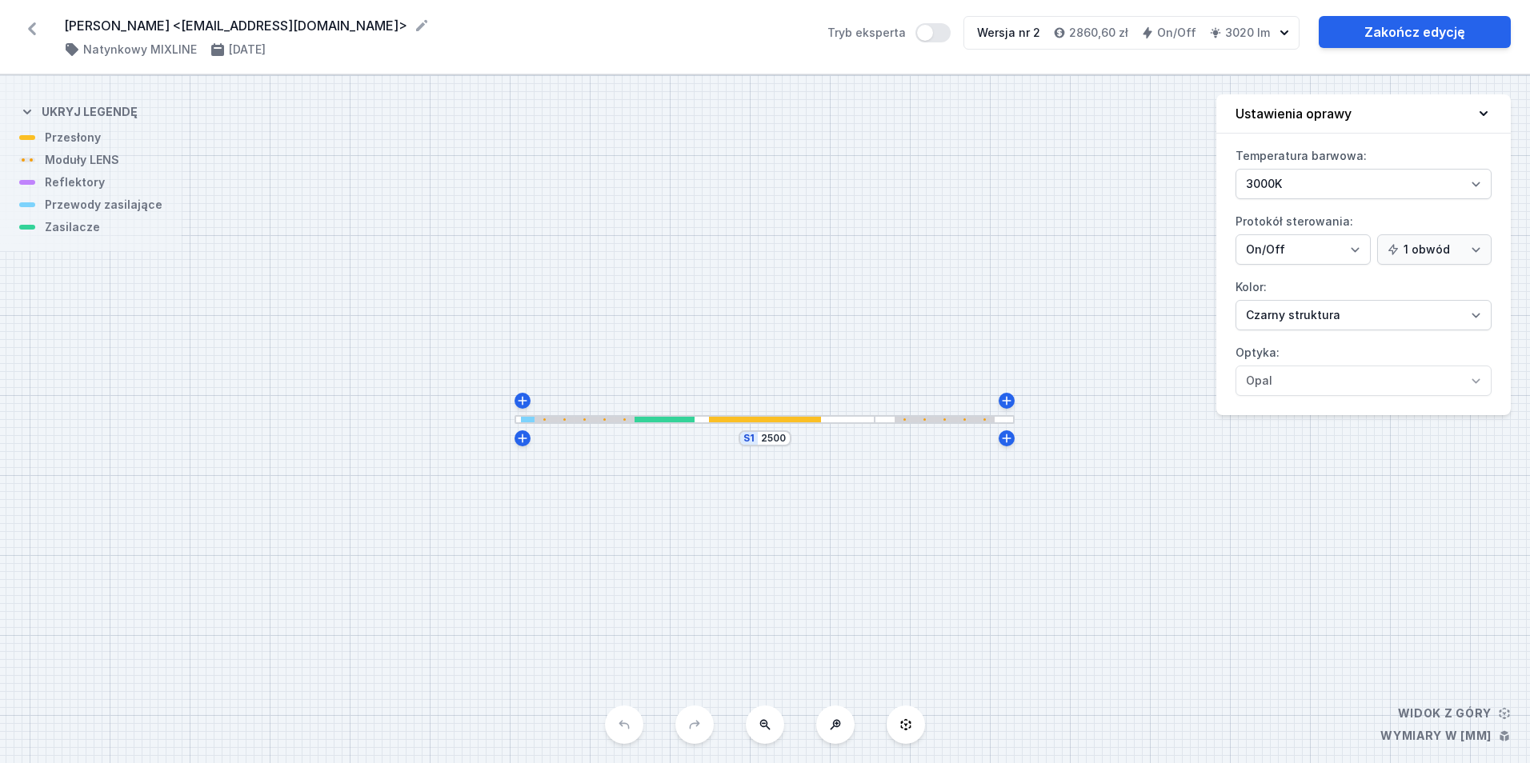
click at [772, 419] on div at bounding box center [765, 420] width 112 height 6
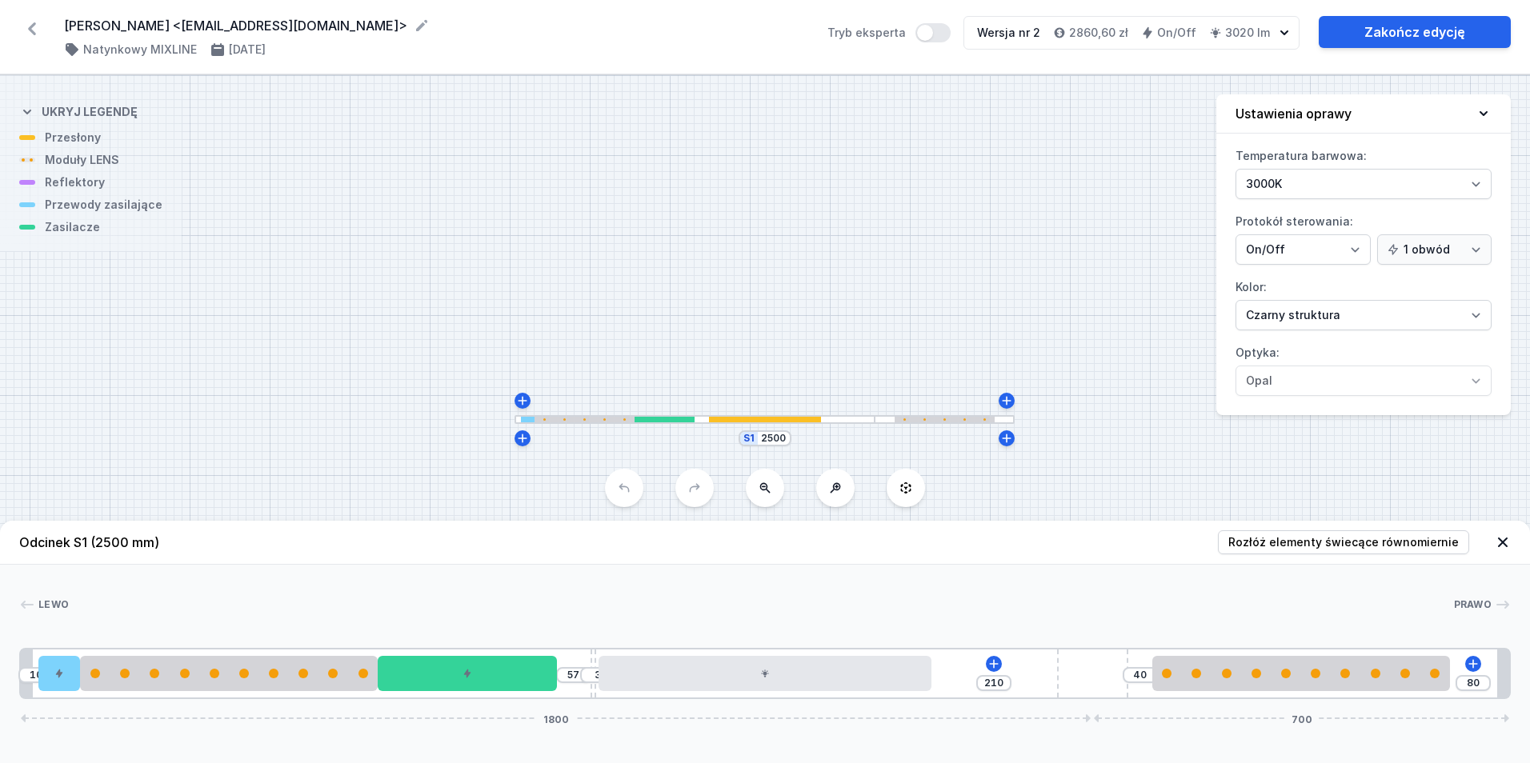
click at [782, 446] on div "S1 2500" at bounding box center [765, 439] width 53 height 16
click at [779, 441] on input "2500" at bounding box center [774, 438] width 26 height 13
click at [759, 256] on div "S1 1000" at bounding box center [765, 419] width 1530 height 688
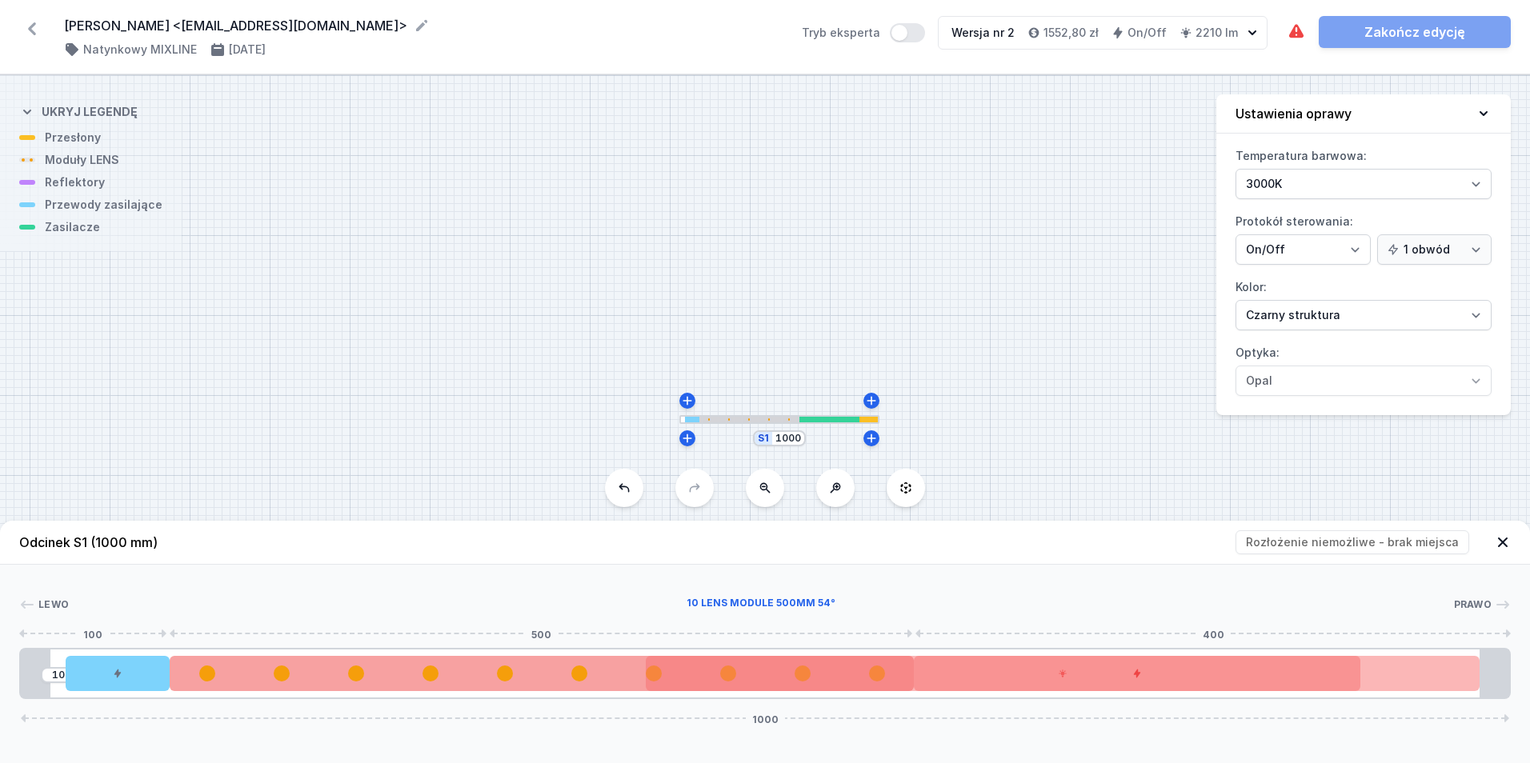
click at [419, 691] on div "10 1000" at bounding box center [765, 673] width 1492 height 51
click at [420, 683] on div at bounding box center [542, 673] width 744 height 35
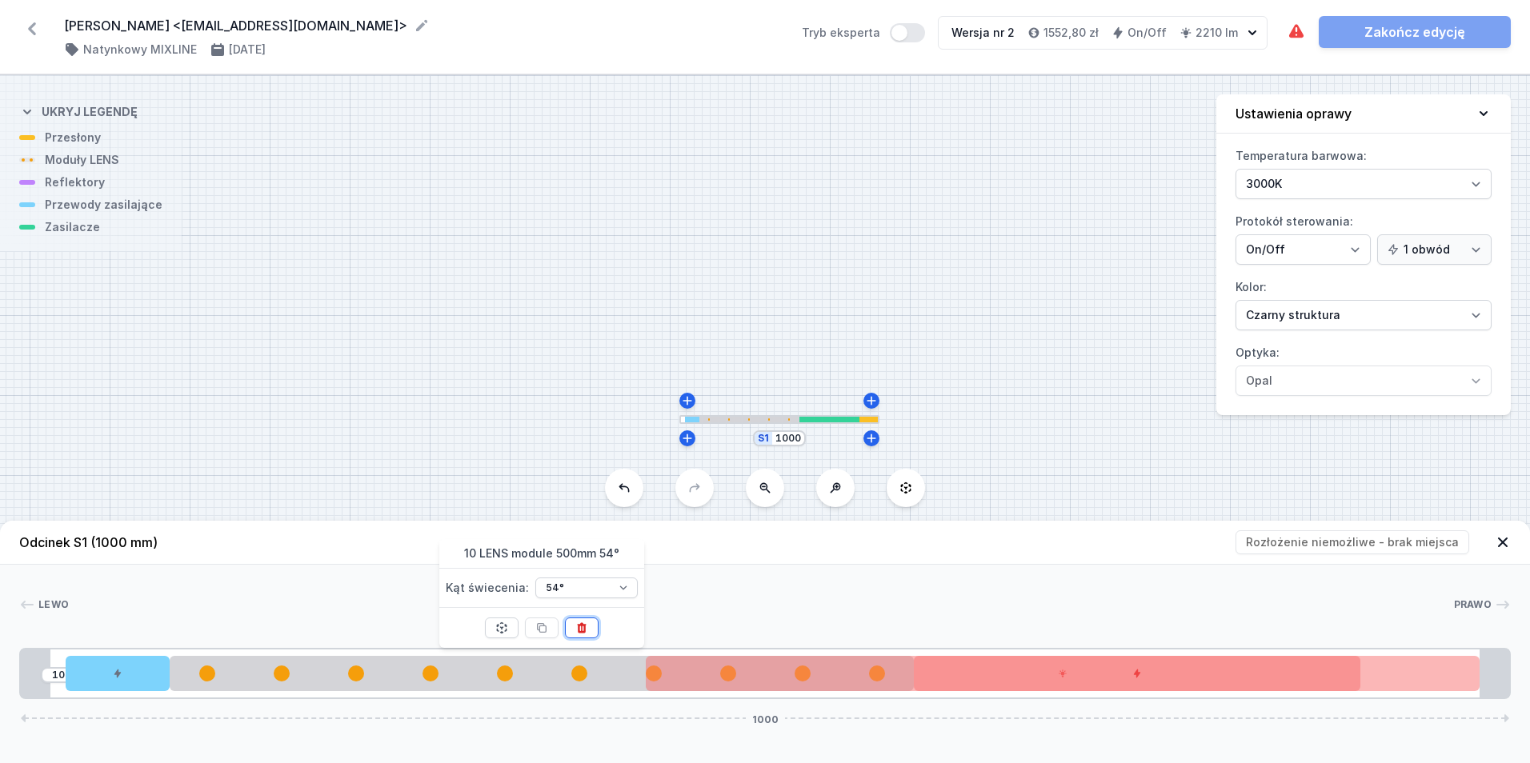
click at [578, 619] on button at bounding box center [582, 628] width 34 height 21
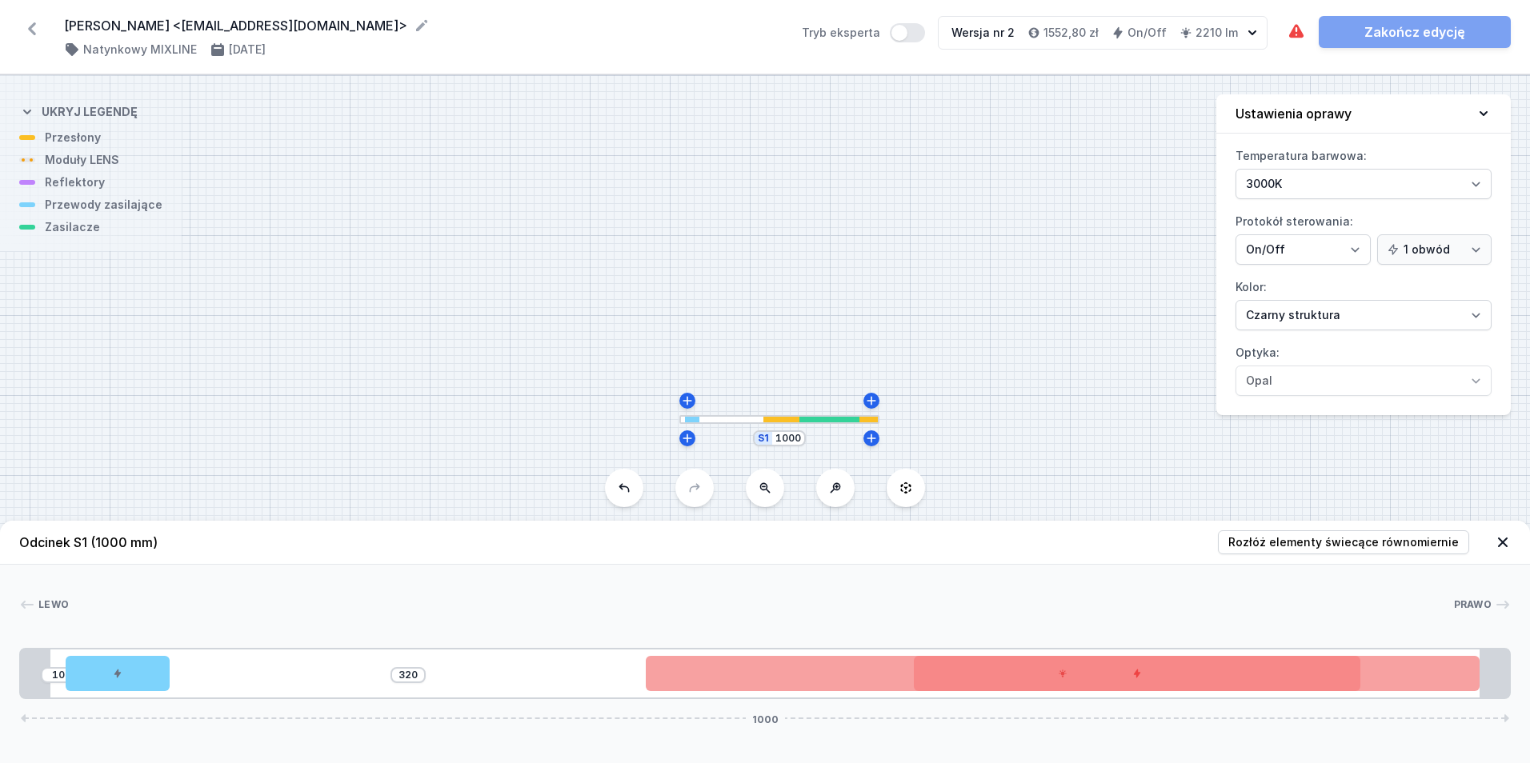
click at [658, 664] on div at bounding box center [1063, 673] width 834 height 35
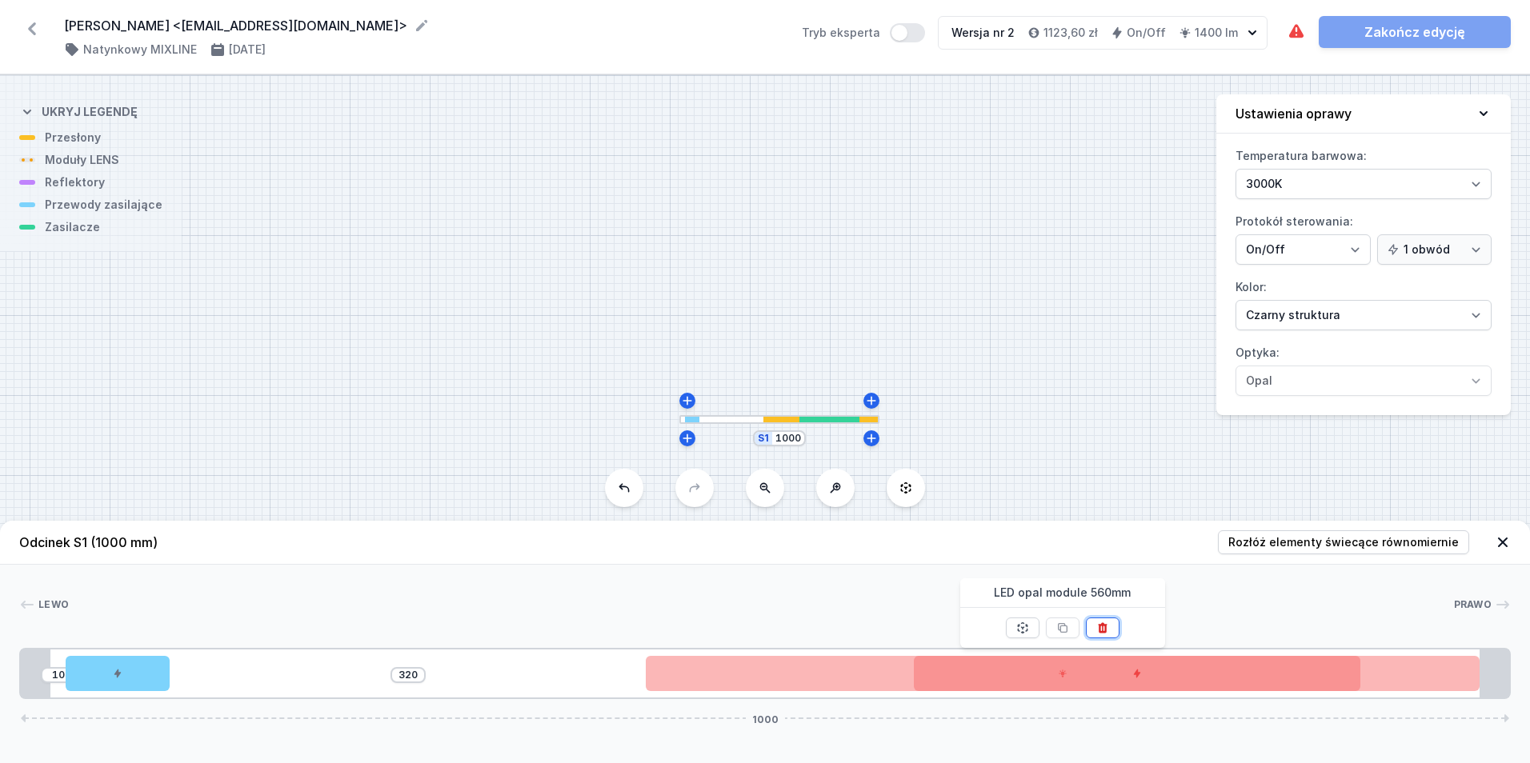
click at [1100, 622] on icon at bounding box center [1102, 628] width 13 height 13
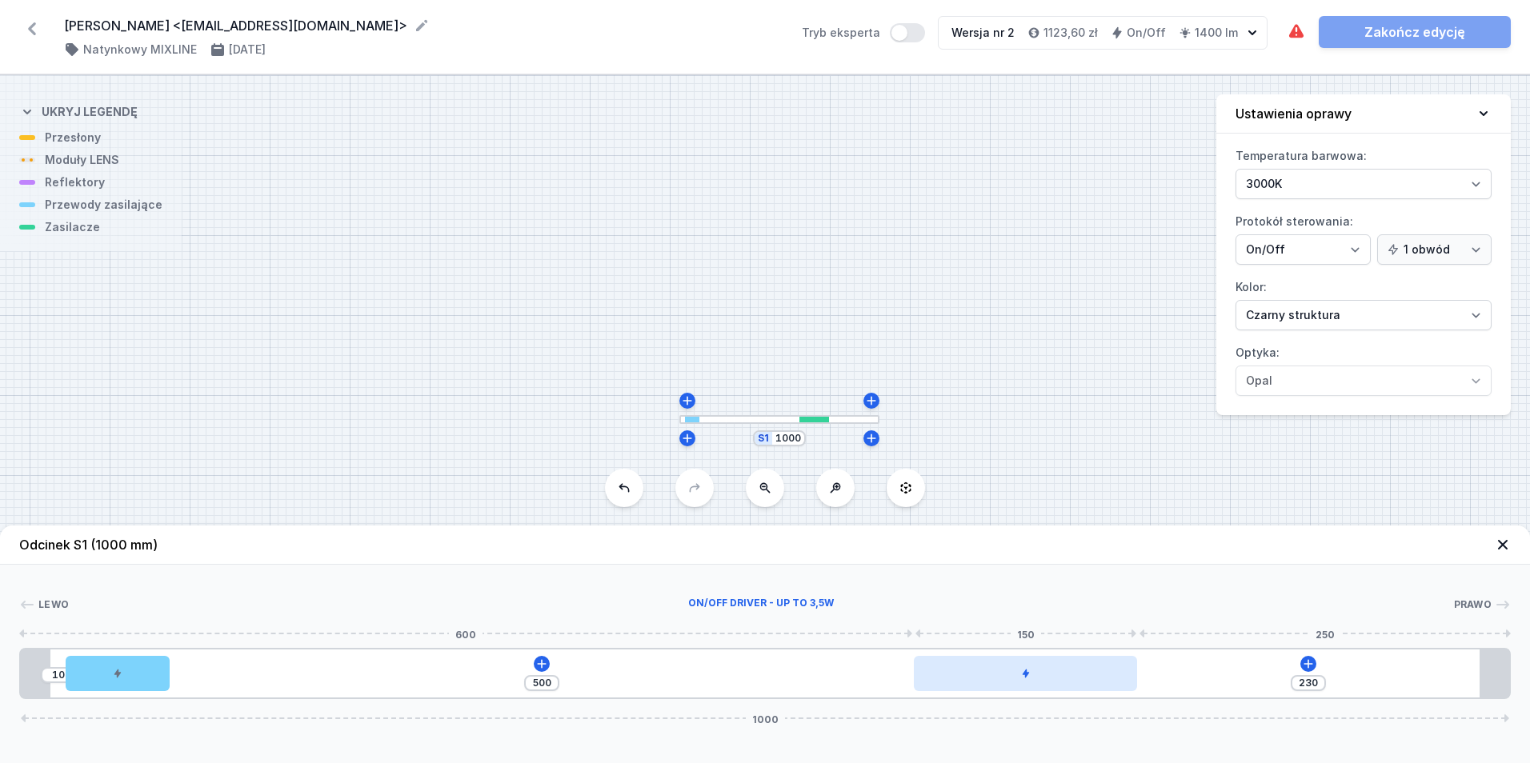
click at [1072, 681] on div at bounding box center [1025, 673] width 223 height 35
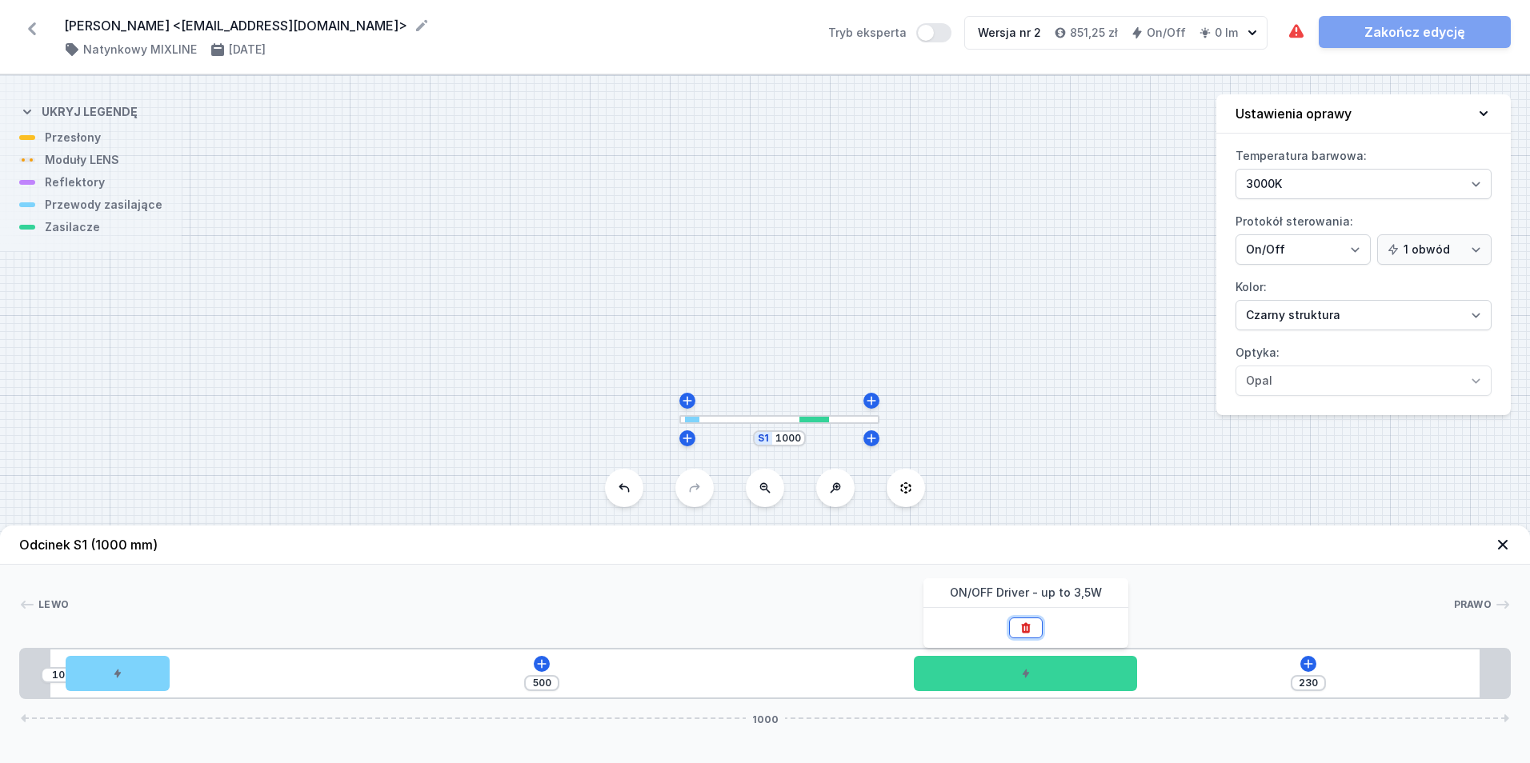
click at [1034, 623] on button at bounding box center [1026, 628] width 34 height 21
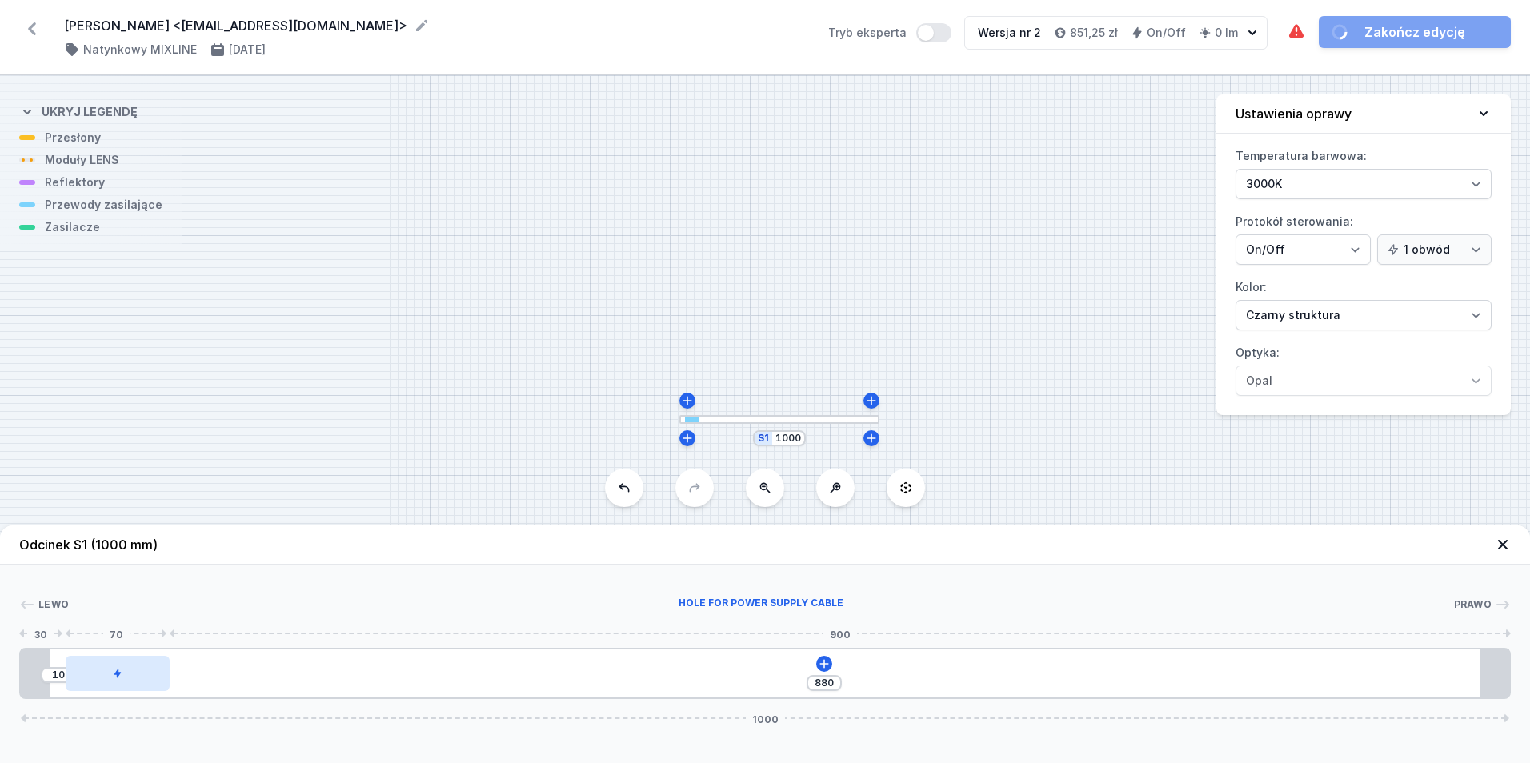
click at [143, 667] on div at bounding box center [118, 673] width 104 height 35
click at [130, 628] on button at bounding box center [118, 628] width 34 height 21
click at [763, 663] on icon at bounding box center [765, 664] width 13 height 13
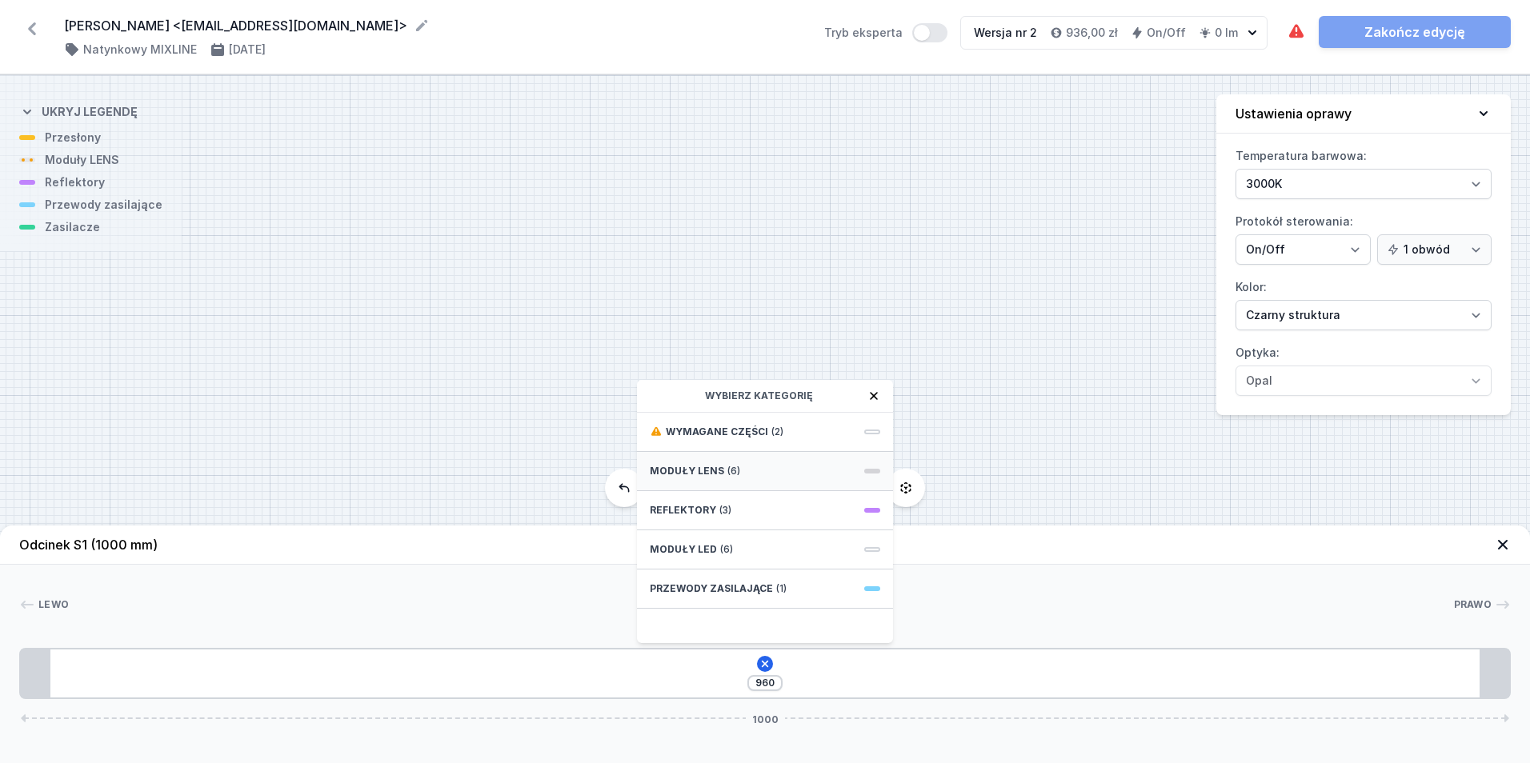
click at [771, 472] on div "Moduły LENS (6)" at bounding box center [765, 471] width 256 height 39
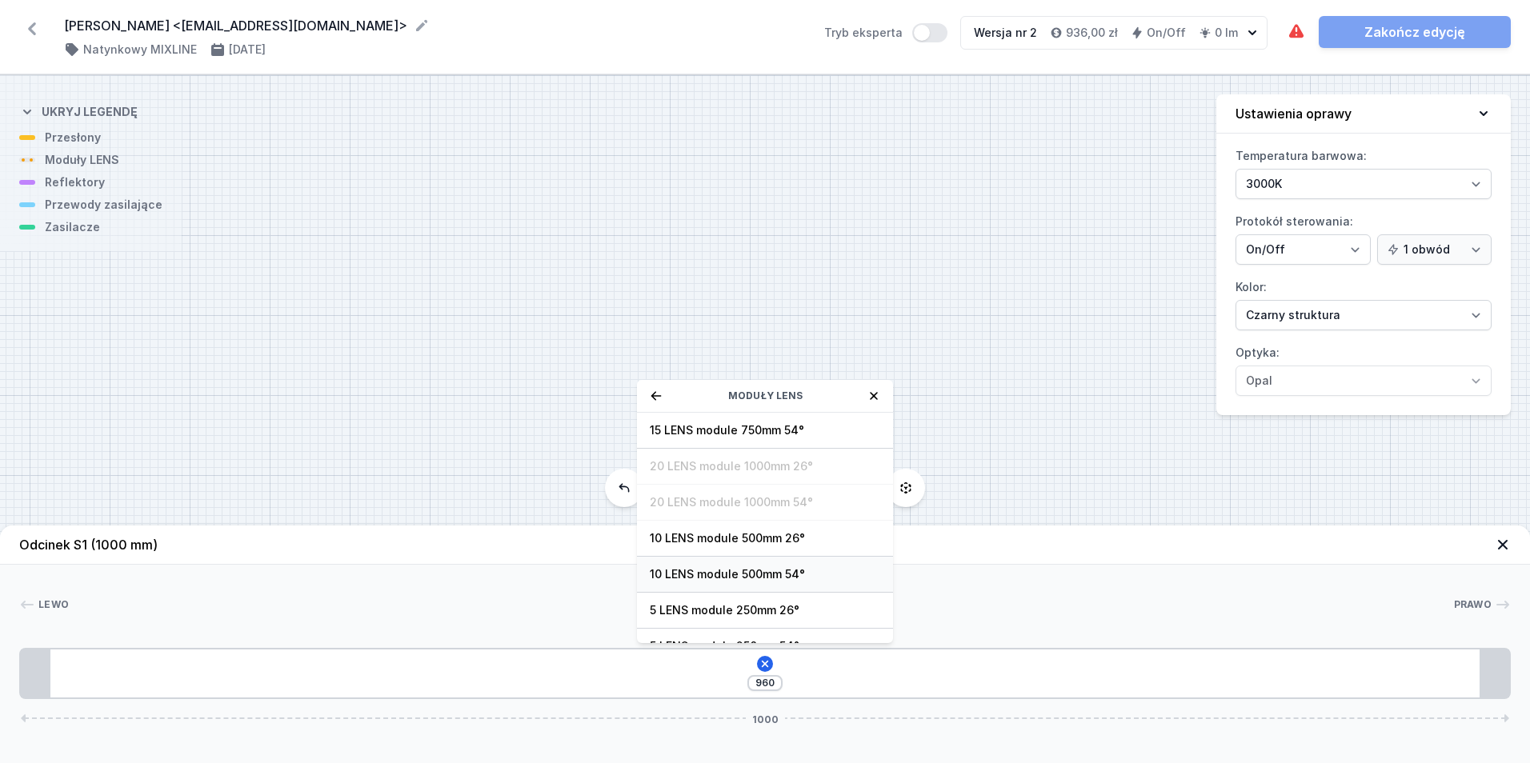
scroll to position [58, 0]
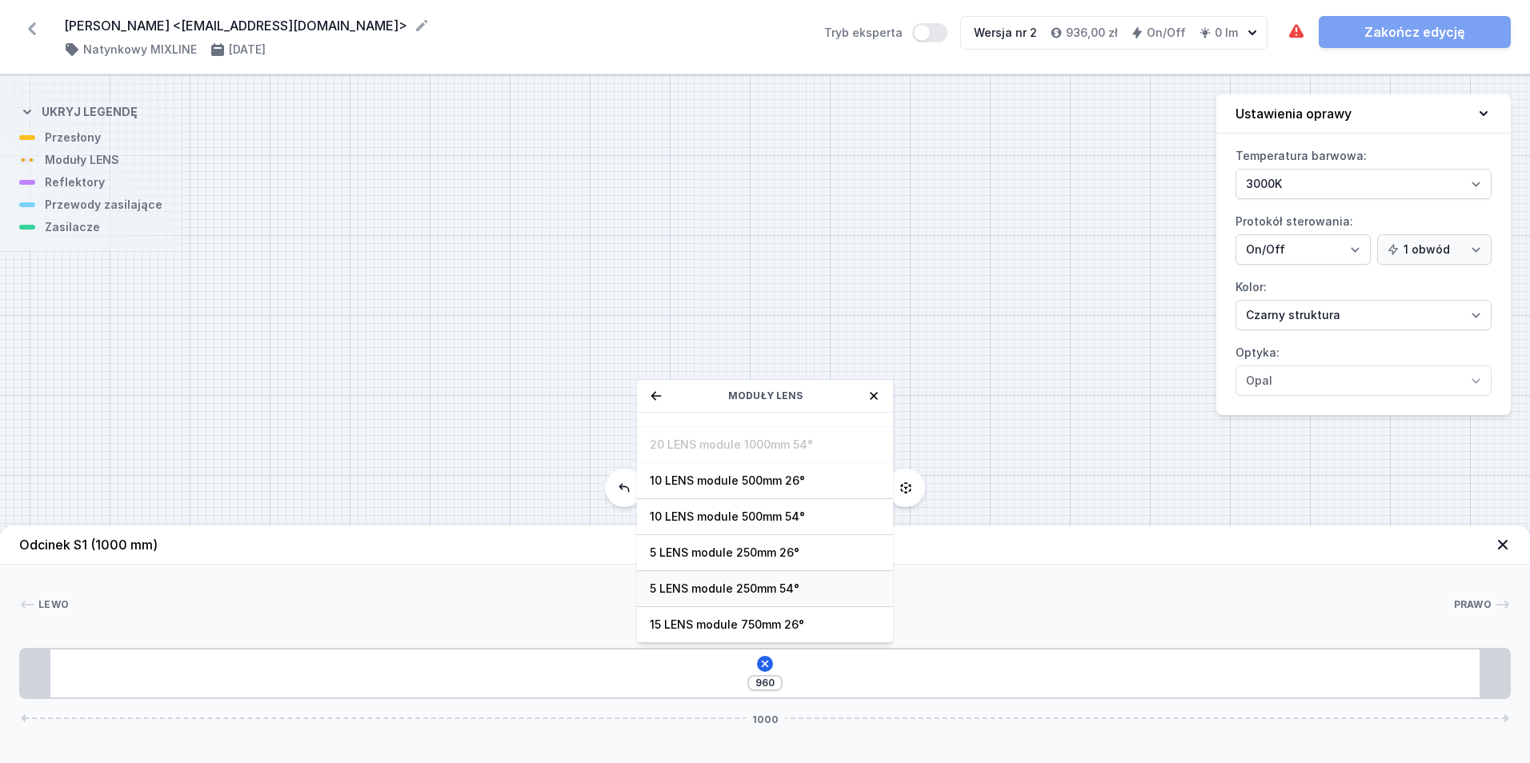
click at [819, 587] on span "5 LENS module 250mm 54°" at bounding box center [765, 589] width 230 height 16
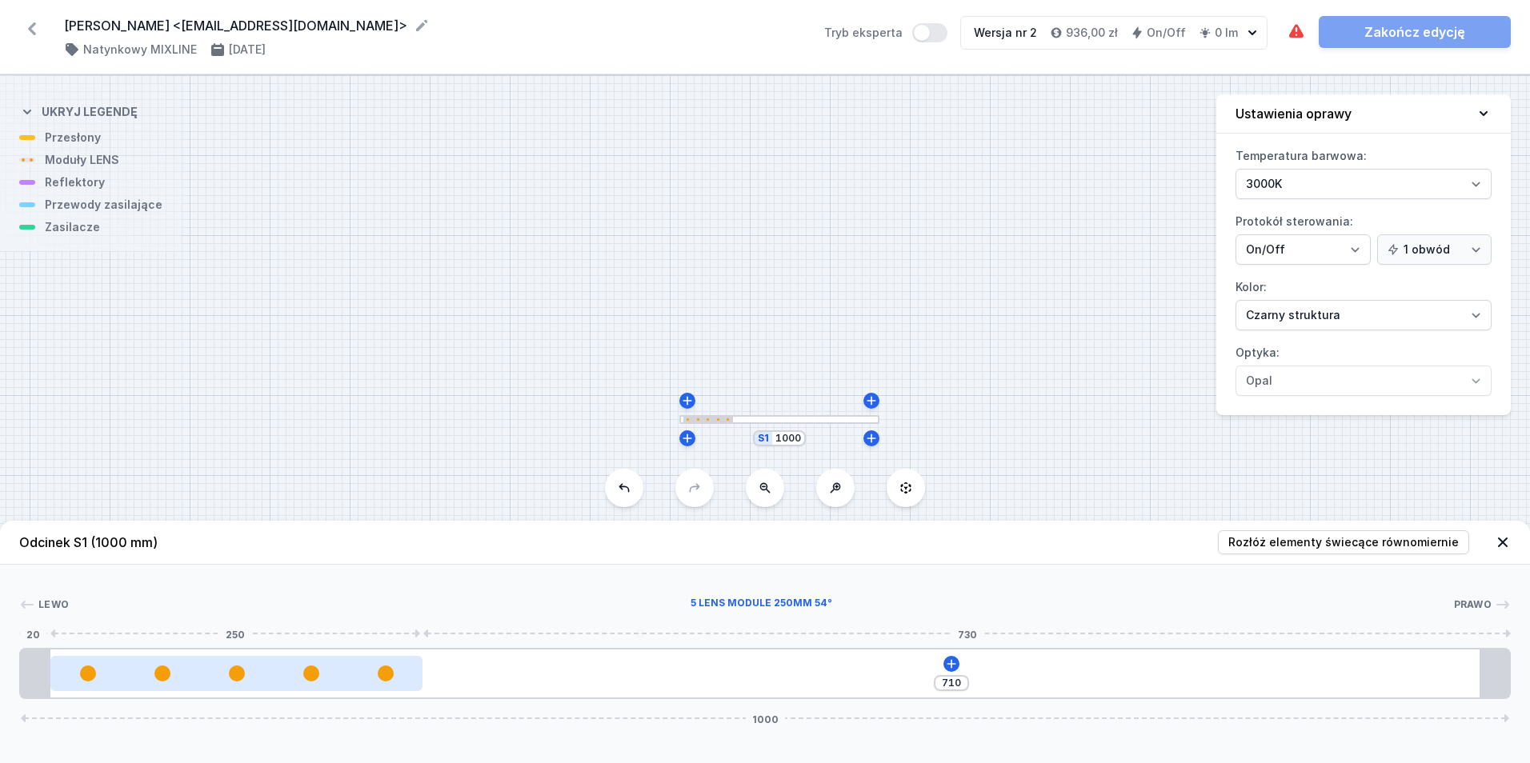
click at [366, 678] on div at bounding box center [236, 674] width 372 height 16
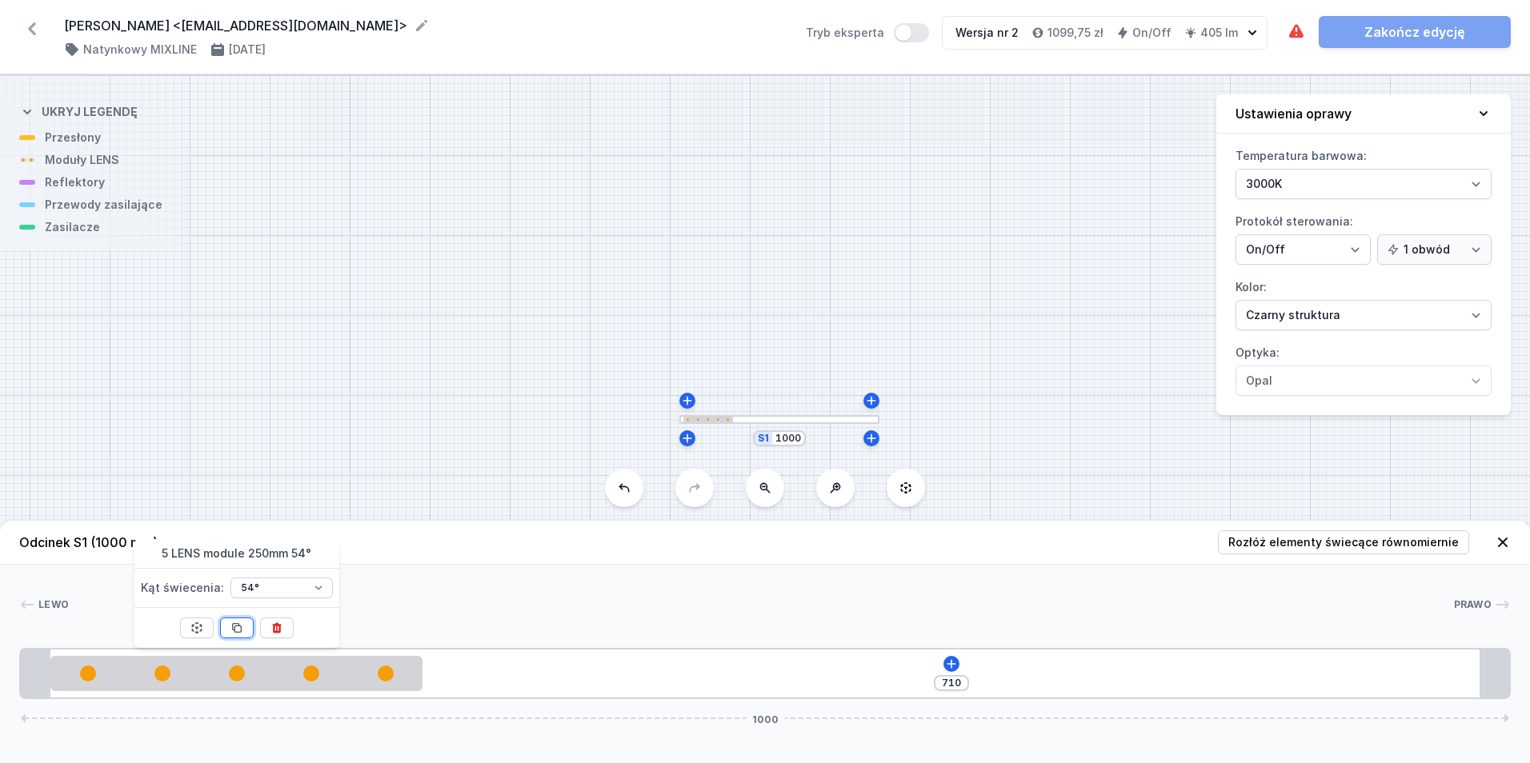
click at [238, 624] on icon at bounding box center [236, 628] width 9 height 9
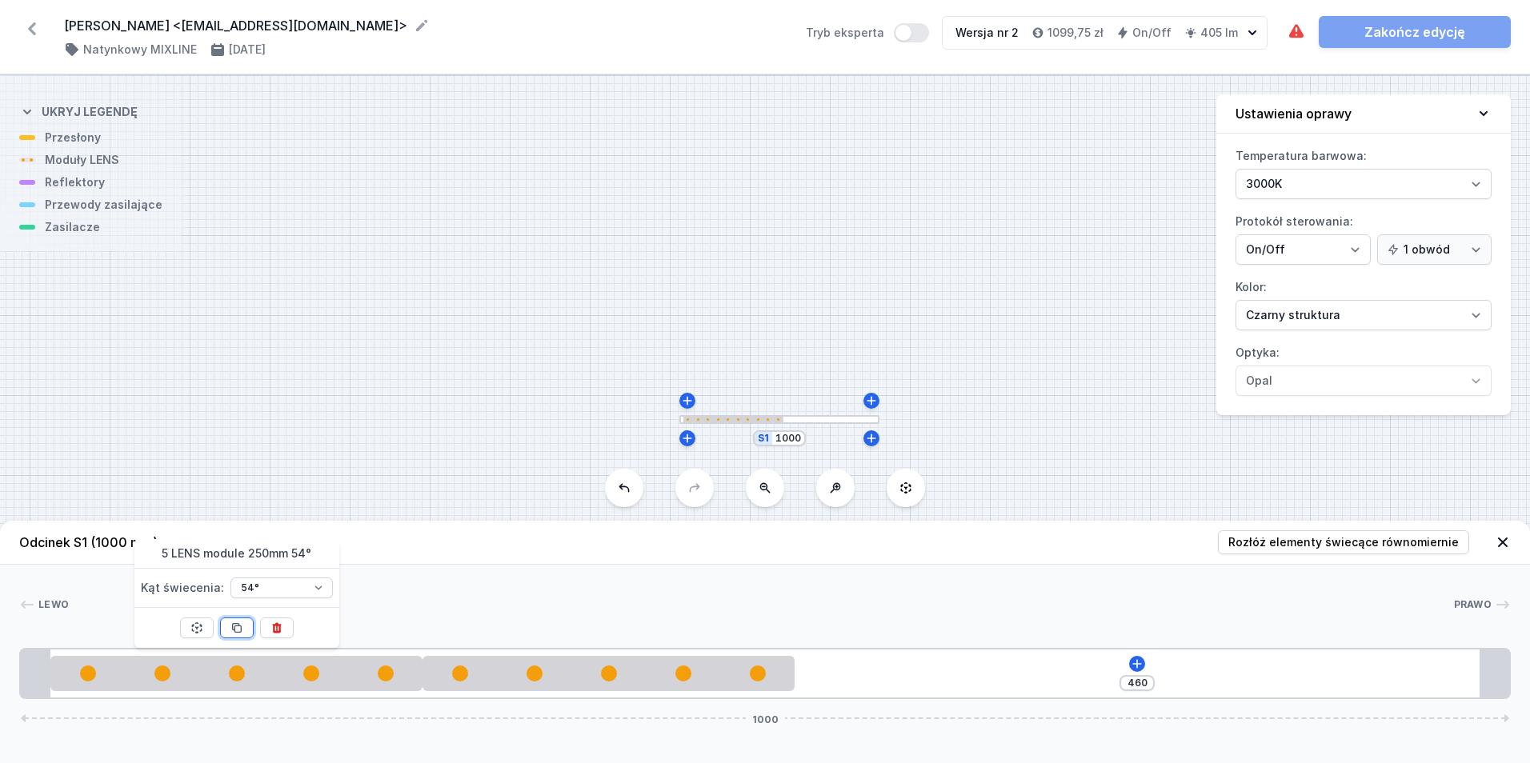
click at [238, 624] on icon at bounding box center [236, 628] width 9 height 9
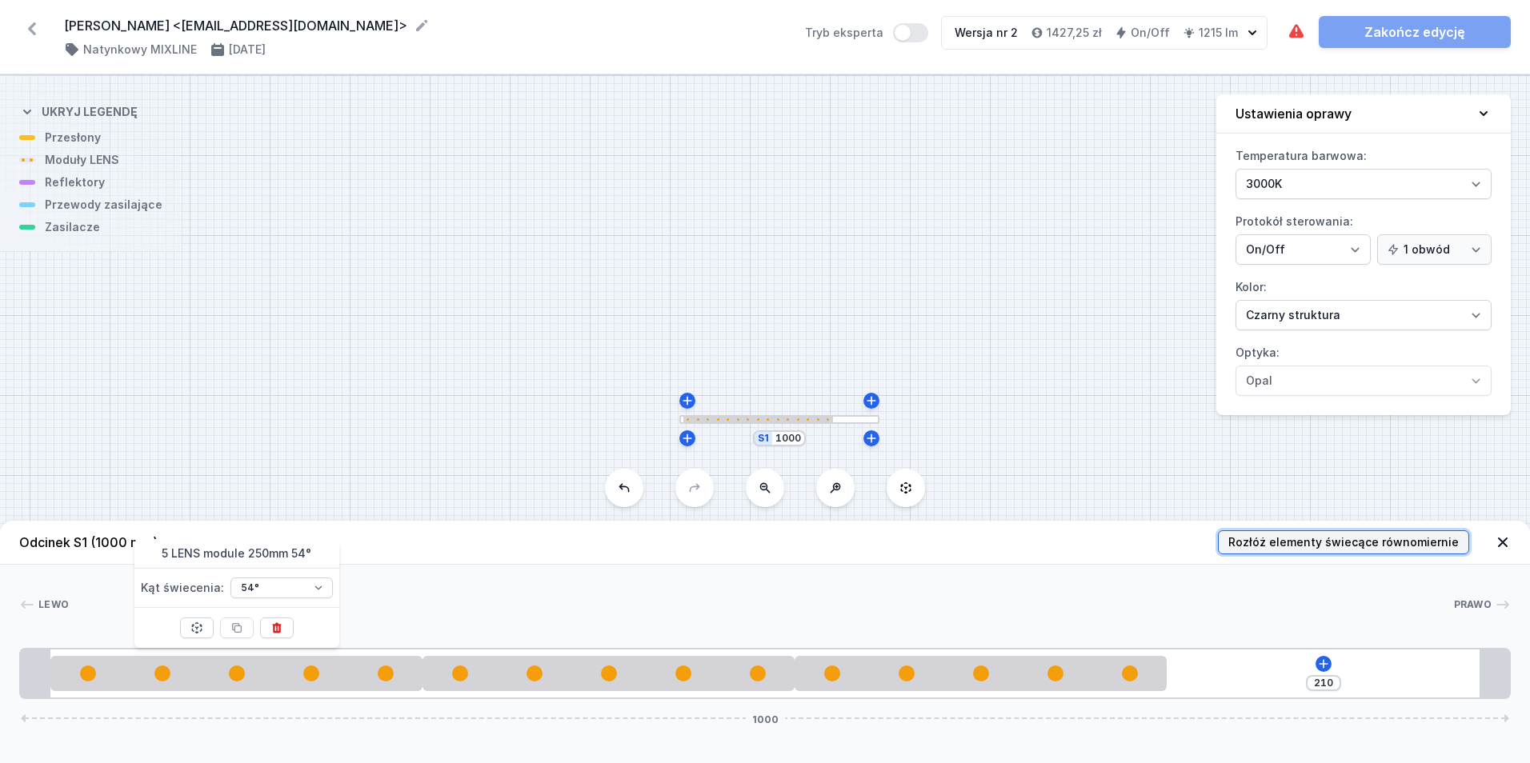
click at [1367, 542] on span "Rozłóż elementy świecące równomiernie" at bounding box center [1343, 543] width 230 height 16
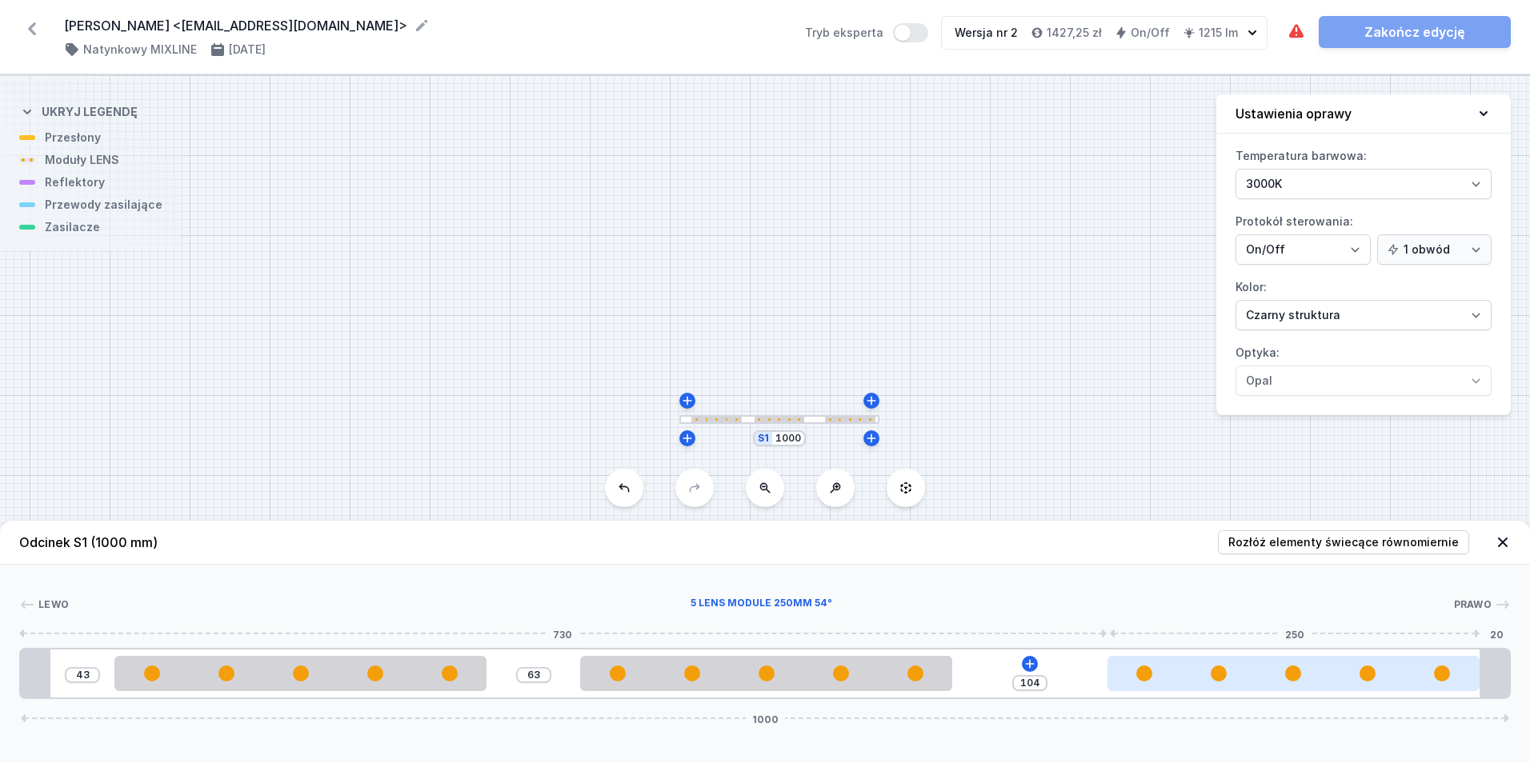
drag, startPoint x: 1313, startPoint y: 668, endPoint x: 1411, endPoint y: 675, distance: 97.8
click at [1420, 679] on div at bounding box center [1294, 674] width 372 height 16
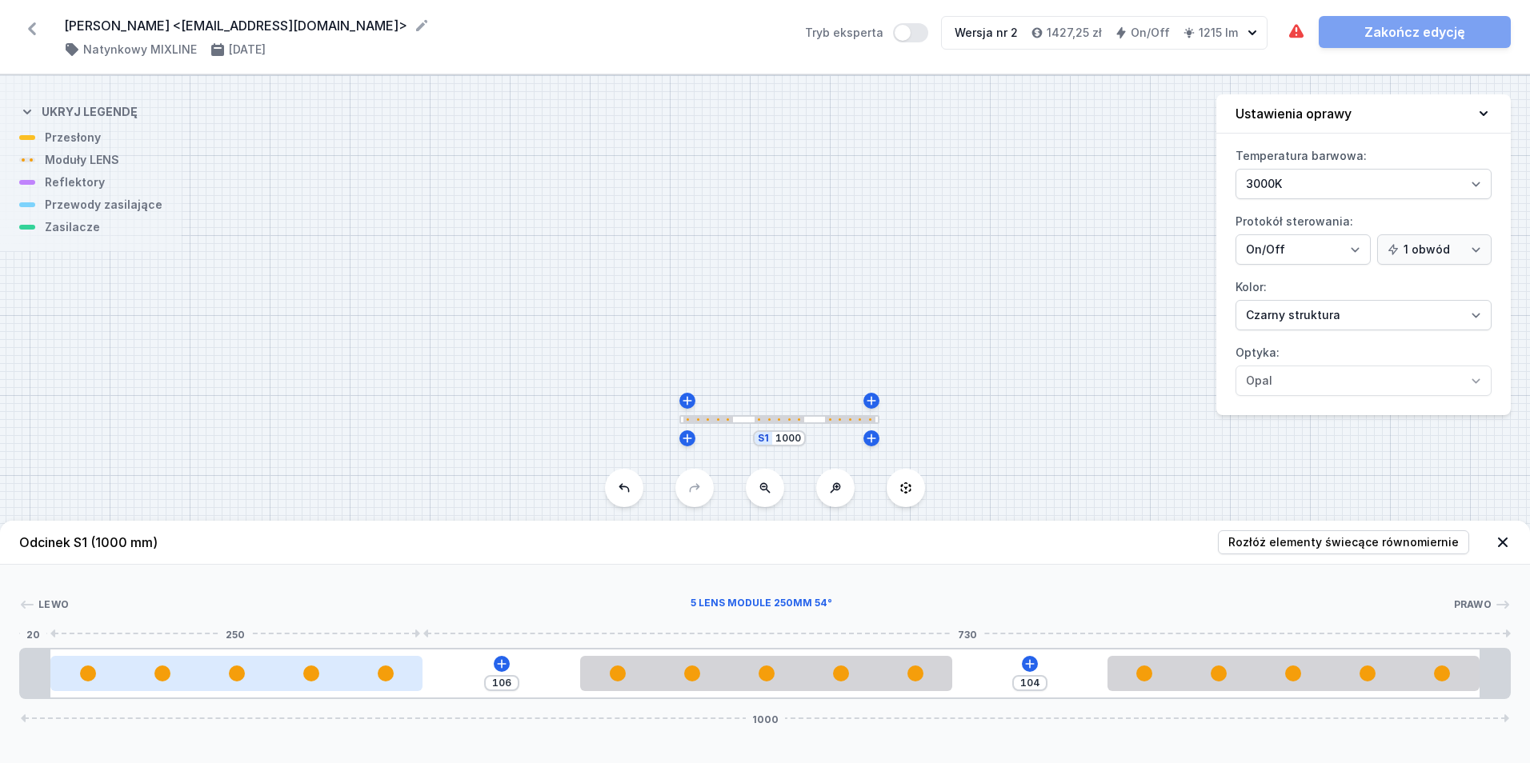
drag, startPoint x: 278, startPoint y: 658, endPoint x: 140, endPoint y: 681, distance: 139.6
click at [123, 681] on div at bounding box center [236, 673] width 372 height 35
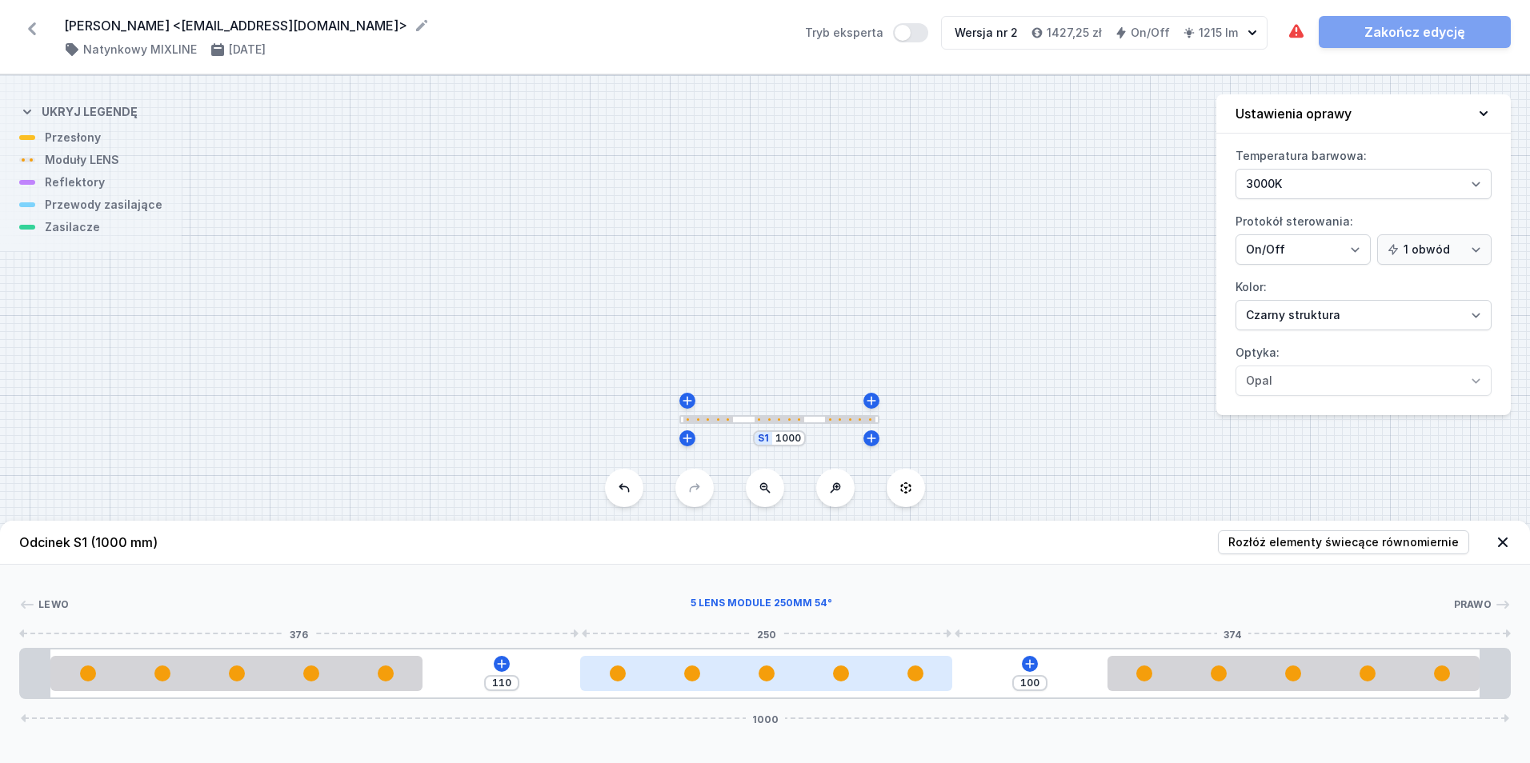
click at [743, 674] on div at bounding box center [766, 674] width 372 height 16
click at [743, 675] on div at bounding box center [773, 674] width 372 height 16
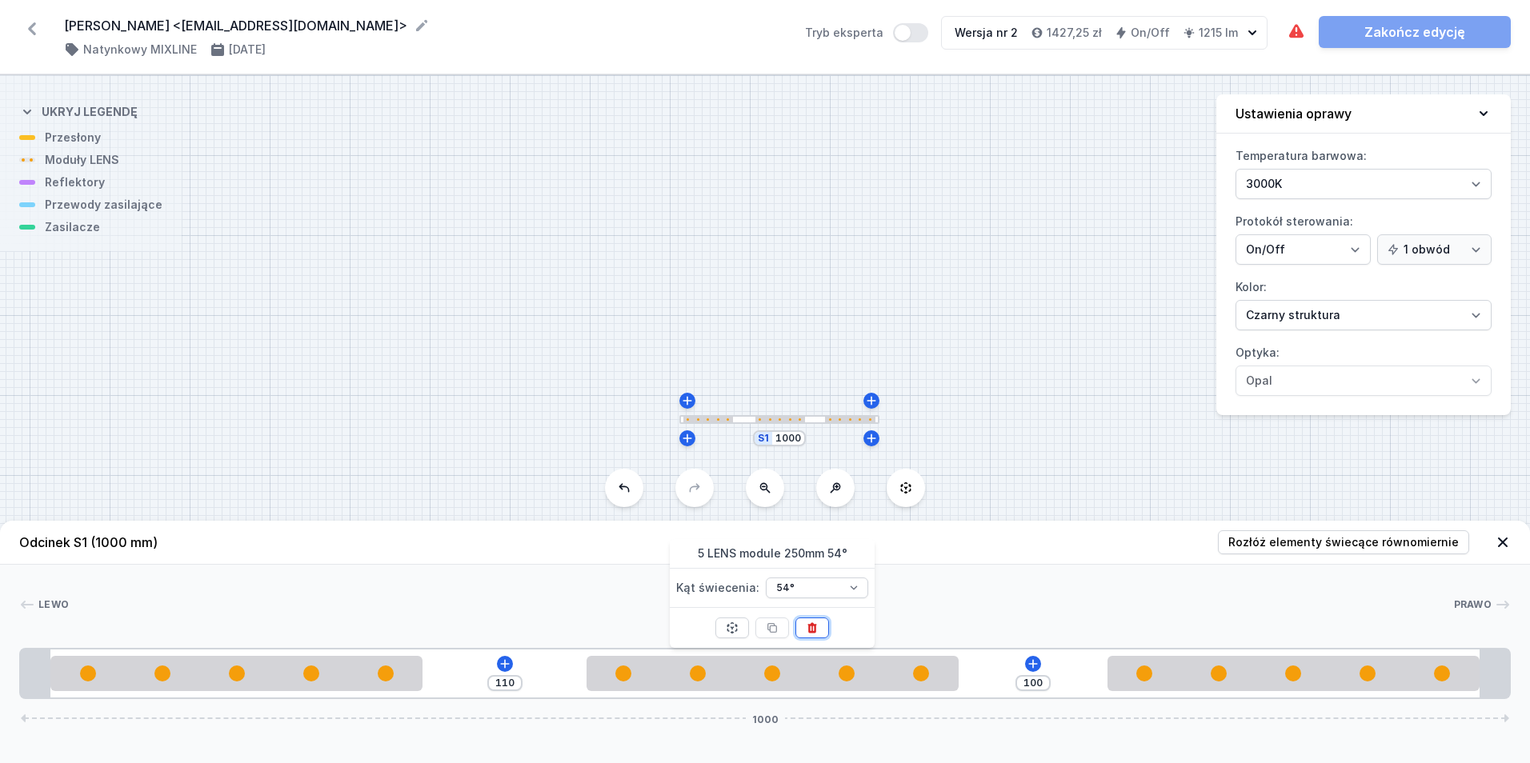
click at [825, 634] on button at bounding box center [812, 628] width 34 height 21
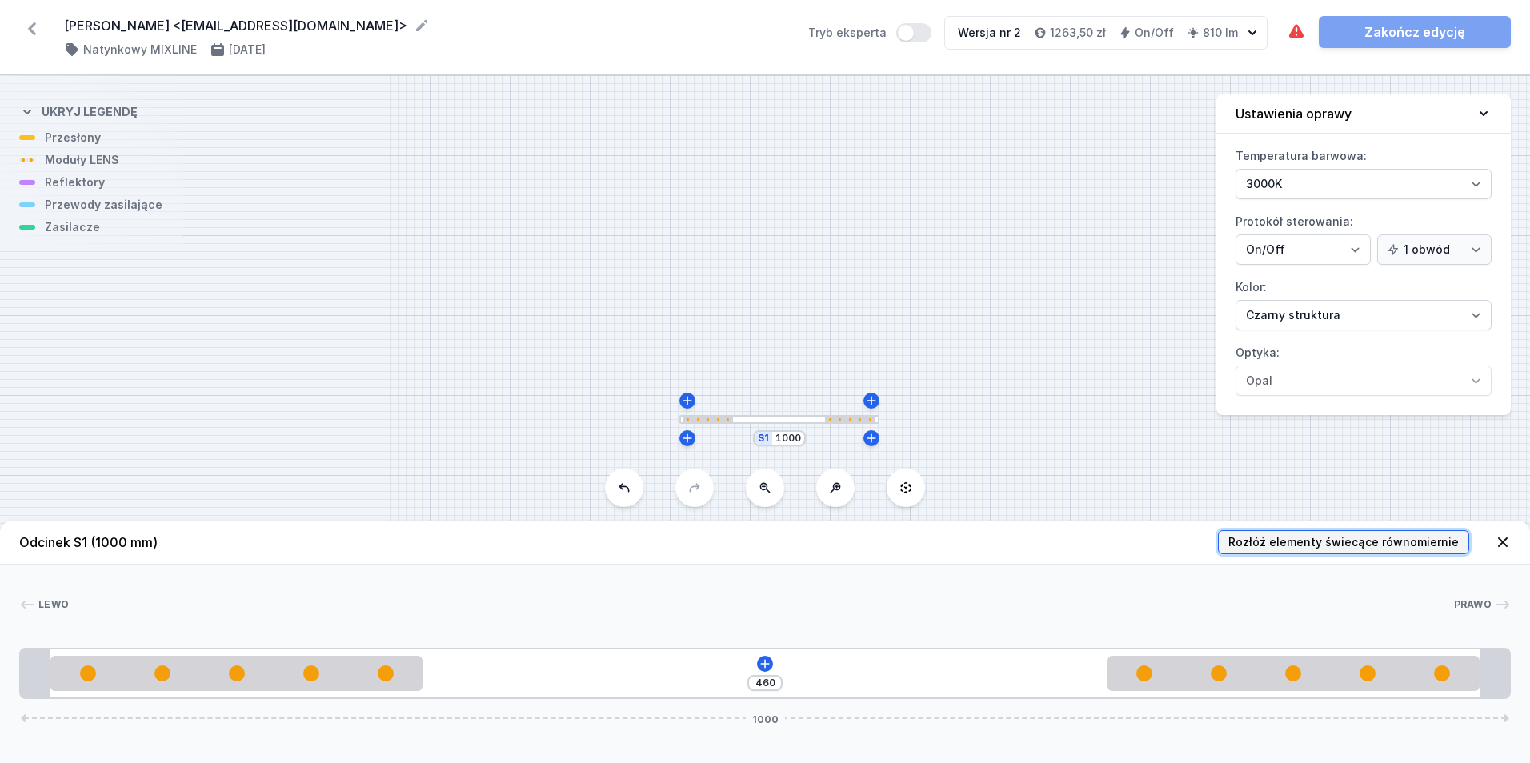
click at [1368, 546] on span "Rozłóż elementy świecące równomiernie" at bounding box center [1343, 543] width 230 height 16
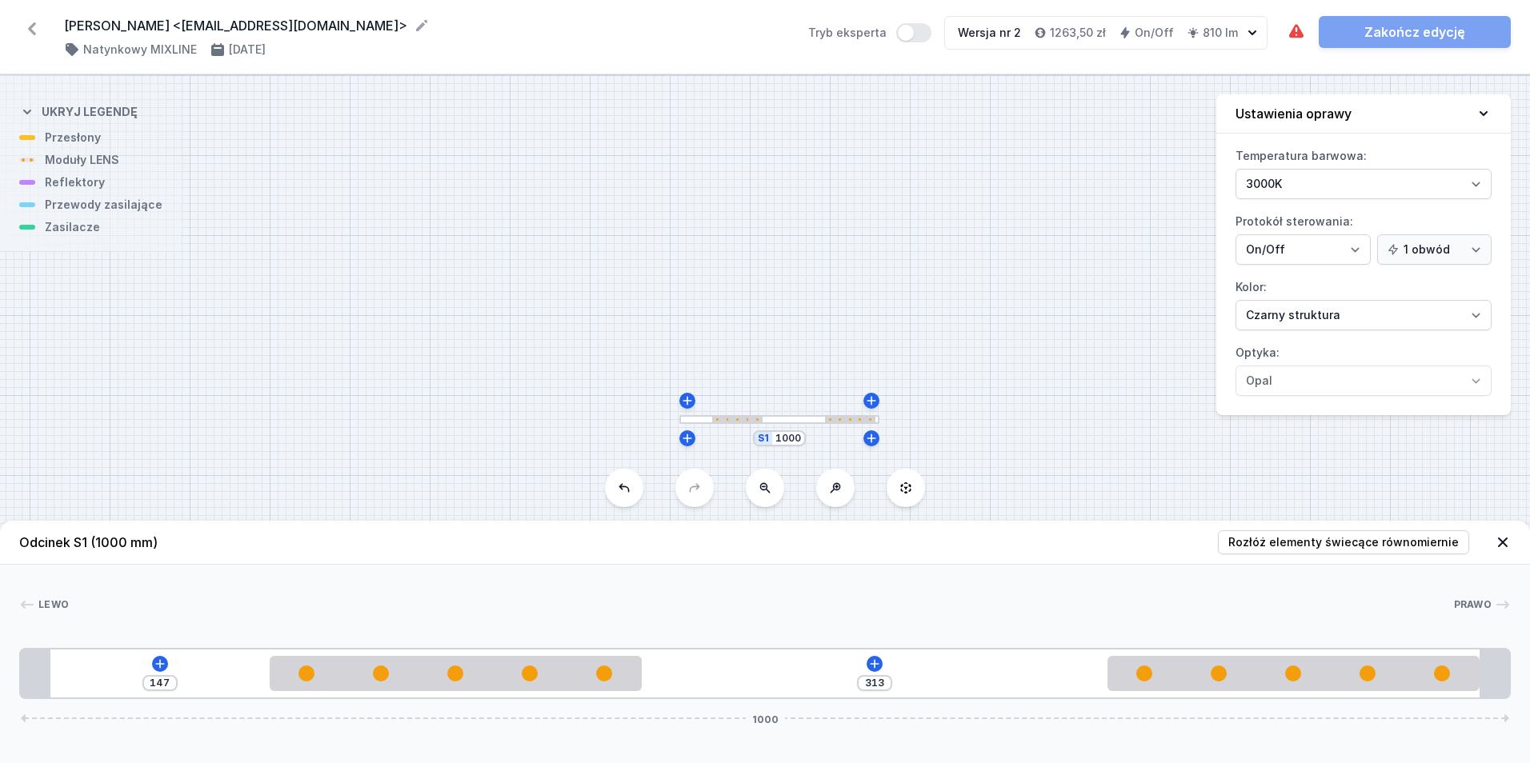
drag, startPoint x: 1211, startPoint y: 672, endPoint x: 1287, endPoint y: 695, distance: 79.5
click at [1287, 695] on div "147 313 1000" at bounding box center [765, 673] width 1492 height 51
click at [1359, 539] on span "Rozłóż elementy świecące równomiernie" at bounding box center [1343, 543] width 230 height 16
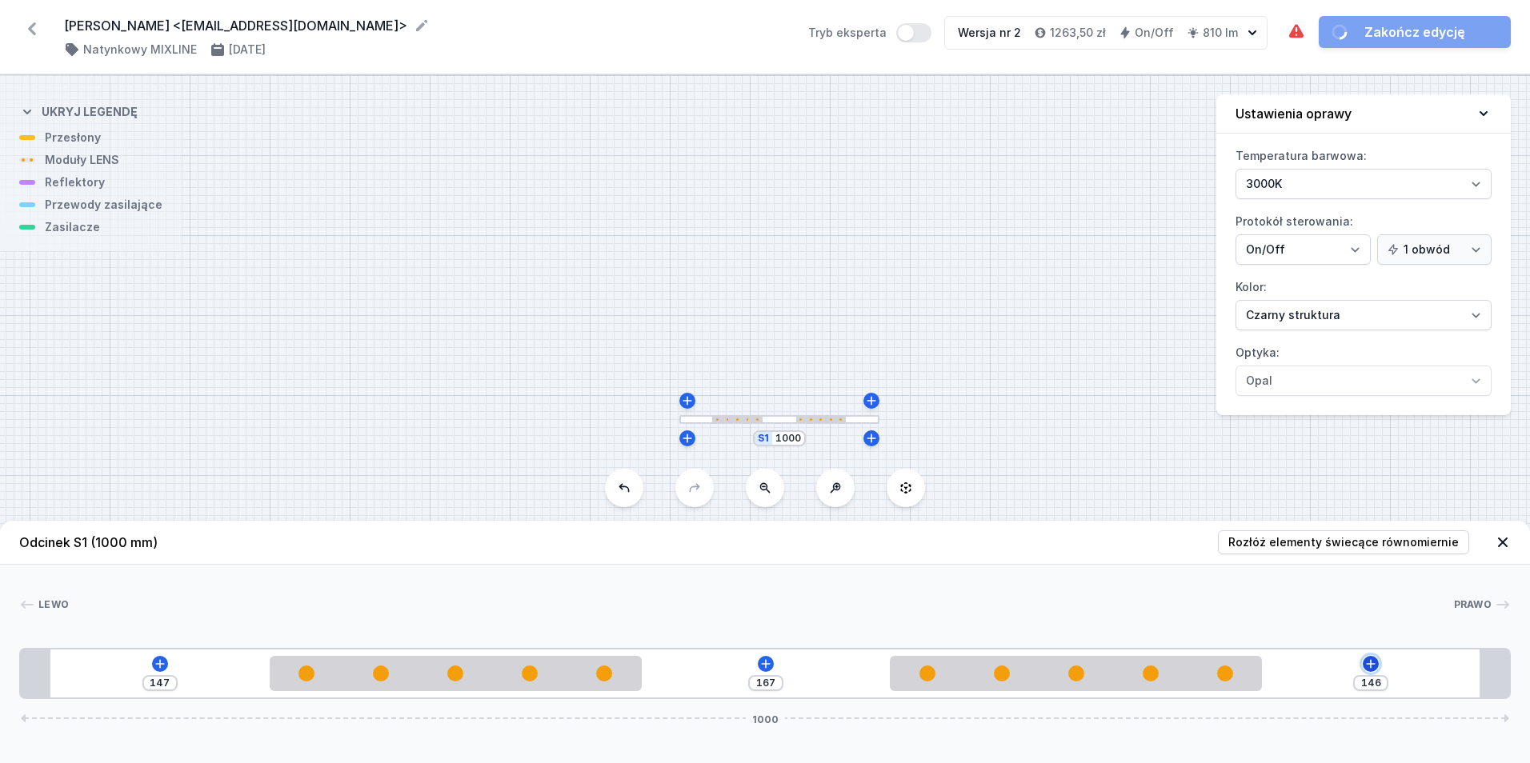
click at [1375, 667] on icon at bounding box center [1370, 664] width 13 height 13
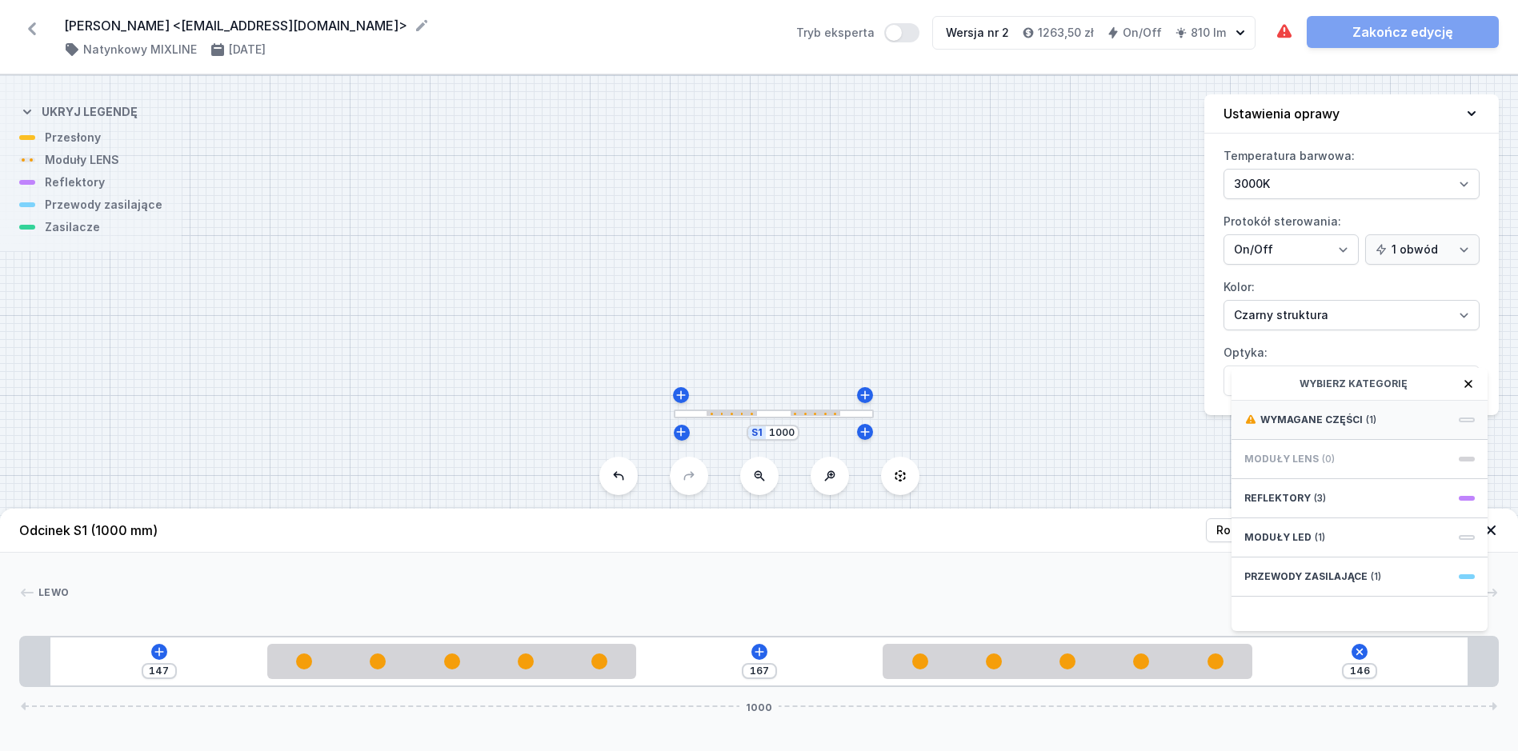
click at [1357, 427] on span "Wymagane części" at bounding box center [1311, 420] width 102 height 13
click at [1357, 427] on span "Hole for power supply cable" at bounding box center [1359, 419] width 230 height 16
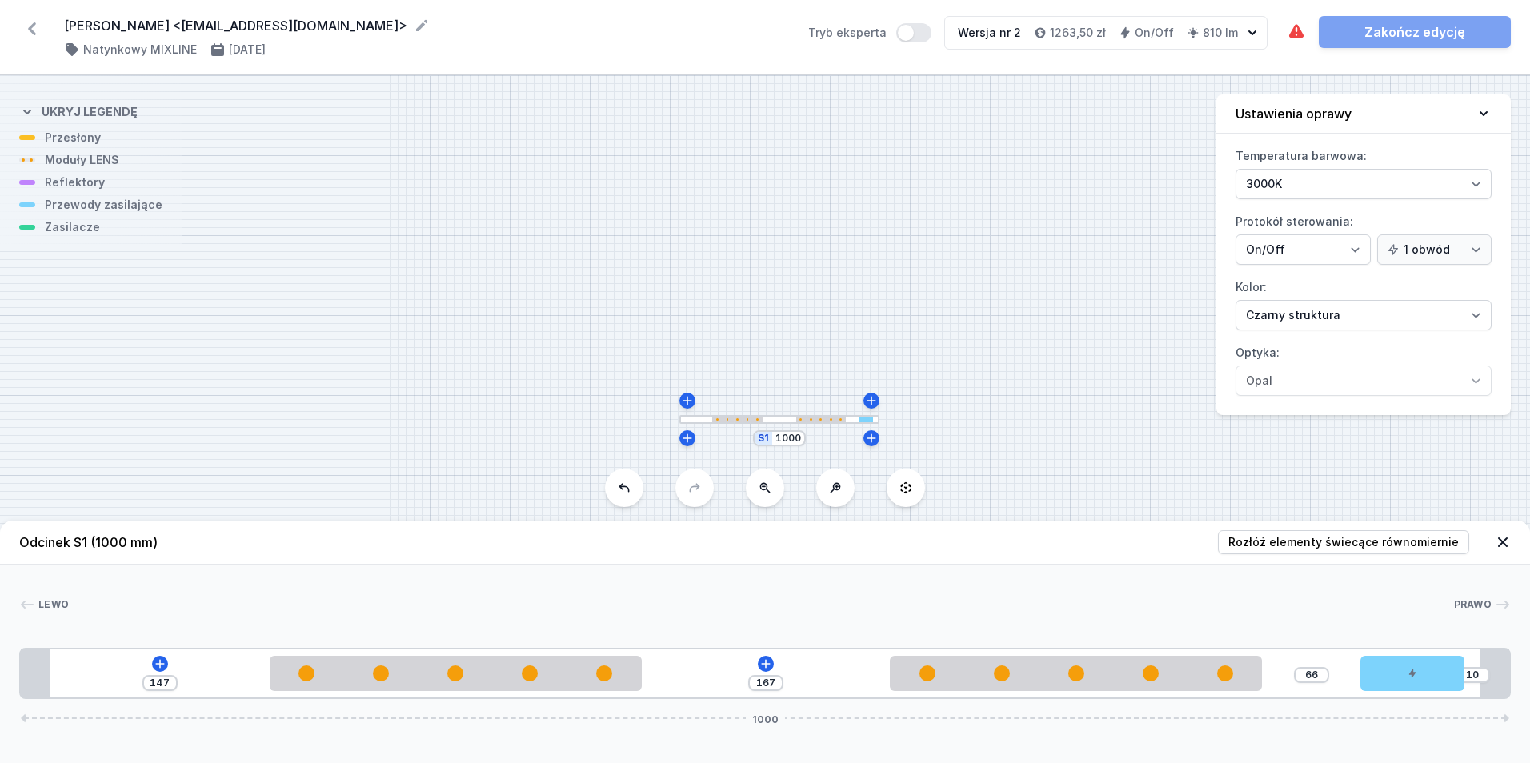
drag, startPoint x: 1317, startPoint y: 683, endPoint x: 1517, endPoint y: 700, distance: 200.8
click at [1517, 700] on div "Odcinek S1 (1000 mm) Rozłóż elementy świecące równomiernie Lewo Prawo 1 2 2 3 1…" at bounding box center [765, 642] width 1530 height 242
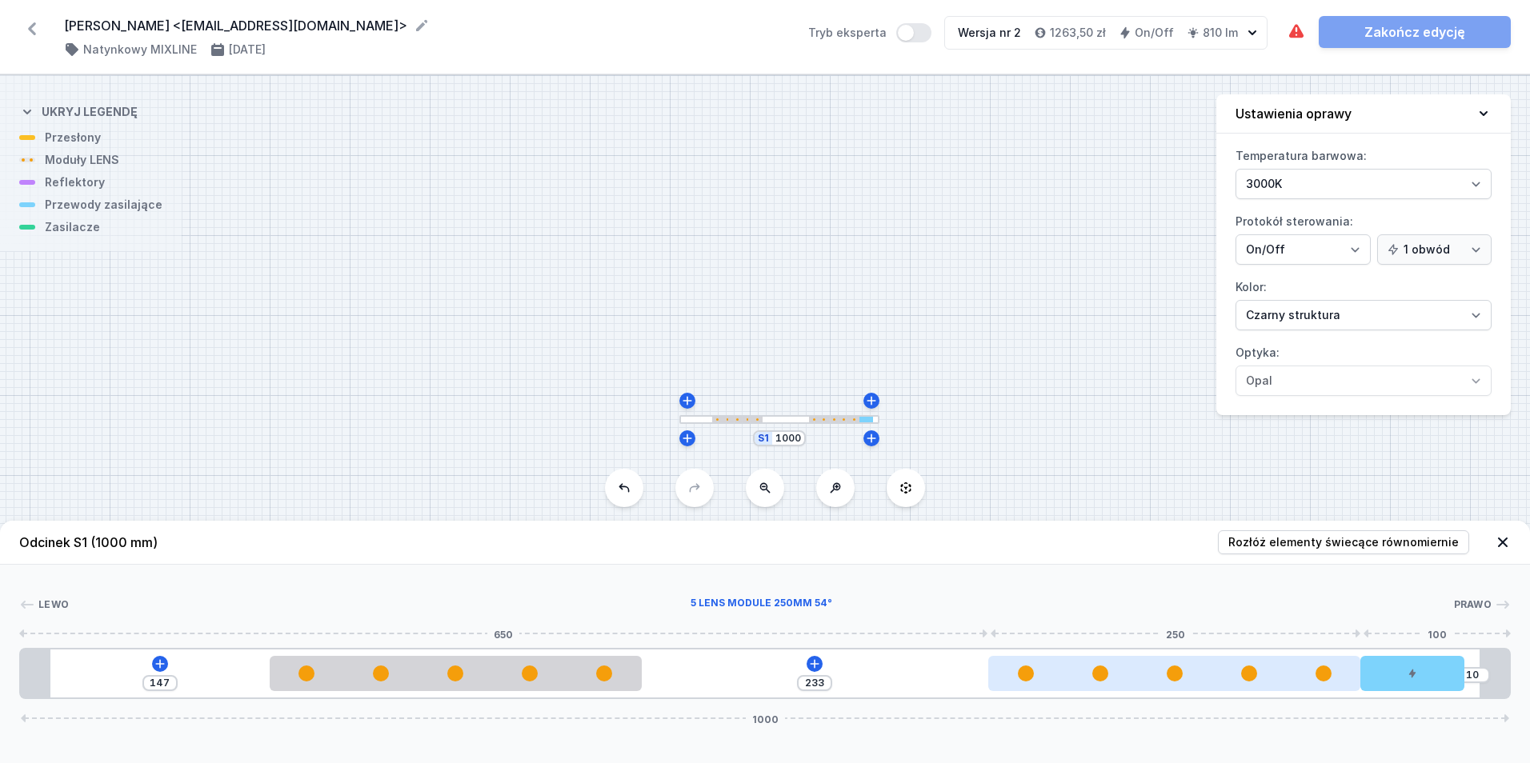
drag, startPoint x: 1197, startPoint y: 679, endPoint x: 1285, endPoint y: 683, distance: 88.1
click at [1285, 683] on div at bounding box center [1174, 673] width 372 height 35
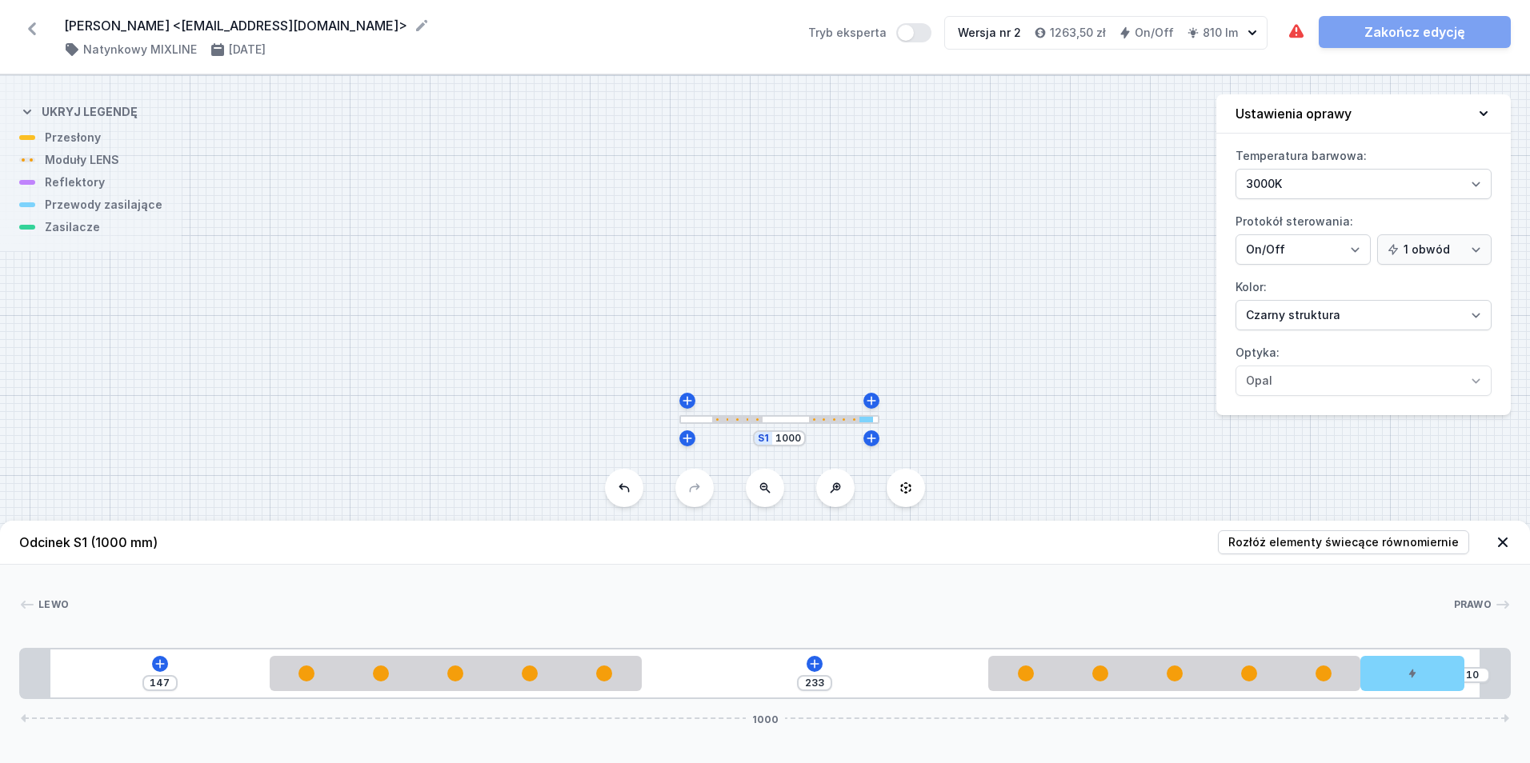
drag, startPoint x: 1346, startPoint y: 675, endPoint x: 1509, endPoint y: 687, distance: 163.7
drag, startPoint x: 170, startPoint y: 682, endPoint x: 53, endPoint y: 680, distance: 116.9
click at [53, 680] on div "147 233 10 1000" at bounding box center [765, 673] width 1492 height 51
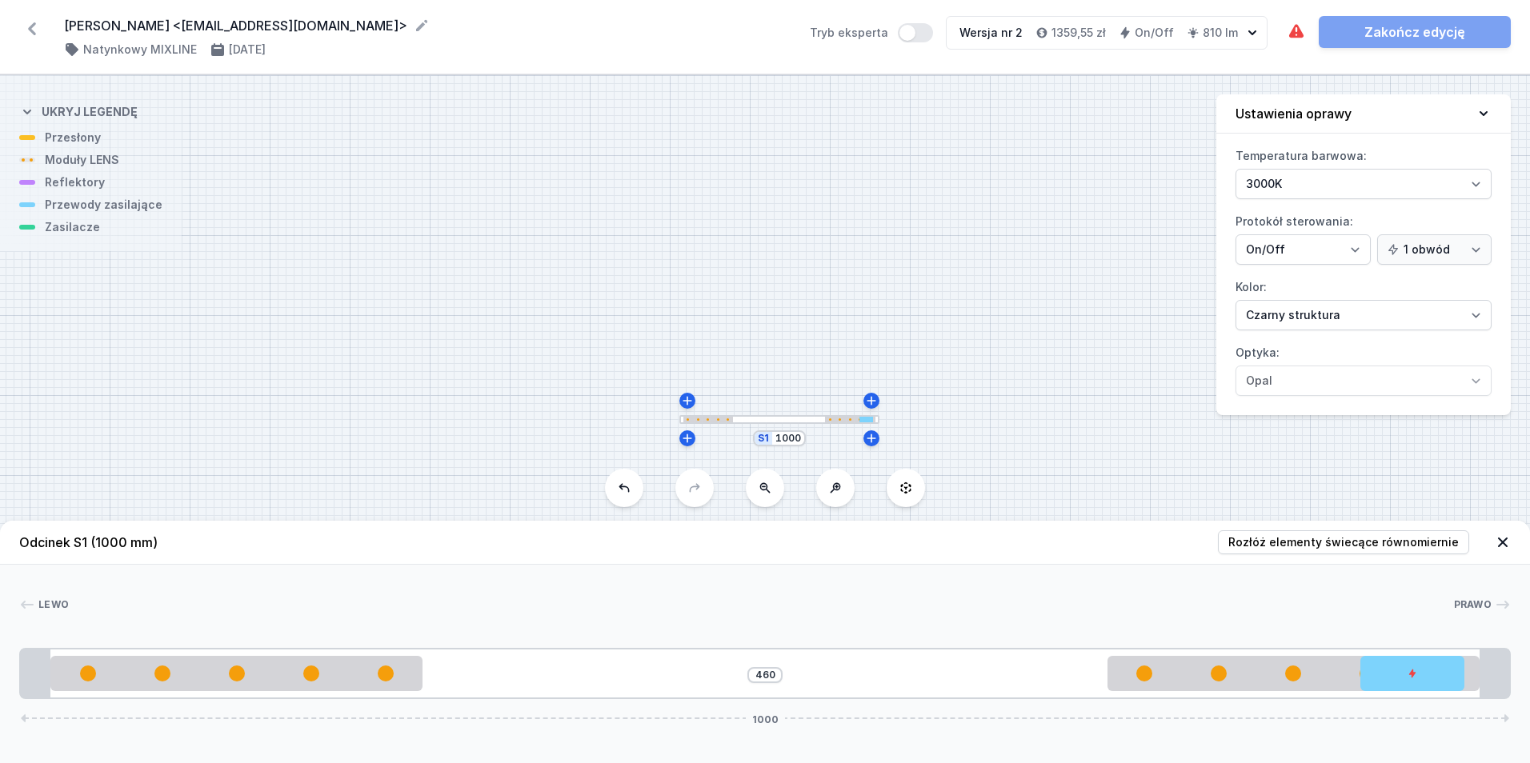
drag, startPoint x: 1053, startPoint y: 687, endPoint x: 6, endPoint y: 725, distance: 1047.5
click at [6, 725] on div "Odcinek S1 (1000 mm) Rozłóż elementy świecące równomiernie Lewo Prawo 1 2 3 2 1…" at bounding box center [765, 642] width 1530 height 242
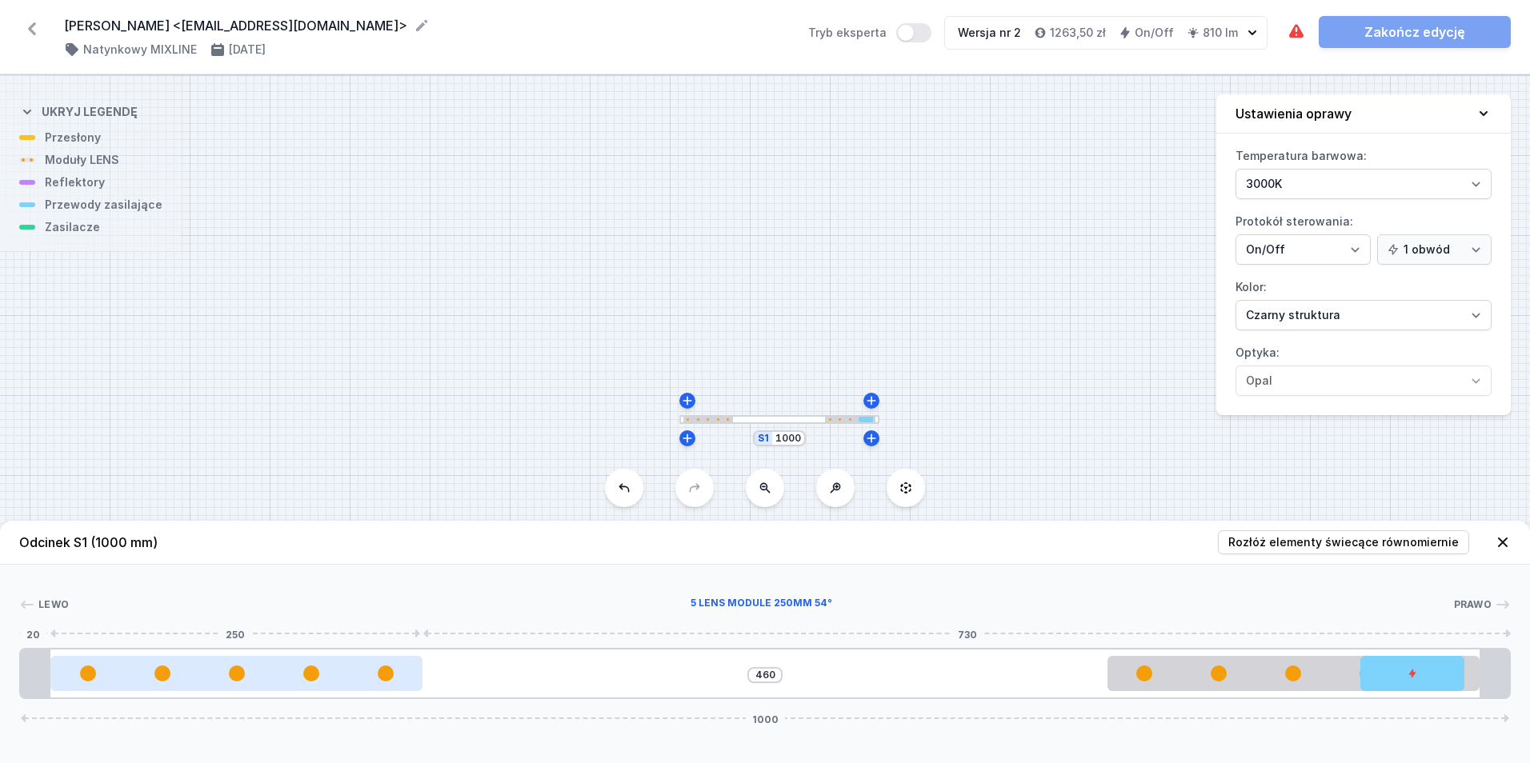
drag, startPoint x: 140, startPoint y: 679, endPoint x: 206, endPoint y: 690, distance: 66.4
click at [206, 690] on div at bounding box center [236, 673] width 372 height 35
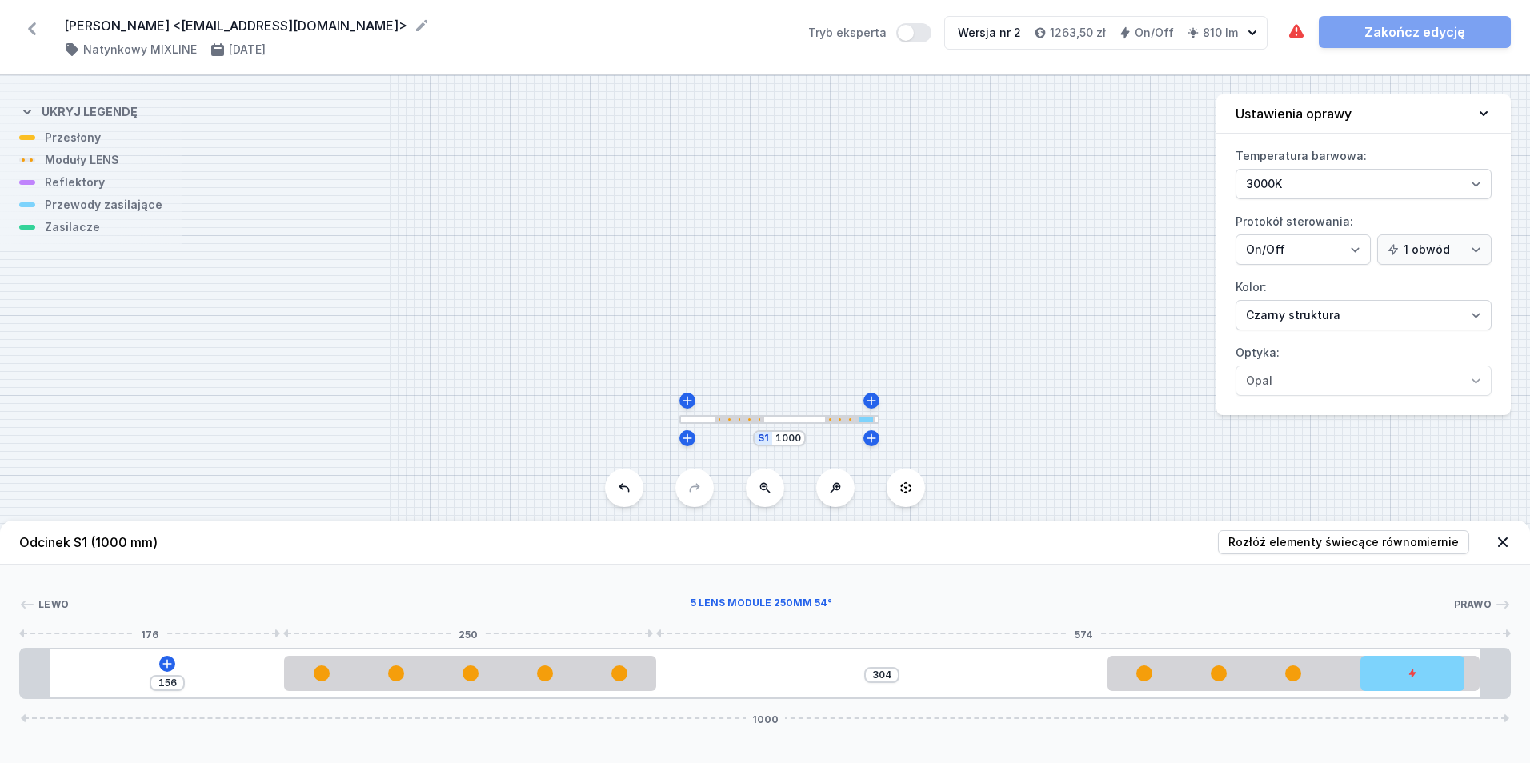
drag, startPoint x: 154, startPoint y: 675, endPoint x: 144, endPoint y: 664, distance: 14.2
click at [355, 664] on div at bounding box center [470, 673] width 372 height 35
drag, startPoint x: 175, startPoint y: 682, endPoint x: 114, endPoint y: 687, distance: 61.1
click at [116, 687] on div "154 306 1000" at bounding box center [765, 673] width 1492 height 51
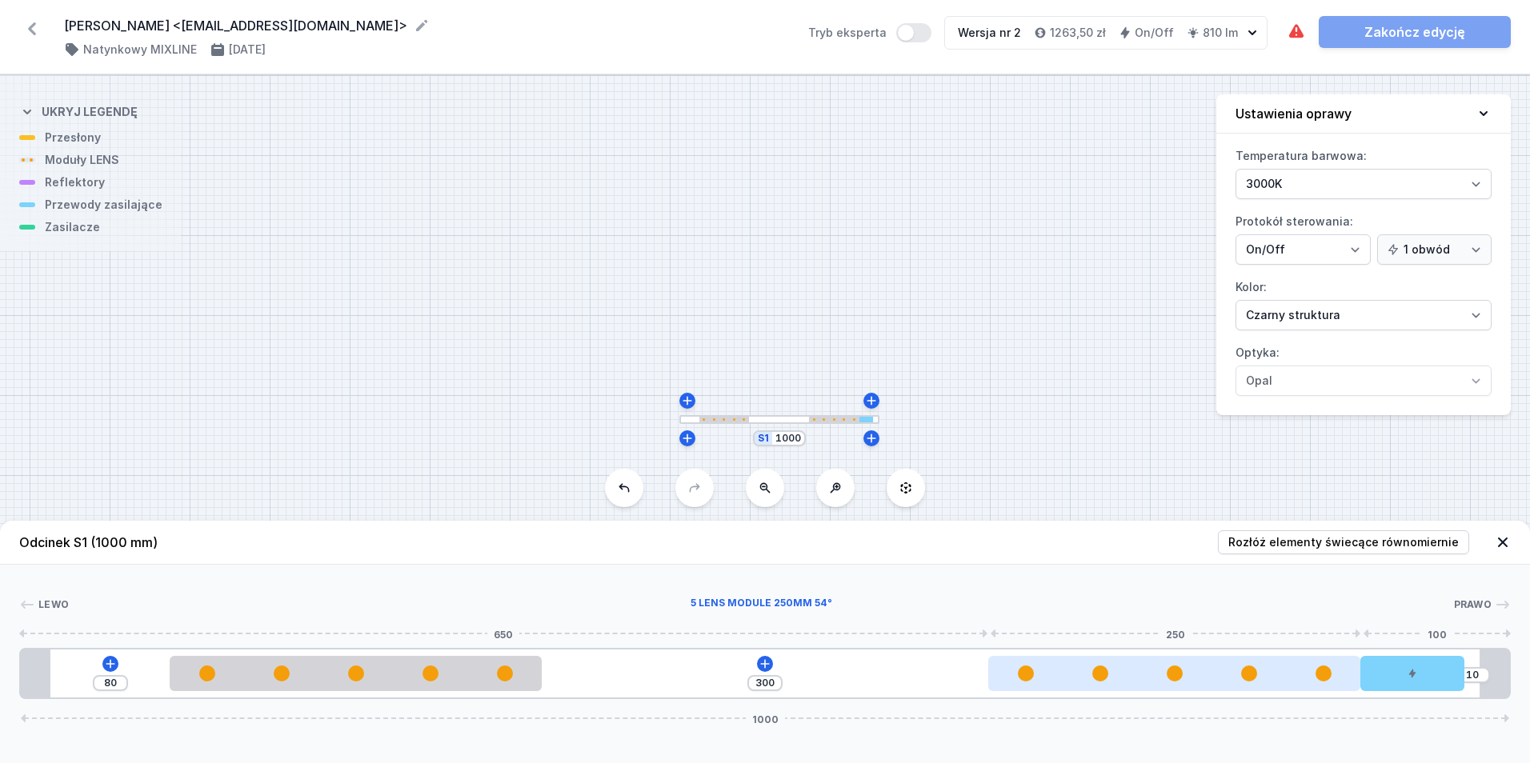
drag, startPoint x: 1296, startPoint y: 685, endPoint x: 1173, endPoint y: 687, distance: 122.5
click at [1173, 687] on div at bounding box center [1174, 673] width 372 height 35
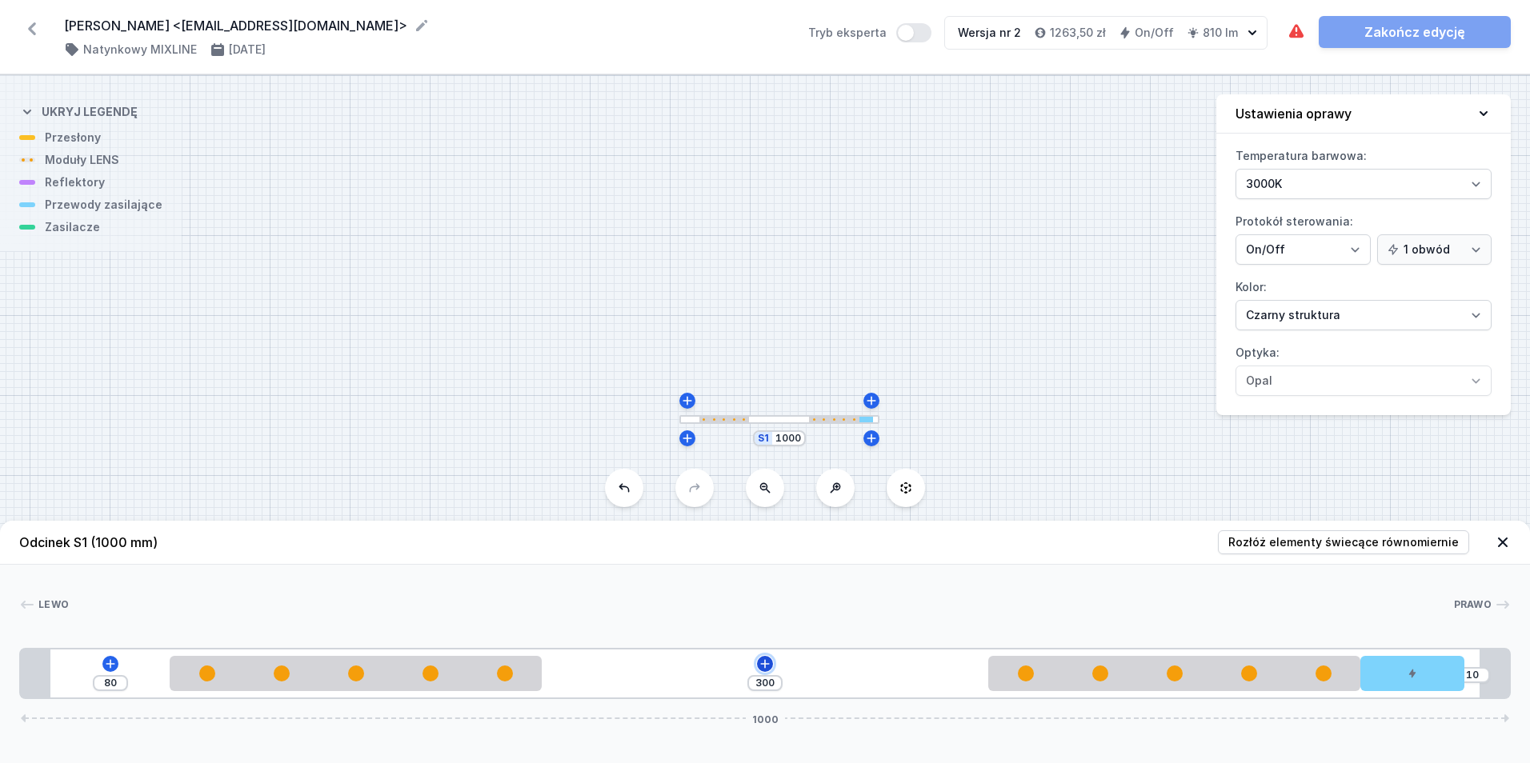
click at [770, 667] on icon at bounding box center [765, 664] width 13 height 13
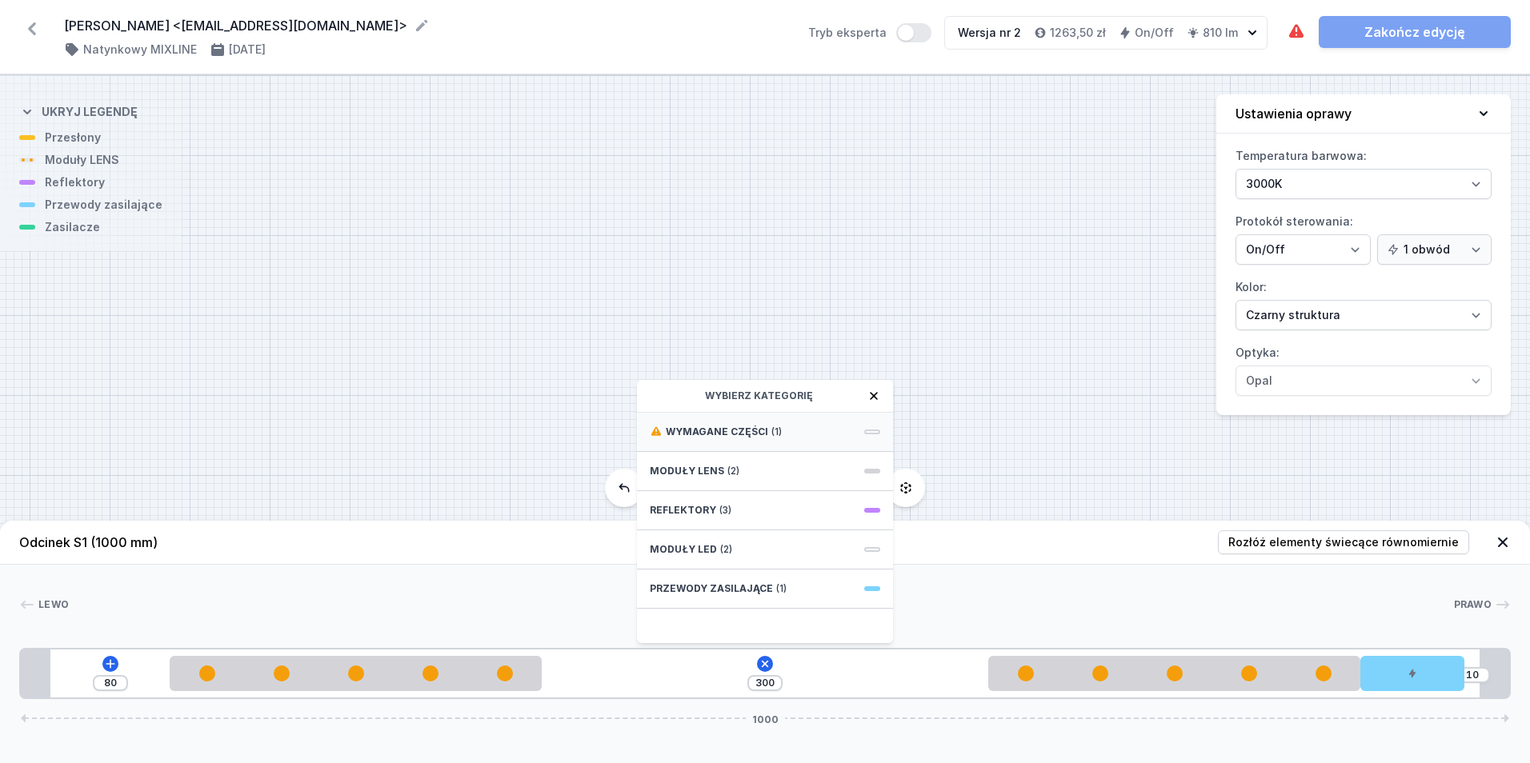
click at [788, 432] on div "Wymagane części (1)" at bounding box center [765, 432] width 256 height 39
click at [798, 433] on span "ON/OFF Driver - up to 7W" at bounding box center [765, 431] width 230 height 16
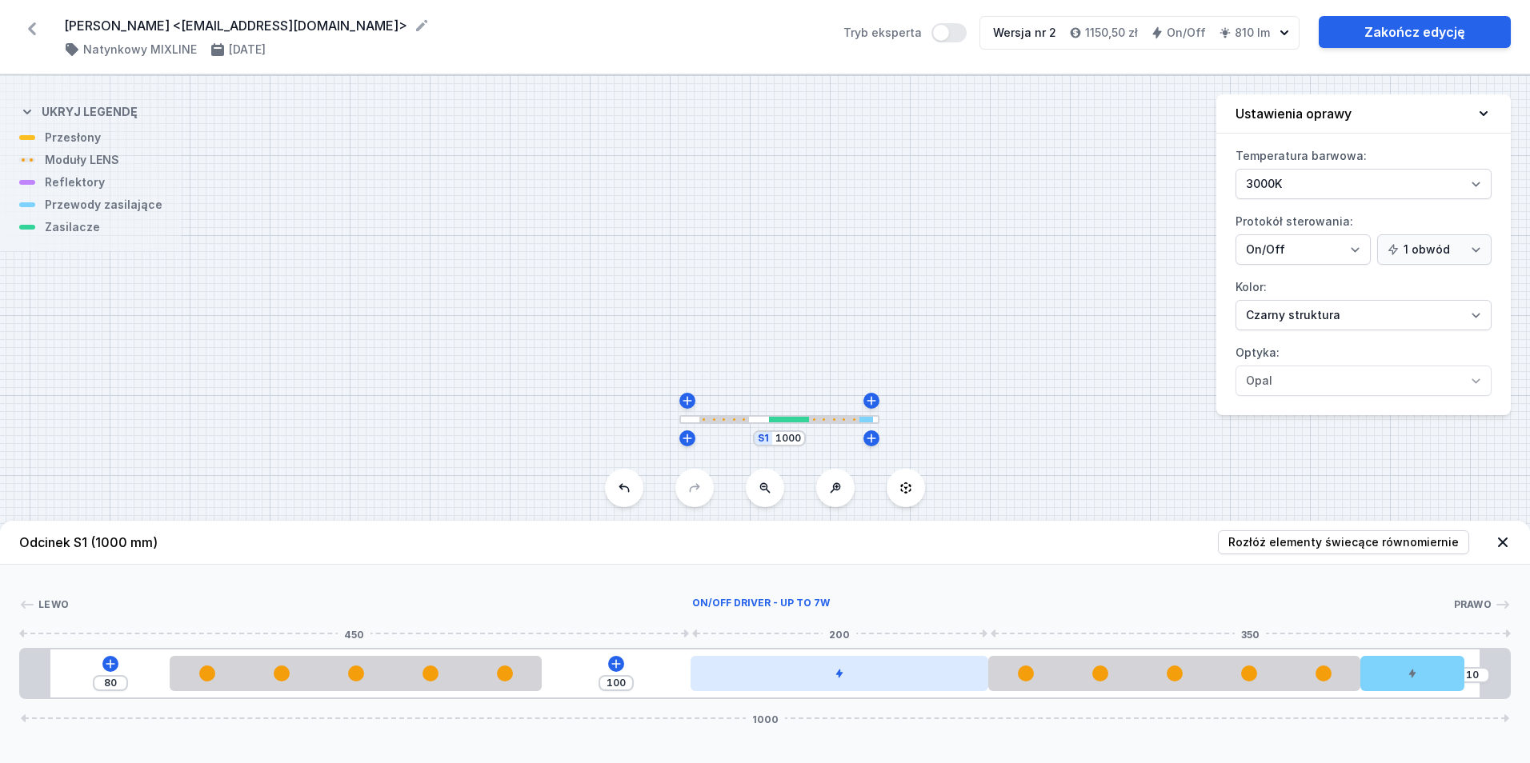
drag, startPoint x: 707, startPoint y: 667, endPoint x: 827, endPoint y: 685, distance: 121.4
click at [826, 685] on div at bounding box center [840, 673] width 298 height 35
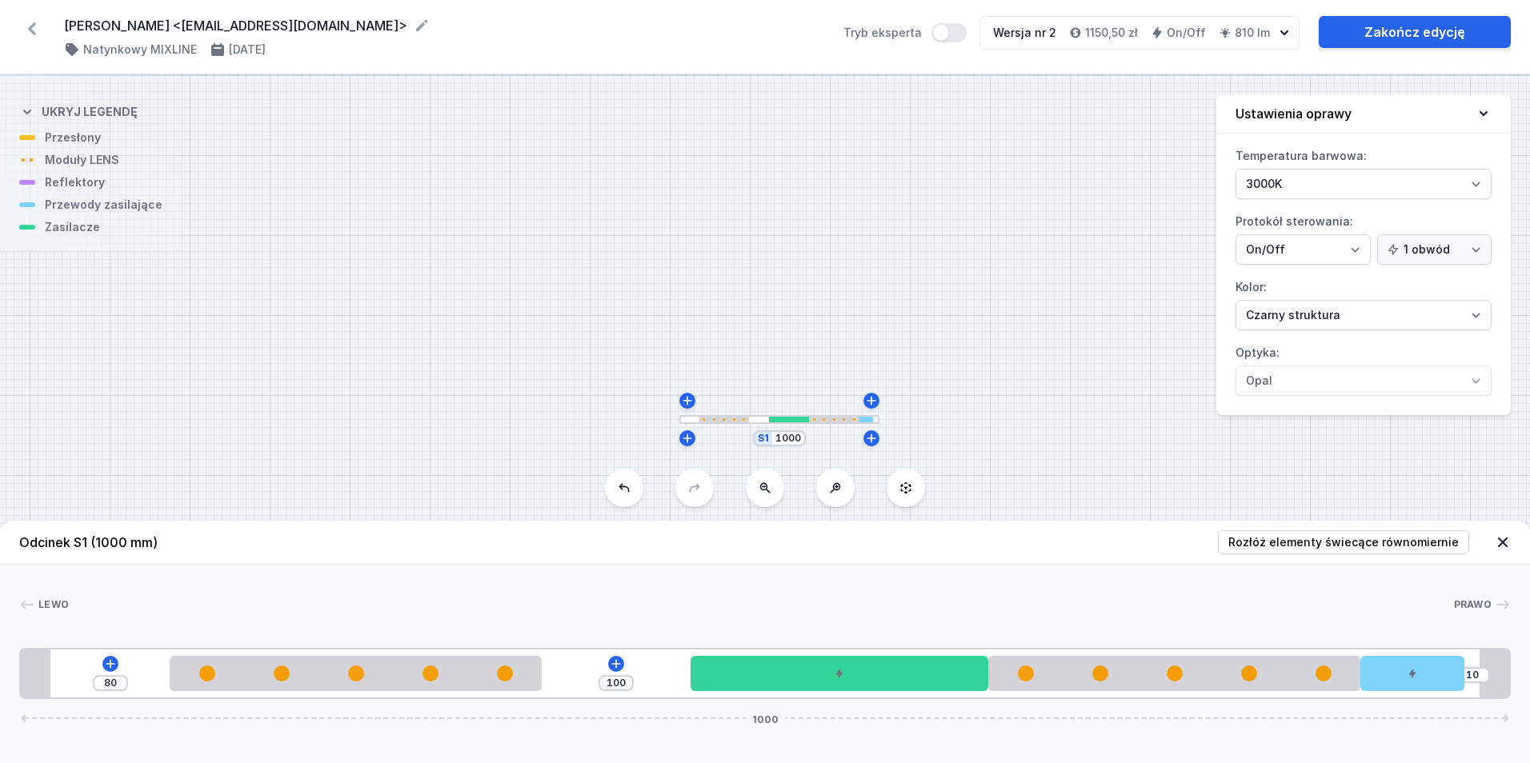
click at [659, 189] on div "S1 1000" at bounding box center [765, 419] width 1530 height 688
drag, startPoint x: 662, startPoint y: 210, endPoint x: 475, endPoint y: 145, distance: 198.4
click at [475, 145] on div "S1 1000" at bounding box center [765, 419] width 1530 height 688
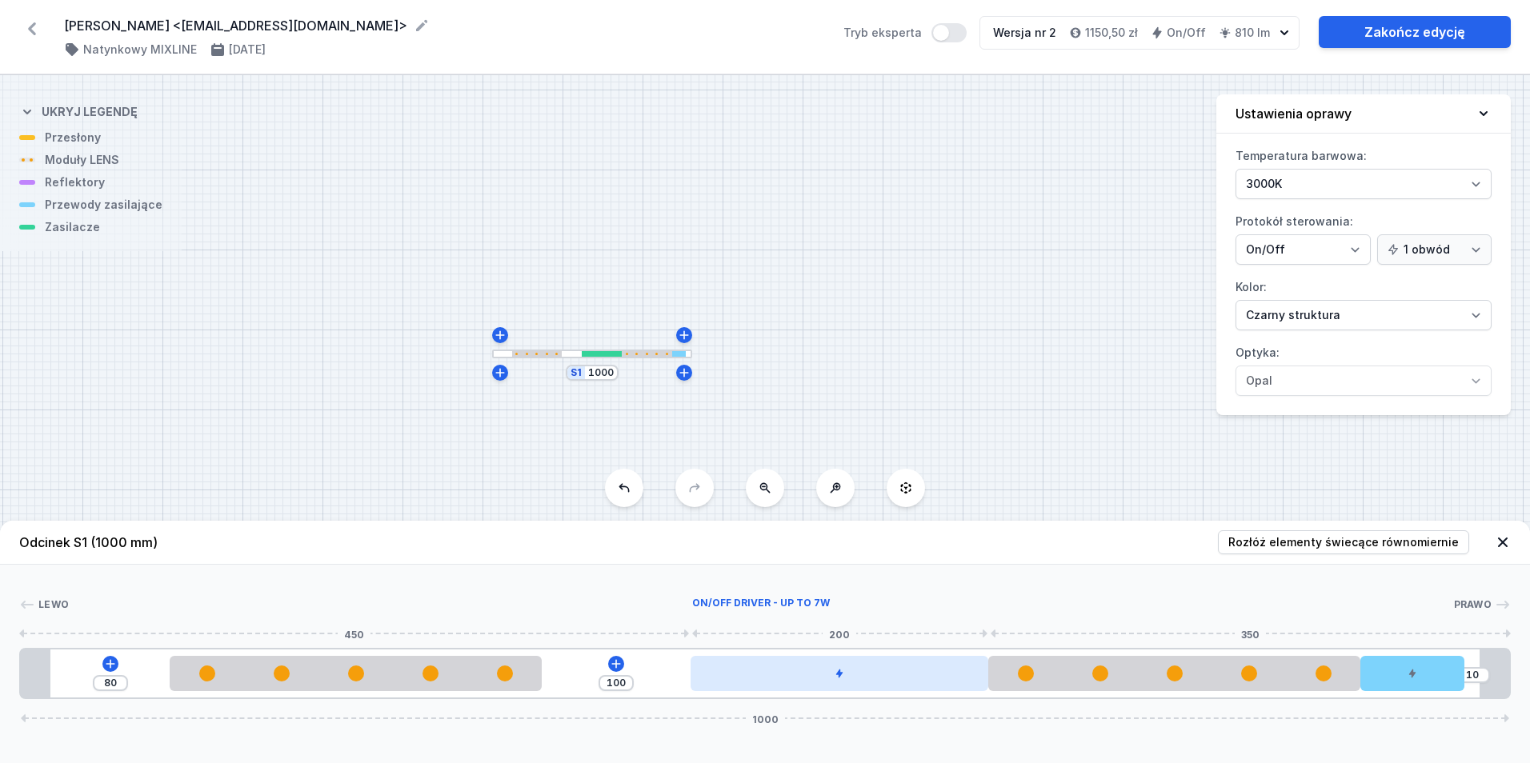
drag, startPoint x: 769, startPoint y: 677, endPoint x: 794, endPoint y: 683, distance: 25.4
click at [796, 685] on div at bounding box center [840, 673] width 298 height 35
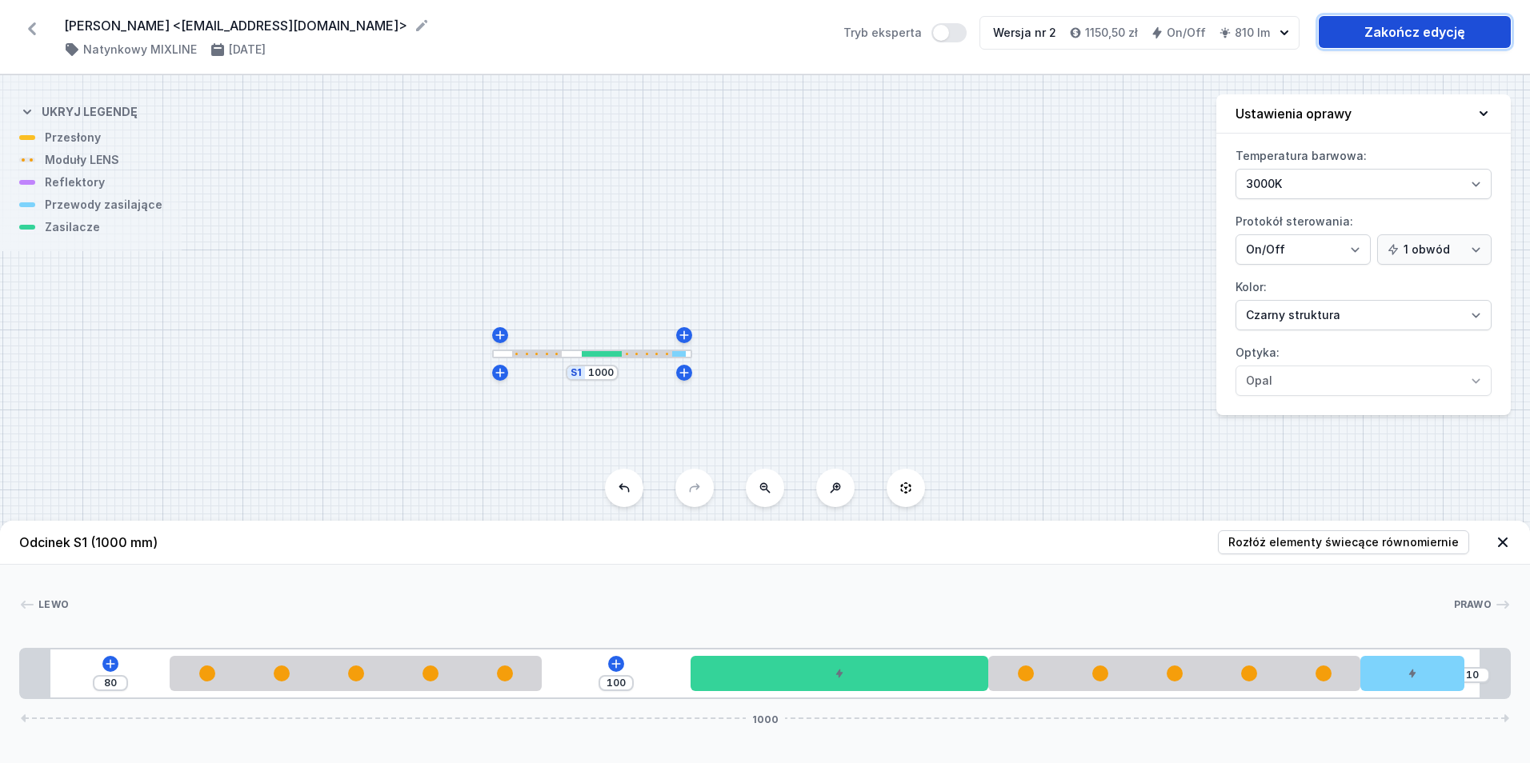
click at [1380, 38] on link "Zakończ edycję" at bounding box center [1415, 32] width 192 height 32
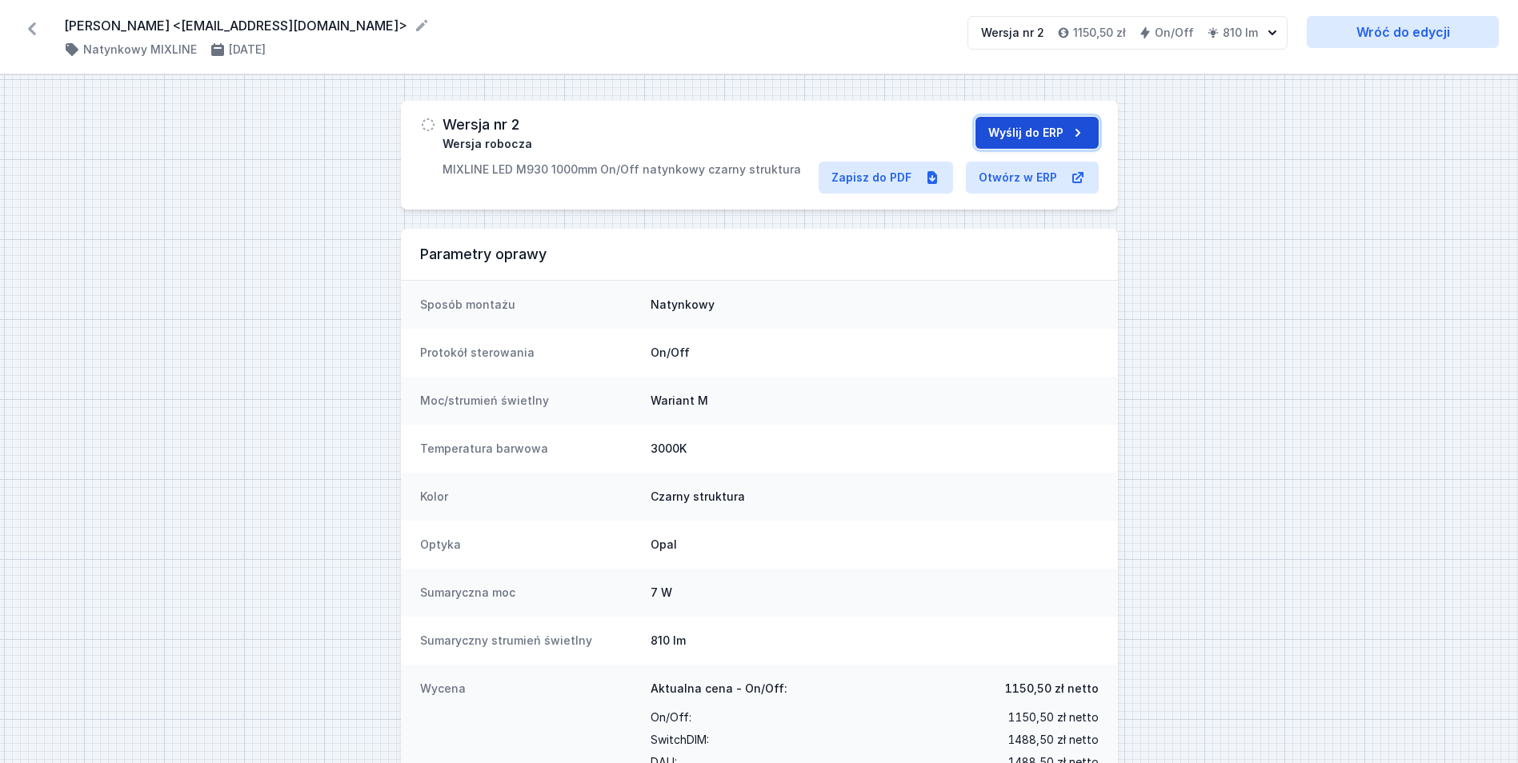
click at [1040, 122] on button "Wyślij do ERP" at bounding box center [1037, 133] width 123 height 32
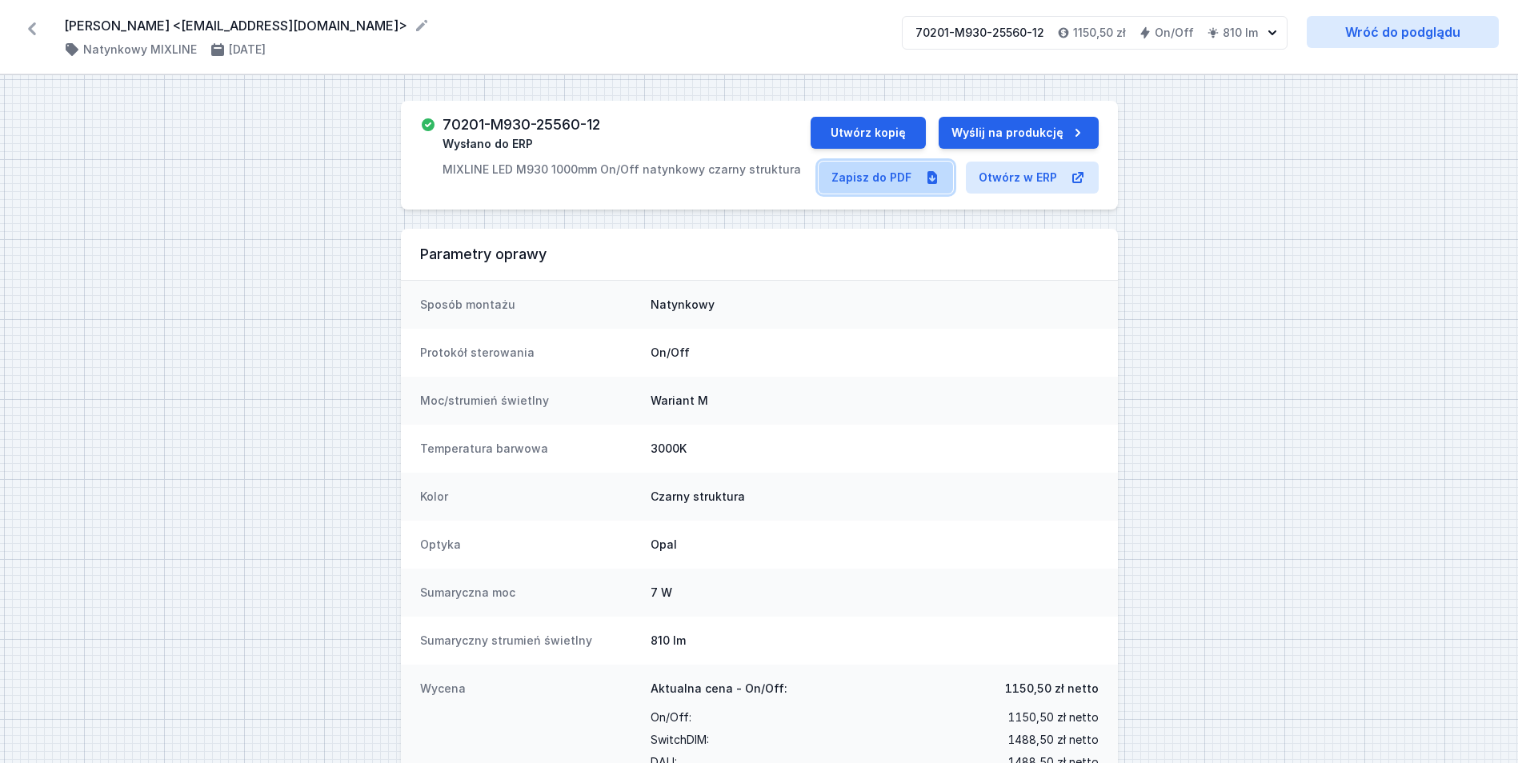
click at [844, 180] on link "Zapisz do PDF" at bounding box center [886, 178] width 134 height 32
click at [875, 130] on button "Utwórz kopię" at bounding box center [868, 133] width 115 height 32
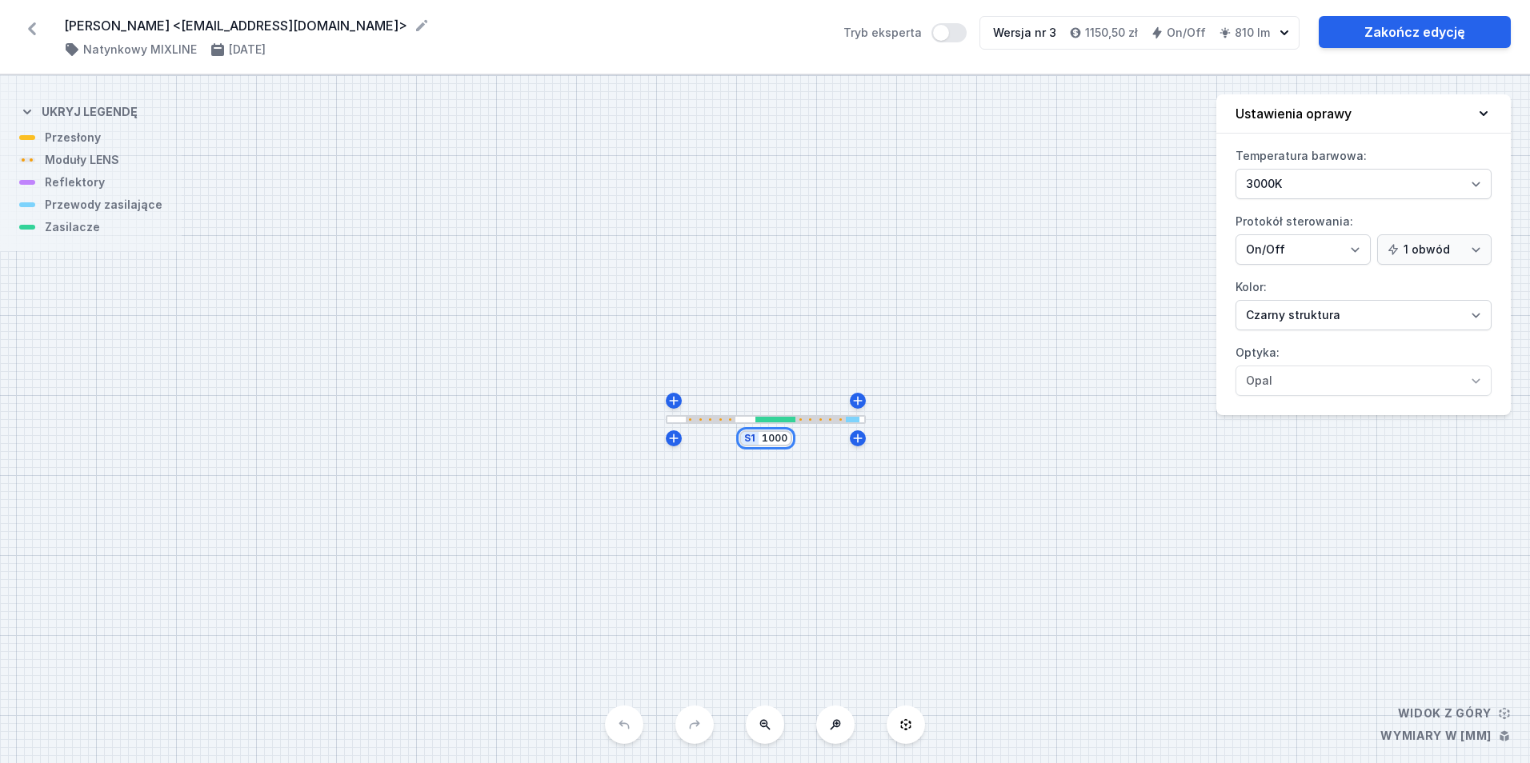
click at [774, 438] on input "1000" at bounding box center [775, 438] width 26 height 13
click at [686, 186] on div "S1 2000" at bounding box center [765, 419] width 1530 height 688
click at [632, 419] on div at bounding box center [620, 420] width 50 height 6
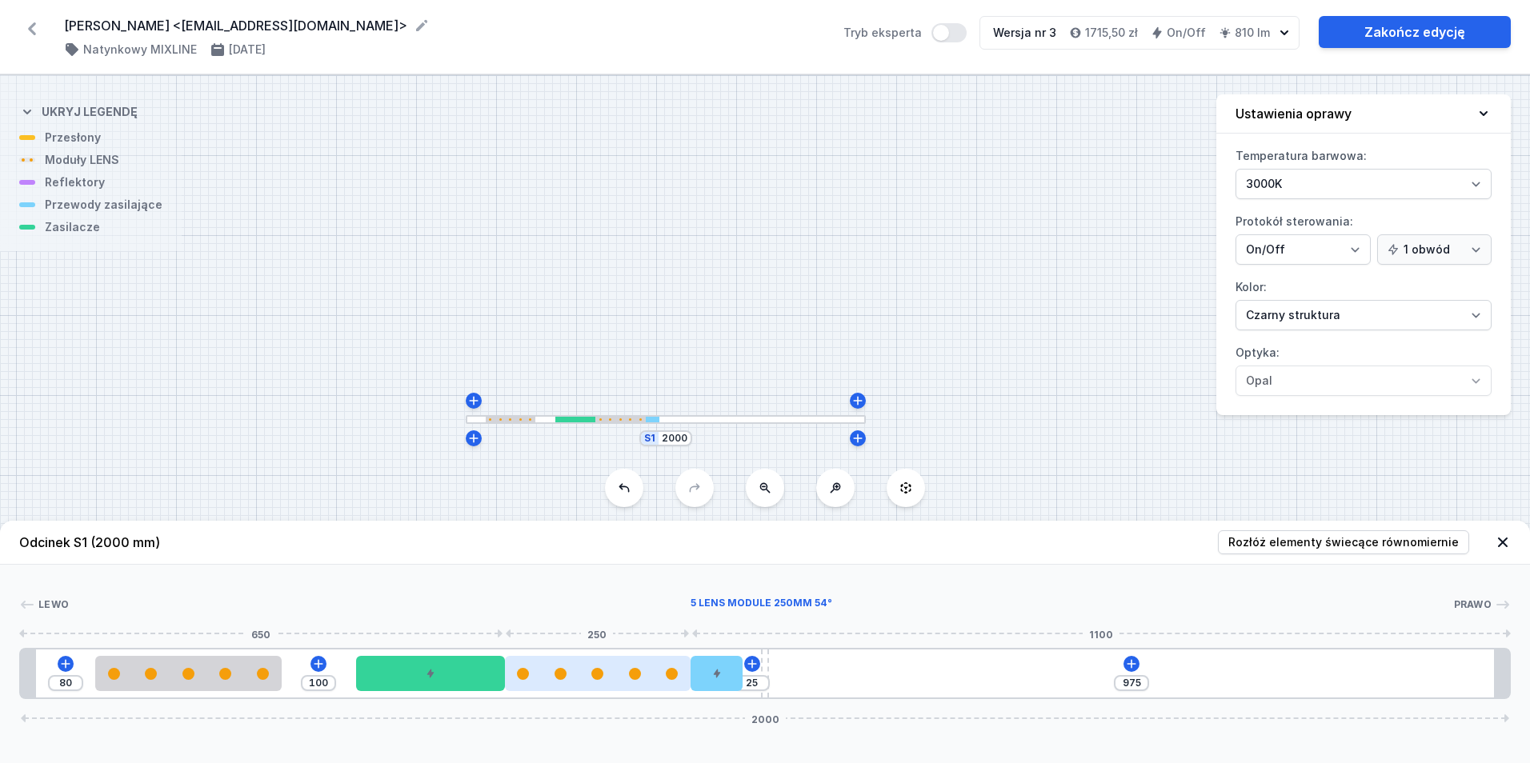
click at [655, 679] on div at bounding box center [598, 674] width 186 height 12
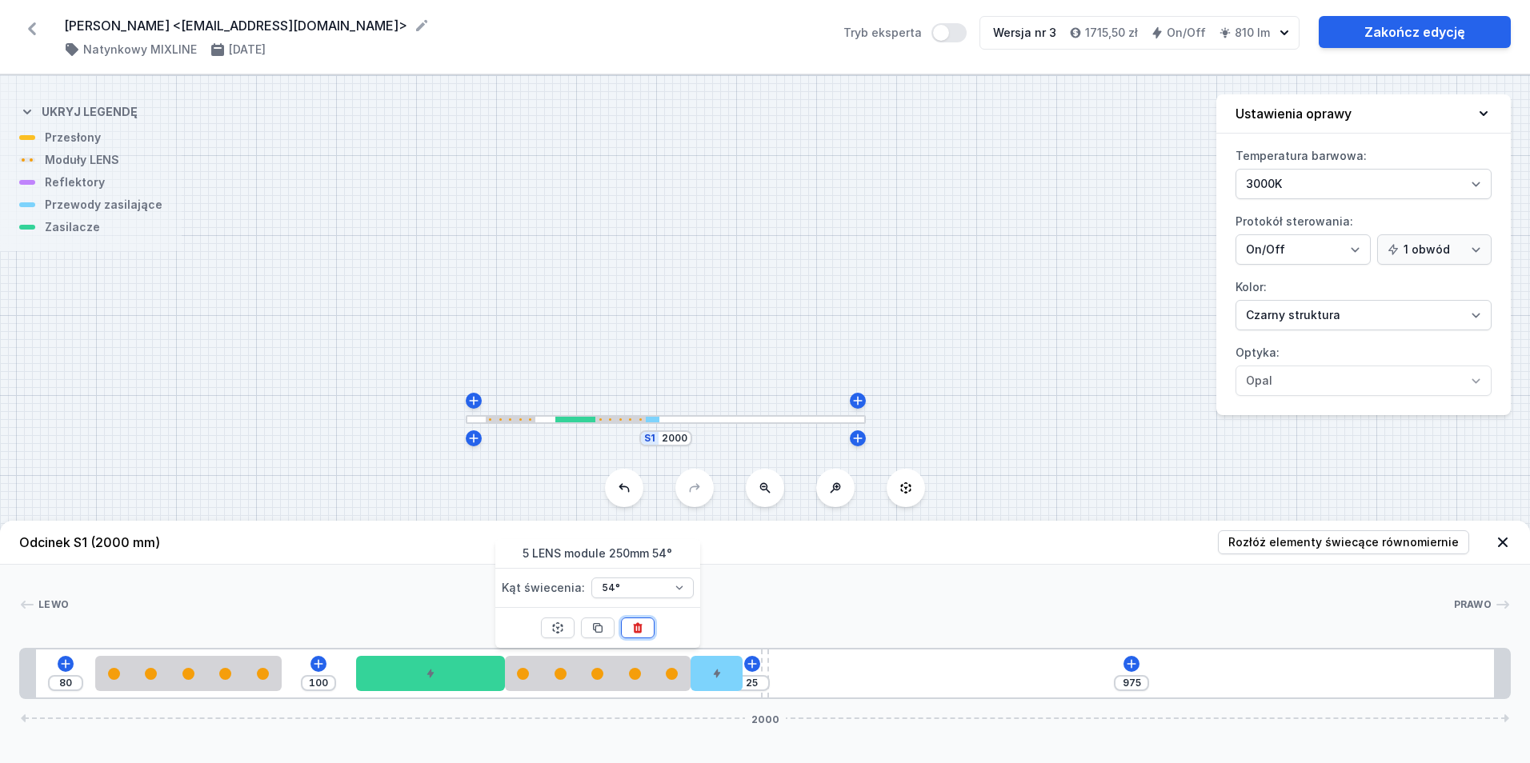
click at [640, 623] on icon at bounding box center [637, 628] width 13 height 13
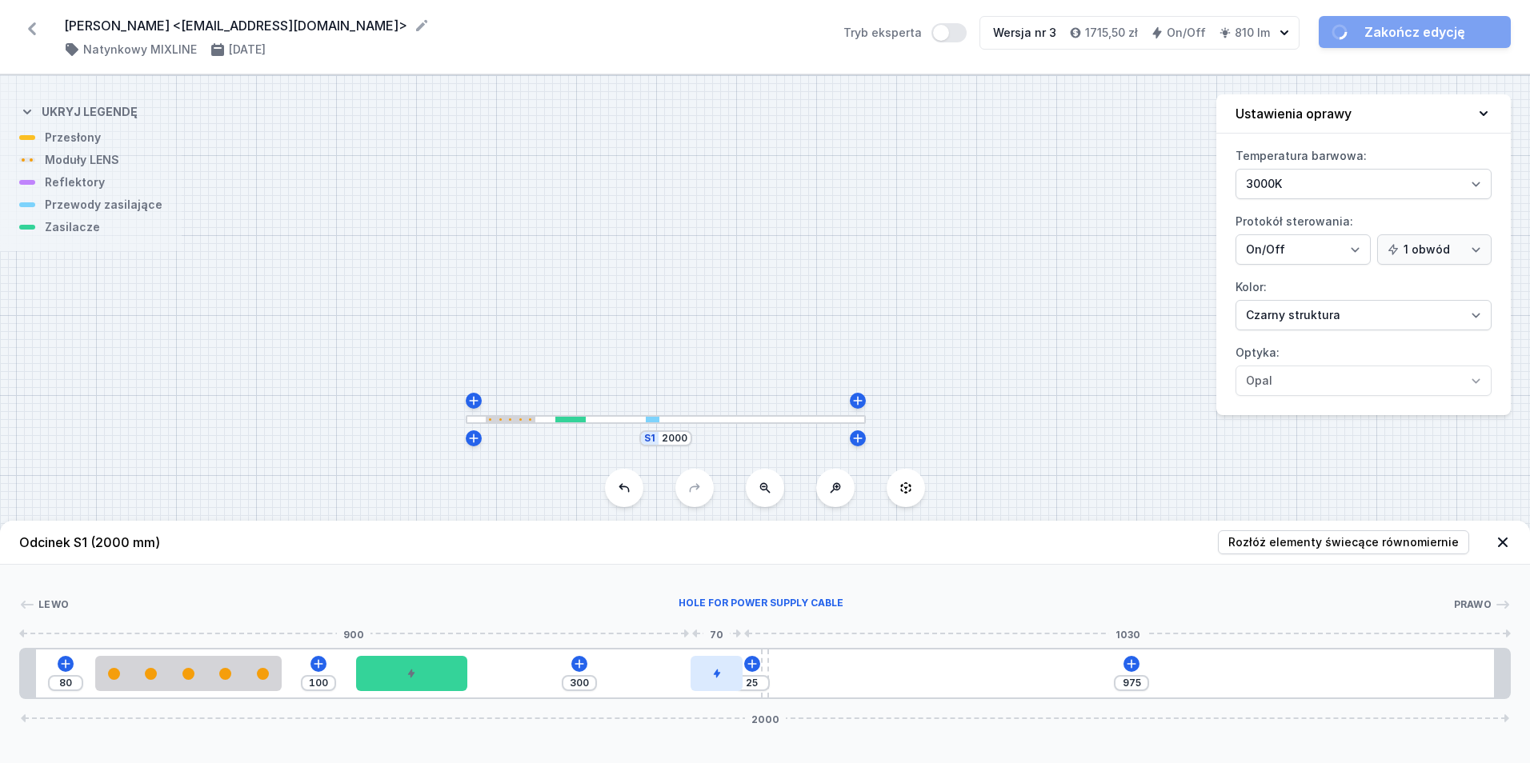
click at [705, 667] on div at bounding box center [717, 673] width 52 height 35
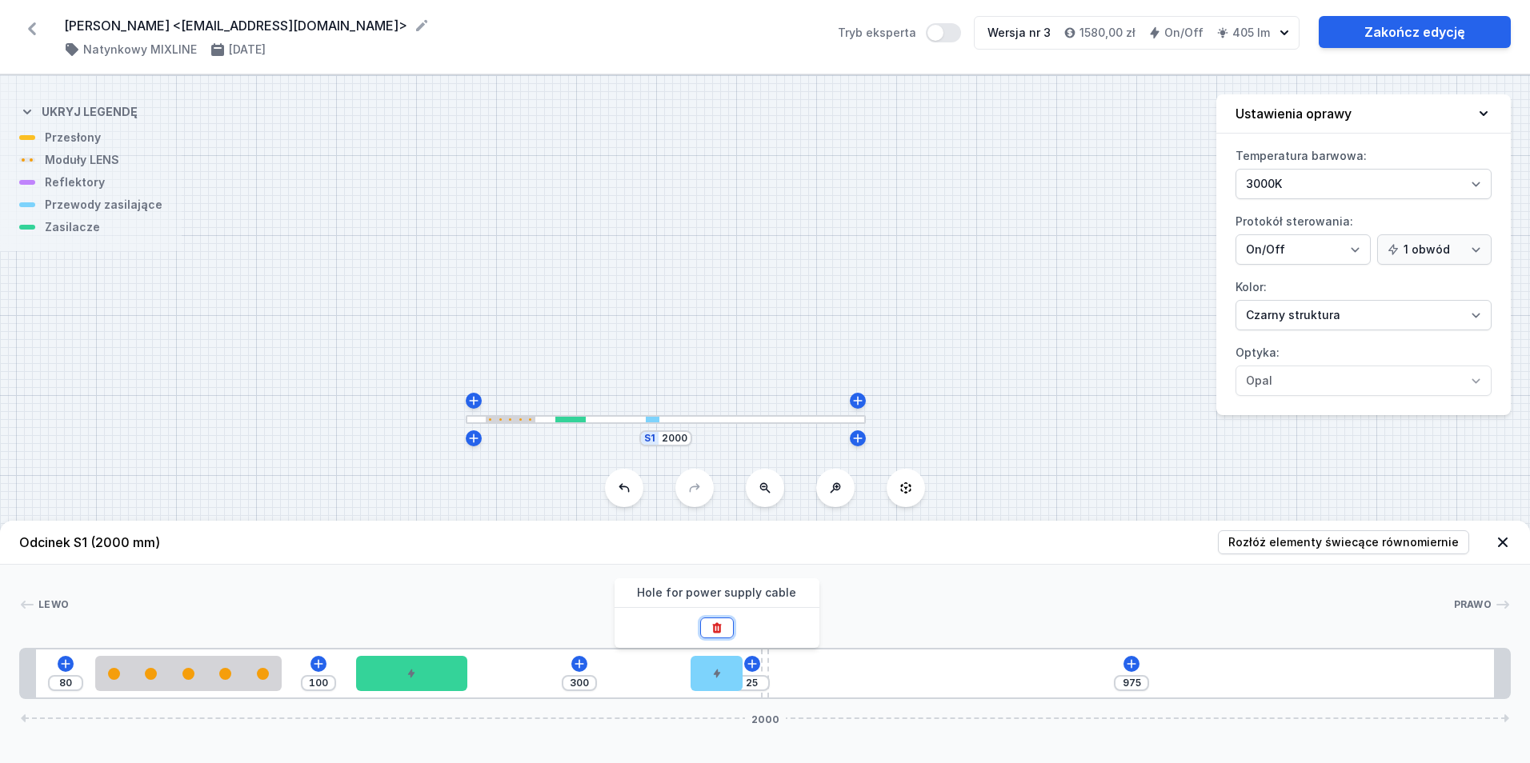
click at [715, 635] on button at bounding box center [717, 628] width 34 height 21
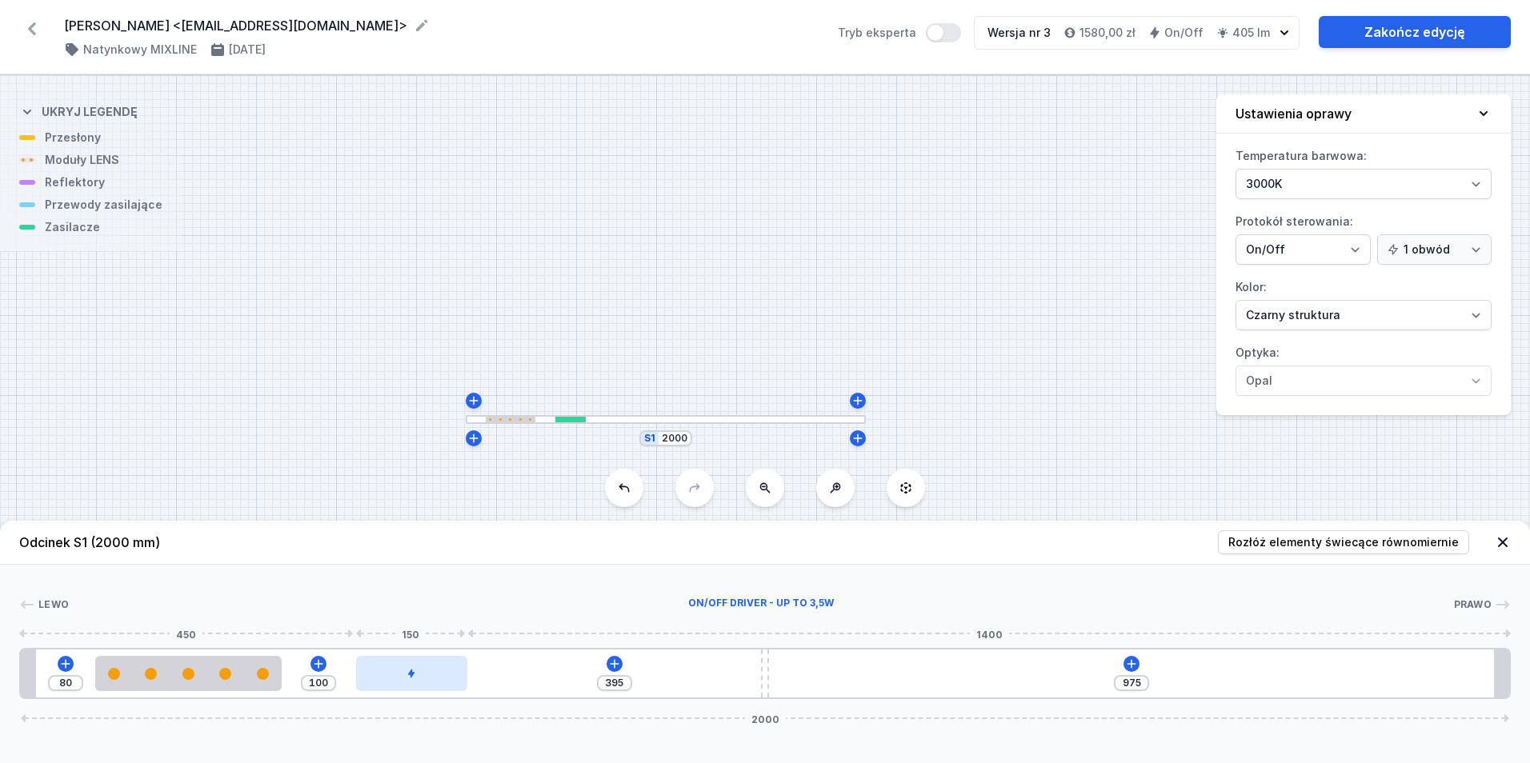
click at [402, 667] on div at bounding box center [412, 673] width 112 height 35
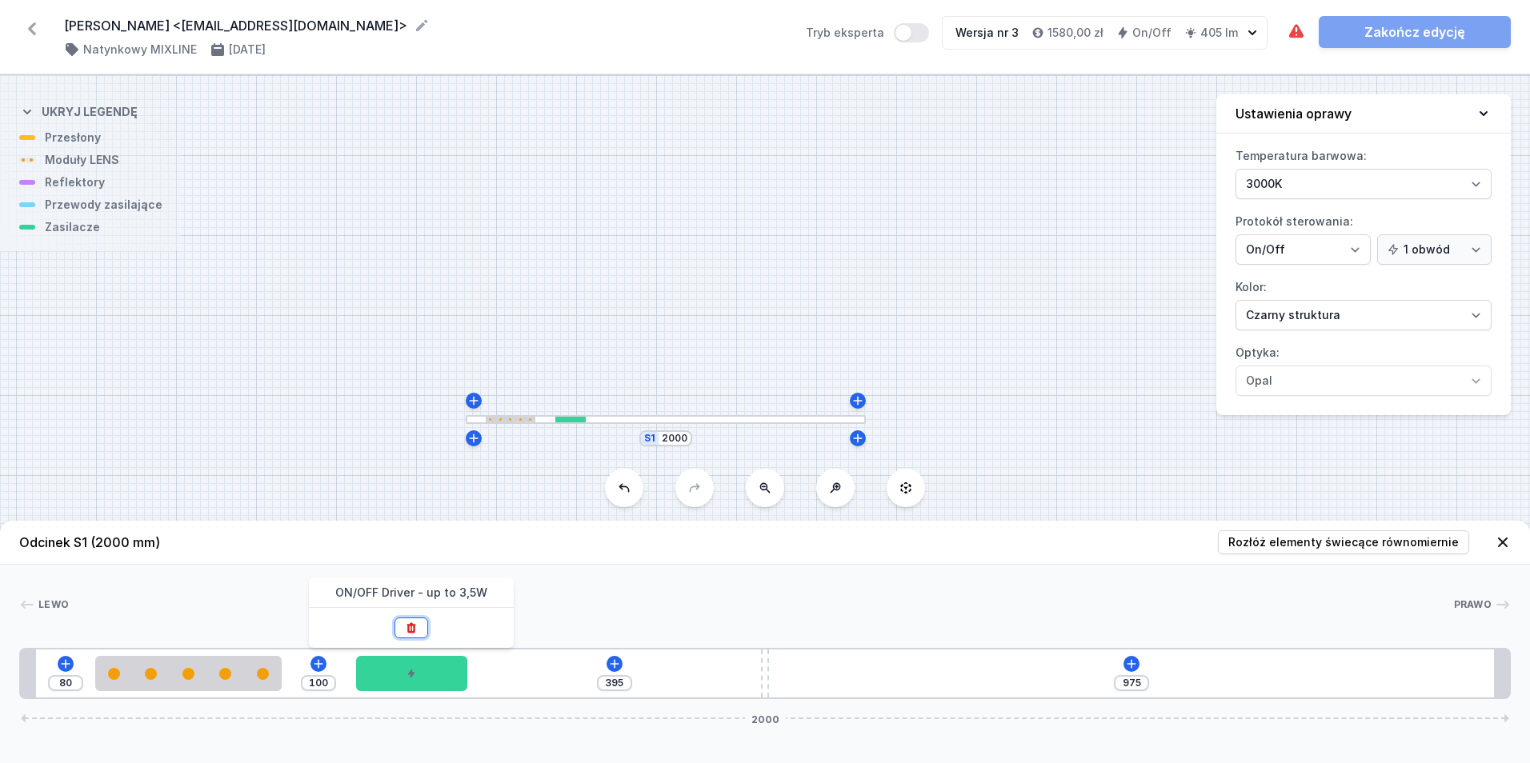
drag, startPoint x: 420, startPoint y: 630, endPoint x: 99, endPoint y: 696, distance: 327.7
click at [419, 629] on button at bounding box center [412, 628] width 34 height 21
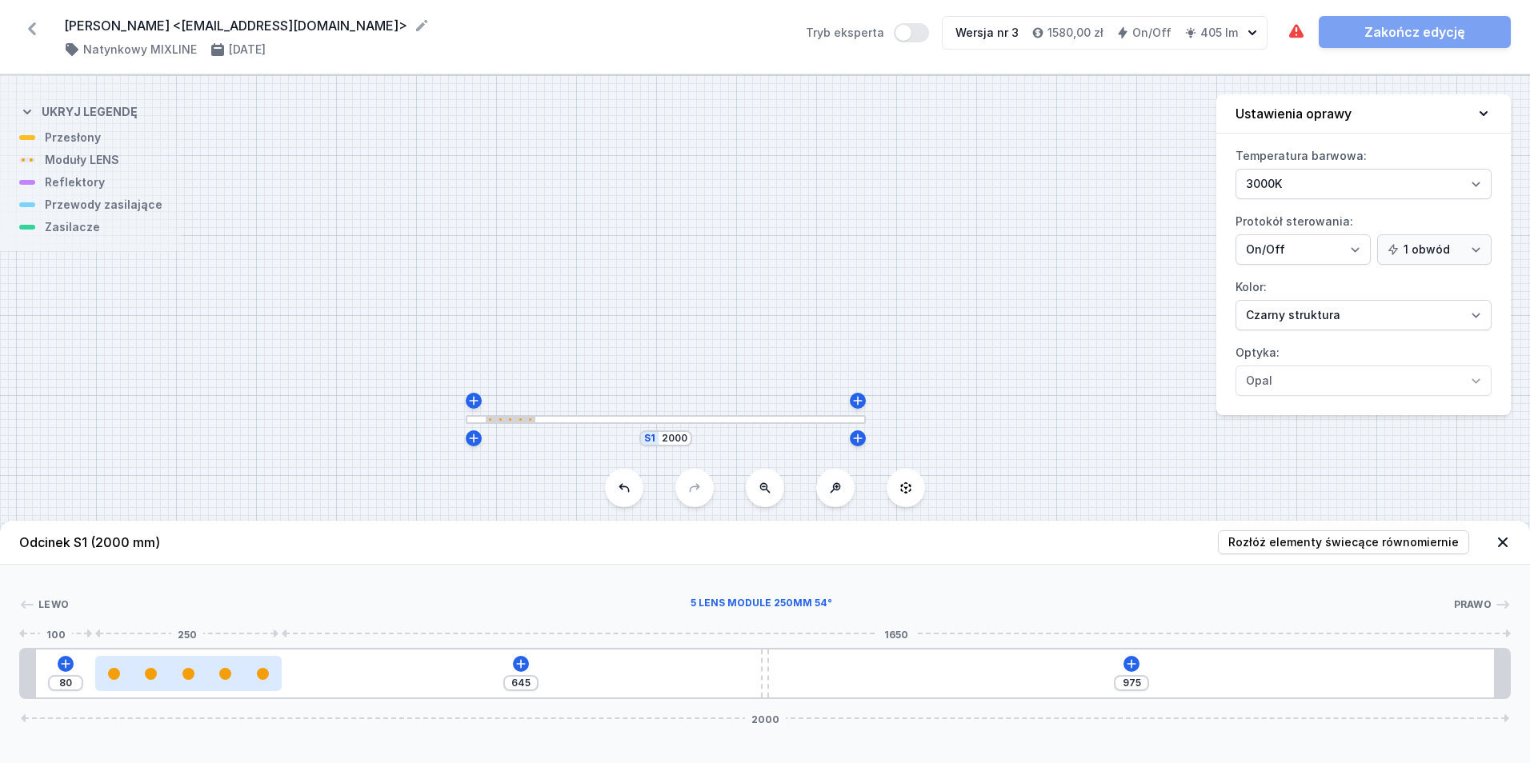
click at [162, 671] on div at bounding box center [188, 674] width 186 height 12
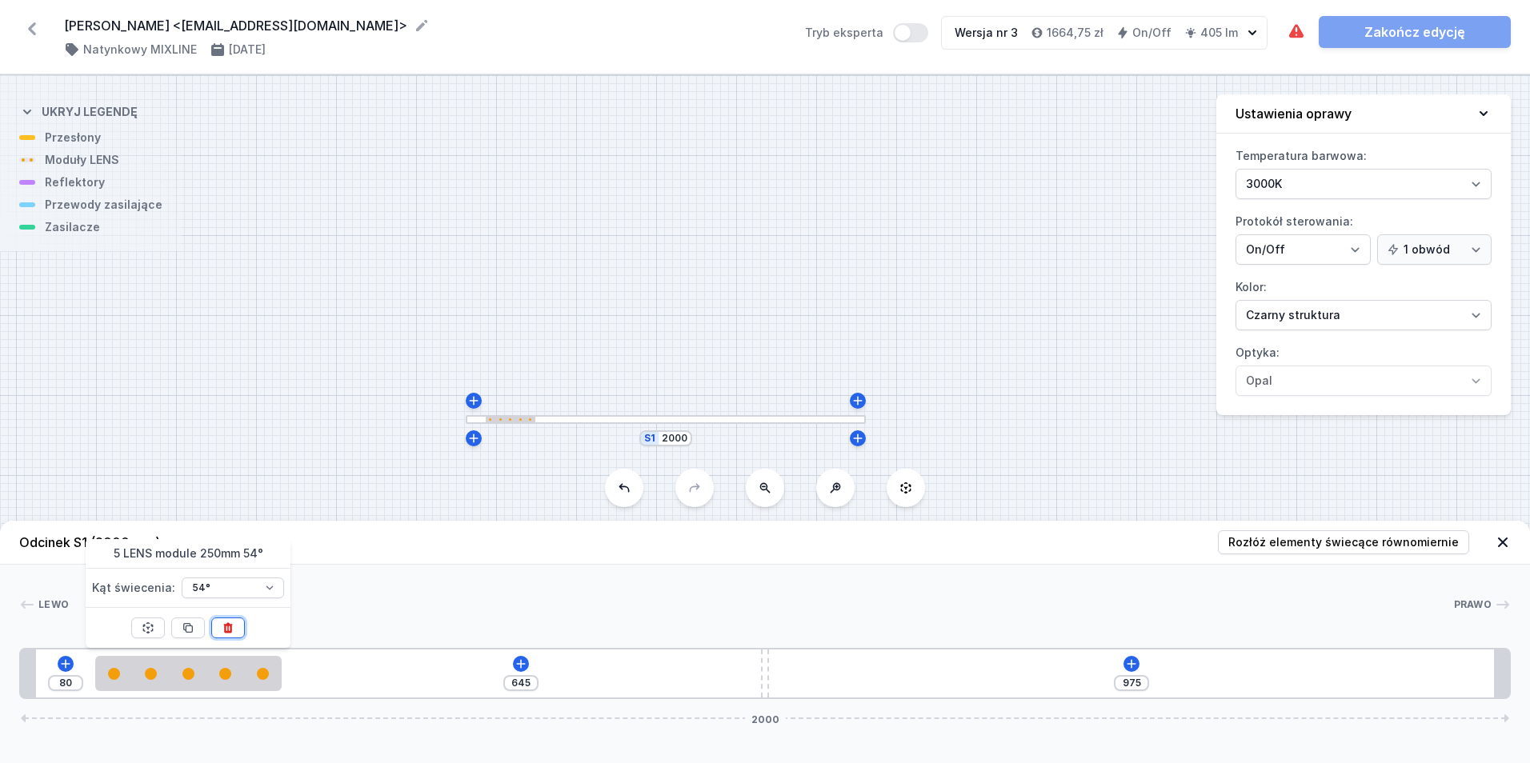
click at [220, 629] on button at bounding box center [228, 628] width 34 height 21
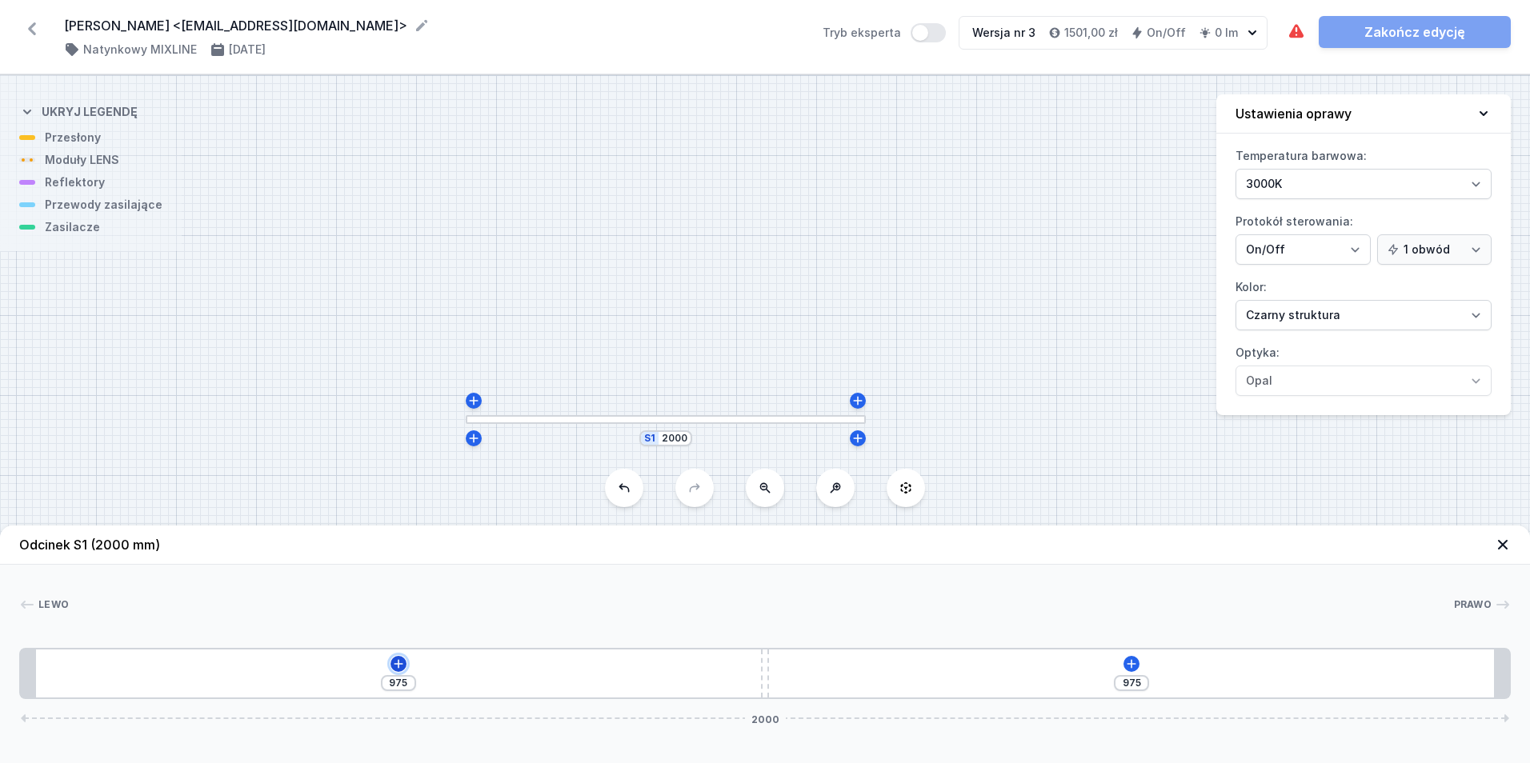
click at [405, 663] on button at bounding box center [399, 664] width 16 height 16
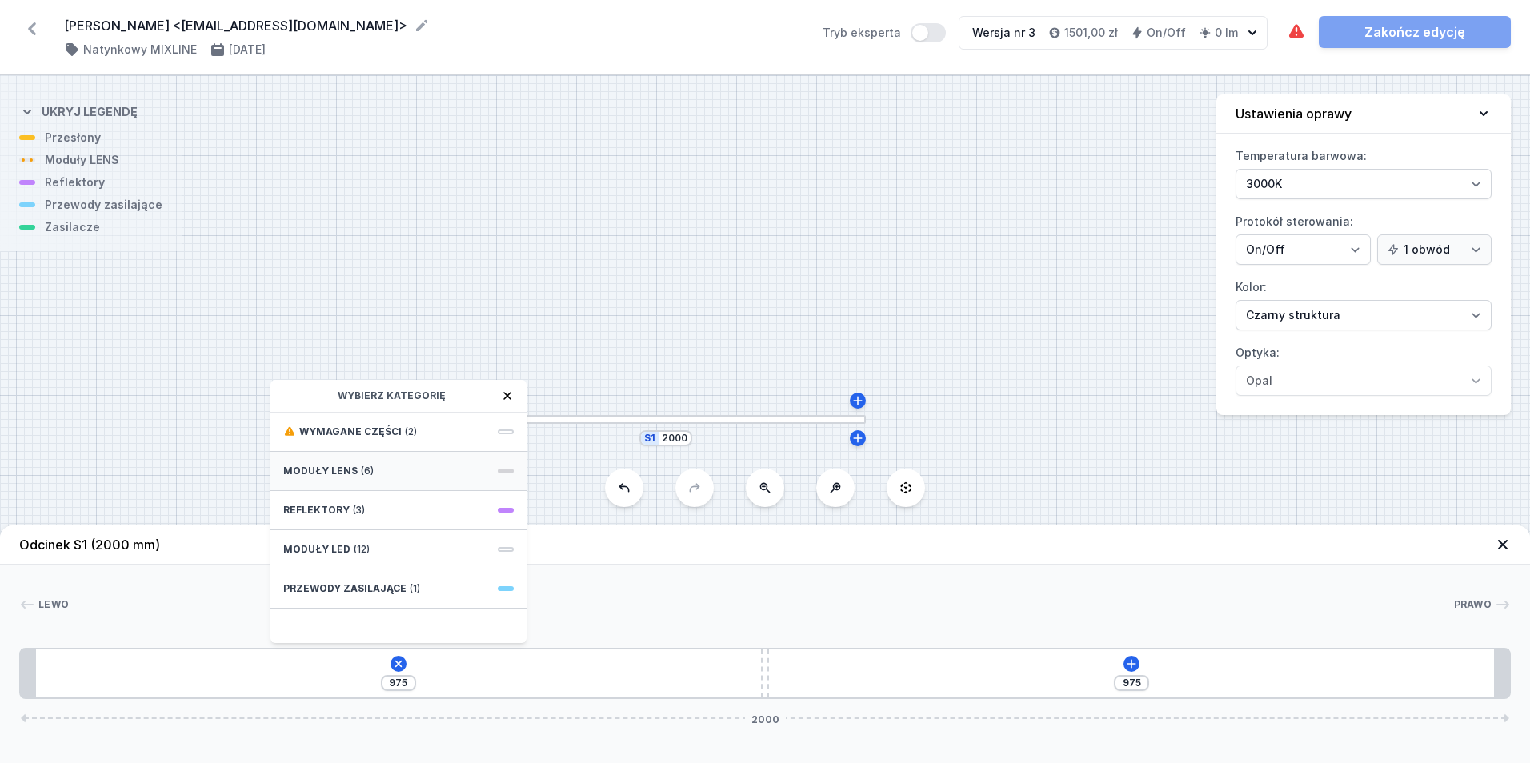
click at [387, 470] on div "Moduły LENS (6)" at bounding box center [398, 471] width 256 height 39
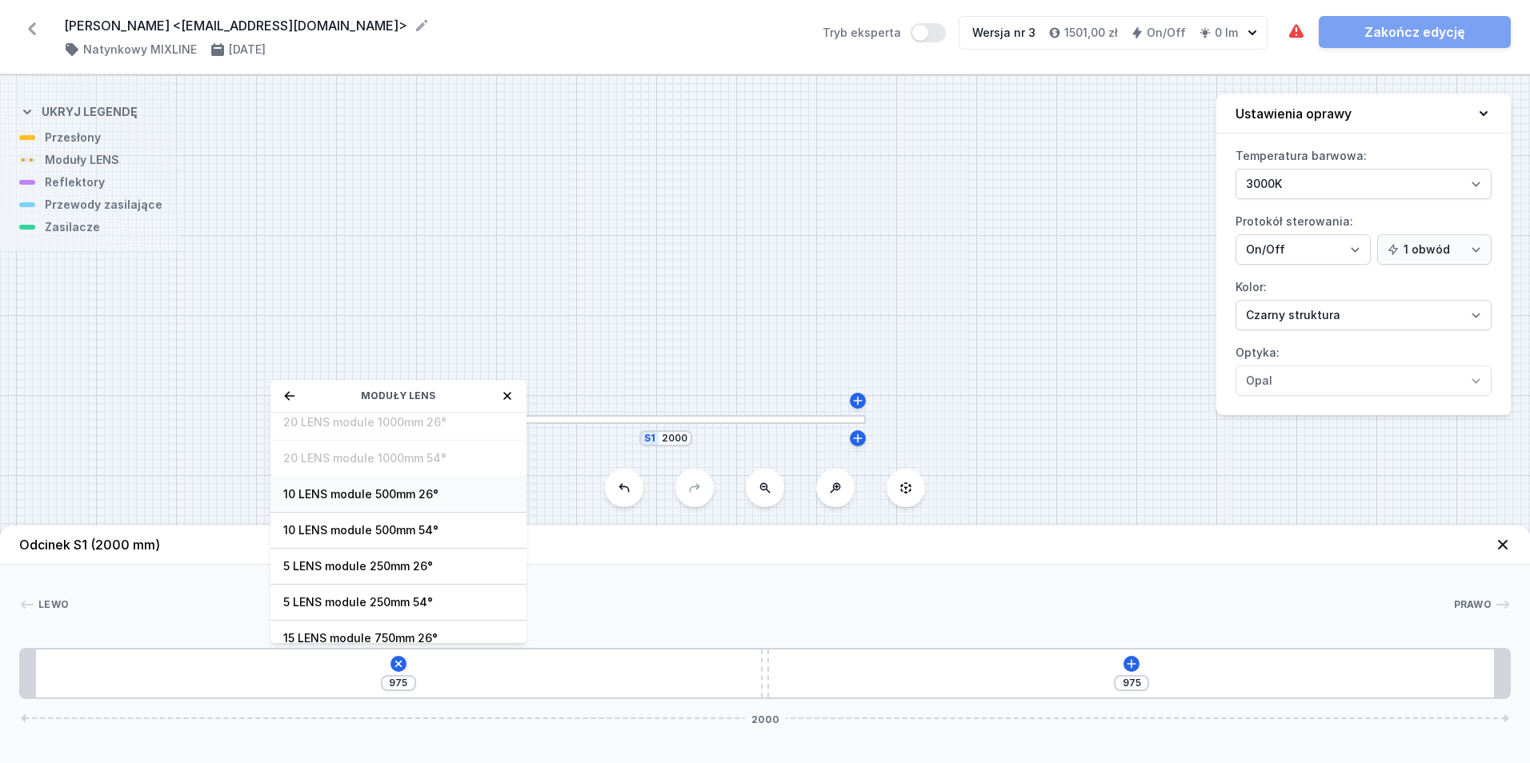
scroll to position [58, 0]
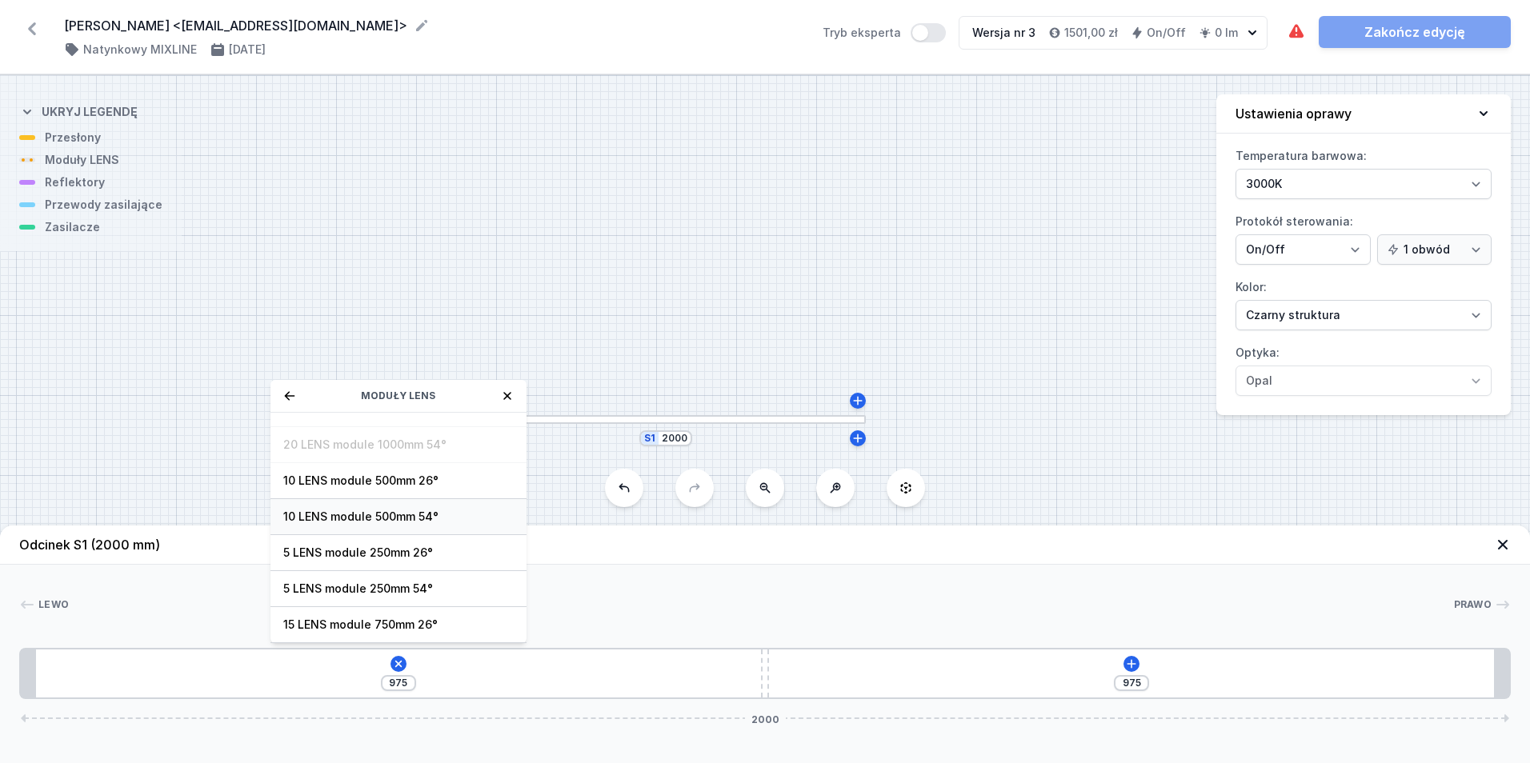
click at [459, 523] on span "10 LENS module 500mm 54°" at bounding box center [398, 517] width 230 height 16
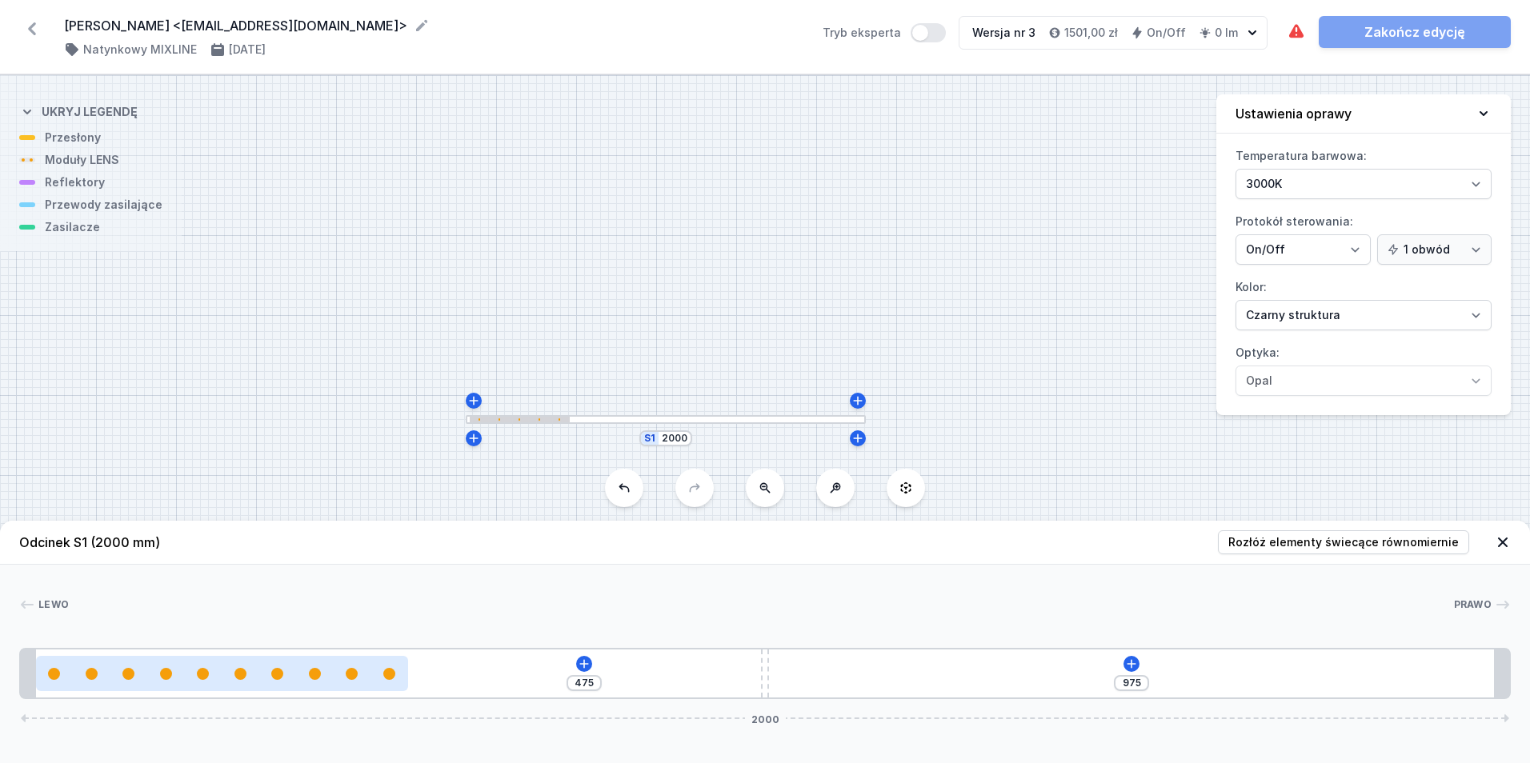
click at [249, 670] on div at bounding box center [222, 674] width 372 height 12
click at [248, 670] on div at bounding box center [222, 674] width 372 height 12
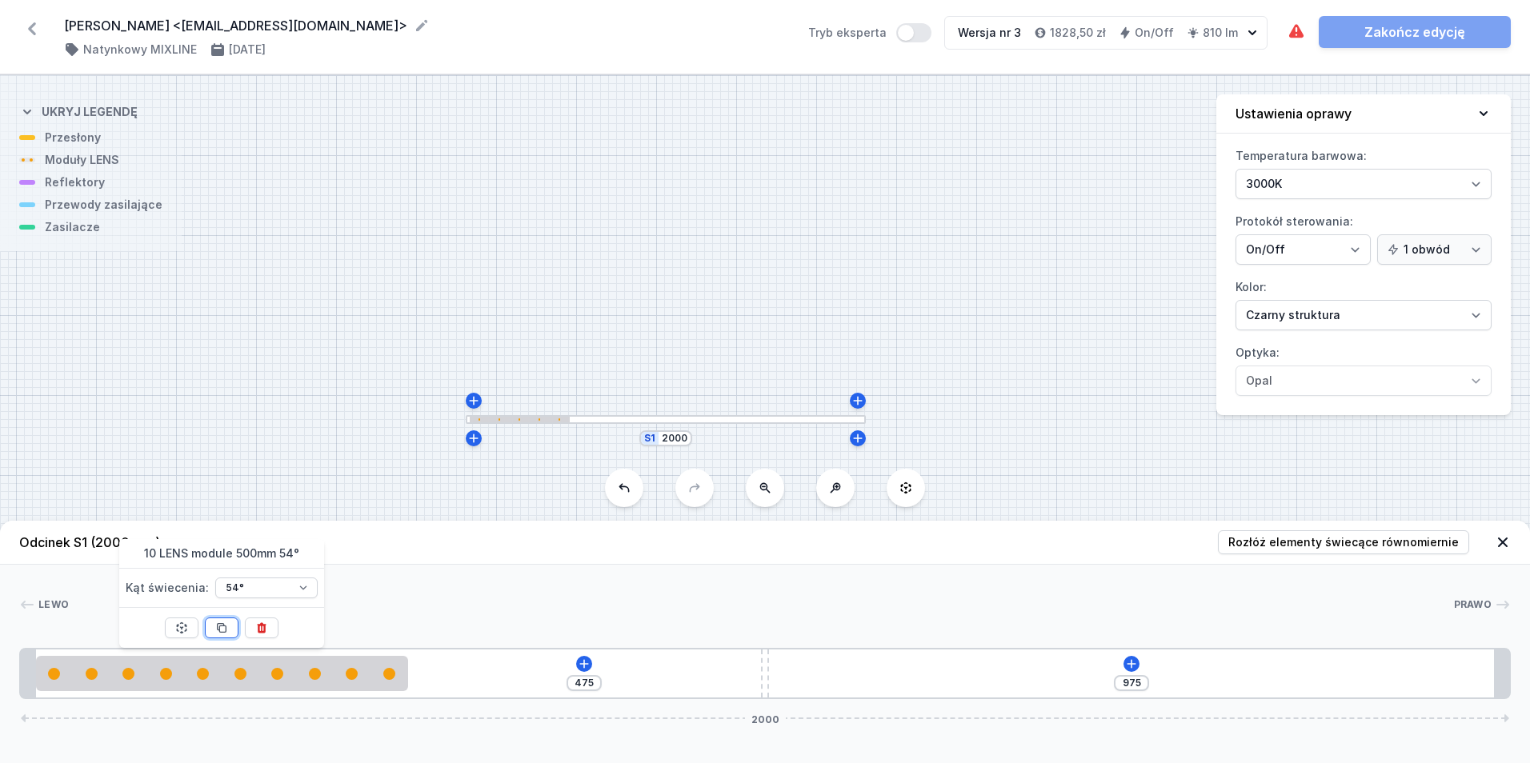
click at [222, 635] on button at bounding box center [222, 628] width 34 height 21
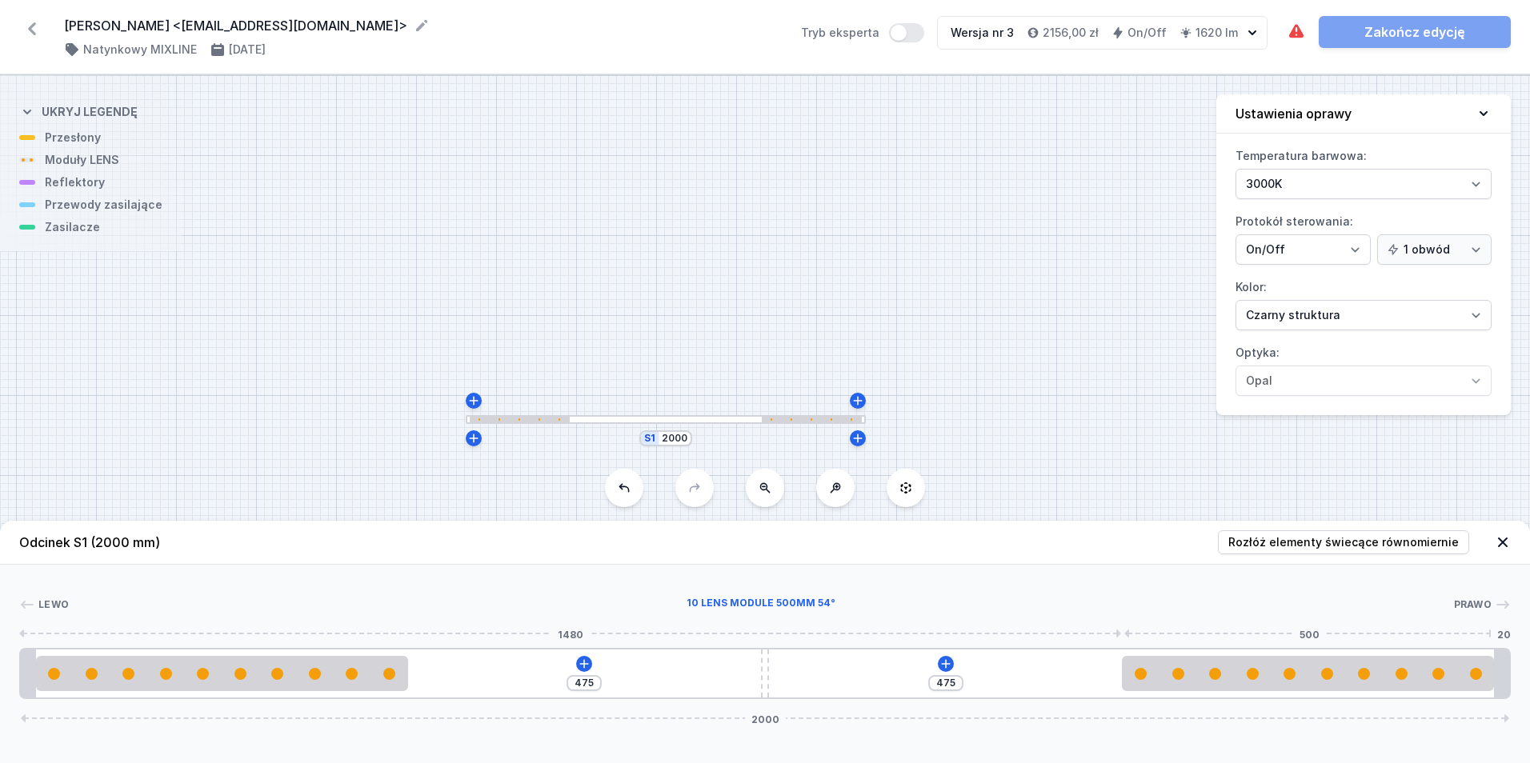
drag, startPoint x: 971, startPoint y: 675, endPoint x: 1115, endPoint y: 683, distance: 144.2
click at [1449, 677] on div at bounding box center [1308, 674] width 372 height 12
drag, startPoint x: 761, startPoint y: 654, endPoint x: 1086, endPoint y: 689, distance: 326.8
click at [1086, 689] on div "790 160 2000" at bounding box center [765, 673] width 1492 height 51
click at [706, 660] on icon at bounding box center [701, 664] width 13 height 13
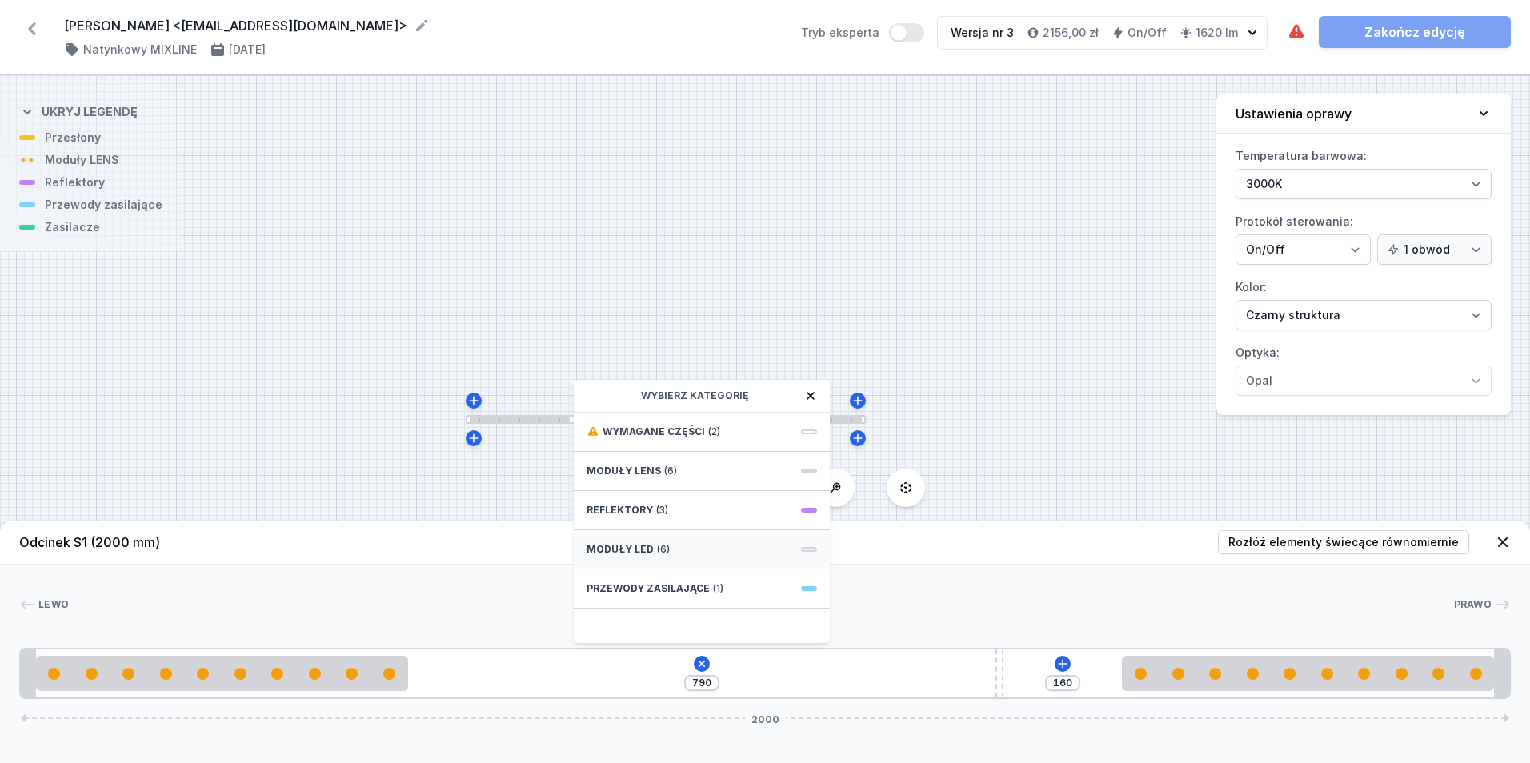
click at [681, 559] on div "Moduły LED (6)" at bounding box center [702, 550] width 256 height 39
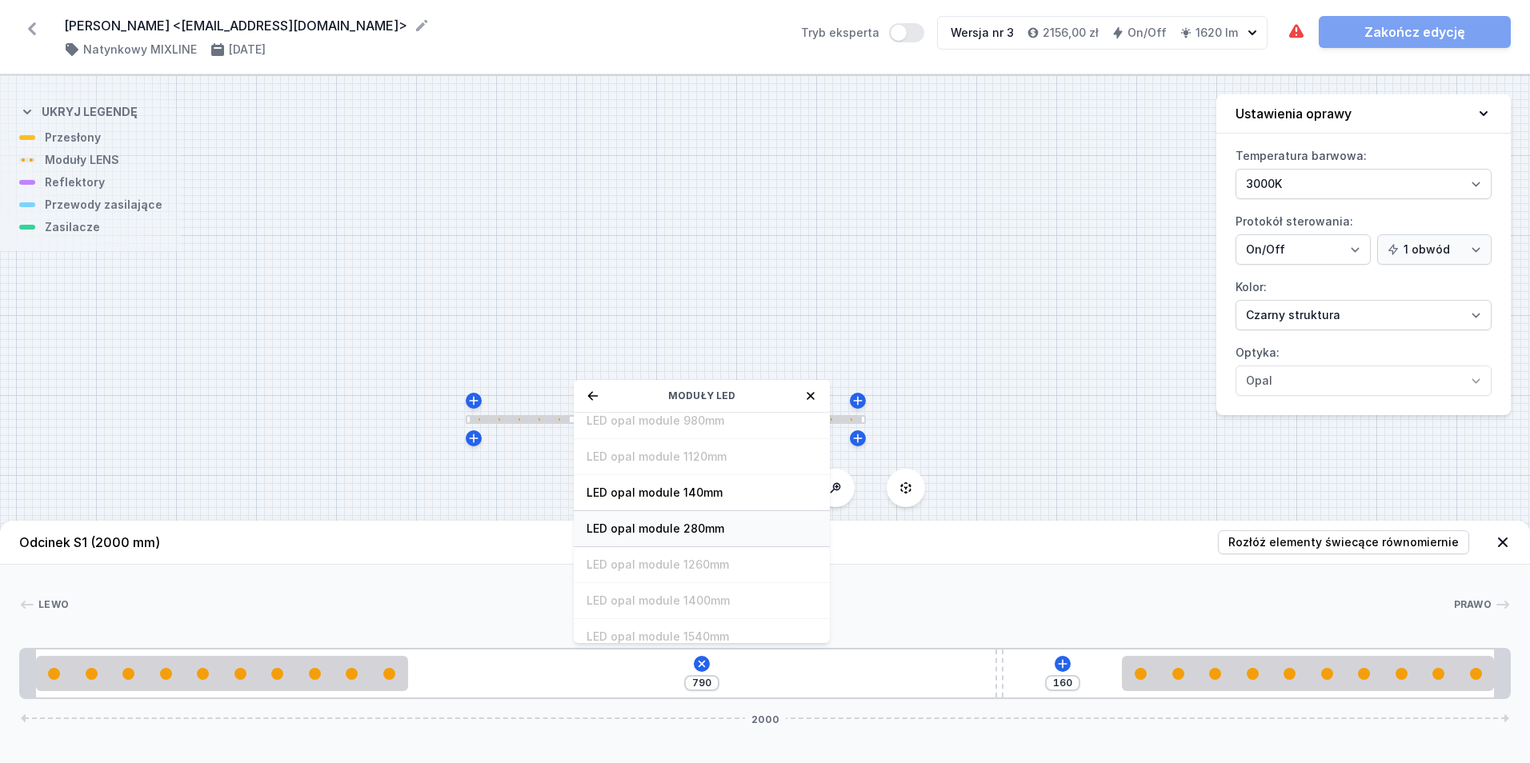
scroll to position [160, 0]
click at [734, 527] on span "LED opal module 280mm" at bounding box center [702, 523] width 230 height 16
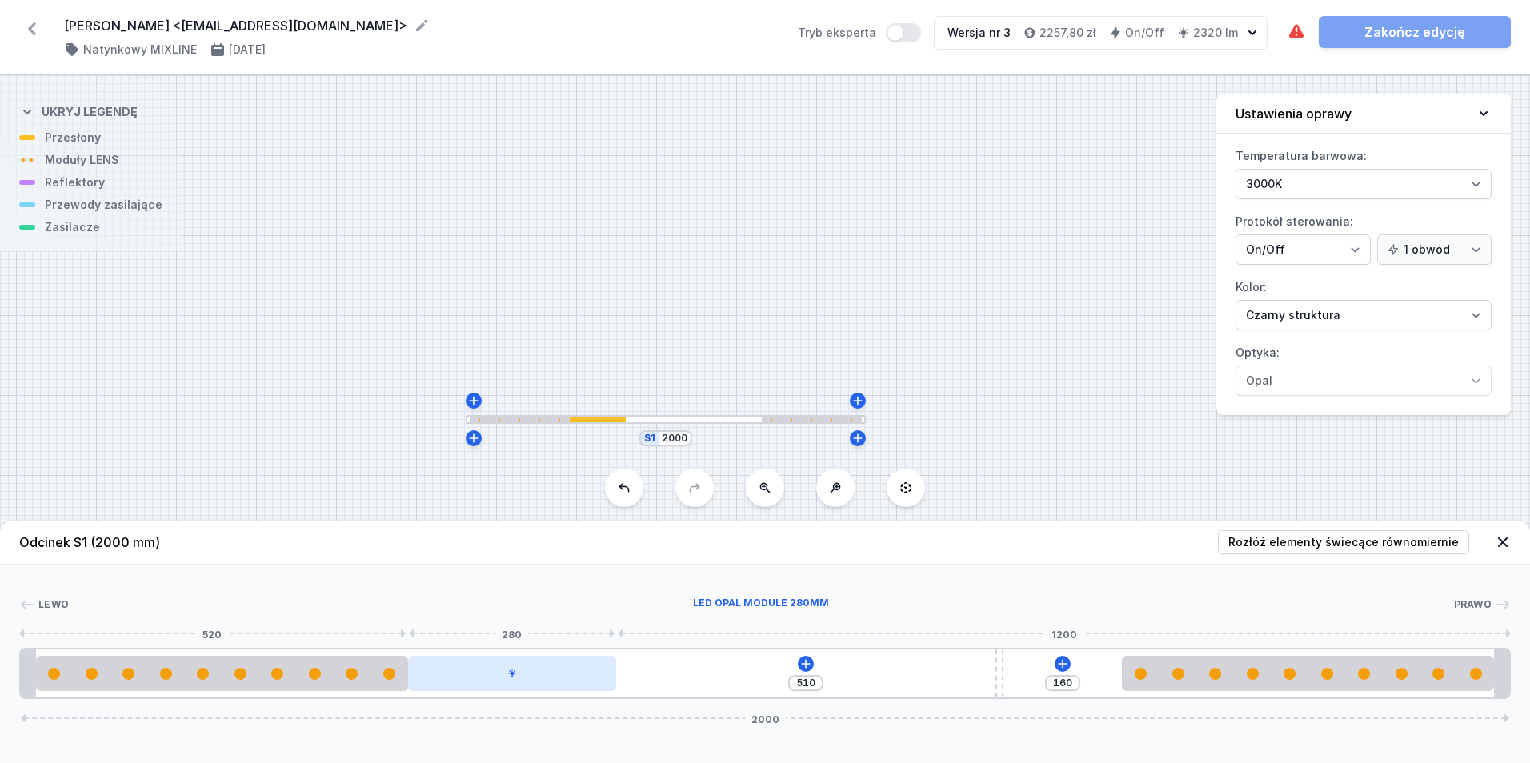
click at [575, 668] on div at bounding box center [512, 673] width 208 height 35
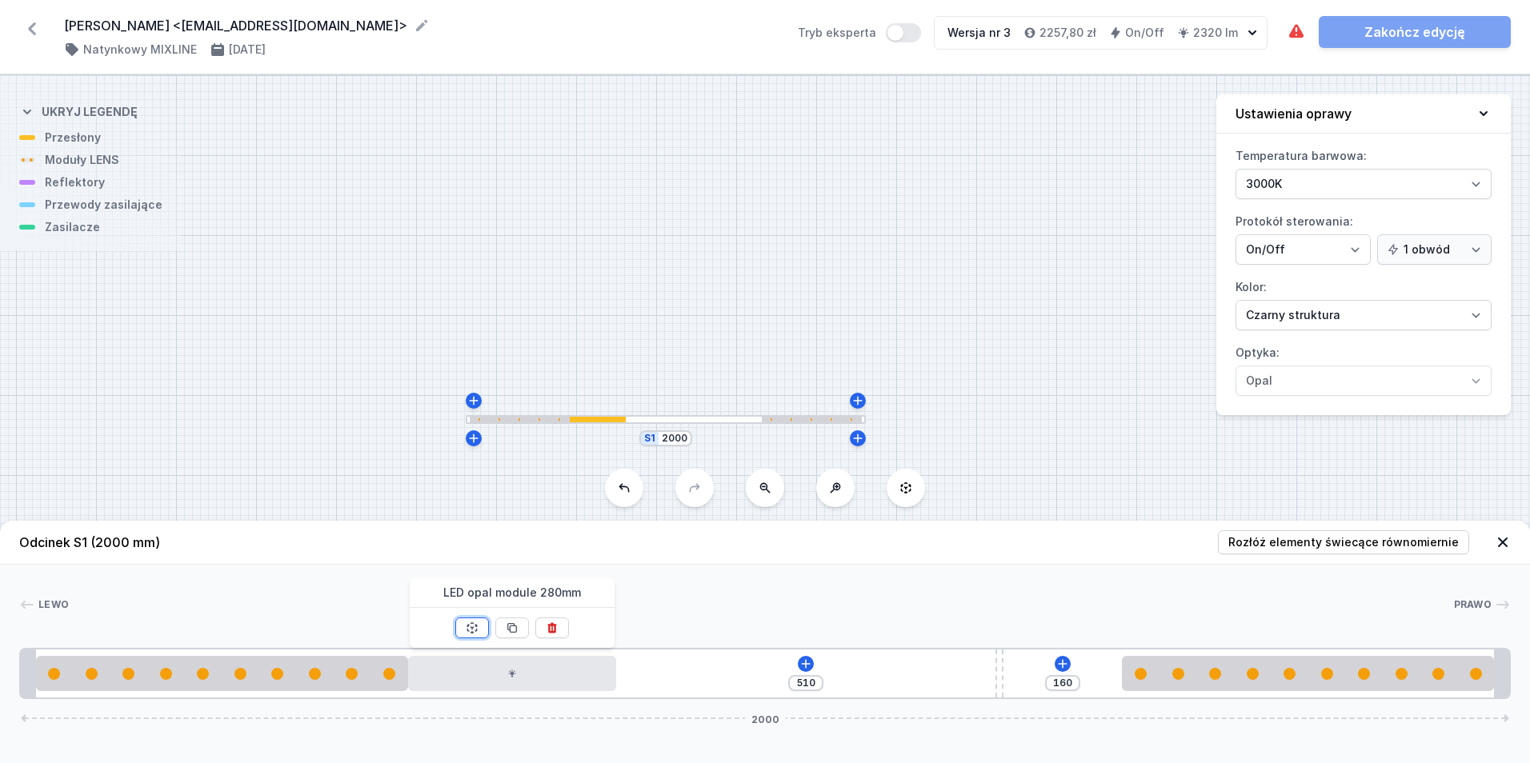
click at [464, 625] on button at bounding box center [472, 628] width 34 height 21
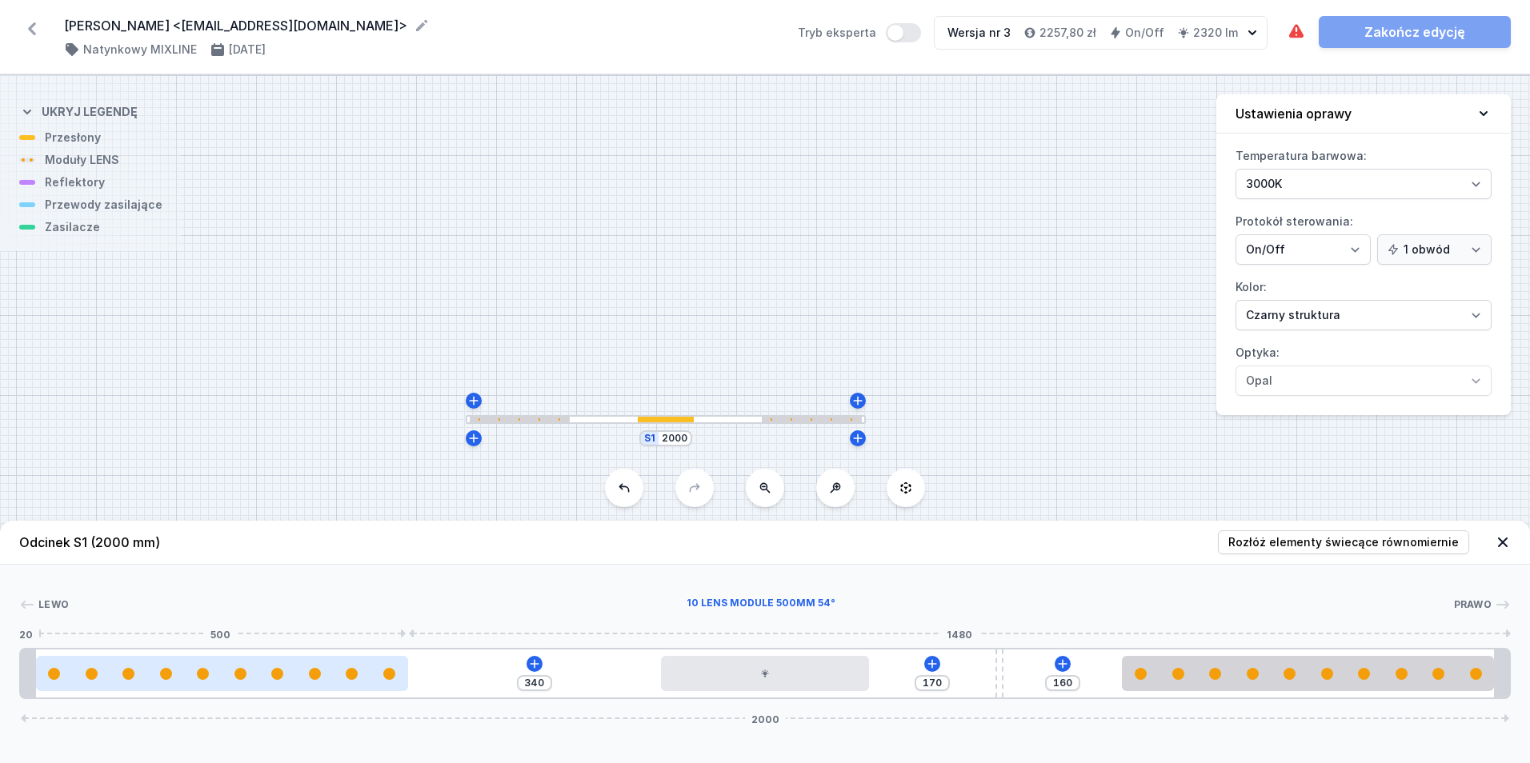
drag, startPoint x: 322, startPoint y: 675, endPoint x: 351, endPoint y: 687, distance: 31.5
click at [351, 688] on div at bounding box center [222, 673] width 372 height 35
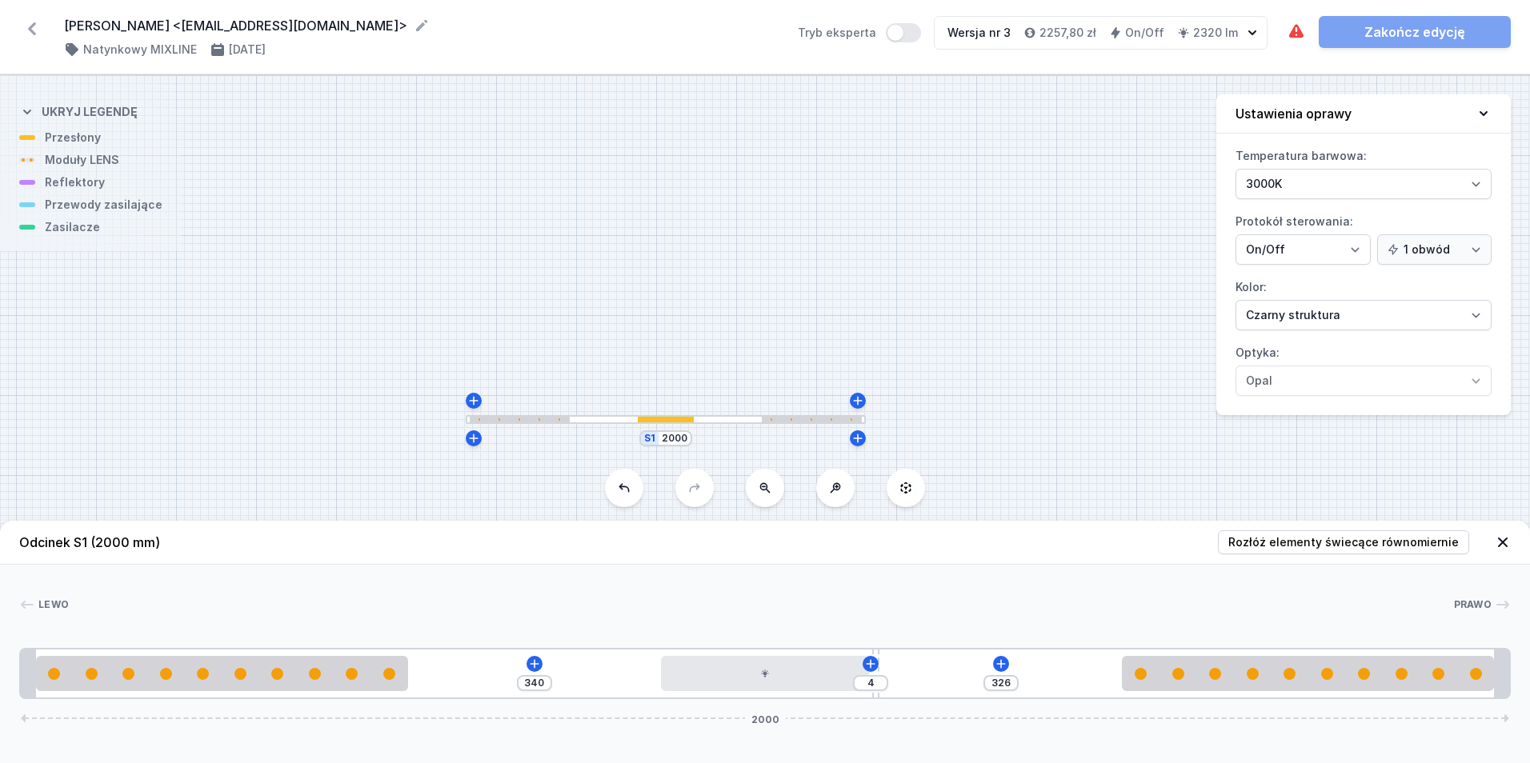
drag, startPoint x: 1000, startPoint y: 672, endPoint x: 881, endPoint y: 671, distance: 118.4
click at [881, 671] on div "340 4 326 2000" at bounding box center [765, 673] width 1492 height 51
click at [1000, 669] on icon at bounding box center [1001, 664] width 13 height 13
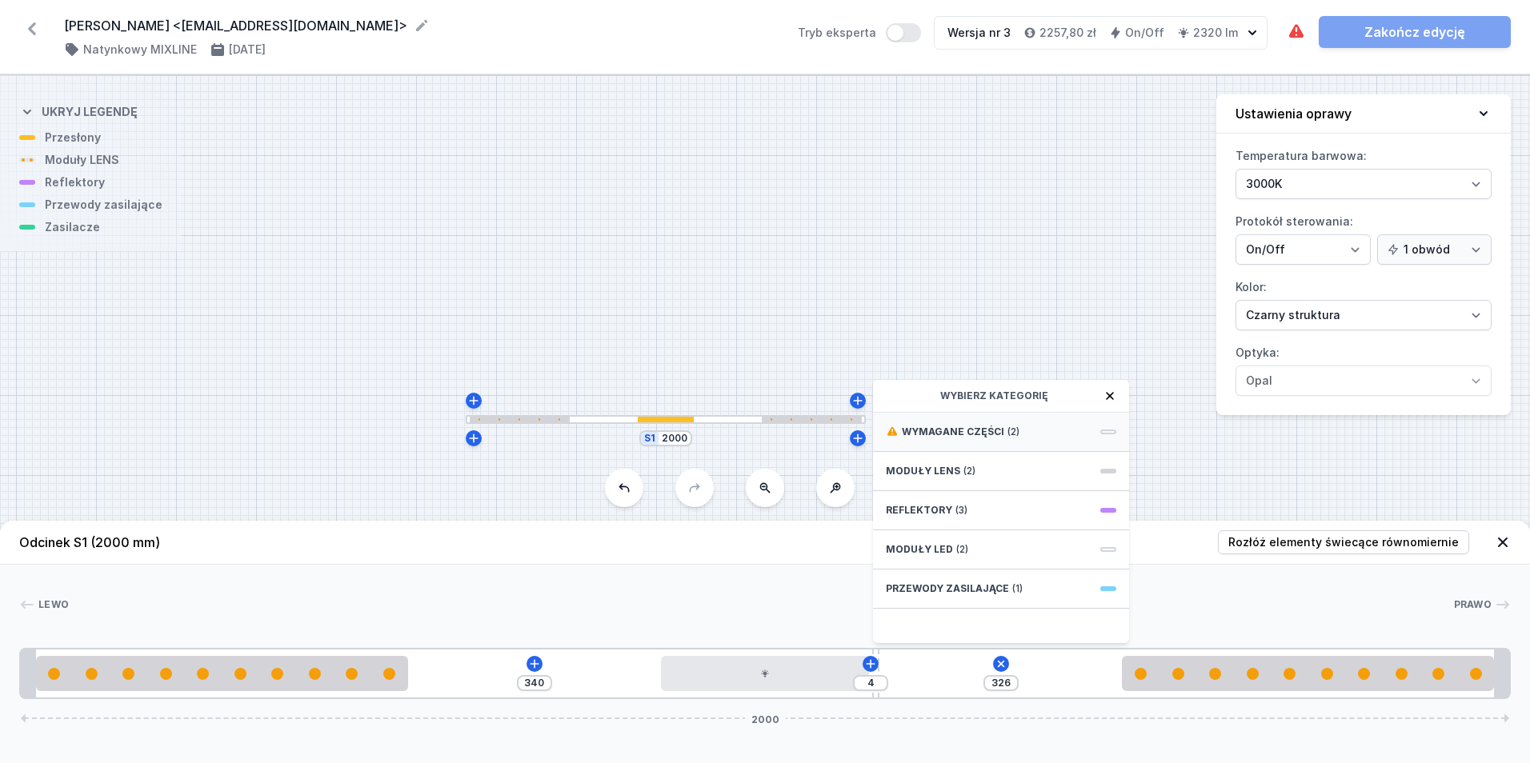
click at [1021, 434] on div "Wymagane części (2)" at bounding box center [1001, 432] width 256 height 39
click at [1016, 430] on span "Hole for power supply cable" at bounding box center [1001, 431] width 230 height 16
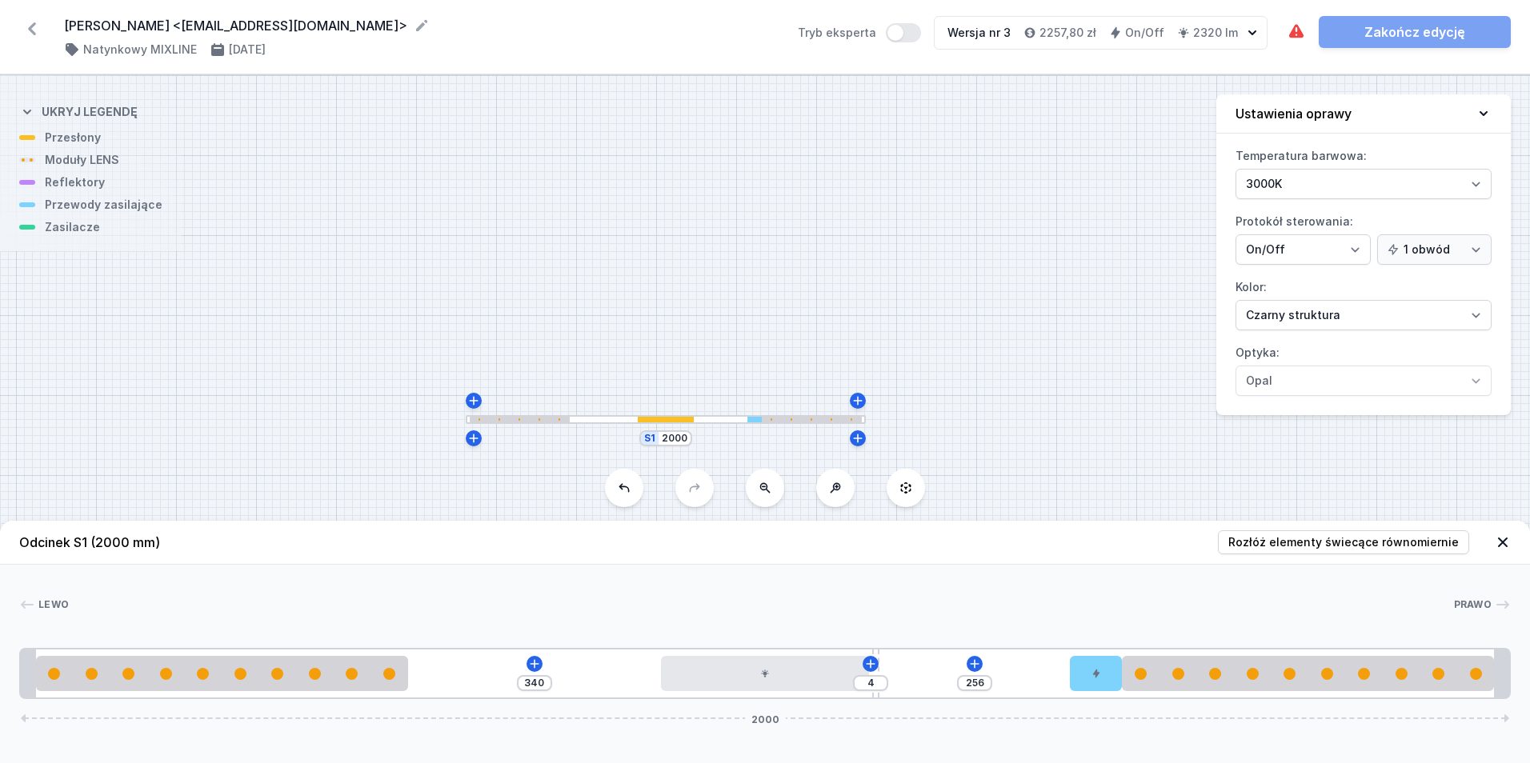
drag, startPoint x: 924, startPoint y: 675, endPoint x: 896, endPoint y: 689, distance: 31.1
click at [1124, 695] on div "340 4 256 2000" at bounding box center [765, 673] width 1492 height 51
drag, startPoint x: 875, startPoint y: 693, endPoint x: 548, endPoint y: 677, distance: 326.9
click at [535, 665] on icon at bounding box center [534, 664] width 13 height 13
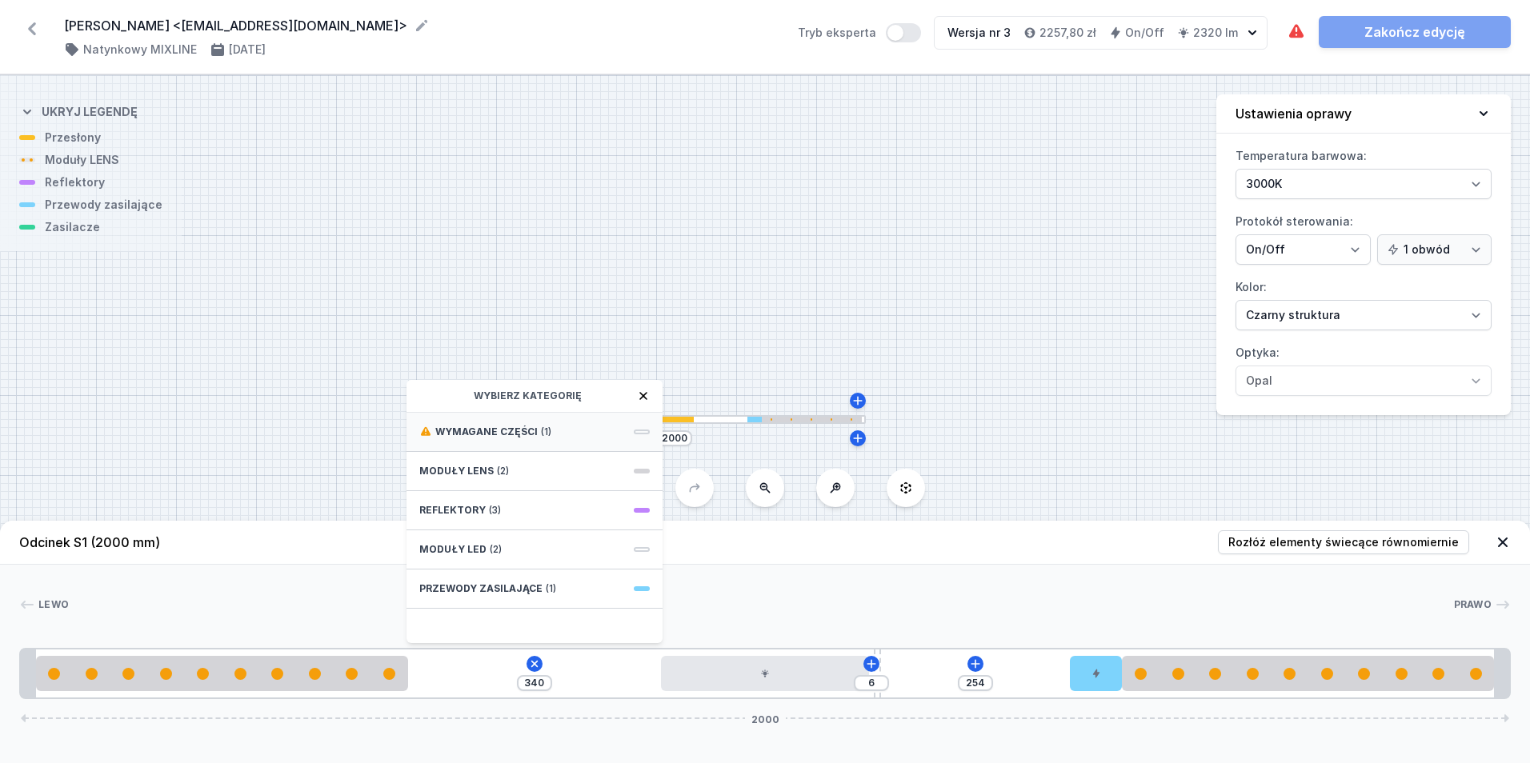
click at [567, 428] on div "Wymagane części (1)" at bounding box center [535, 432] width 256 height 39
click at [565, 426] on span "ON/OFF Driver - up to 32W" at bounding box center [534, 431] width 230 height 16
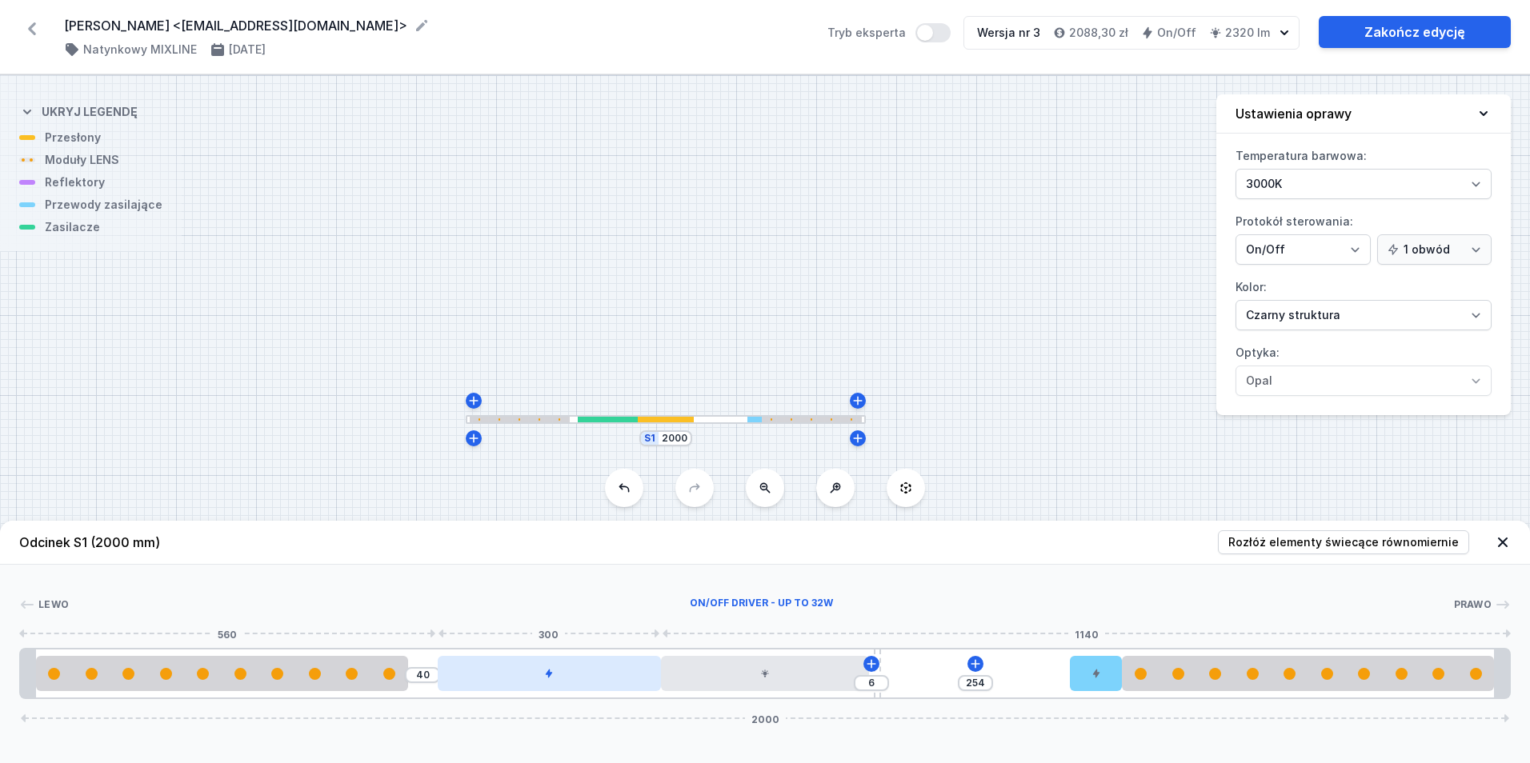
drag, startPoint x: 525, startPoint y: 678, endPoint x: 598, endPoint y: 679, distance: 72.8
click at [598, 679] on div at bounding box center [549, 673] width 223 height 35
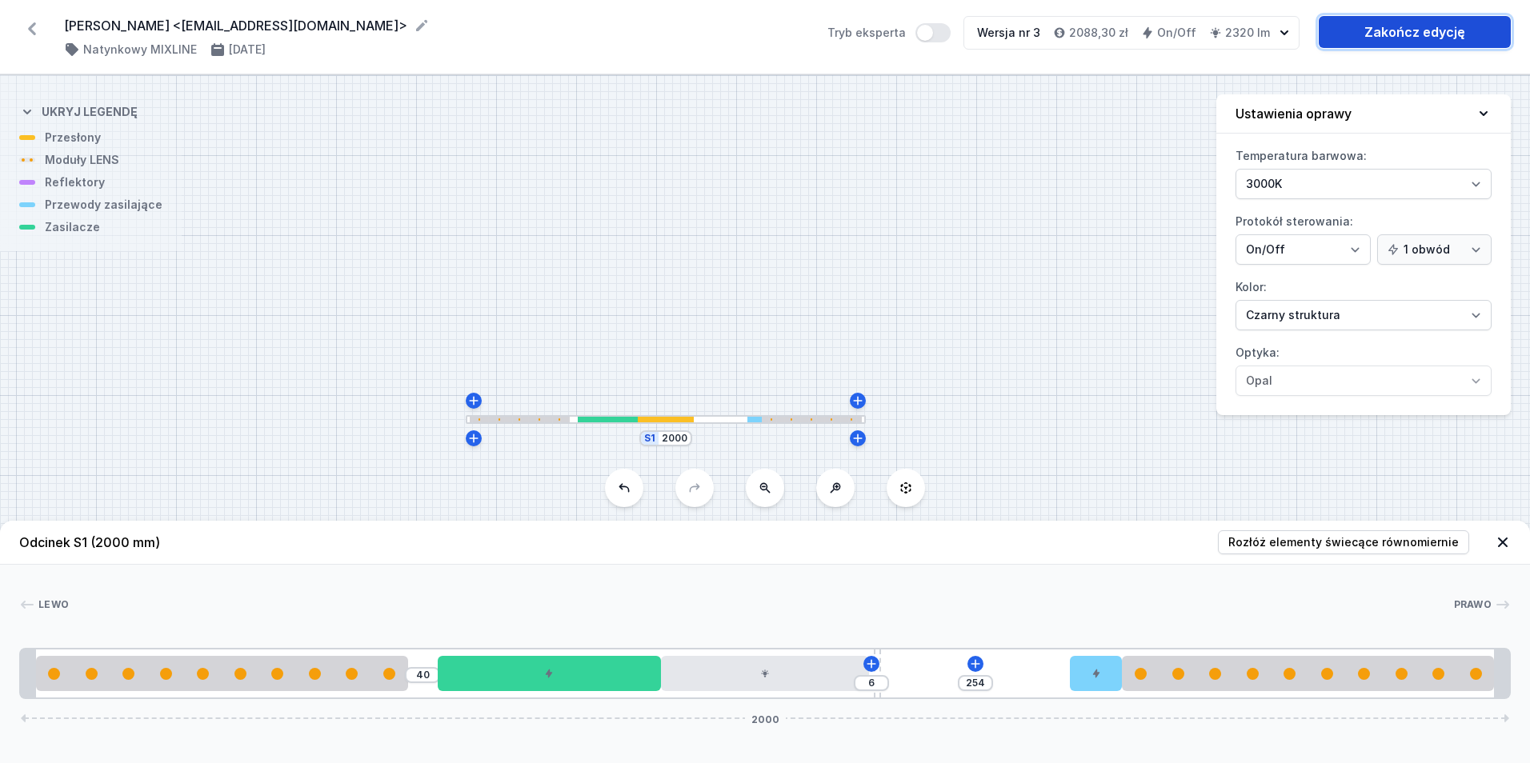
click at [1422, 31] on link "Zakończ edycję" at bounding box center [1415, 32] width 192 height 32
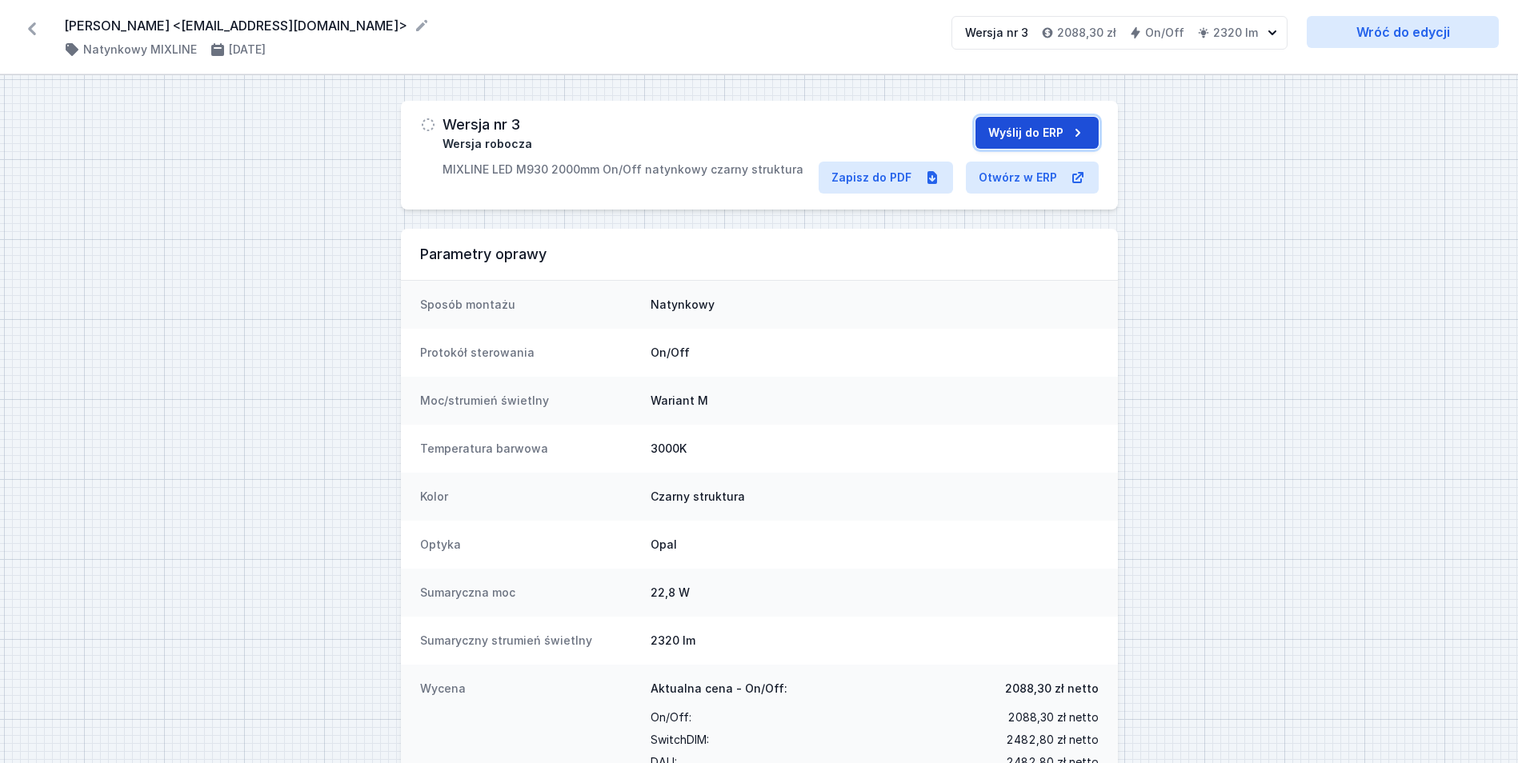
click at [1042, 129] on button "Wyślij do ERP" at bounding box center [1037, 133] width 123 height 32
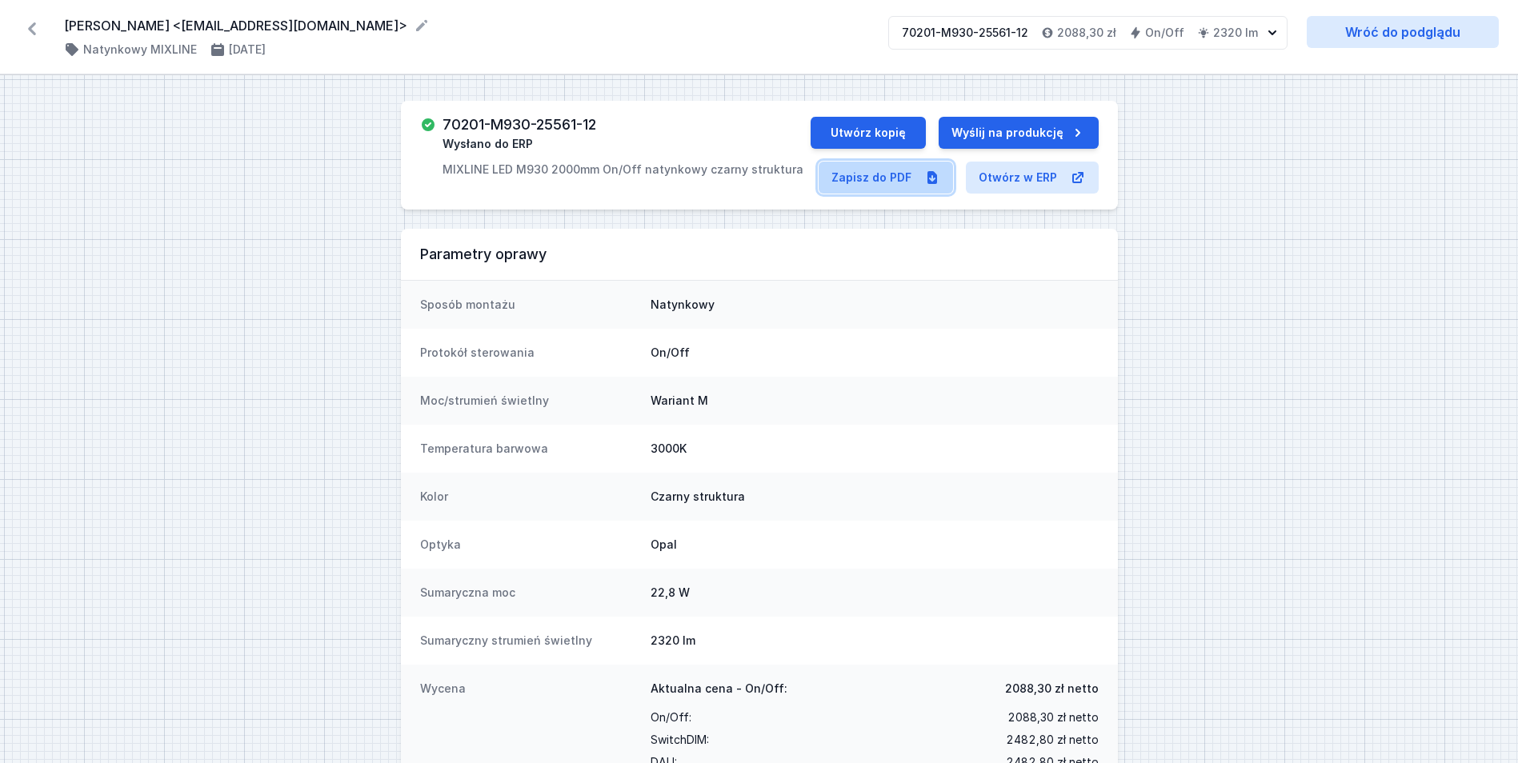
click at [885, 172] on link "Zapisz do PDF" at bounding box center [886, 178] width 134 height 32
click at [892, 134] on button "Utwórz kopię" at bounding box center [868, 133] width 115 height 32
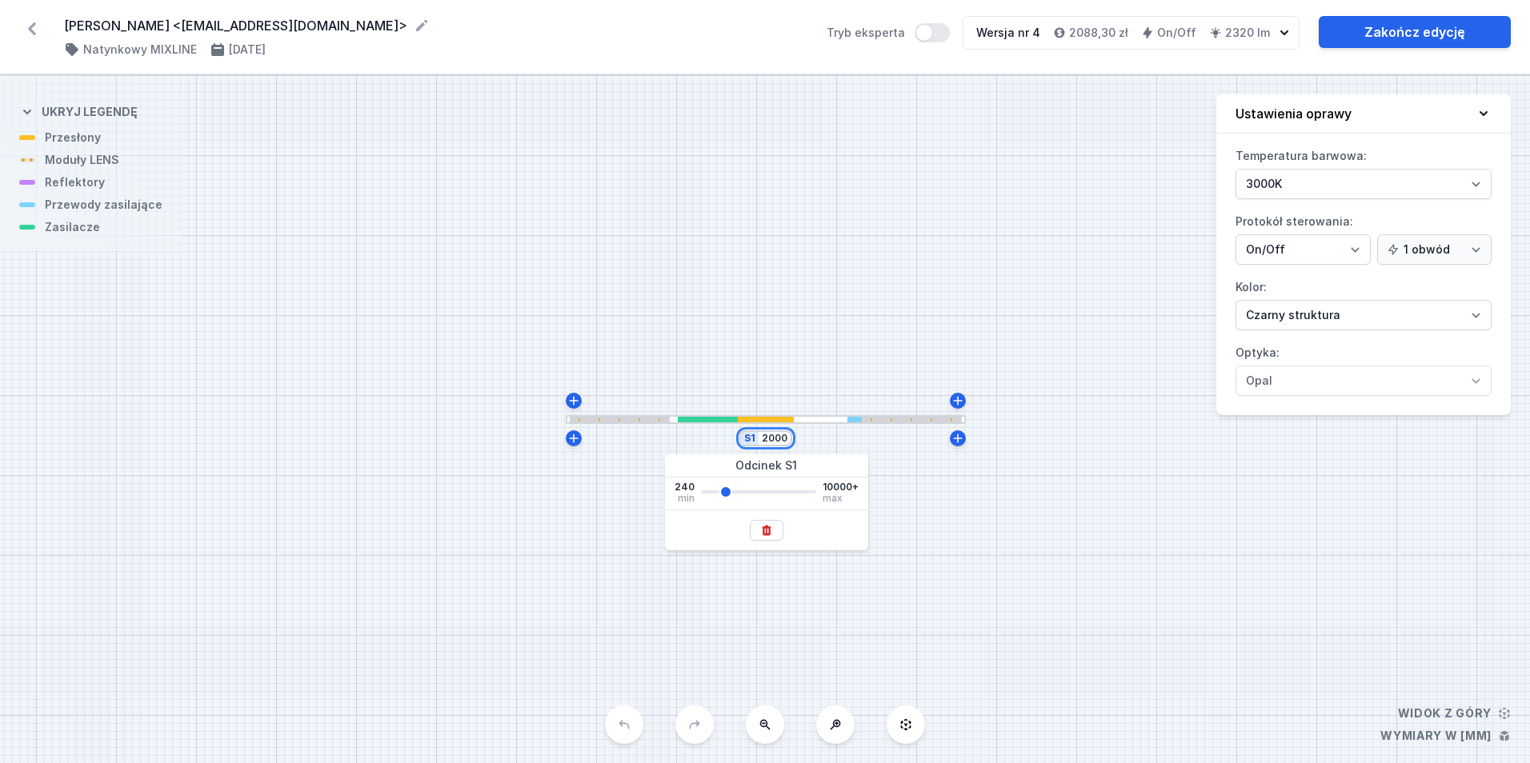
click at [779, 435] on input "2000" at bounding box center [775, 438] width 26 height 13
click at [727, 319] on div "S1 4000" at bounding box center [765, 419] width 1530 height 688
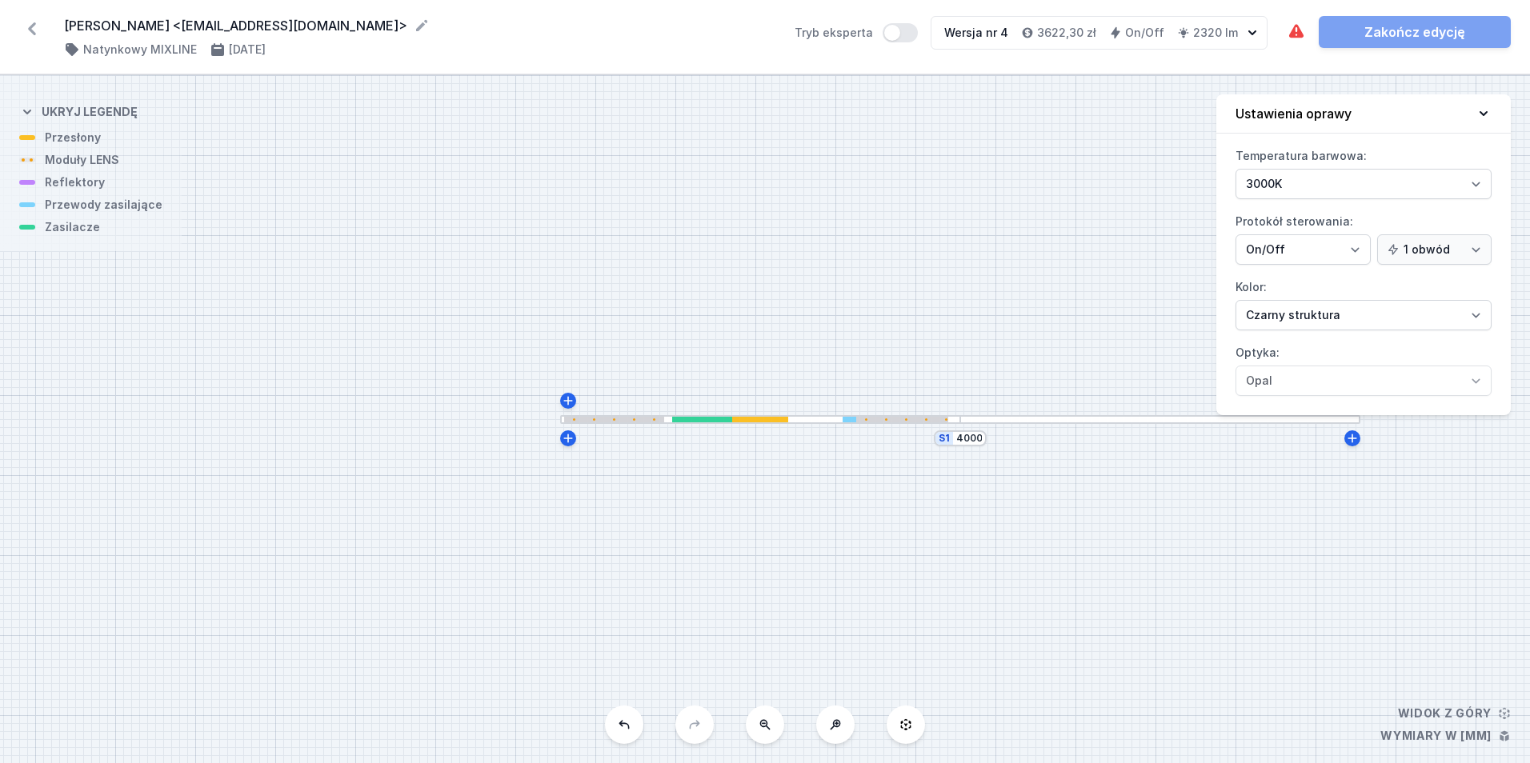
click at [870, 423] on div at bounding box center [760, 419] width 400 height 9
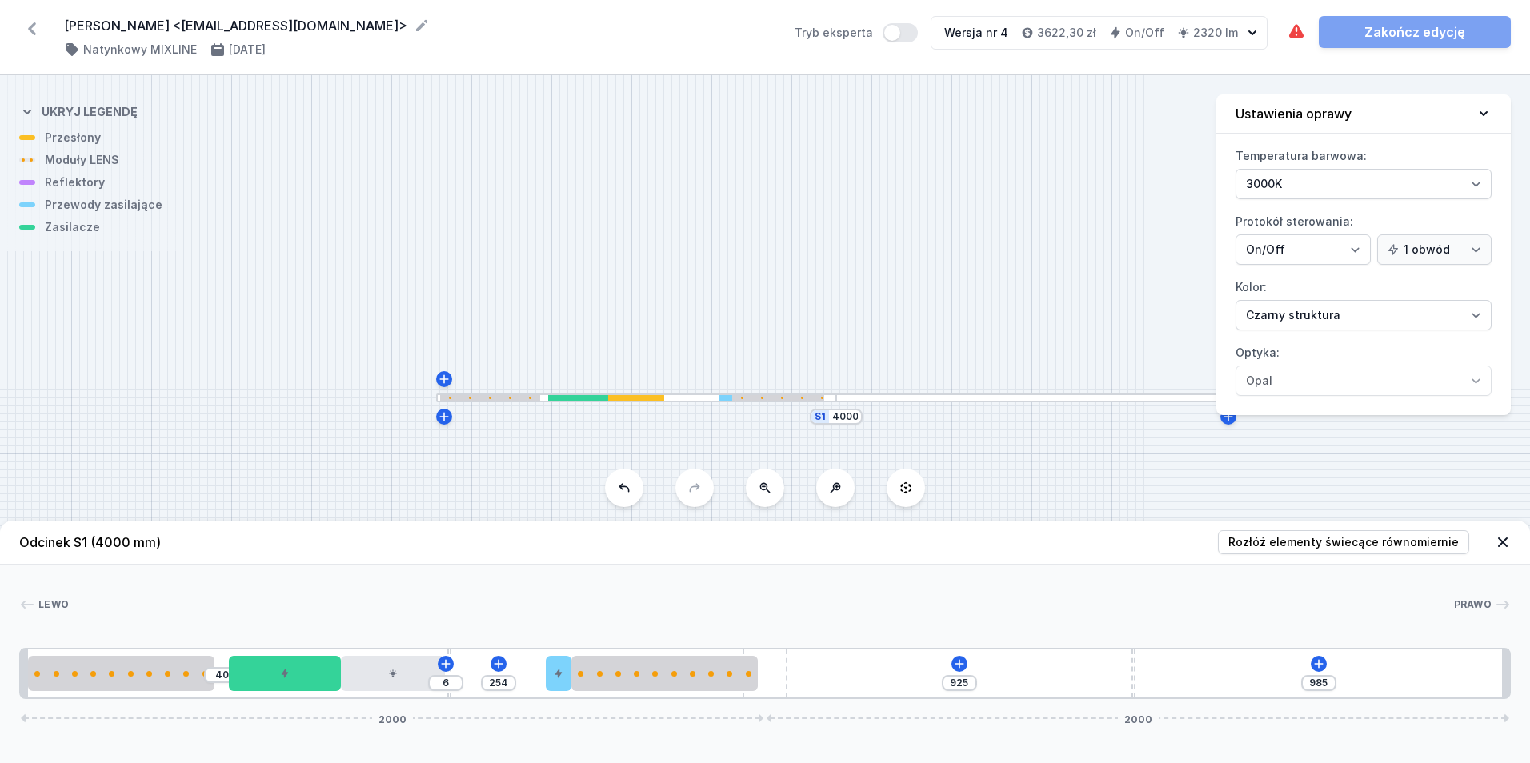
drag, startPoint x: 896, startPoint y: 331, endPoint x: 797, endPoint y: 316, distance: 99.6
click at [797, 316] on div "S1 4000" at bounding box center [765, 419] width 1530 height 688
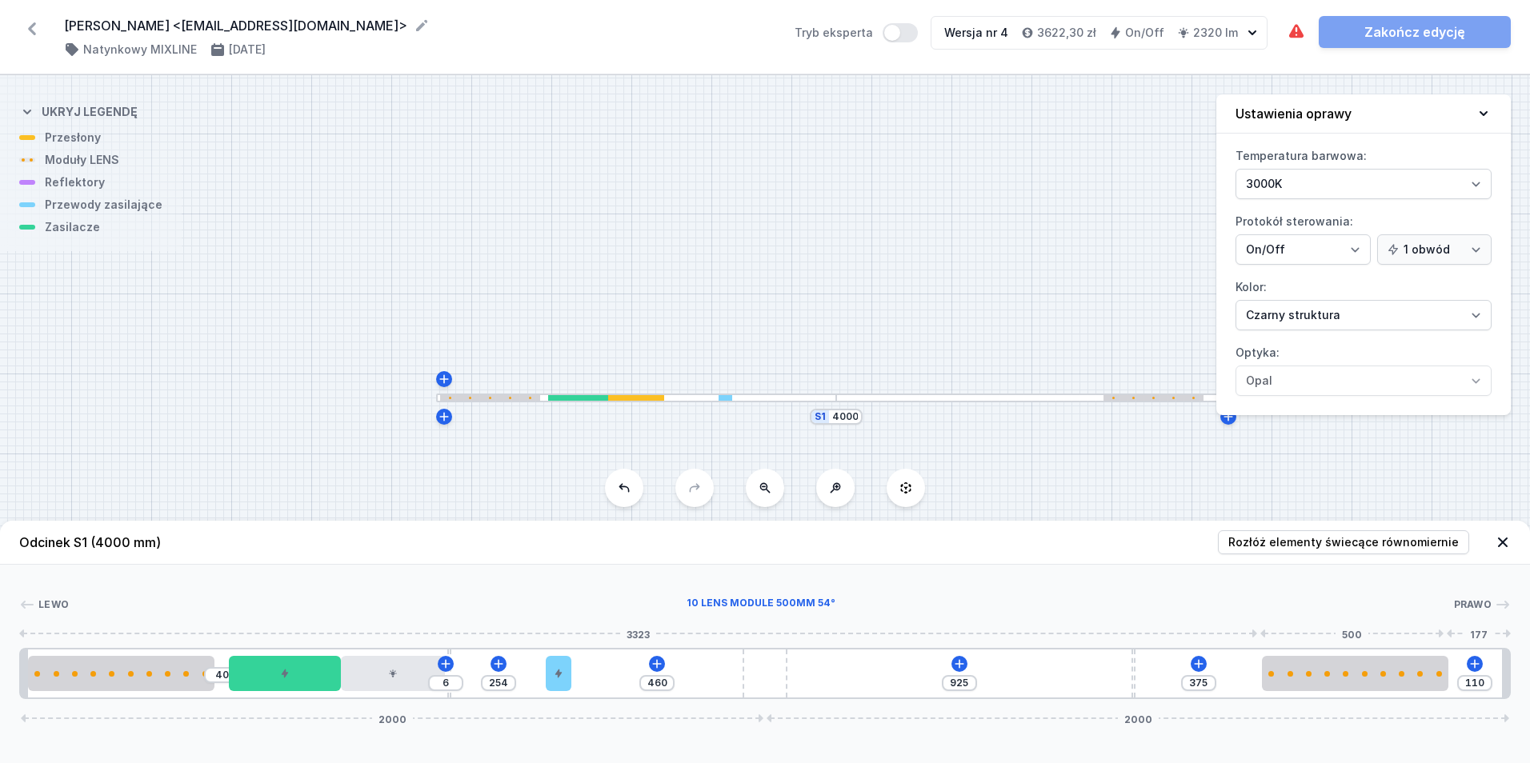
drag, startPoint x: 651, startPoint y: 668, endPoint x: 1197, endPoint y: 679, distance: 546.7
click at [564, 678] on div at bounding box center [559, 673] width 26 height 35
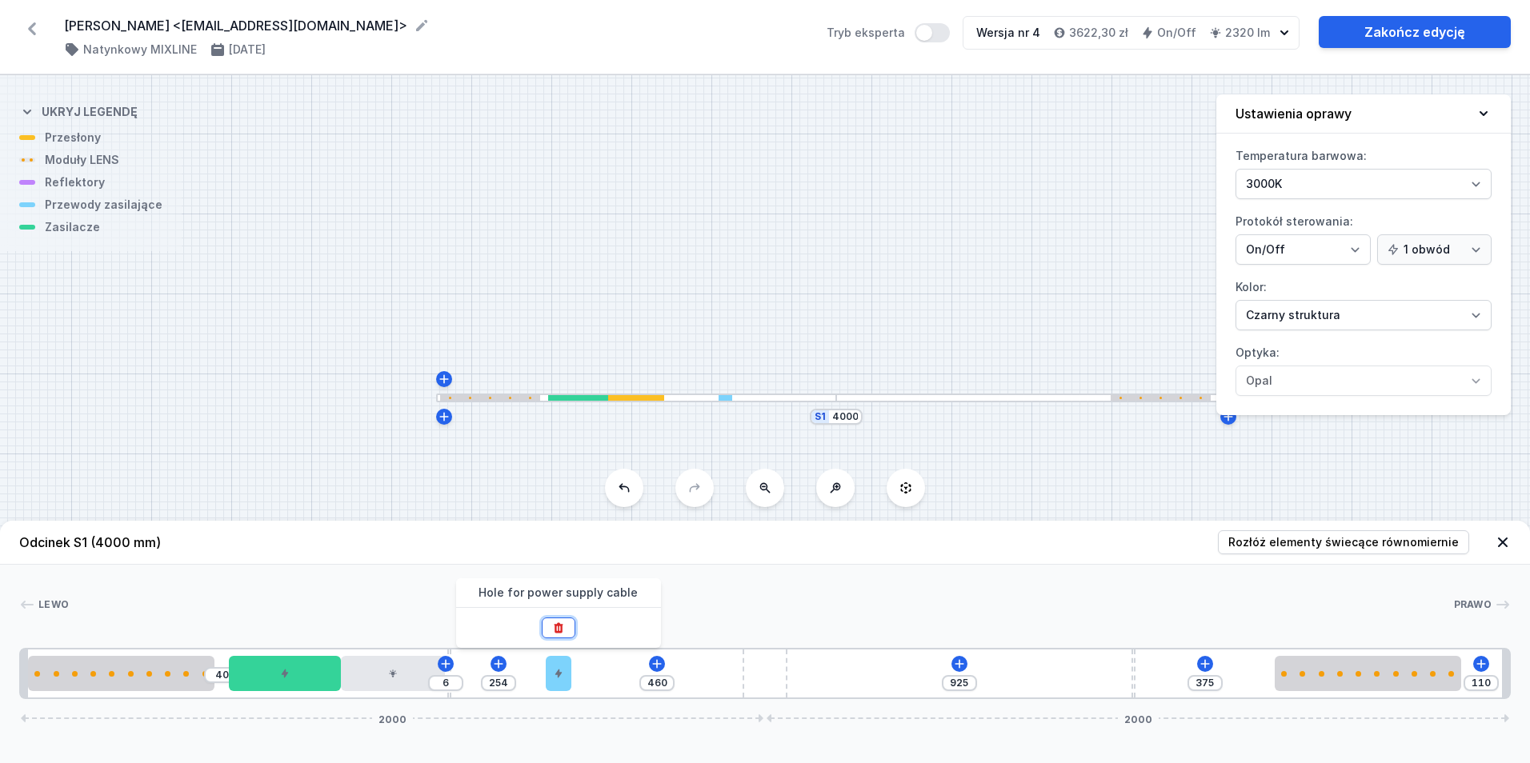
click at [550, 622] on button at bounding box center [559, 628] width 34 height 21
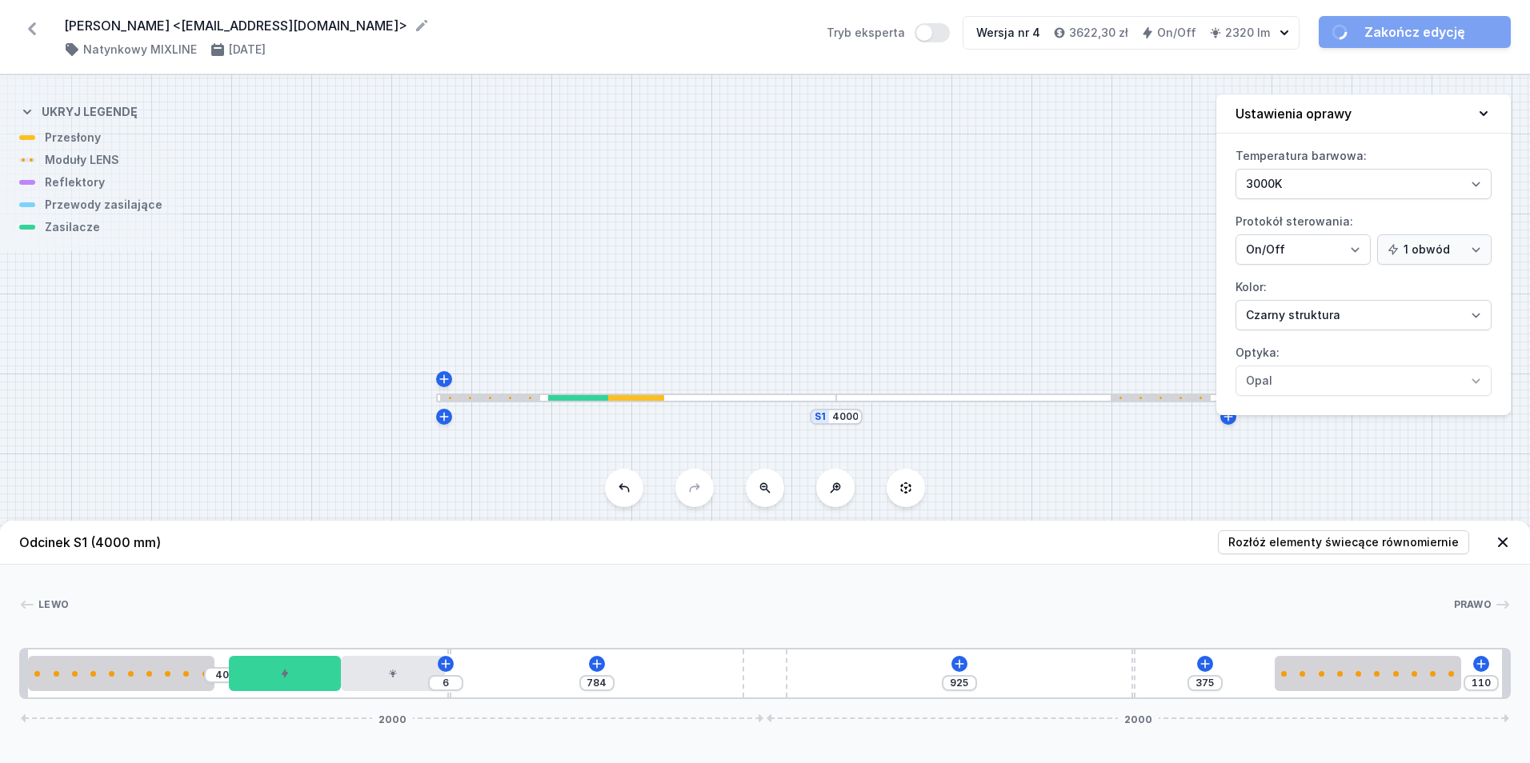
click at [289, 695] on div "40 6 784 925 375 110 2000 2000" at bounding box center [765, 673] width 1492 height 51
click at [288, 671] on icon at bounding box center [285, 674] width 10 height 10
click at [295, 635] on button at bounding box center [285, 628] width 34 height 21
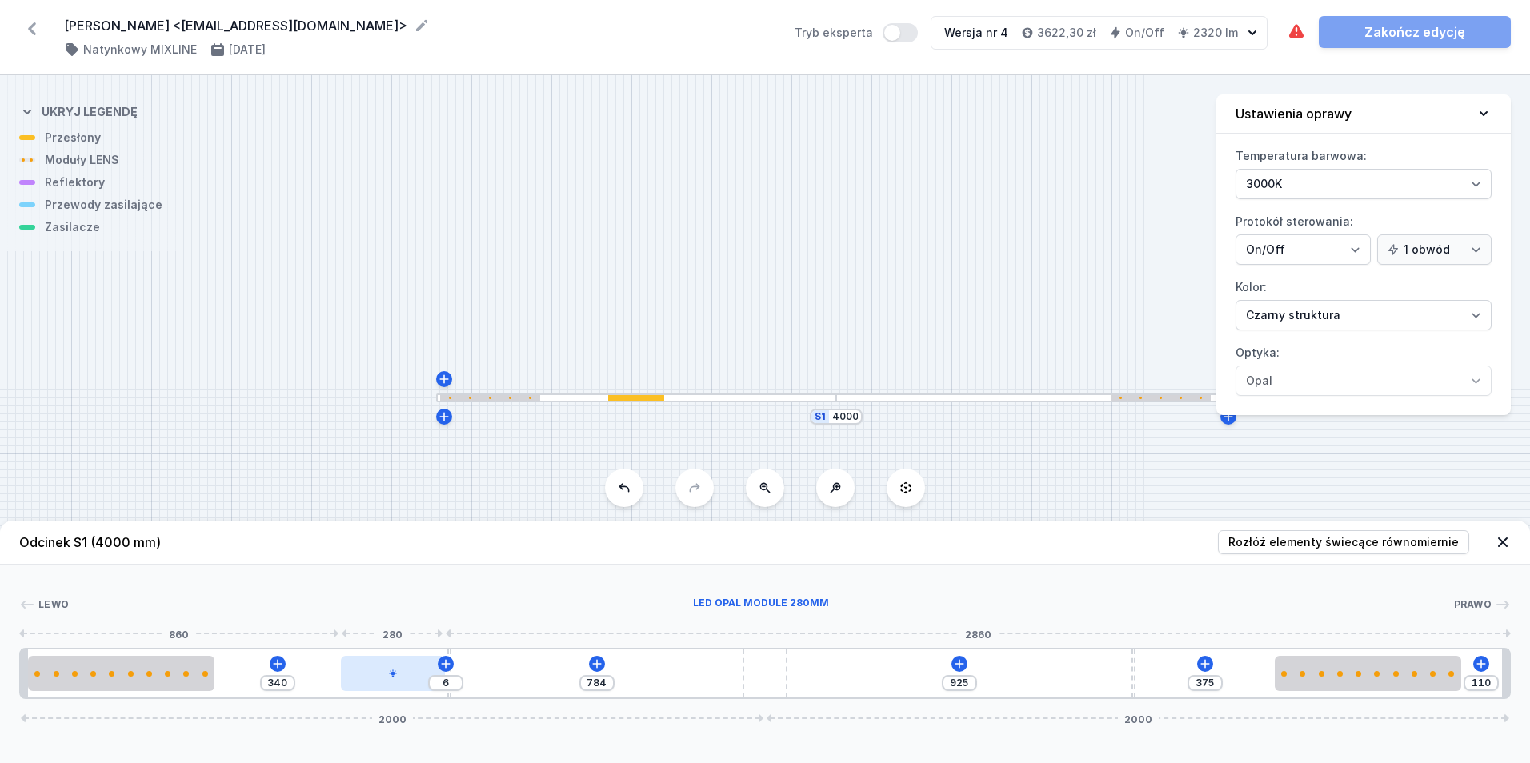
click at [371, 661] on div at bounding box center [393, 673] width 104 height 35
click at [434, 631] on icon at bounding box center [433, 628] width 13 height 13
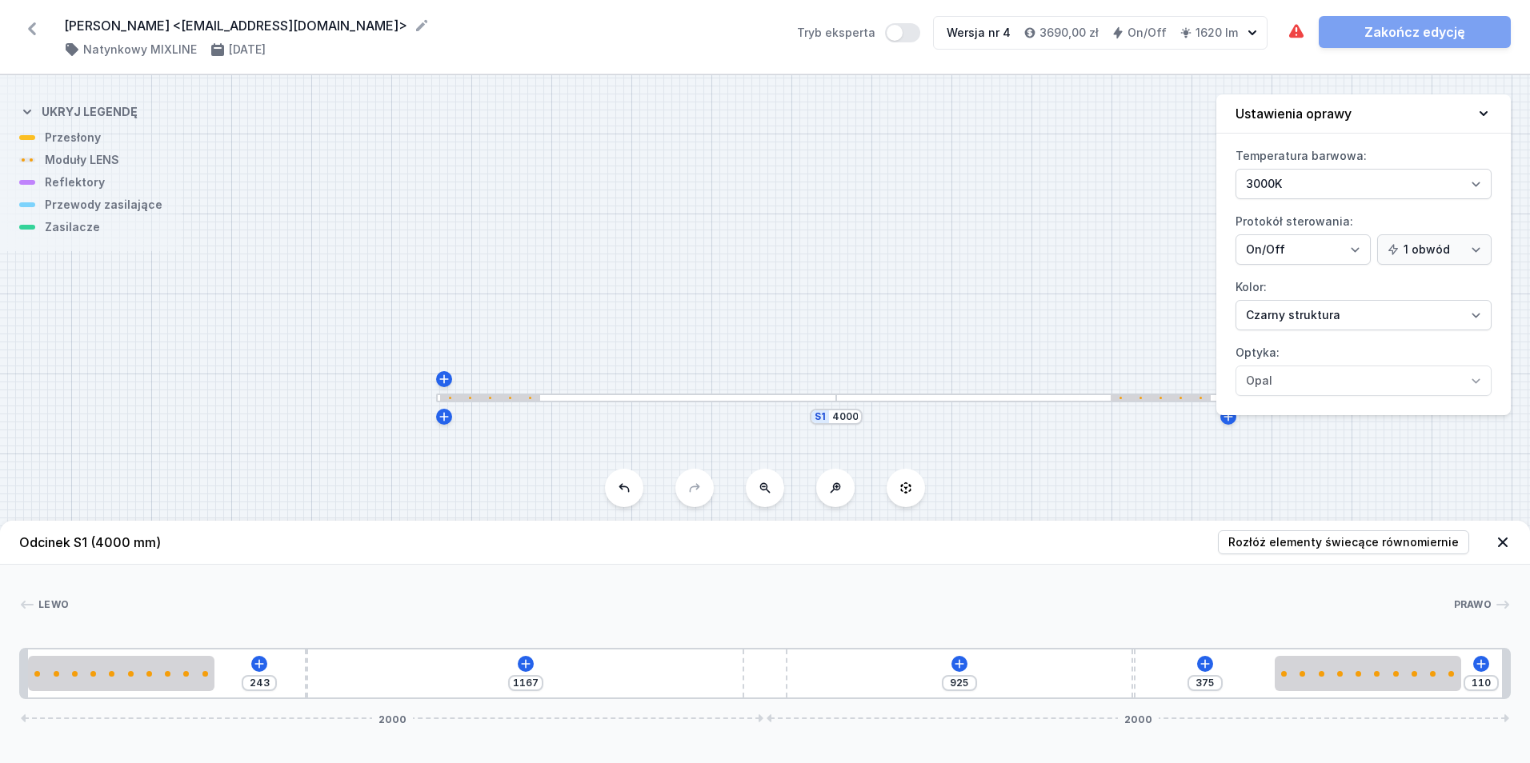
drag, startPoint x: 449, startPoint y: 677, endPoint x: 303, endPoint y: 683, distance: 146.6
click at [303, 683] on div "243 1167 925 375 110 2000 2000" at bounding box center [765, 673] width 1492 height 51
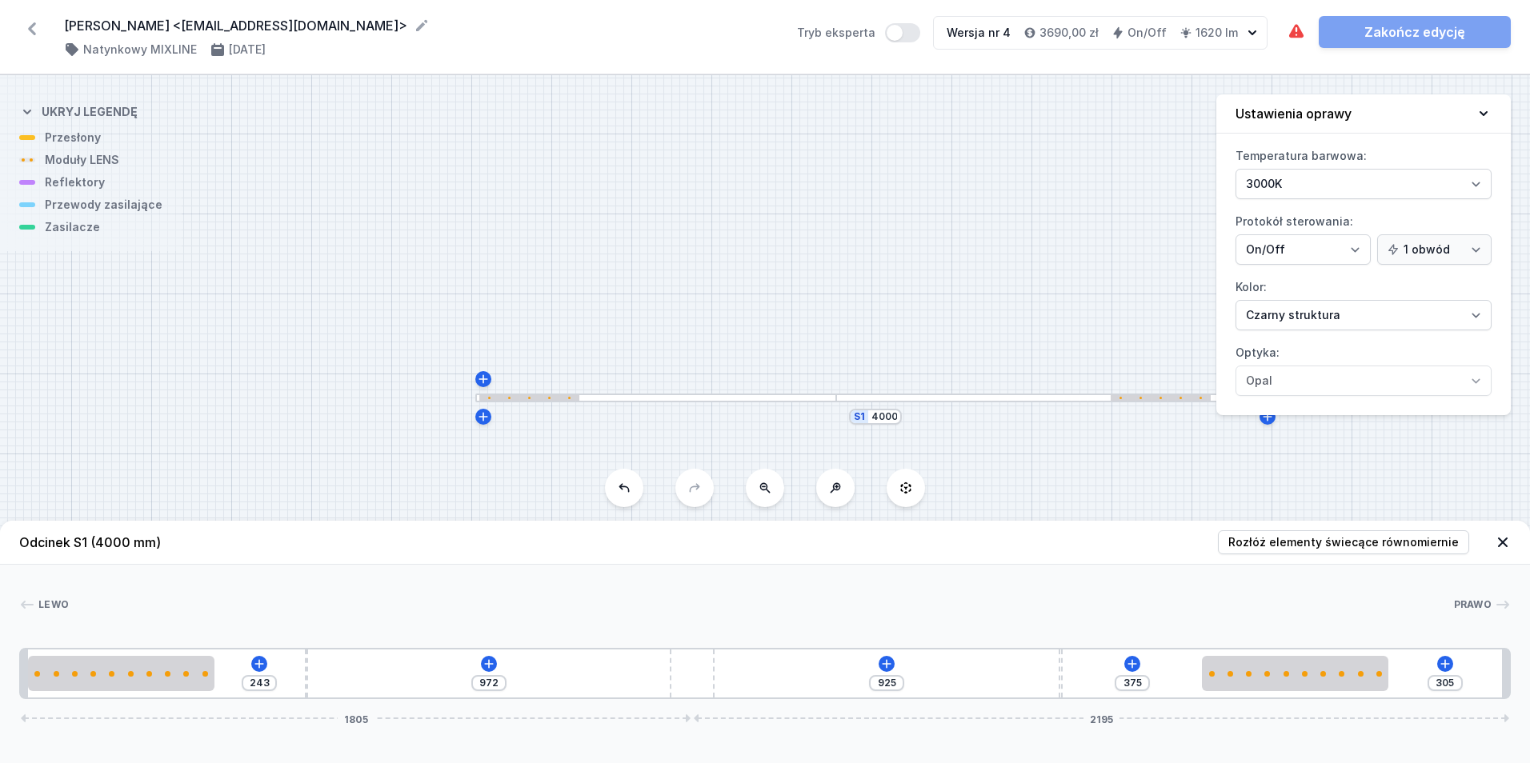
drag, startPoint x: 757, startPoint y: 664, endPoint x: 474, endPoint y: 685, distance: 284.1
click at [454, 688] on div "243 972 925 375 305 1805 2195" at bounding box center [765, 673] width 1492 height 51
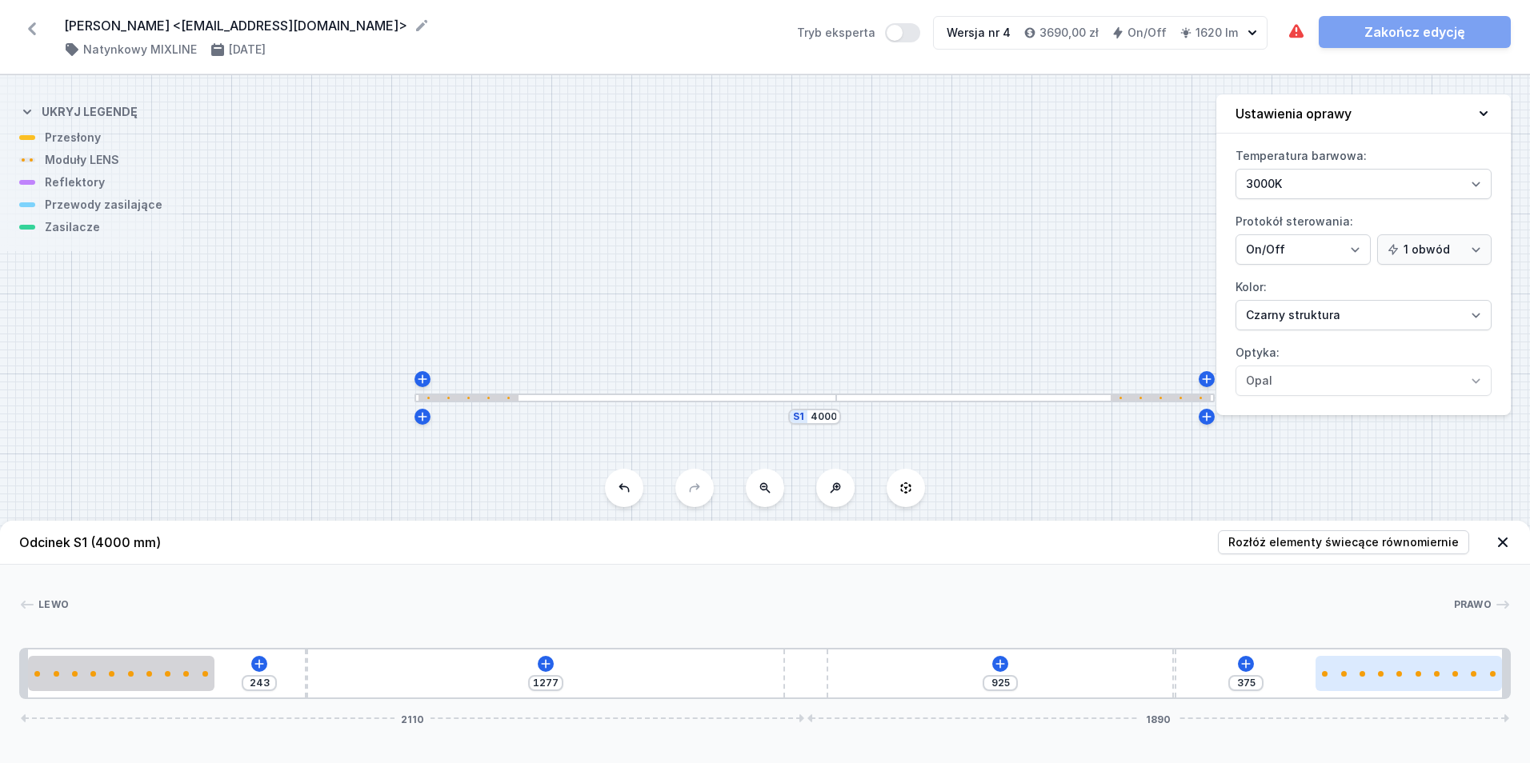
drag, startPoint x: 699, startPoint y: 671, endPoint x: 1399, endPoint y: 662, distance: 700.3
click at [1232, 664] on div "243 1277 925 375 2110 1890" at bounding box center [765, 673] width 1492 height 51
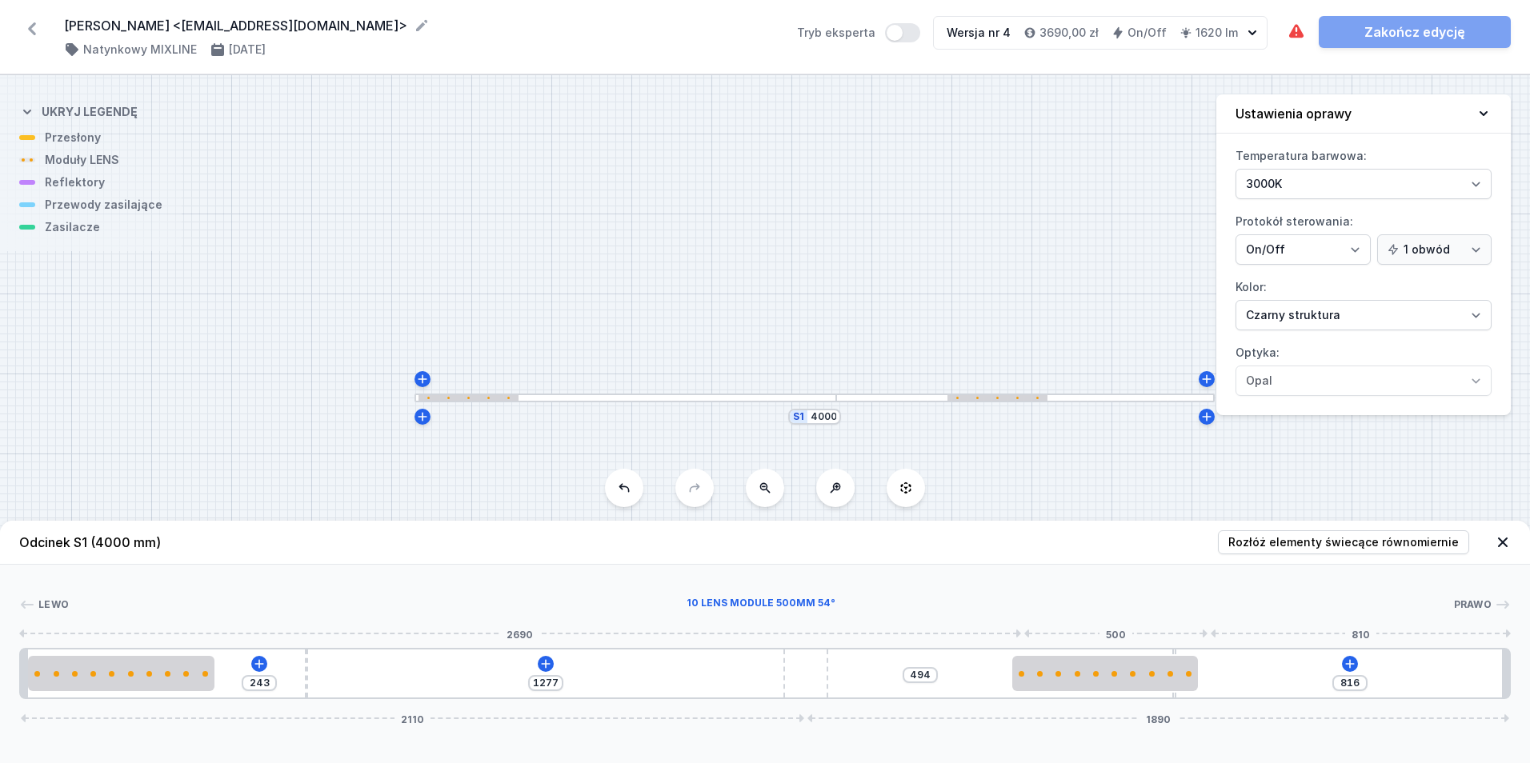
drag, startPoint x: 1387, startPoint y: 664, endPoint x: 921, endPoint y: 661, distance: 465.8
click at [1101, 682] on div at bounding box center [1105, 673] width 186 height 35
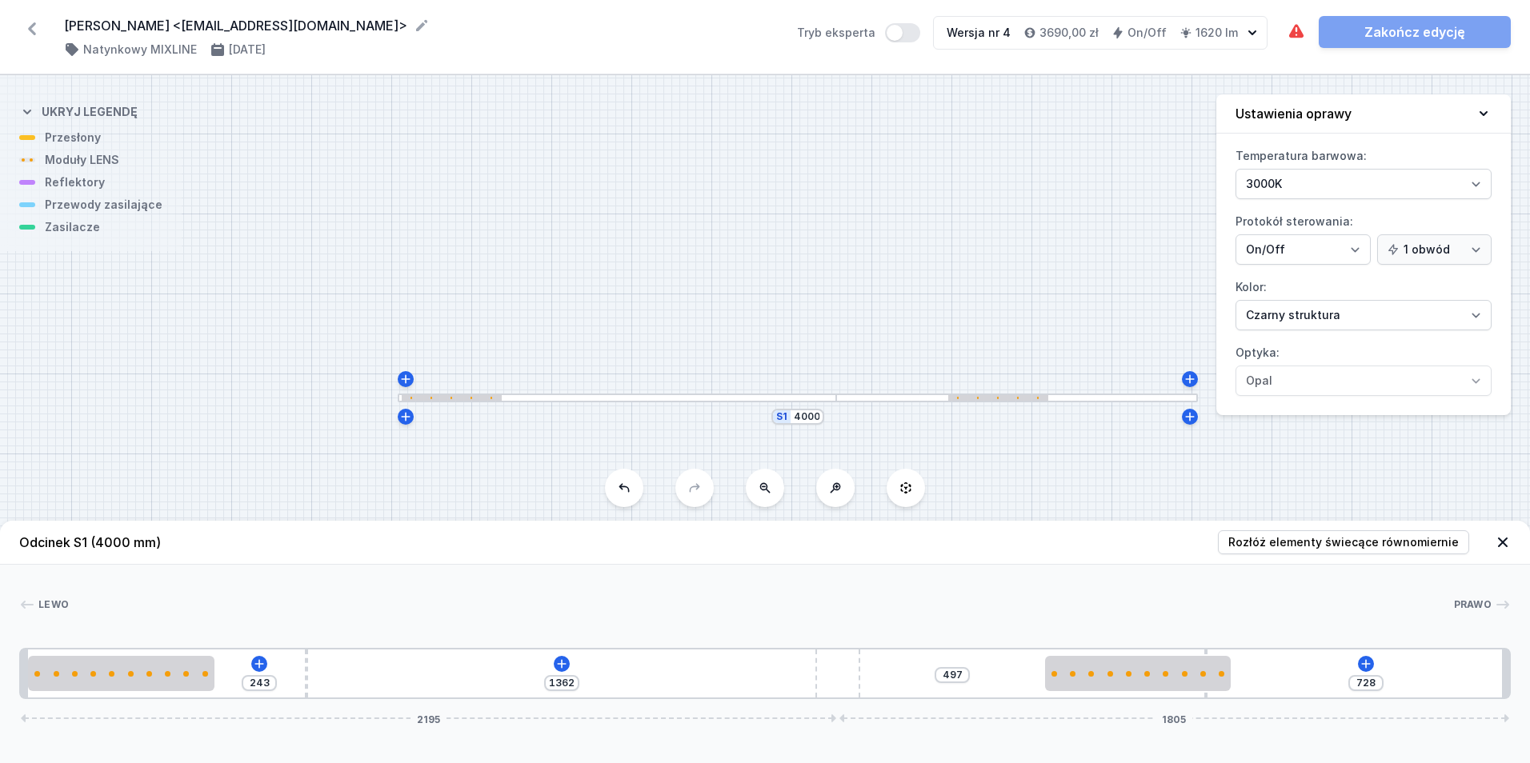
drag, startPoint x: 815, startPoint y: 663, endPoint x: 968, endPoint y: 690, distance: 155.9
click at [968, 690] on div "243 1362 497 728 2195 1805" at bounding box center [765, 673] width 1492 height 51
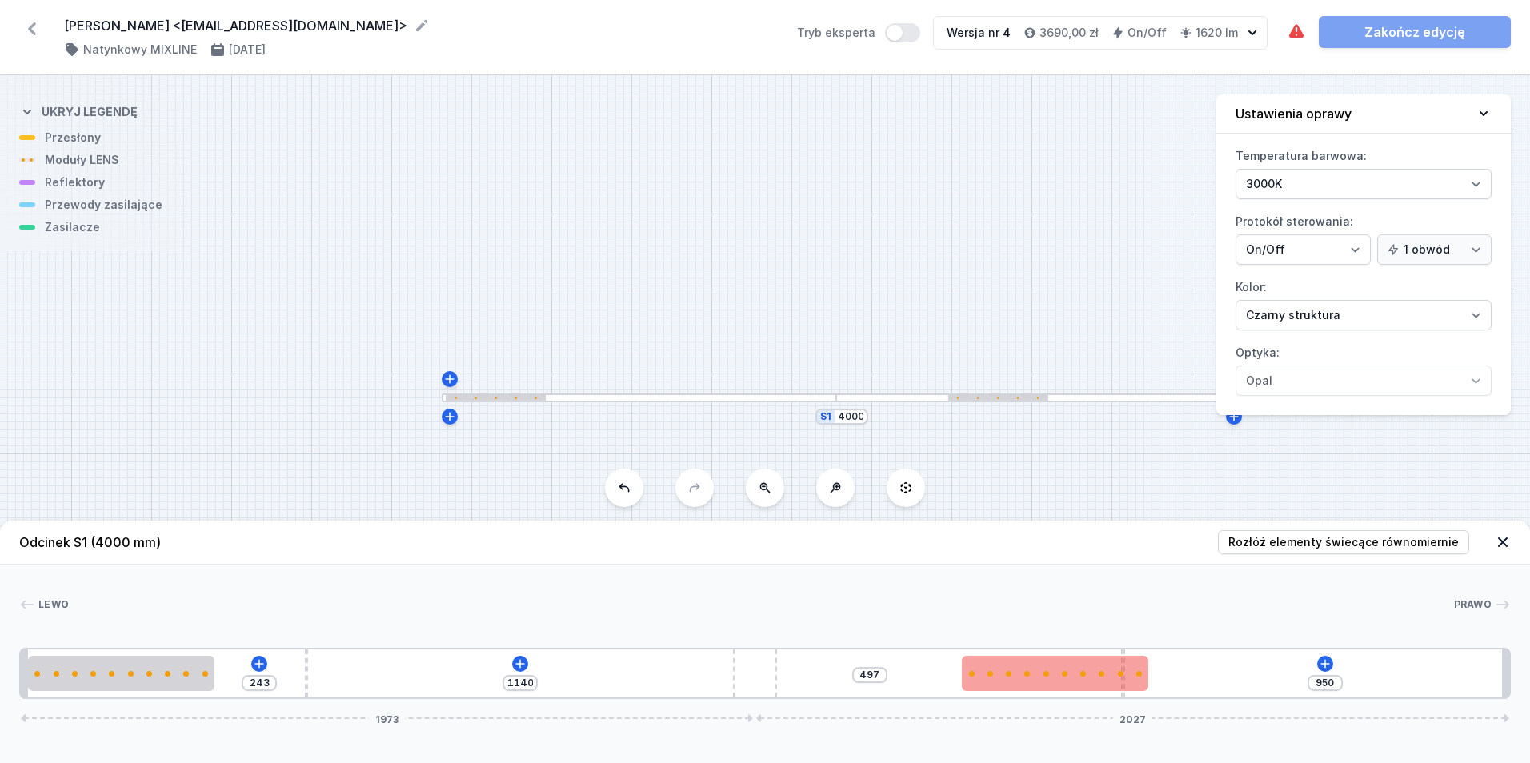
drag, startPoint x: 845, startPoint y: 695, endPoint x: 1084, endPoint y: 679, distance: 239.8
click at [794, 672] on div "243 1140 497 950 1973 2027" at bounding box center [765, 673] width 1492 height 51
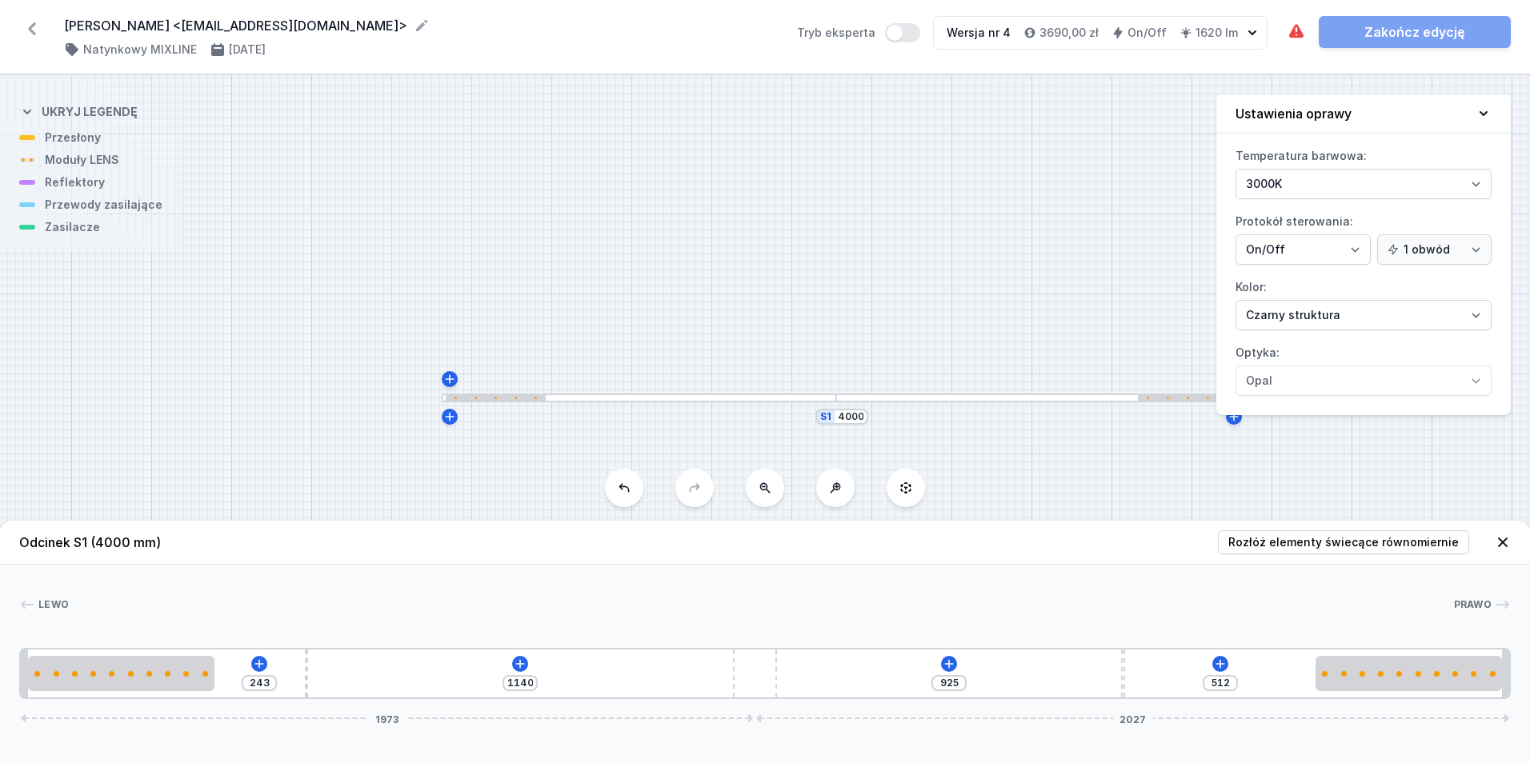
drag, startPoint x: 1100, startPoint y: 687, endPoint x: 1637, endPoint y: 693, distance: 536.2
drag, startPoint x: 747, startPoint y: 667, endPoint x: 773, endPoint y: 662, distance: 26.2
click at [773, 662] on div "243 1125 925 512 15 1958 2042" at bounding box center [765, 673] width 1492 height 51
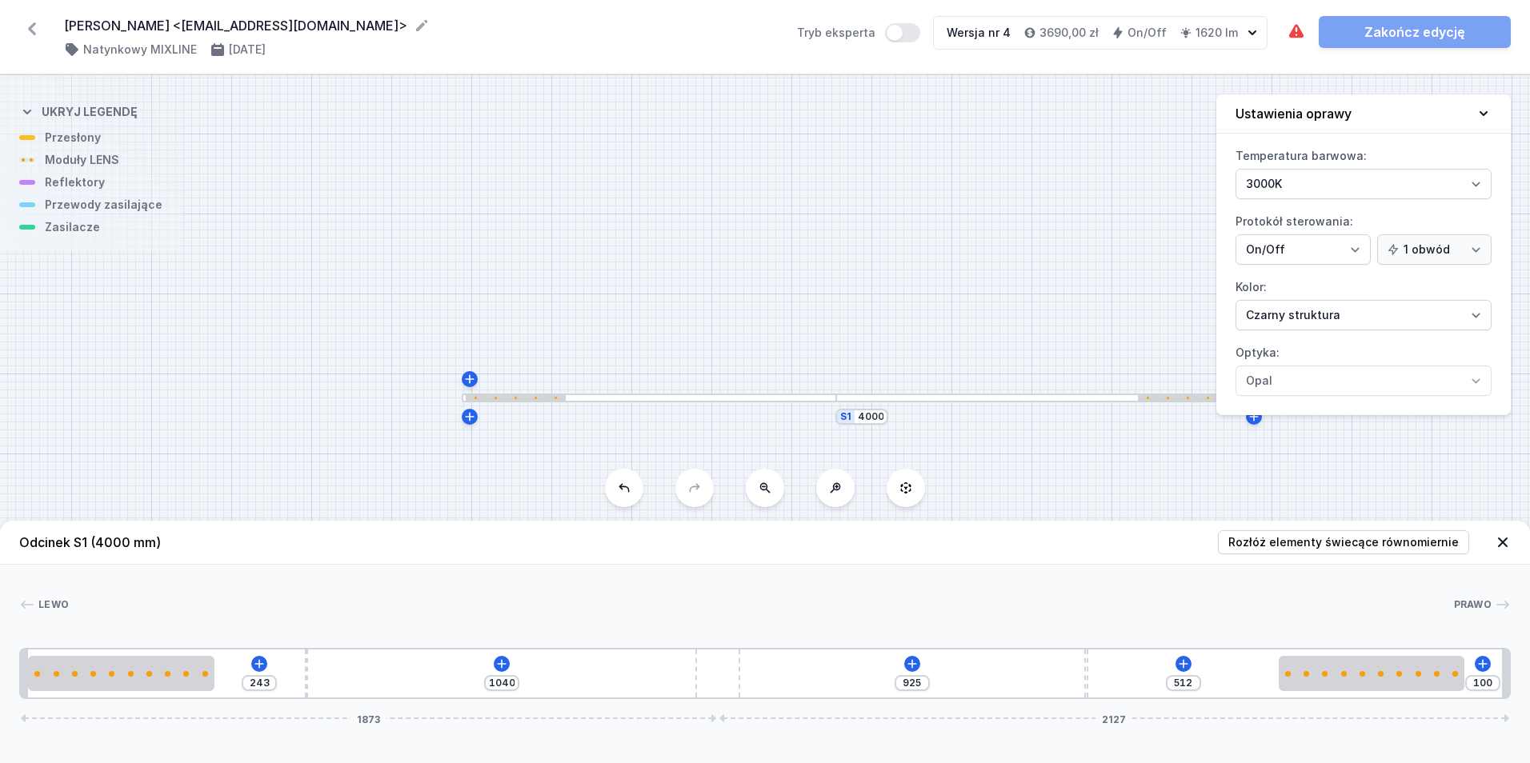
click at [755, 657] on div "243 1040 925 512 100 1873 2127" at bounding box center [765, 673] width 1492 height 51
drag, startPoint x: 729, startPoint y: 657, endPoint x: 778, endPoint y: 655, distance: 48.8
click at [778, 655] on div "243 1090 925 512 50 1923 2077" at bounding box center [765, 673] width 1492 height 51
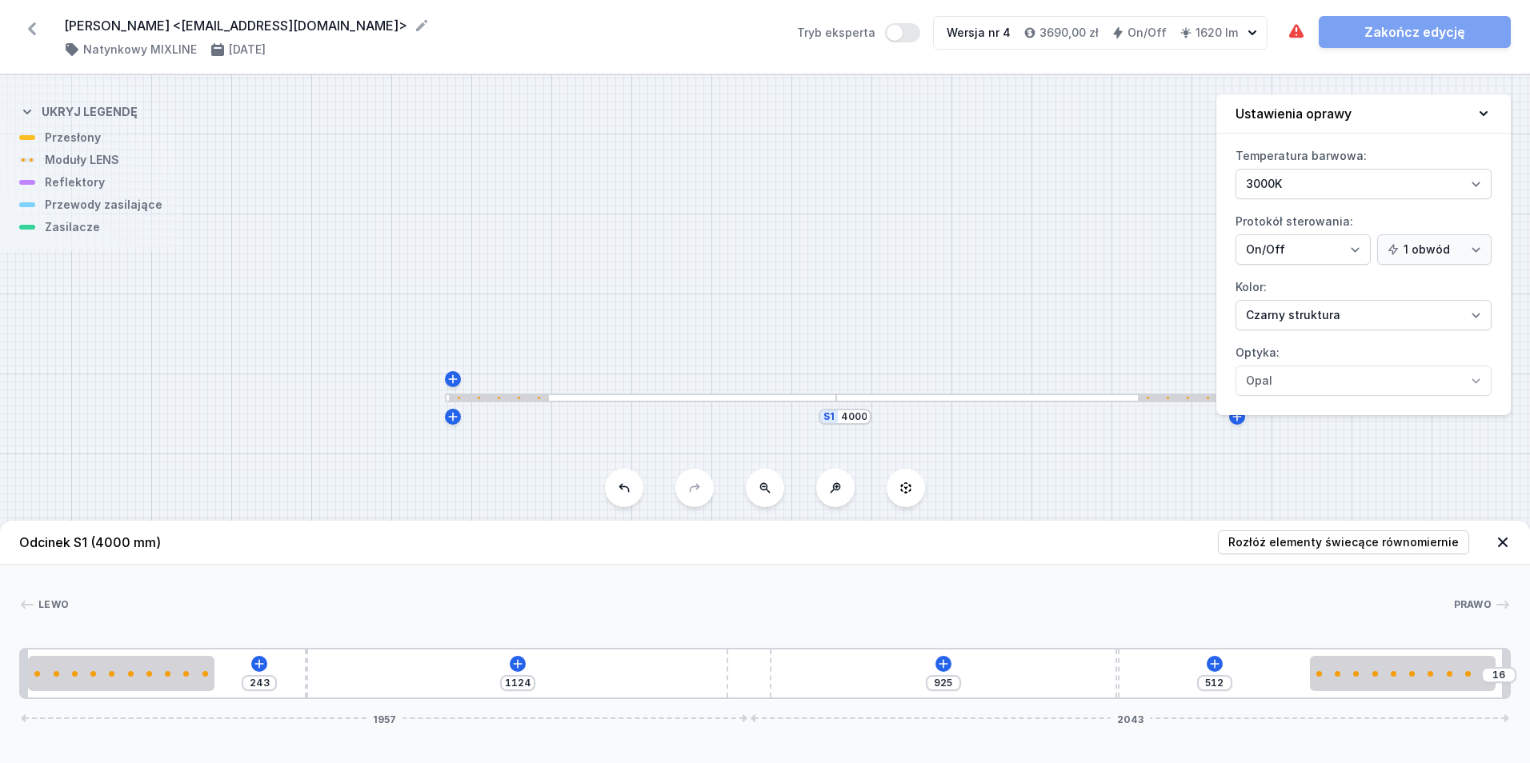
drag, startPoint x: 748, startPoint y: 678, endPoint x: 792, endPoint y: 698, distance: 48.3
click at [792, 698] on div "243 1124 925 512 16 1957 2043" at bounding box center [765, 673] width 1492 height 51
drag, startPoint x: 763, startPoint y: 688, endPoint x: 825, endPoint y: 703, distance: 64.1
click at [823, 703] on div "Odcinek S1 (4000 mm) Rozłóż elementy świecące równomiernie Lewo Prawo 1 2 3 4 3…" at bounding box center [765, 642] width 1530 height 242
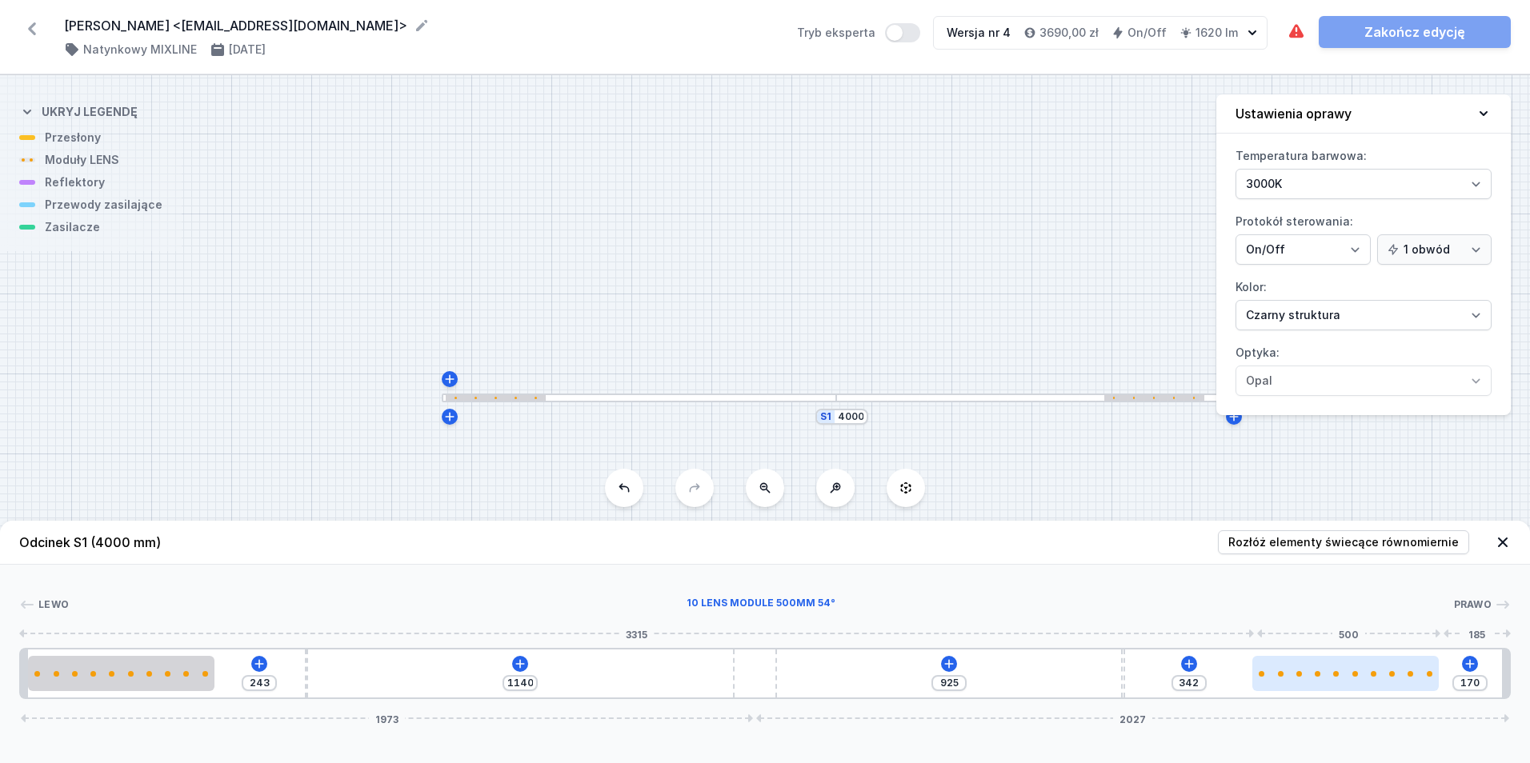
drag, startPoint x: 1372, startPoint y: 660, endPoint x: 1324, endPoint y: 671, distance: 49.3
click at [1324, 671] on div at bounding box center [1345, 673] width 186 height 35
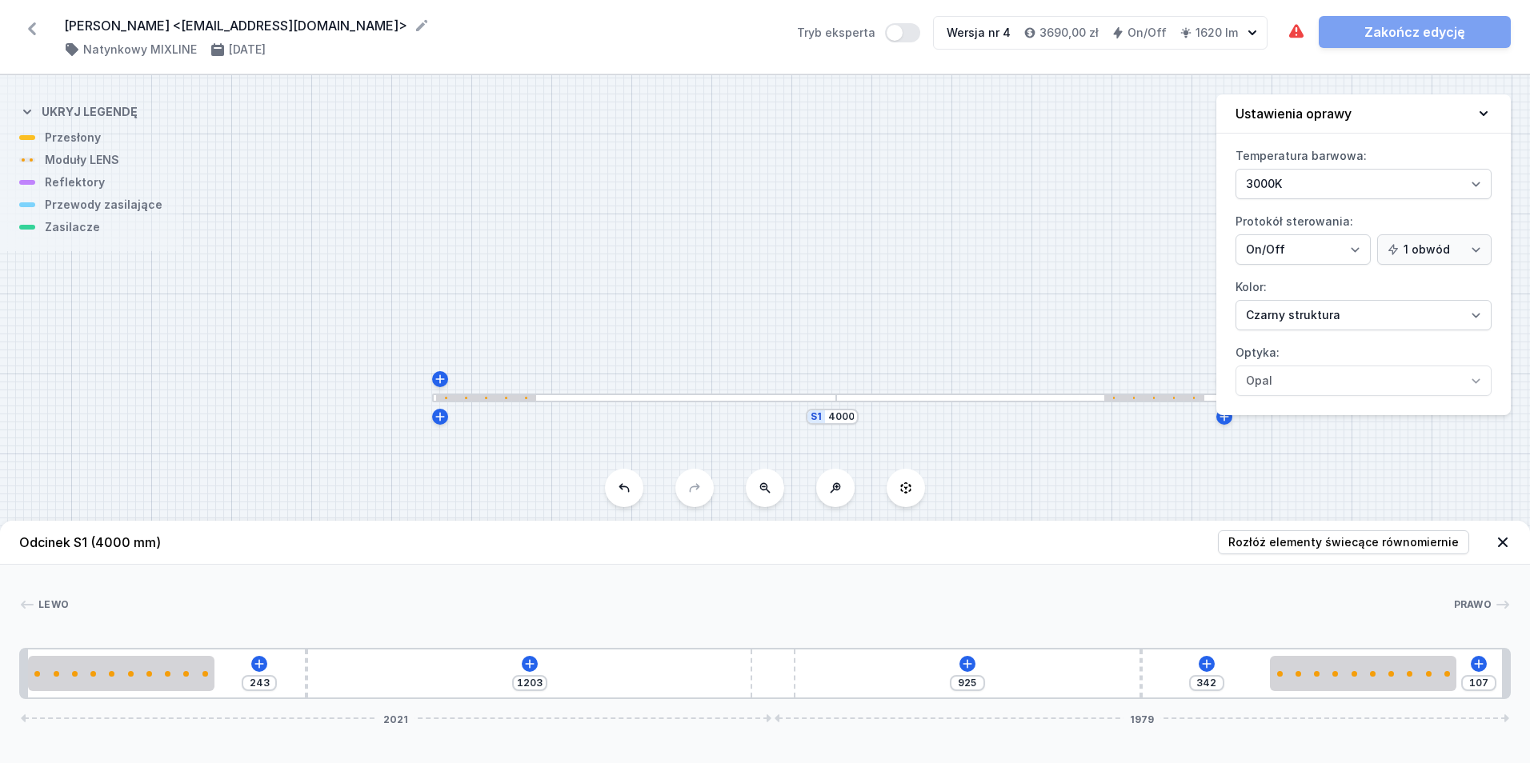
drag, startPoint x: 771, startPoint y: 675, endPoint x: 827, endPoint y: 703, distance: 62.6
click at [827, 703] on div "Odcinek S1 (4000 mm) Rozłóż elementy świecące równomiernie Lewo Prawo 1 2 3 4 3…" at bounding box center [765, 642] width 1530 height 242
click at [976, 662] on icon at bounding box center [973, 664] width 13 height 13
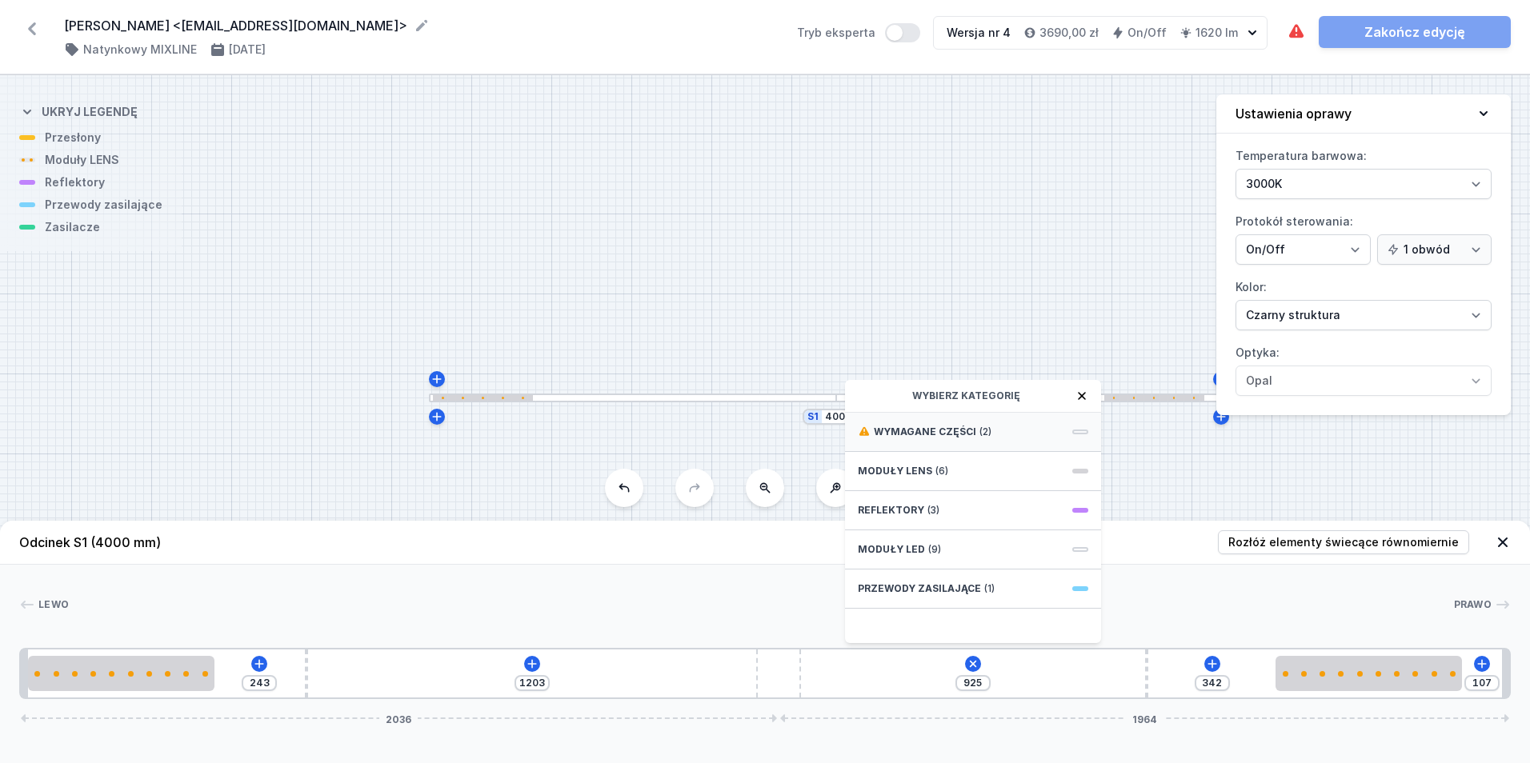
click at [983, 431] on span "(2)" at bounding box center [986, 432] width 12 height 13
click at [976, 435] on span "Hole for power supply cable" at bounding box center [973, 431] width 230 height 16
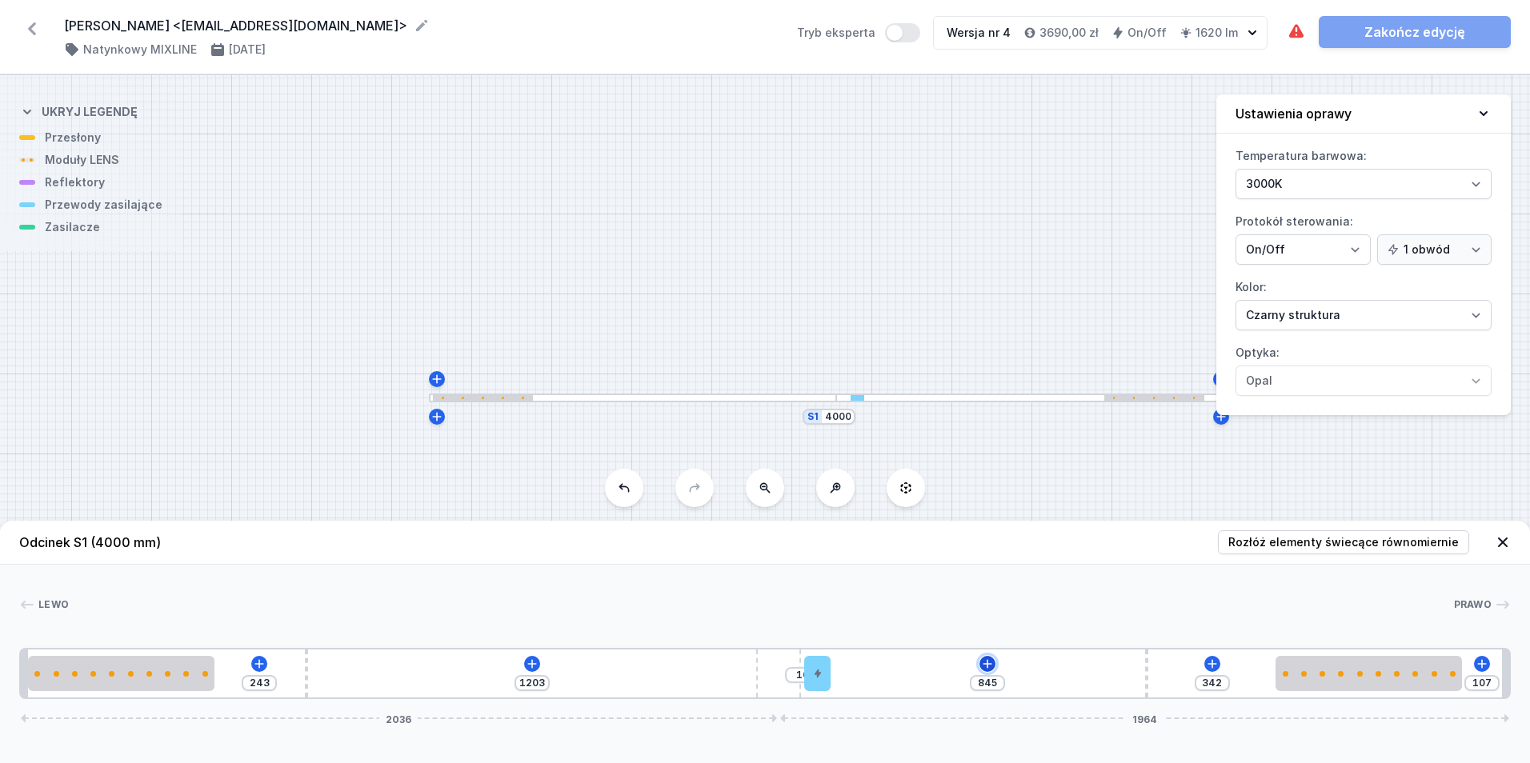
click at [985, 667] on icon at bounding box center [987, 664] width 13 height 13
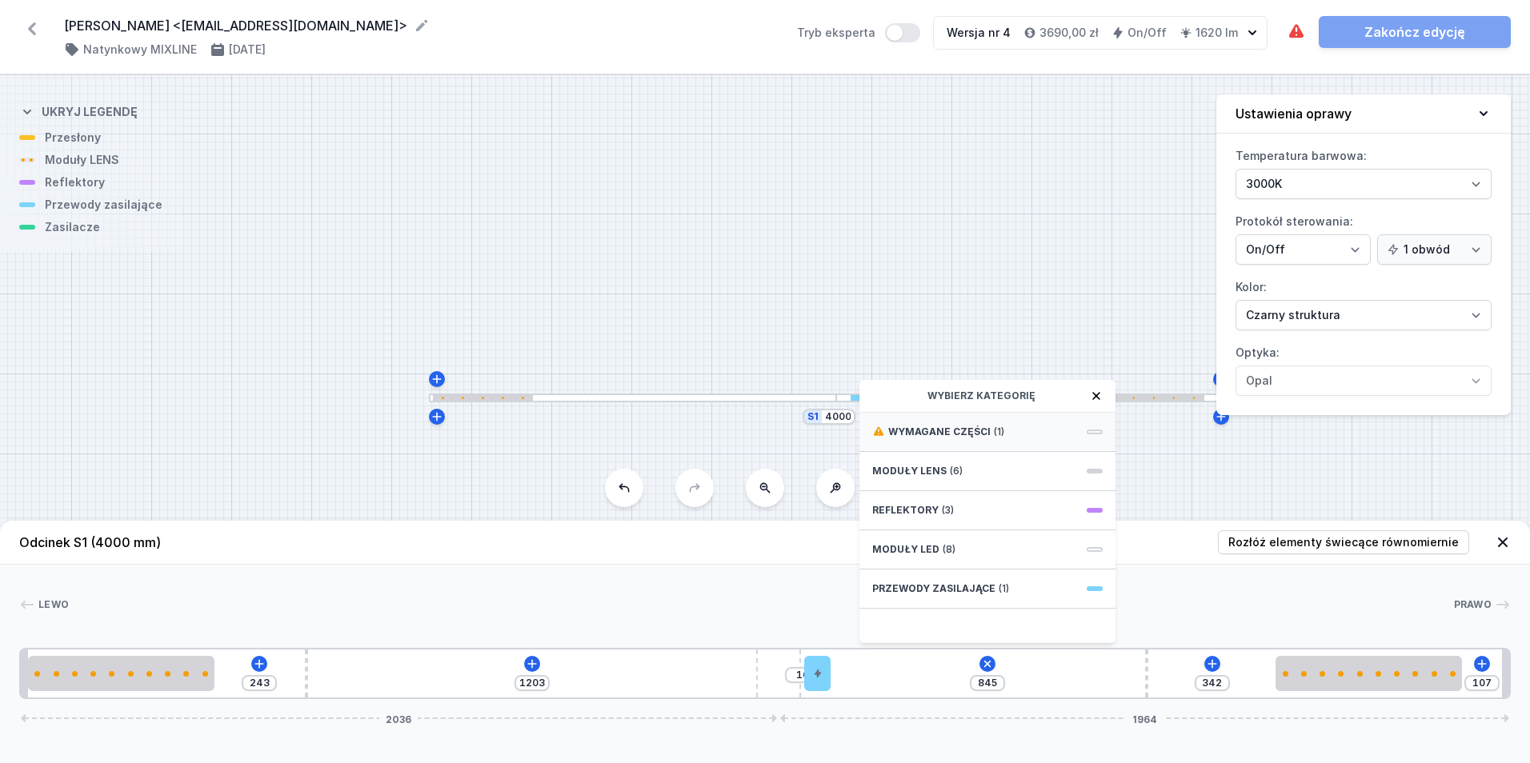
click at [988, 429] on div "Wymagane części (1)" at bounding box center [988, 432] width 256 height 39
click at [977, 429] on span "ON/OFF Driver - up to 16W" at bounding box center [987, 431] width 230 height 16
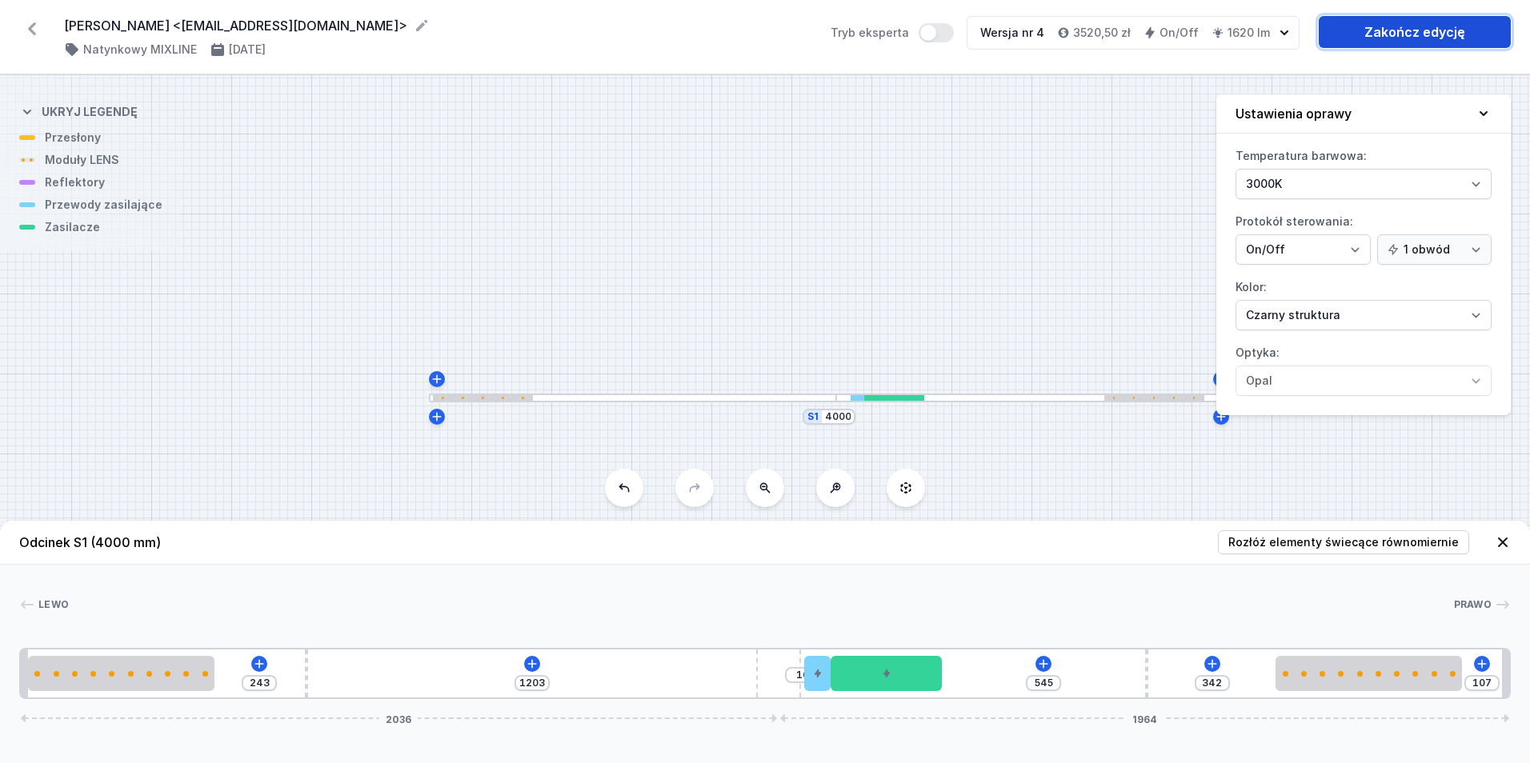
click at [1384, 35] on link "Zakończ edycję" at bounding box center [1415, 32] width 192 height 32
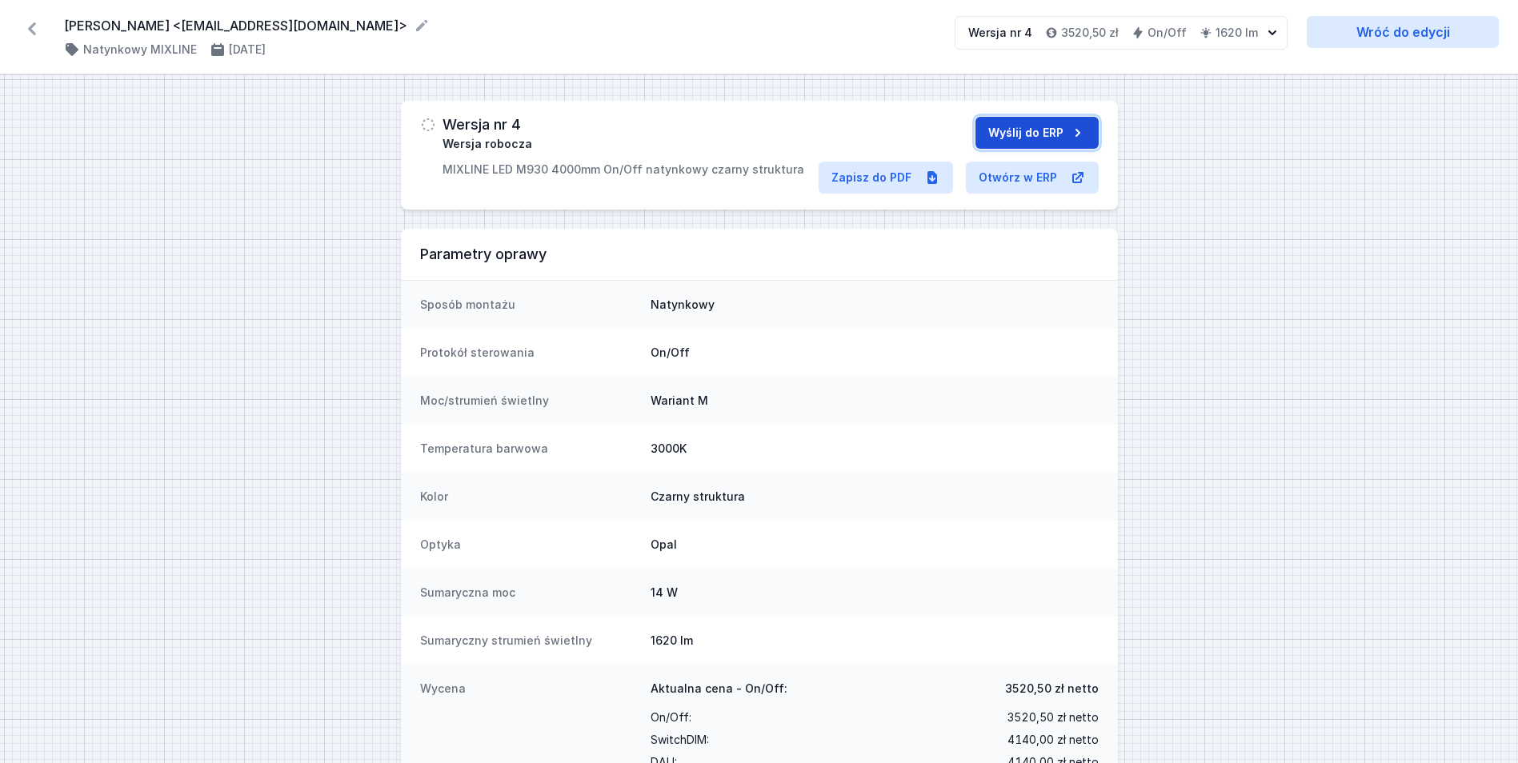
click at [1012, 139] on button "Wyślij do ERP" at bounding box center [1037, 133] width 123 height 32
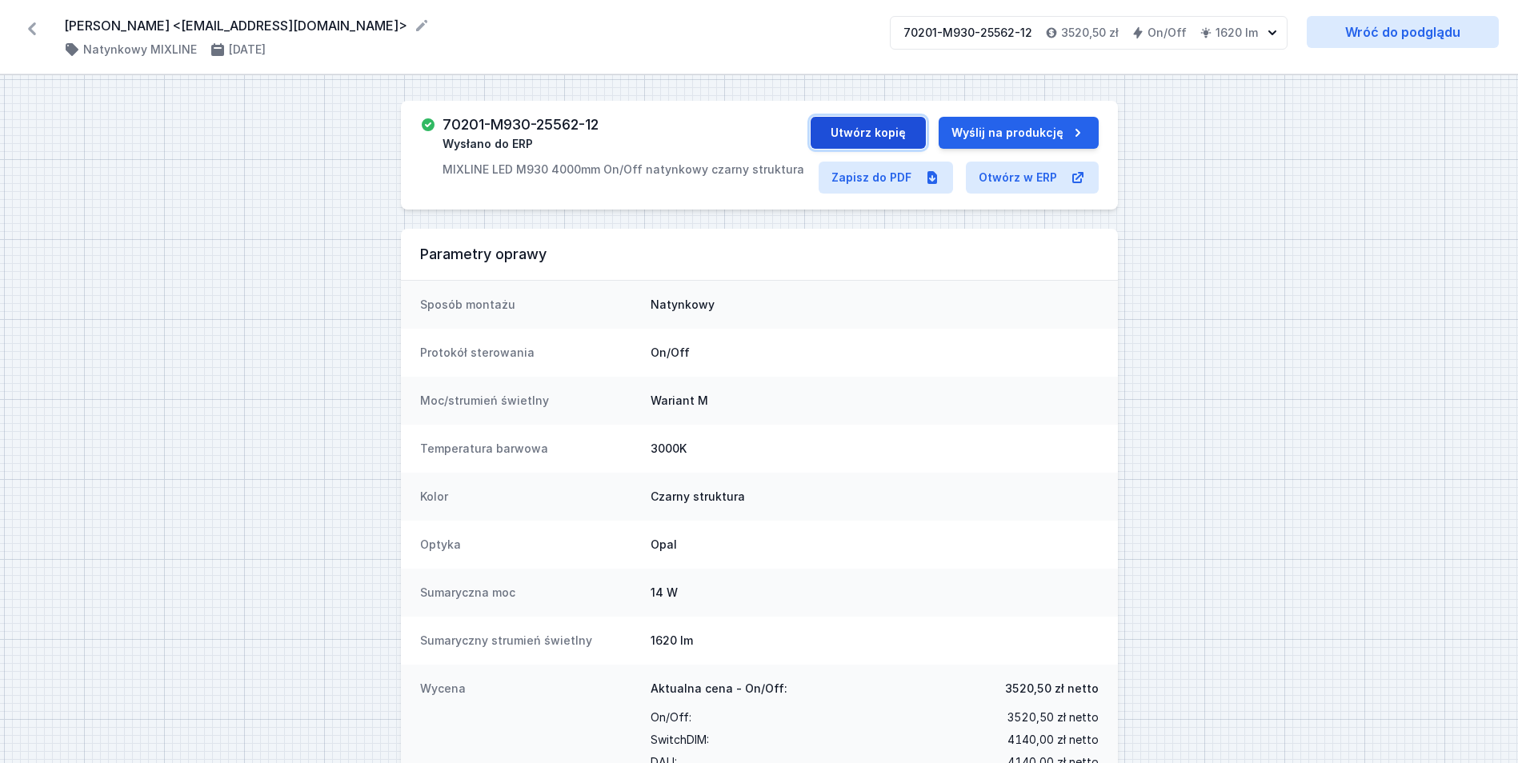
click at [872, 134] on button "Utwórz kopię" at bounding box center [868, 133] width 115 height 32
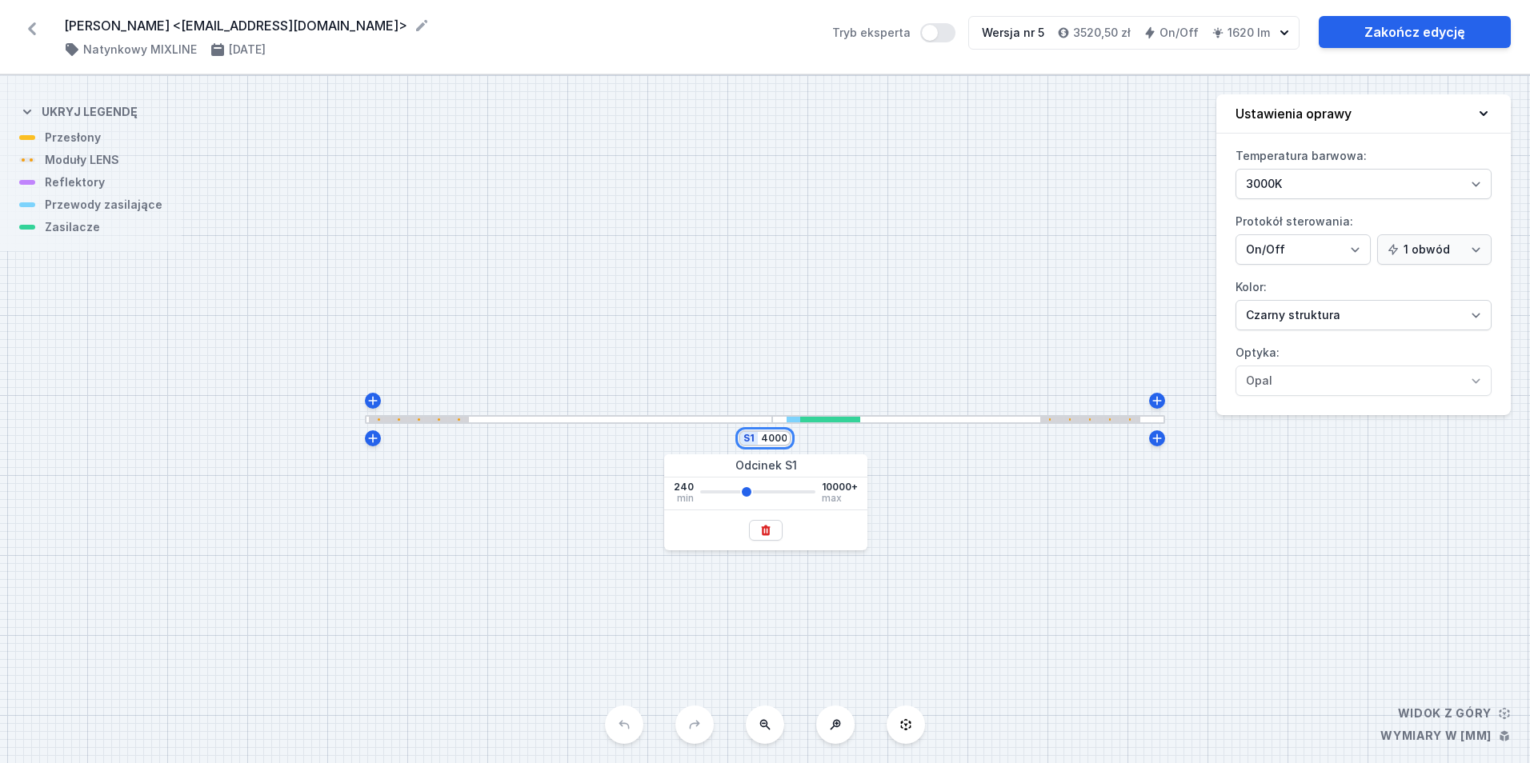
click at [775, 442] on input "4000" at bounding box center [774, 438] width 26 height 13
click at [722, 320] on div "S1 1000" at bounding box center [765, 419] width 1530 height 688
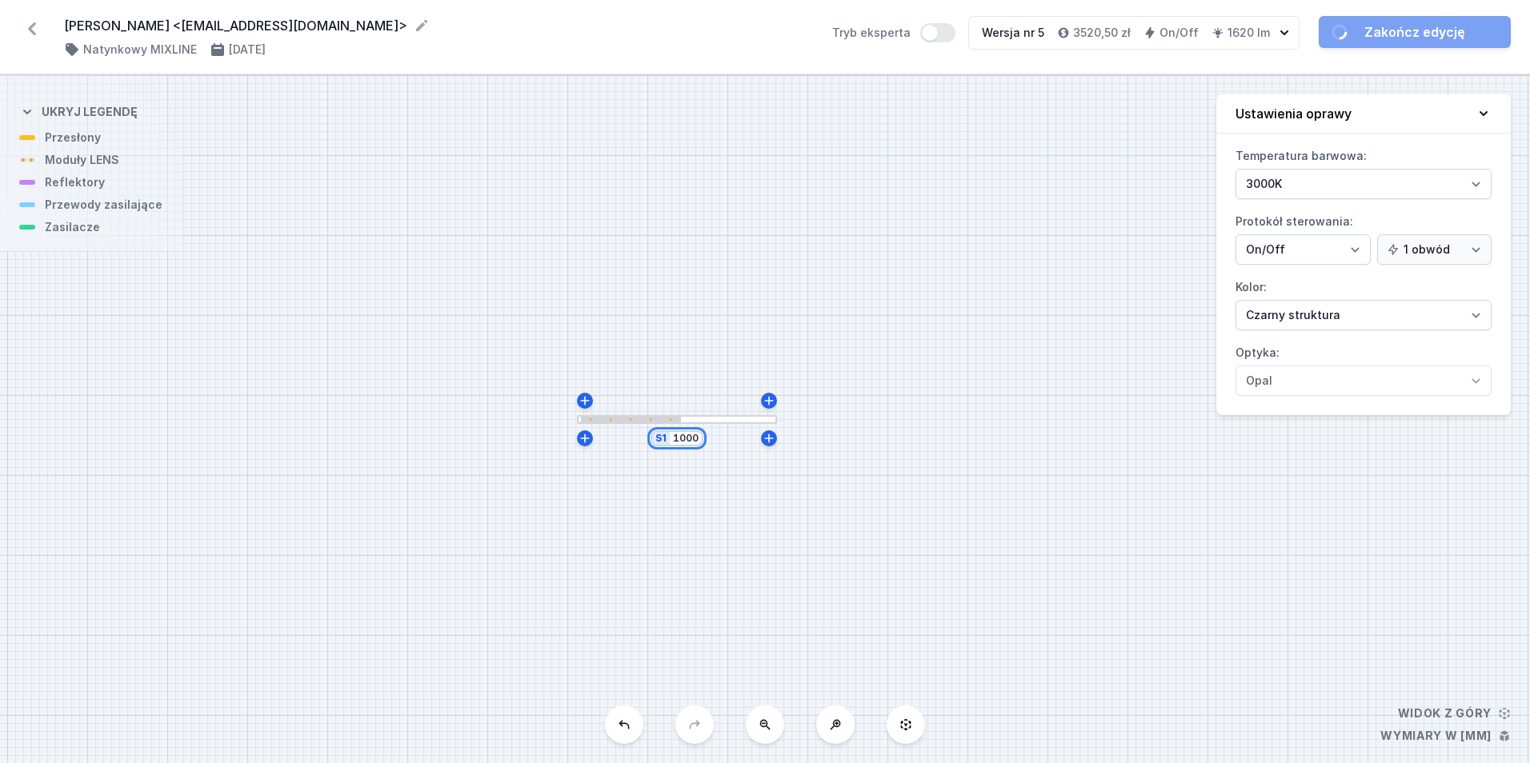
click at [686, 436] on input "1000" at bounding box center [686, 438] width 26 height 13
click at [687, 436] on input "1000" at bounding box center [686, 438] width 26 height 13
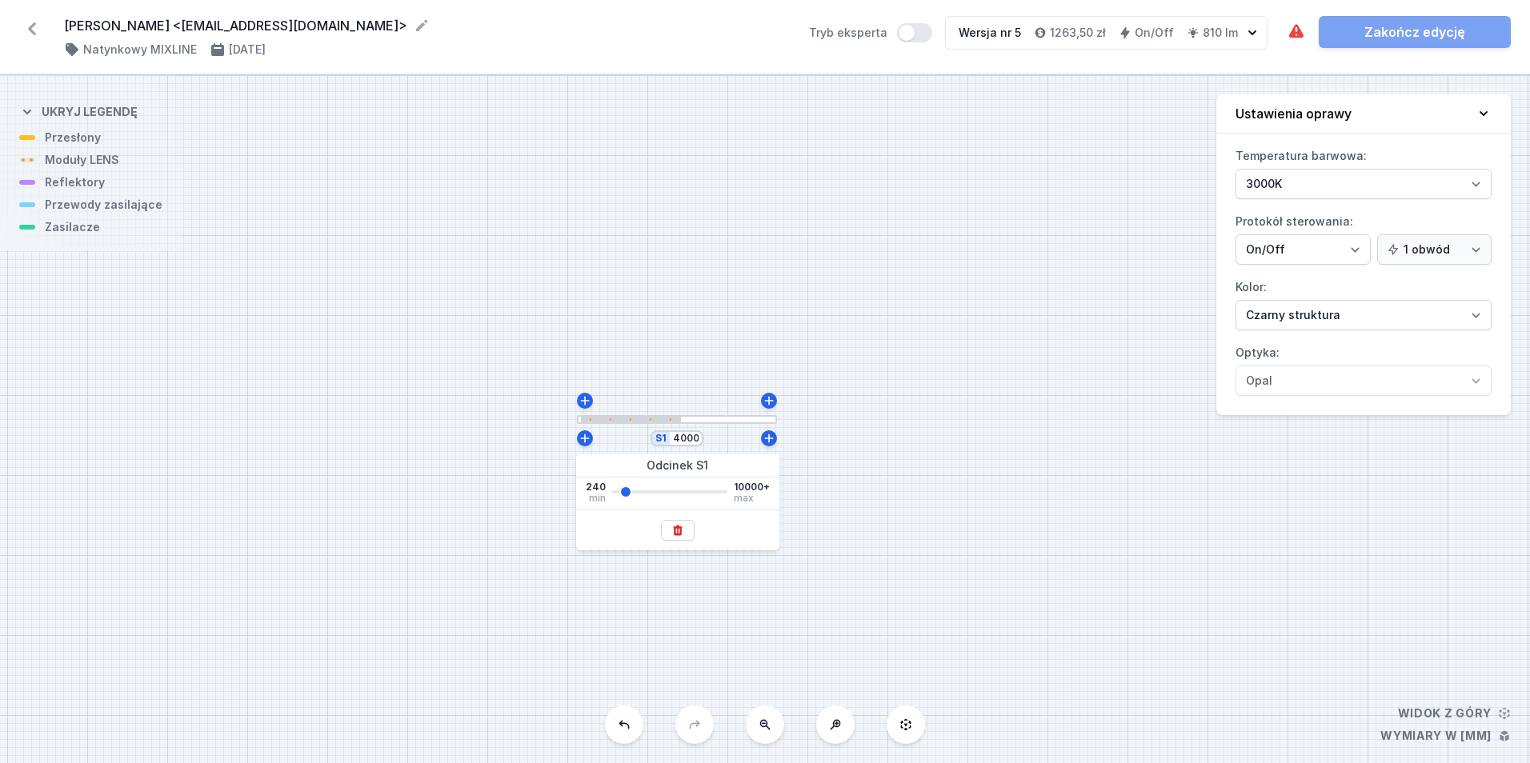
click at [687, 362] on div "S1 4000" at bounding box center [765, 419] width 1530 height 688
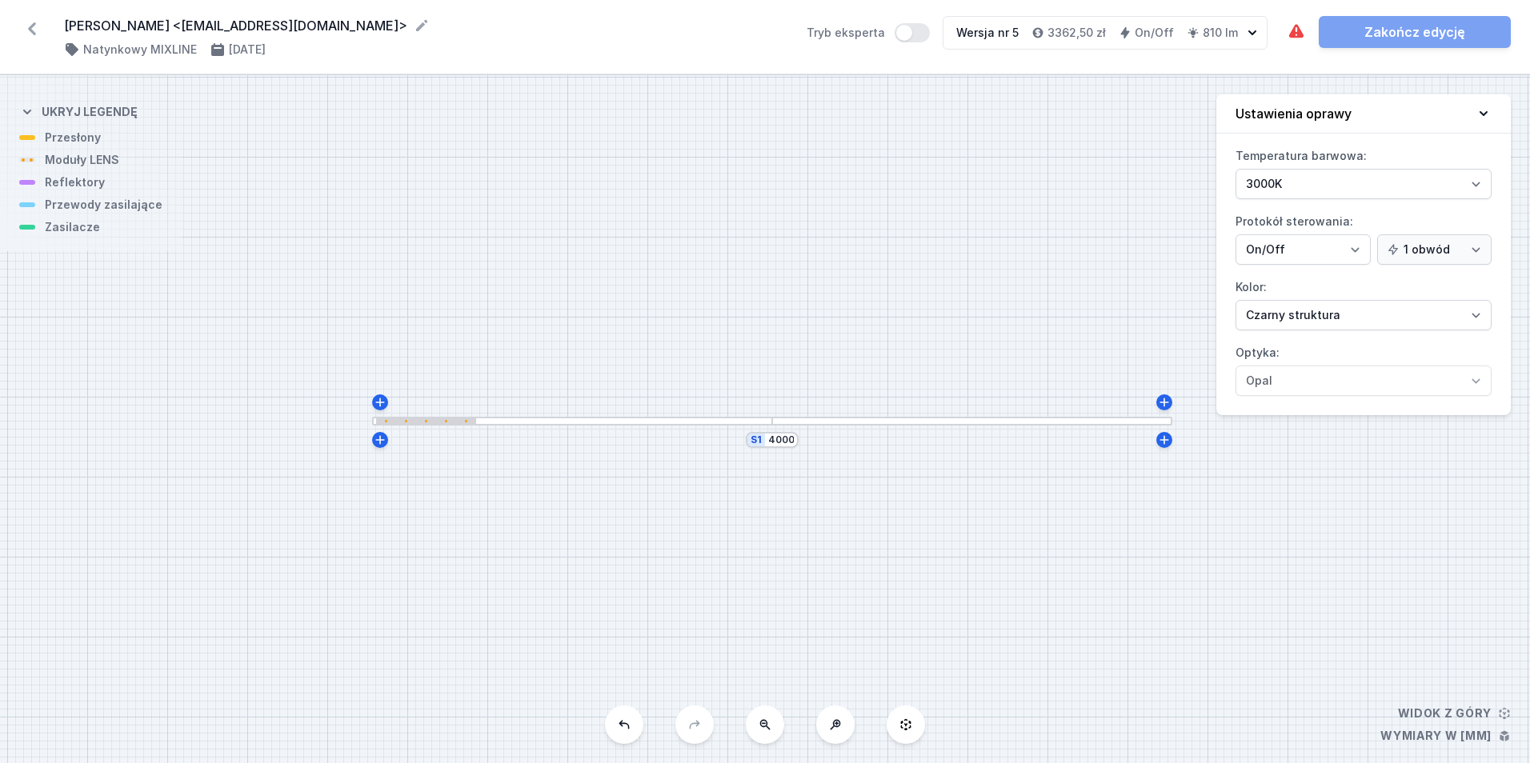
click at [487, 418] on div at bounding box center [572, 421] width 400 height 9
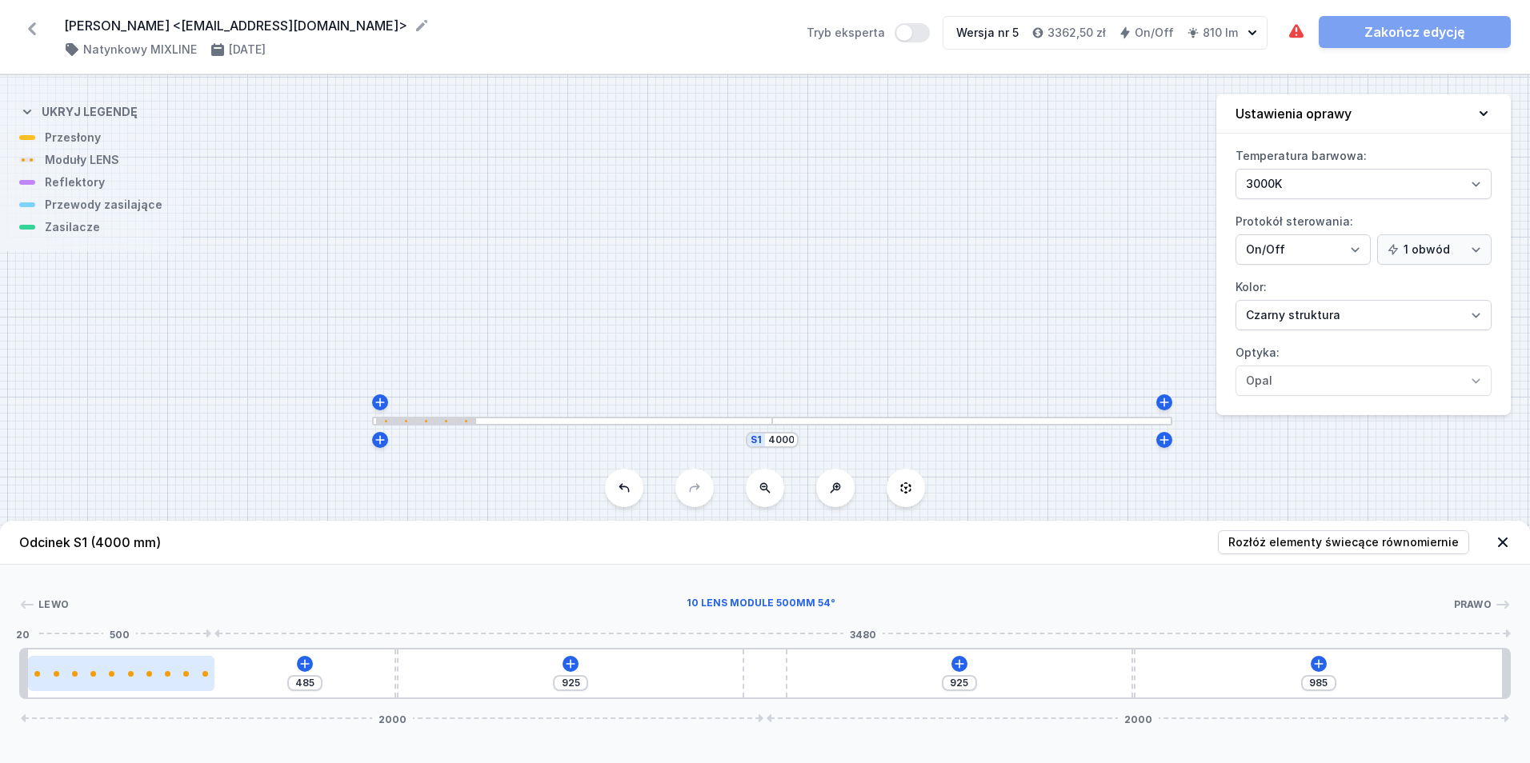
click at [162, 685] on div at bounding box center [121, 673] width 186 height 35
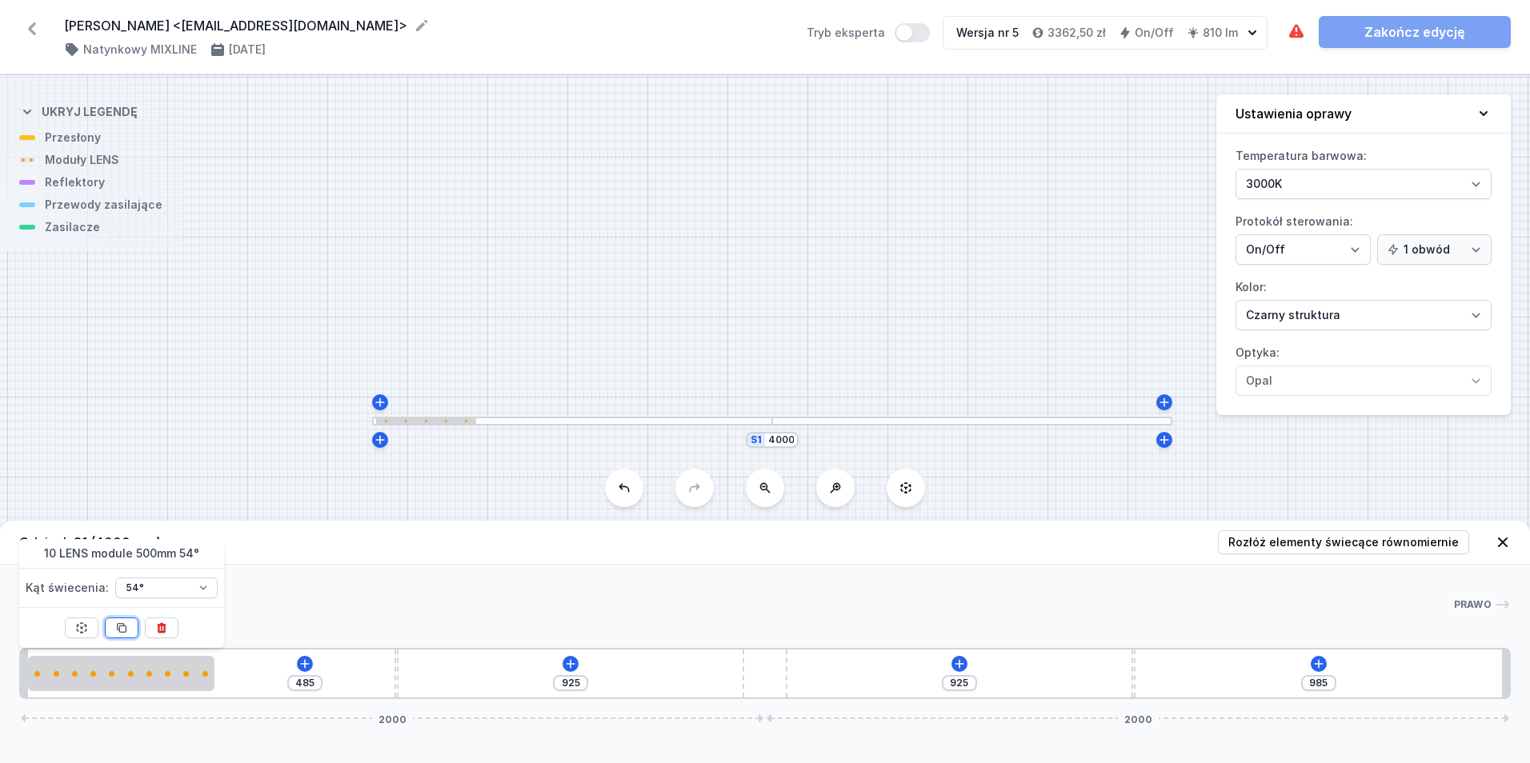
click at [133, 634] on button at bounding box center [122, 628] width 34 height 21
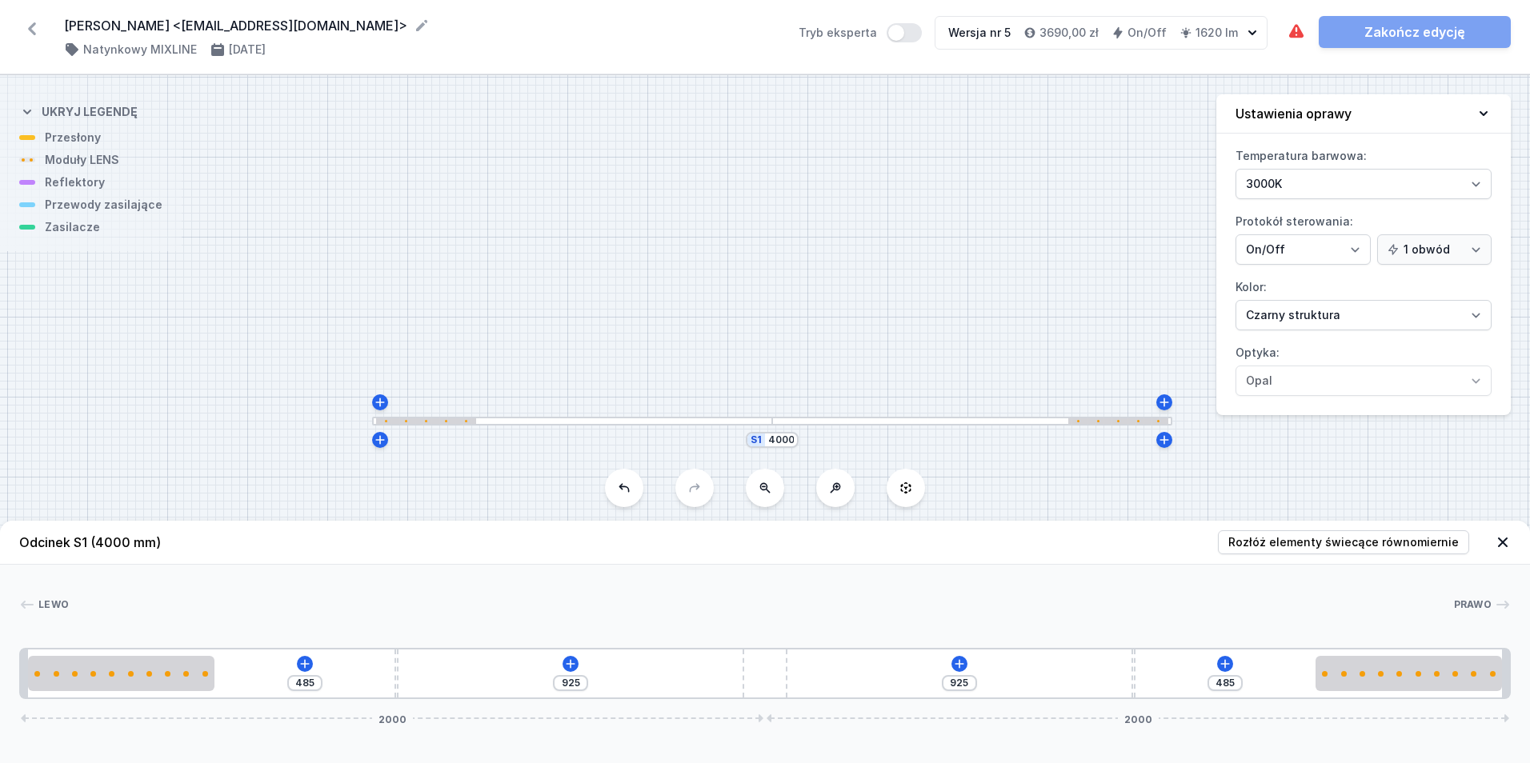
drag, startPoint x: 502, startPoint y: 675, endPoint x: 1184, endPoint y: 708, distance: 683.5
drag, startPoint x: 1135, startPoint y: 688, endPoint x: 1238, endPoint y: 693, distance: 103.3
click at [1284, 701] on div "Odcinek S1 (4000 mm) Rozłóż elementy świecące równomiernie Lewo Prawo 1 2 3 4 3…" at bounding box center [765, 642] width 1530 height 242
click at [1018, 664] on icon at bounding box center [1016, 663] width 9 height 9
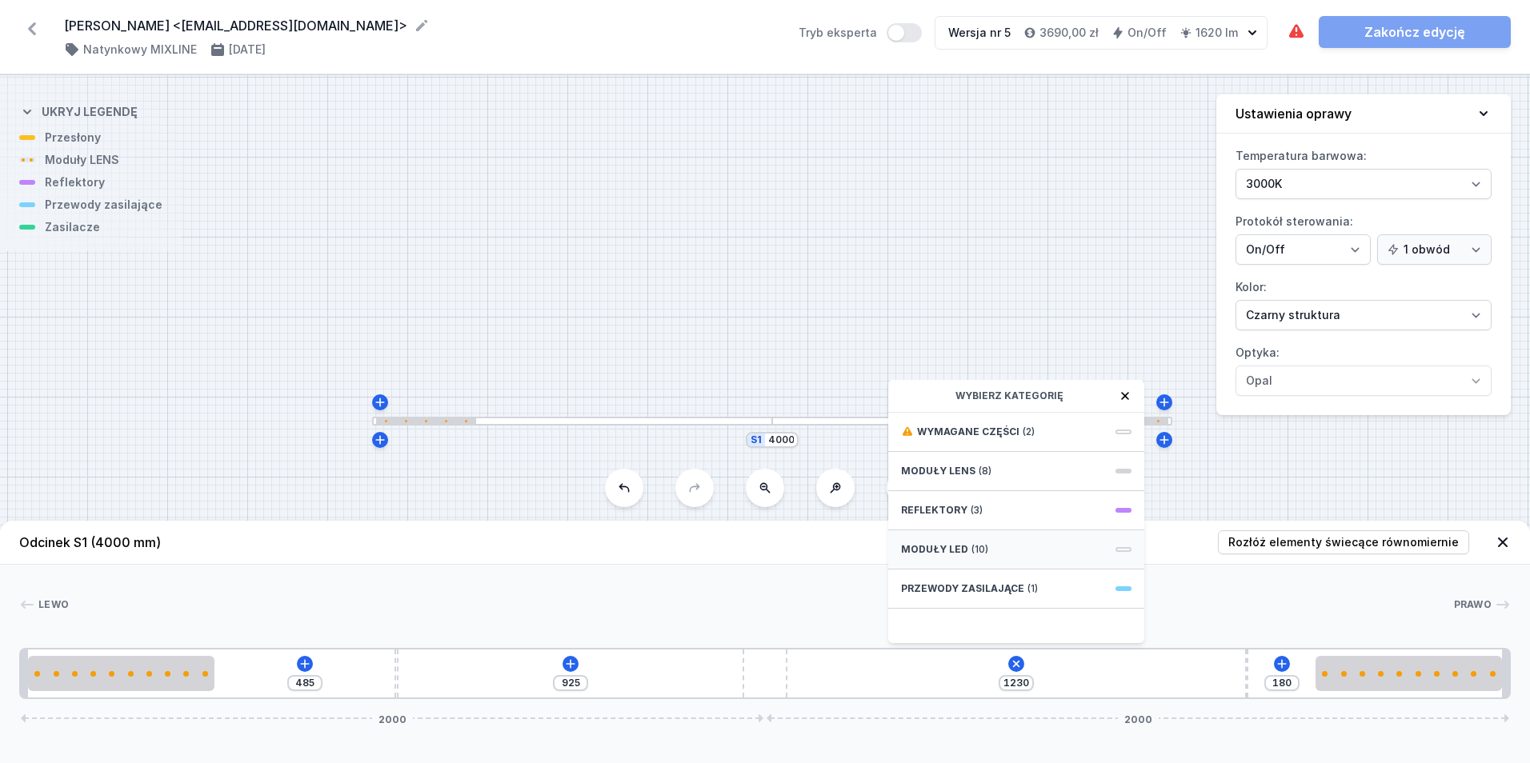
click at [991, 553] on div "Moduły LED (10)" at bounding box center [1016, 550] width 256 height 39
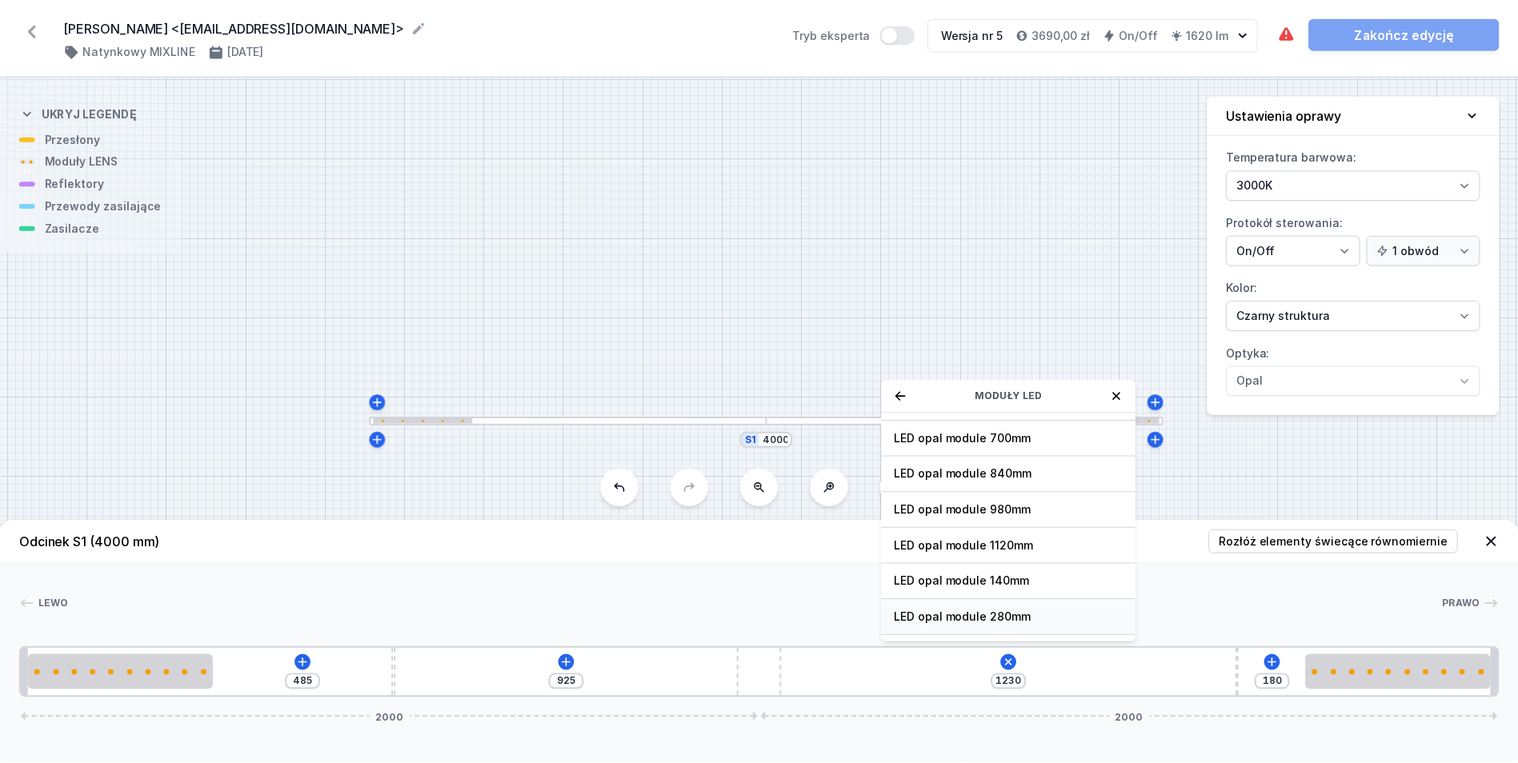
scroll to position [160, 0]
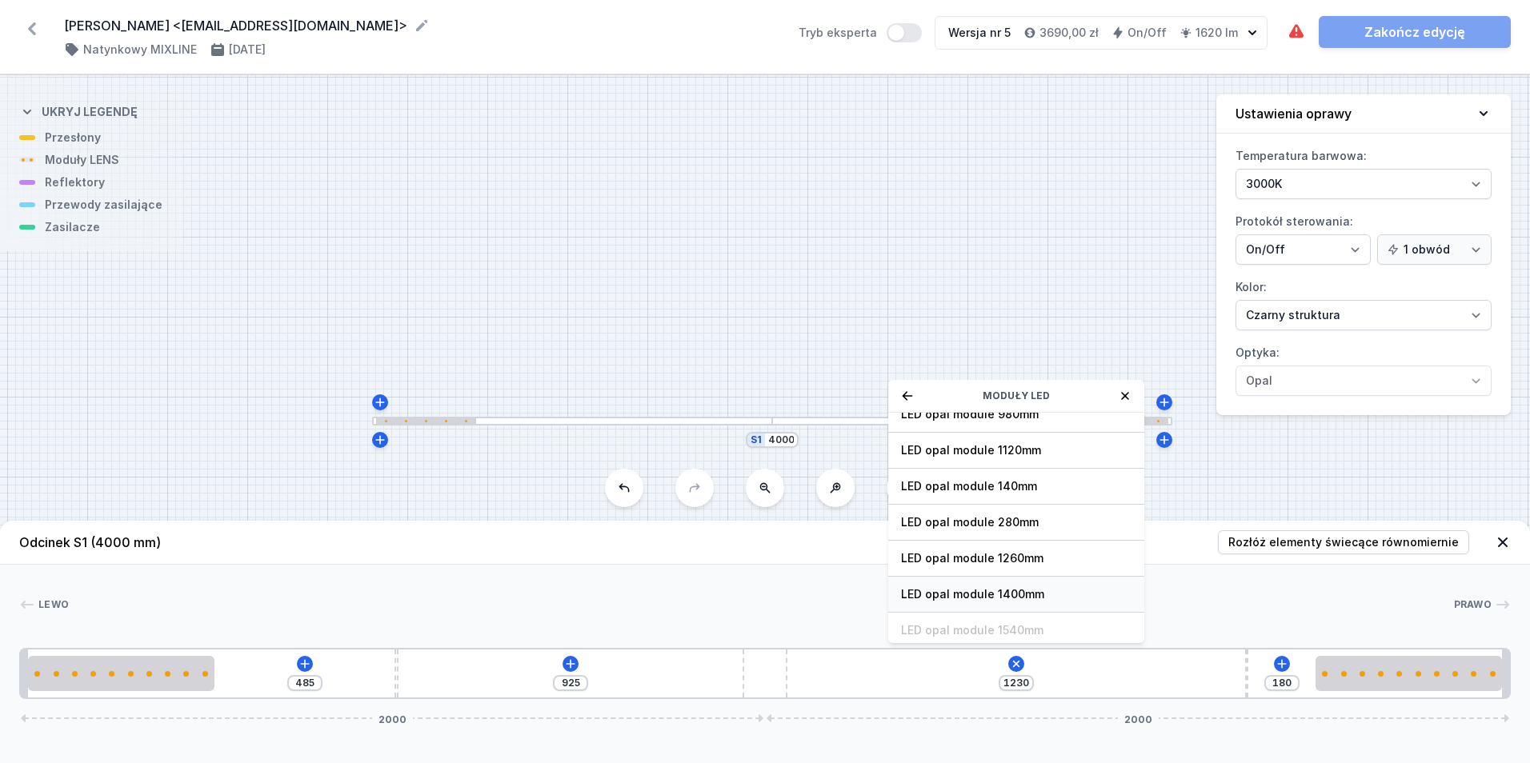
click at [1038, 599] on span "LED opal module 1400mm" at bounding box center [1016, 595] width 230 height 16
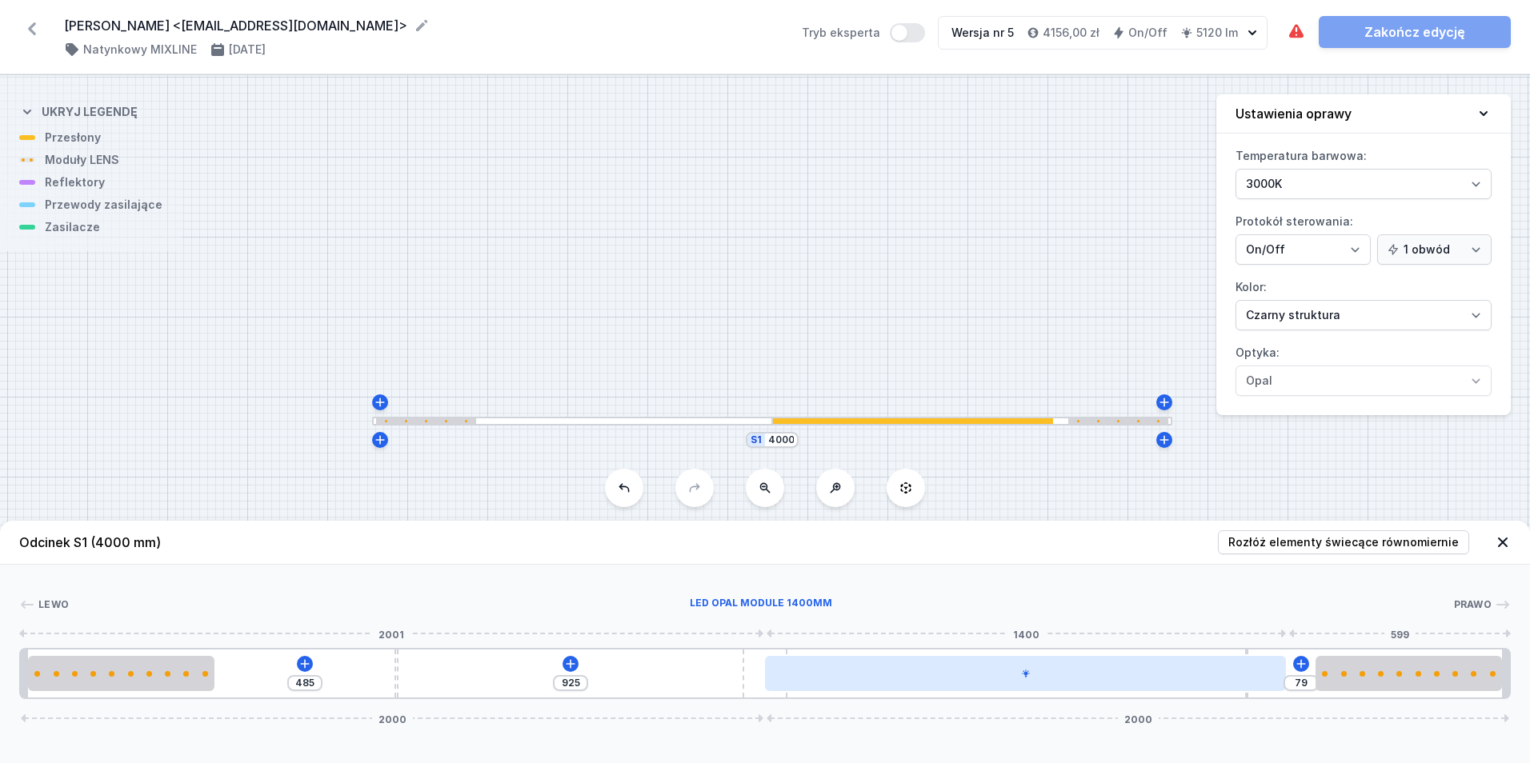
click at [1144, 683] on div at bounding box center [1025, 673] width 521 height 35
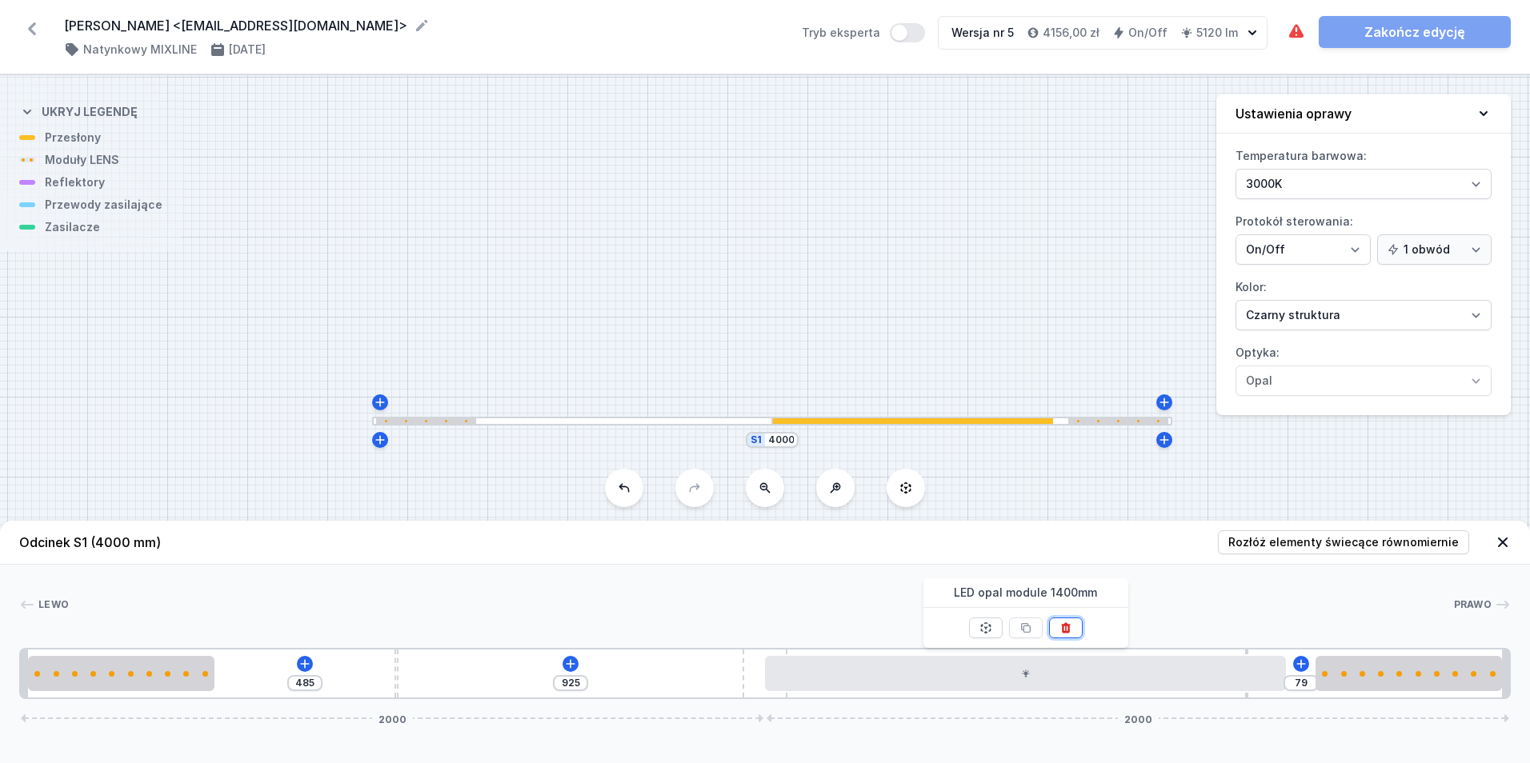
drag, startPoint x: 1065, startPoint y: 632, endPoint x: 1040, endPoint y: 661, distance: 38.0
click at [1063, 631] on icon at bounding box center [1065, 628] width 9 height 10
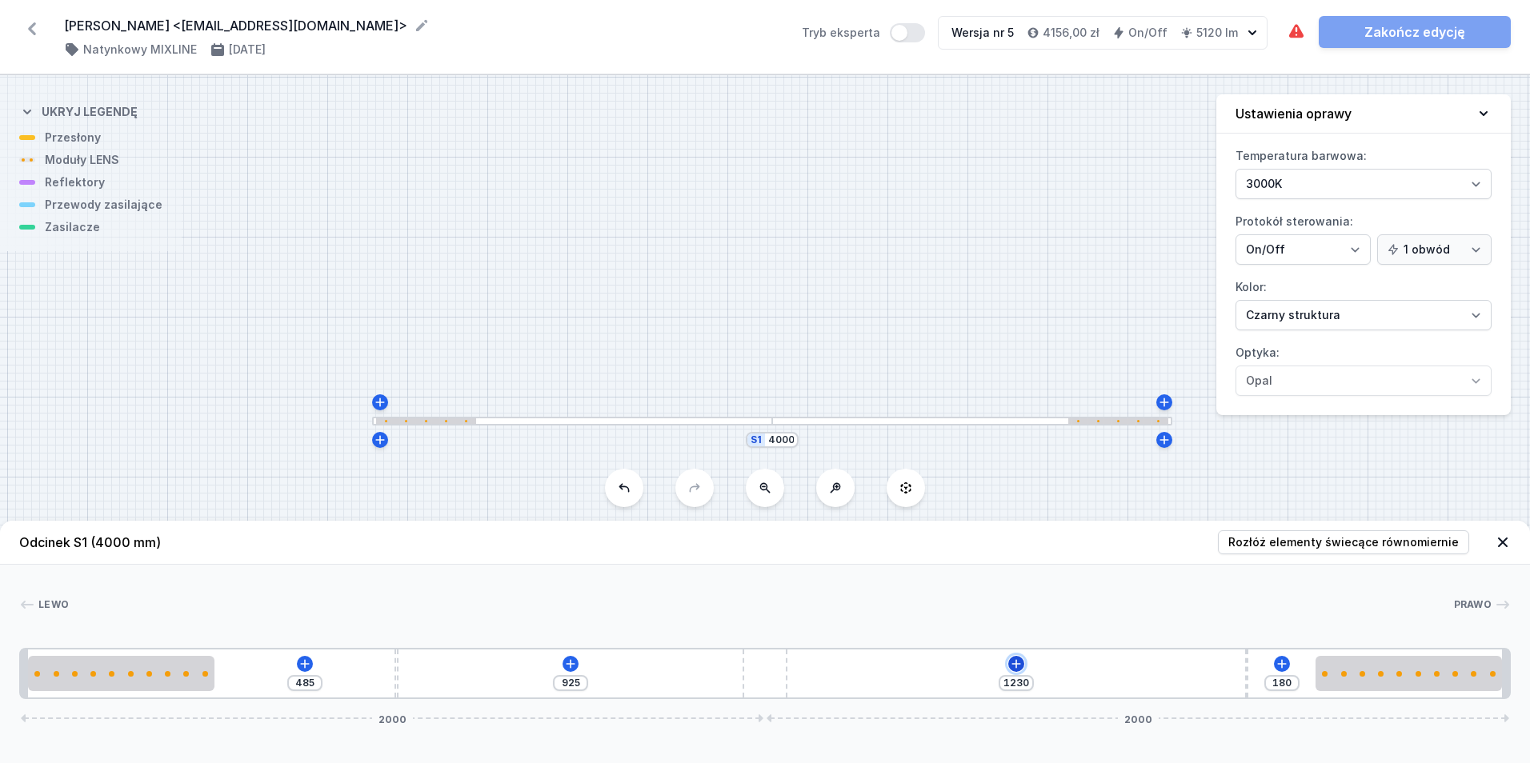
click at [1022, 662] on icon at bounding box center [1016, 664] width 13 height 13
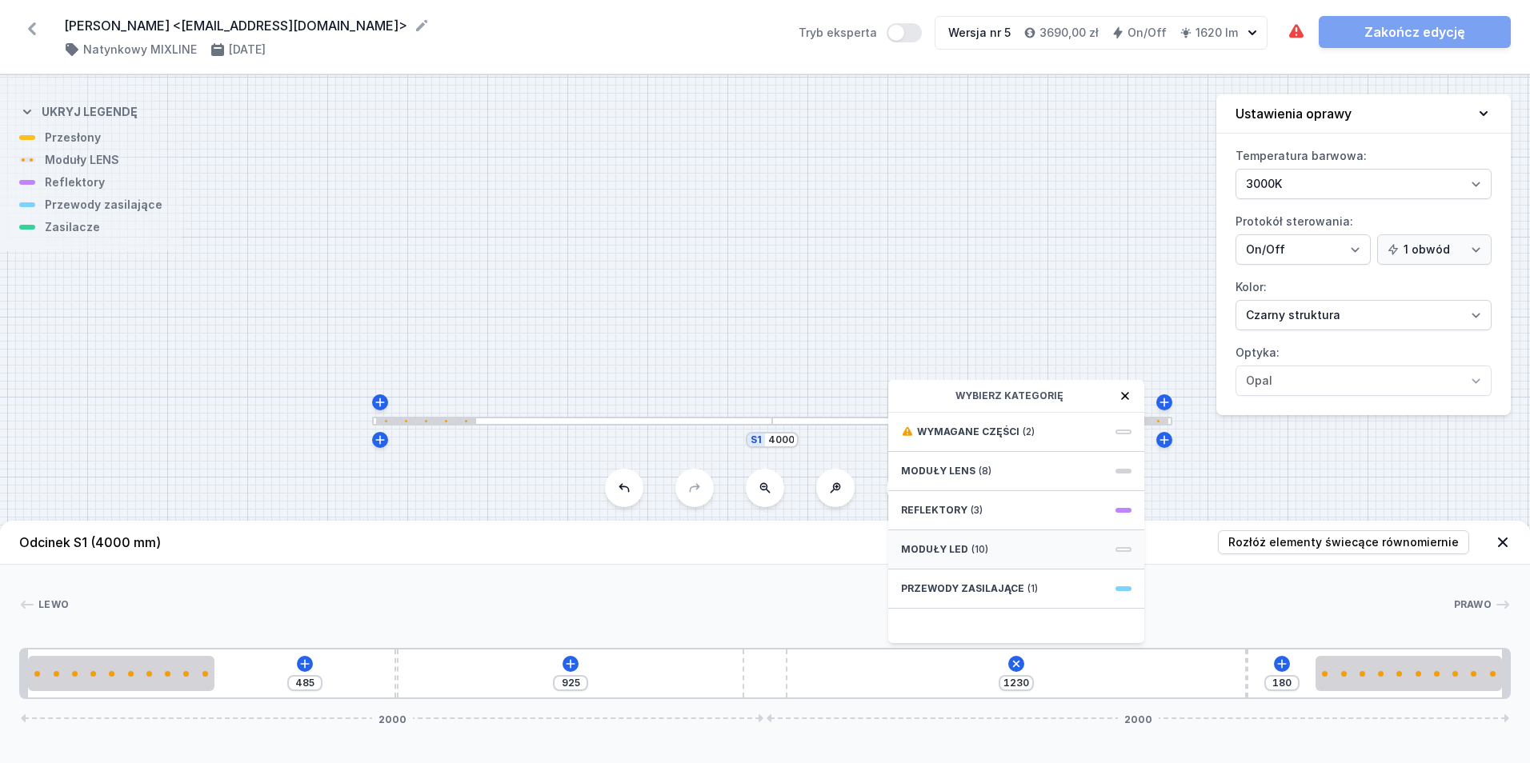
click at [996, 545] on div "Moduły LED (10)" at bounding box center [1016, 550] width 256 height 39
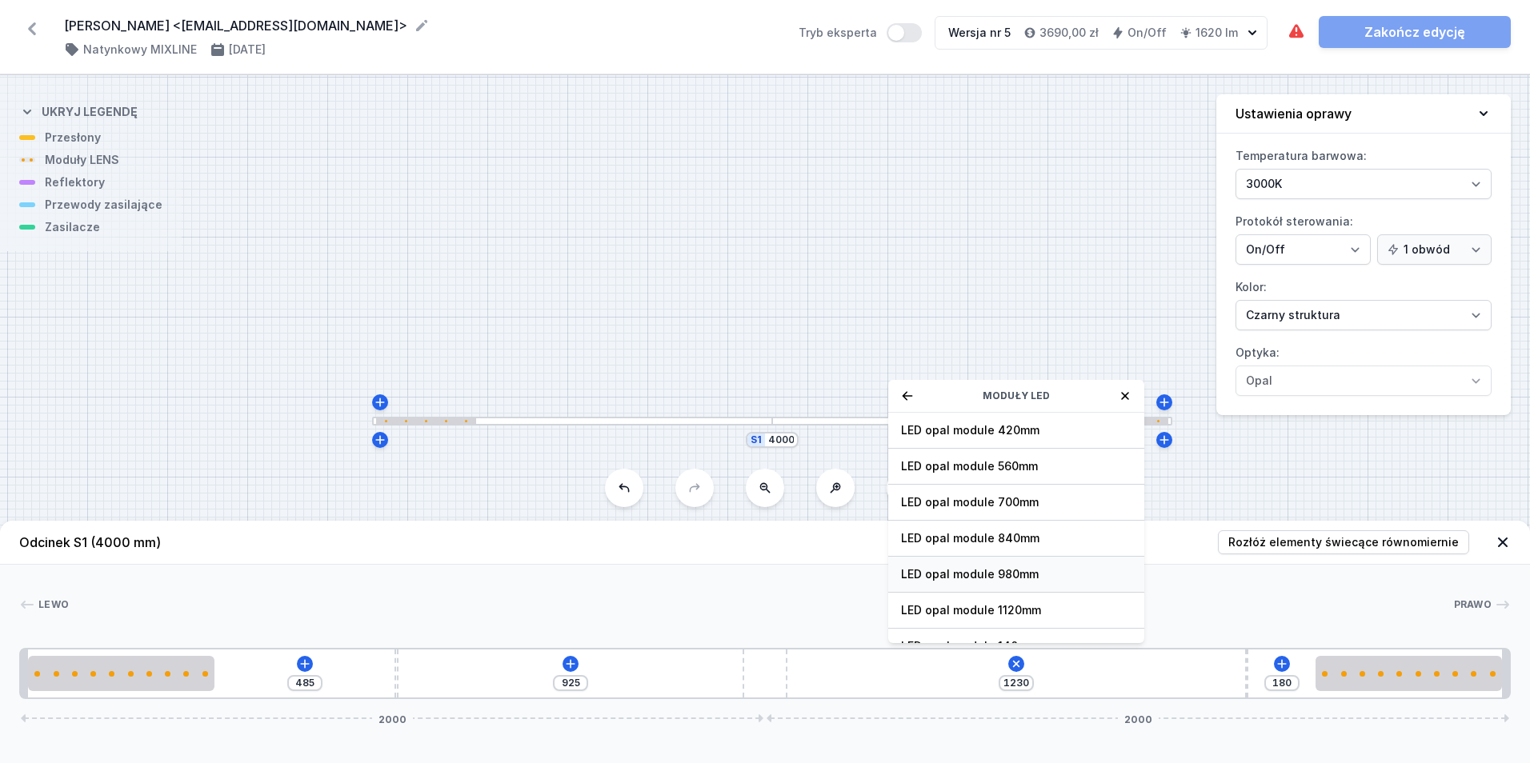
click at [1043, 575] on span "LED opal module 980mm" at bounding box center [1016, 575] width 230 height 16
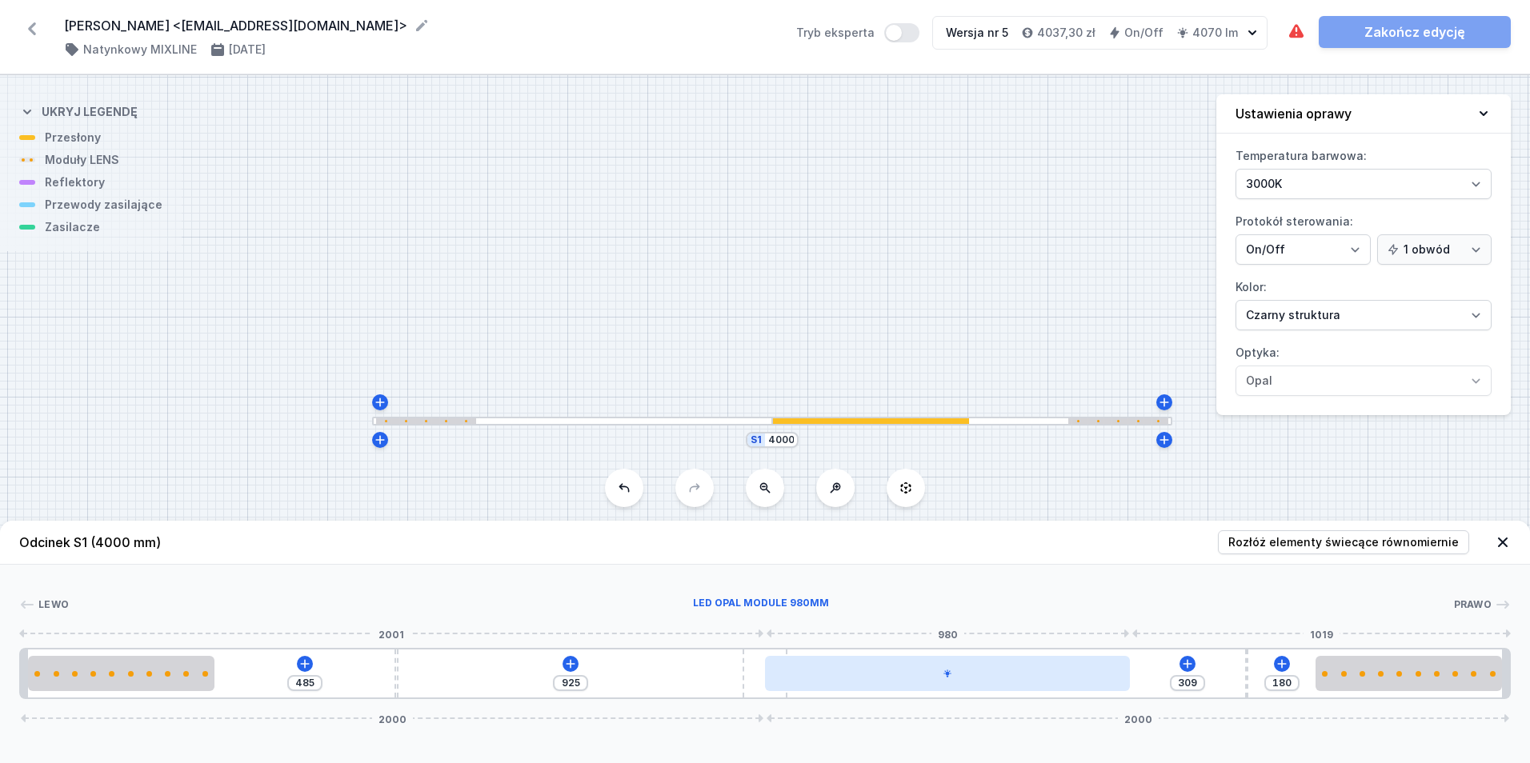
click at [973, 676] on div at bounding box center [947, 673] width 365 height 35
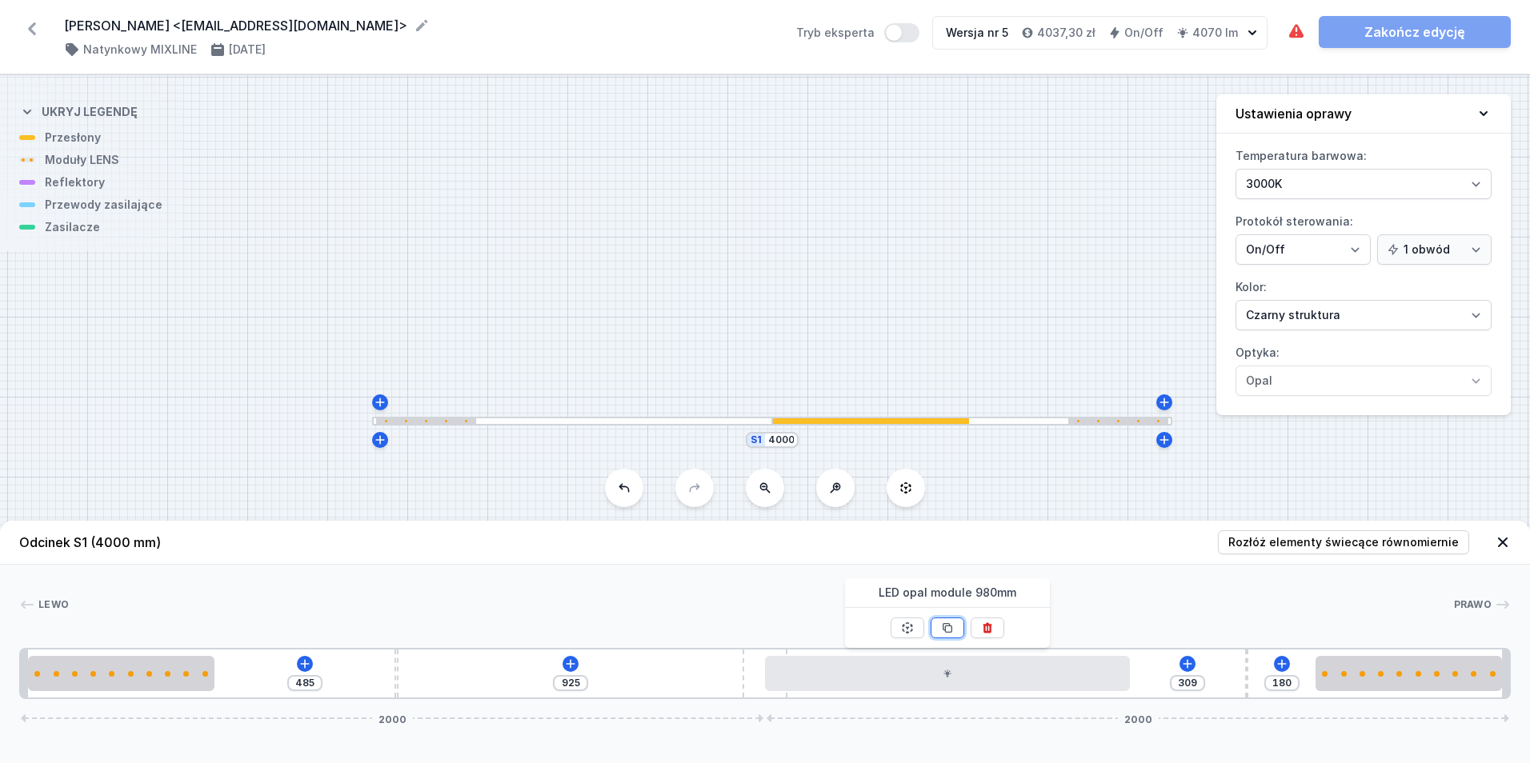
click at [949, 623] on icon at bounding box center [947, 628] width 13 height 13
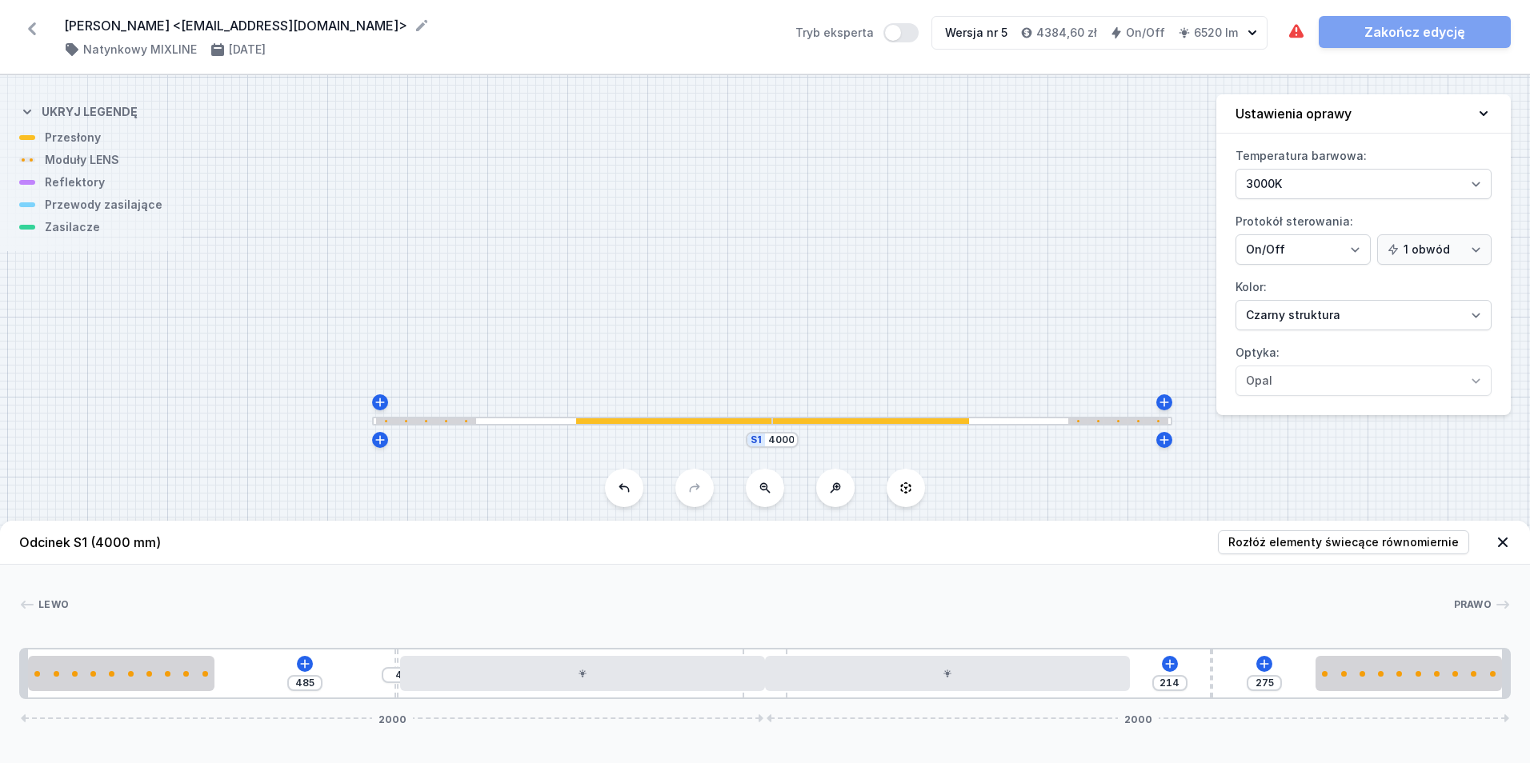
drag, startPoint x: 1248, startPoint y: 687, endPoint x: 1228, endPoint y: 689, distance: 20.9
click at [1228, 689] on div "485 4 214 275 2000 2000" at bounding box center [765, 673] width 1492 height 51
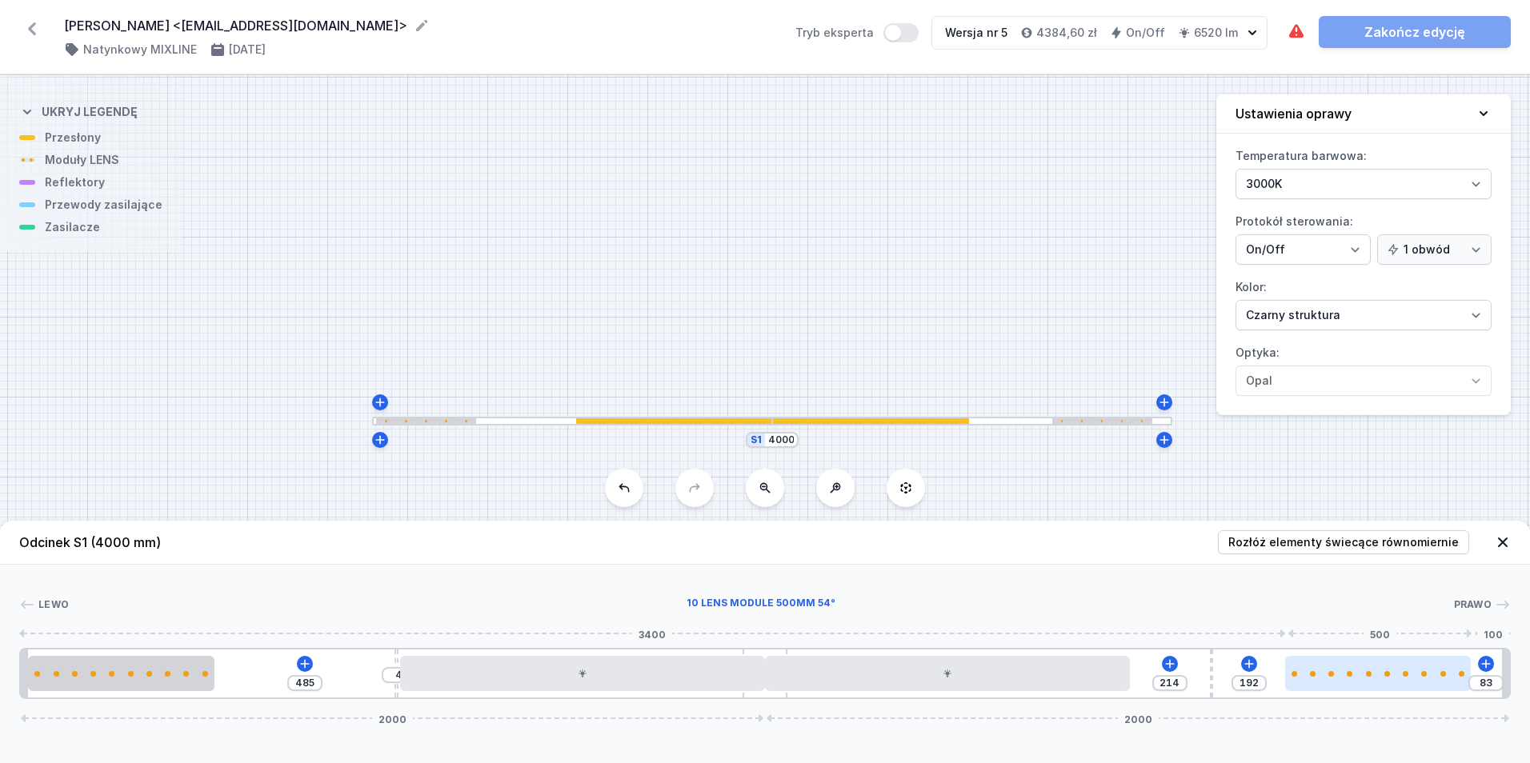
click at [1323, 673] on div at bounding box center [1378, 674] width 186 height 6
drag, startPoint x: 1416, startPoint y: 683, endPoint x: 1475, endPoint y: 670, distance: 60.6
click at [1415, 683] on div at bounding box center [1353, 673] width 186 height 35
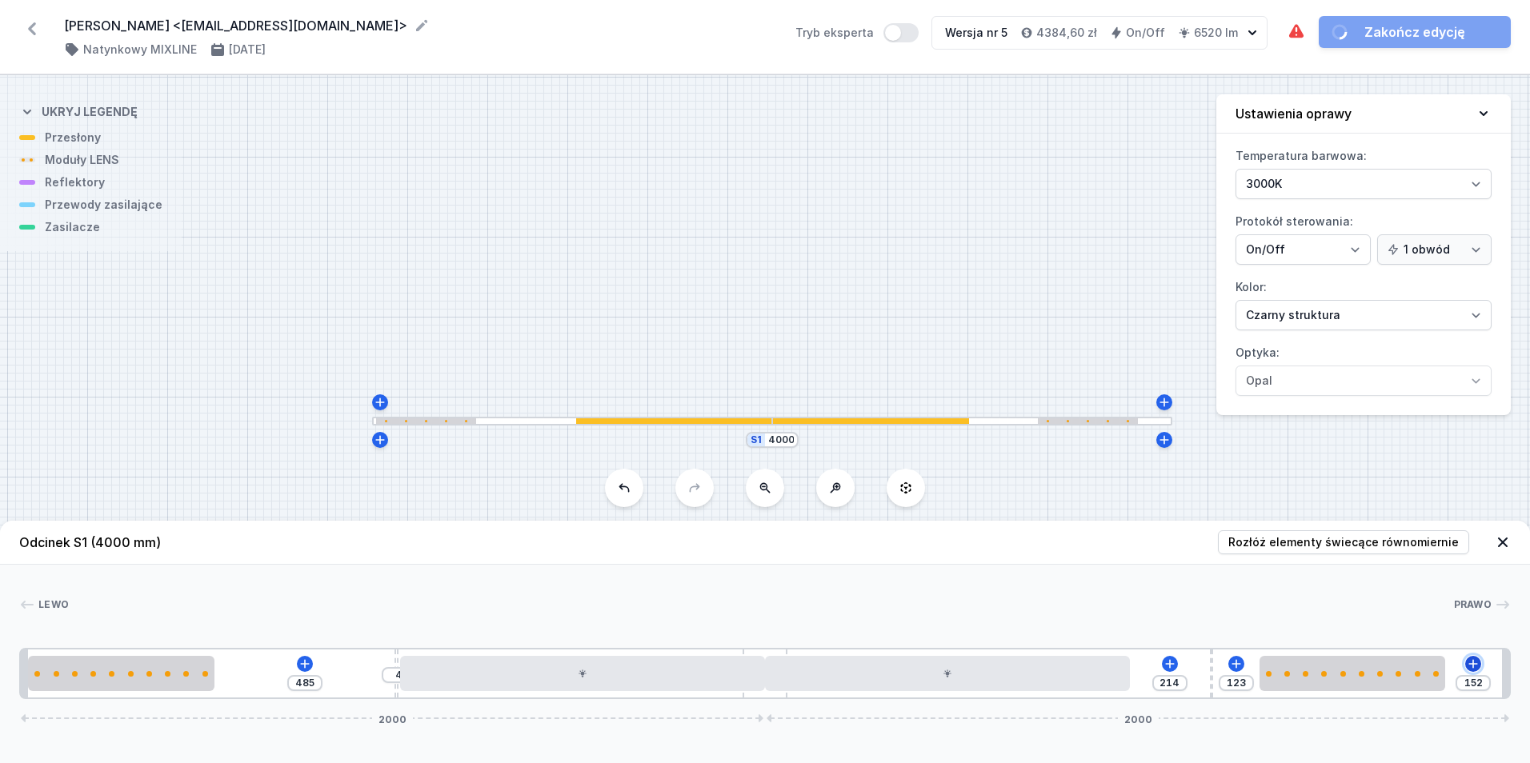
click at [1477, 667] on icon at bounding box center [1473, 664] width 13 height 13
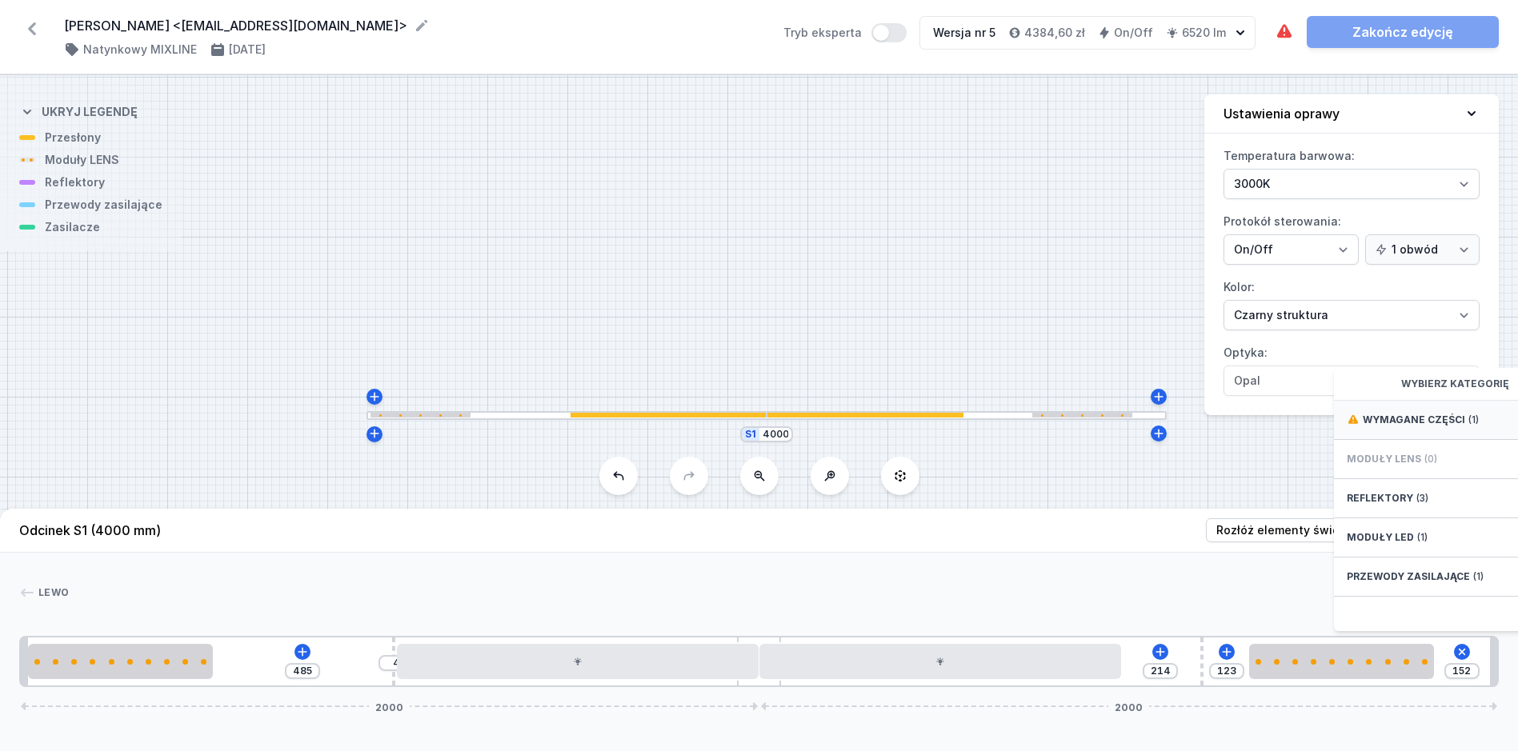
click at [1445, 427] on span "Wymagane części" at bounding box center [1414, 420] width 102 height 13
click at [1440, 427] on span "Hole for power supply cable" at bounding box center [1462, 419] width 230 height 16
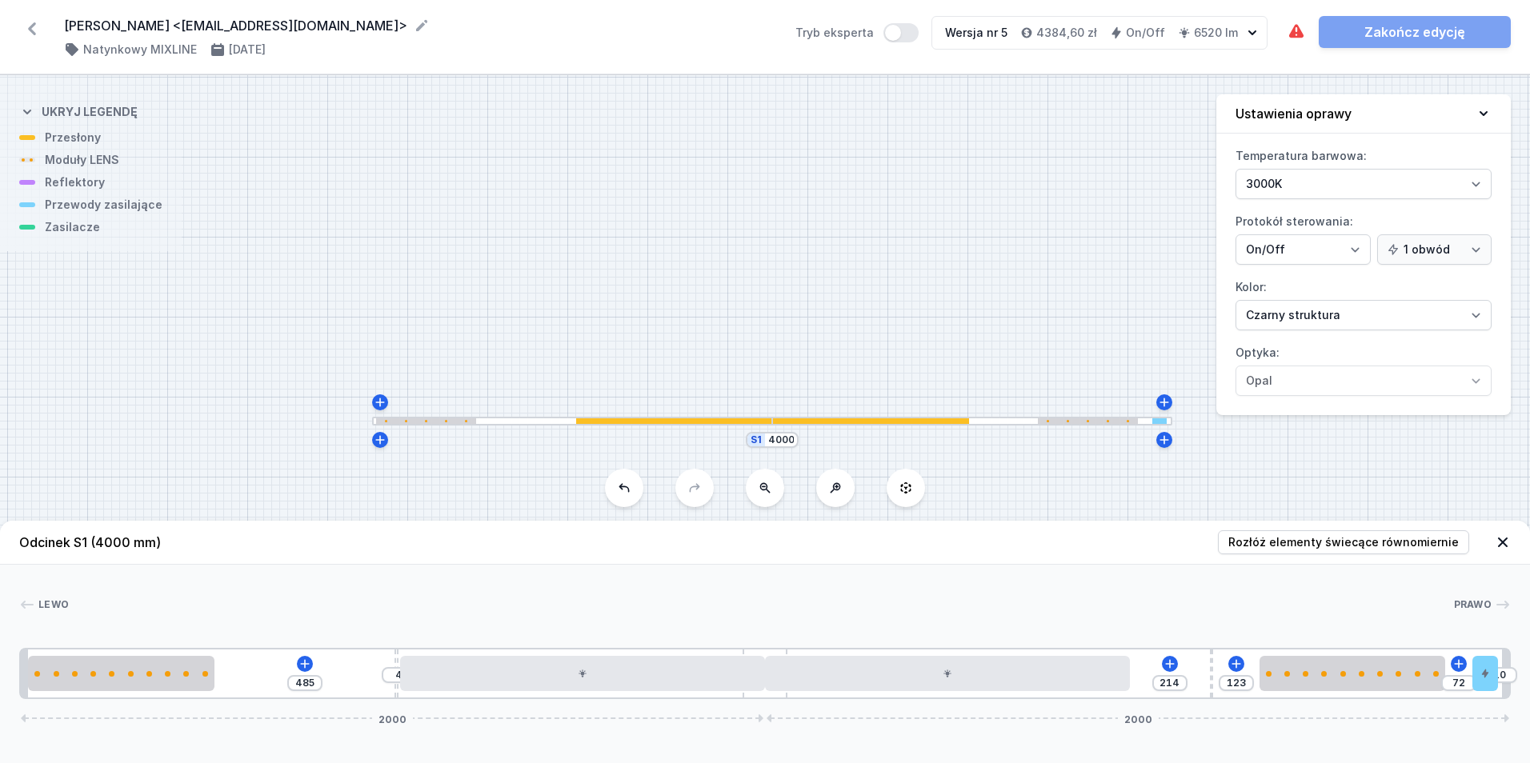
drag, startPoint x: 1463, startPoint y: 670, endPoint x: 1503, endPoint y: 676, distance: 40.5
click at [1529, 683] on html "[PERSON_NAME] <[EMAIL_ADDRESS][DOMAIN_NAME]> ( 11361 /v 5 ) Natynkowy MIXLINE […" at bounding box center [765, 381] width 1530 height 763
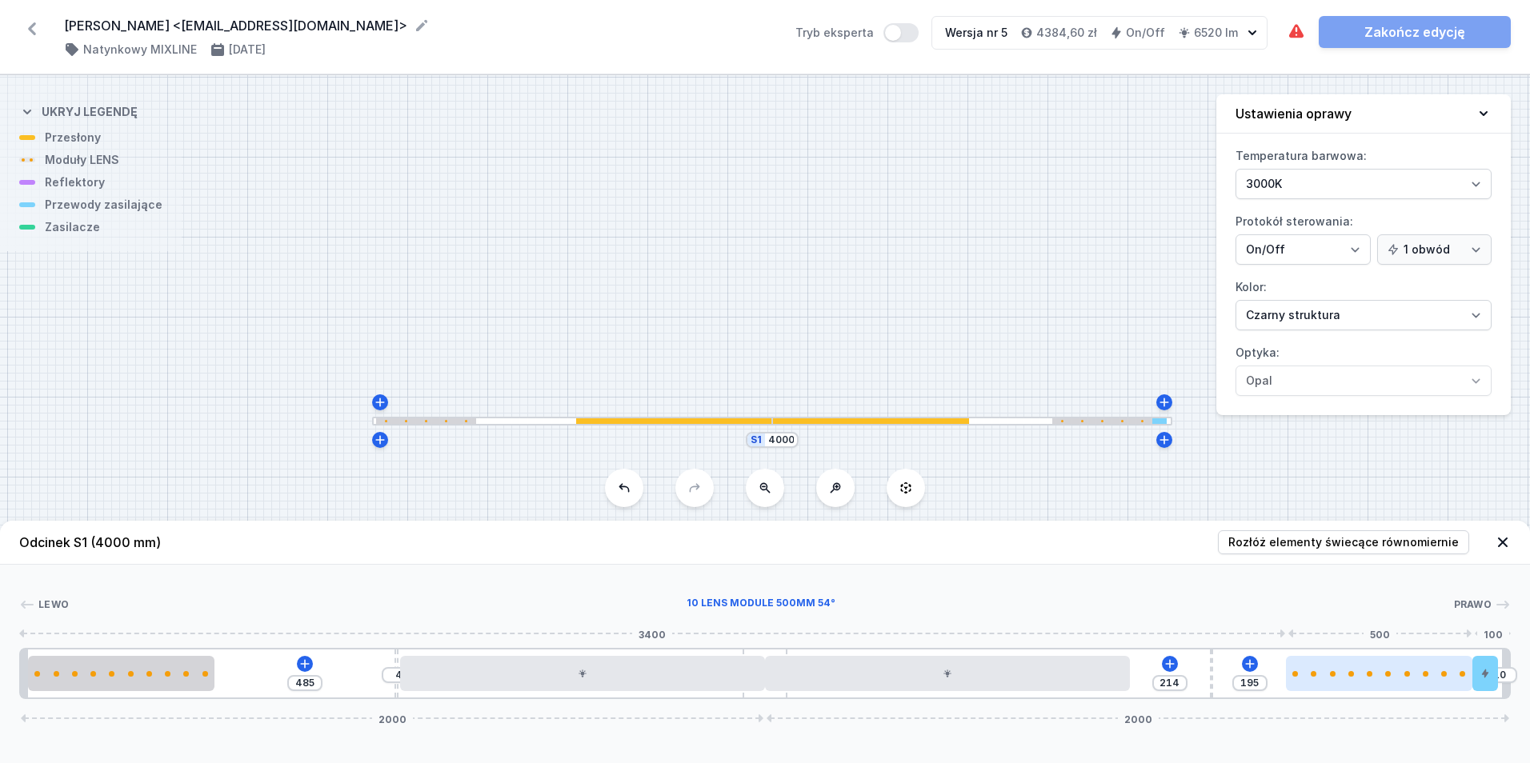
drag, startPoint x: 1414, startPoint y: 676, endPoint x: 1450, endPoint y: 679, distance: 36.1
click at [1450, 679] on div at bounding box center [1379, 673] width 186 height 35
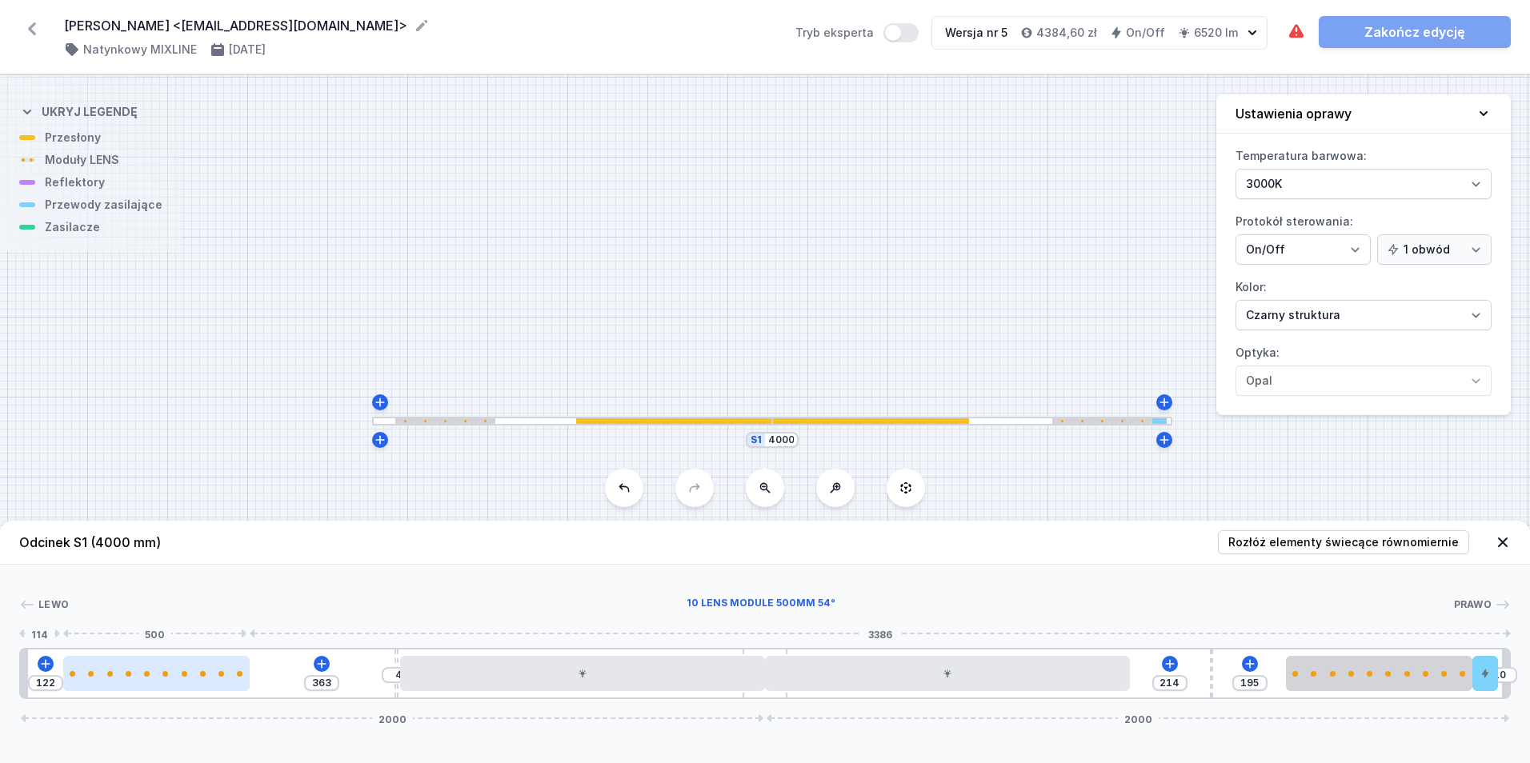
drag, startPoint x: 168, startPoint y: 677, endPoint x: 206, endPoint y: 688, distance: 40.0
click at [206, 688] on div at bounding box center [156, 673] width 186 height 35
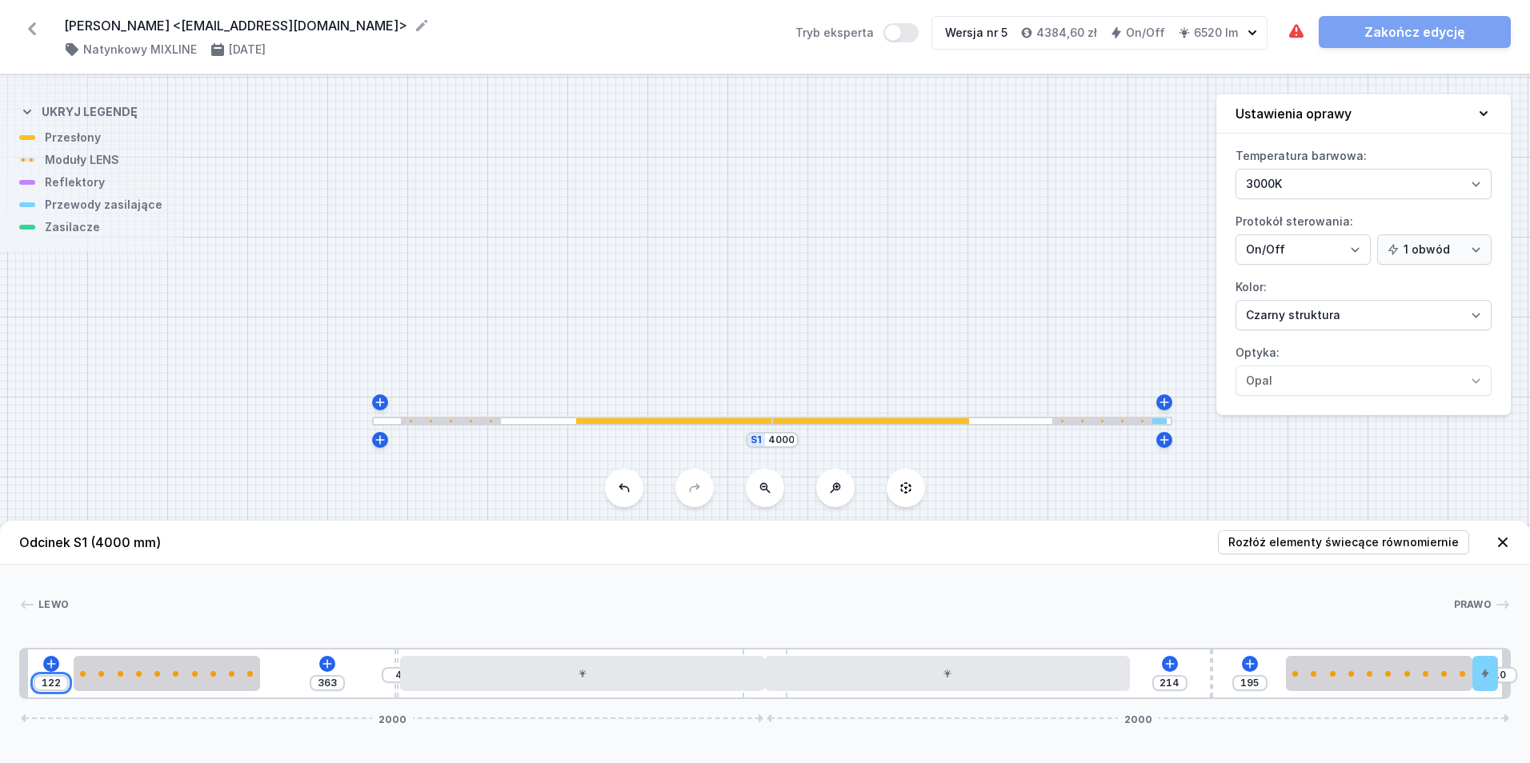
drag, startPoint x: 58, startPoint y: 683, endPoint x: 32, endPoint y: 683, distance: 25.6
click at [32, 683] on div "122 363 4 214 195 10 2000 2000" at bounding box center [765, 673] width 1492 height 51
drag, startPoint x: 1208, startPoint y: 672, endPoint x: 1149, endPoint y: 731, distance: 82.6
click at [1204, 664] on div "80 405 4 16 393 10 2000 2000" at bounding box center [765, 673] width 1492 height 51
click at [1210, 668] on icon at bounding box center [1213, 664] width 13 height 13
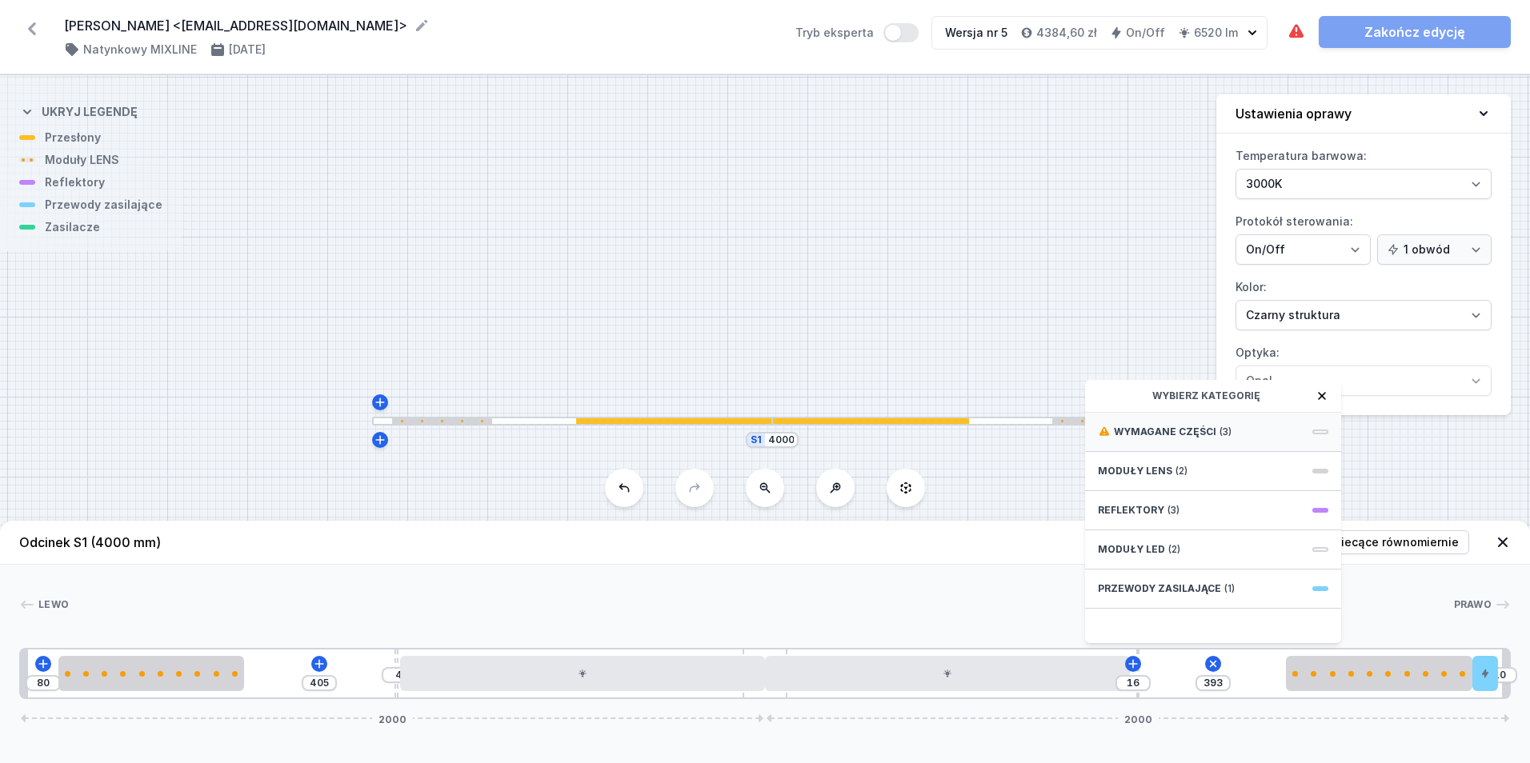
click at [1226, 442] on div "Wymagane części (3)" at bounding box center [1213, 432] width 256 height 39
click at [1226, 439] on div "ON/OFF Driver - up to 32W" at bounding box center [1213, 431] width 256 height 36
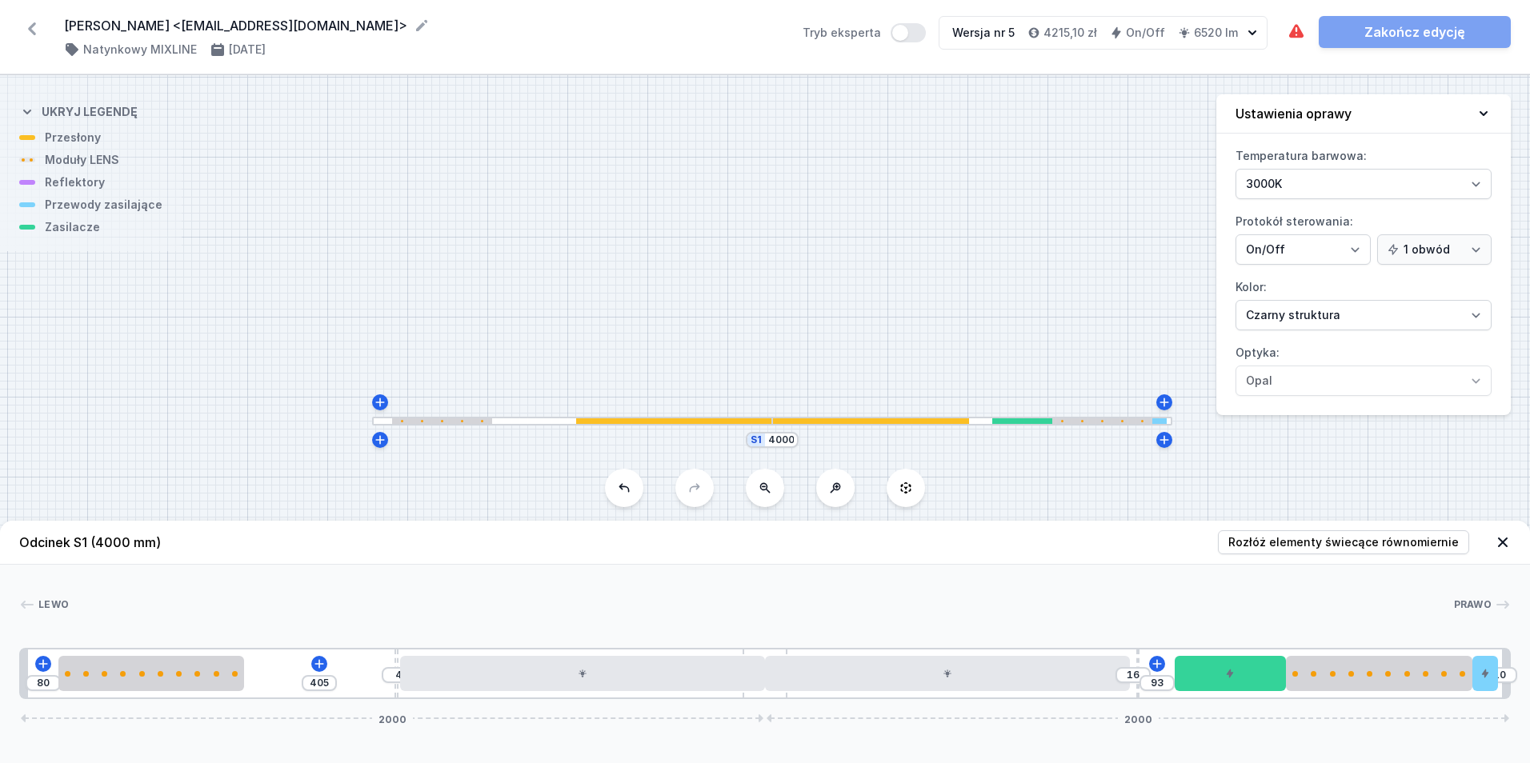
drag, startPoint x: 1208, startPoint y: 687, endPoint x: 1263, endPoint y: 691, distance: 54.6
click at [1263, 691] on div "80 405 4 16 93 10 2000 2000" at bounding box center [765, 673] width 1492 height 51
click at [316, 665] on icon at bounding box center [319, 664] width 13 height 13
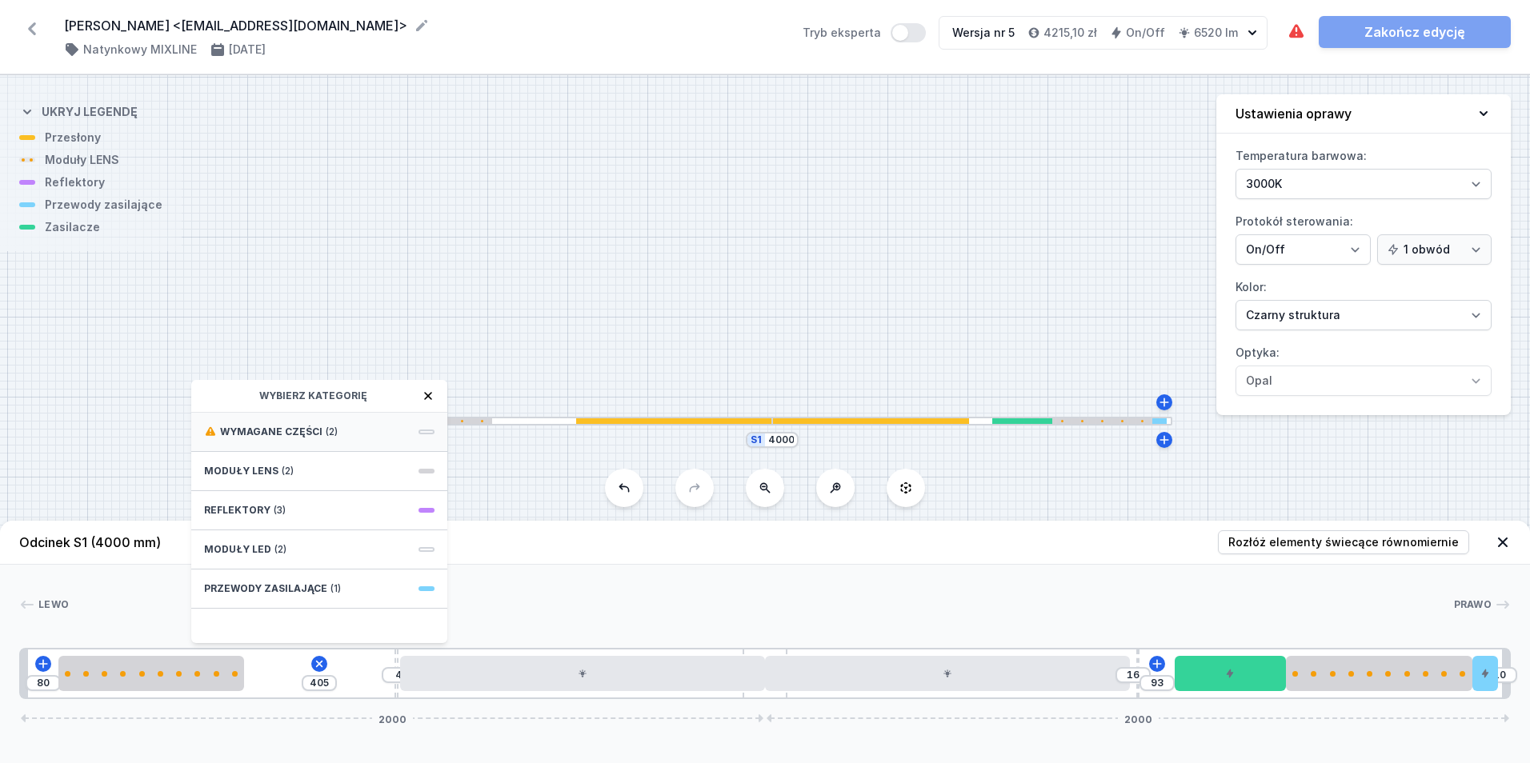
click at [355, 443] on div "Wymagane części (2)" at bounding box center [319, 432] width 256 height 39
click at [360, 437] on span "ON/OFF Driver - up to 32W" at bounding box center [319, 431] width 230 height 16
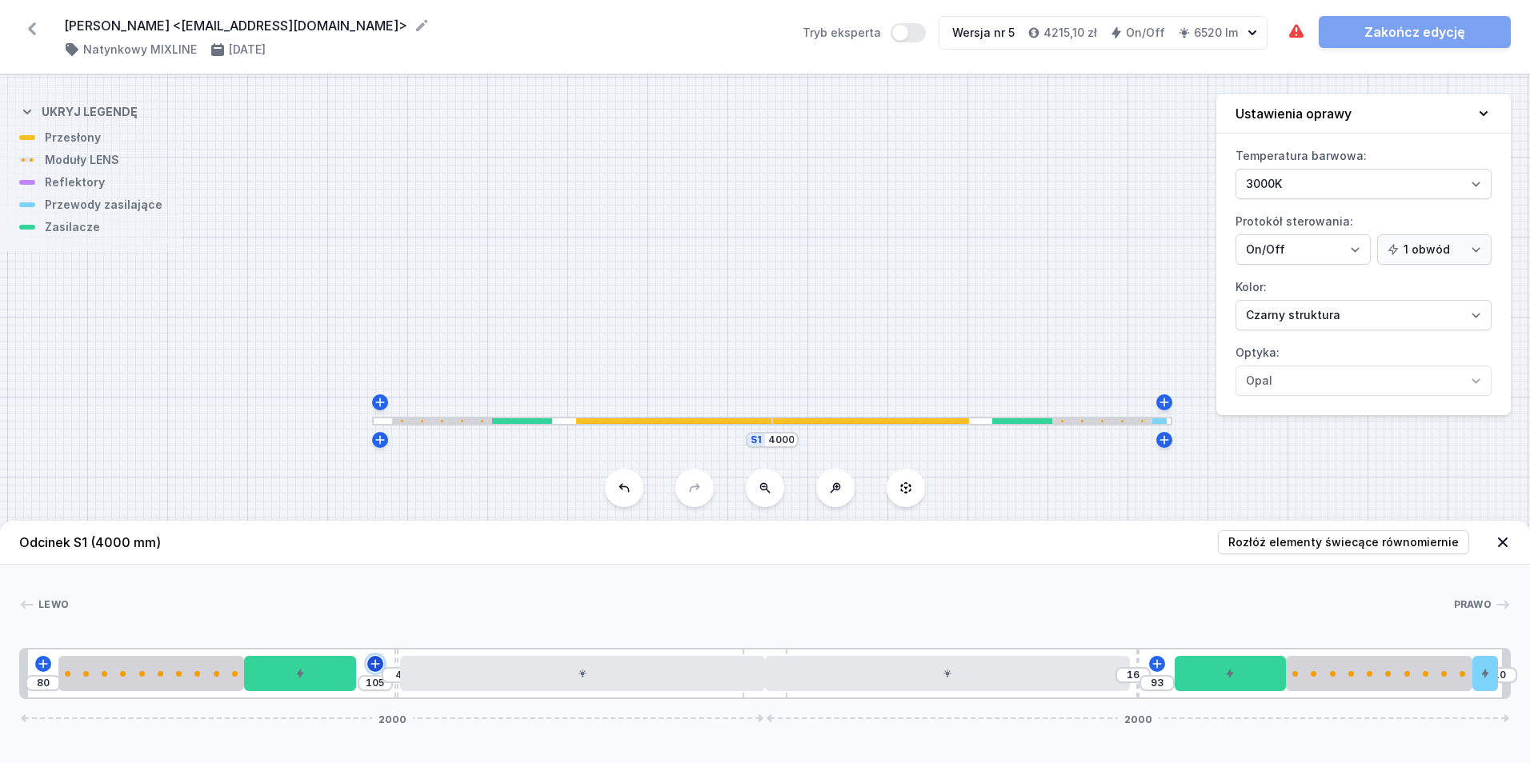
click at [378, 664] on icon at bounding box center [375, 663] width 9 height 9
click at [397, 698] on div "80 113 16 93 10 2000 2000" at bounding box center [765, 673] width 1492 height 51
click at [1135, 693] on div "80 113 119 10 2000 2000" at bounding box center [765, 673] width 1492 height 51
drag, startPoint x: 1485, startPoint y: 668, endPoint x: 1168, endPoint y: 693, distance: 318.7
click at [1168, 693] on div "80 113 49 80 2000 2000" at bounding box center [765, 673] width 1492 height 51
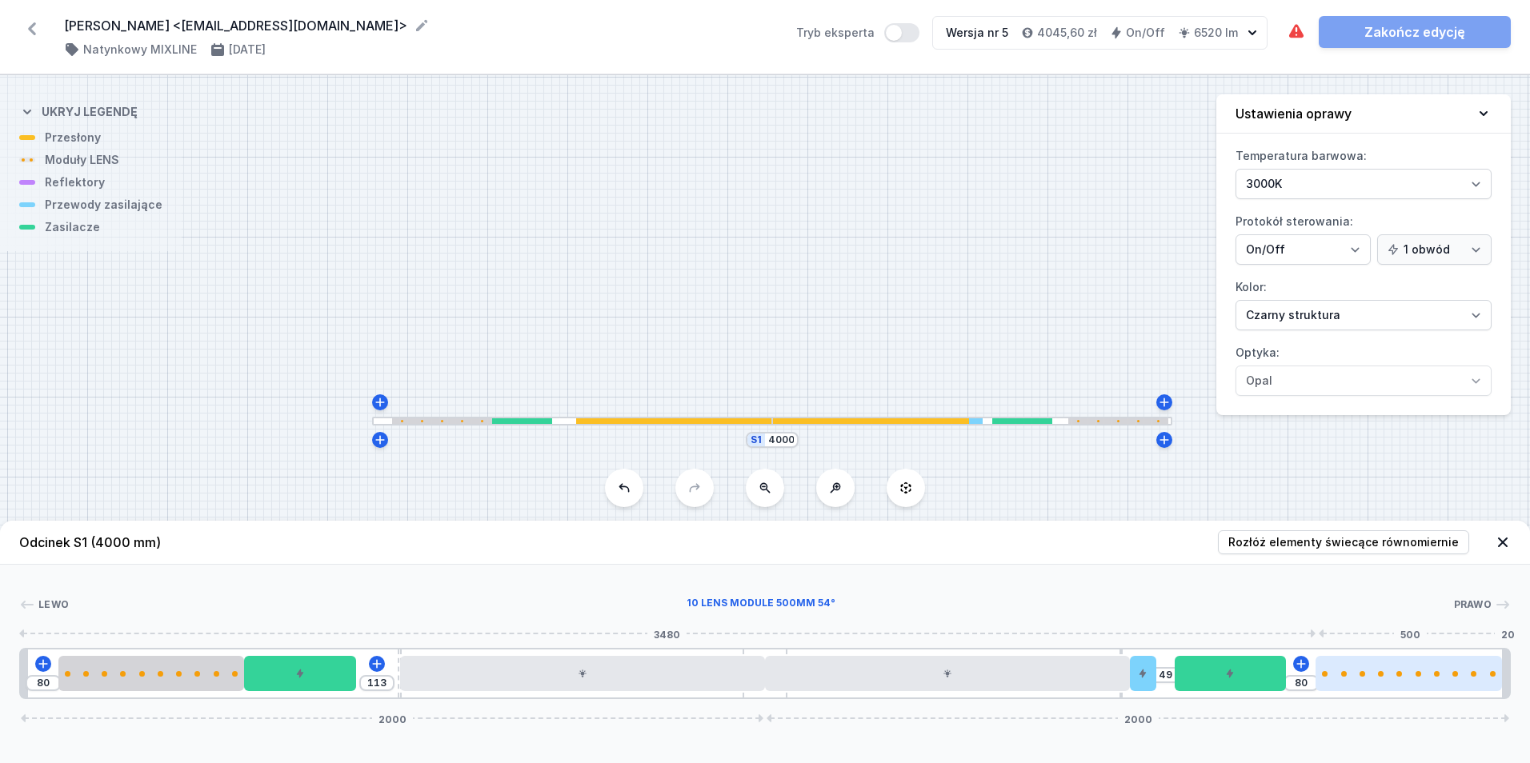
drag, startPoint x: 1401, startPoint y: 677, endPoint x: 1359, endPoint y: 682, distance: 41.9
click at [1482, 688] on div at bounding box center [1409, 673] width 186 height 35
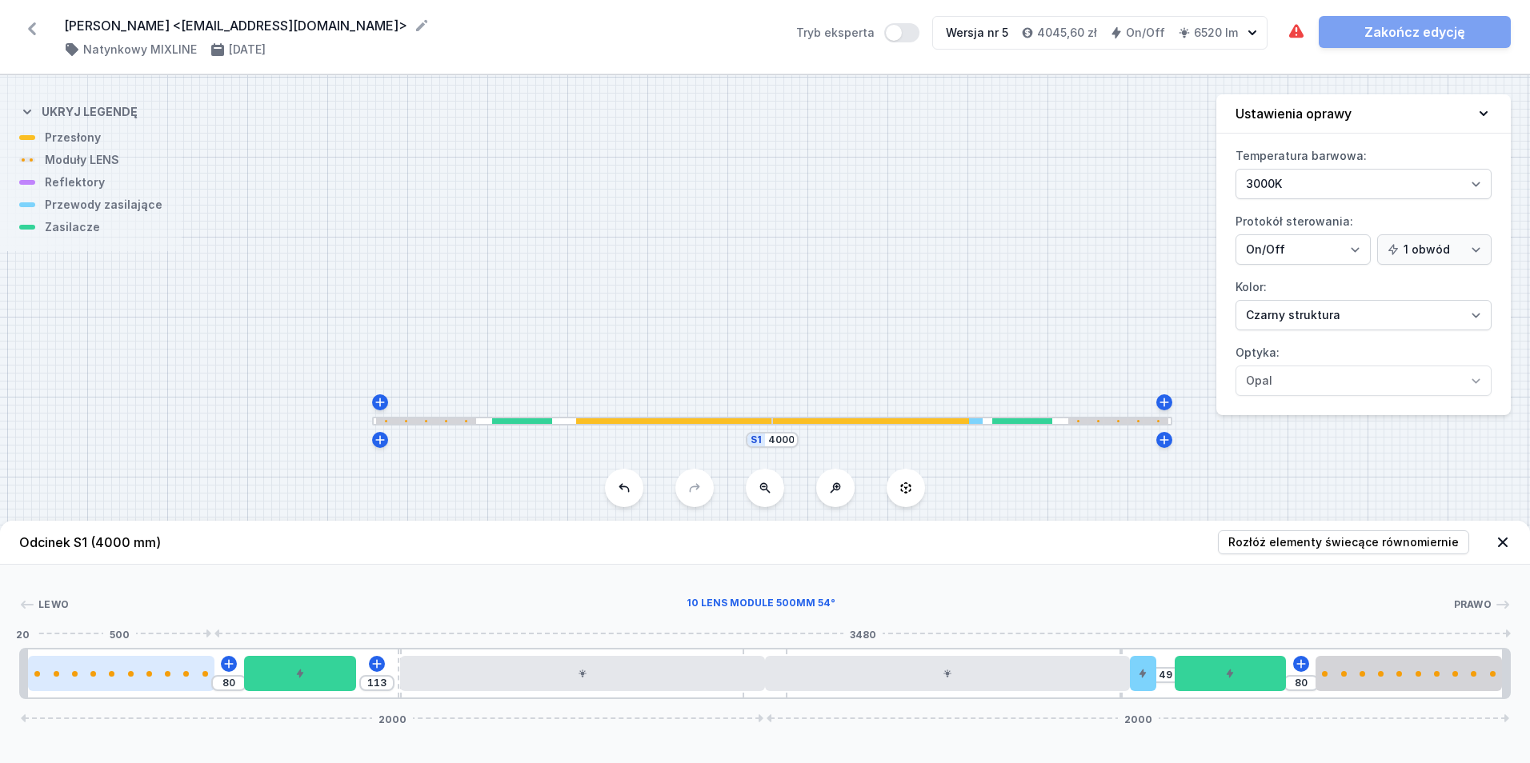
drag, startPoint x: 200, startPoint y: 676, endPoint x: 121, endPoint y: 668, distance: 79.6
click at [121, 668] on div at bounding box center [121, 673] width 186 height 35
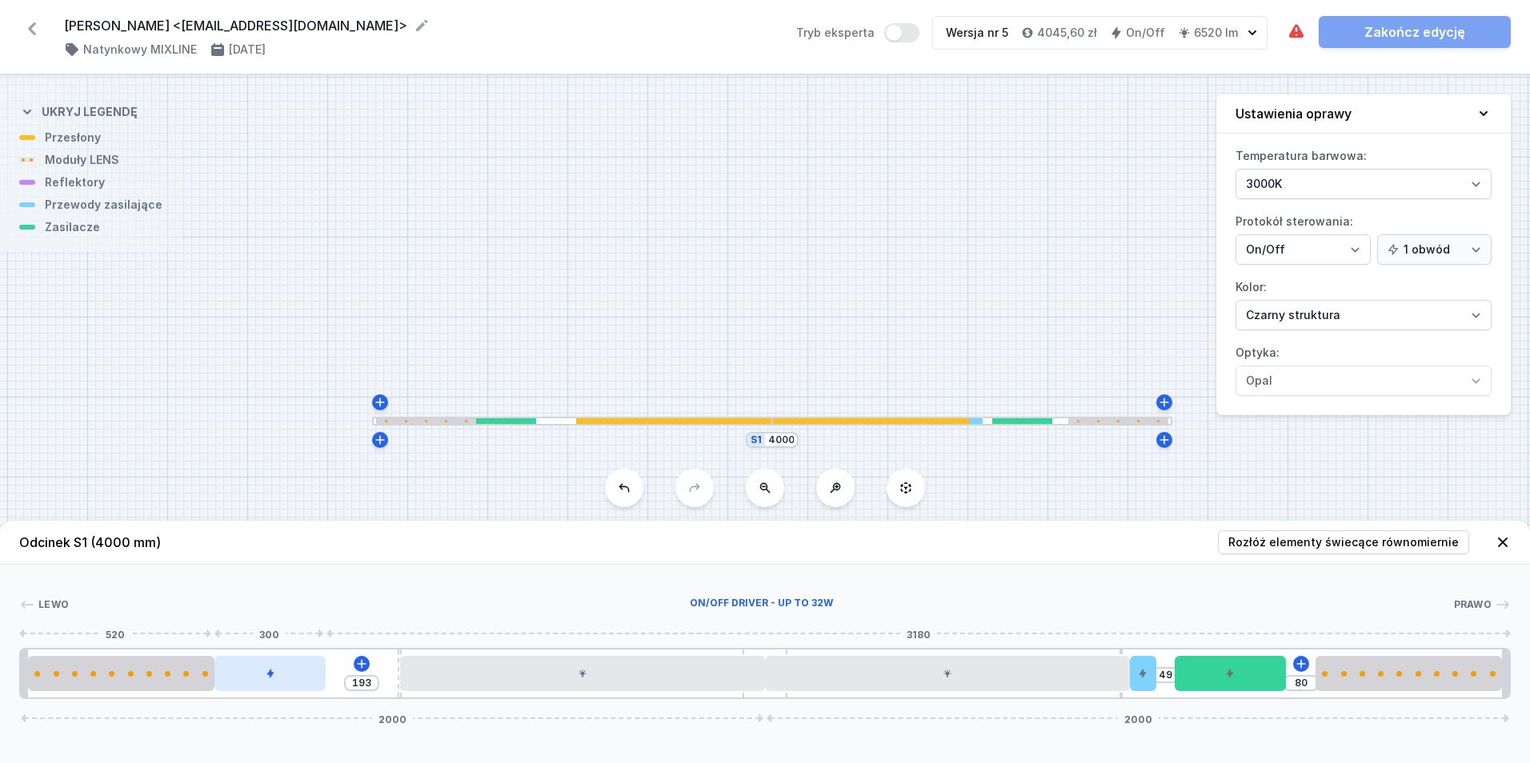
drag, startPoint x: 302, startPoint y: 685, endPoint x: 280, endPoint y: 675, distance: 24.0
click at [280, 675] on div at bounding box center [270, 673] width 112 height 35
click at [361, 667] on icon at bounding box center [361, 664] width 13 height 13
drag, startPoint x: 1229, startPoint y: 683, endPoint x: 1254, endPoint y: 683, distance: 24.8
click at [1254, 683] on div at bounding box center [1260, 673] width 112 height 35
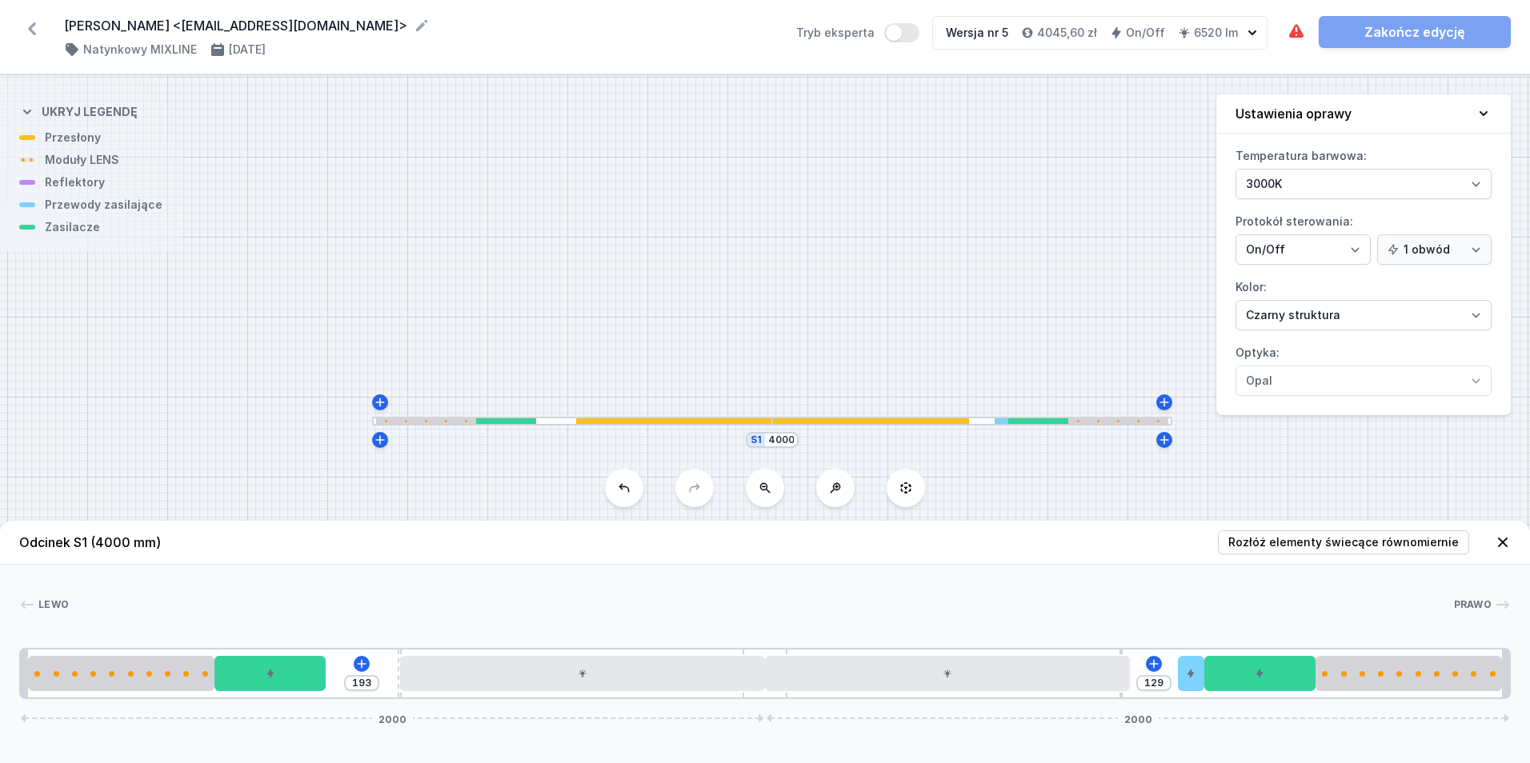
drag, startPoint x: 1153, startPoint y: 683, endPoint x: 1200, endPoint y: 698, distance: 49.4
click at [1200, 698] on div "193 129 2000 2000" at bounding box center [765, 673] width 1492 height 51
click at [366, 663] on icon at bounding box center [361, 664] width 13 height 13
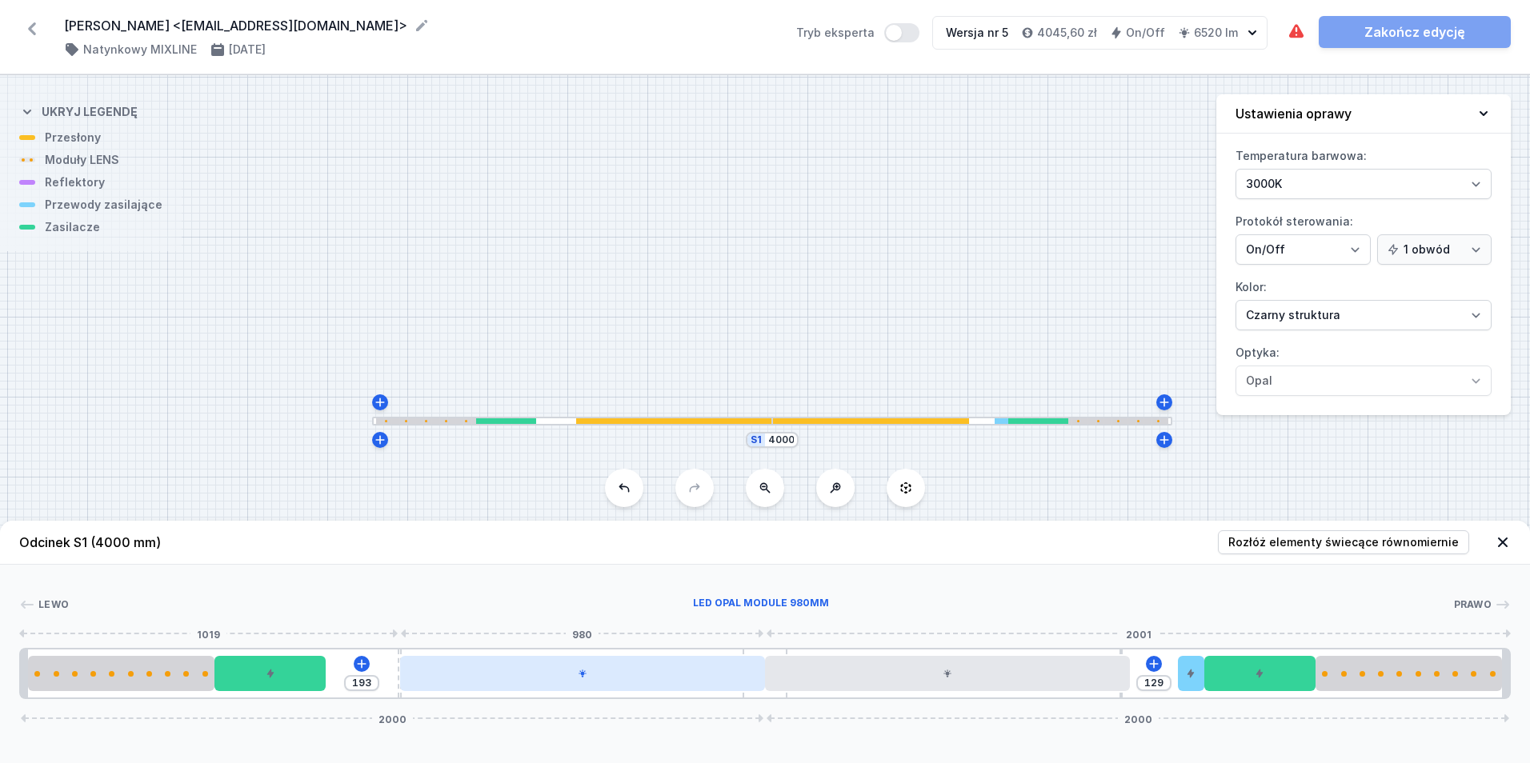
click at [643, 689] on div at bounding box center [582, 673] width 365 height 35
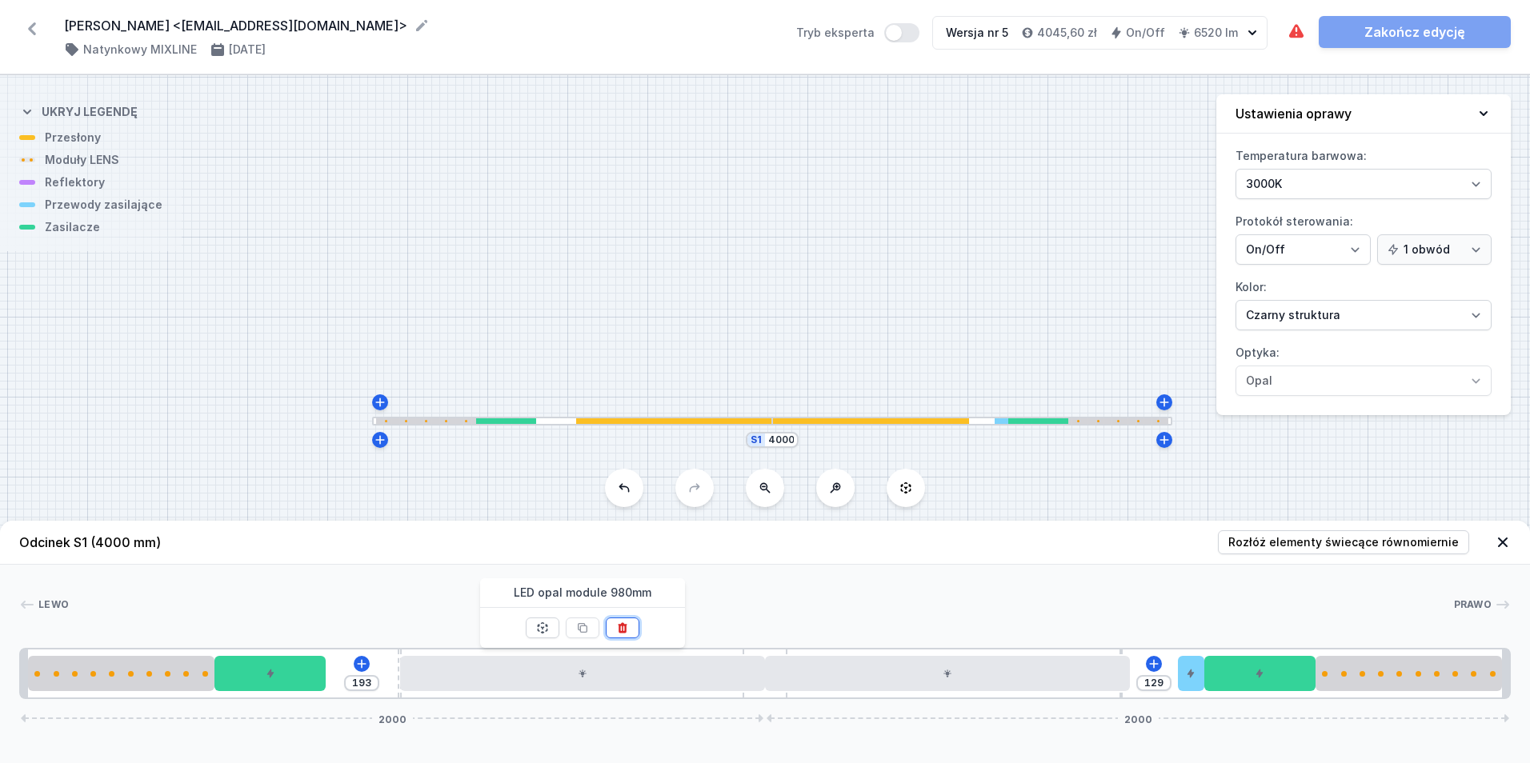
click at [636, 621] on button at bounding box center [623, 628] width 34 height 21
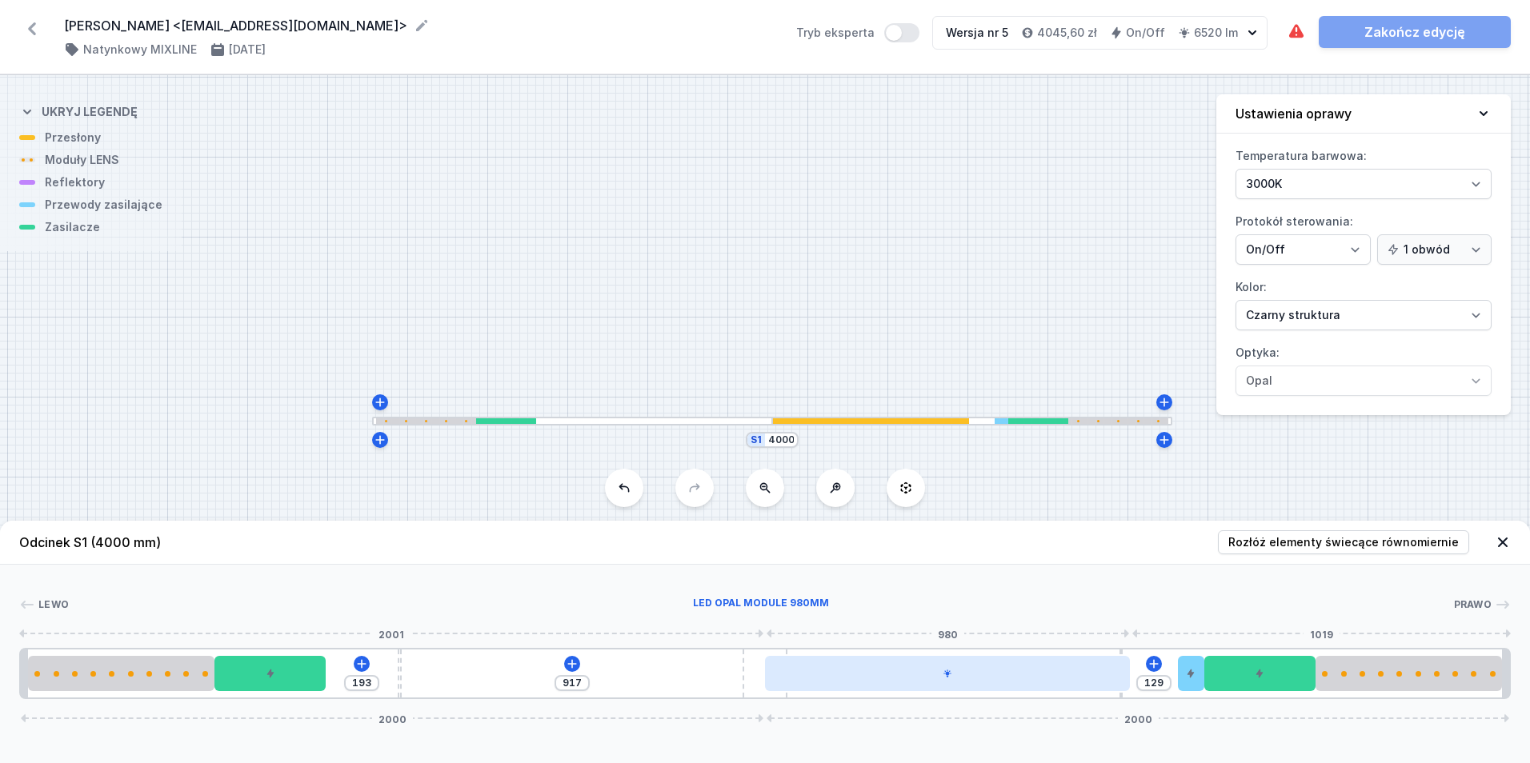
click at [839, 667] on div at bounding box center [947, 673] width 365 height 35
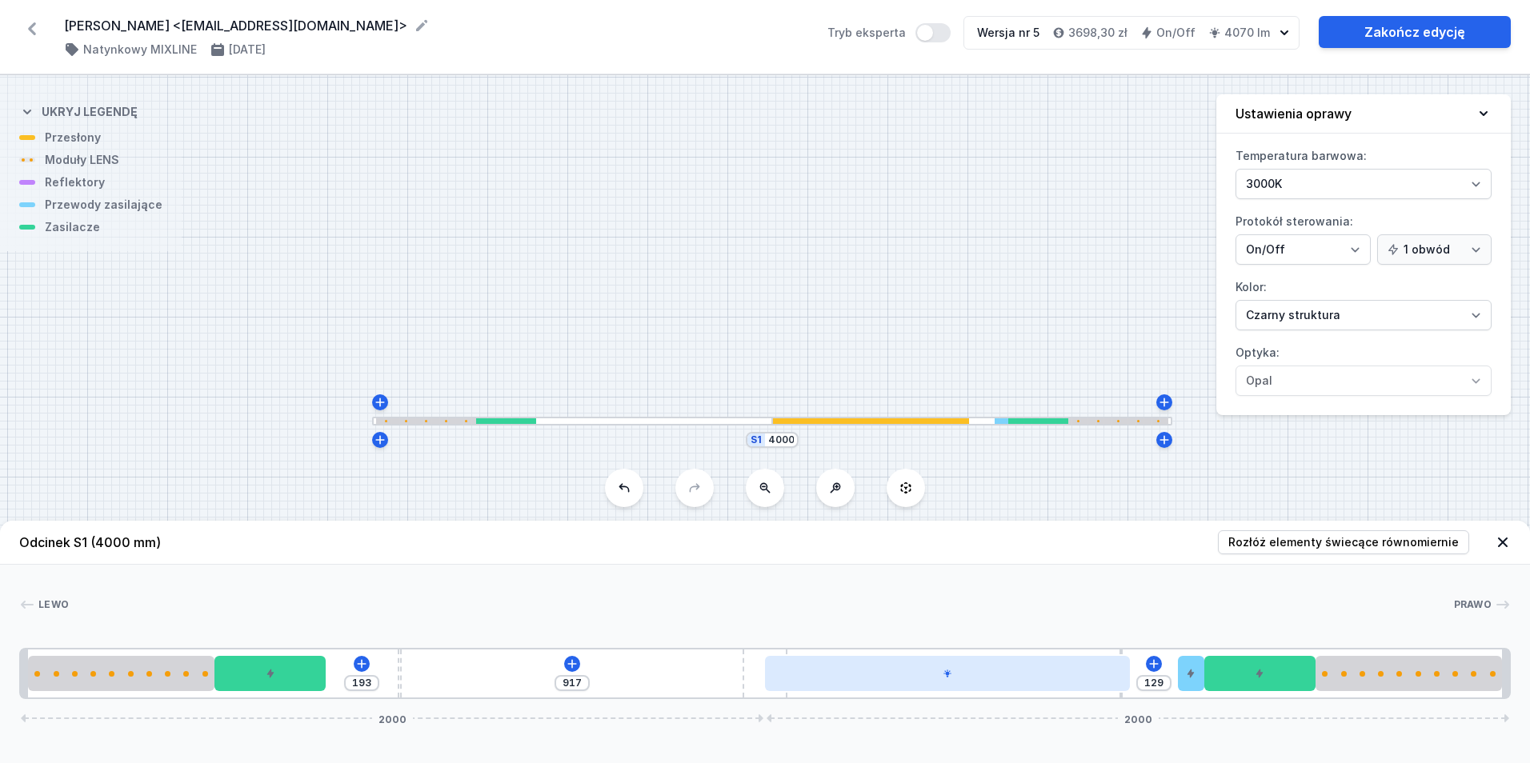
click at [866, 664] on div at bounding box center [947, 673] width 365 height 35
click at [883, 666] on div at bounding box center [947, 673] width 365 height 35
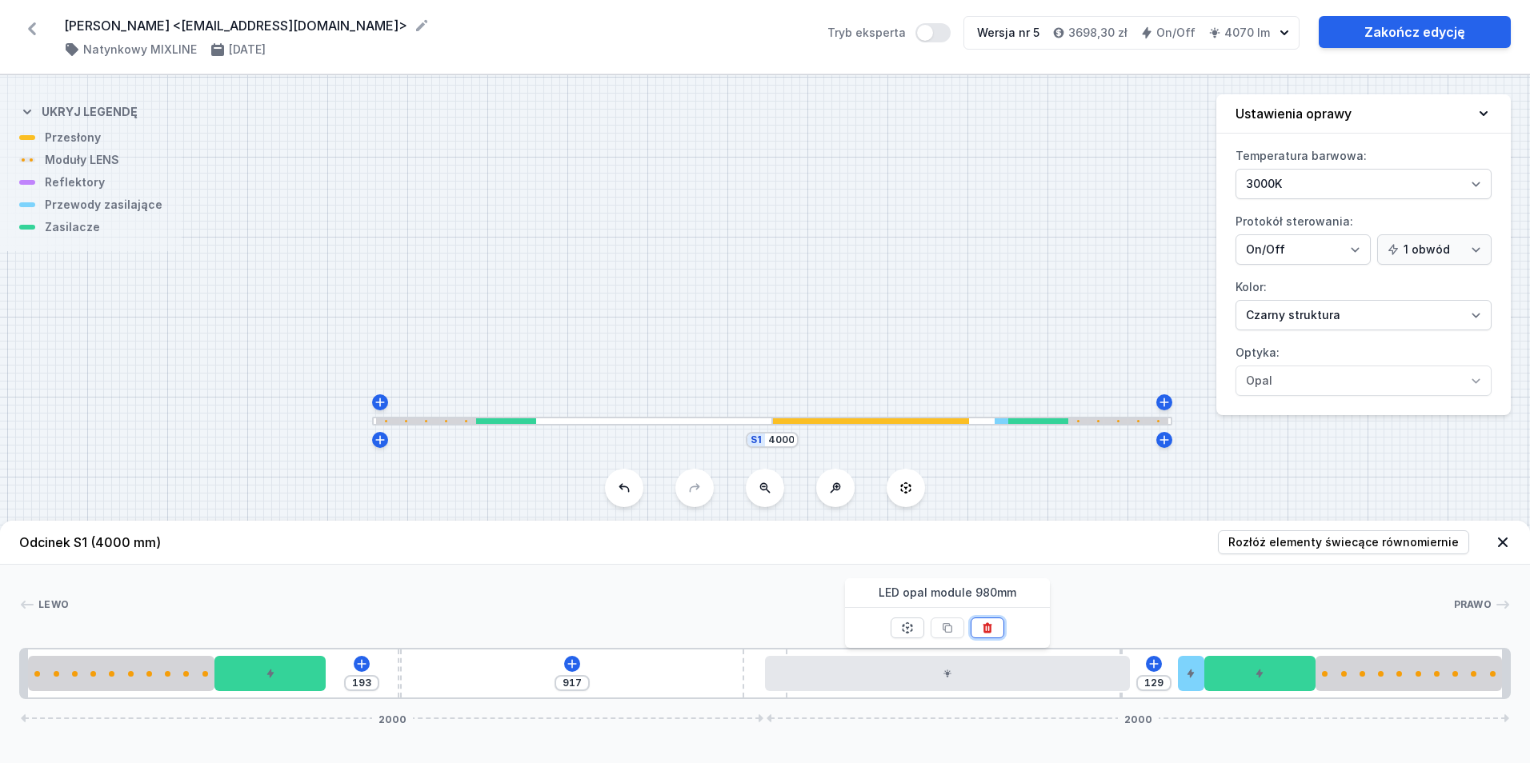
click at [984, 627] on icon at bounding box center [987, 628] width 13 height 13
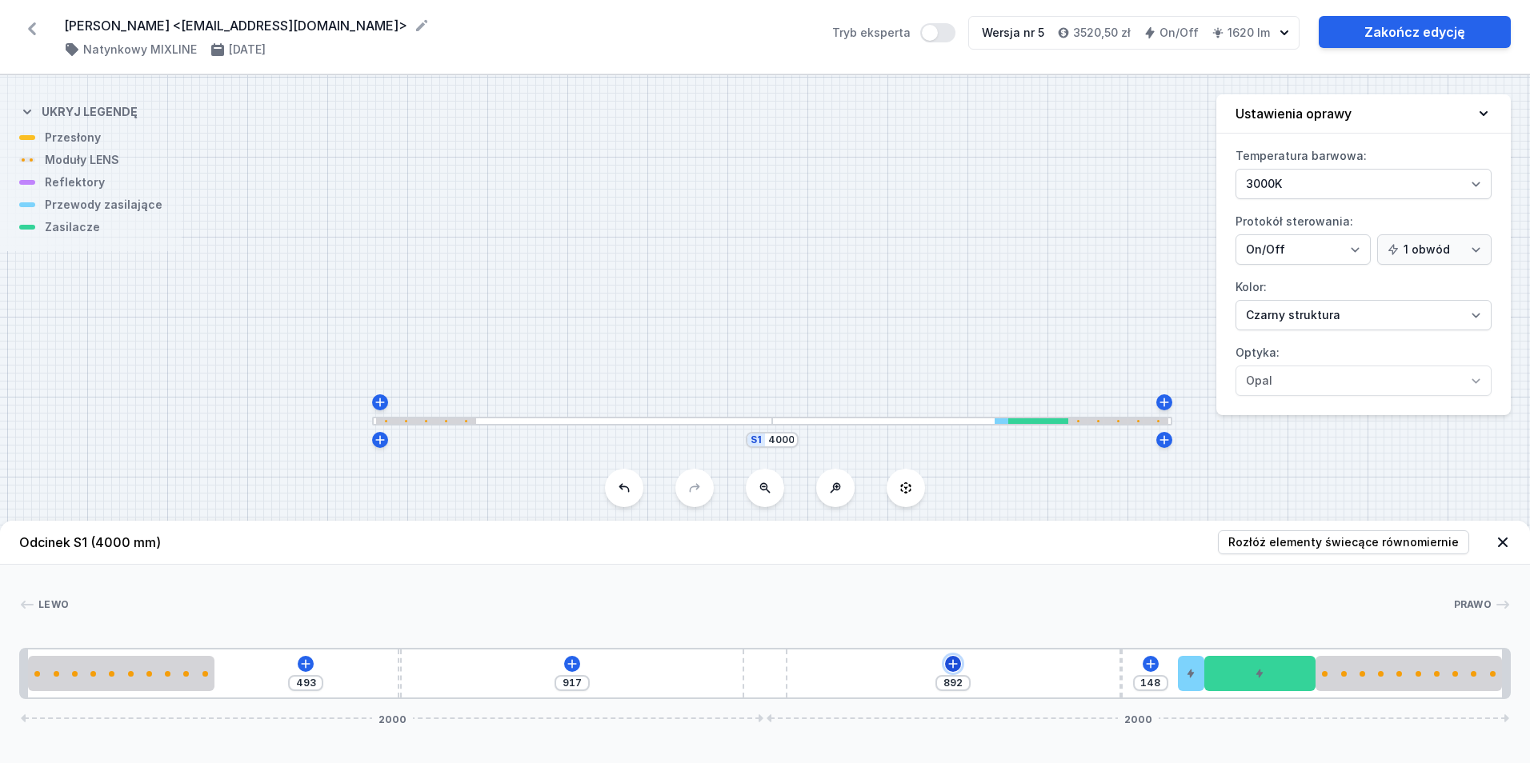
click at [956, 667] on icon at bounding box center [953, 664] width 13 height 13
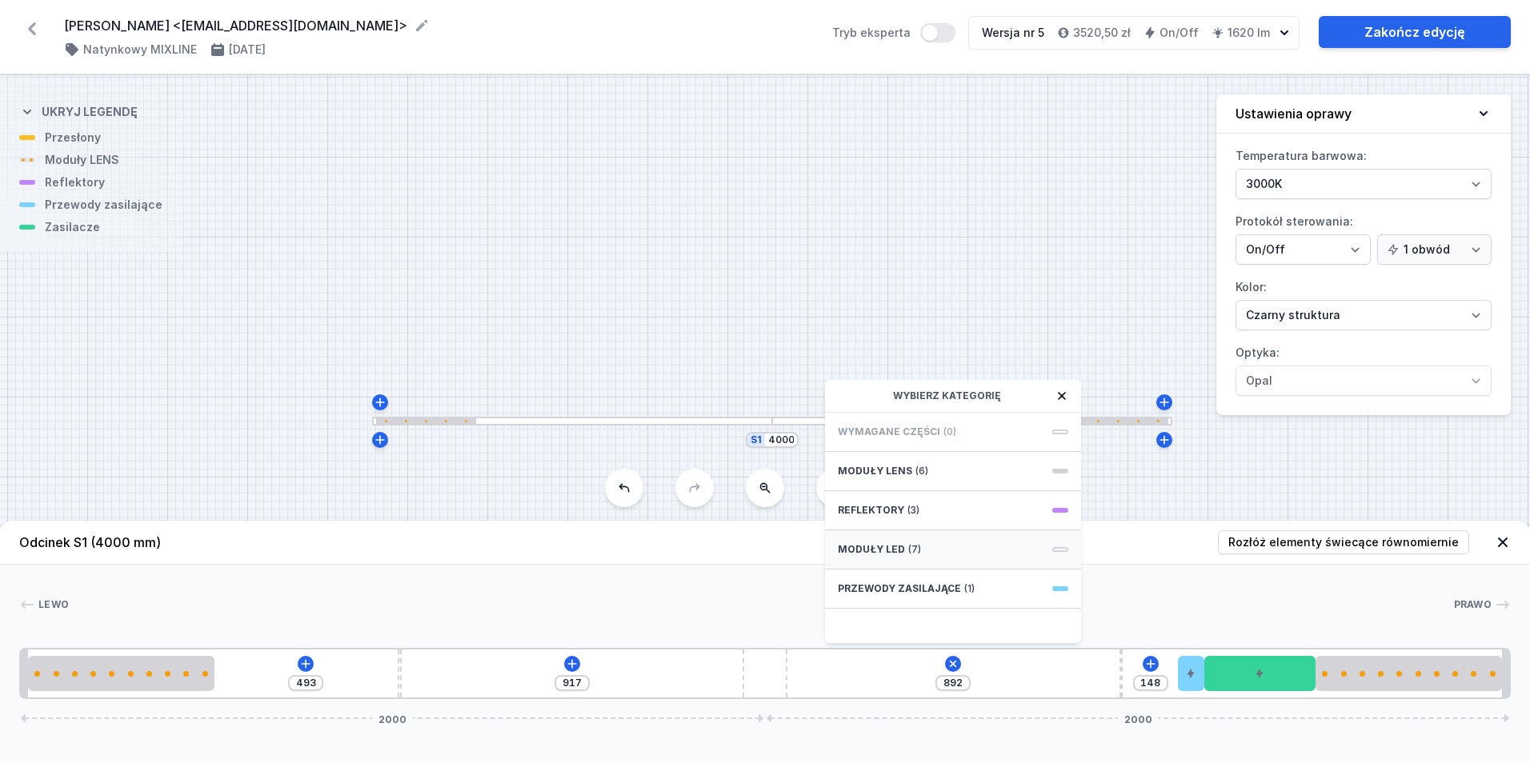
click at [948, 555] on div "Moduły LED (7)" at bounding box center [953, 550] width 256 height 39
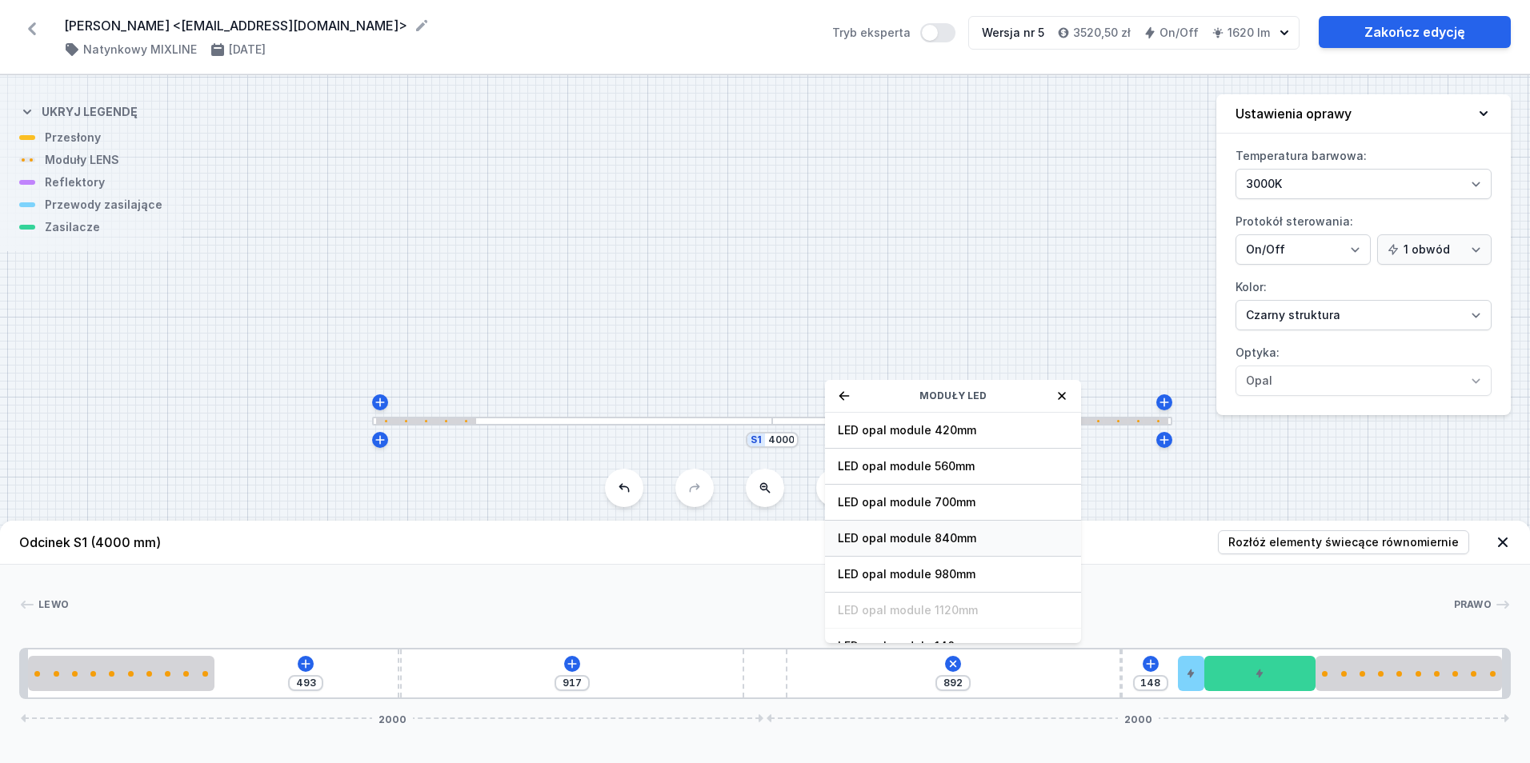
click at [992, 527] on div "LED opal module 840mm" at bounding box center [953, 539] width 256 height 36
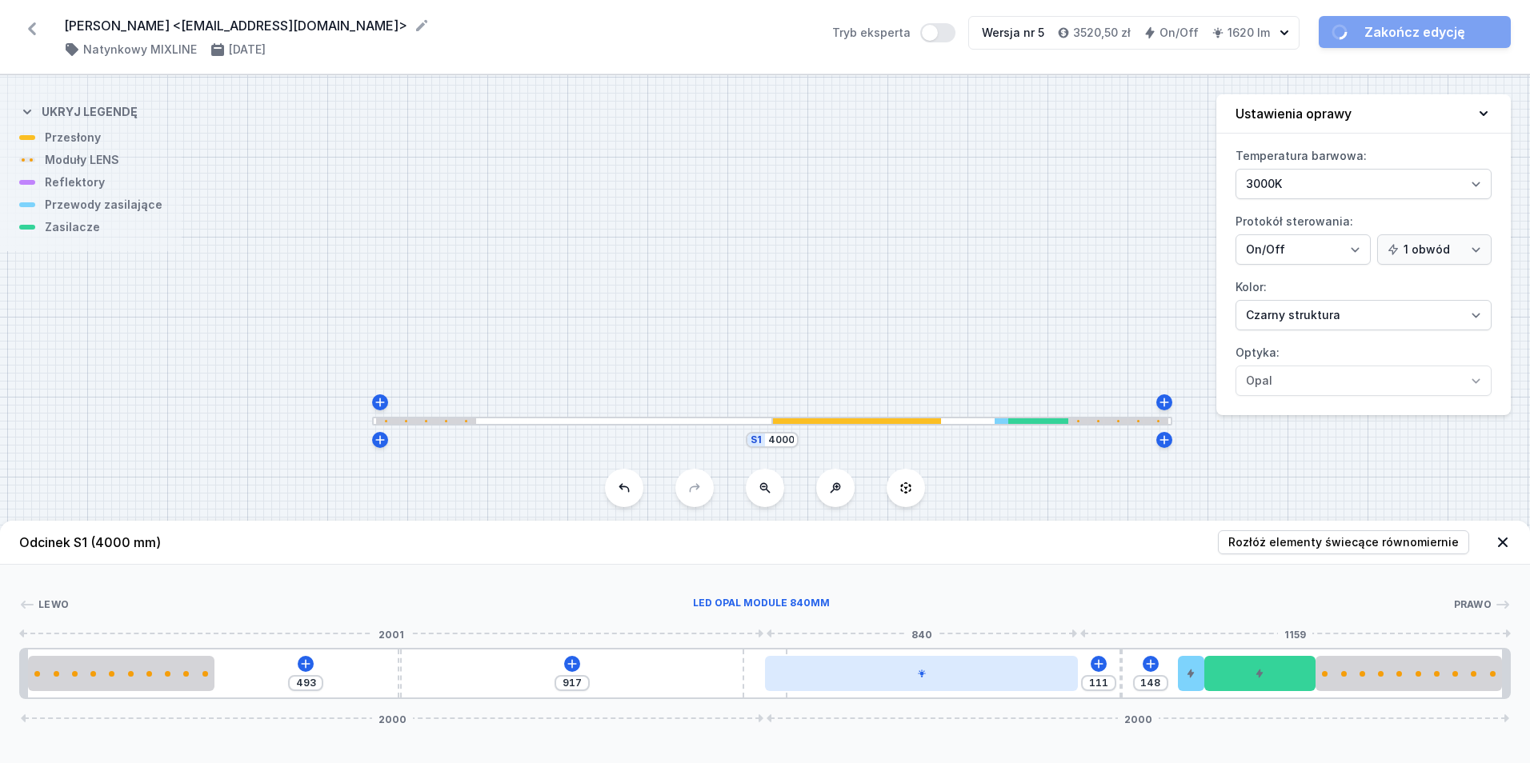
click at [953, 675] on div at bounding box center [921, 673] width 313 height 35
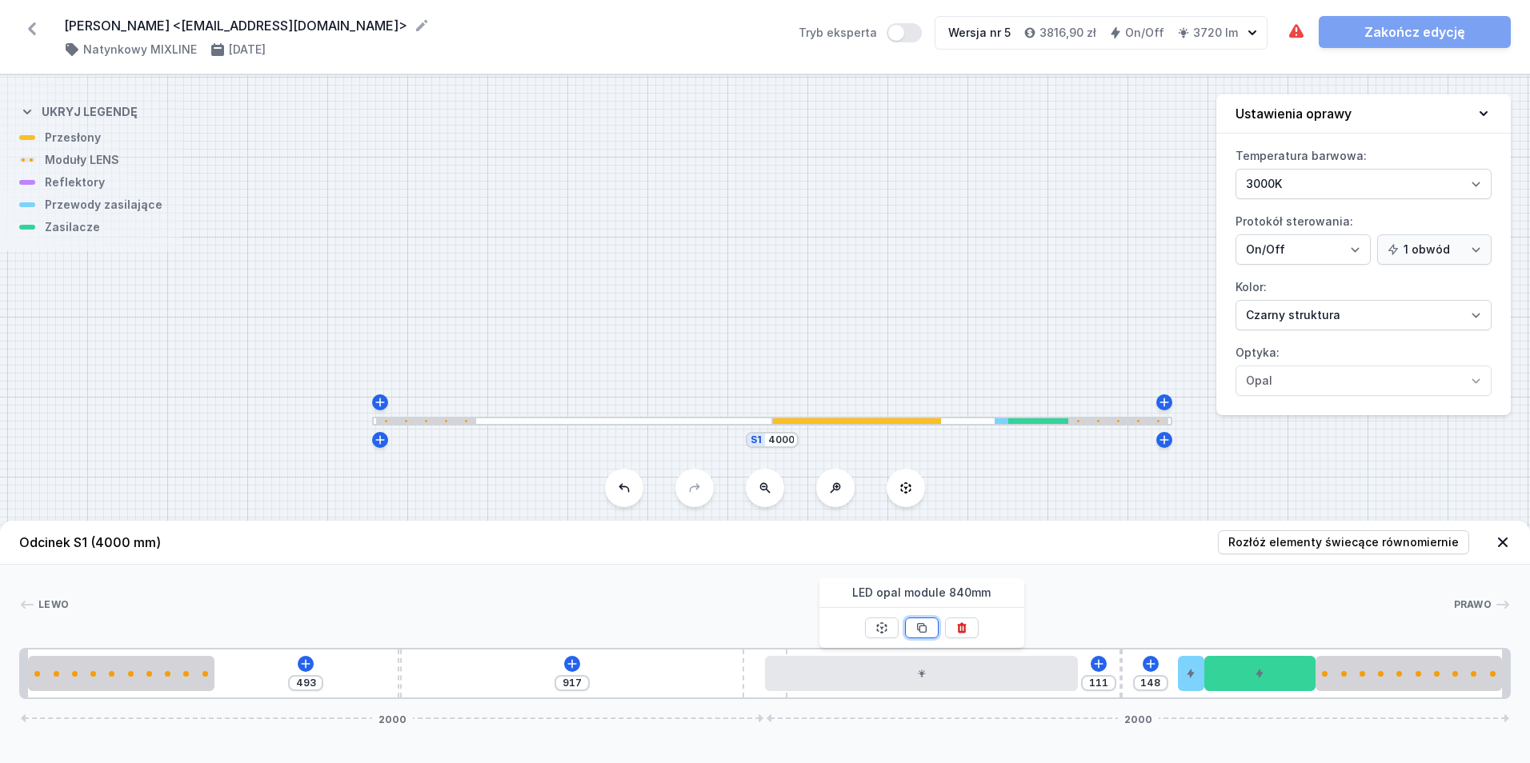
click at [923, 623] on icon at bounding box center [922, 628] width 13 height 13
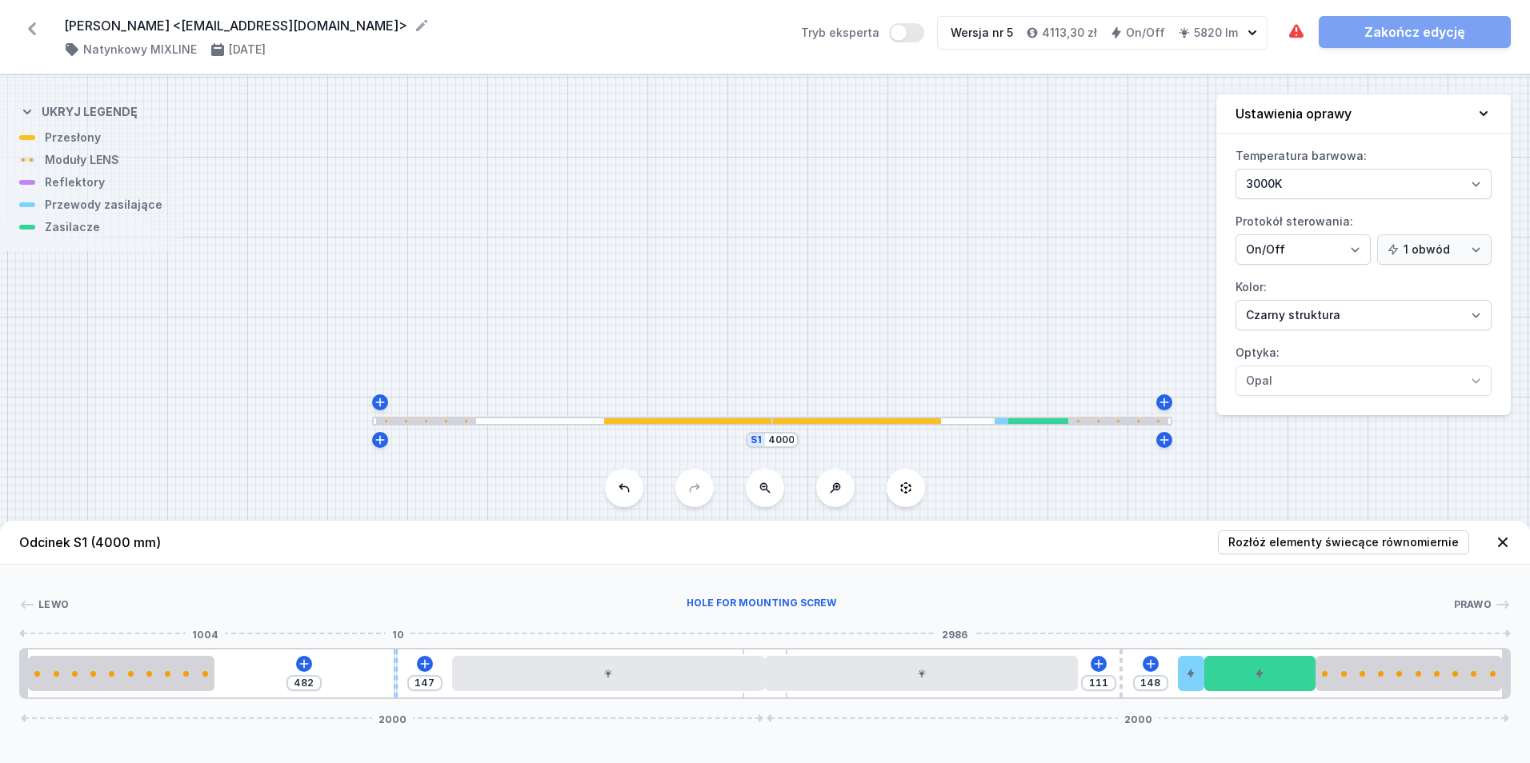
click at [394, 669] on div at bounding box center [396, 674] width 4 height 48
click at [305, 663] on icon at bounding box center [304, 664] width 13 height 13
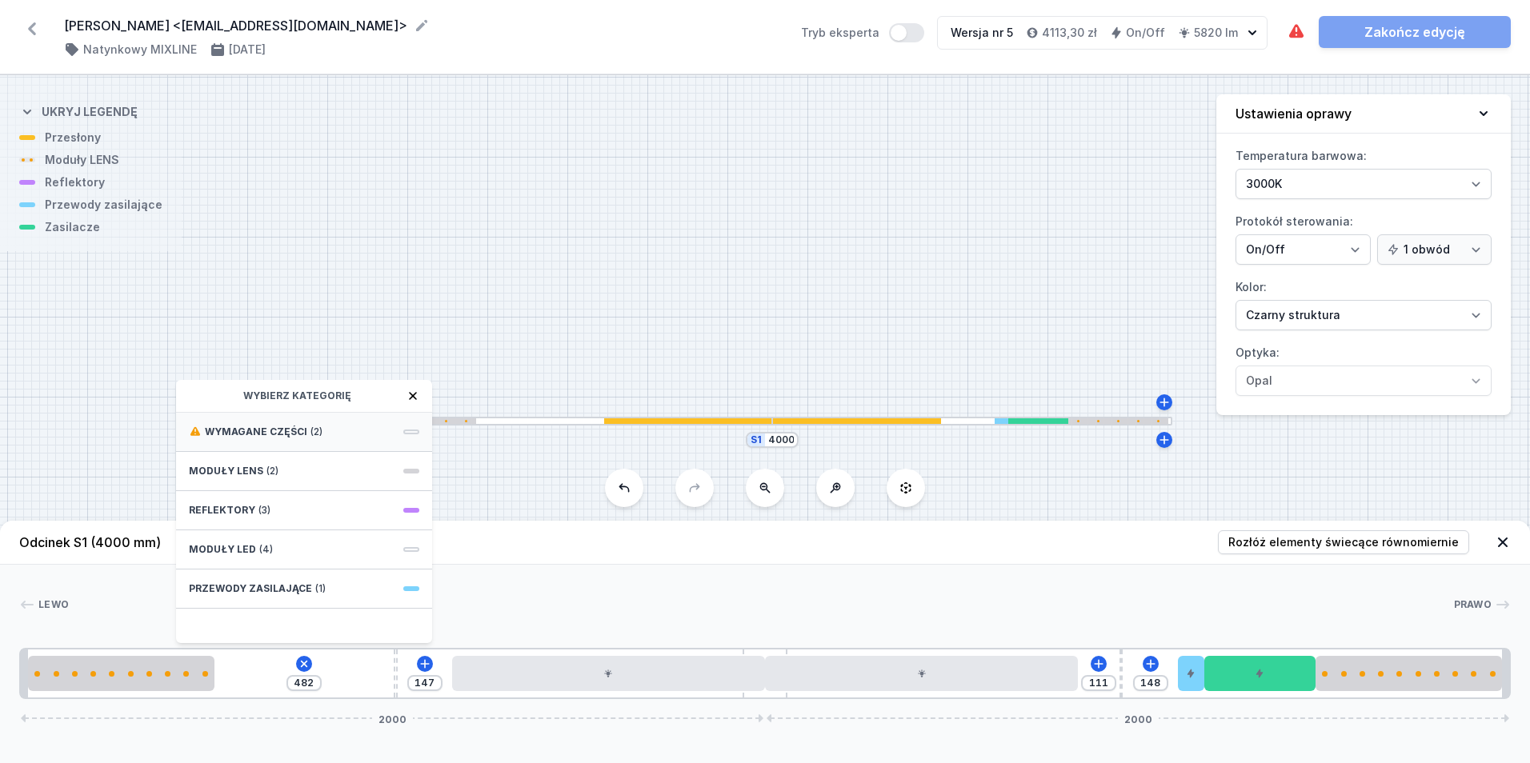
click at [366, 429] on div "Wymagane części (2)" at bounding box center [304, 432] width 256 height 39
click at [348, 431] on span "ON/OFF Driver - up to 32W" at bounding box center [304, 431] width 230 height 16
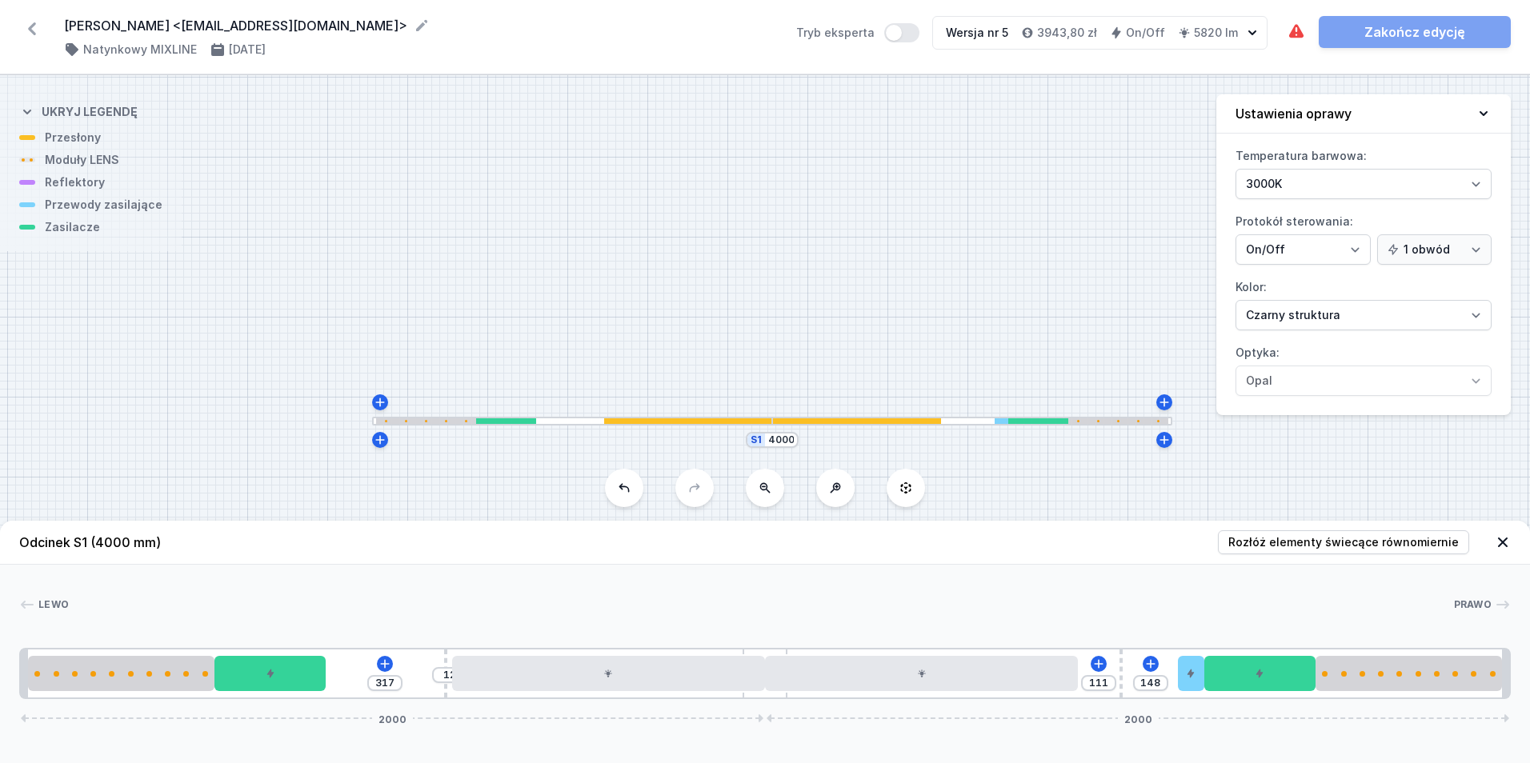
drag, startPoint x: 396, startPoint y: 668, endPoint x: 444, endPoint y: 676, distance: 48.7
click at [444, 676] on div "317 12 111 148 2000 2000" at bounding box center [765, 673] width 1492 height 51
click at [384, 663] on icon at bounding box center [385, 664] width 13 height 13
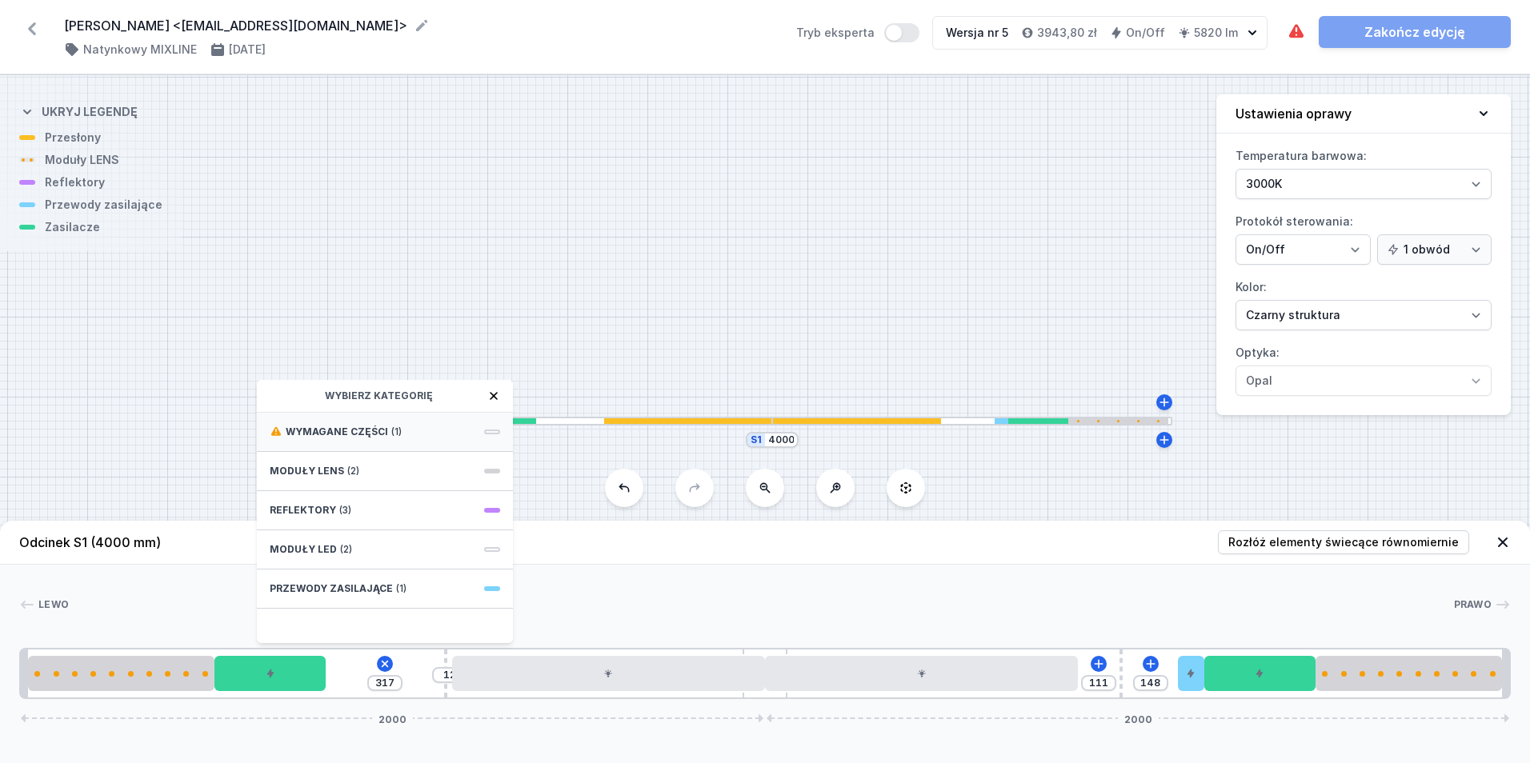
click at [418, 418] on div "Wymagane części (1)" at bounding box center [385, 432] width 256 height 39
click at [402, 451] on div "ON/OFF Driver - up to 16W" at bounding box center [385, 528] width 256 height 230
click at [404, 437] on span "ON/OFF Driver - up to 16W" at bounding box center [385, 431] width 230 height 16
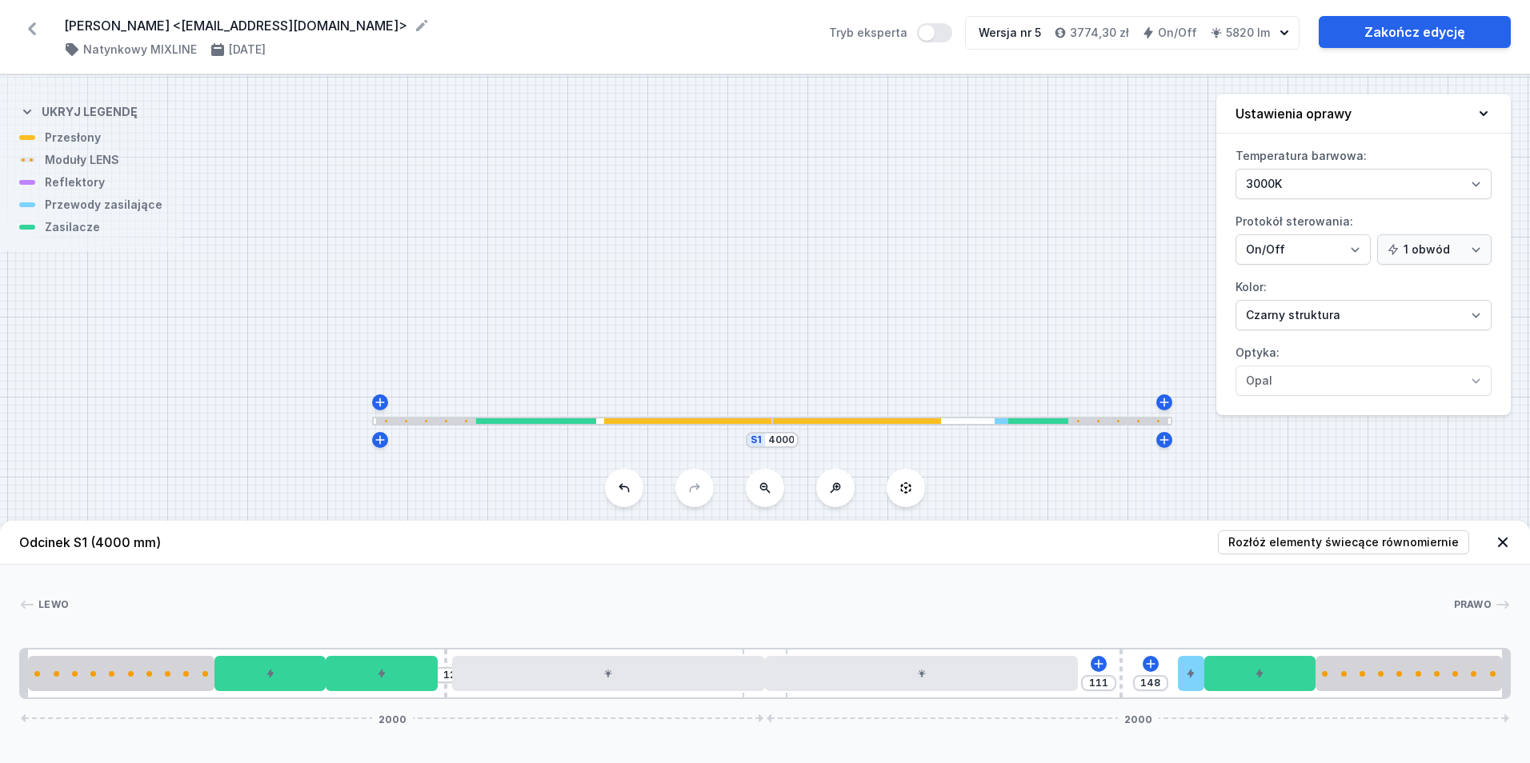
drag, startPoint x: 446, startPoint y: 694, endPoint x: 443, endPoint y: 709, distance: 15.4
click at [443, 709] on div "Odcinek S1 (4000 mm) Rozłóż elementy świecące równomiernie Lewo Prawo 1 2 3 4 5…" at bounding box center [765, 642] width 1530 height 242
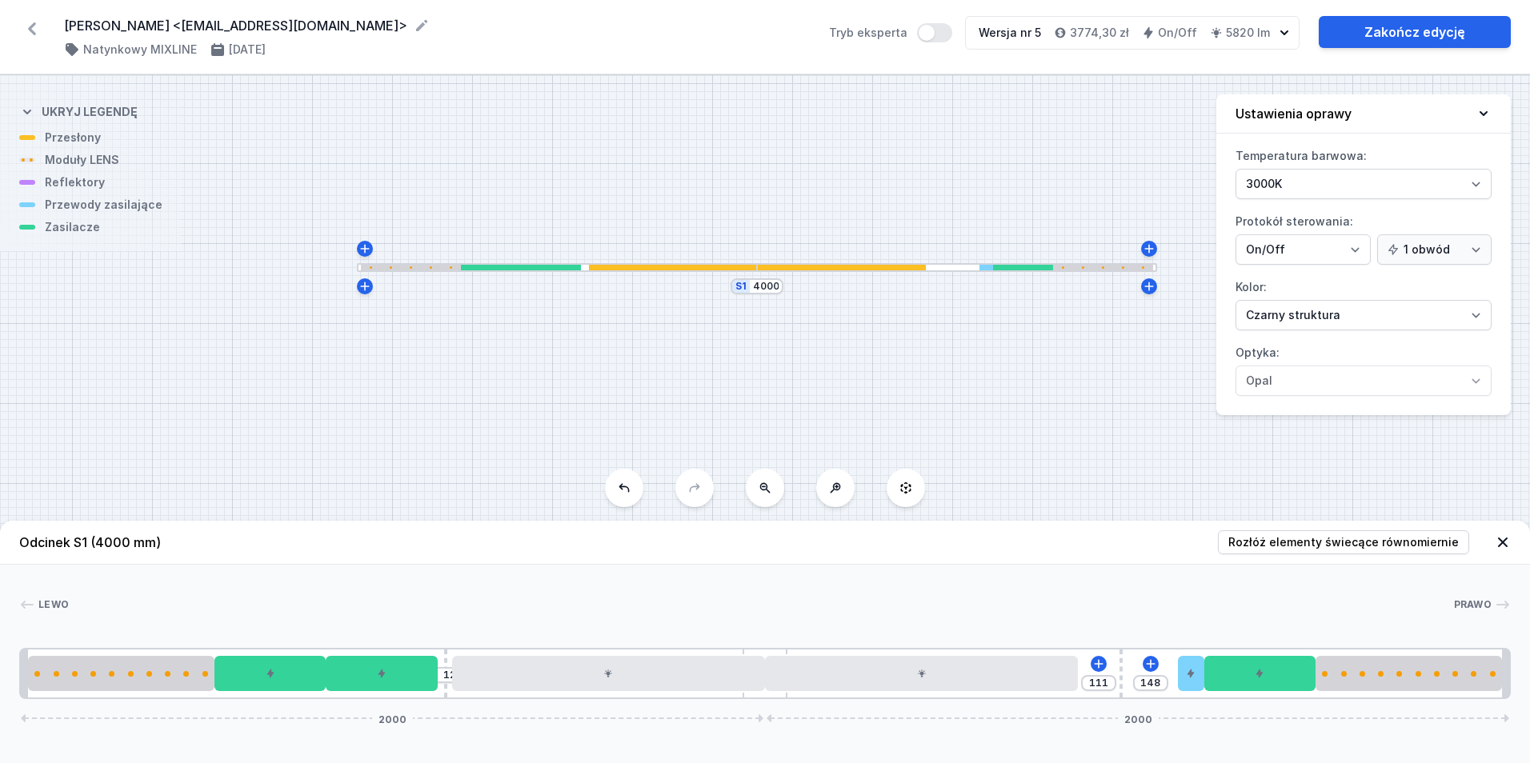
drag, startPoint x: 676, startPoint y: 244, endPoint x: 688, endPoint y: 114, distance: 131.0
click at [688, 114] on div "S1 4000" at bounding box center [765, 419] width 1530 height 688
click at [1341, 34] on link "Zakończ edycję" at bounding box center [1415, 32] width 192 height 32
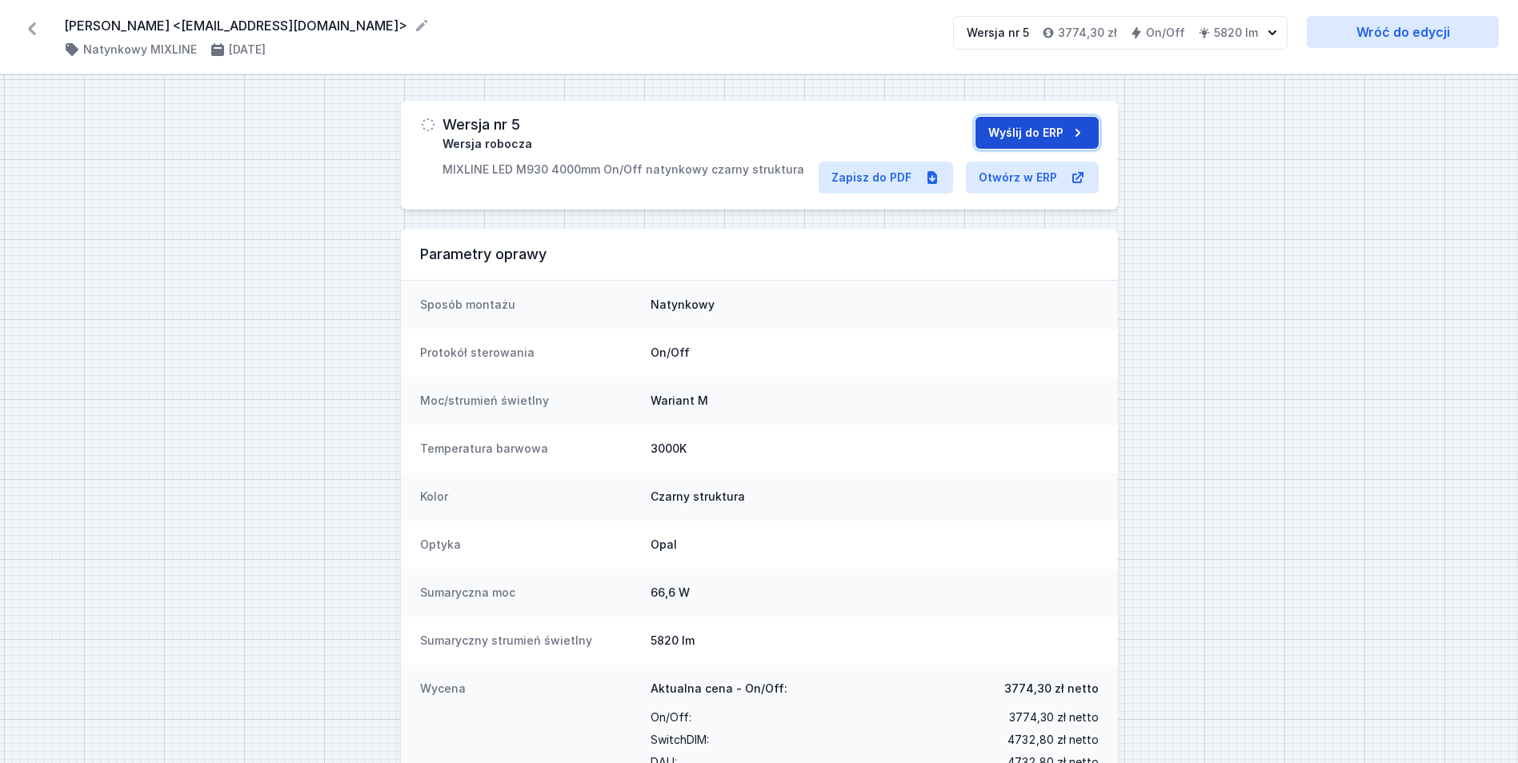
click at [996, 133] on button "Wyślij do ERP" at bounding box center [1037, 133] width 123 height 32
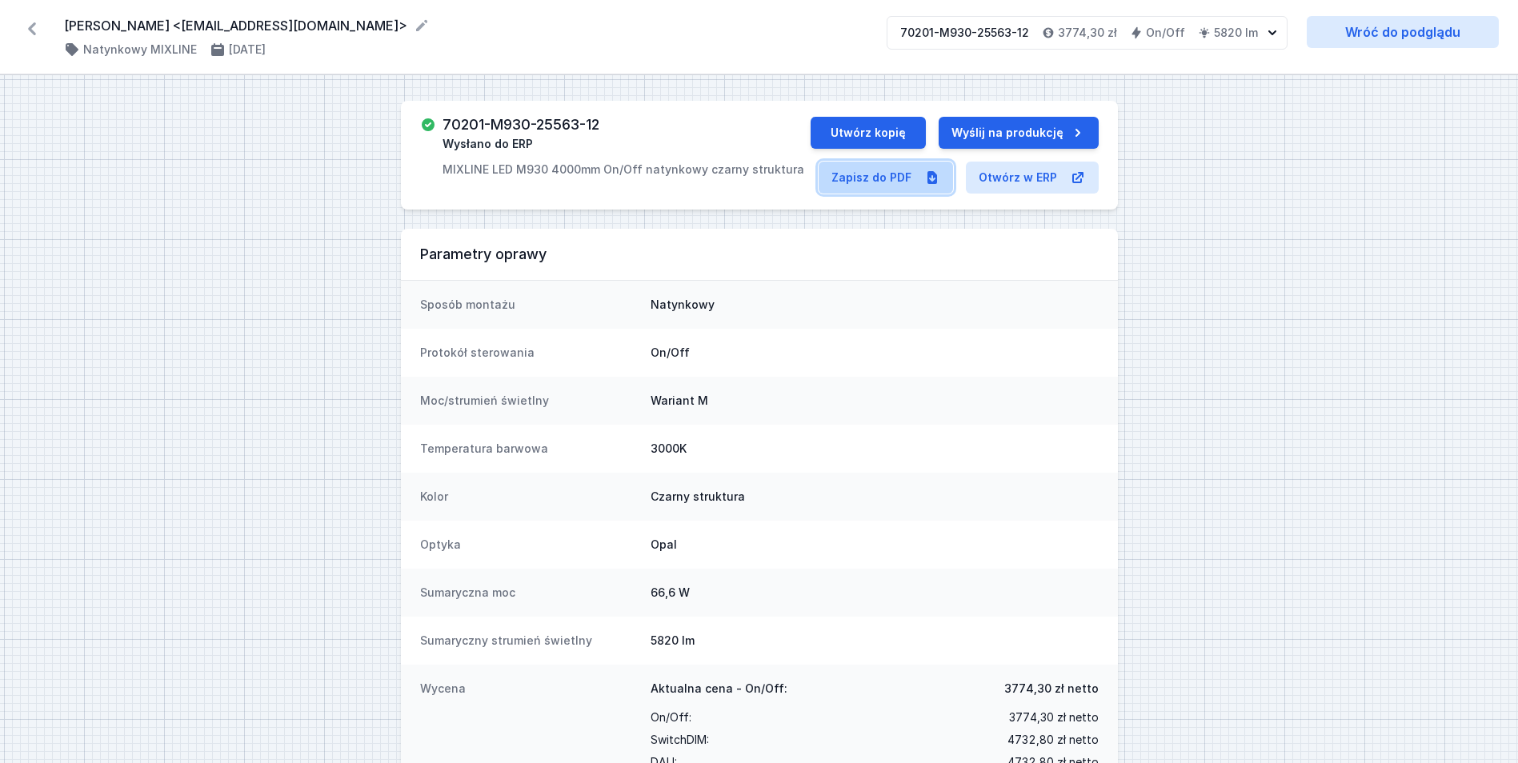
click at [860, 173] on link "Zapisz do PDF" at bounding box center [886, 178] width 134 height 32
